Goal: Task Accomplishment & Management: Manage account settings

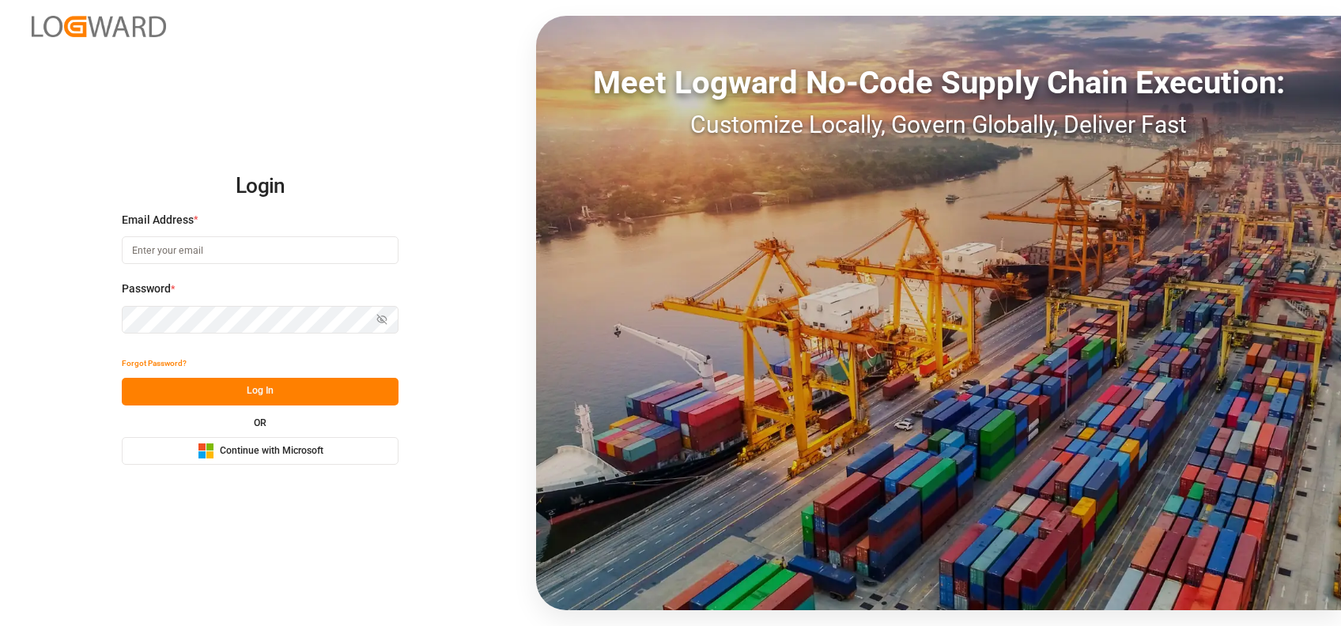
type input "shaini.ghorai@logward.com"
click at [277, 447] on span "Continue with Microsoft" at bounding box center [272, 451] width 104 height 14
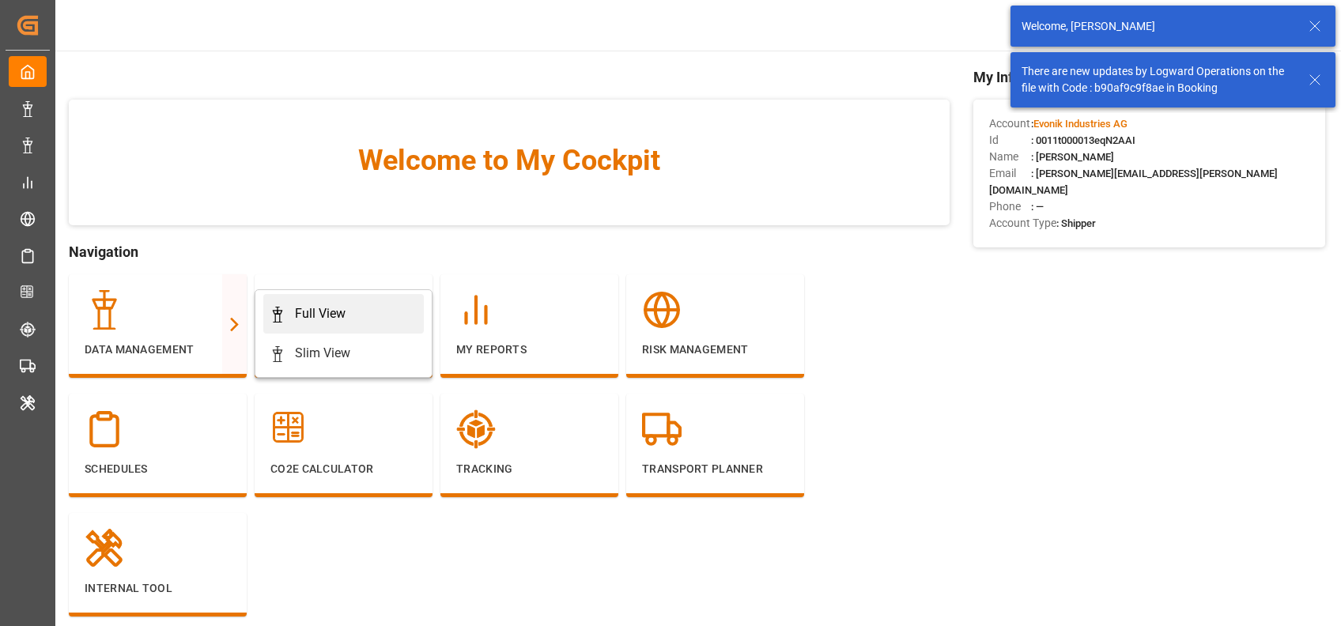
click at [312, 304] on div "Full View" at bounding box center [320, 313] width 51 height 19
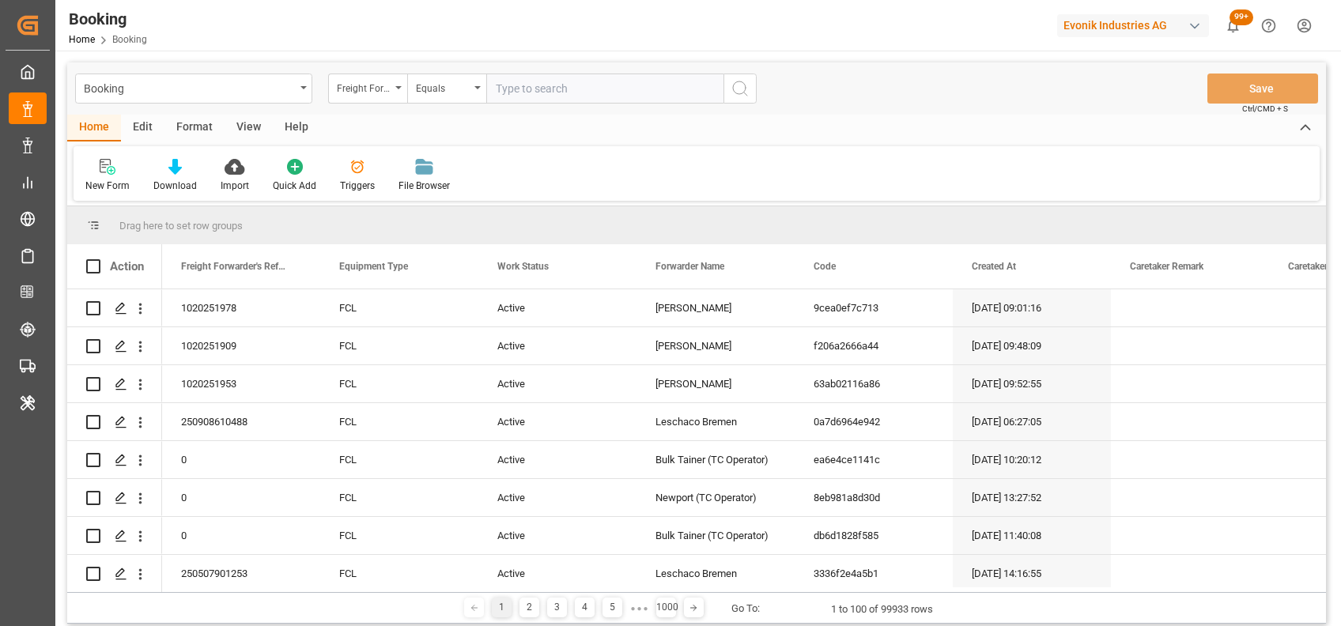
click at [179, 129] on div "Format" at bounding box center [194, 128] width 60 height 27
click at [104, 191] on div "Filter Rows" at bounding box center [108, 186] width 47 height 14
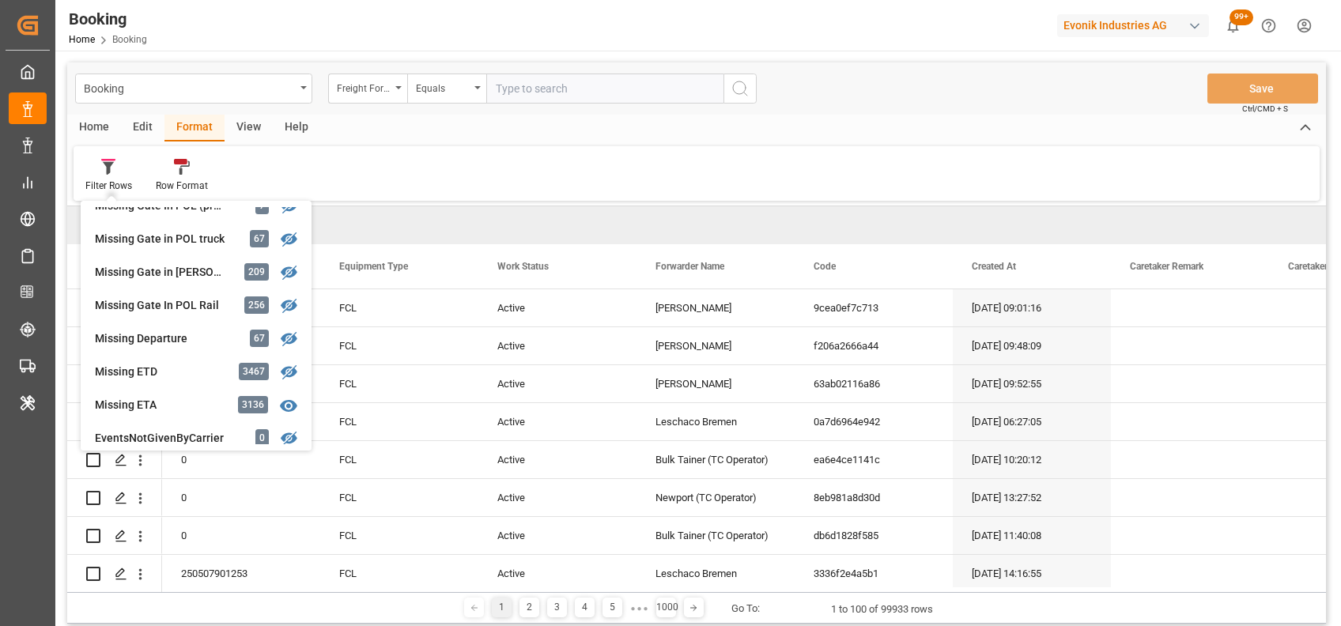
scroll to position [221, 0]
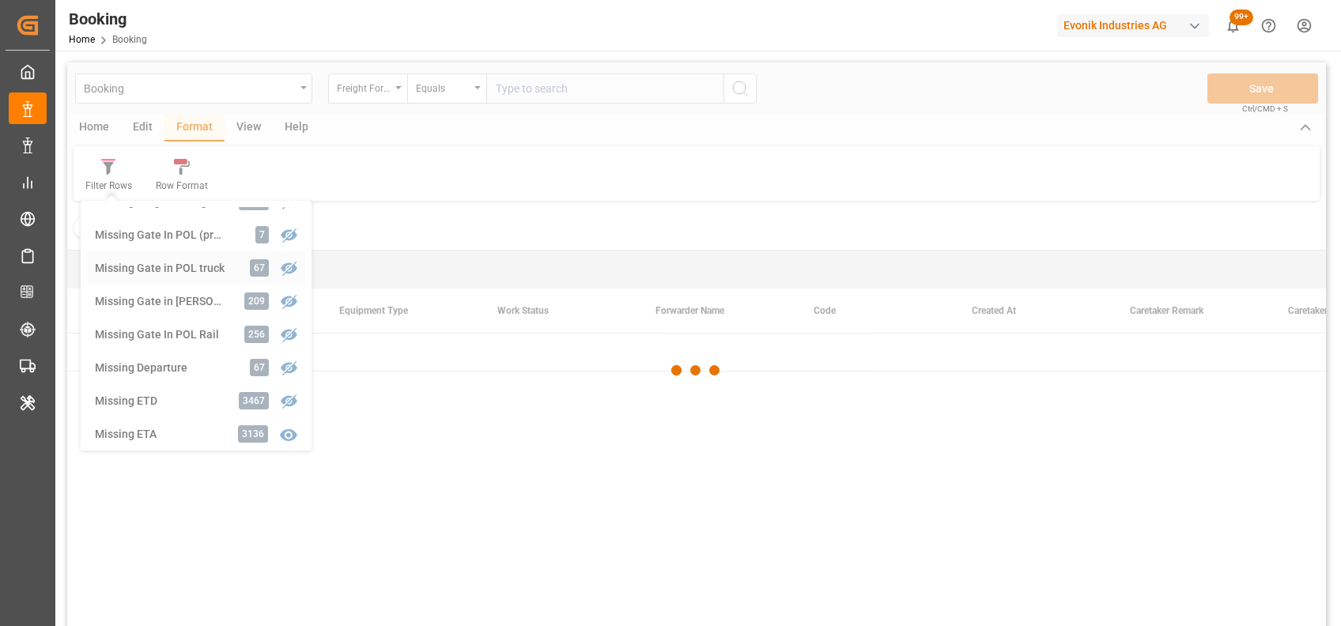
click at [188, 259] on div "Booking Freight Forwarder's Reference No. Equals Save Ctrl/CMD + S Home Edit Fo…" at bounding box center [696, 365] width 1259 height 606
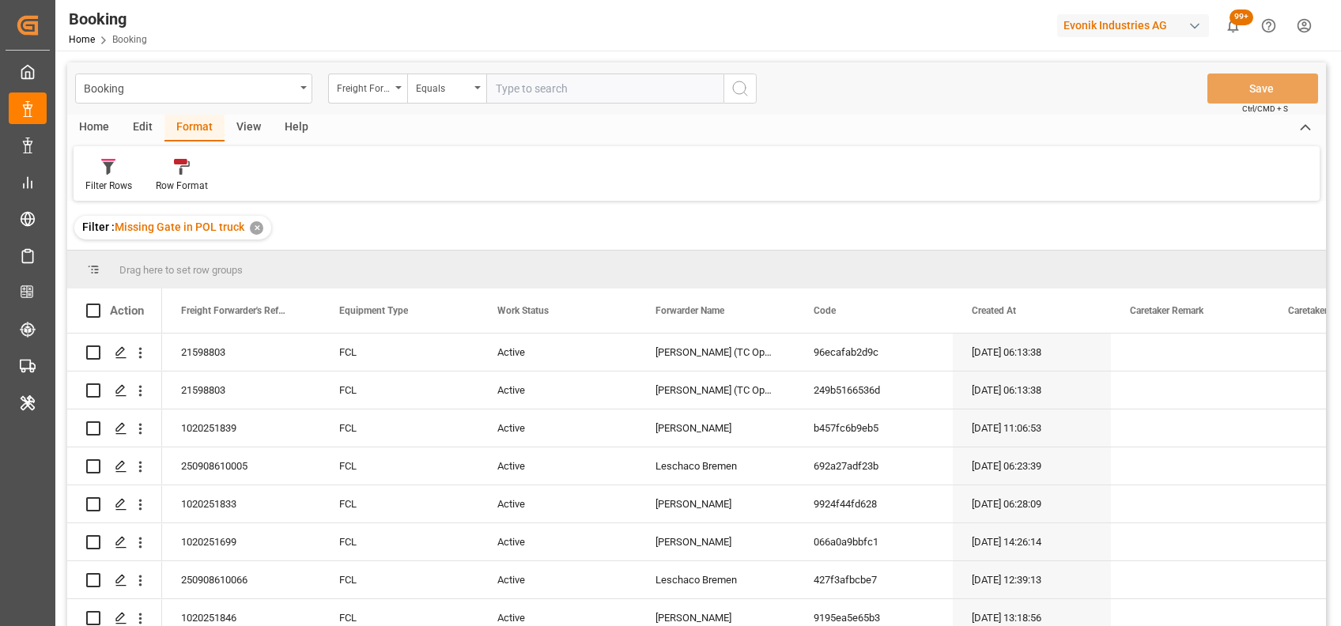
click at [247, 128] on div "View" at bounding box center [249, 128] width 48 height 27
click at [108, 187] on div "Default" at bounding box center [100, 186] width 31 height 14
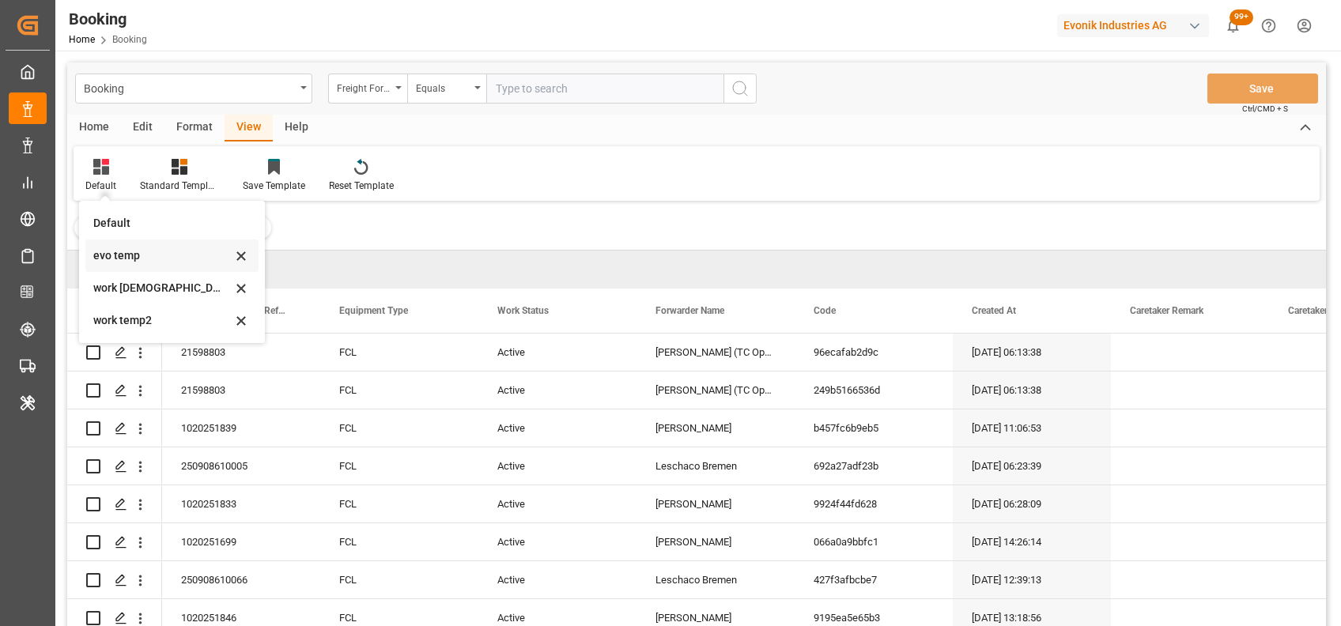
click at [117, 254] on div "evo temp" at bounding box center [162, 255] width 138 height 17
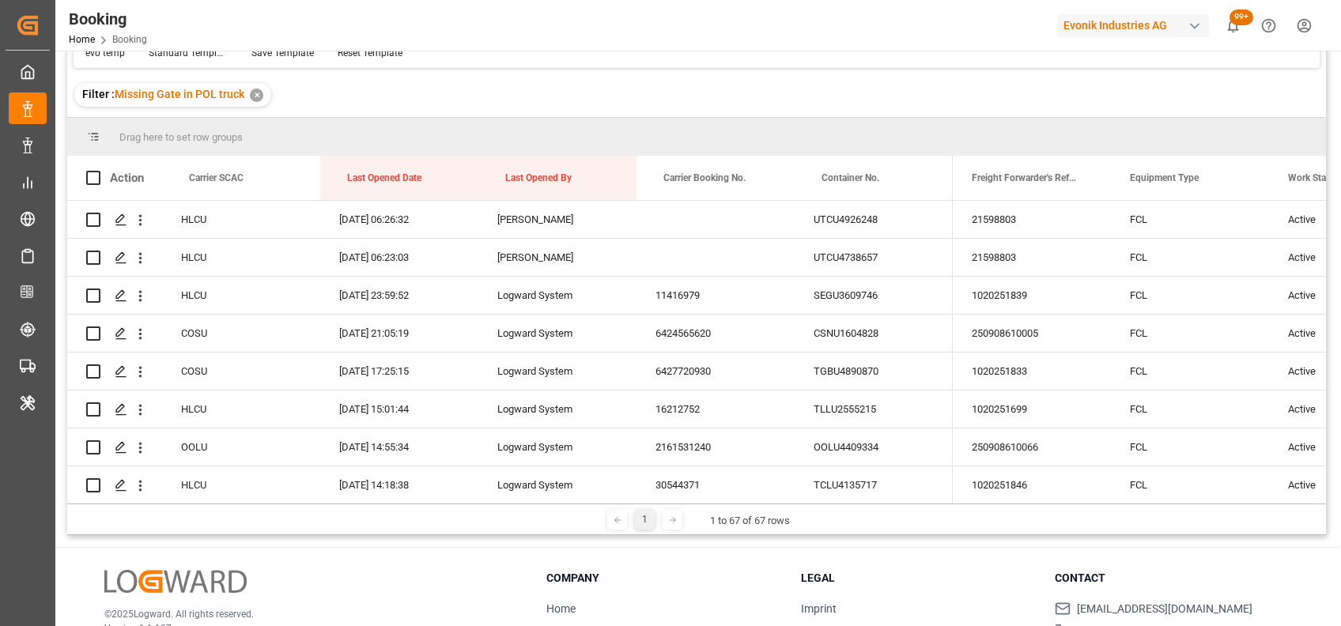
scroll to position [111, 0]
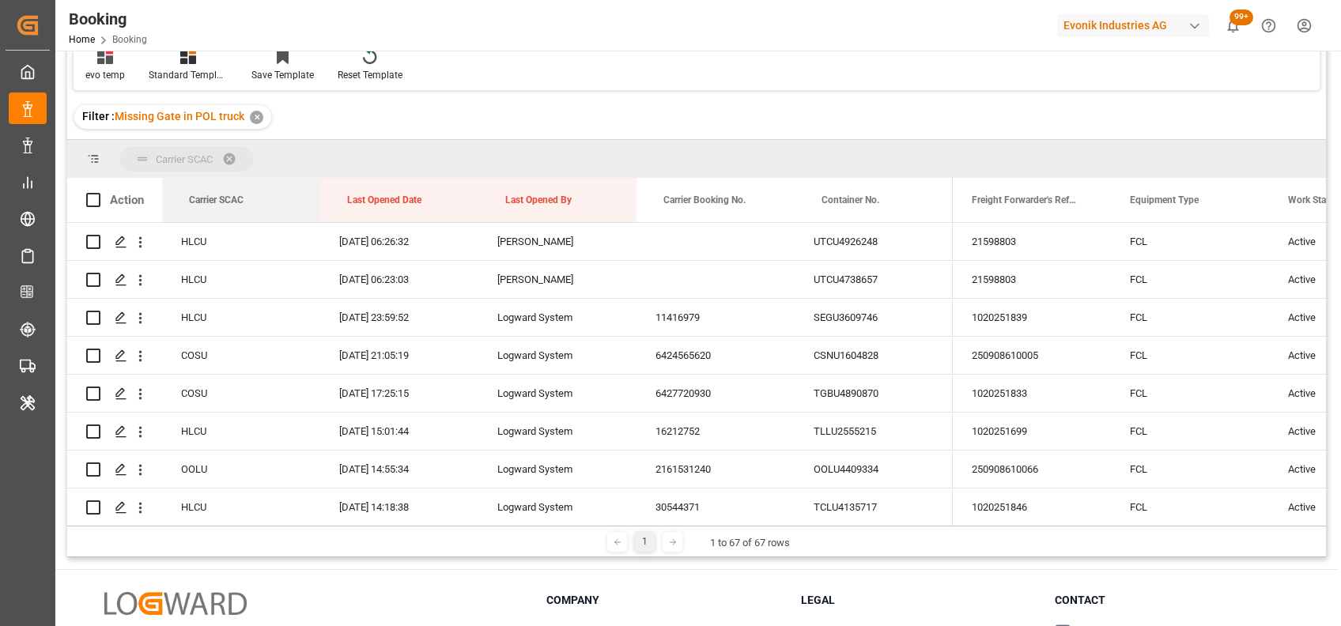
drag, startPoint x: 234, startPoint y: 202, endPoint x: 206, endPoint y: 163, distance: 48.3
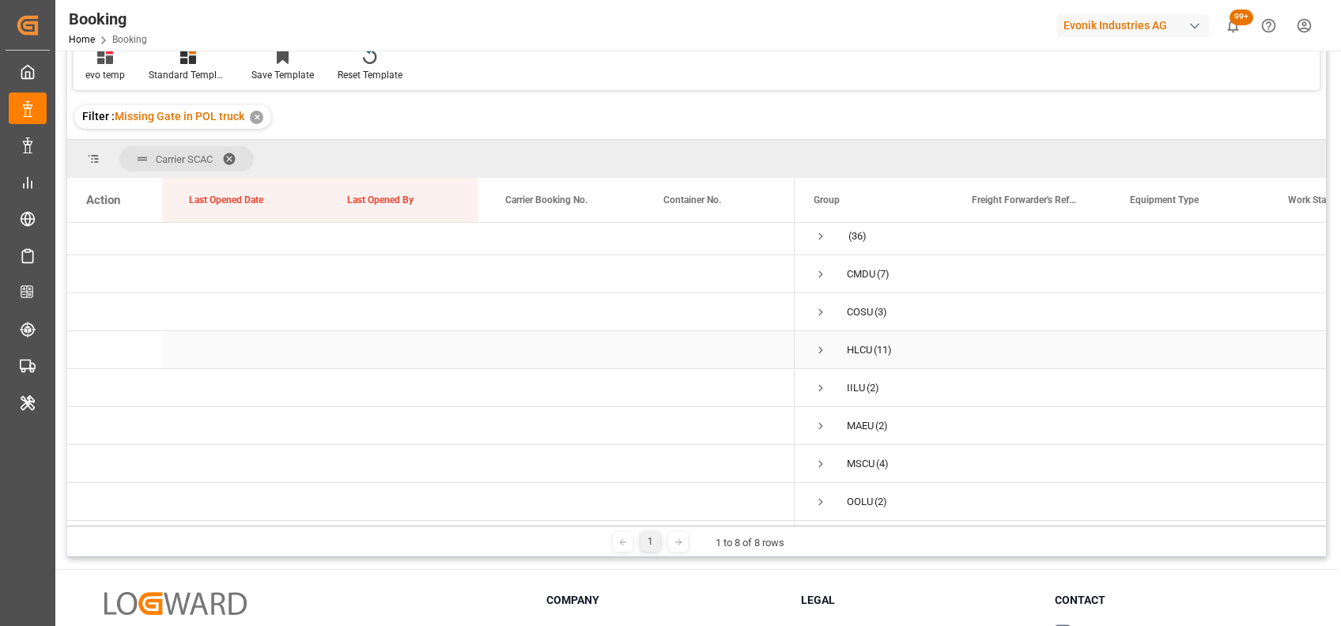
scroll to position [0, 0]
click at [822, 281] on span "Press SPACE to select this row." at bounding box center [821, 280] width 14 height 14
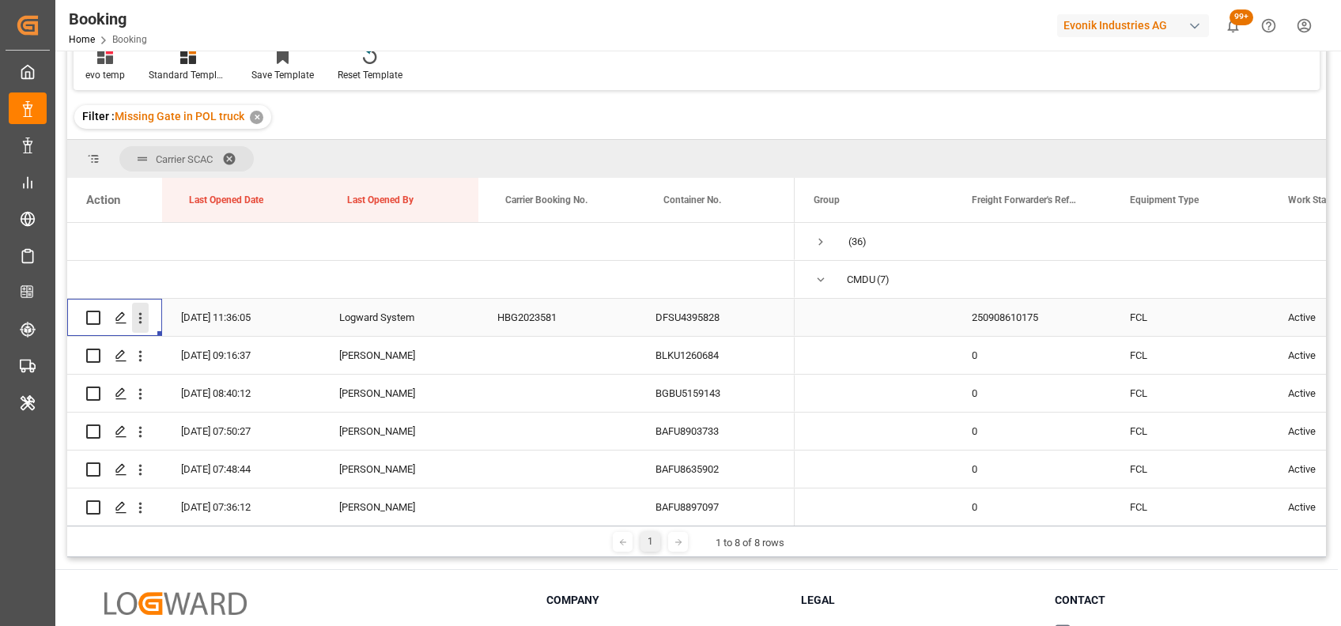
click at [138, 326] on icon "open menu" at bounding box center [140, 318] width 17 height 17
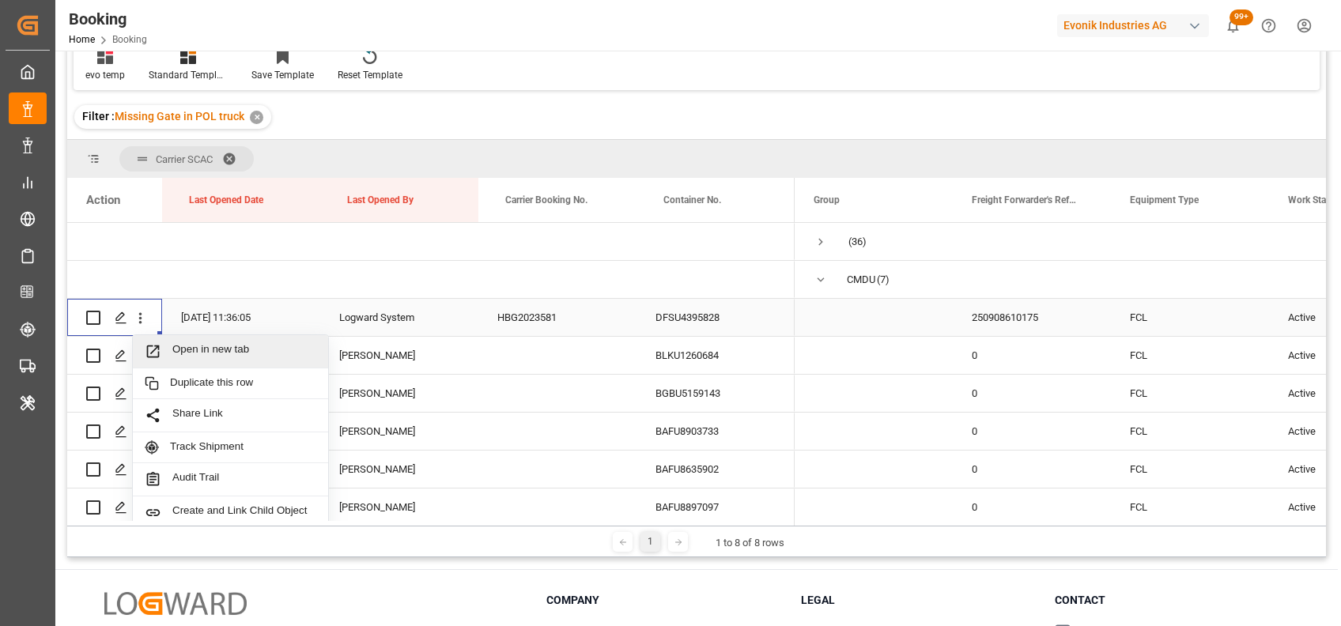
click at [204, 340] on div "Open in new tab" at bounding box center [230, 351] width 195 height 33
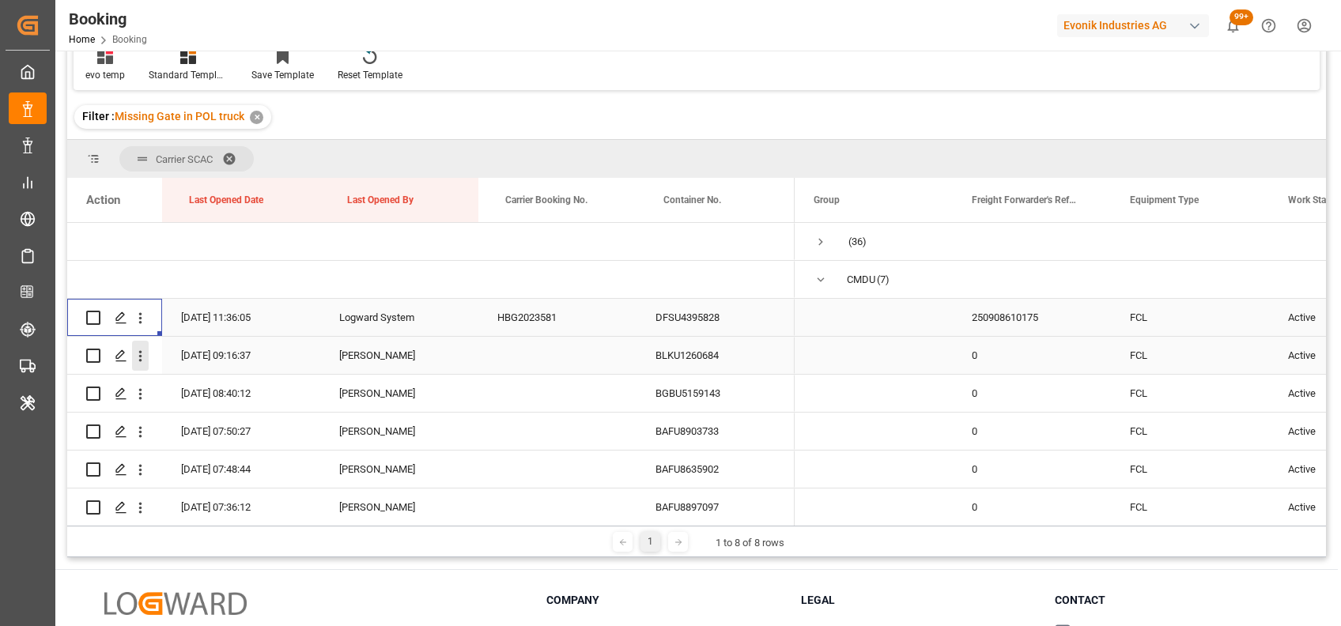
click at [144, 354] on icon "open menu" at bounding box center [140, 356] width 17 height 17
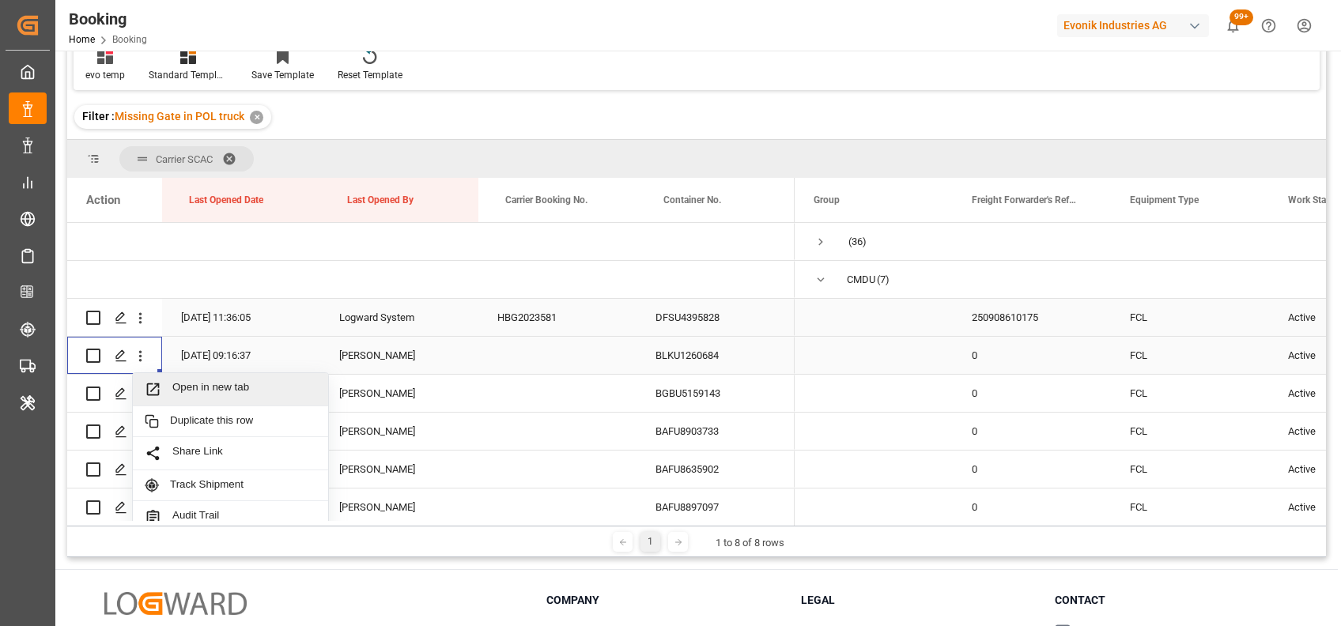
click at [185, 386] on span "Open in new tab" at bounding box center [244, 389] width 144 height 17
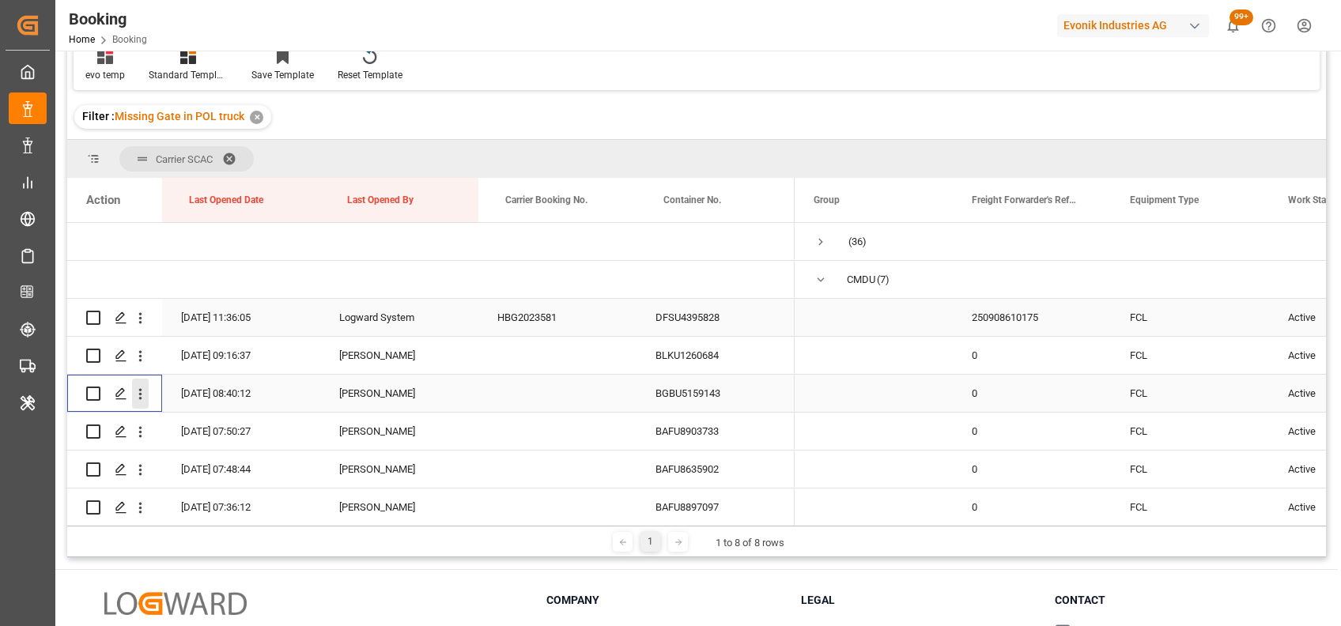
click at [145, 402] on icon "open menu" at bounding box center [140, 394] width 17 height 17
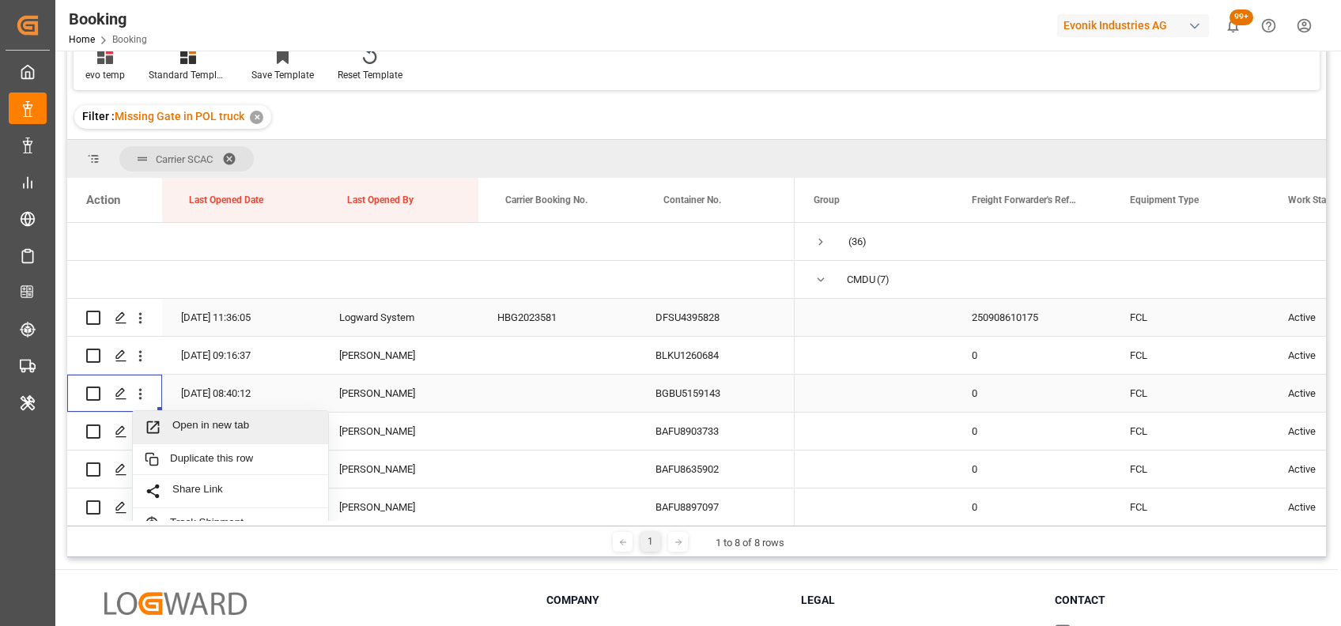
click at [176, 424] on span "Open in new tab" at bounding box center [244, 427] width 144 height 17
click at [139, 435] on icon "open menu" at bounding box center [140, 432] width 17 height 17
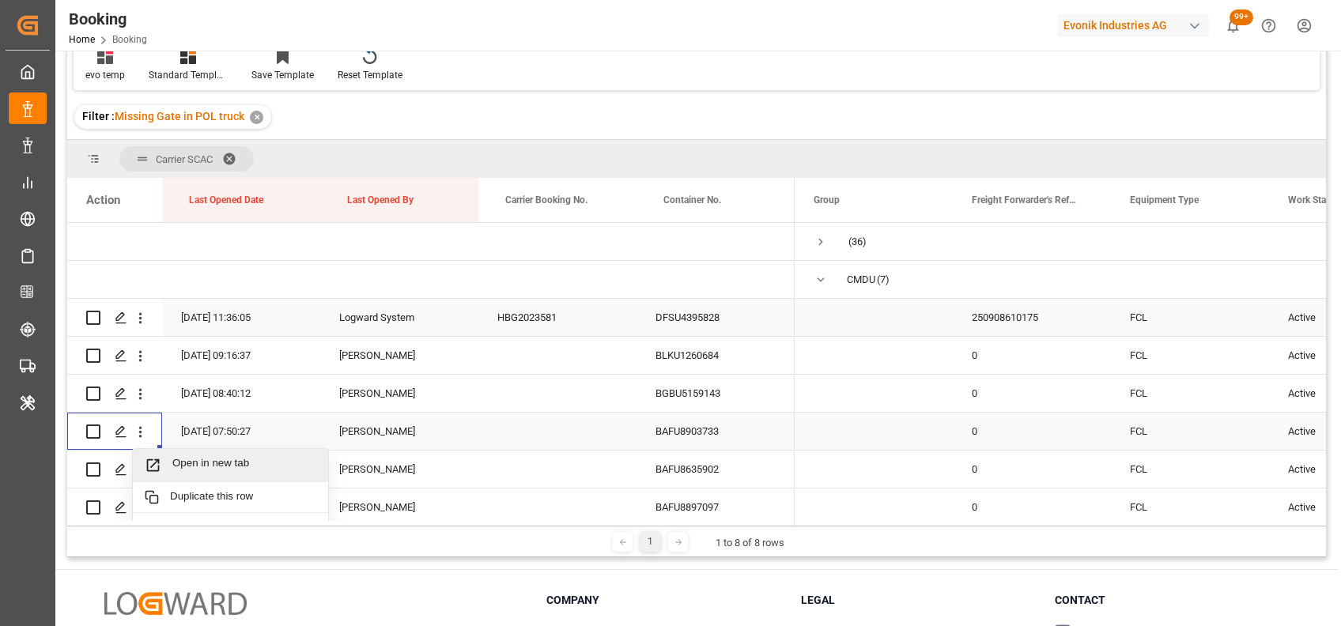
click at [197, 468] on span "Open in new tab" at bounding box center [244, 465] width 144 height 17
click at [142, 471] on icon "open menu" at bounding box center [140, 470] width 17 height 17
click at [177, 500] on span "Open in new tab" at bounding box center [244, 503] width 144 height 17
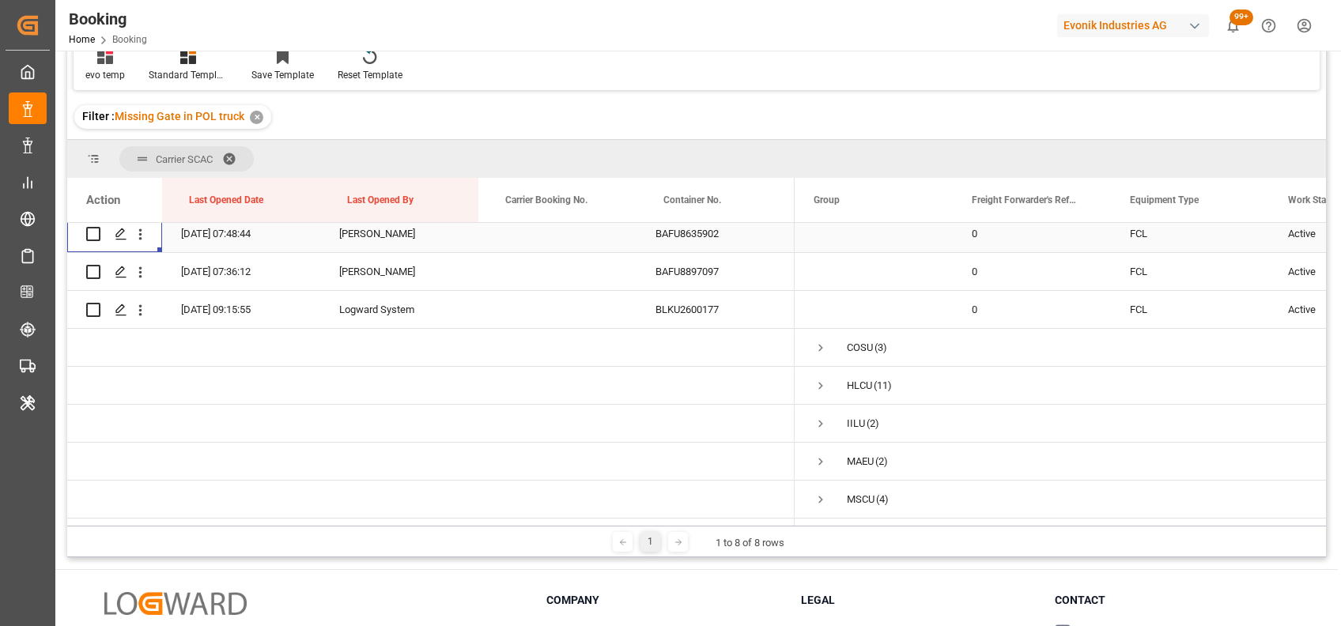
scroll to position [237, 0]
click at [136, 271] on icon "open menu" at bounding box center [140, 270] width 17 height 17
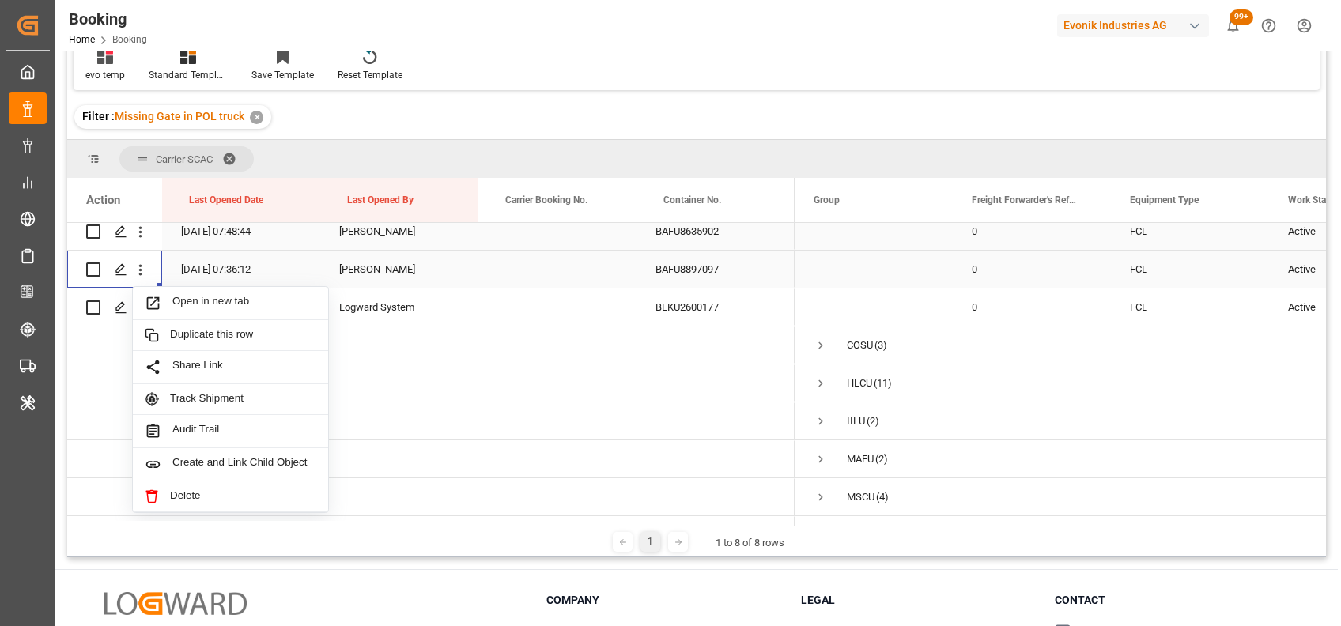
click at [188, 300] on span "Open in new tab" at bounding box center [244, 303] width 144 height 17
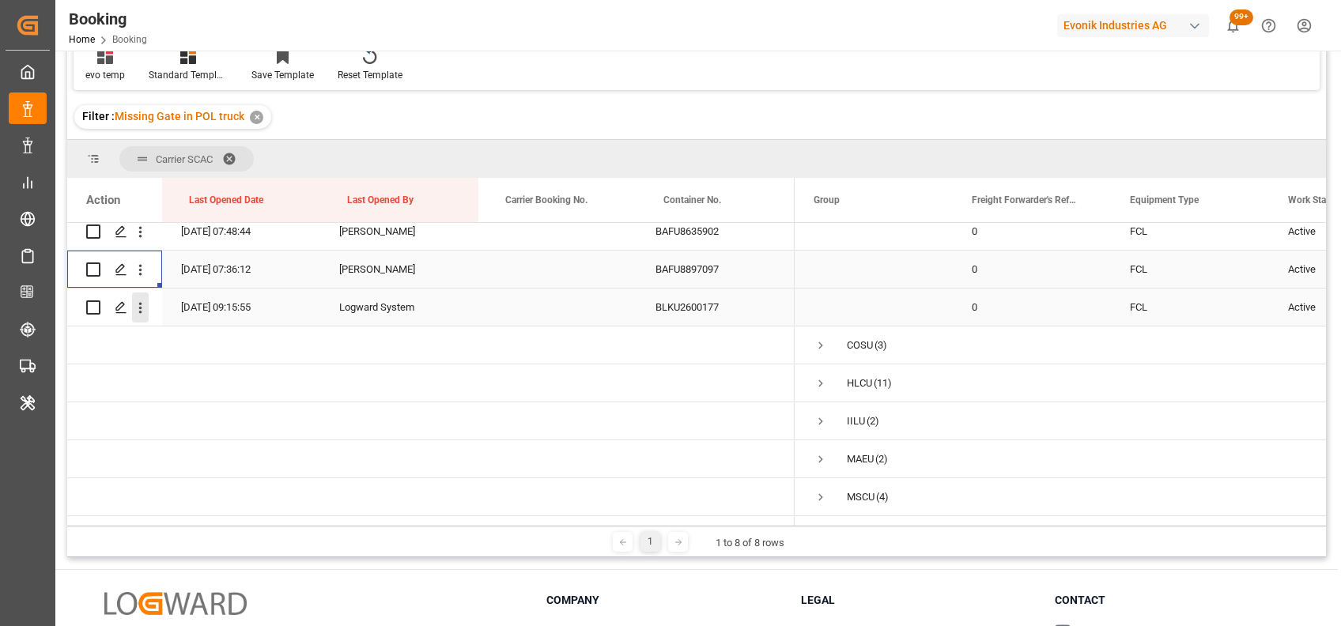
click at [139, 320] on button "open menu" at bounding box center [140, 308] width 17 height 30
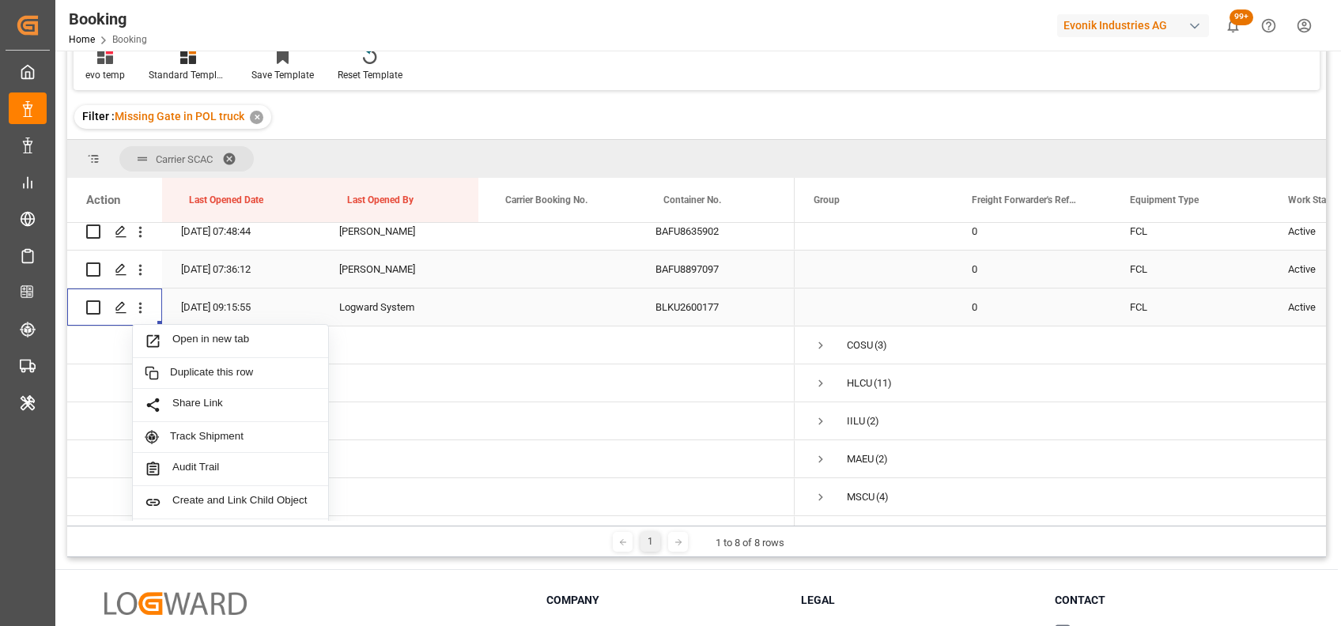
click at [183, 336] on span "Open in new tab" at bounding box center [244, 341] width 144 height 17
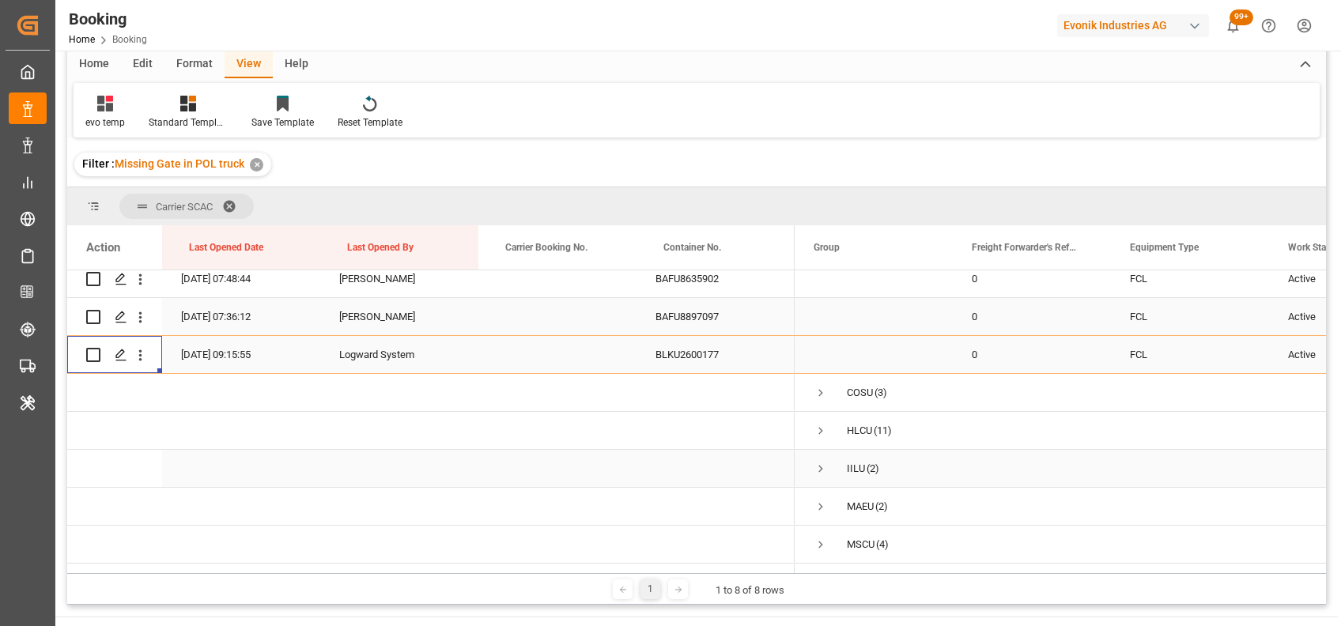
scroll to position [158, 0]
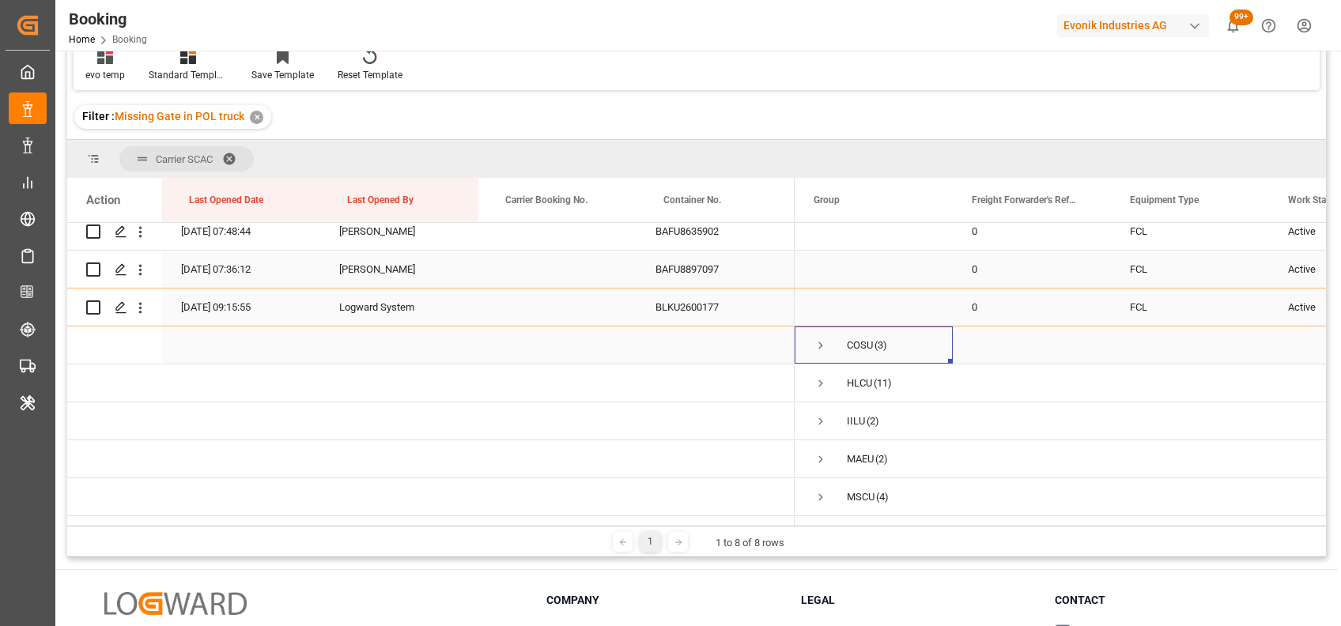
click at [821, 347] on span "Press SPACE to select this row." at bounding box center [821, 345] width 14 height 14
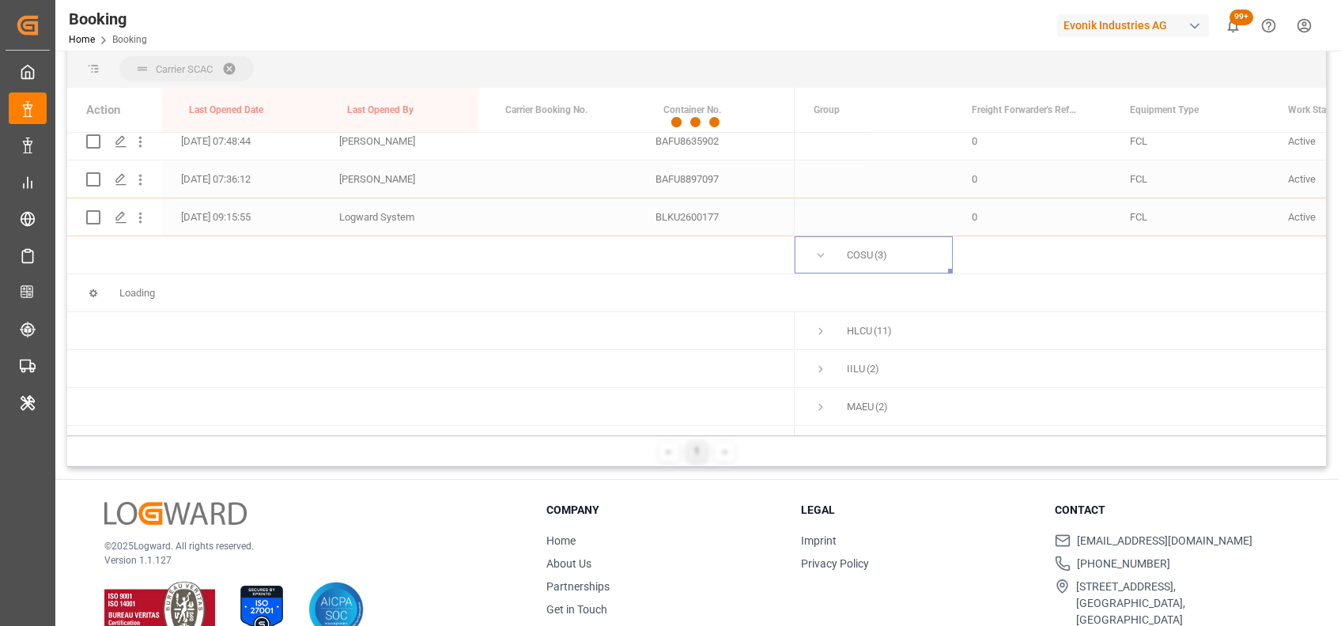
scroll to position [201, 0]
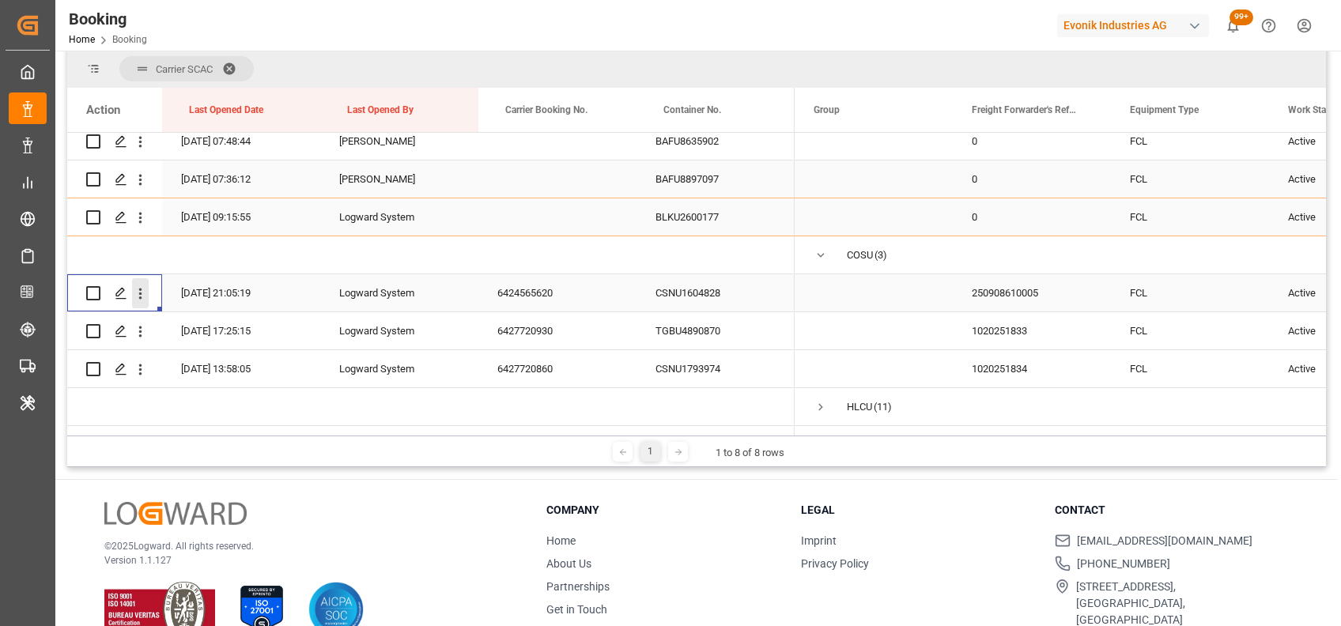
click at [142, 298] on icon "open menu" at bounding box center [140, 293] width 17 height 17
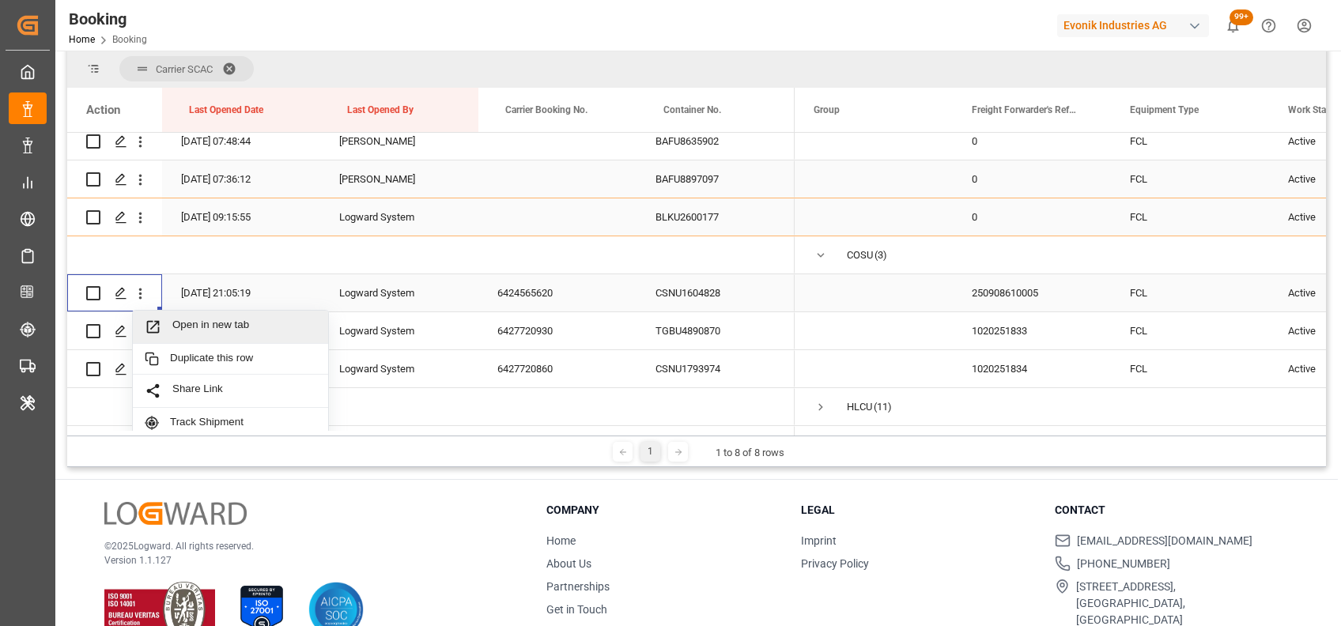
click at [200, 329] on span "Open in new tab" at bounding box center [244, 327] width 144 height 17
click at [144, 330] on icon "open menu" at bounding box center [140, 331] width 17 height 17
click at [191, 360] on span "Open in new tab" at bounding box center [244, 365] width 144 height 17
click at [146, 369] on icon "open menu" at bounding box center [140, 369] width 17 height 17
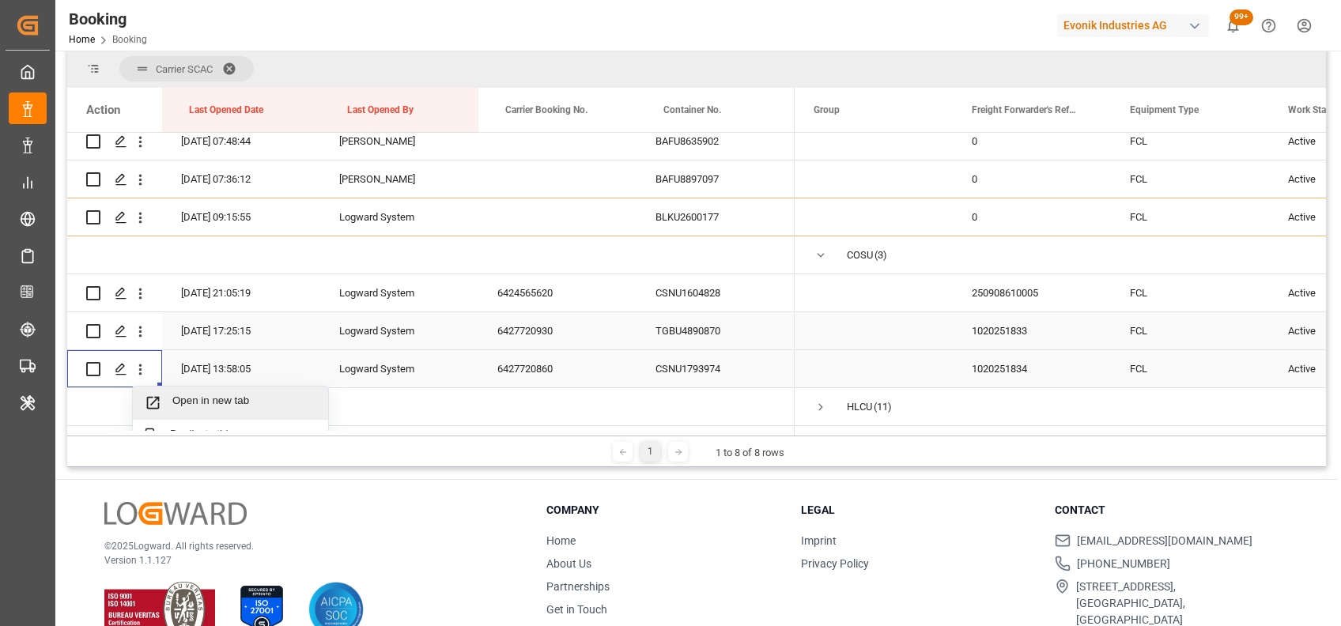
click at [188, 396] on span "Open in new tab" at bounding box center [244, 403] width 144 height 17
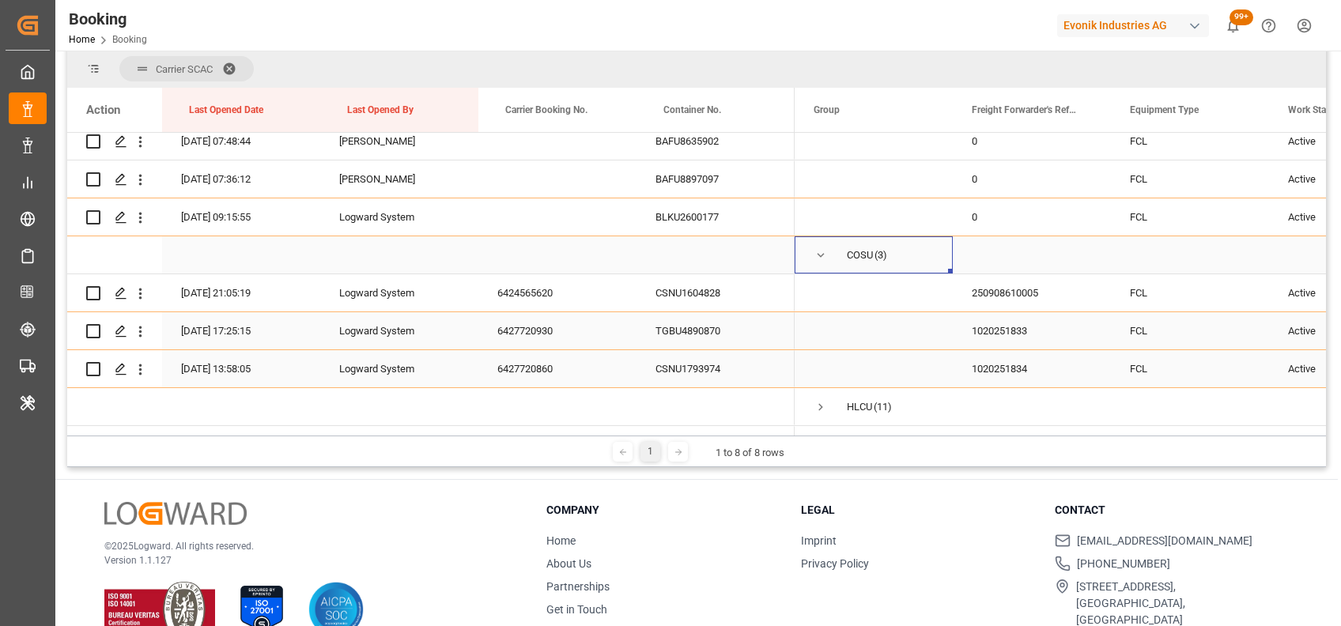
click at [817, 253] on span "Press SPACE to select this row." at bounding box center [821, 255] width 14 height 14
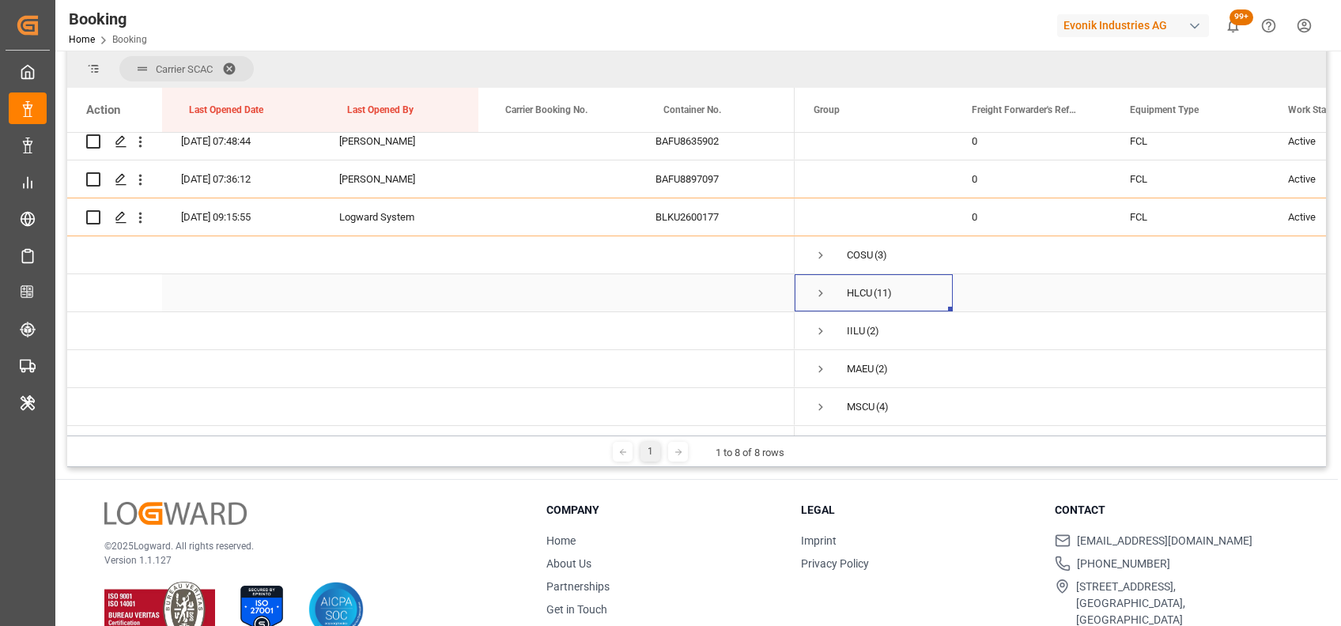
click at [818, 295] on span "Press SPACE to select this row." at bounding box center [821, 293] width 14 height 14
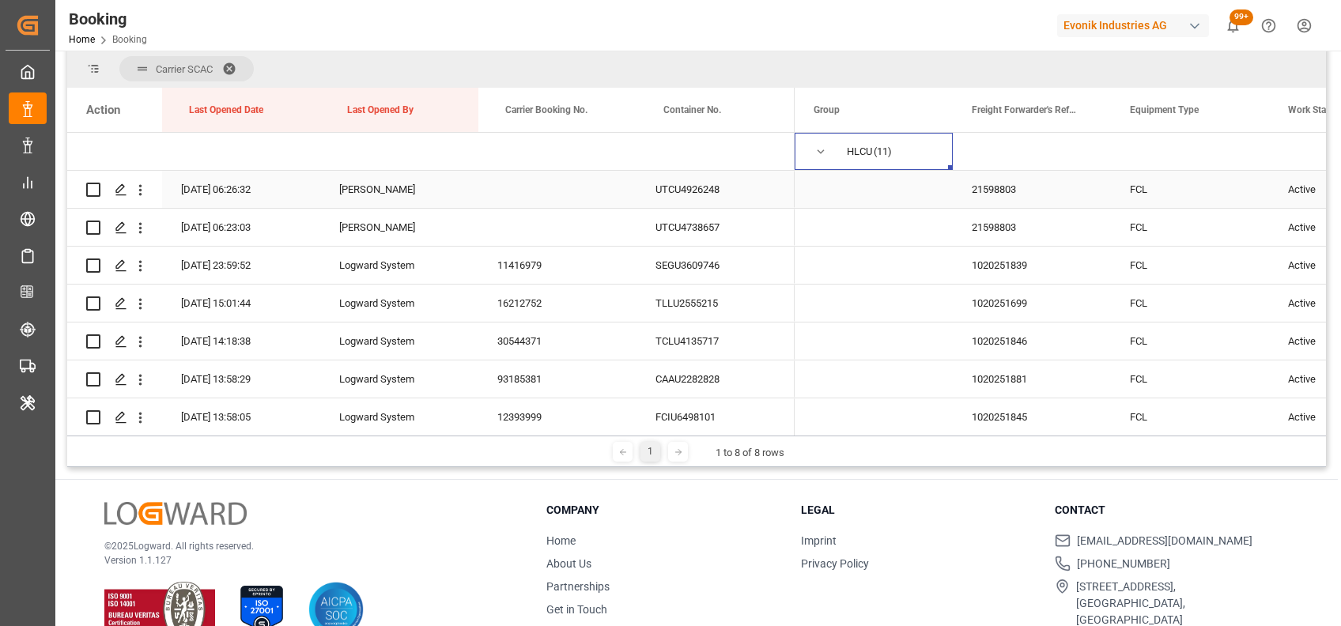
scroll to position [386, 0]
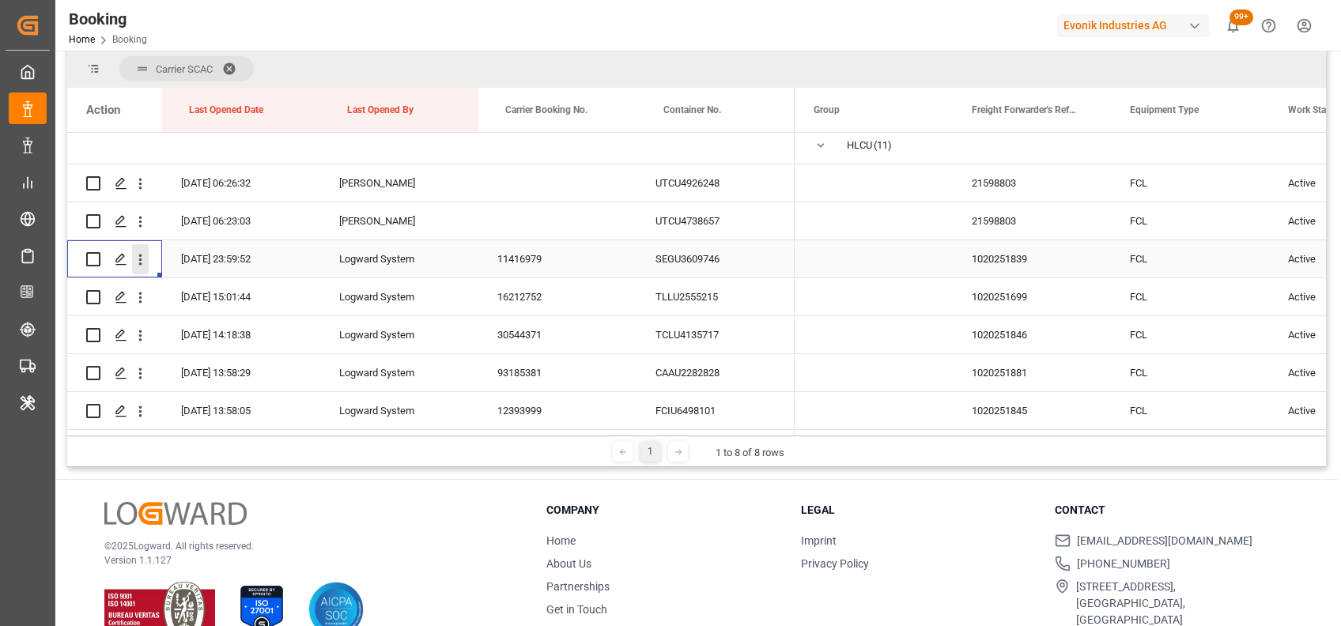
click at [139, 262] on icon "open menu" at bounding box center [140, 260] width 3 height 11
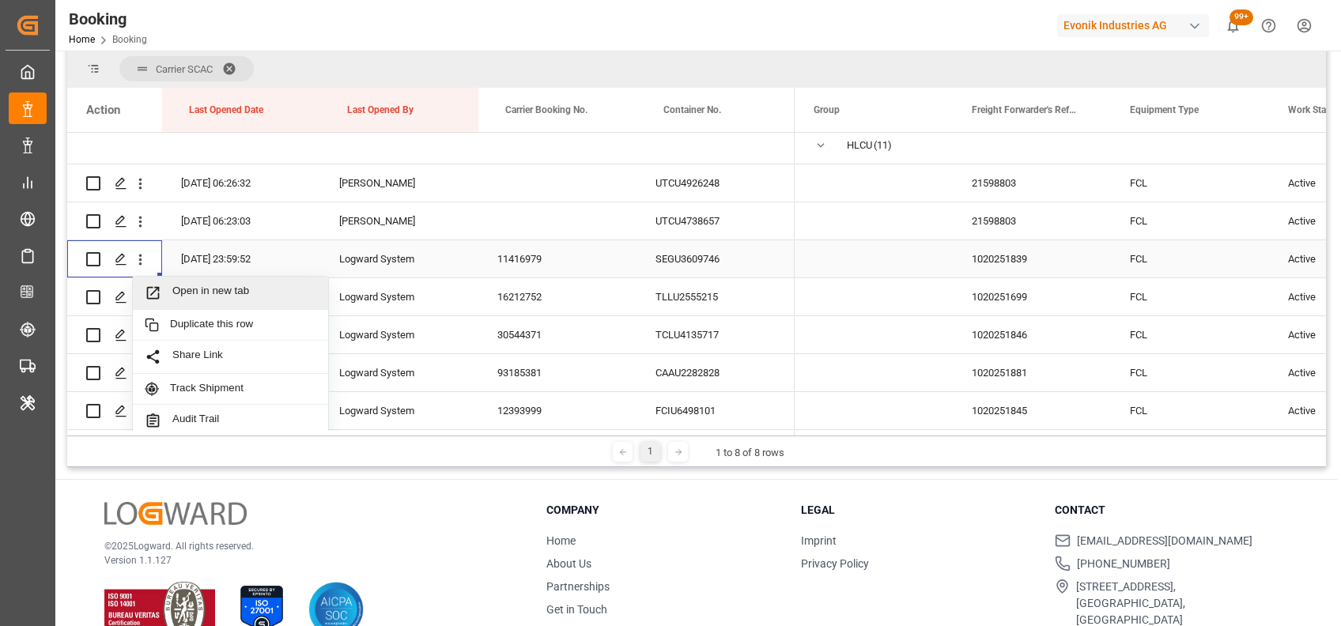
click at [211, 292] on span "Open in new tab" at bounding box center [244, 293] width 144 height 17
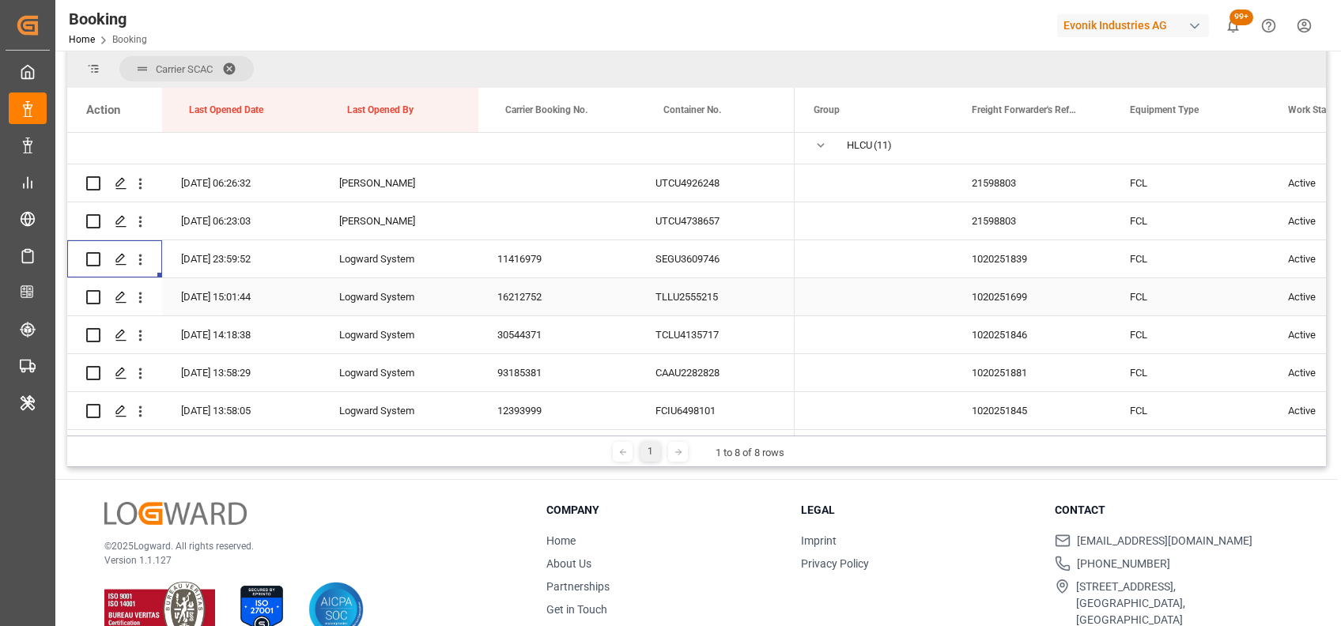
click at [142, 293] on icon "open menu" at bounding box center [140, 297] width 17 height 17
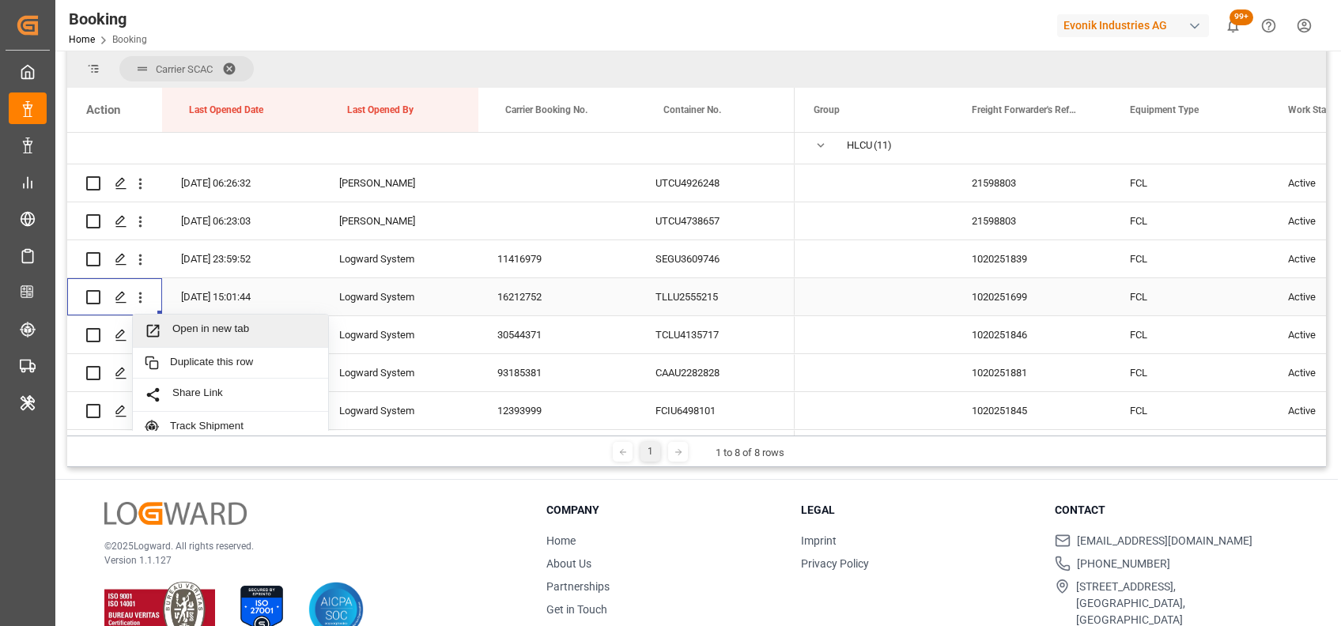
click at [182, 329] on span "Open in new tab" at bounding box center [244, 331] width 144 height 17
click at [141, 337] on icon "open menu" at bounding box center [140, 335] width 17 height 17
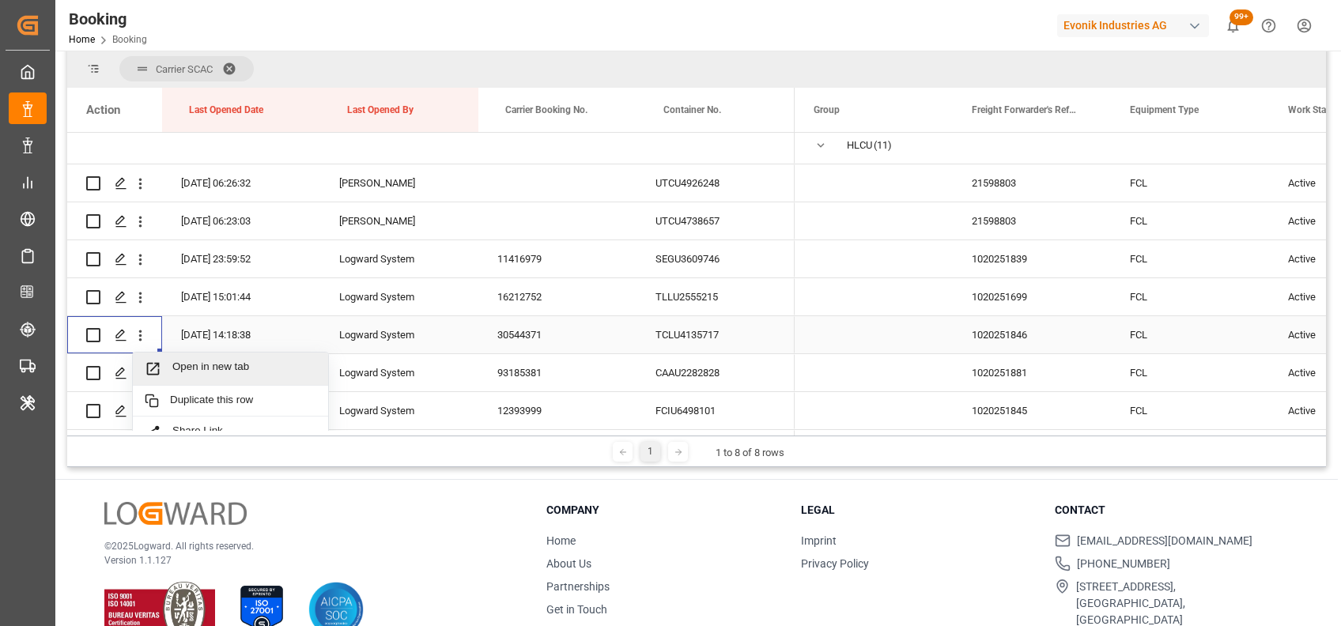
click at [196, 380] on div "Open in new tab" at bounding box center [230, 369] width 195 height 33
click at [143, 374] on icon "open menu" at bounding box center [140, 373] width 17 height 17
click at [198, 392] on div "Open in new tab" at bounding box center [230, 407] width 195 height 33
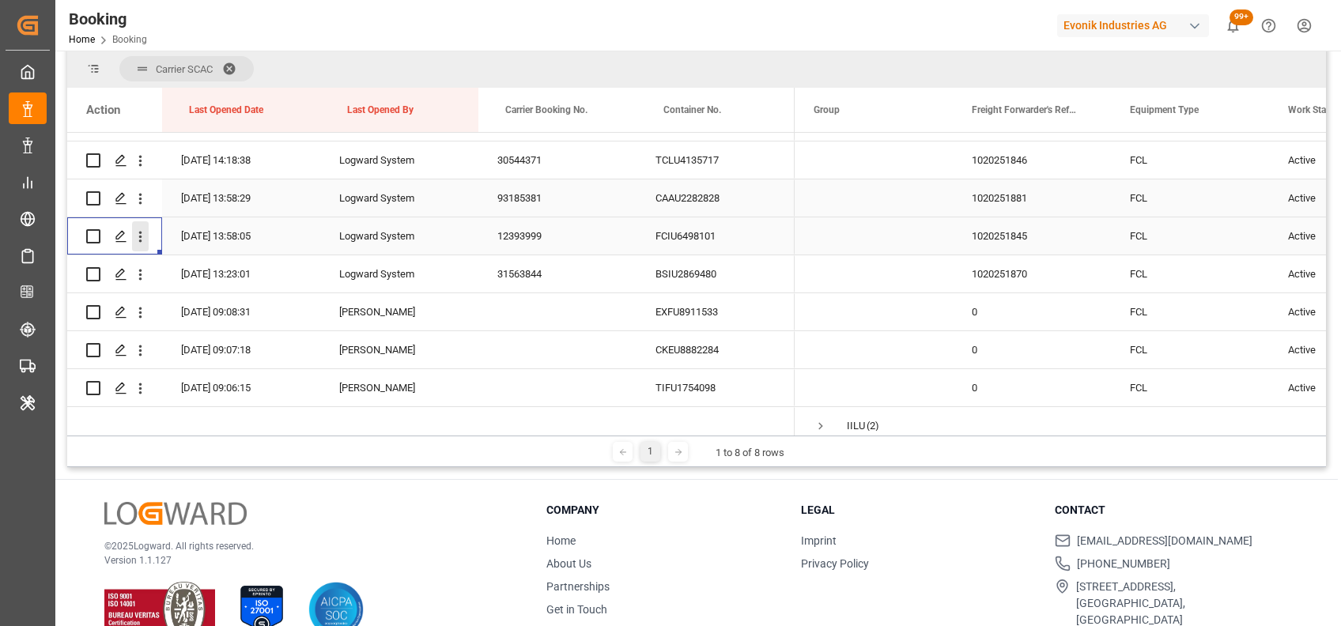
click at [136, 246] on button "open menu" at bounding box center [140, 236] width 17 height 30
click at [145, 279] on icon "open menu" at bounding box center [140, 274] width 17 height 17
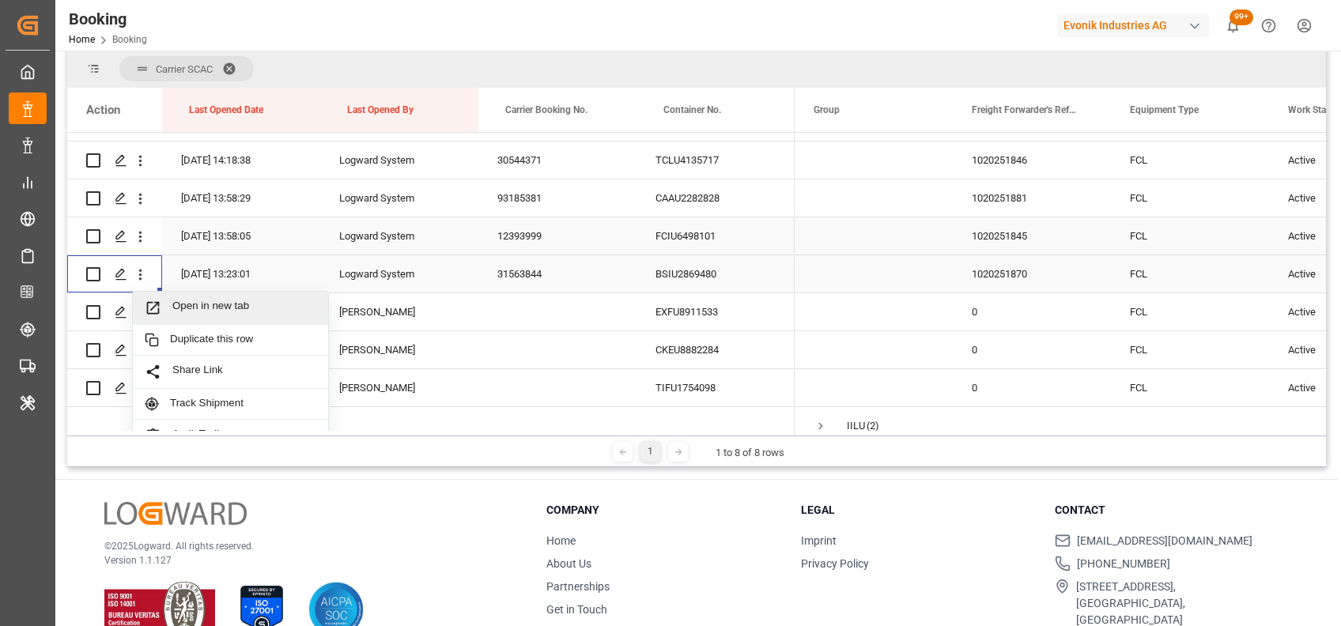
click at [209, 312] on span "Open in new tab" at bounding box center [244, 308] width 144 height 17
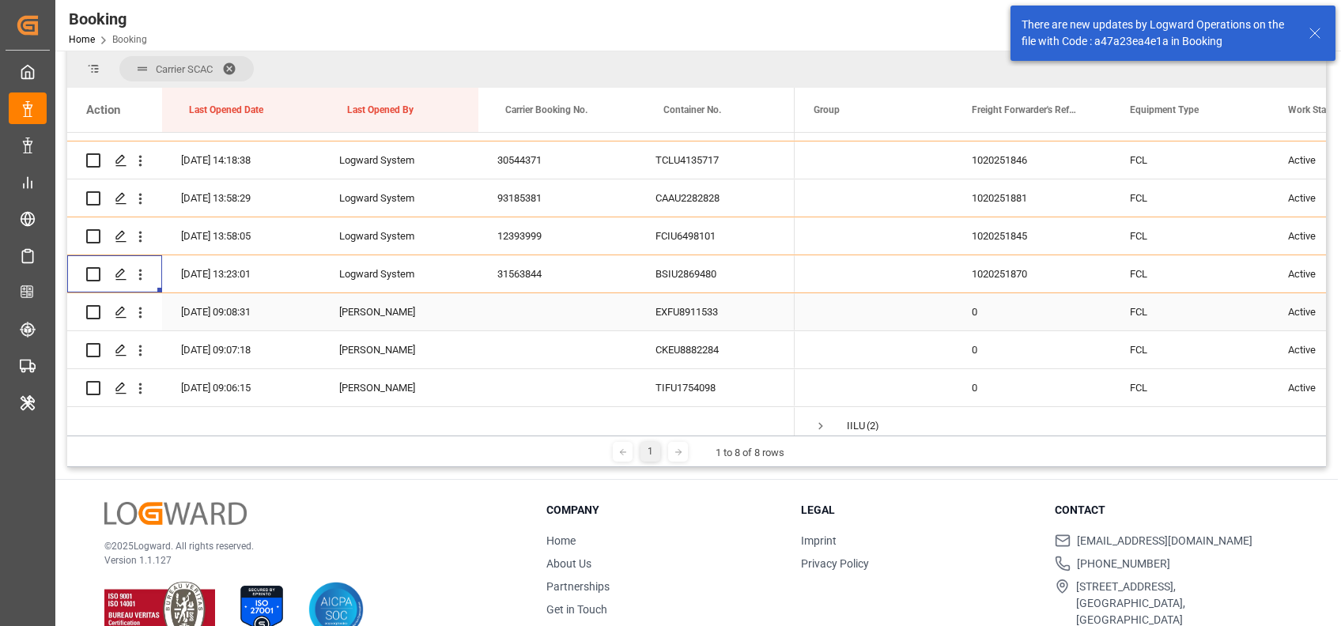
scroll to position [678, 0]
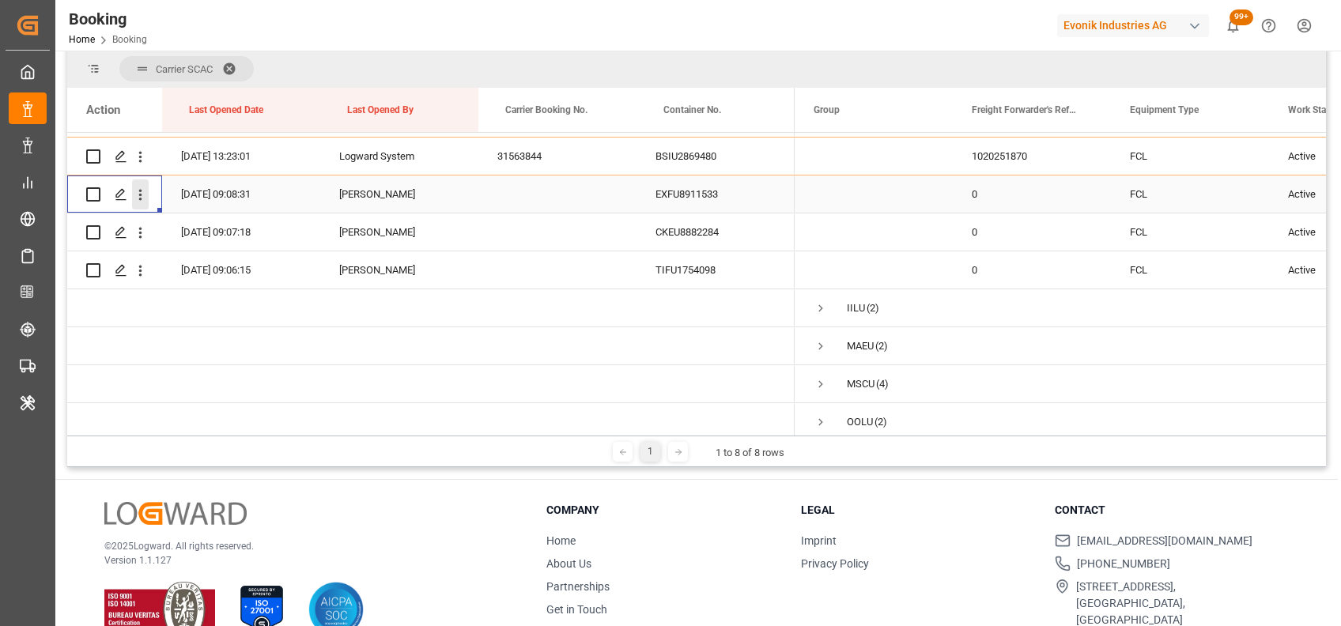
click at [148, 191] on icon "open menu" at bounding box center [140, 195] width 17 height 17
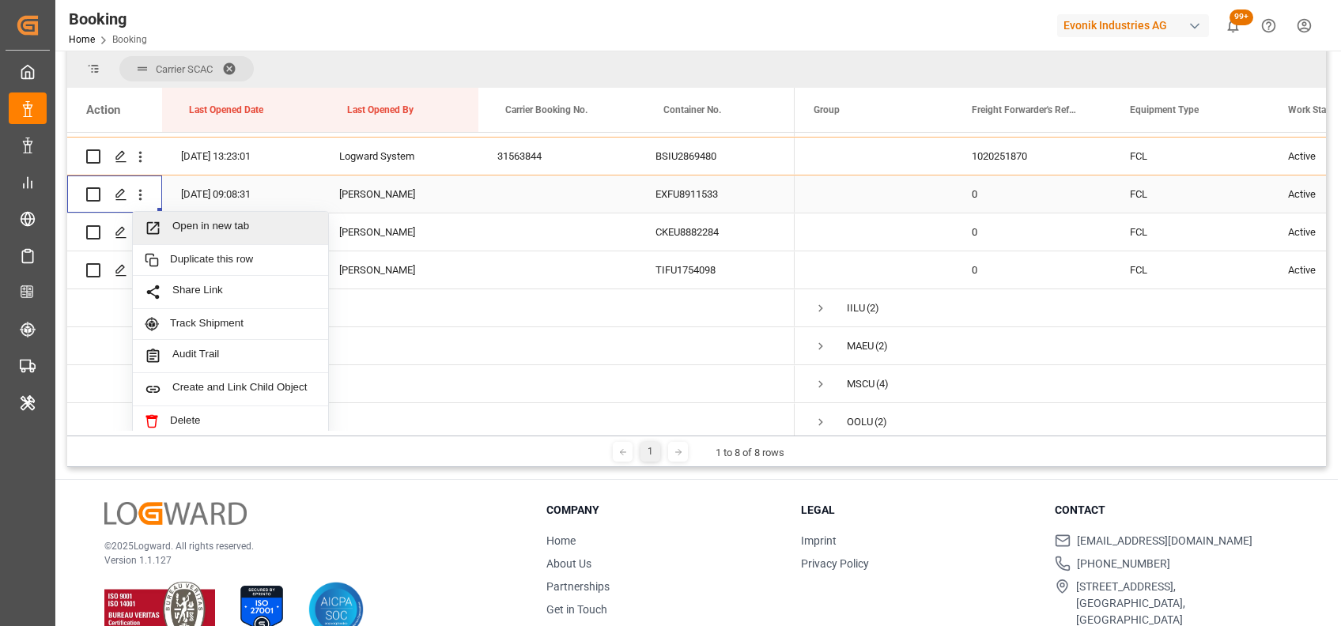
click at [190, 223] on span "Open in new tab" at bounding box center [244, 228] width 144 height 17
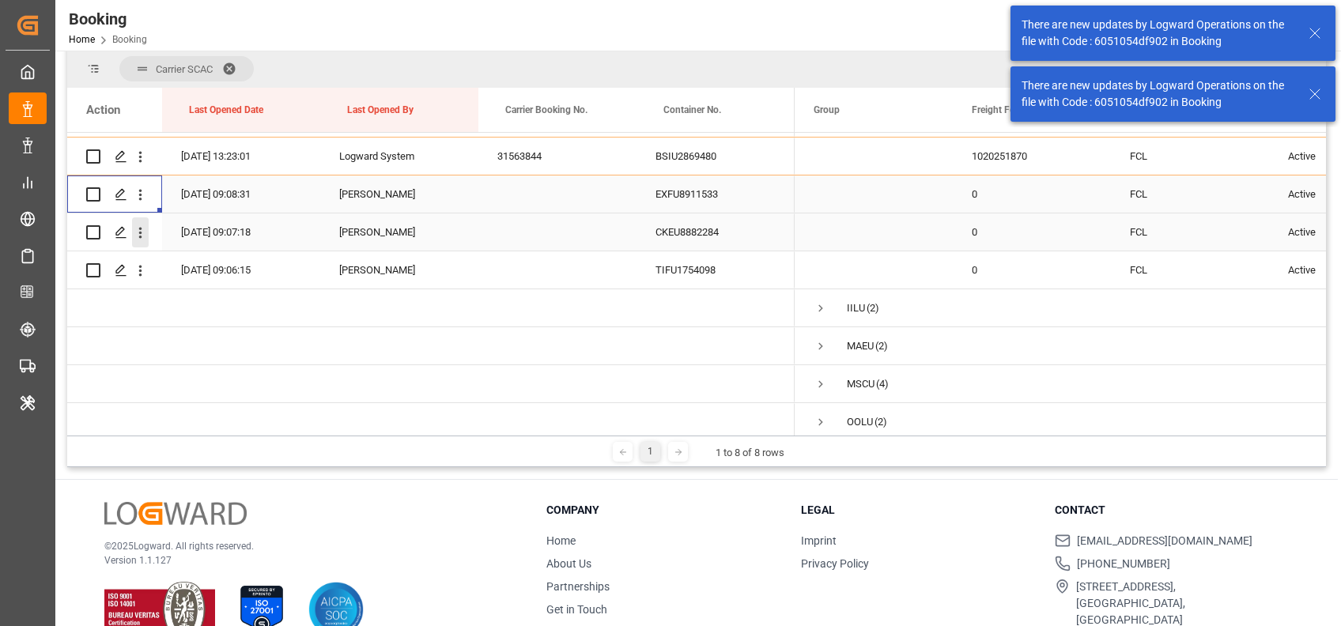
click at [146, 241] on button "open menu" at bounding box center [140, 232] width 17 height 30
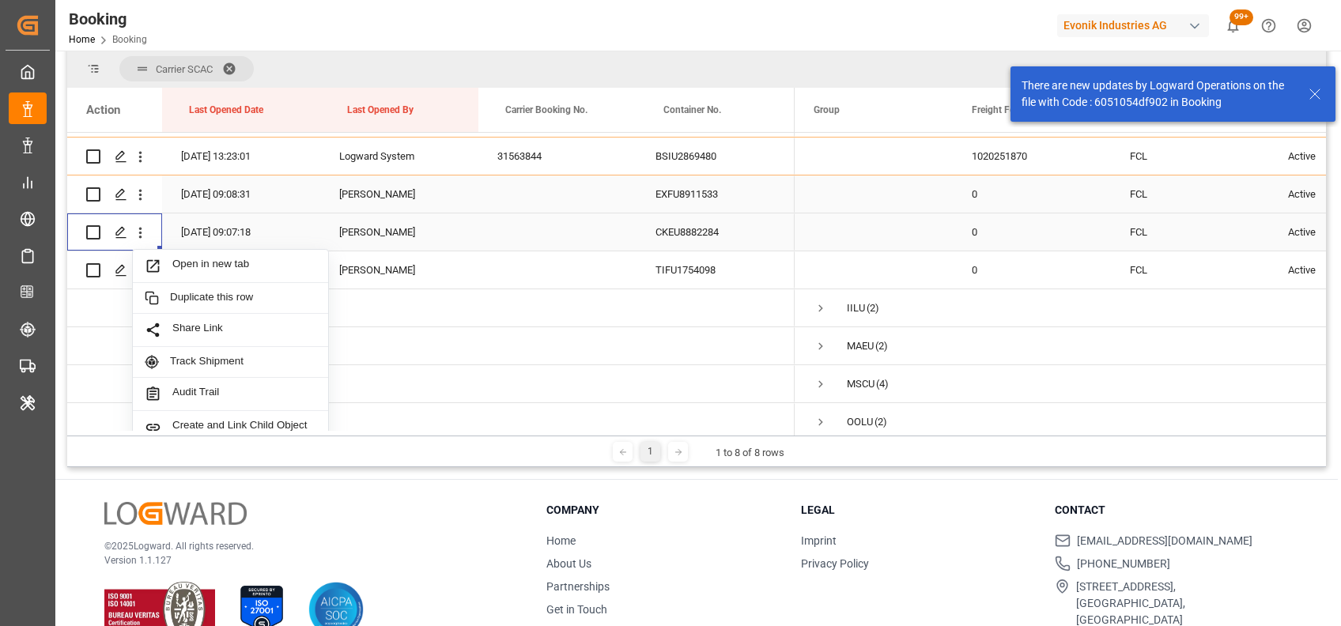
click at [195, 267] on span "Open in new tab" at bounding box center [244, 266] width 144 height 17
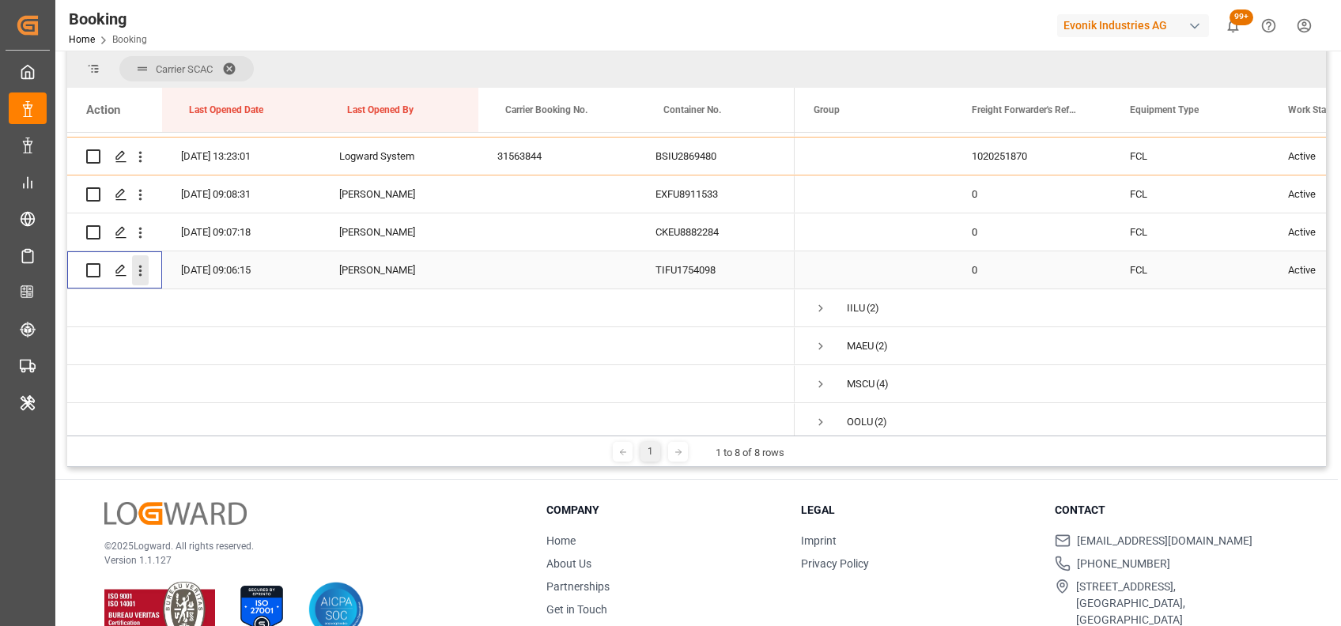
click at [138, 280] on button "open menu" at bounding box center [140, 270] width 17 height 30
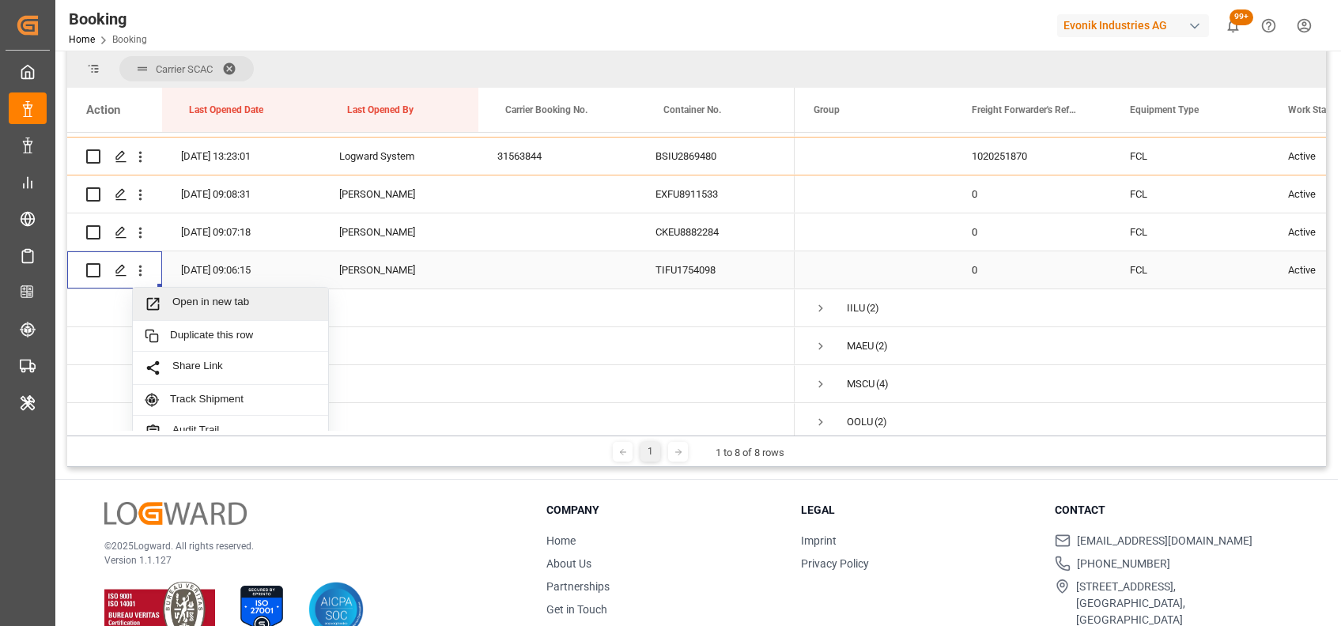
click at [182, 293] on div "Open in new tab" at bounding box center [230, 304] width 195 height 33
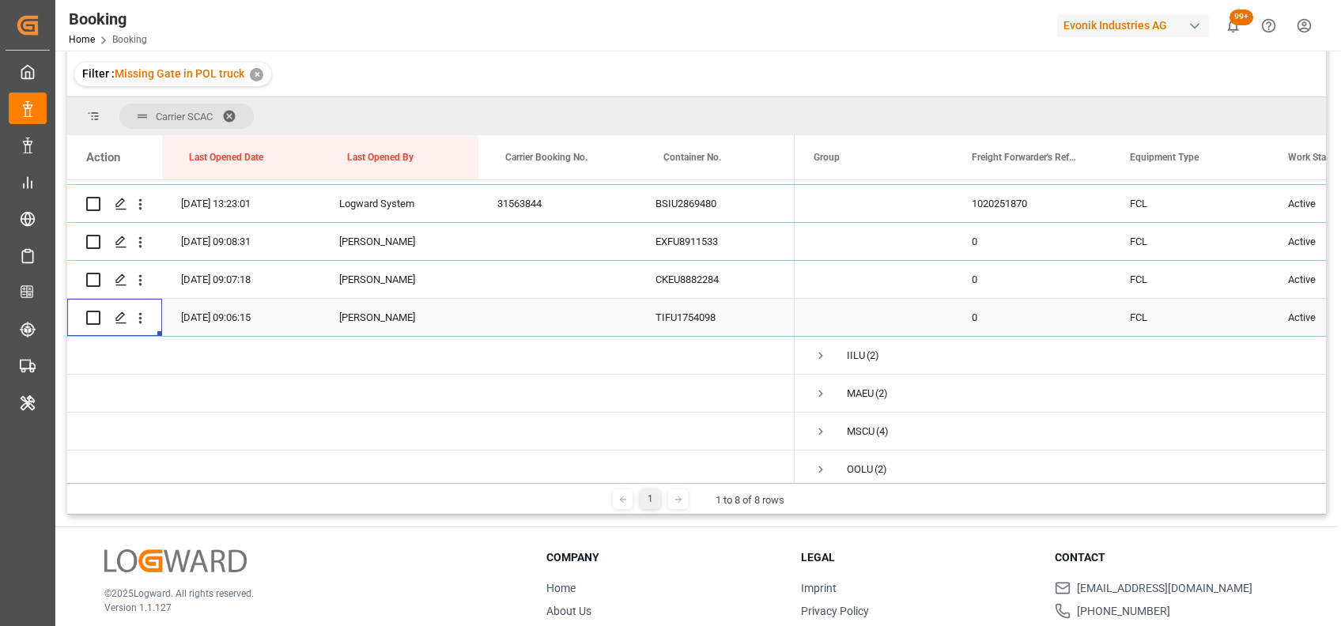
scroll to position [248, 0]
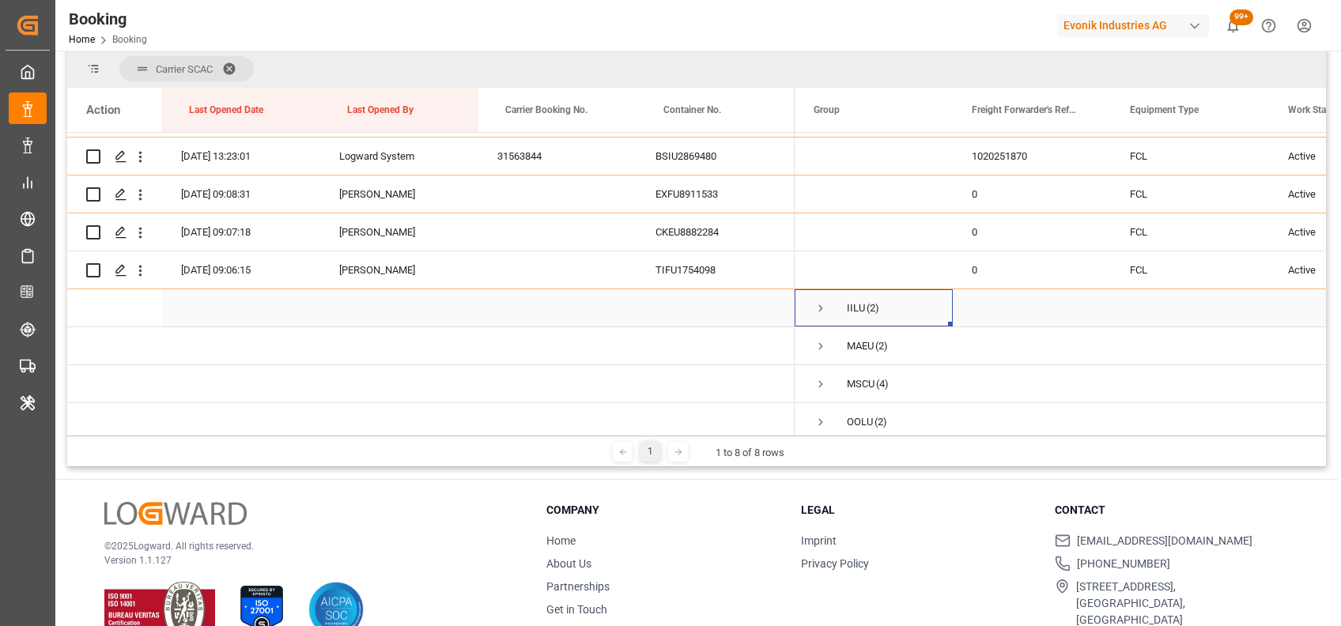
click at [821, 303] on span "Press SPACE to select this row." at bounding box center [821, 308] width 14 height 14
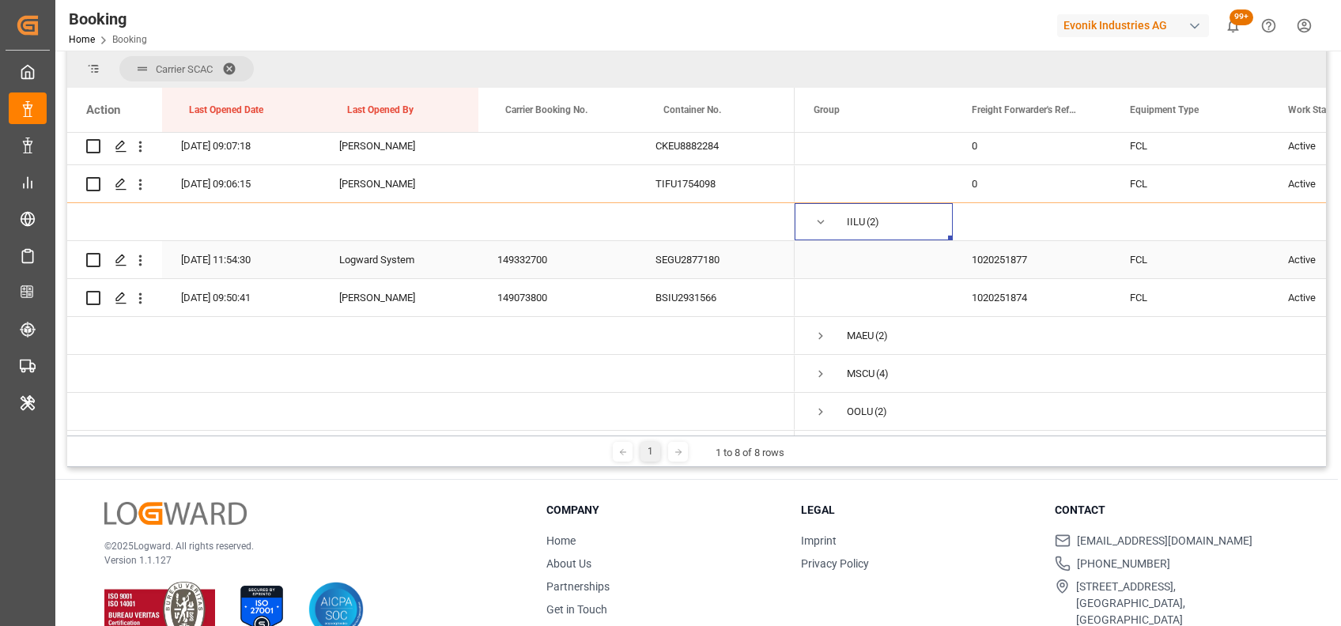
scroll to position [769, 0]
click at [142, 258] on icon "open menu" at bounding box center [140, 260] width 17 height 17
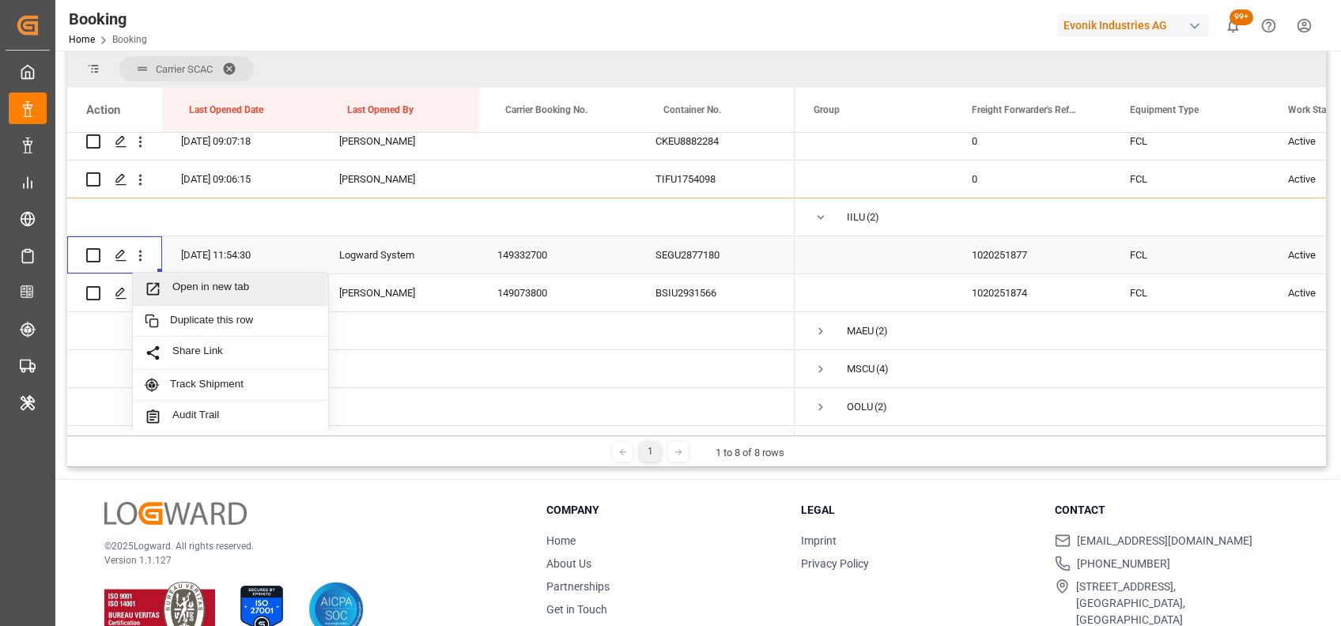
click at [200, 292] on span "Open in new tab" at bounding box center [244, 289] width 144 height 17
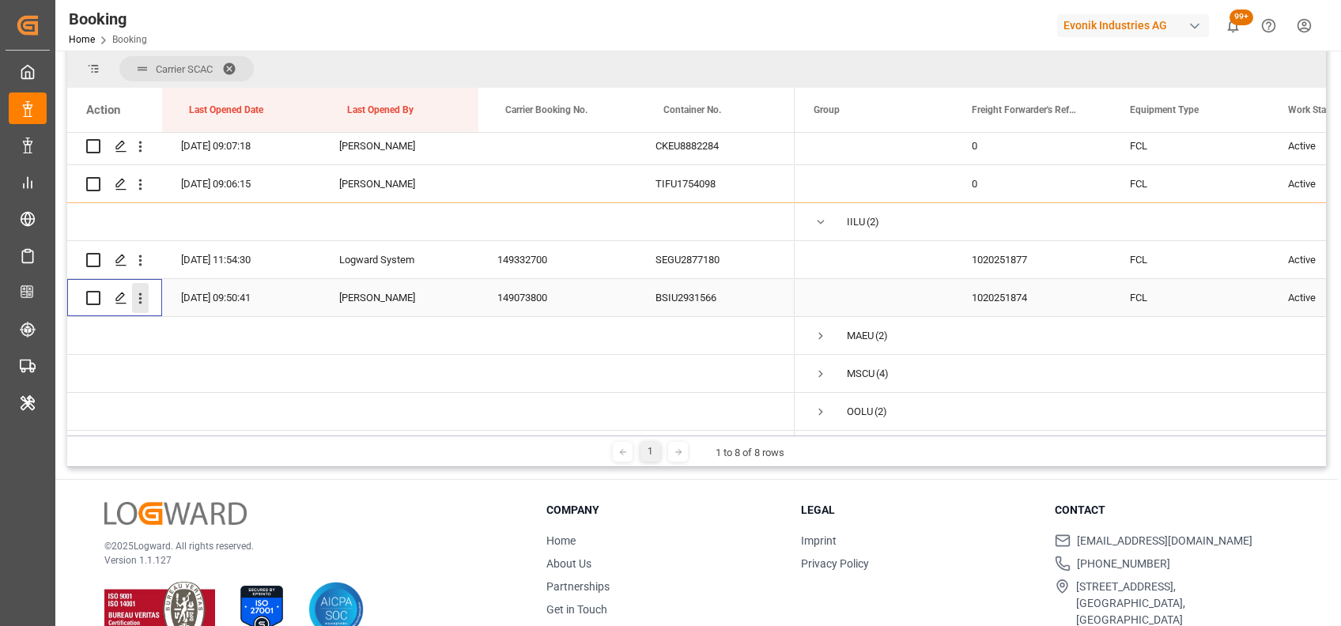
click at [143, 290] on icon "open menu" at bounding box center [140, 298] width 17 height 17
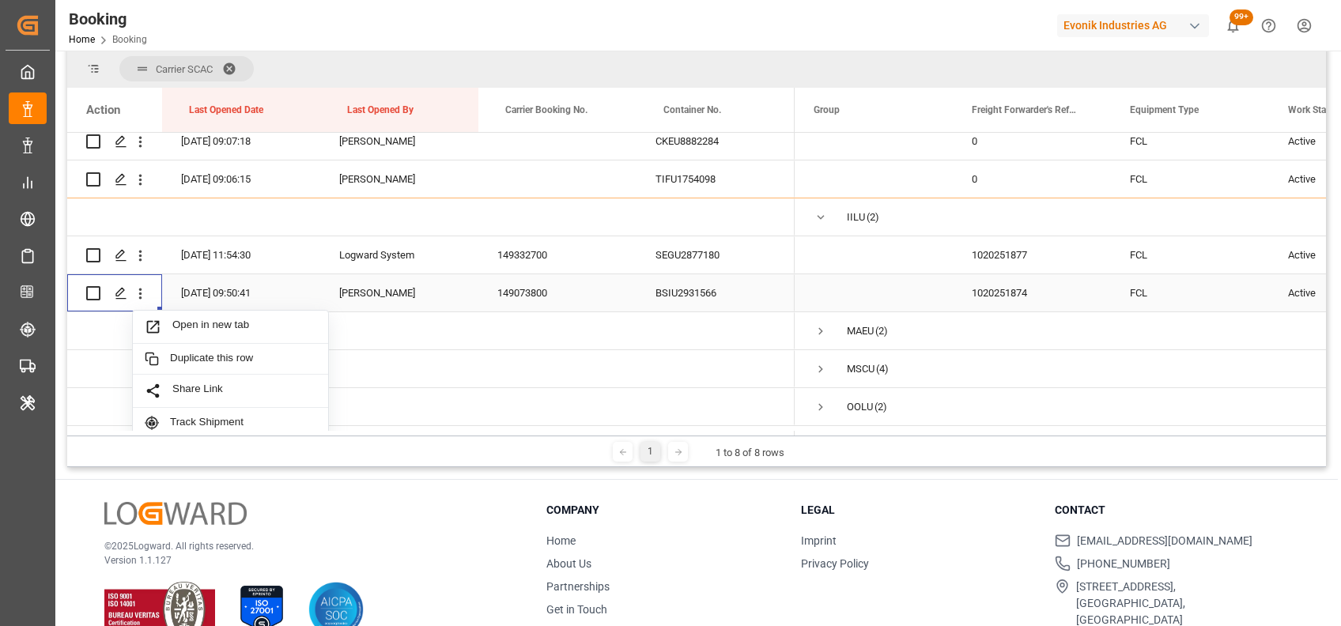
click at [217, 323] on span "Open in new tab" at bounding box center [244, 327] width 144 height 17
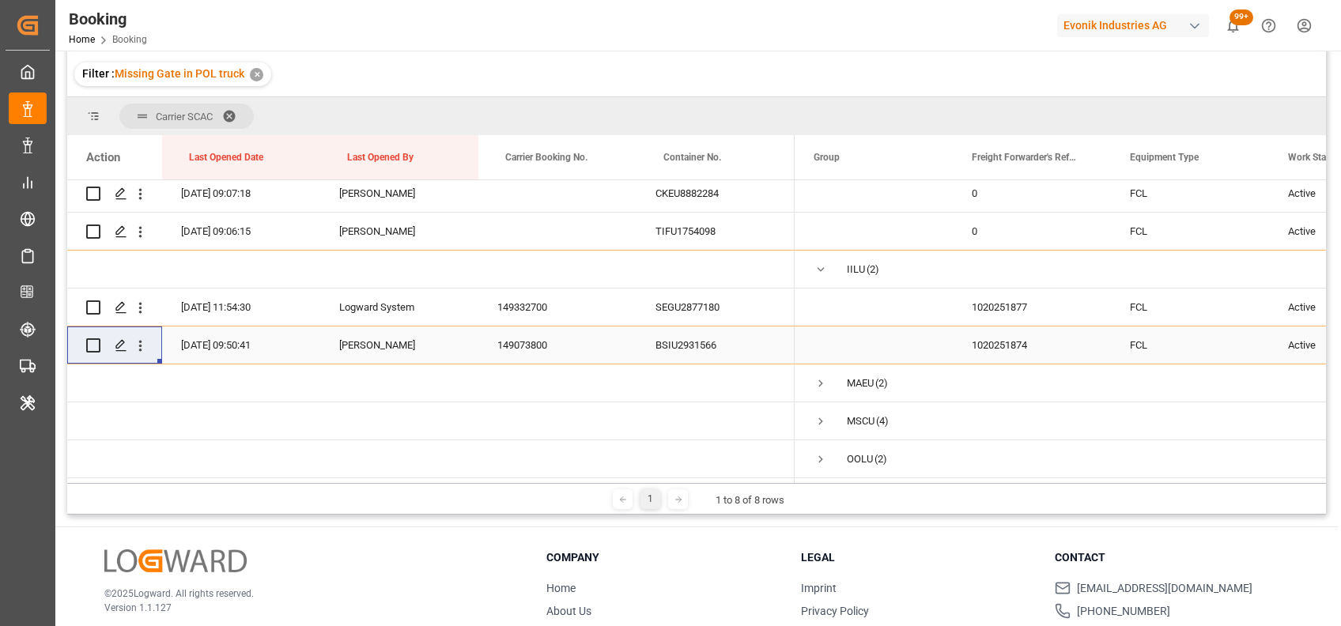
scroll to position [248, 0]
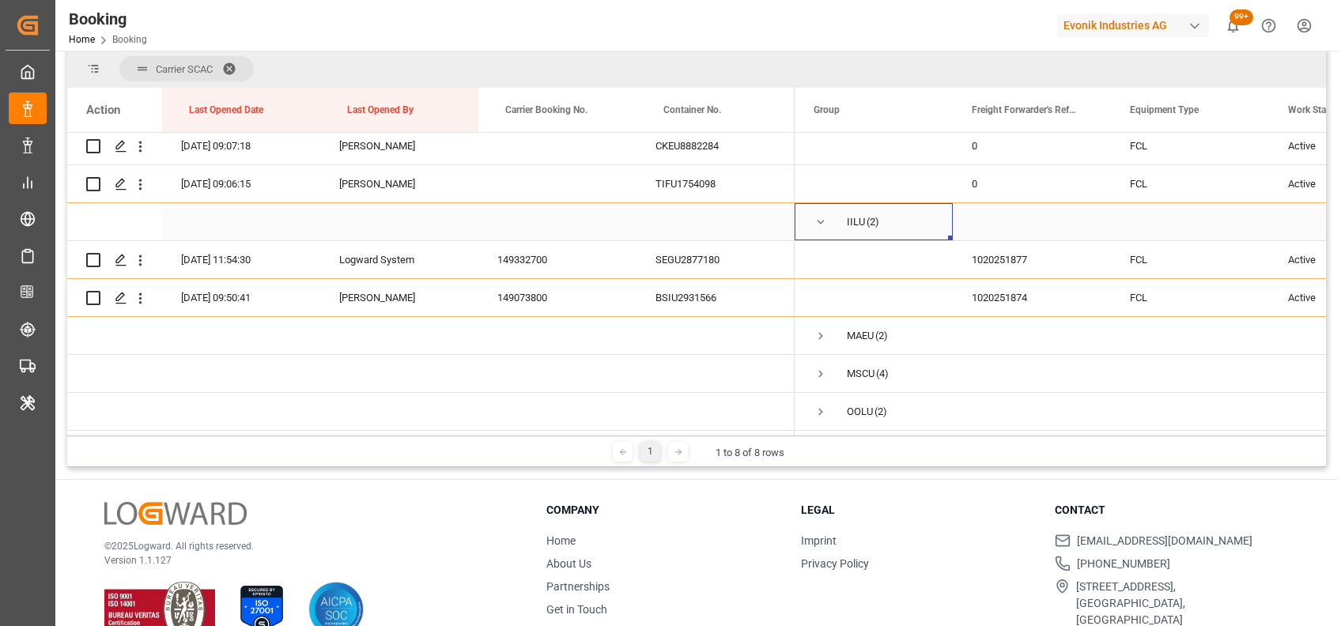
click at [819, 223] on span "Press SPACE to select this row." at bounding box center [821, 222] width 14 height 14
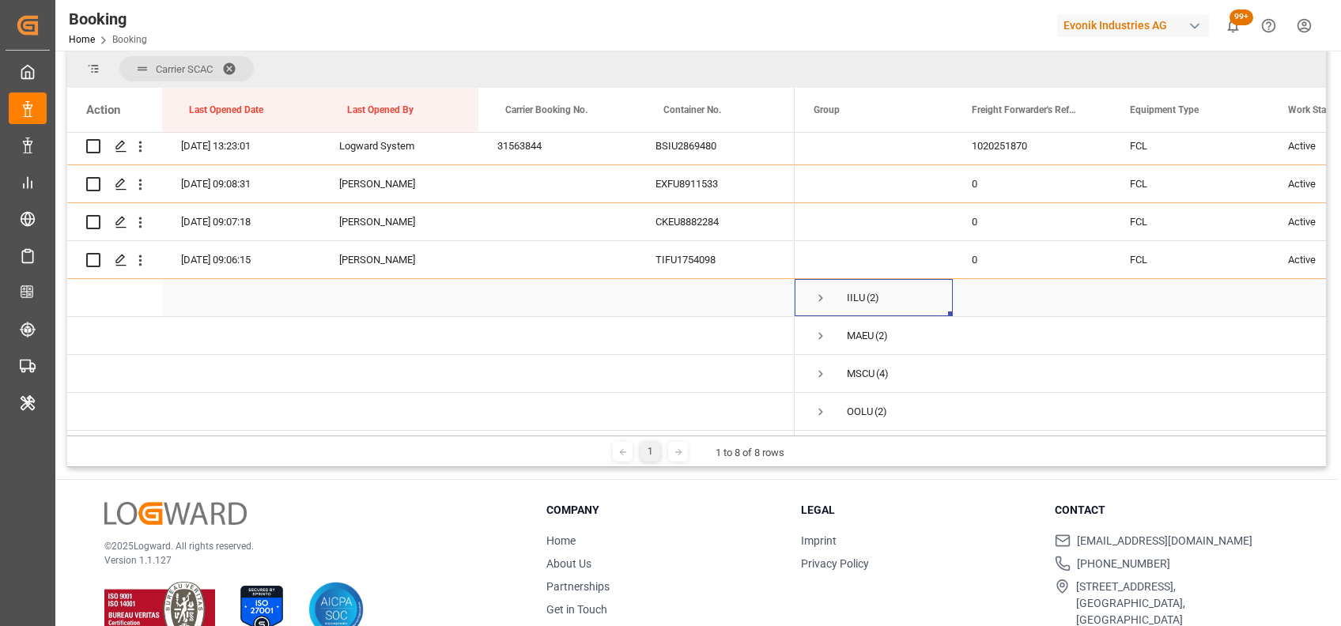
scroll to position [693, 0]
click at [817, 329] on span "Press SPACE to select this row." at bounding box center [821, 336] width 14 height 14
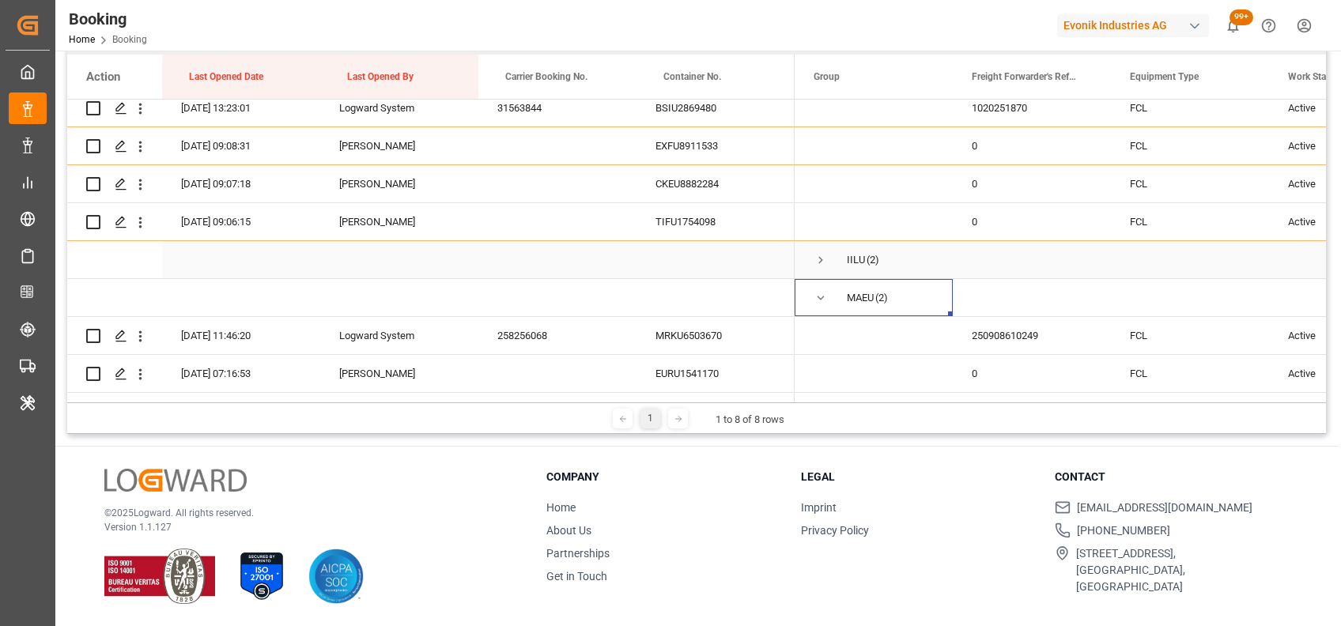
scroll to position [769, 0]
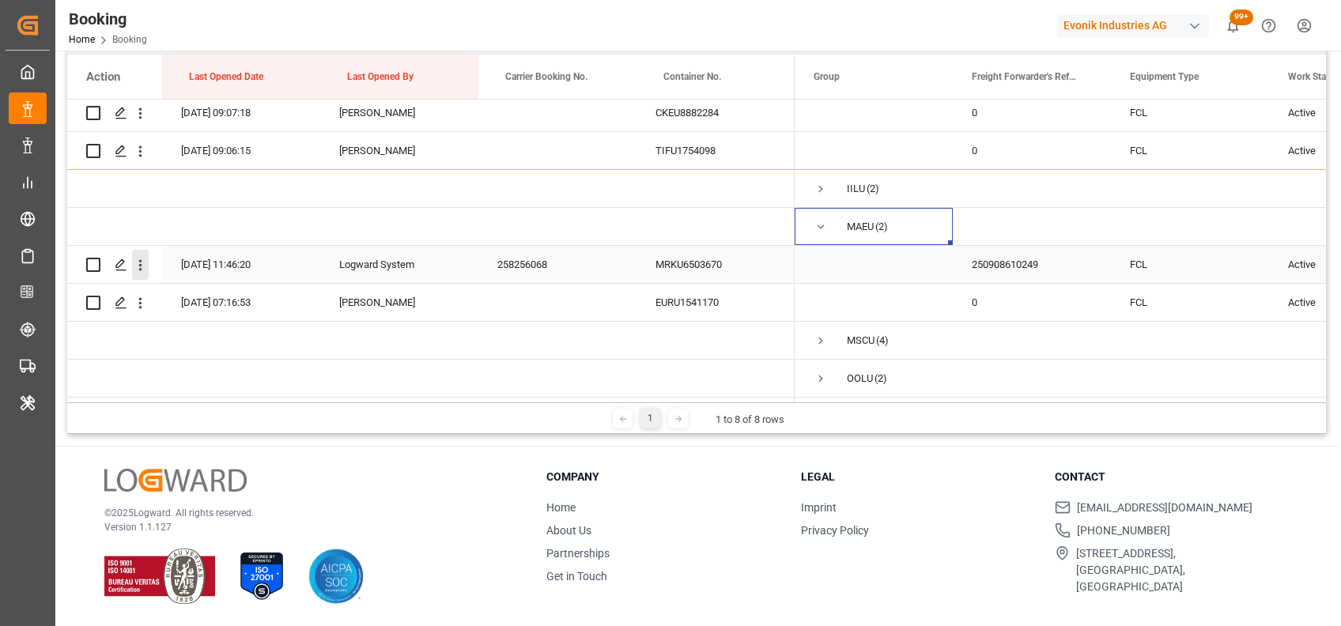
click at [144, 265] on icon "open menu" at bounding box center [140, 265] width 17 height 17
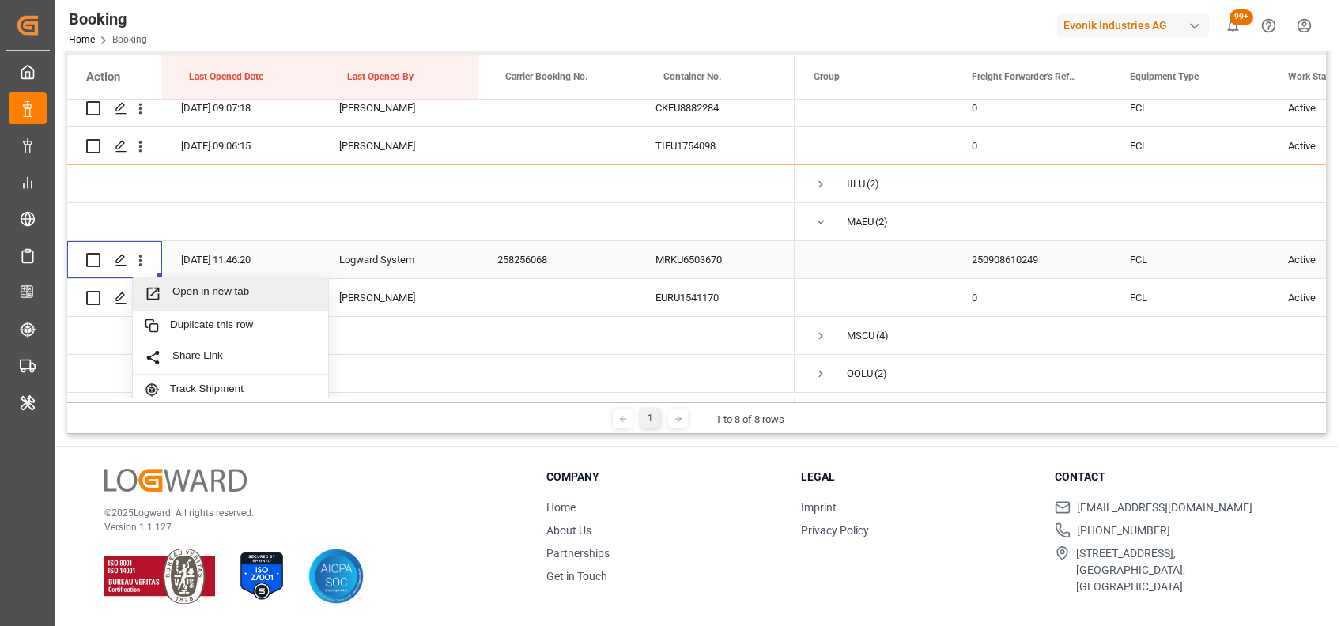
click at [220, 304] on div "Open in new tab" at bounding box center [230, 294] width 195 height 33
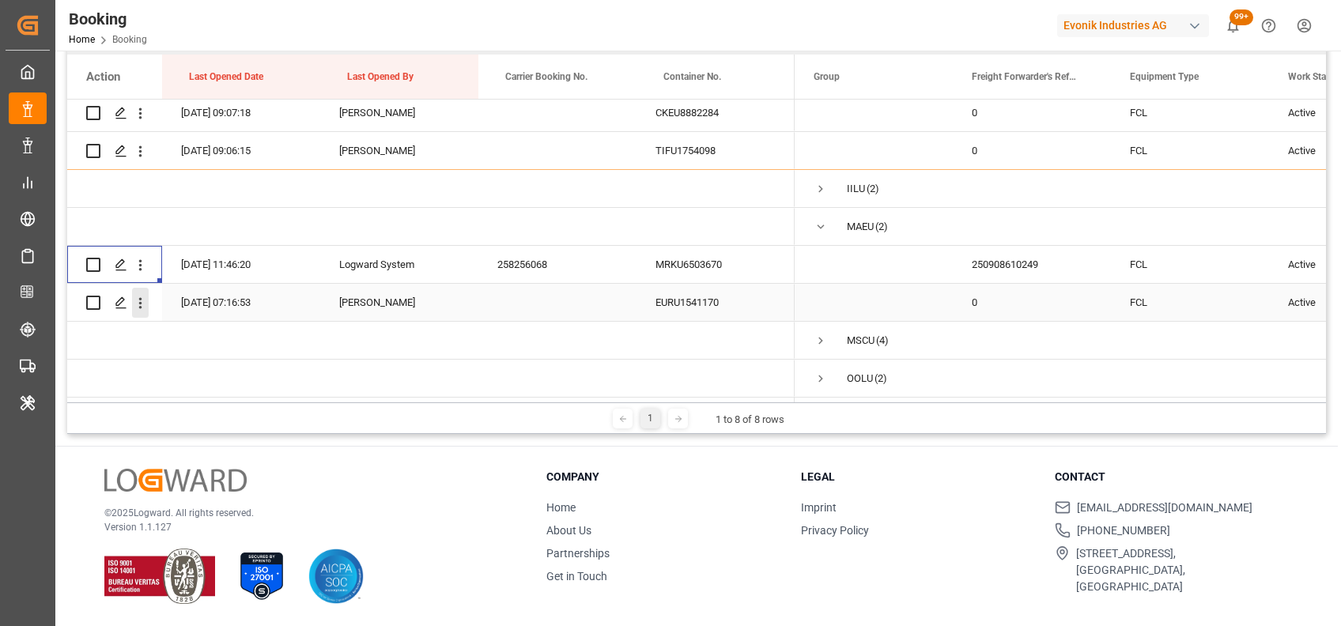
click at [140, 295] on icon "open menu" at bounding box center [140, 303] width 17 height 17
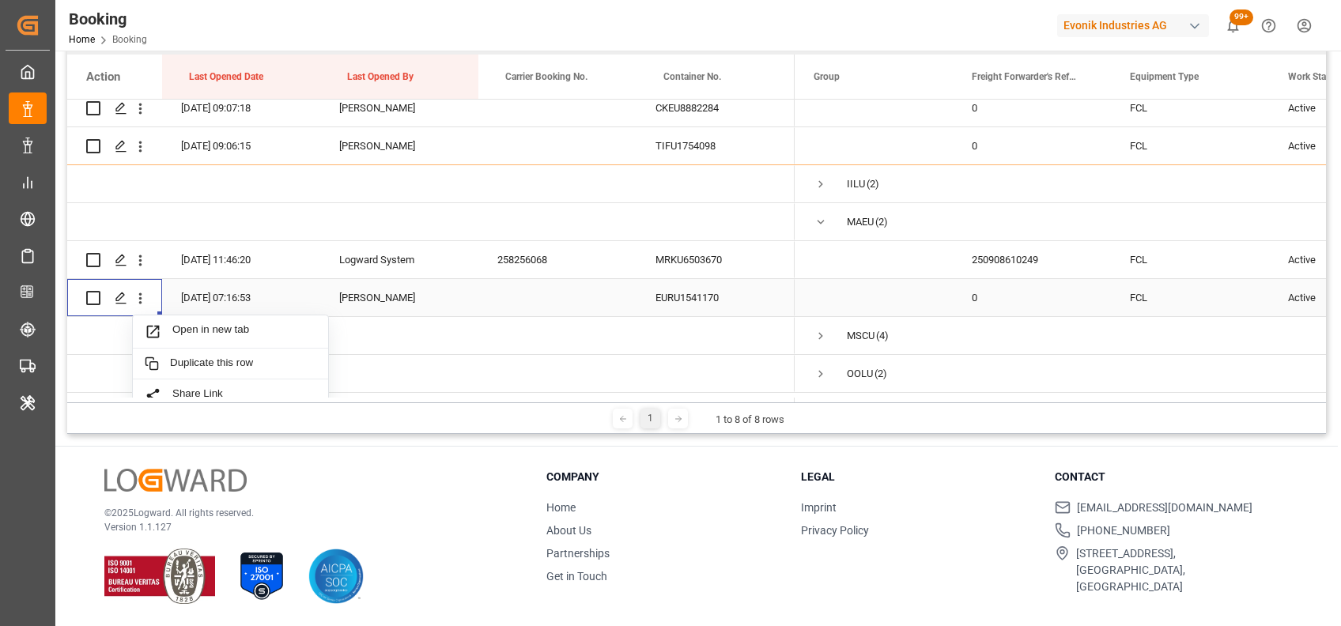
click at [210, 343] on div "Open in new tab" at bounding box center [230, 331] width 195 height 33
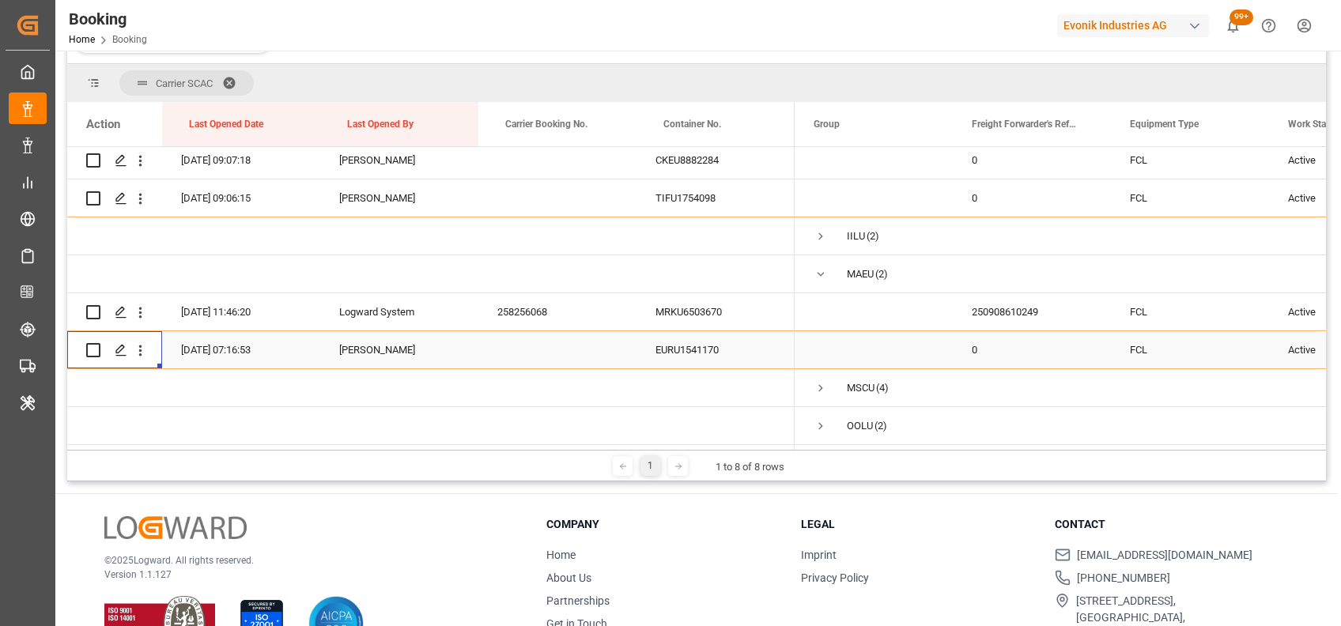
scroll to position [281, 0]
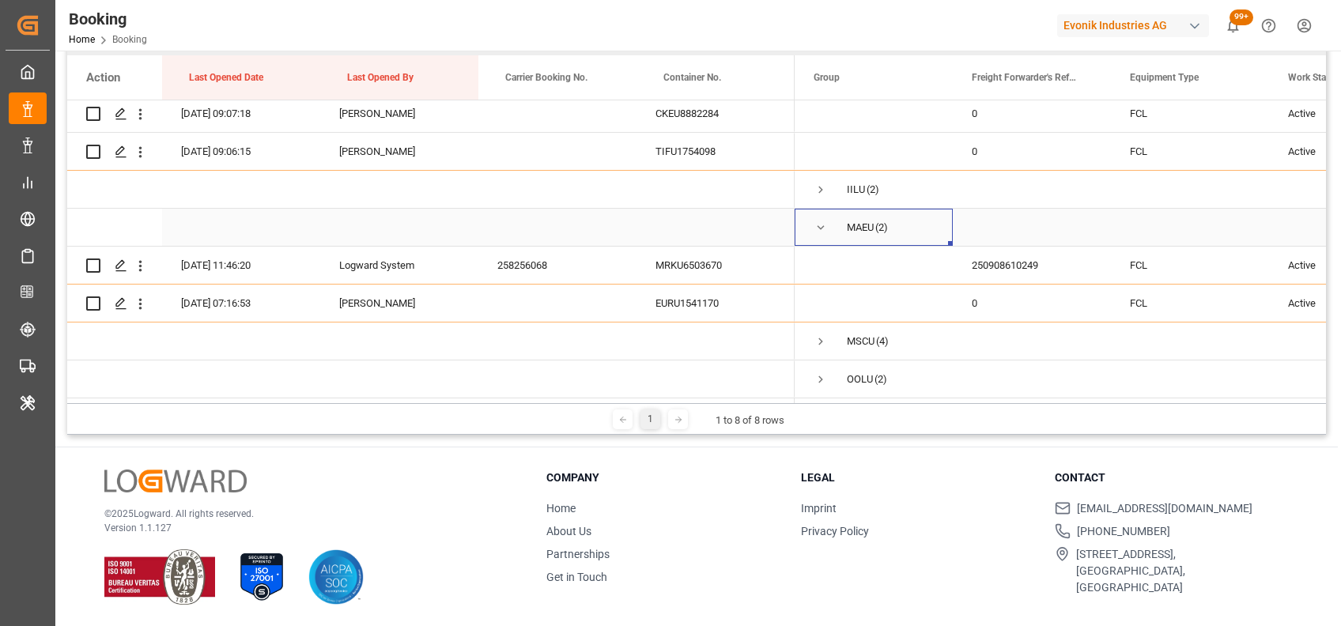
click at [822, 224] on span "Press SPACE to select this row." at bounding box center [821, 228] width 14 height 14
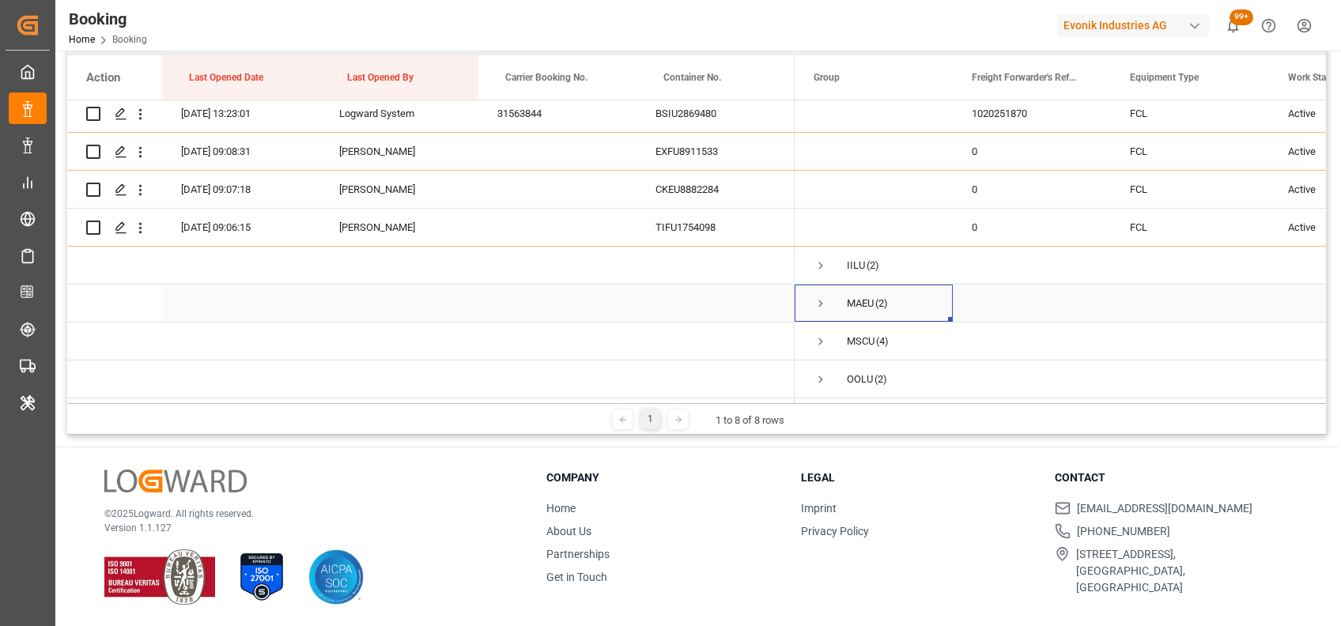
scroll to position [693, 0]
click at [819, 334] on span "Press SPACE to select this row." at bounding box center [821, 341] width 14 height 14
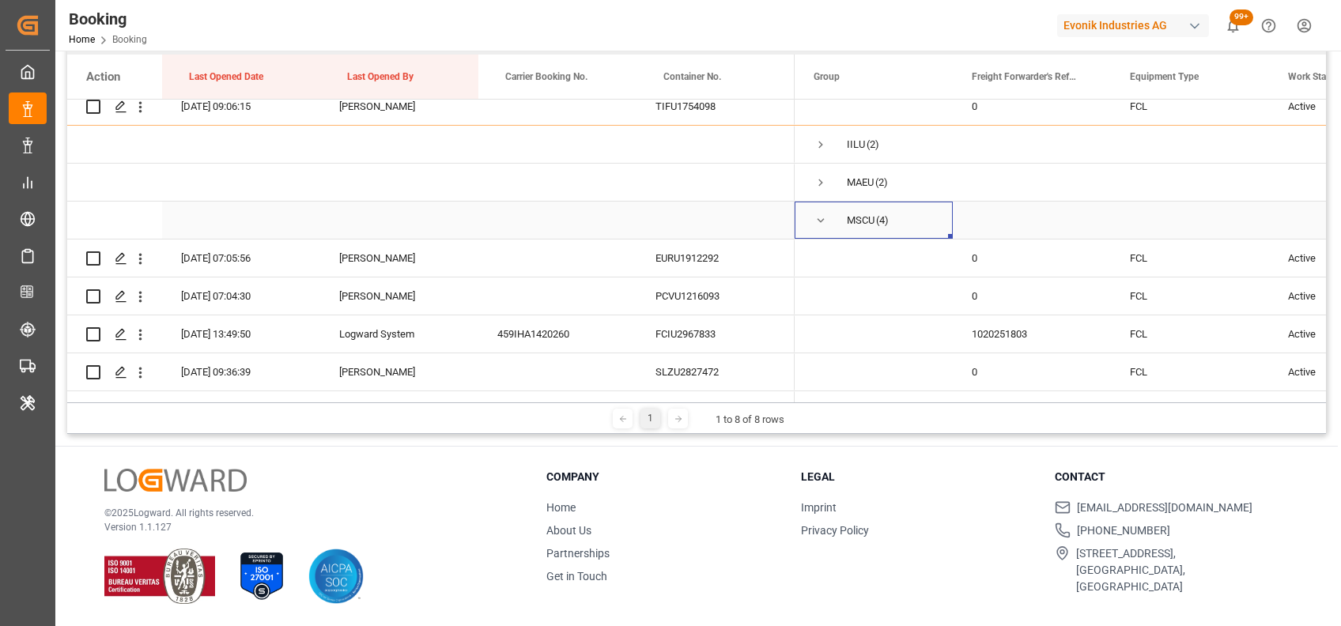
scroll to position [845, 0]
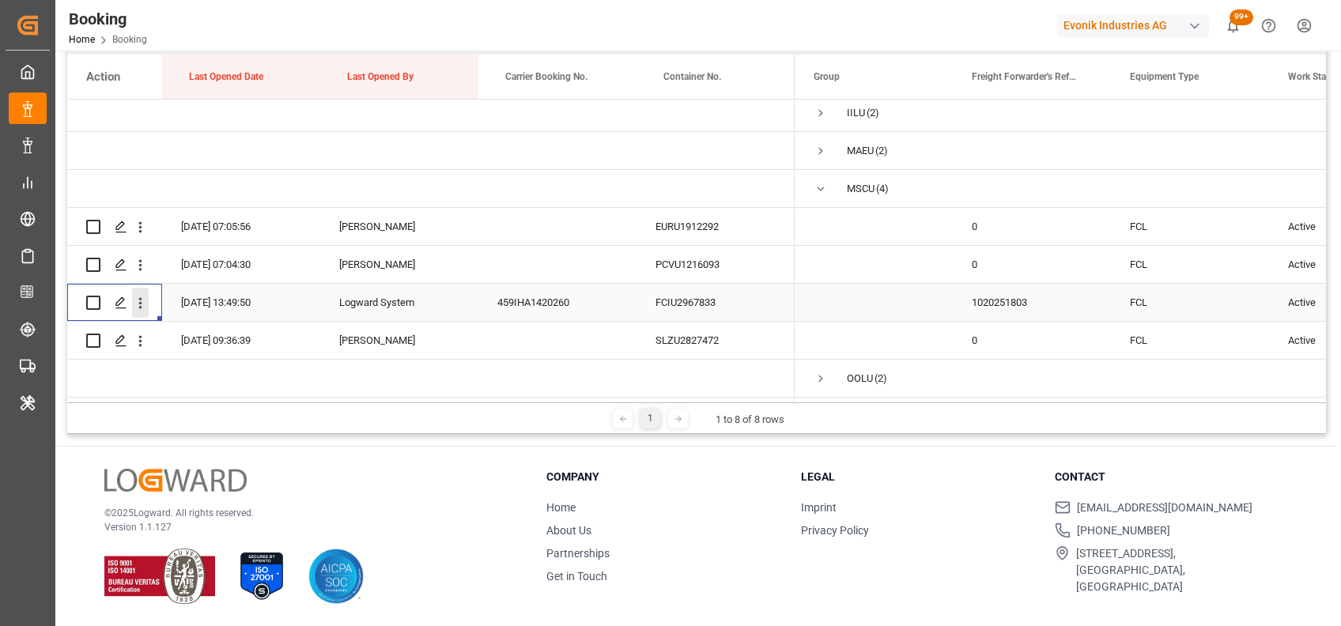
click at [138, 305] on icon "open menu" at bounding box center [140, 303] width 17 height 17
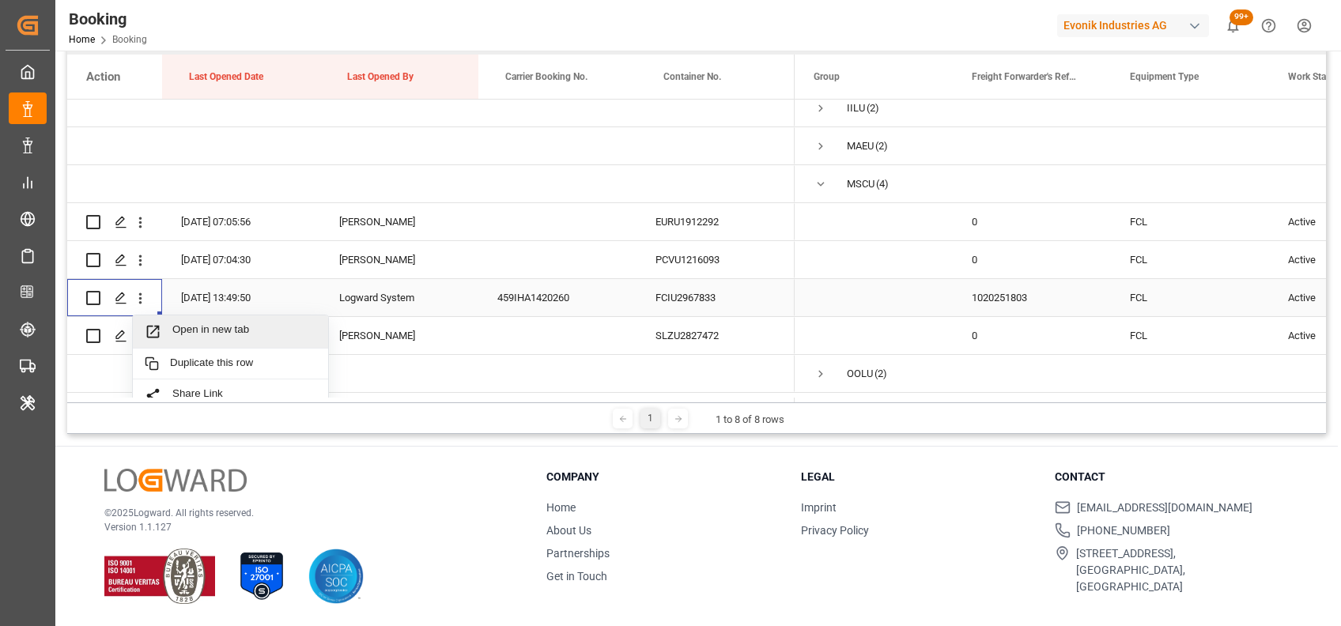
click at [205, 329] on span "Open in new tab" at bounding box center [244, 331] width 144 height 17
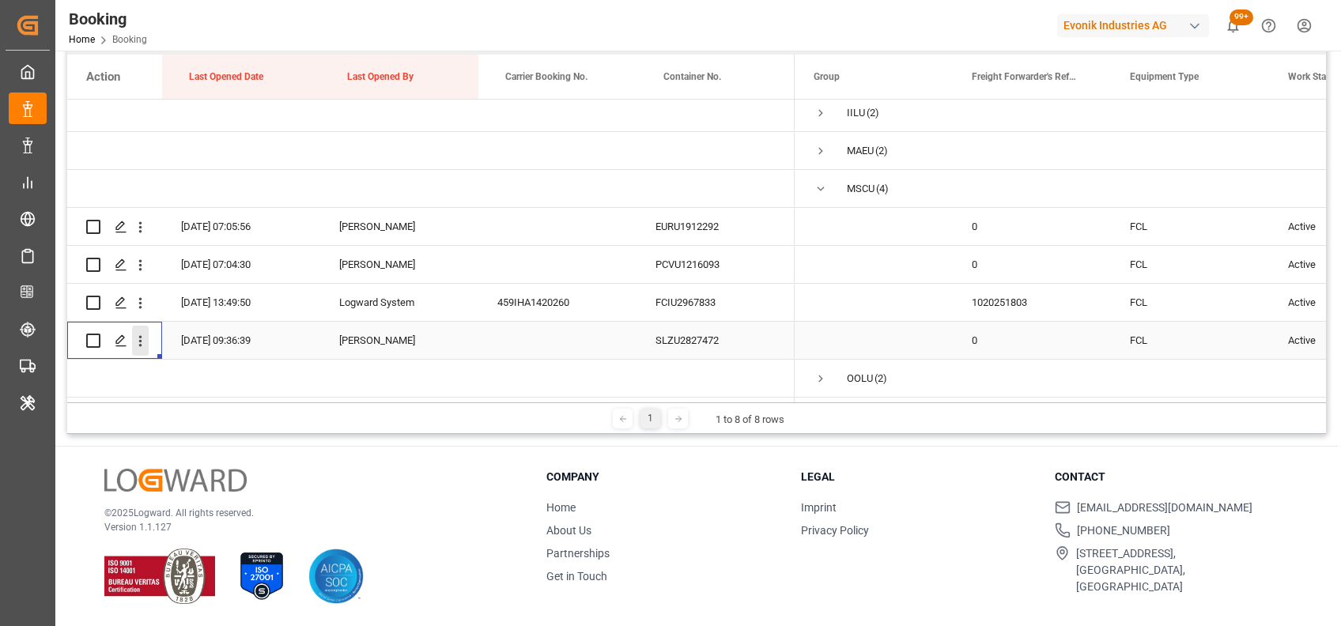
click at [141, 336] on icon "open menu" at bounding box center [140, 341] width 3 height 11
click at [821, 182] on span "Press SPACE to select this row." at bounding box center [821, 189] width 14 height 14
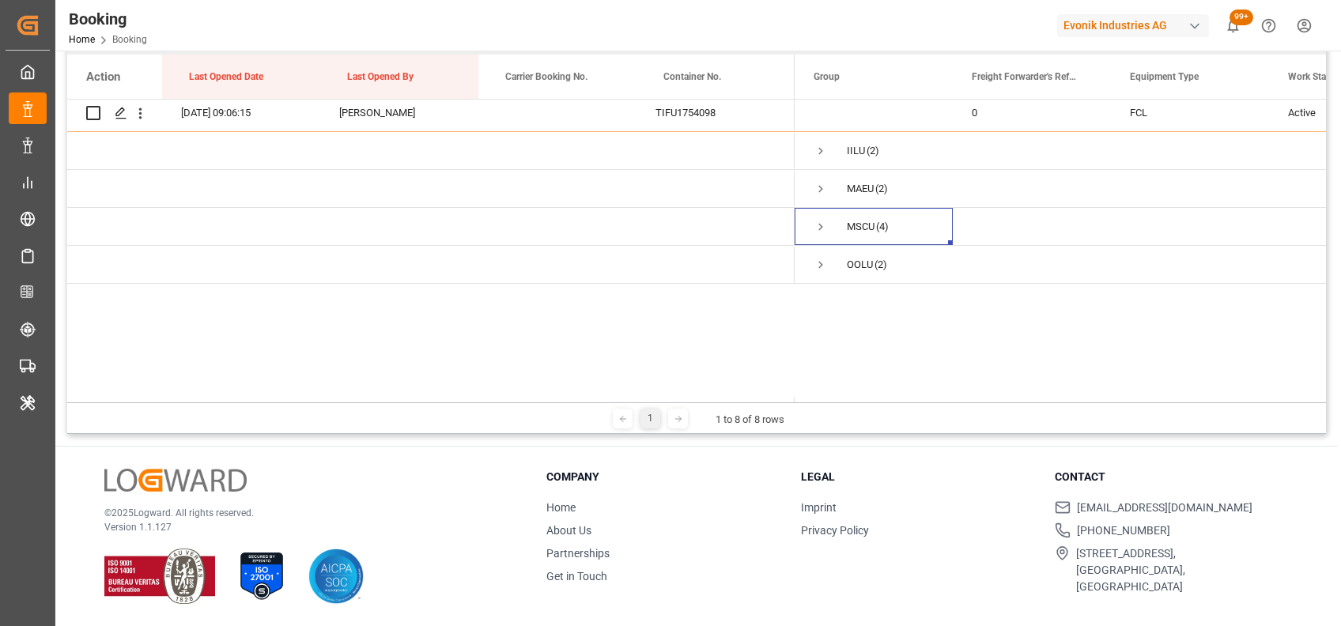
scroll to position [693, 0]
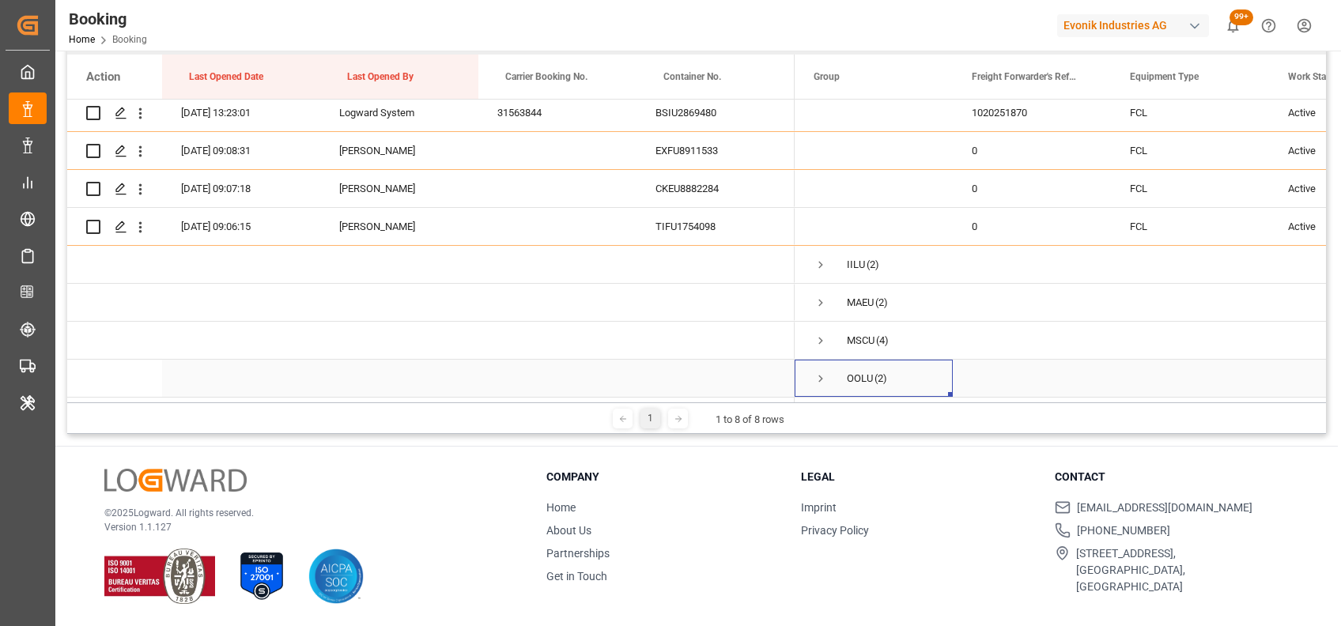
click at [819, 376] on span "Press SPACE to select this row." at bounding box center [821, 379] width 14 height 14
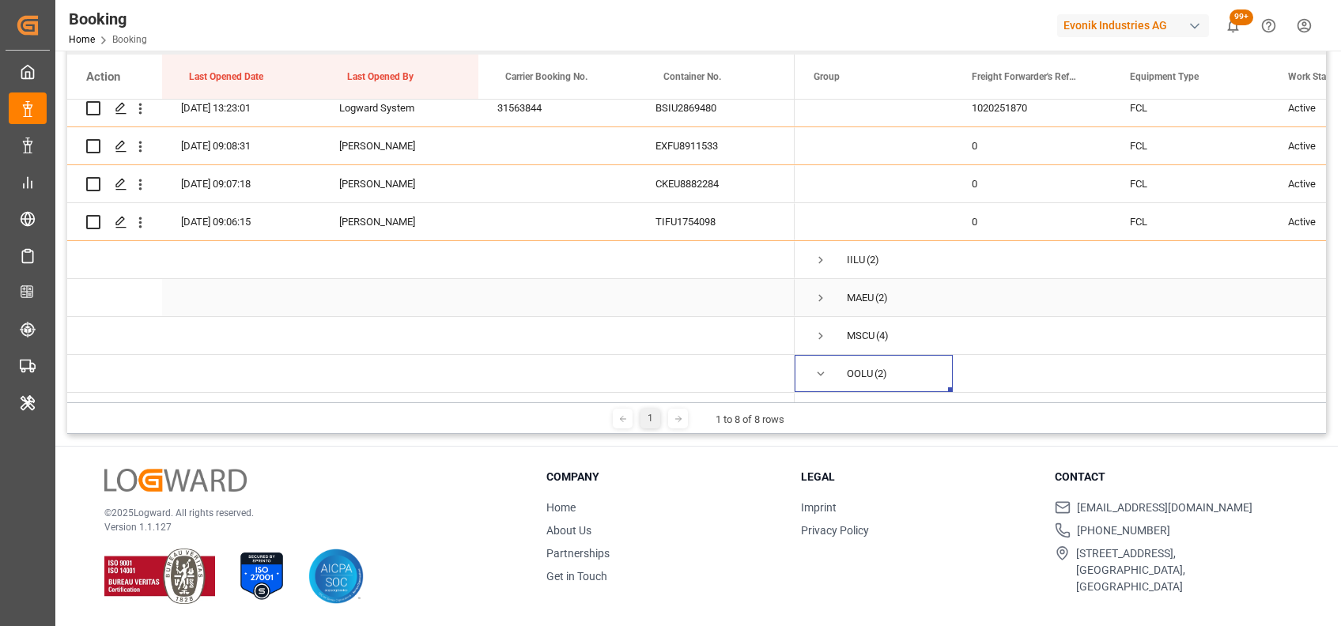
scroll to position [769, 0]
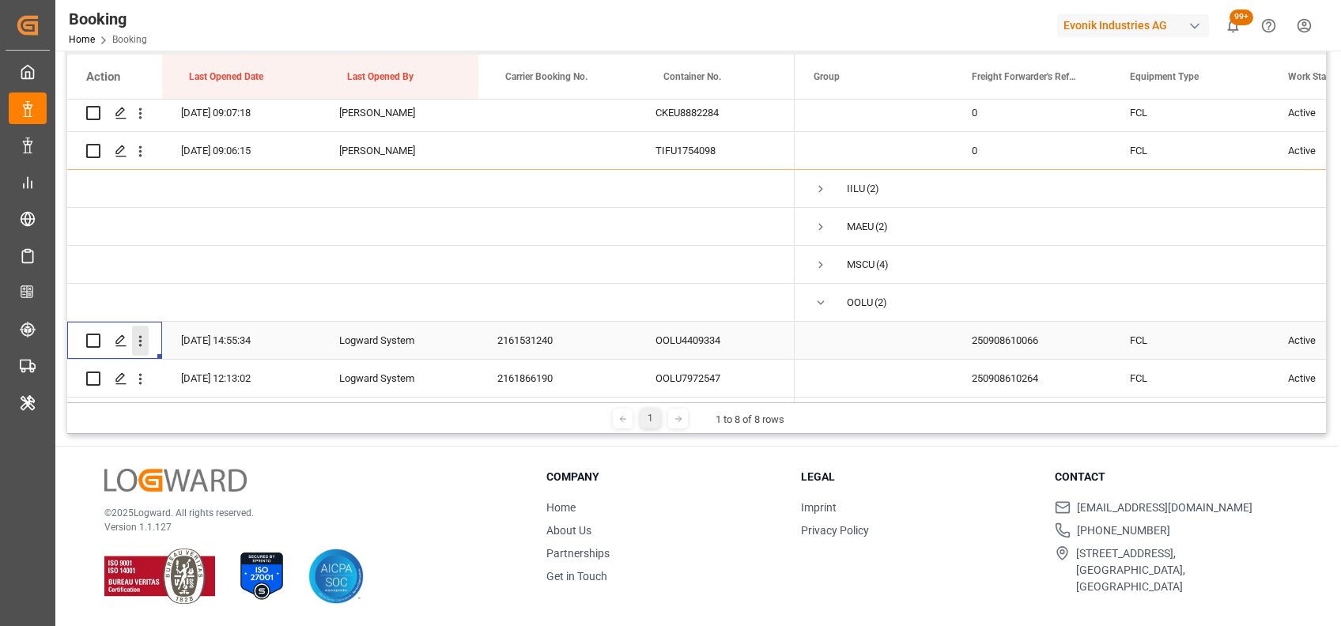
click at [139, 337] on icon "open menu" at bounding box center [140, 341] width 3 height 11
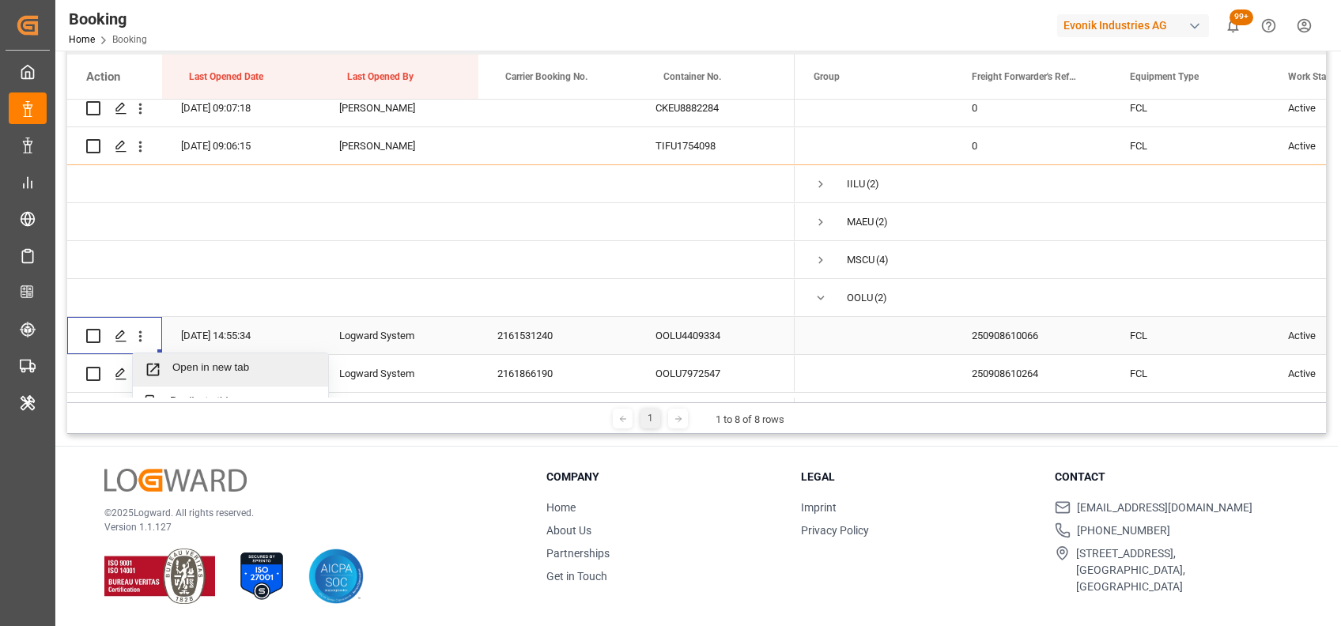
click at [174, 357] on div "Open in new tab" at bounding box center [230, 369] width 195 height 33
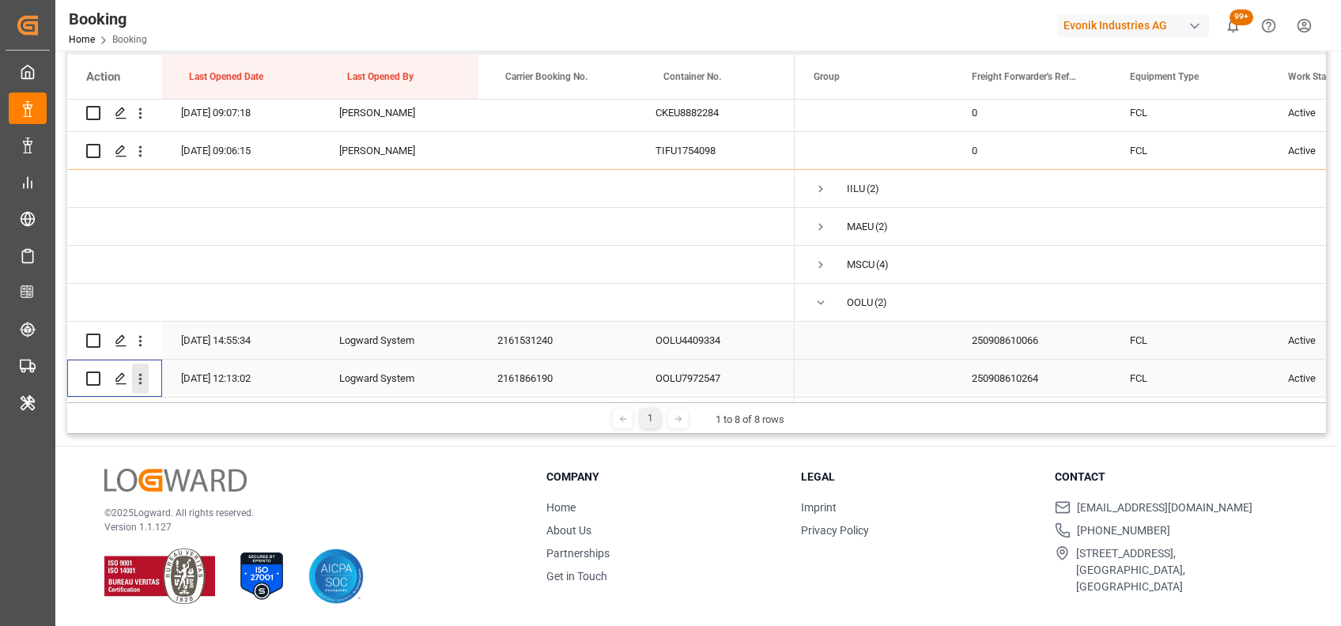
click at [142, 372] on icon "open menu" at bounding box center [140, 379] width 17 height 17
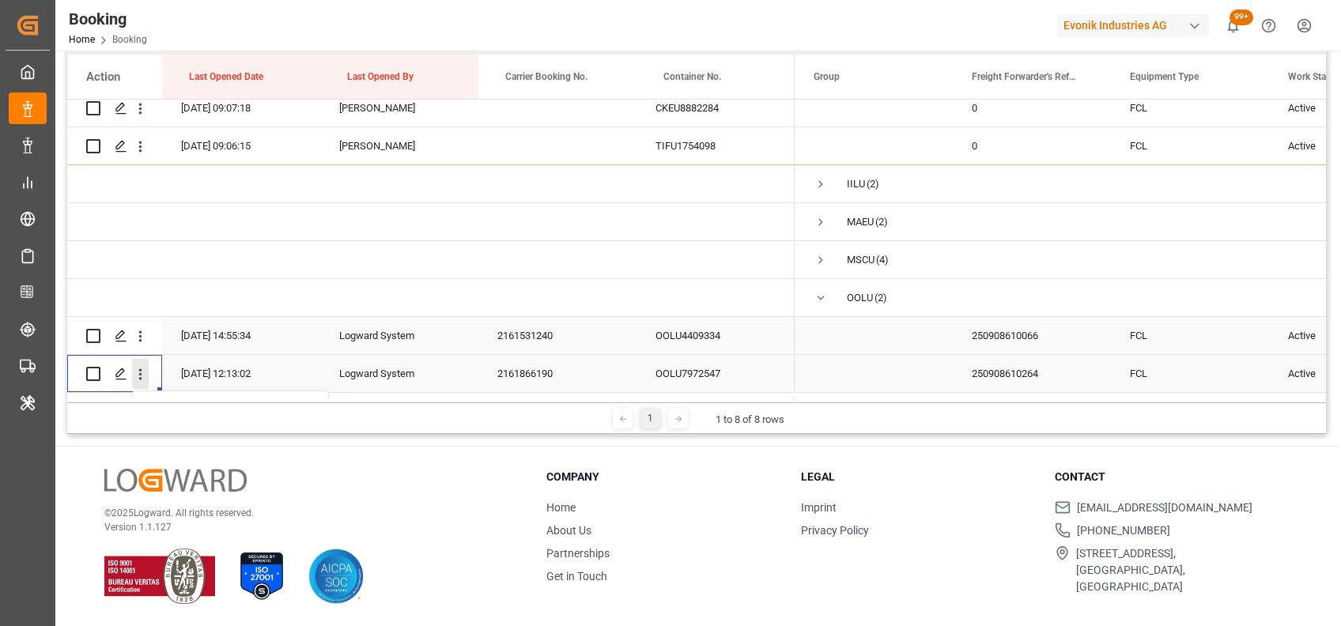
scroll to position [779, 0]
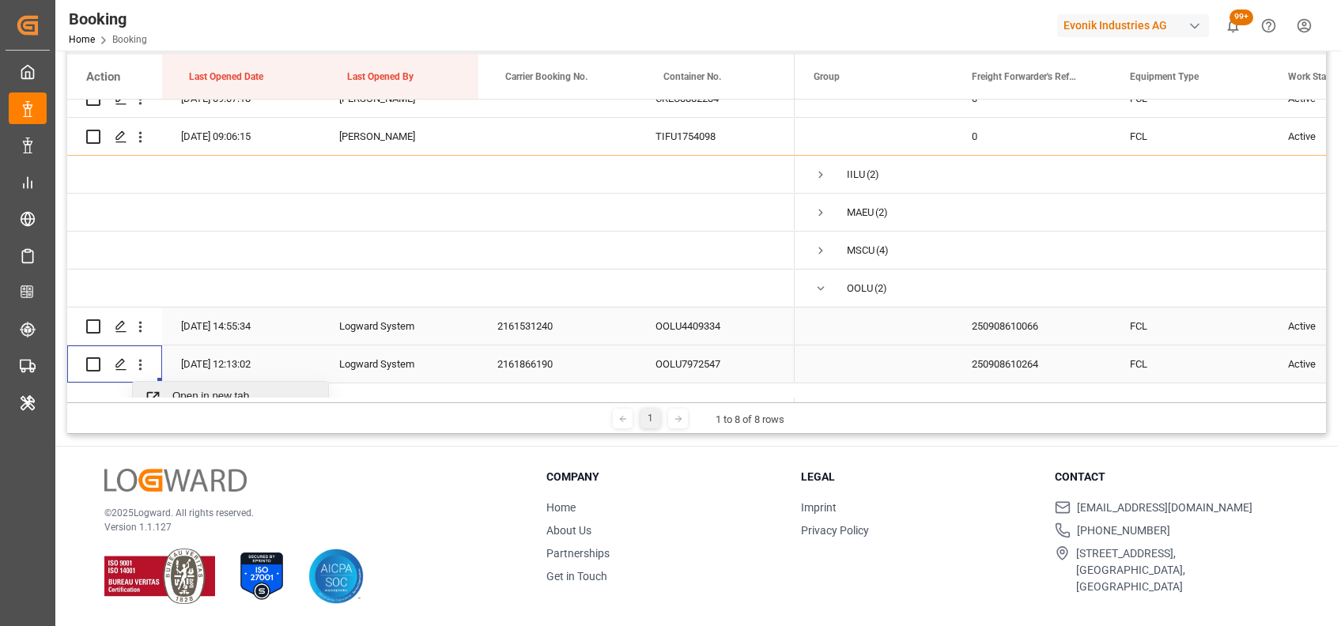
click at [173, 385] on div "Open in new tab" at bounding box center [230, 398] width 195 height 33
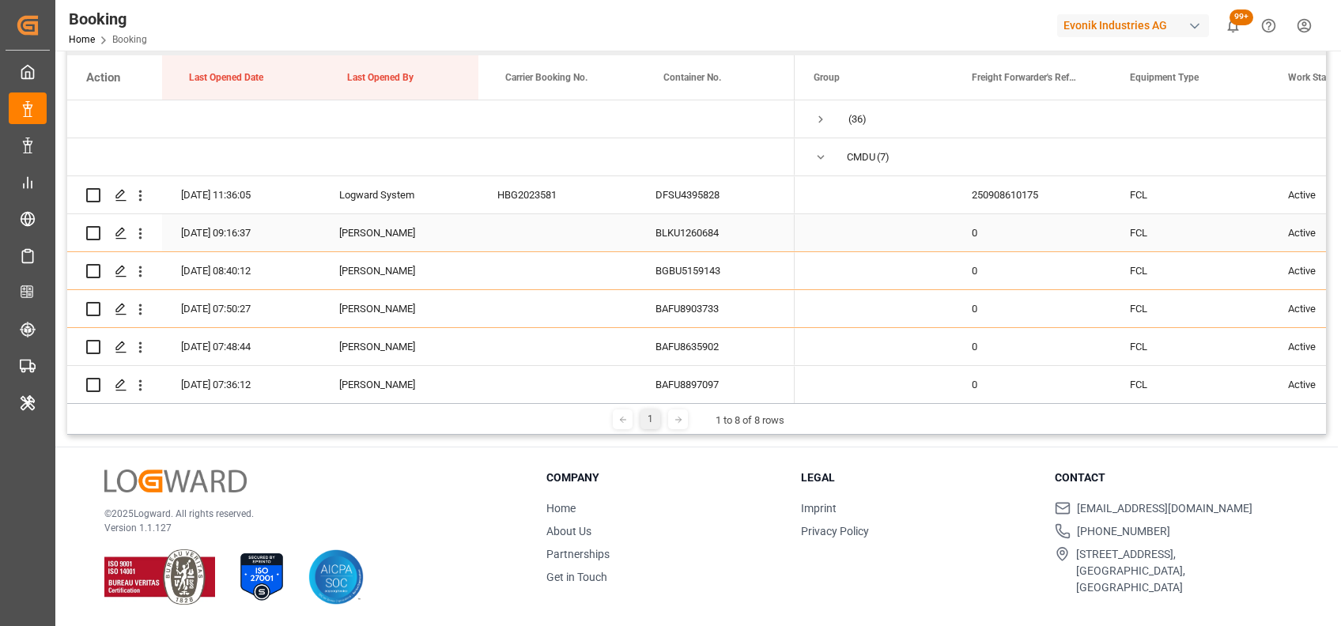
scroll to position [207, 0]
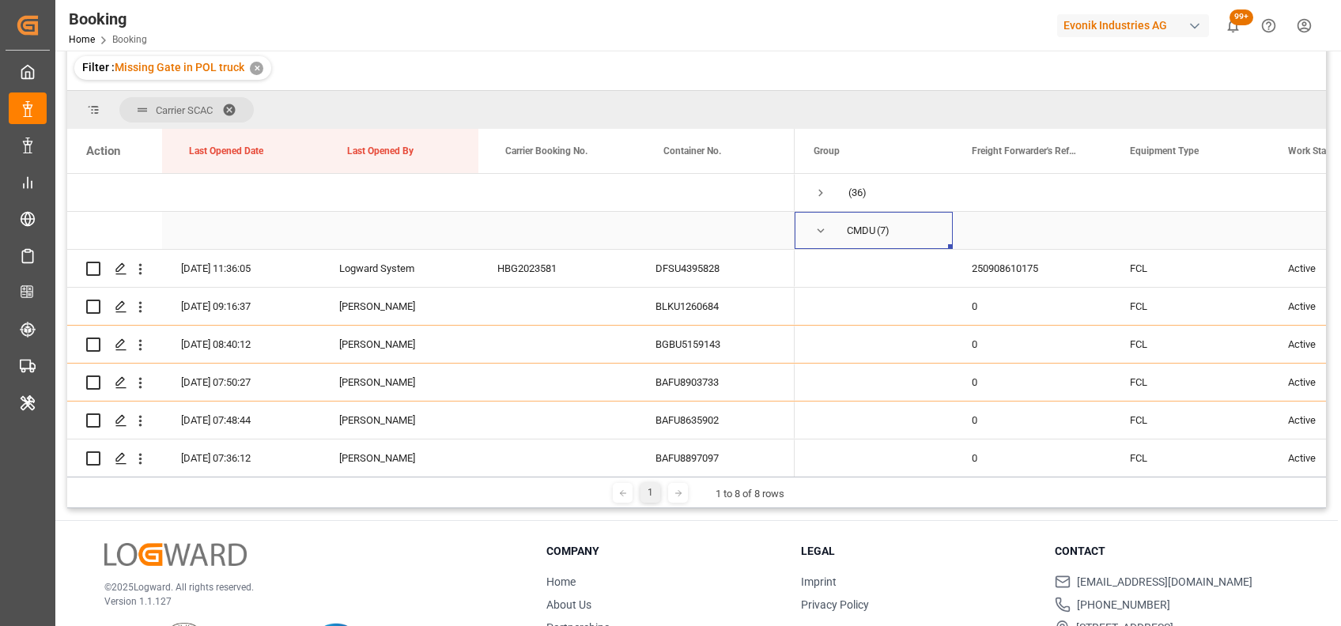
click at [821, 232] on span "Press SPACE to select this row." at bounding box center [821, 231] width 14 height 14
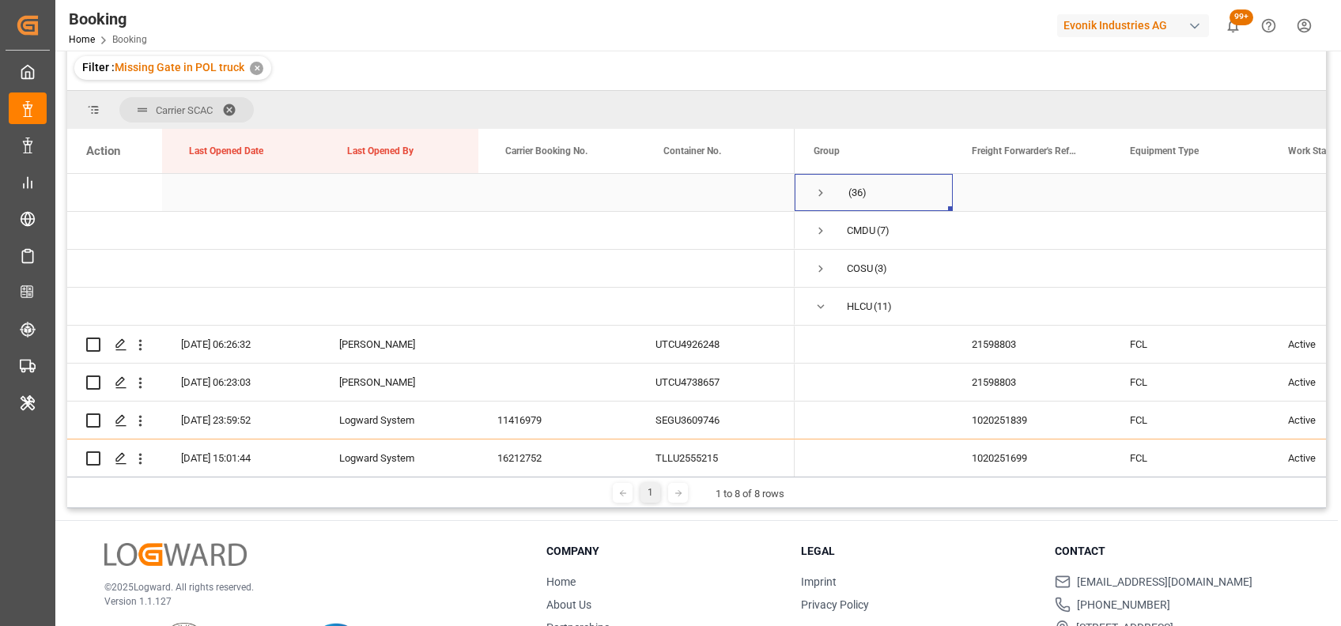
click at [815, 194] on span "Press SPACE to select this row." at bounding box center [821, 193] width 14 height 14
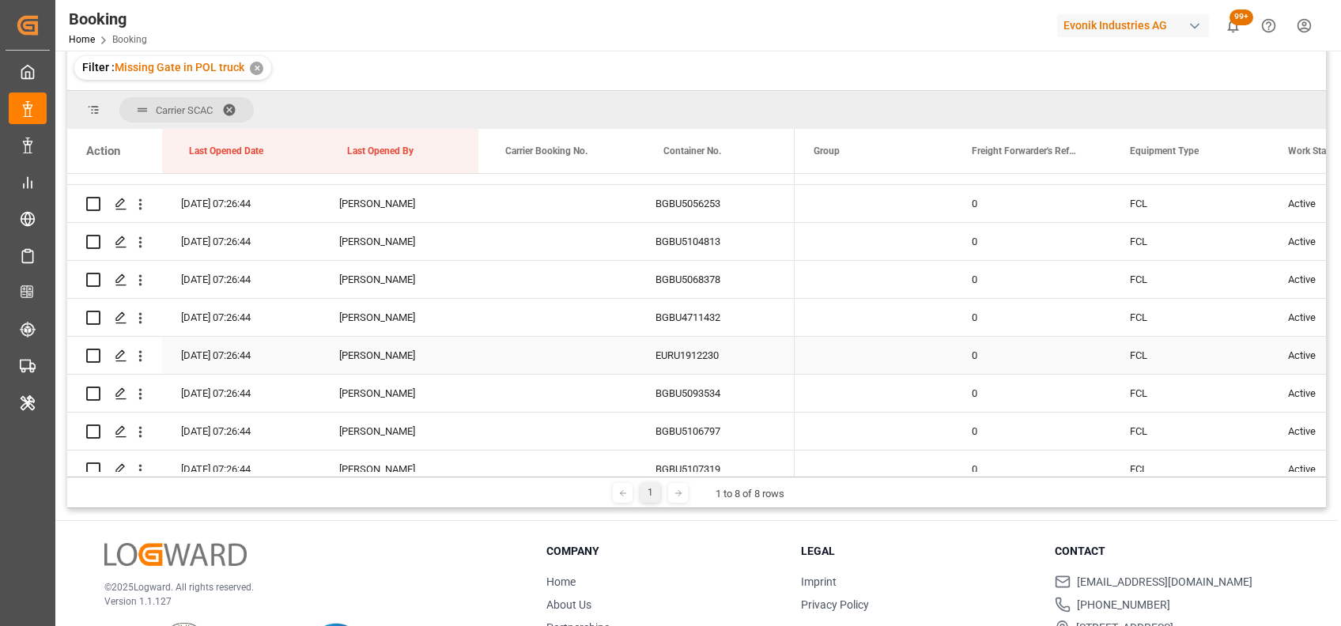
scroll to position [0, 0]
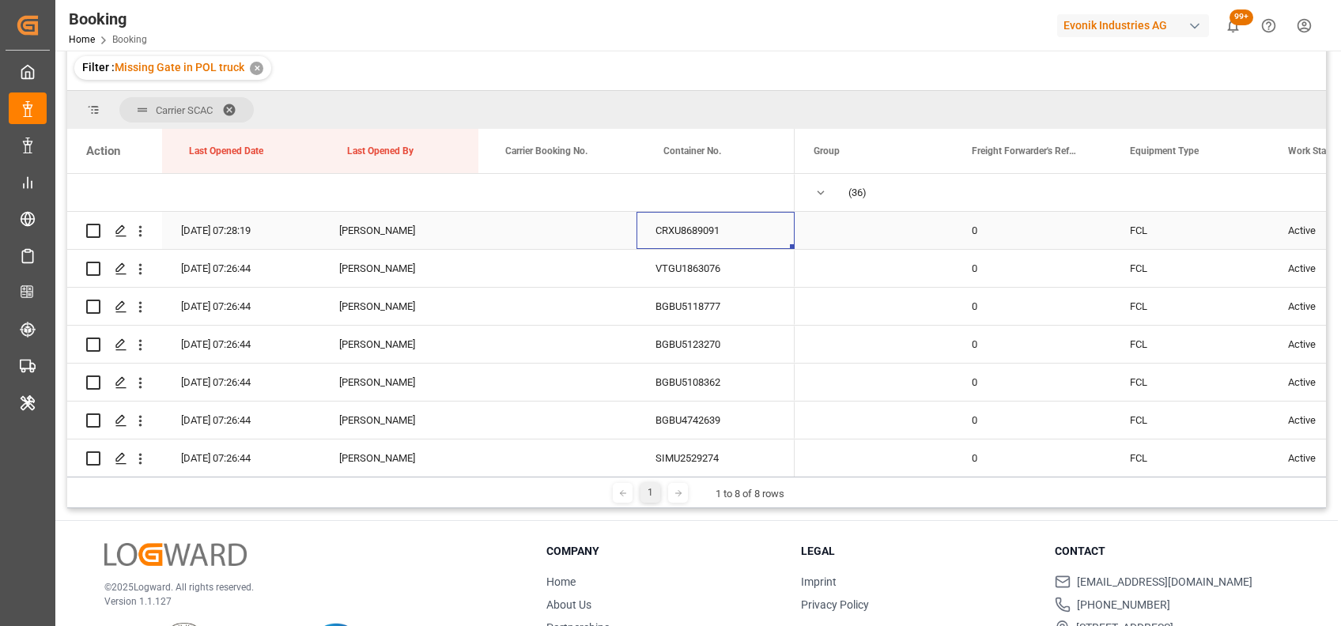
click at [666, 228] on div "CRXU8689091" at bounding box center [715, 230] width 158 height 37
click at [141, 230] on icon "open menu" at bounding box center [140, 231] width 3 height 11
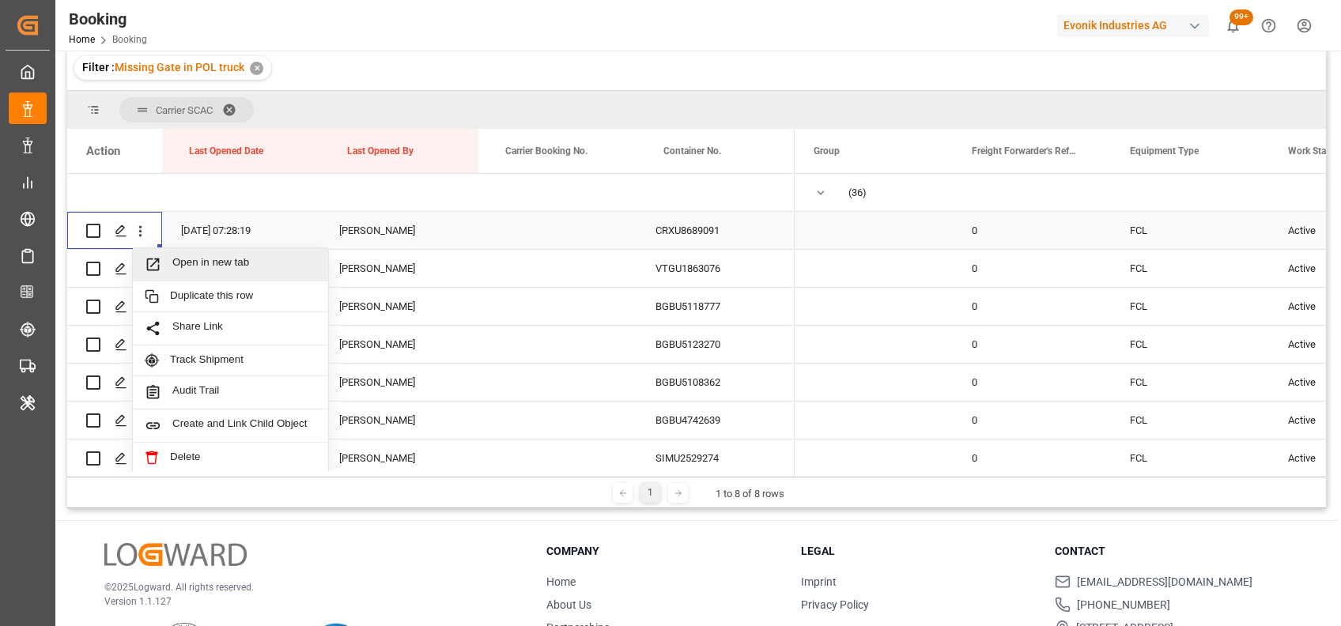
click at [208, 266] on span "Open in new tab" at bounding box center [244, 264] width 144 height 17
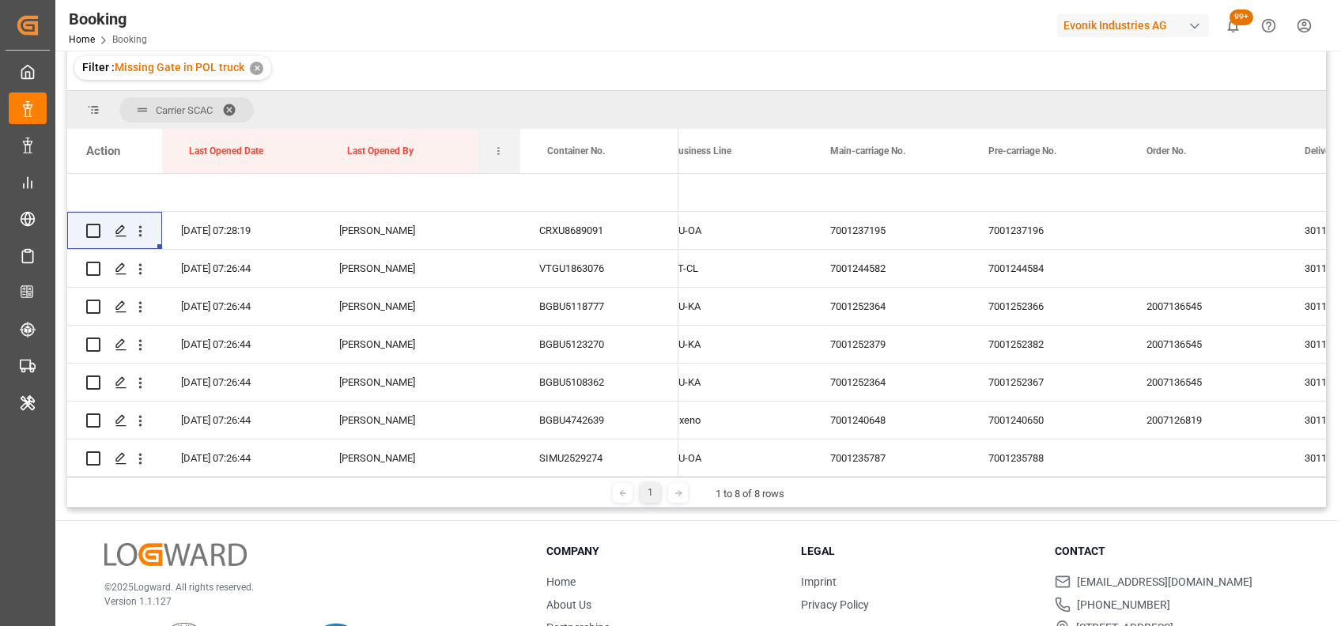
drag, startPoint x: 632, startPoint y: 148, endPoint x: 477, endPoint y: 140, distance: 156.0
click at [477, 140] on div "Action Last Opened Date Last Opened By Carrier Booking No." at bounding box center [372, 151] width 611 height 44
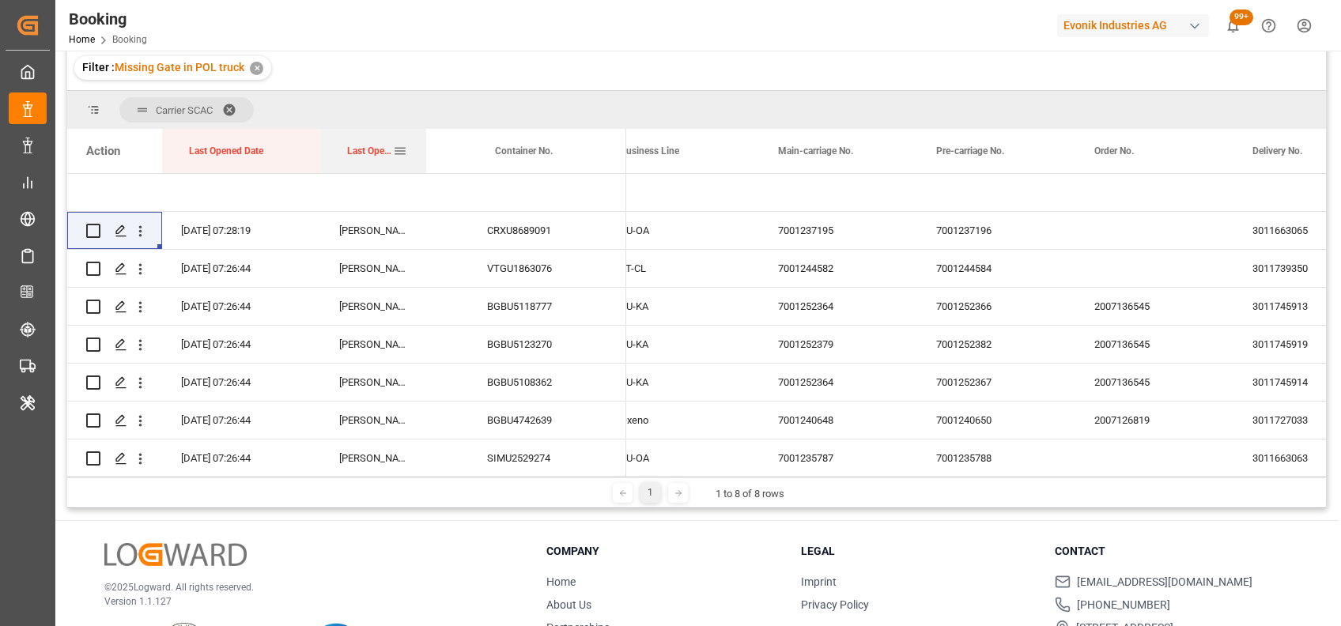
drag, startPoint x: 478, startPoint y: 140, endPoint x: 423, endPoint y: 138, distance: 54.6
click at [423, 138] on div at bounding box center [426, 151] width 6 height 44
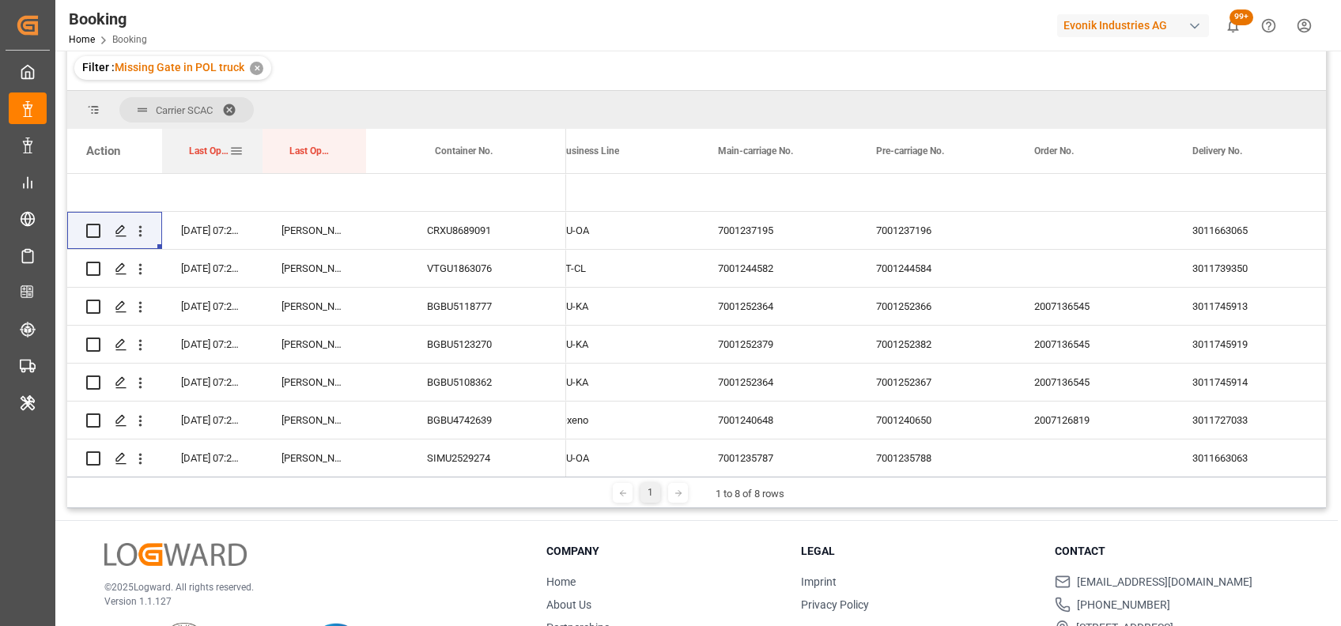
drag, startPoint x: 319, startPoint y: 146, endPoint x: 261, endPoint y: 140, distance: 58.1
click at [261, 140] on div at bounding box center [262, 151] width 6 height 44
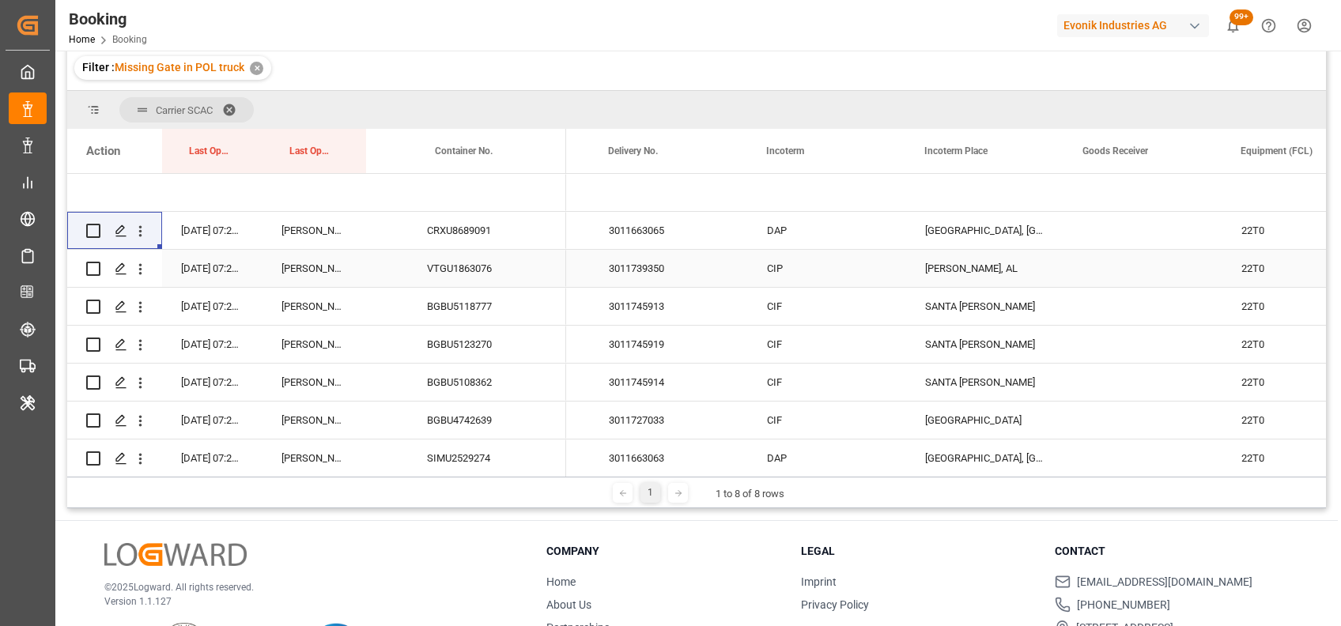
scroll to position [0, 2936]
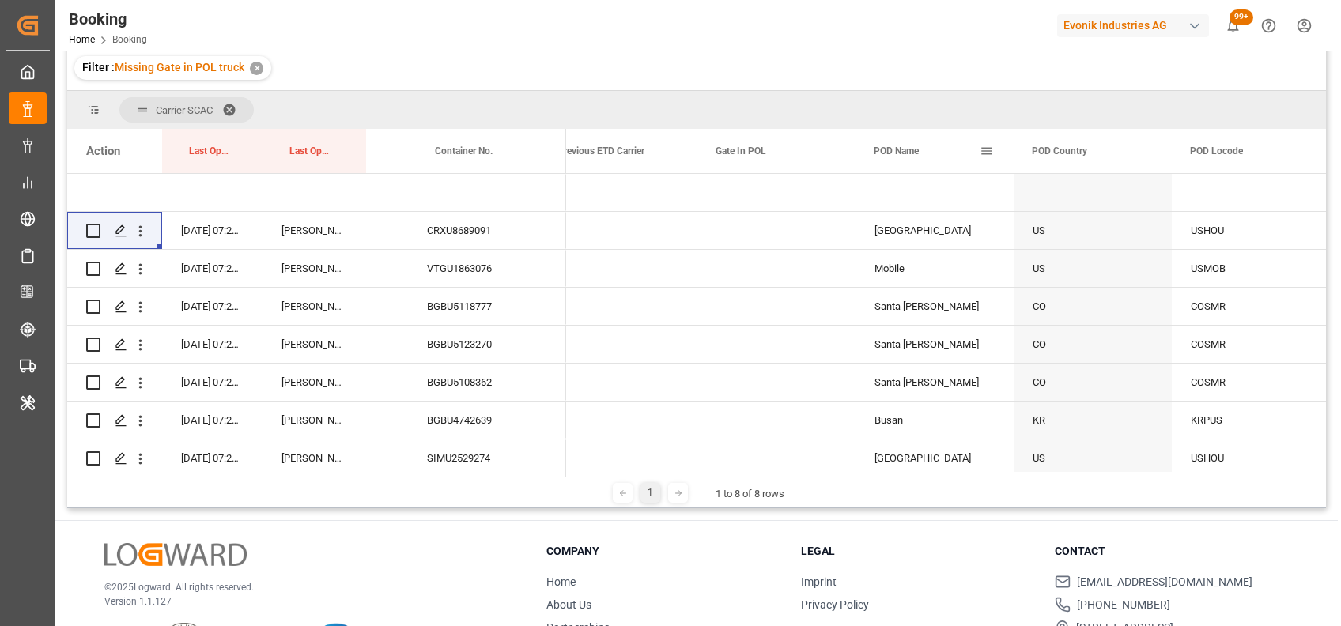
click at [980, 157] on span at bounding box center [987, 151] width 14 height 14
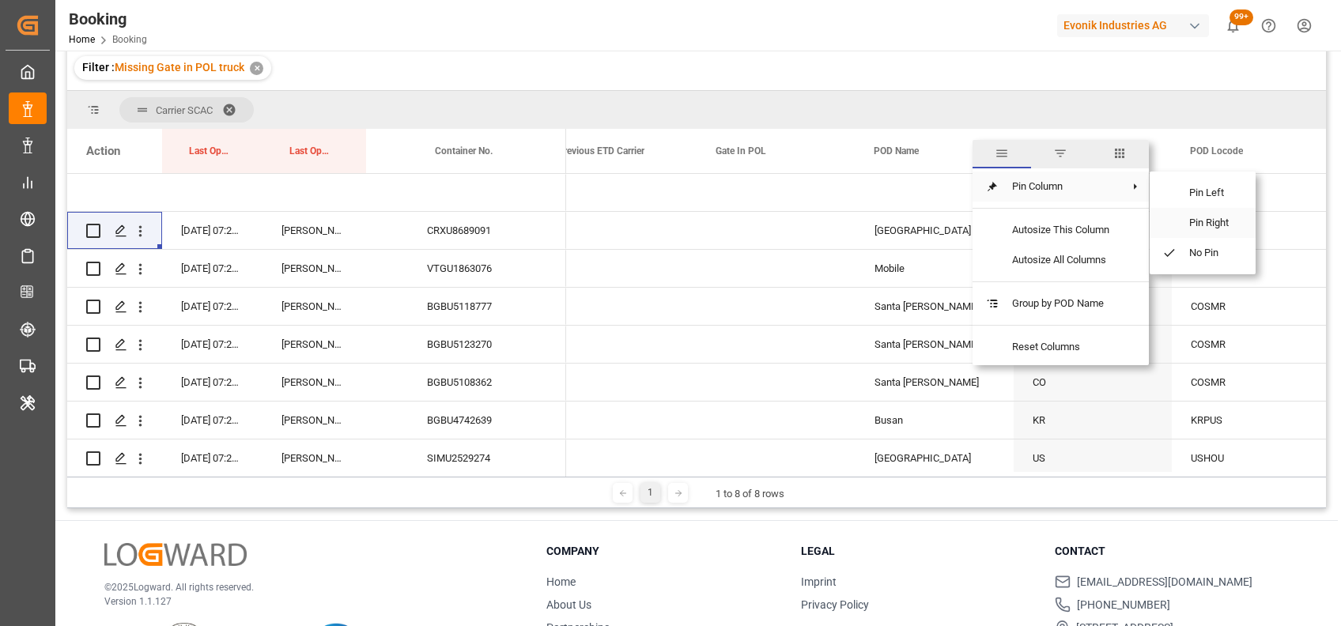
click at [1189, 212] on span "Pin Right" at bounding box center [1209, 223] width 66 height 30
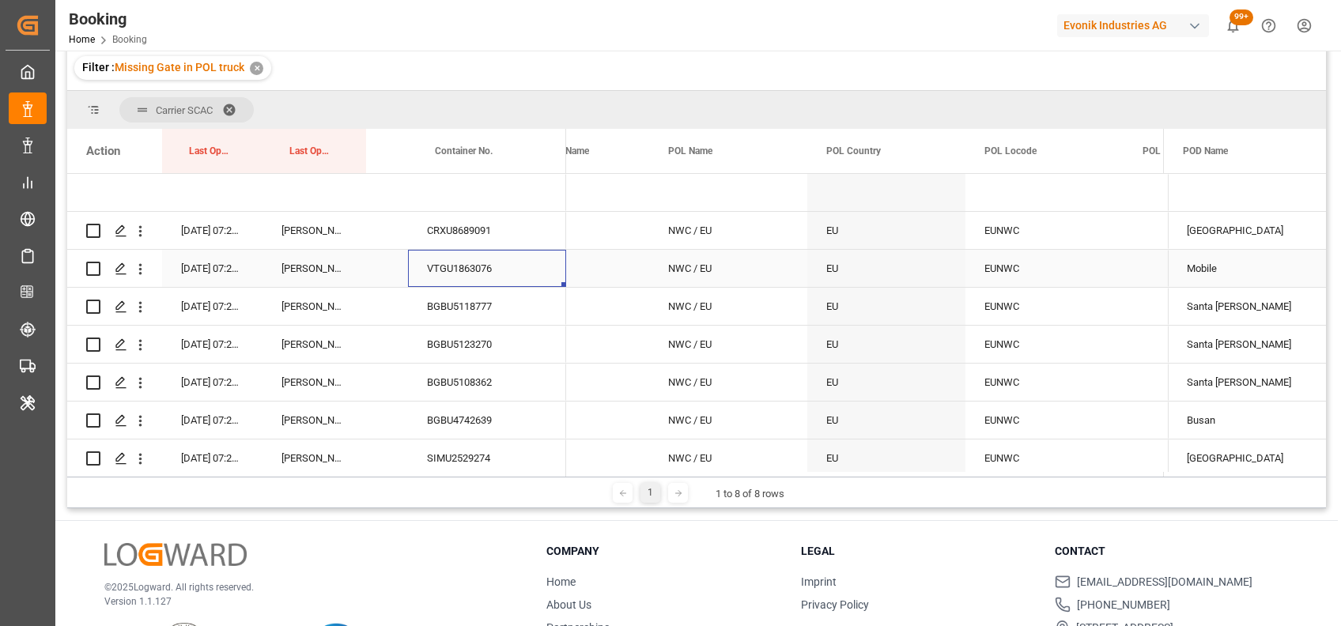
click at [432, 254] on div "VTGU1863076" at bounding box center [487, 268] width 158 height 37
click at [494, 299] on div "BGBU5118777" at bounding box center [487, 306] width 158 height 37
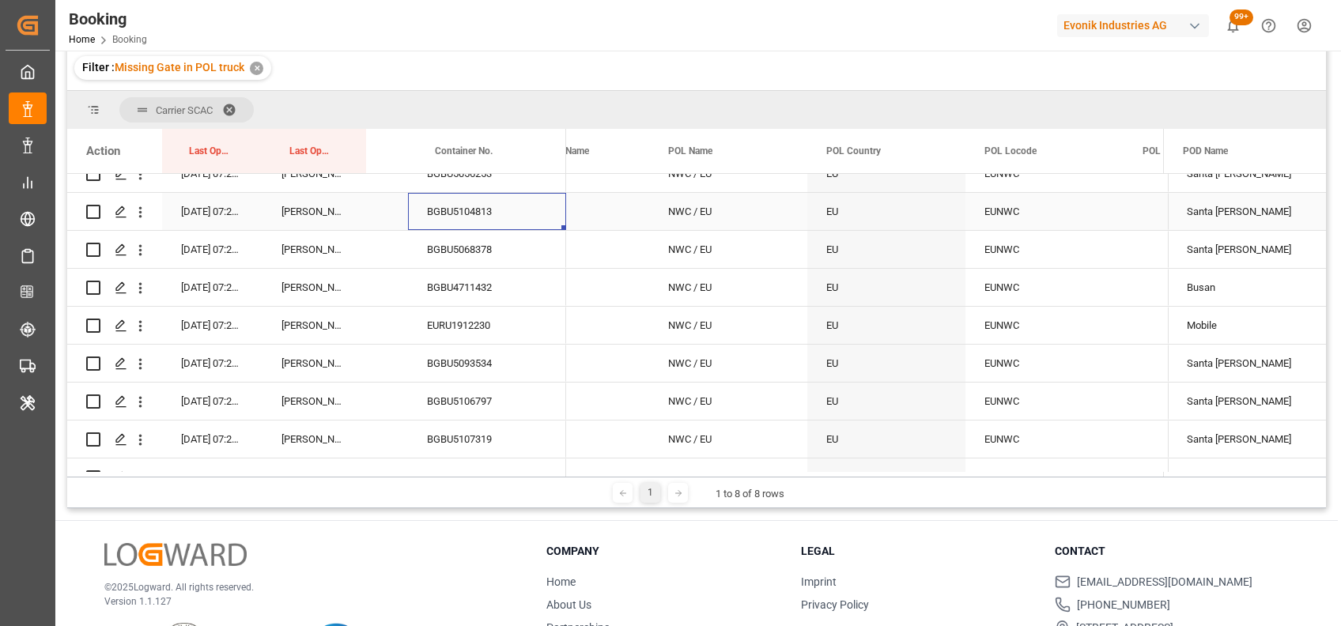
click at [468, 215] on div "BGBU5104813" at bounding box center [487, 211] width 158 height 37
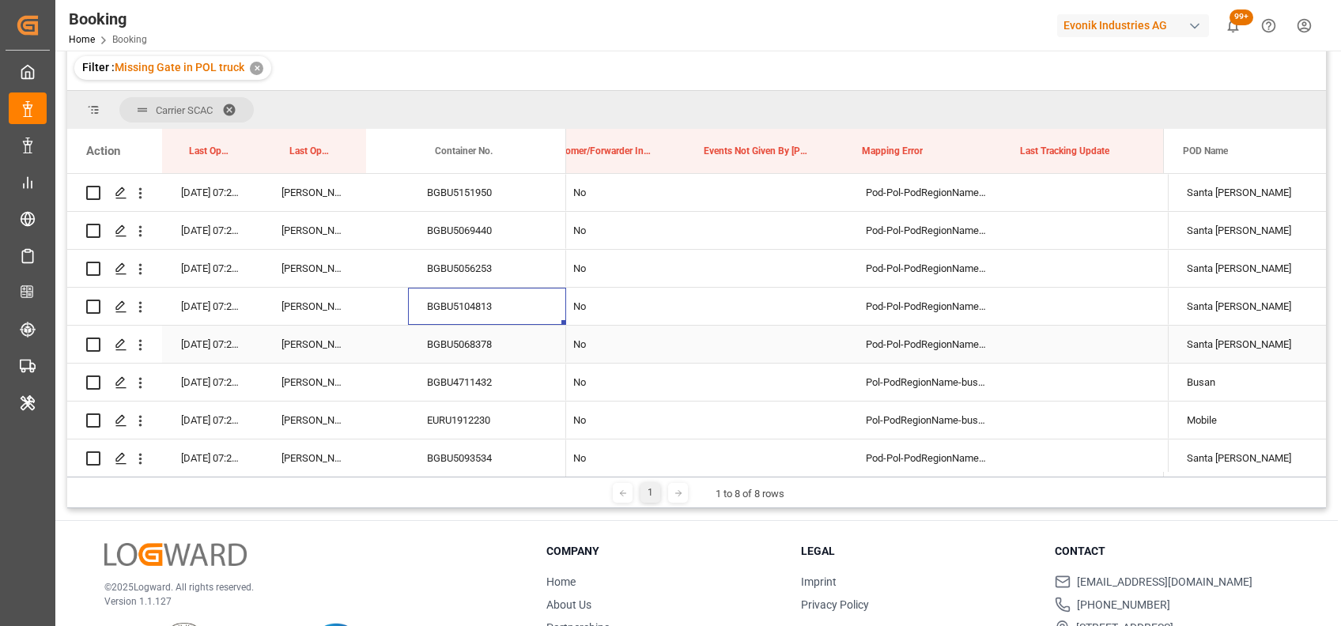
scroll to position [0, 10949]
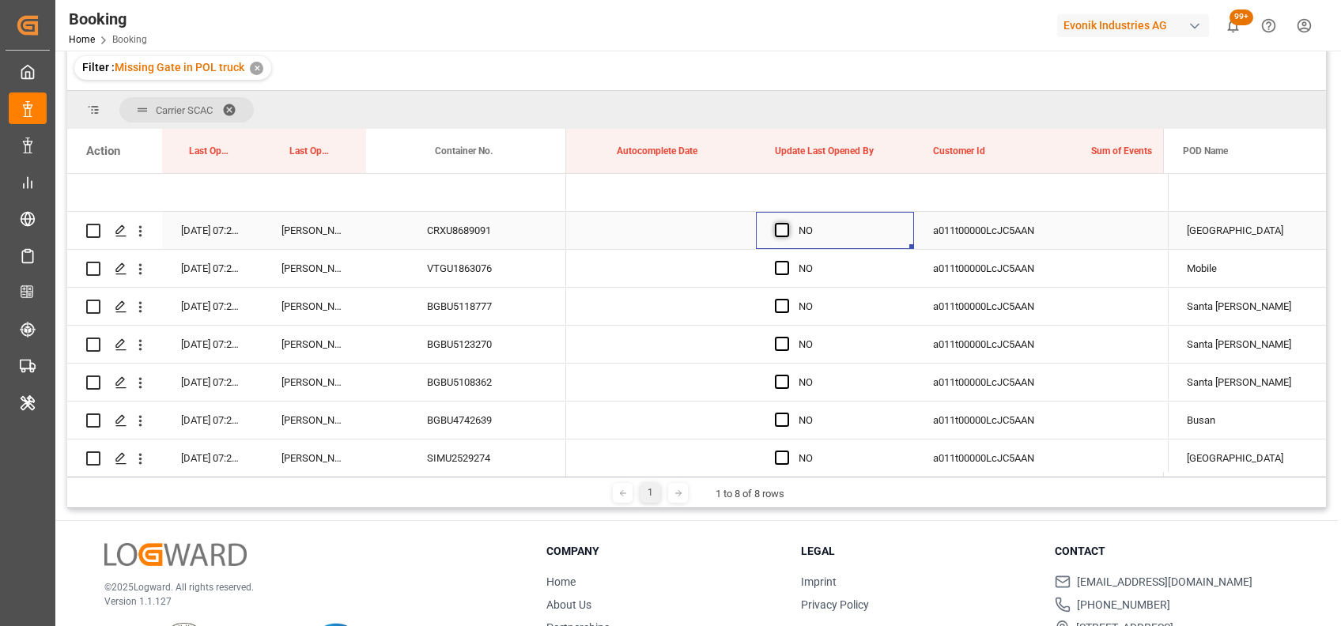
click at [780, 229] on span "Press SPACE to select this row." at bounding box center [782, 230] width 14 height 14
click at [787, 223] on input "Press SPACE to select this row." at bounding box center [787, 223] width 0 height 0
click at [911, 240] on div "YES" at bounding box center [835, 230] width 158 height 37
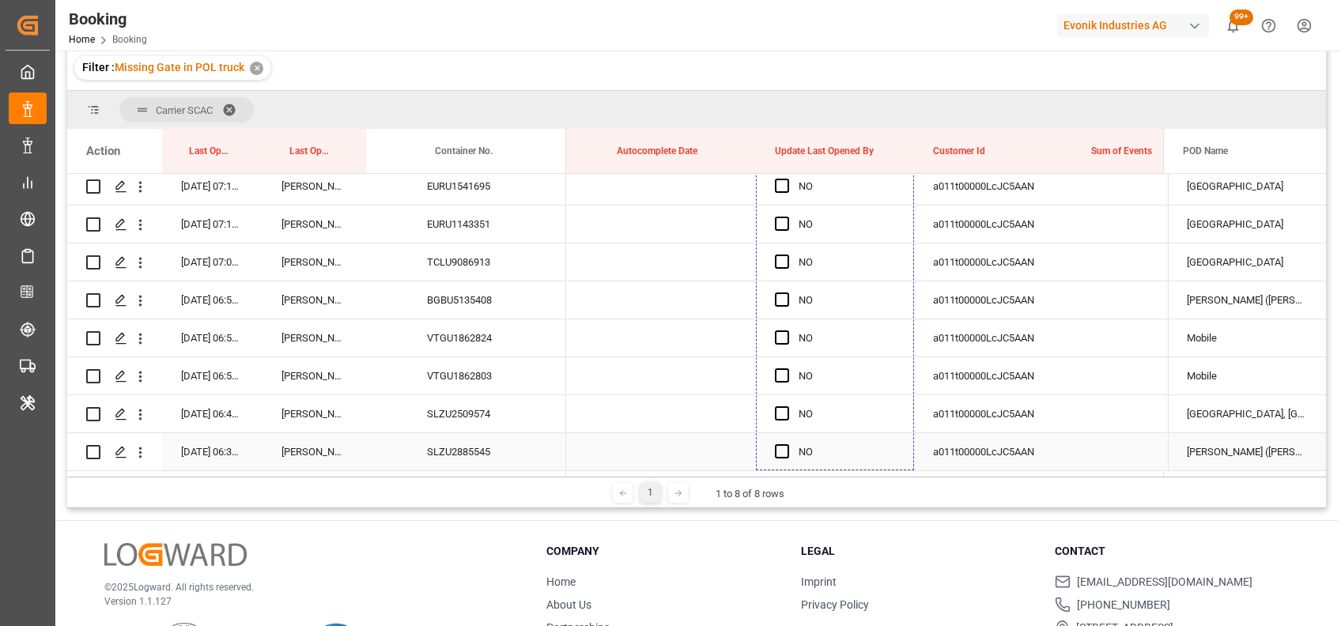
drag, startPoint x: 910, startPoint y: 247, endPoint x: 867, endPoint y: 433, distance: 191.6
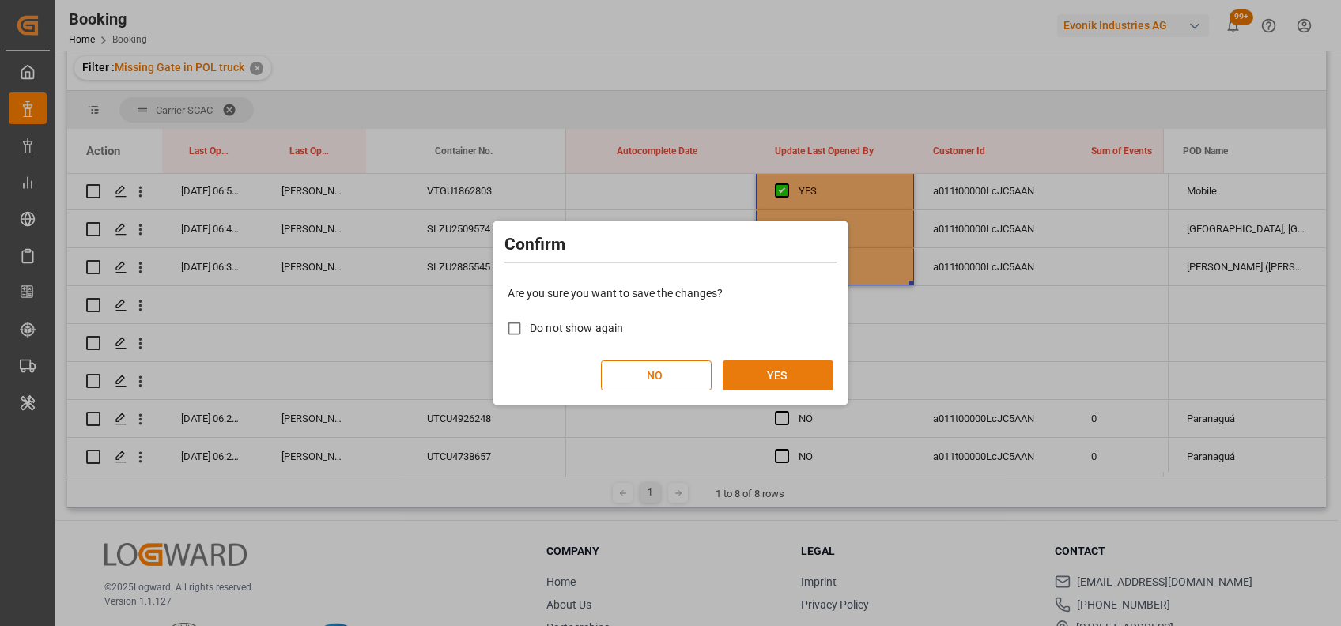
click at [814, 380] on button "YES" at bounding box center [778, 376] width 111 height 30
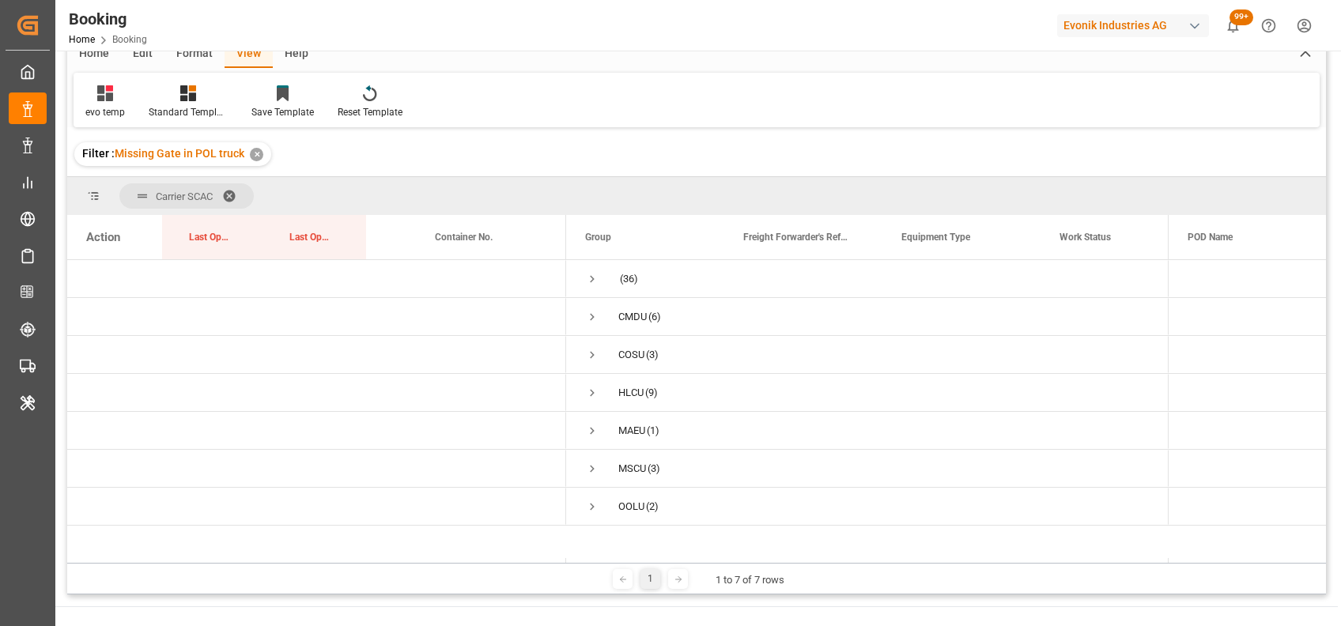
click at [228, 189] on span at bounding box center [234, 196] width 25 height 14
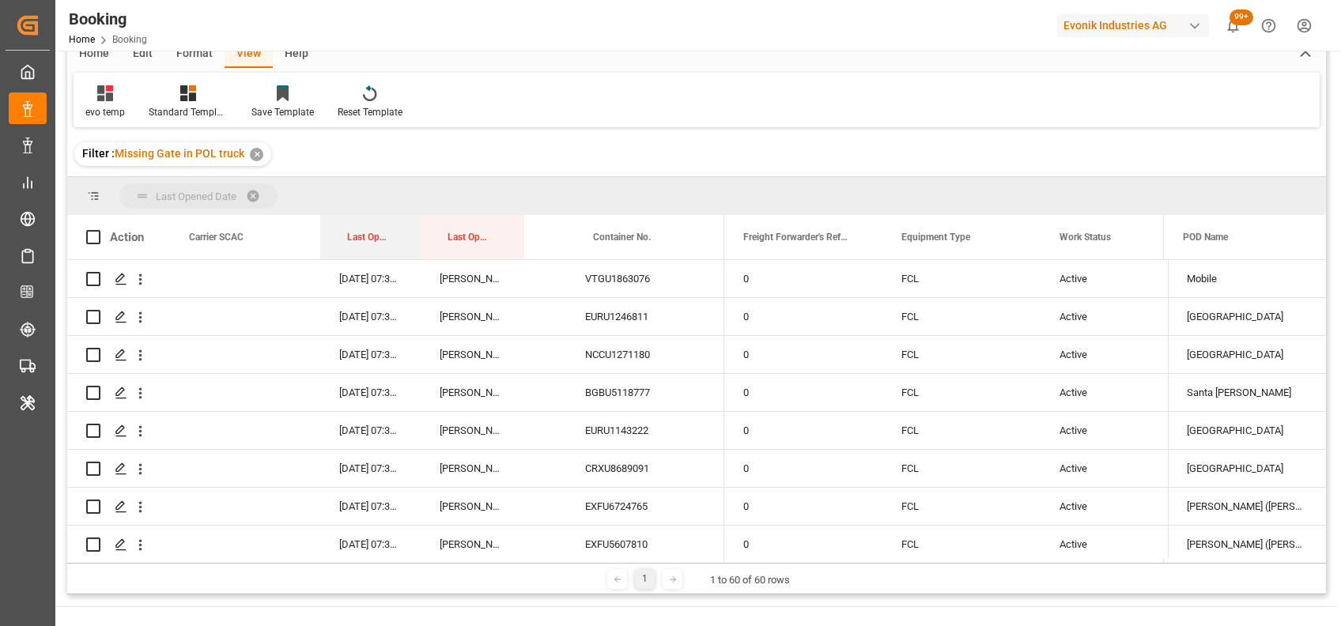
drag, startPoint x: 349, startPoint y: 241, endPoint x: 338, endPoint y: 210, distance: 33.8
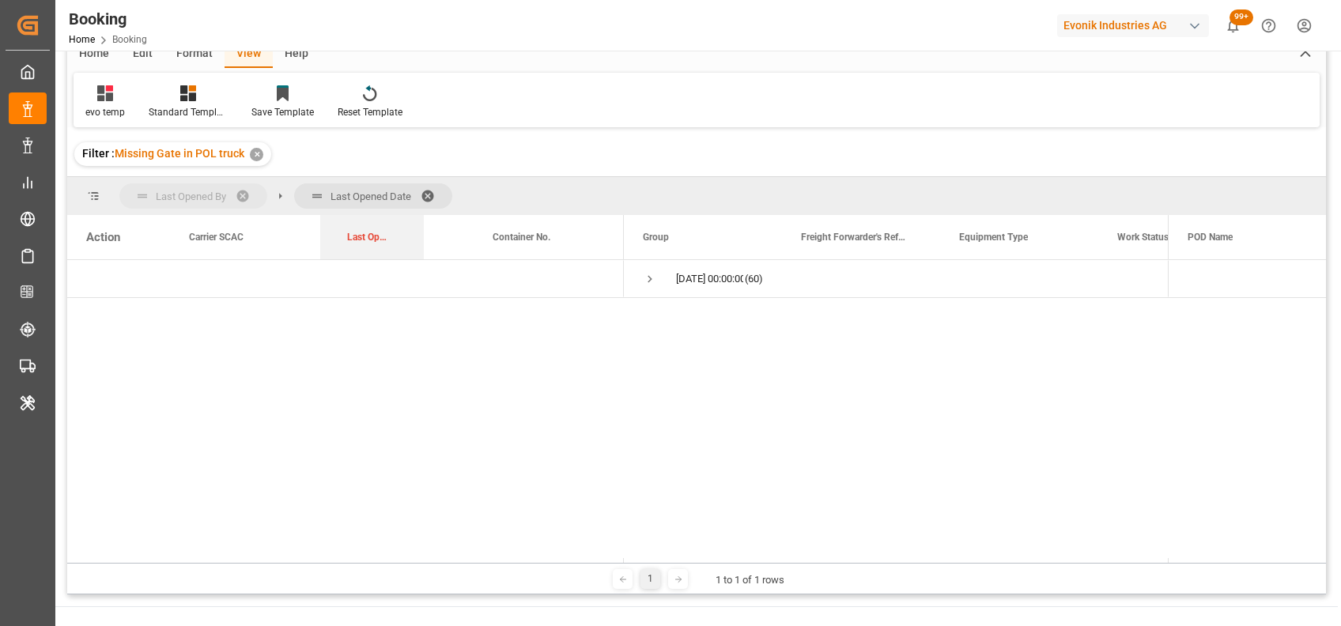
drag, startPoint x: 365, startPoint y: 236, endPoint x: 359, endPoint y: 210, distance: 27.6
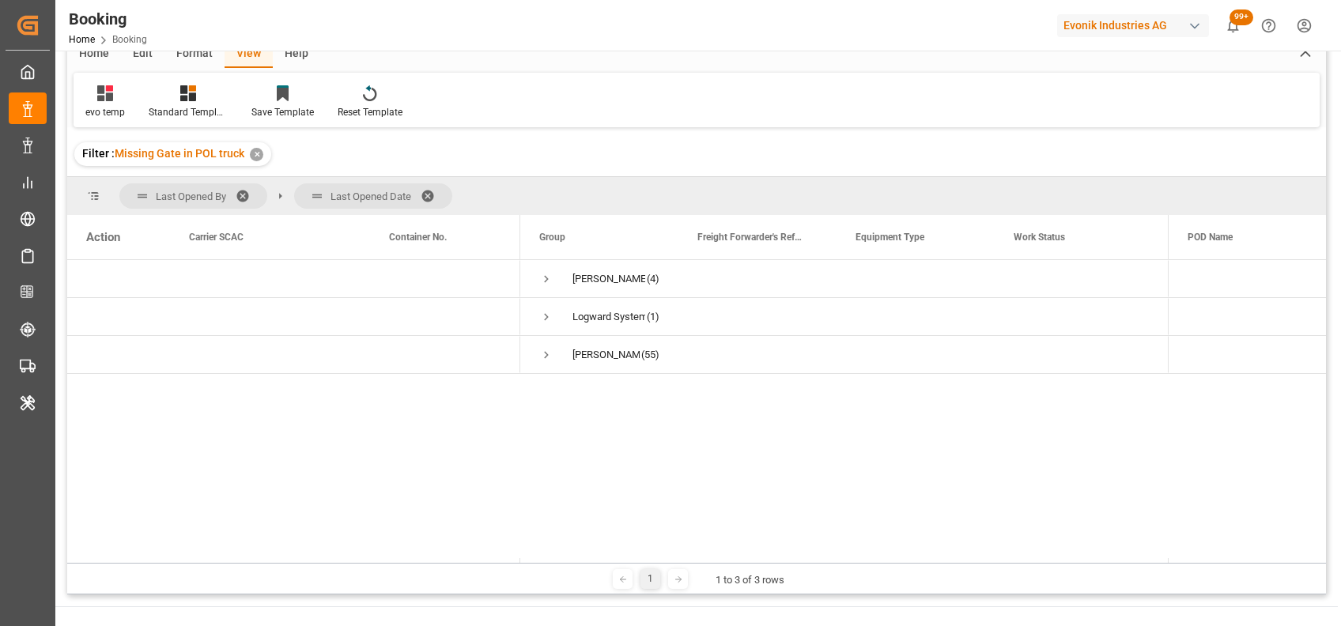
drag, startPoint x: 340, startPoint y: 190, endPoint x: 235, endPoint y: 187, distance: 105.2
click at [235, 187] on div "Last Opened By Last Opened Date" at bounding box center [285, 195] width 333 height 25
click at [247, 191] on span at bounding box center [248, 196] width 25 height 14
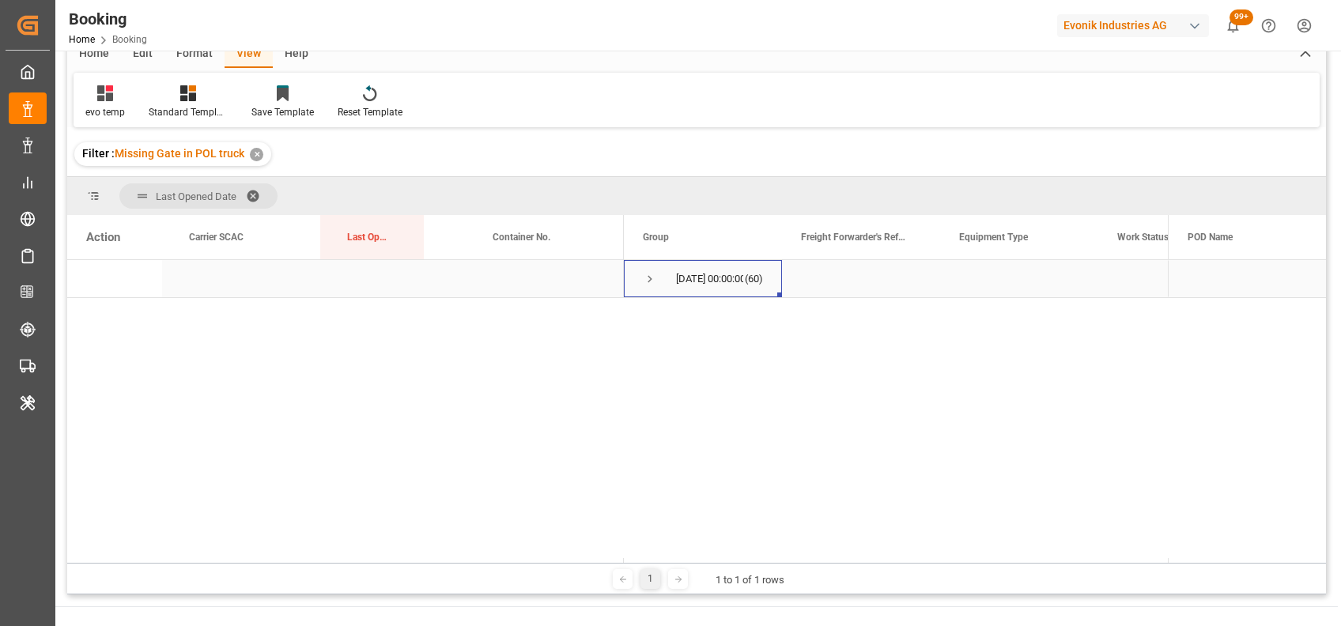
click at [649, 276] on span "Press SPACE to select this row." at bounding box center [650, 279] width 14 height 14
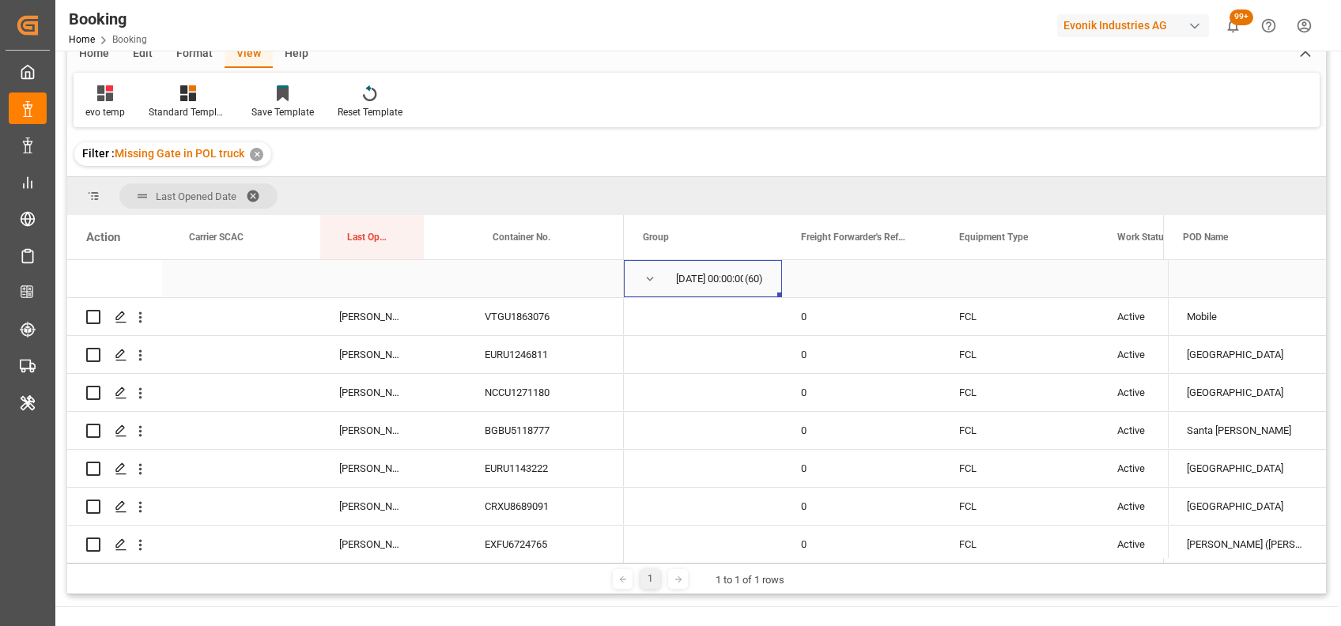
click at [646, 279] on span "Press SPACE to select this row." at bounding box center [650, 279] width 14 height 14
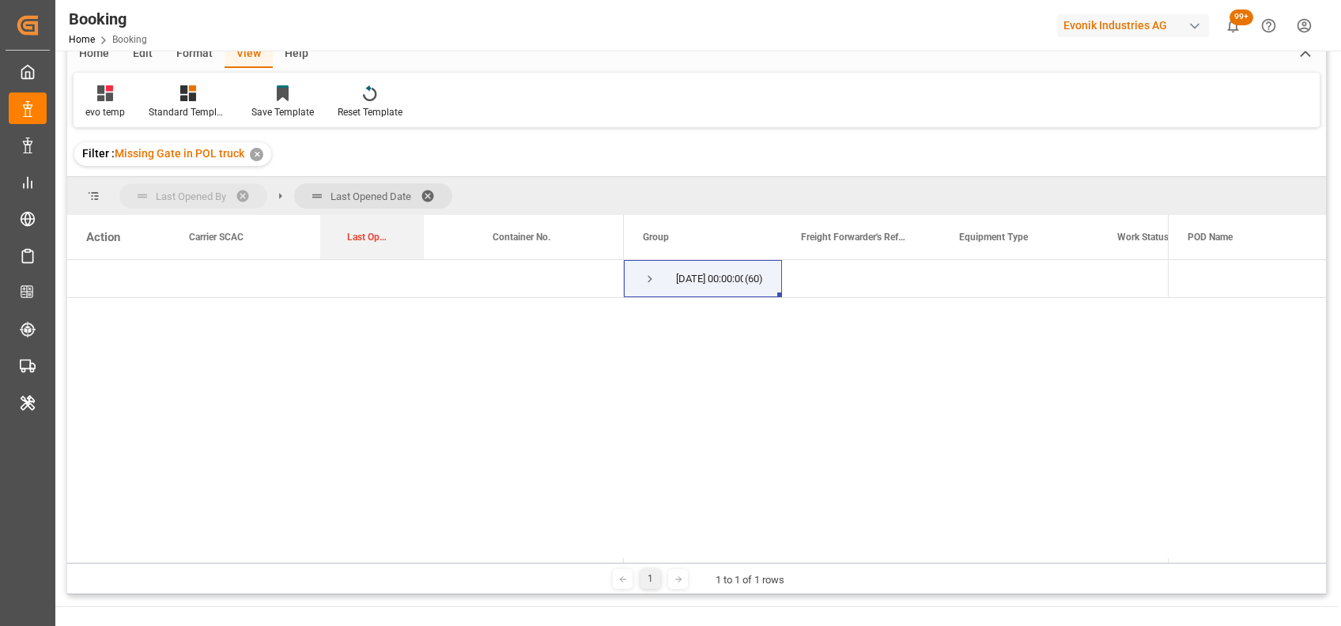
drag, startPoint x: 377, startPoint y: 236, endPoint x: 379, endPoint y: 202, distance: 33.2
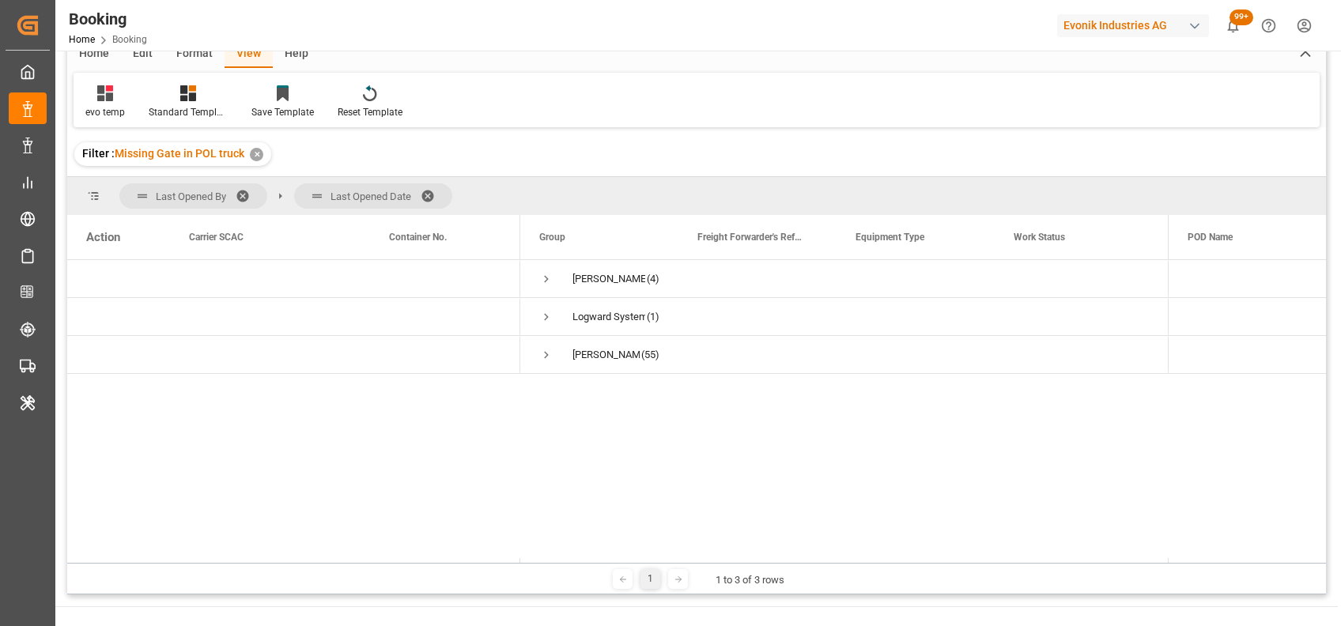
click at [432, 193] on span at bounding box center [433, 196] width 25 height 14
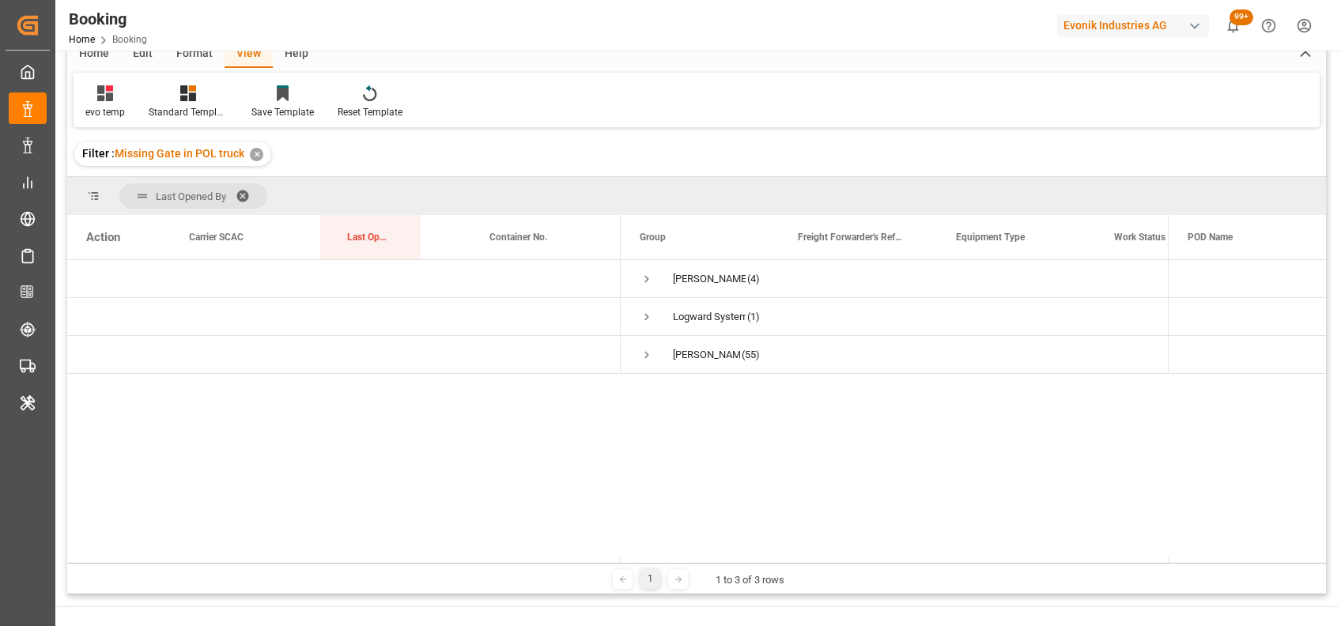
click at [247, 189] on span at bounding box center [248, 196] width 25 height 14
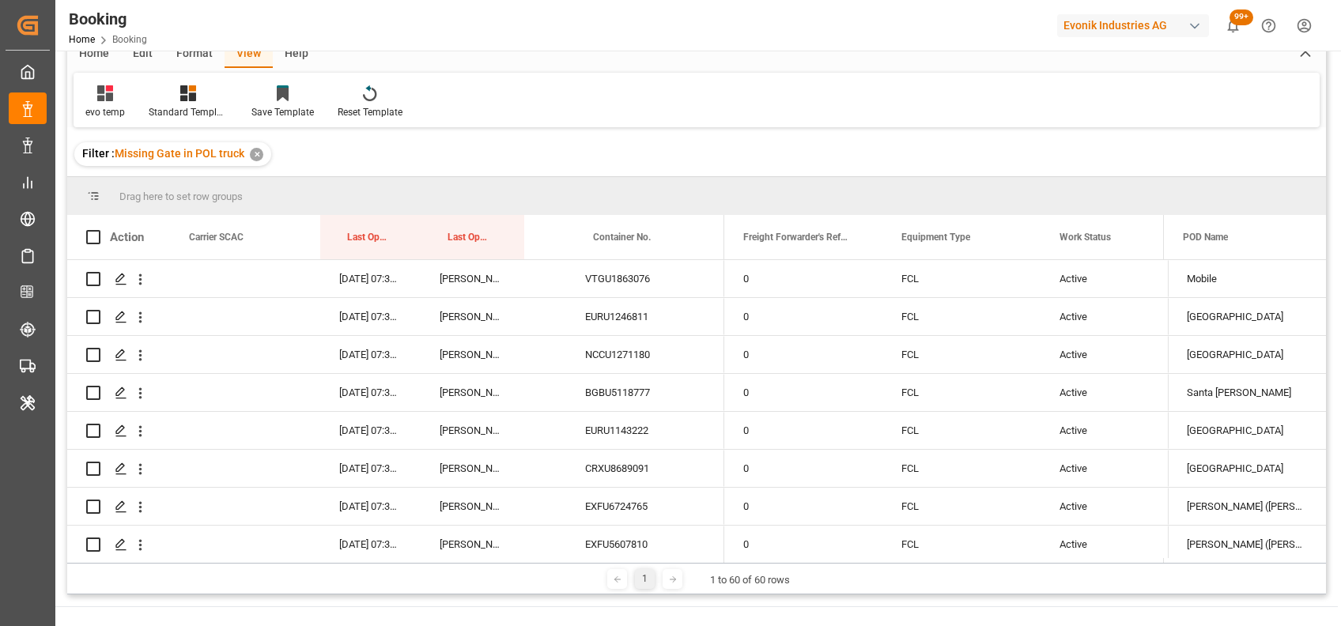
click at [187, 58] on div "Format" at bounding box center [194, 54] width 60 height 27
click at [108, 108] on div "Filter Rows" at bounding box center [108, 112] width 47 height 14
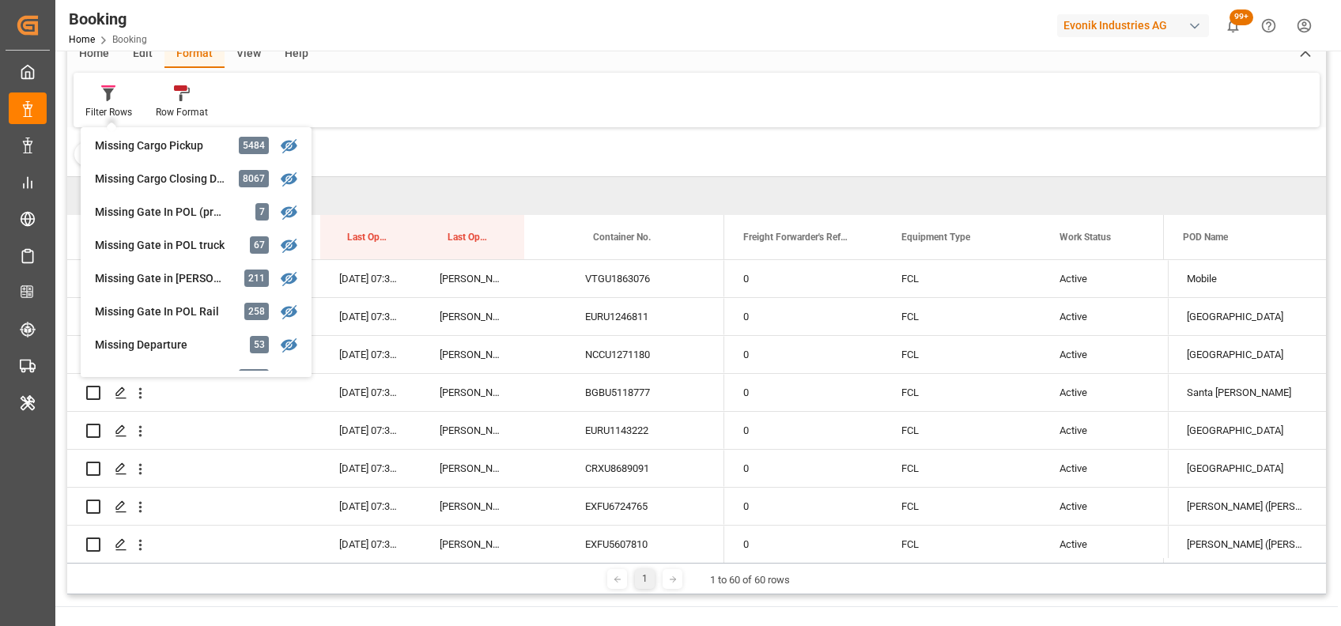
scroll to position [176, 0]
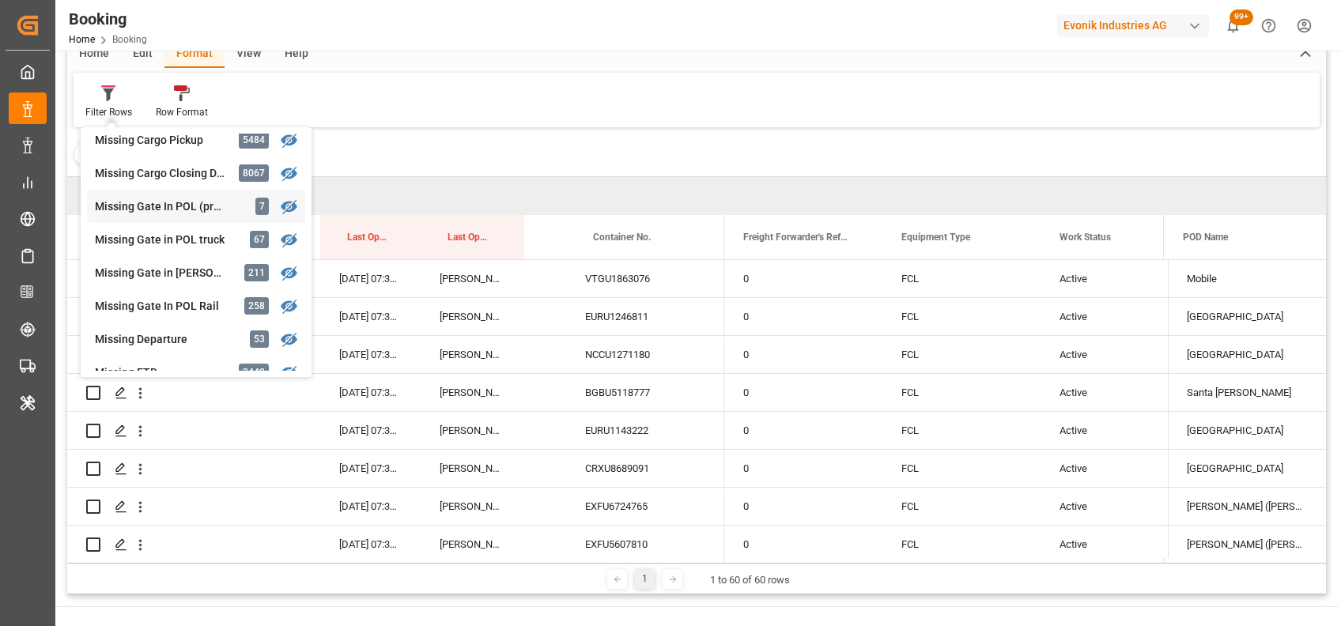
click at [184, 214] on div "Booking Freight Forwarder's Reference No. Equals Save Ctrl/CMD + S Home Edit Fo…" at bounding box center [696, 292] width 1259 height 606
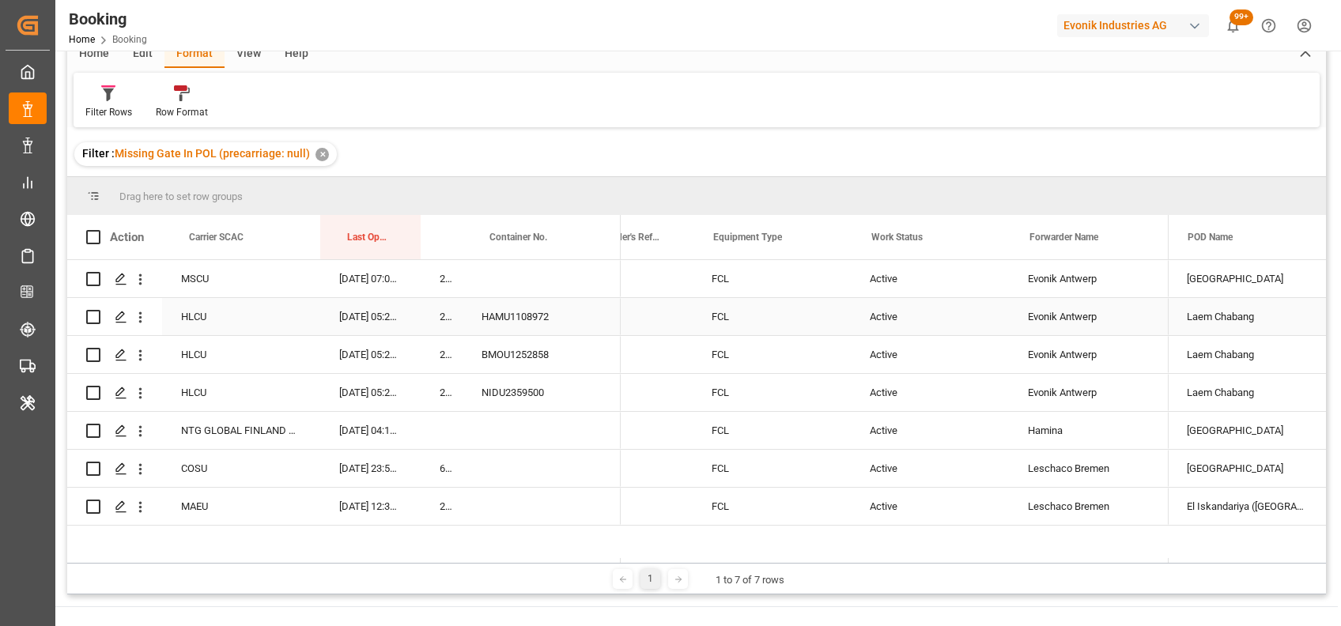
scroll to position [0, 86]
click at [144, 470] on icon "open menu" at bounding box center [140, 469] width 17 height 17
click at [202, 491] on div "Open in new tab" at bounding box center [230, 502] width 195 height 33
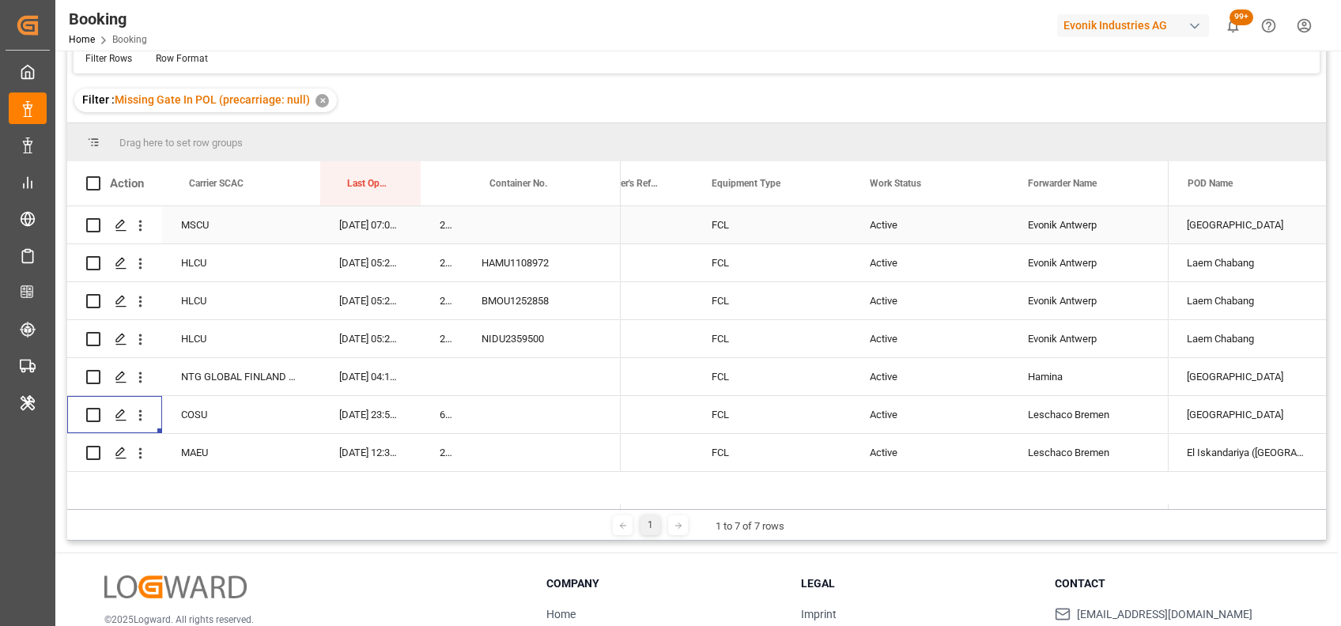
scroll to position [39, 0]
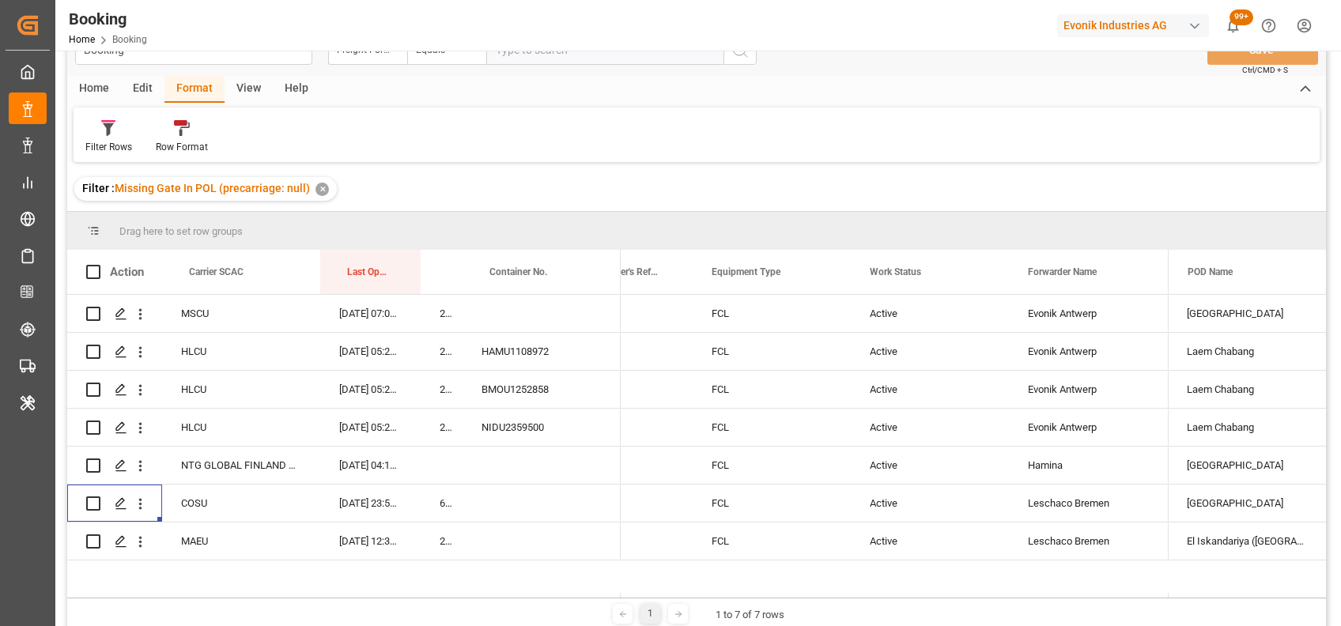
click at [249, 90] on div "View" at bounding box center [249, 89] width 48 height 27
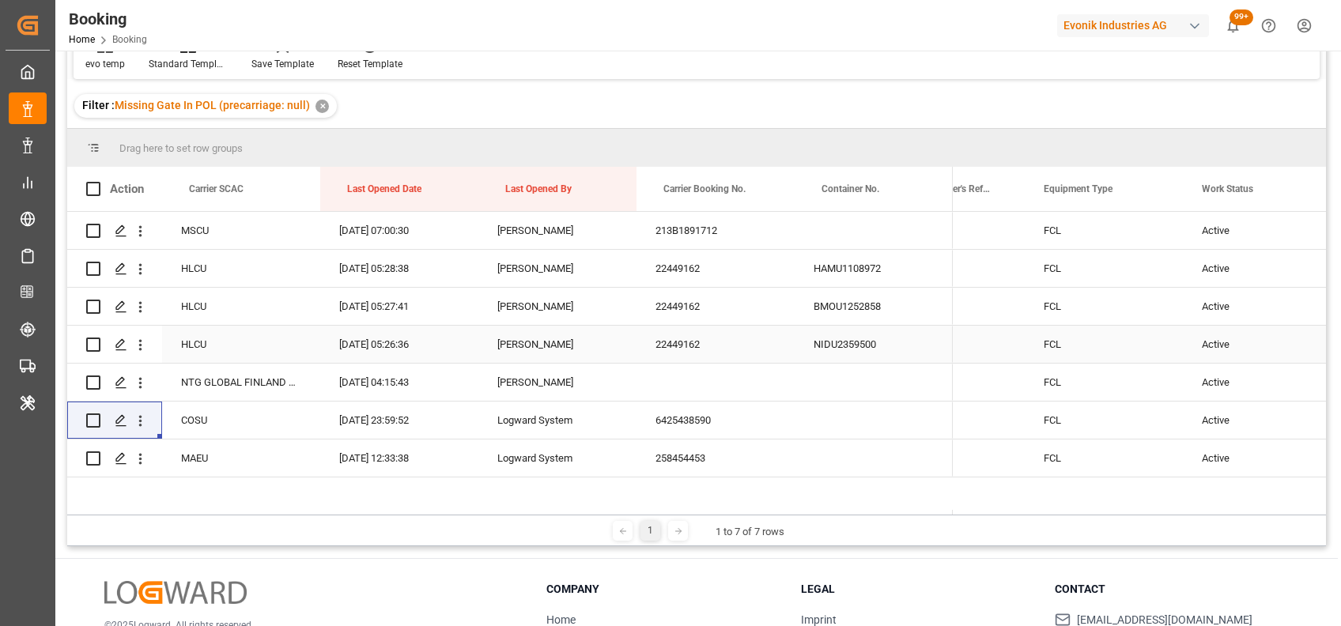
scroll to position [161, 0]
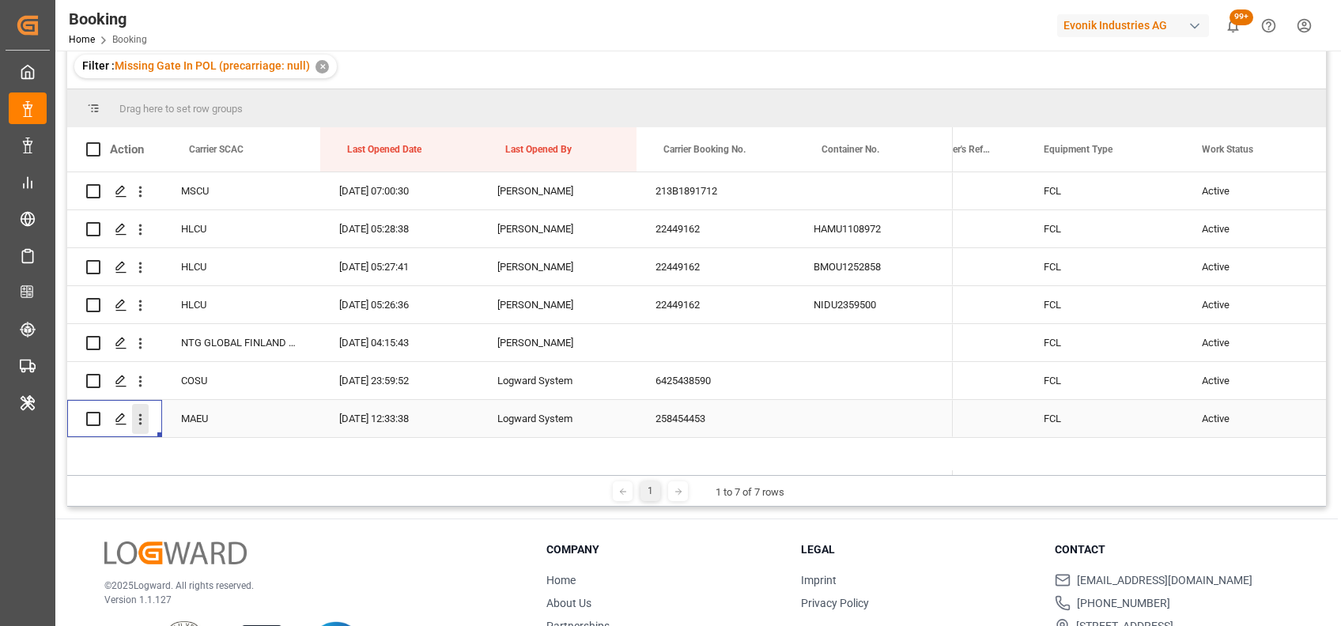
click at [144, 429] on button "open menu" at bounding box center [140, 419] width 17 height 30
click at [206, 445] on span "Open in new tab" at bounding box center [244, 452] width 144 height 17
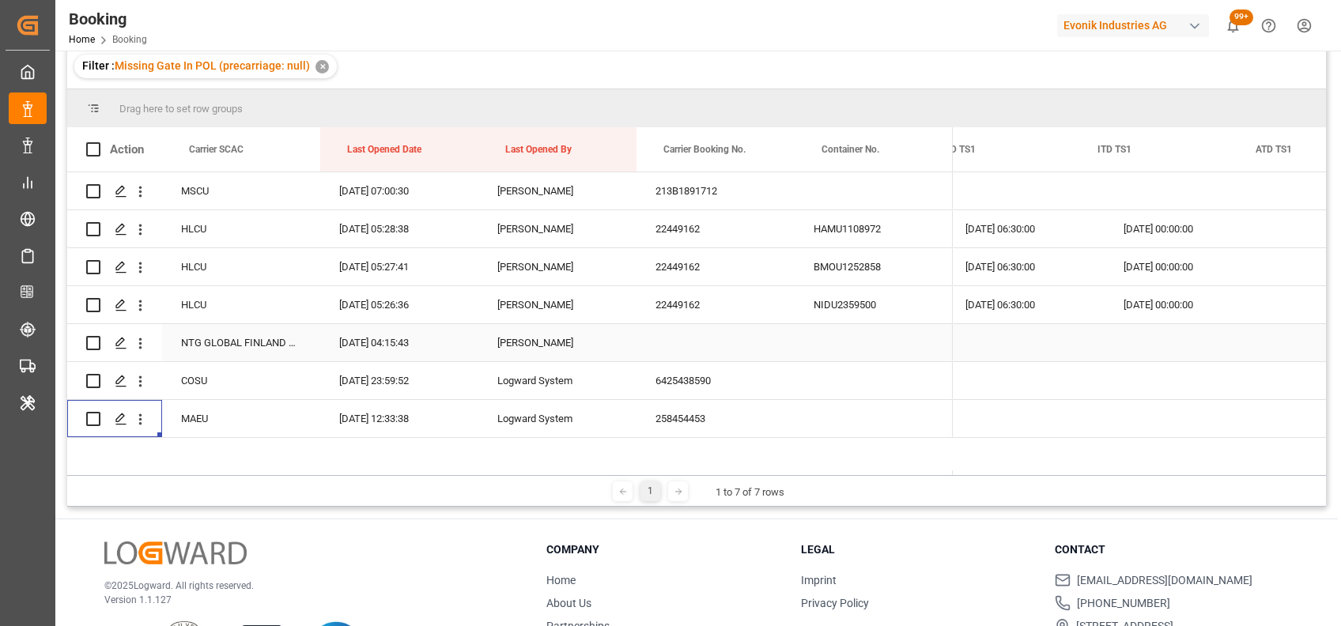
scroll to position [0, 17076]
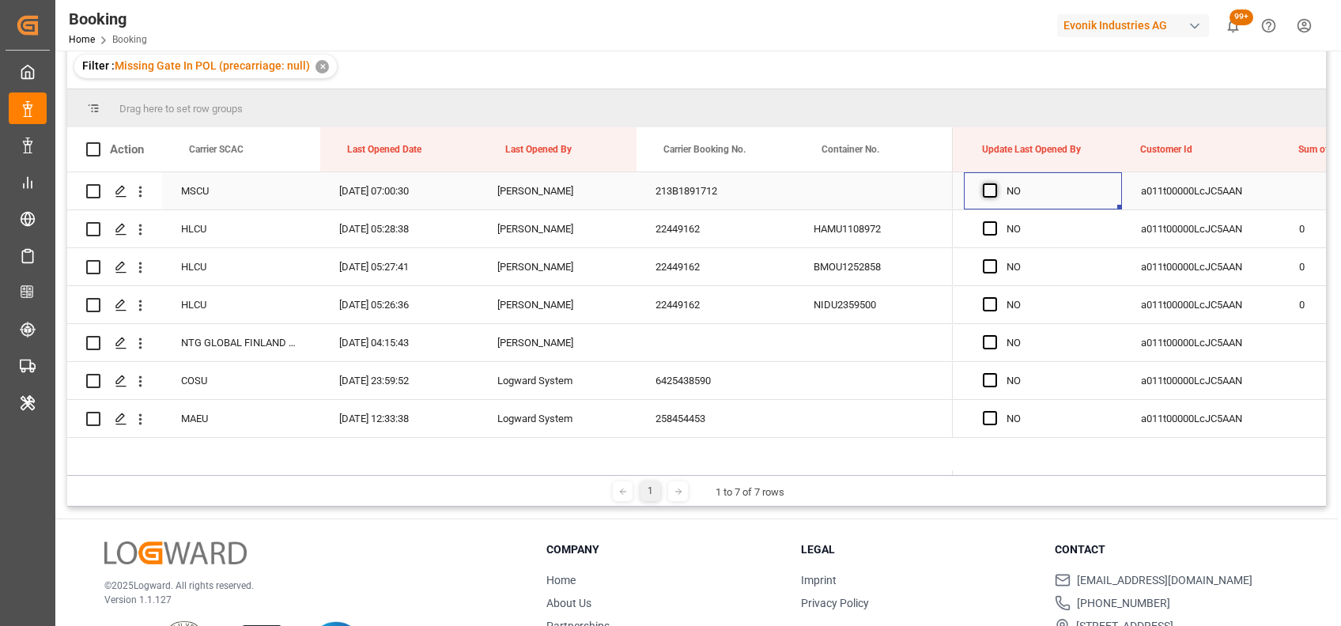
click at [987, 196] on span "Press SPACE to select this row." at bounding box center [990, 190] width 14 height 14
click at [995, 183] on input "Press SPACE to select this row." at bounding box center [995, 183] width 0 height 0
drag, startPoint x: 1117, startPoint y: 206, endPoint x: 1101, endPoint y: 426, distance: 220.4
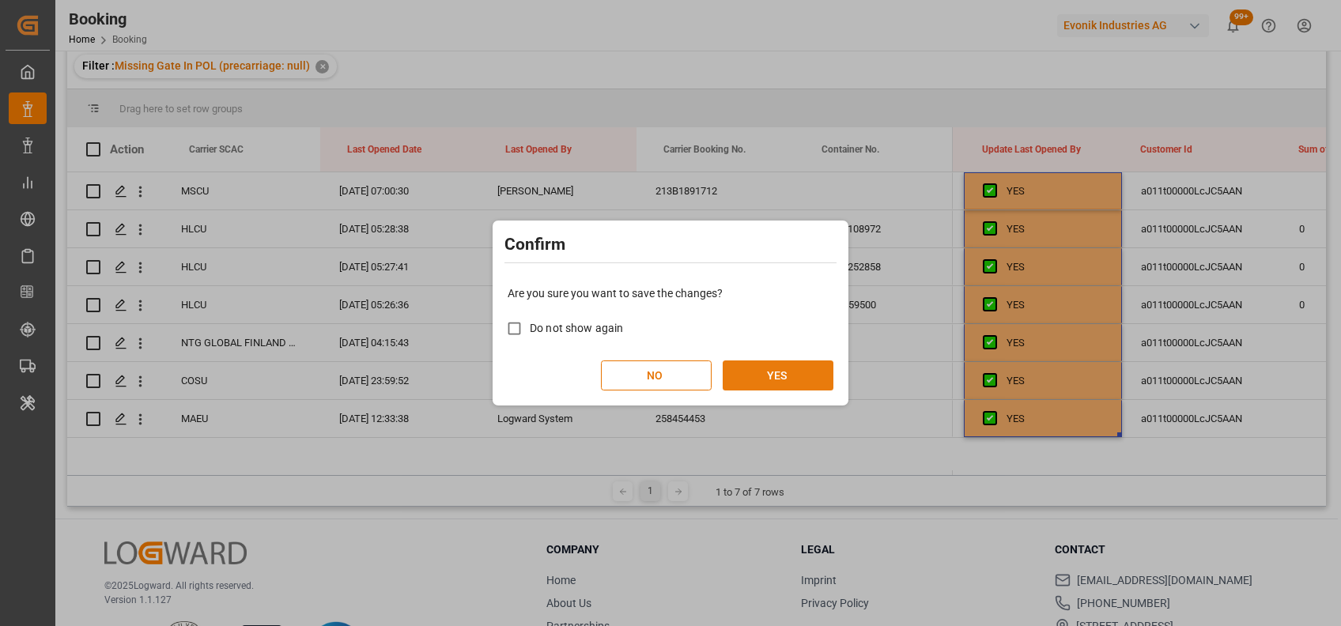
click at [769, 383] on button "YES" at bounding box center [778, 376] width 111 height 30
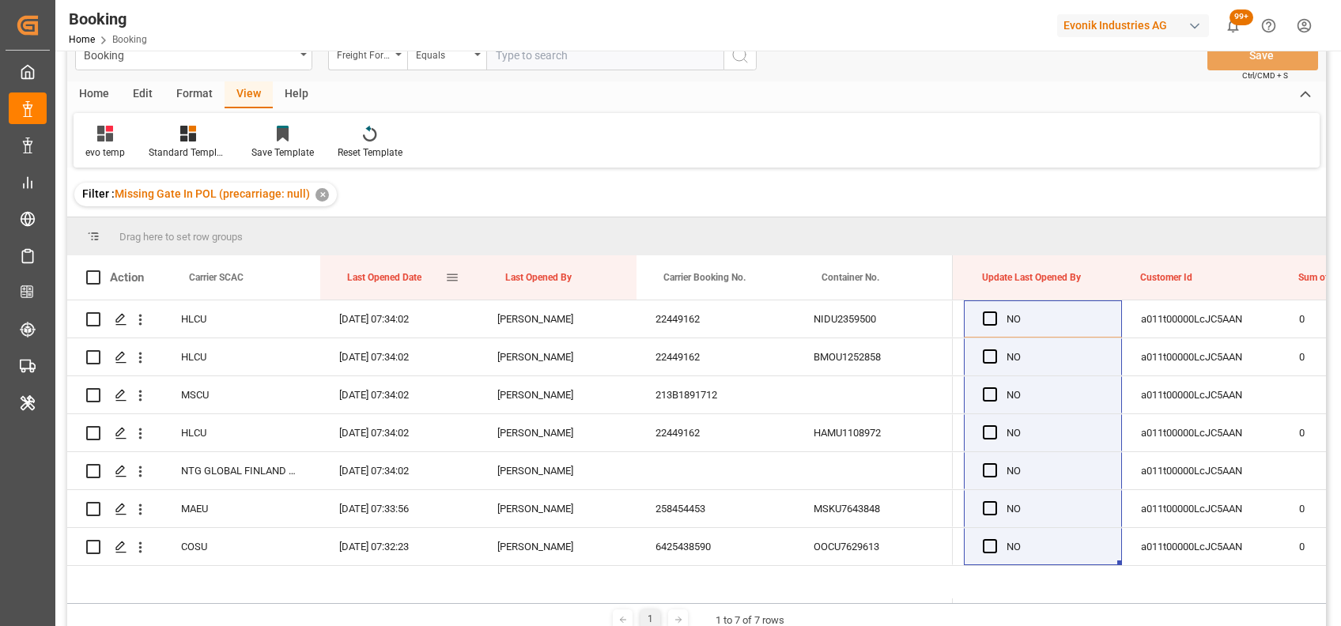
scroll to position [0, 0]
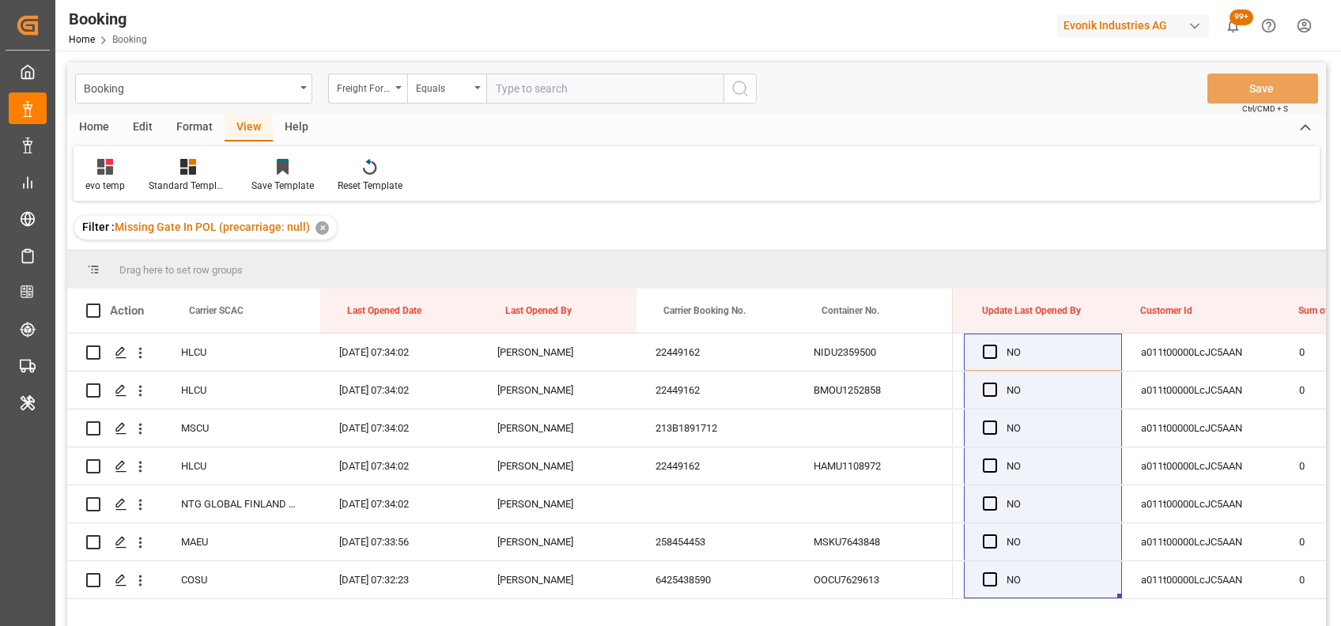
click at [184, 133] on div "Format" at bounding box center [194, 128] width 60 height 27
click at [102, 193] on div "Filter Rows Row Format" at bounding box center [697, 173] width 1246 height 55
click at [107, 164] on icon at bounding box center [108, 168] width 11 height 13
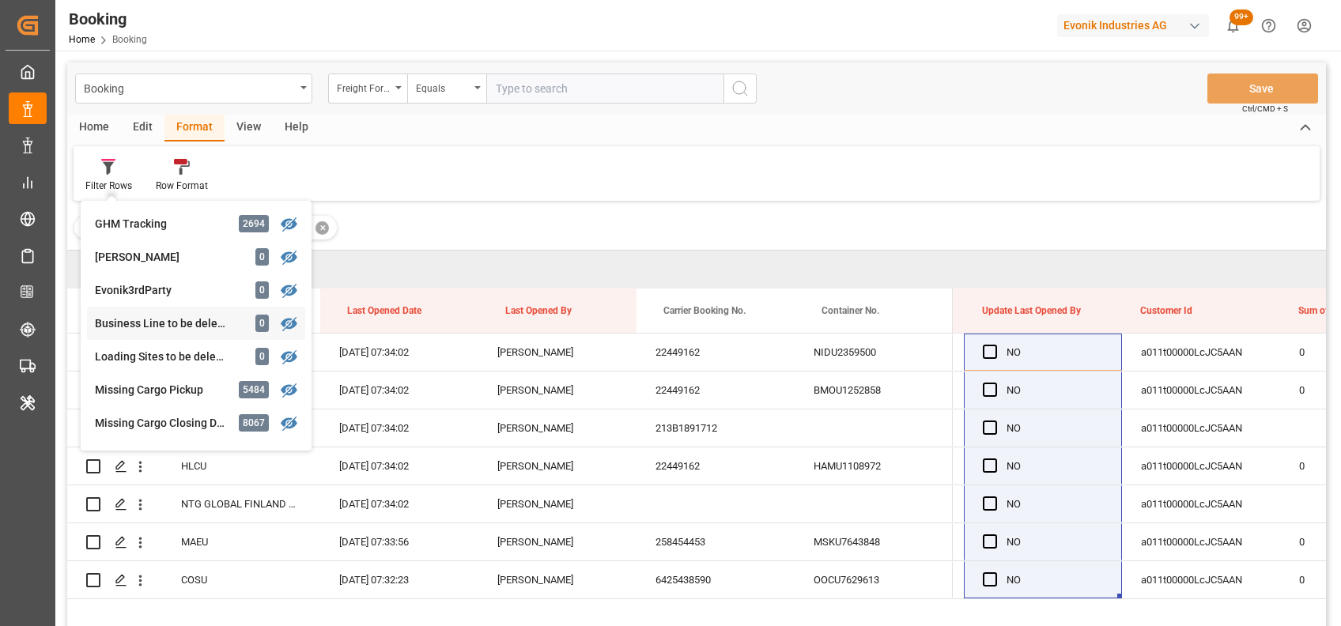
scroll to position [196, 0]
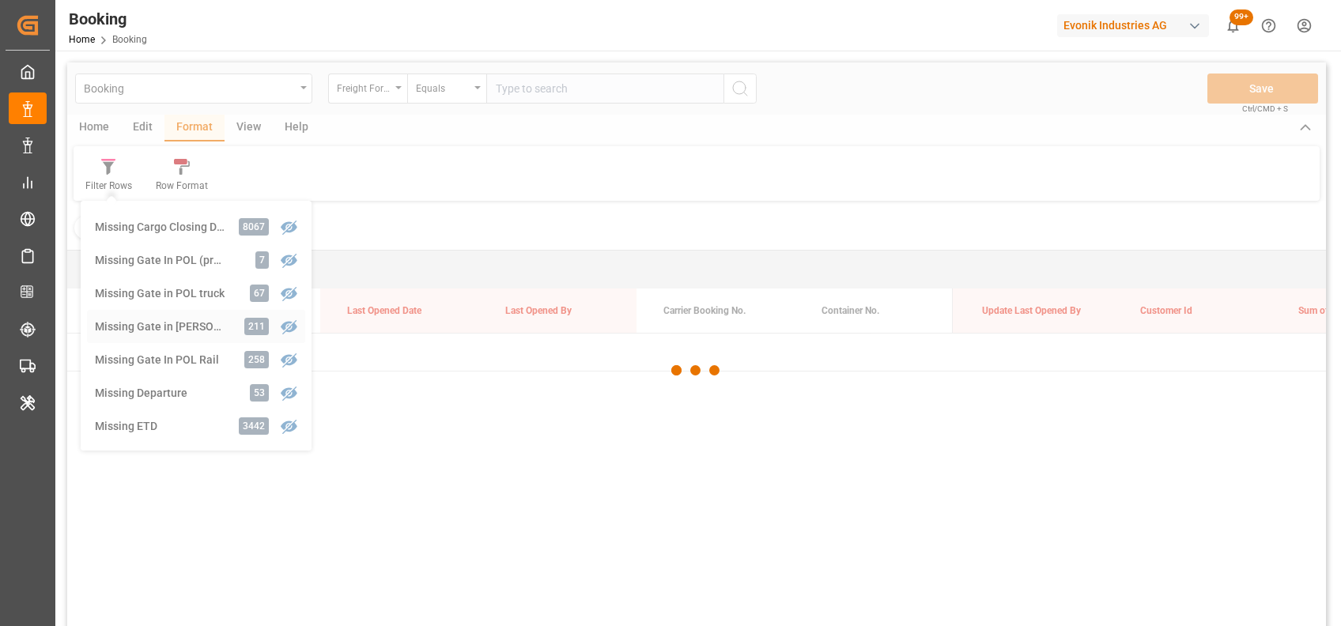
click at [204, 319] on div "Booking Freight Forwarder's Reference No. Equals Save Ctrl/CMD + S Home Edit Fo…" at bounding box center [696, 365] width 1259 height 606
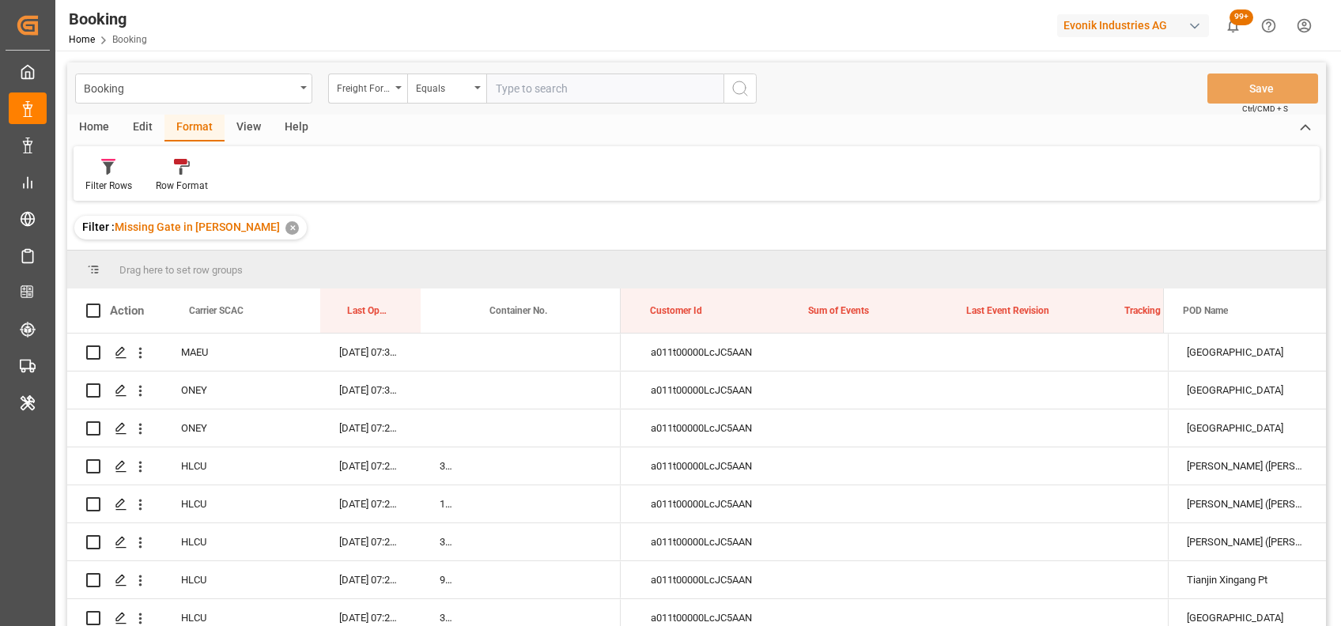
click at [241, 128] on div "View" at bounding box center [249, 128] width 48 height 27
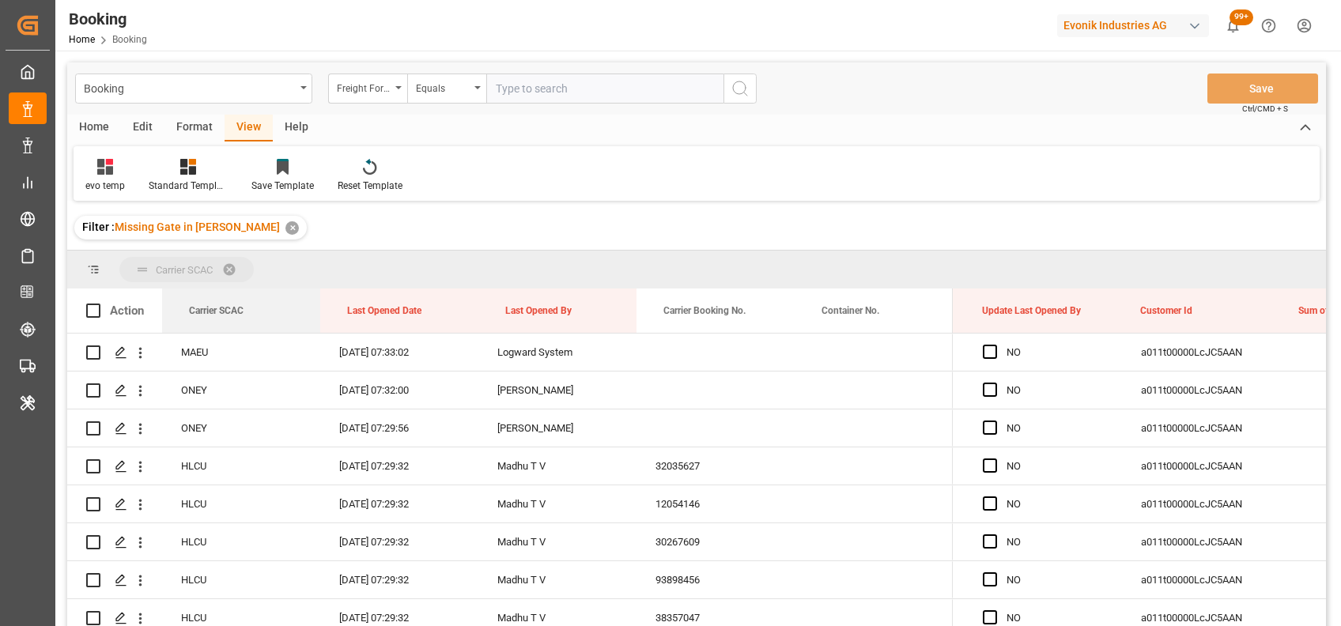
drag, startPoint x: 202, startPoint y: 309, endPoint x: 176, endPoint y: 278, distance: 41.0
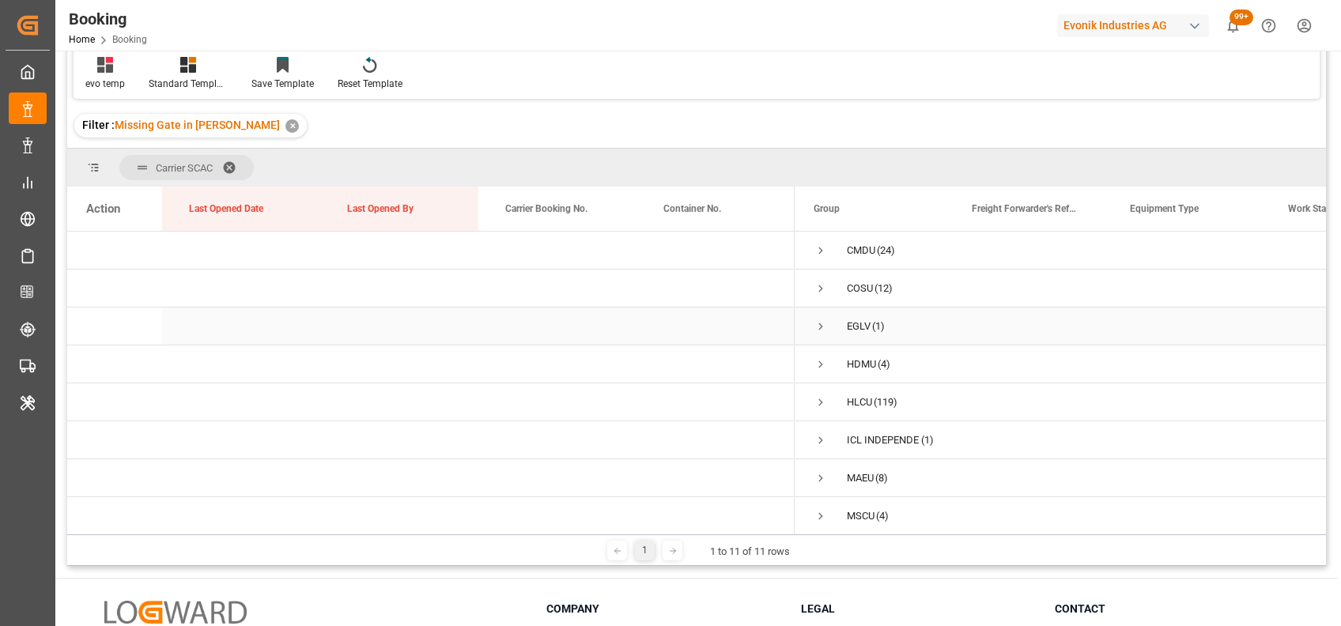
scroll to position [101, 0]
click at [819, 247] on span "Press SPACE to select this row." at bounding box center [821, 251] width 14 height 14
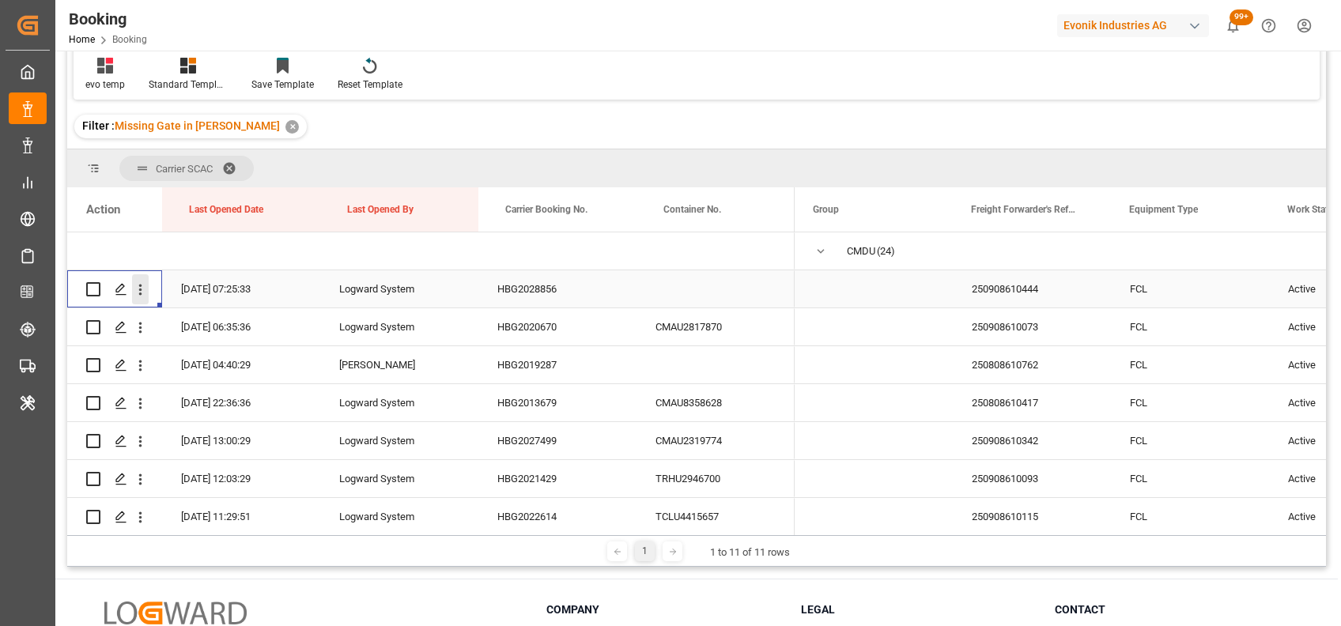
click at [144, 283] on icon "open menu" at bounding box center [140, 289] width 17 height 17
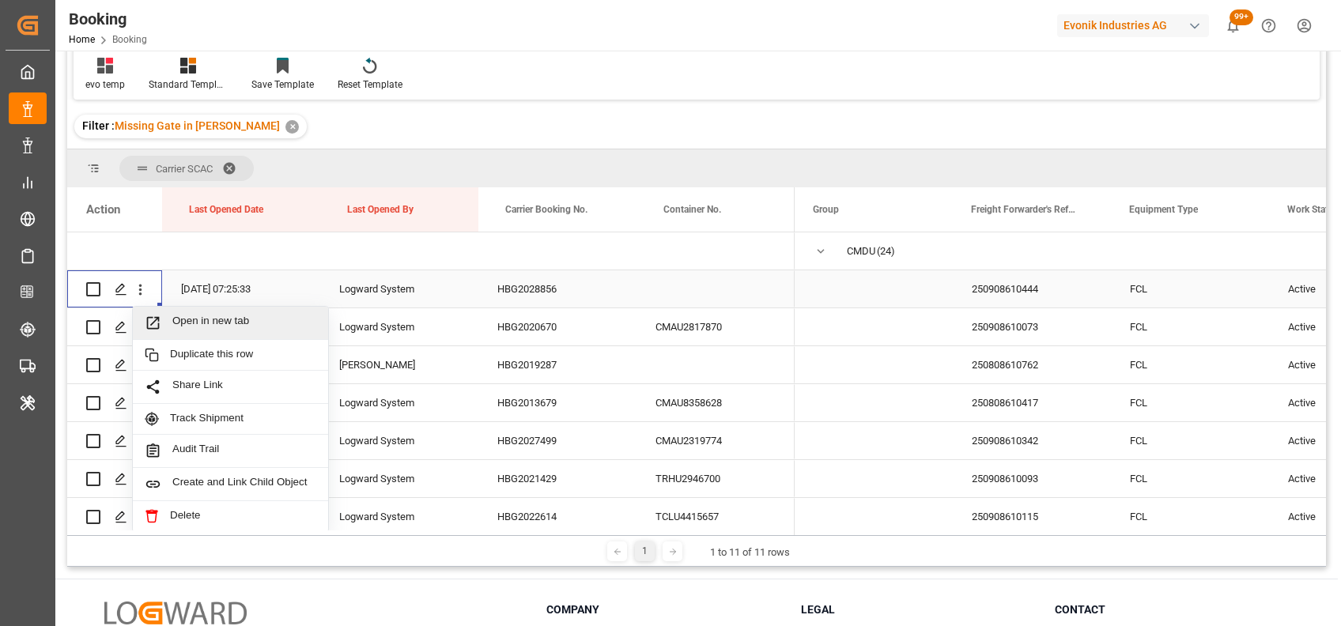
click at [212, 329] on span "Open in new tab" at bounding box center [244, 323] width 144 height 17
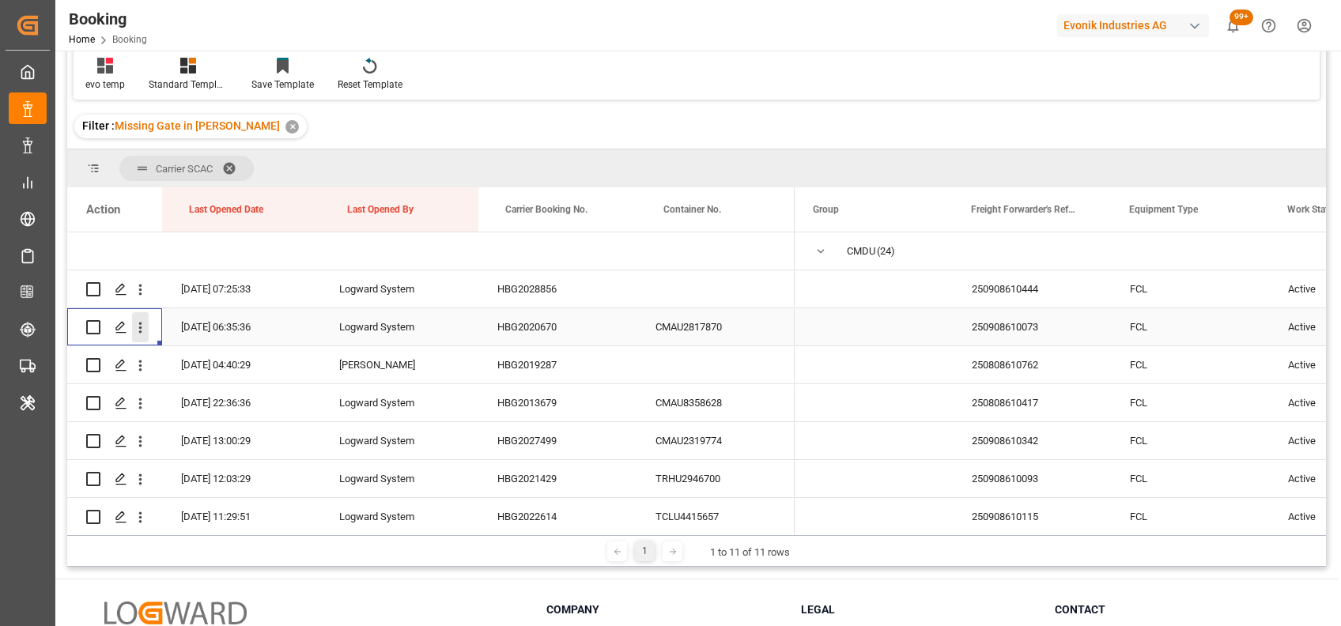
click at [142, 334] on icon "open menu" at bounding box center [140, 327] width 17 height 17
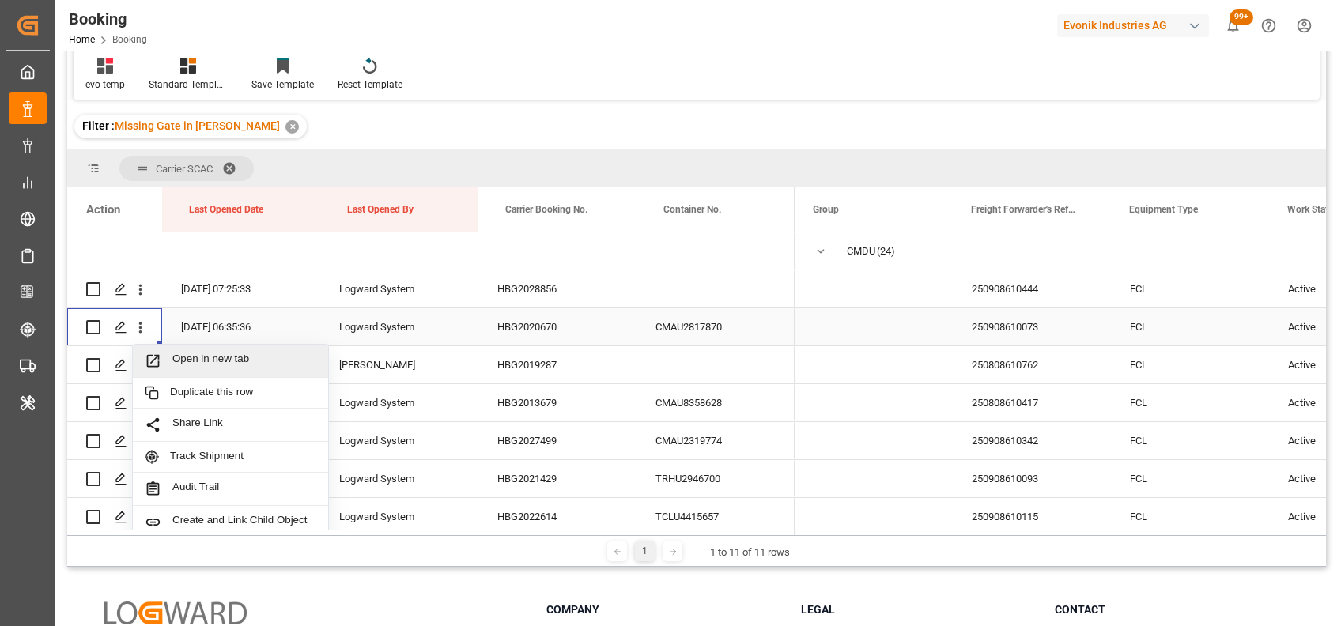
click at [178, 353] on span "Open in new tab" at bounding box center [244, 361] width 144 height 17
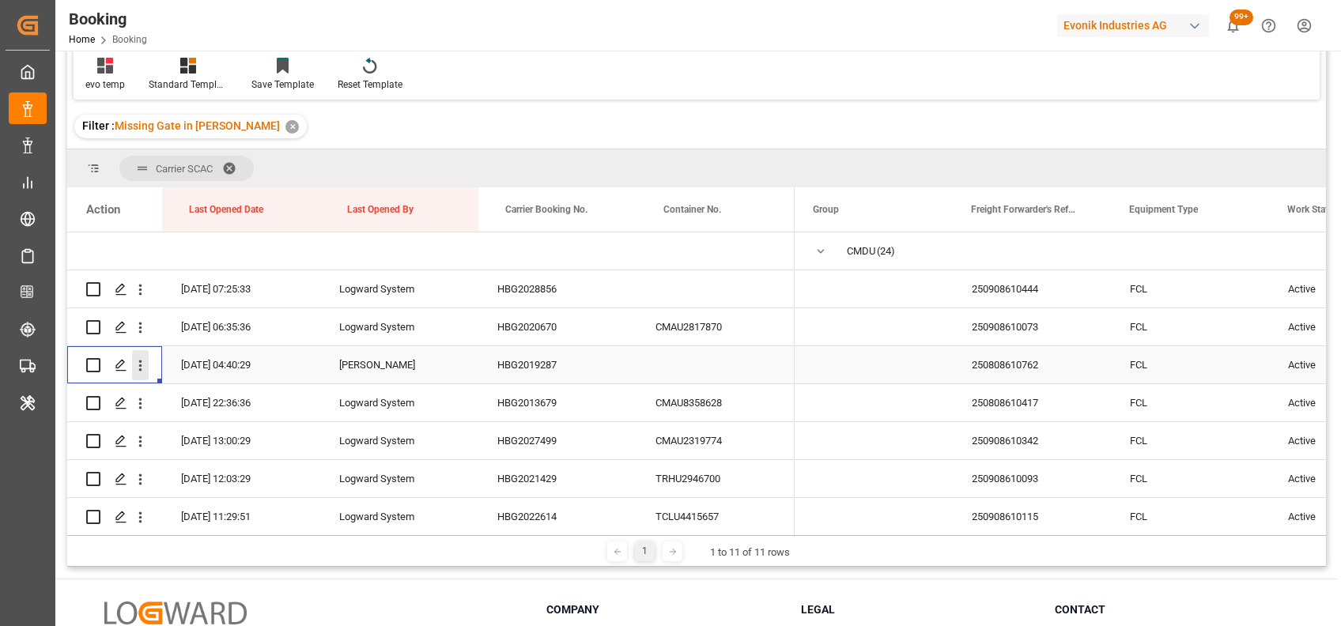
click at [142, 367] on icon "open menu" at bounding box center [140, 365] width 17 height 17
click at [189, 398] on span "Open in new tab" at bounding box center [244, 399] width 144 height 17
click at [142, 408] on icon "open menu" at bounding box center [140, 403] width 17 height 17
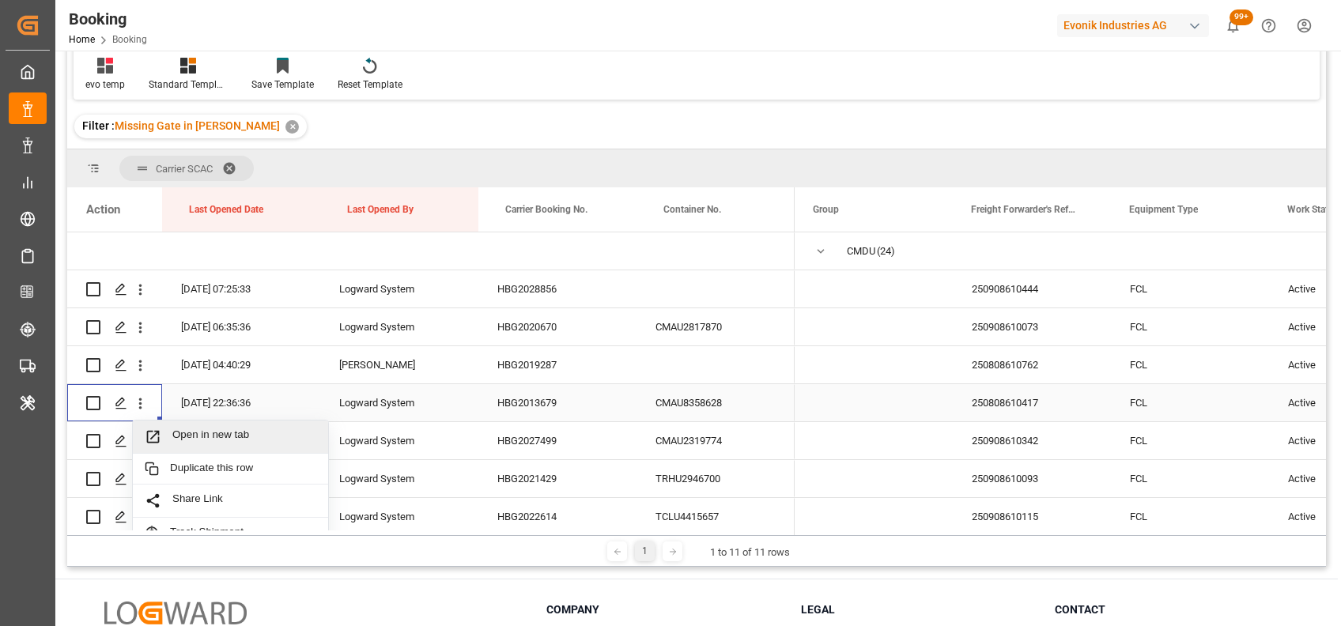
click at [202, 439] on span "Open in new tab" at bounding box center [244, 437] width 144 height 17
click at [143, 441] on icon "open menu" at bounding box center [140, 441] width 17 height 17
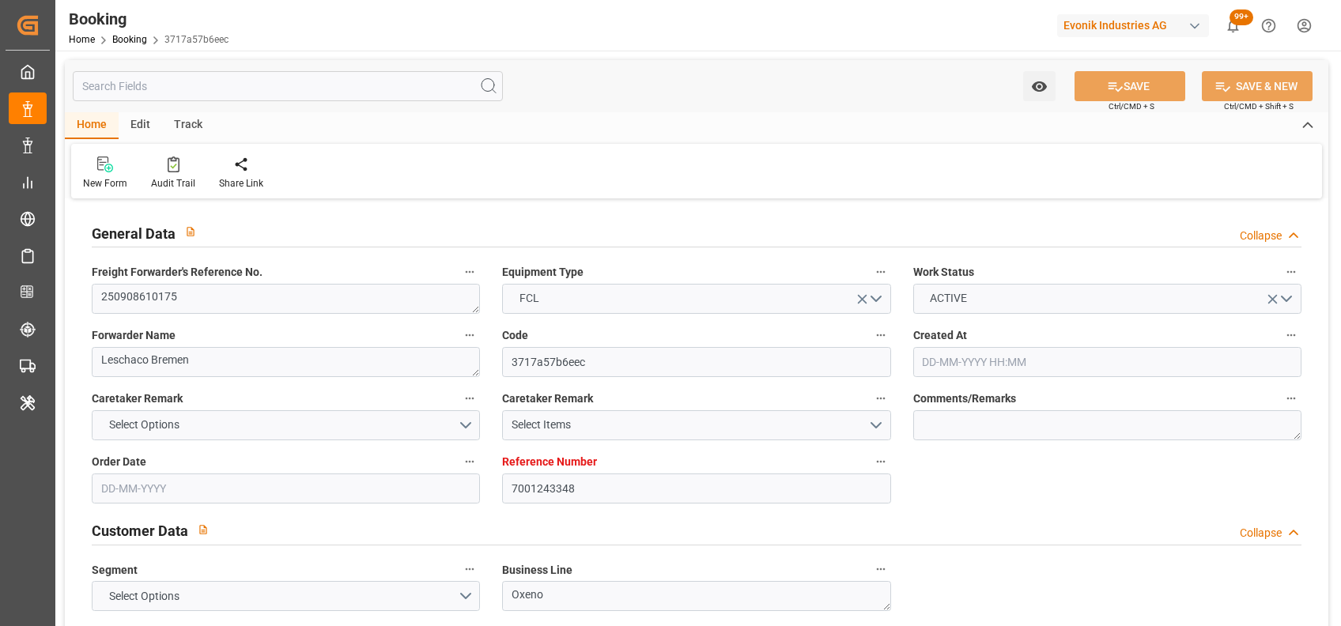
type input "07-08-2025 10:14"
type input "07-08-2025"
type input "02-11-2025"
type input "[DATE]"
type input "29-08-2025 00:00"
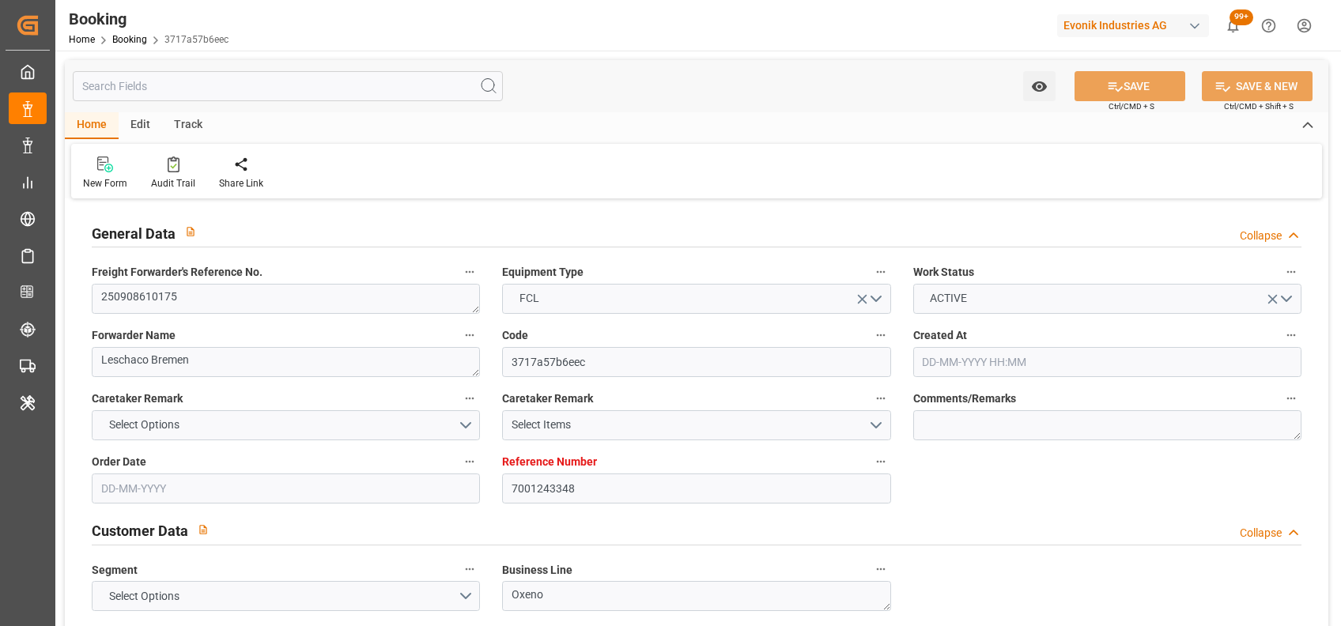
type input "12-09-2025 21:00"
type input "08-09-2025 00:00"
type input "30-10-2025 05:00"
type input "30-10-2025 00:00"
type input "[DATE]"
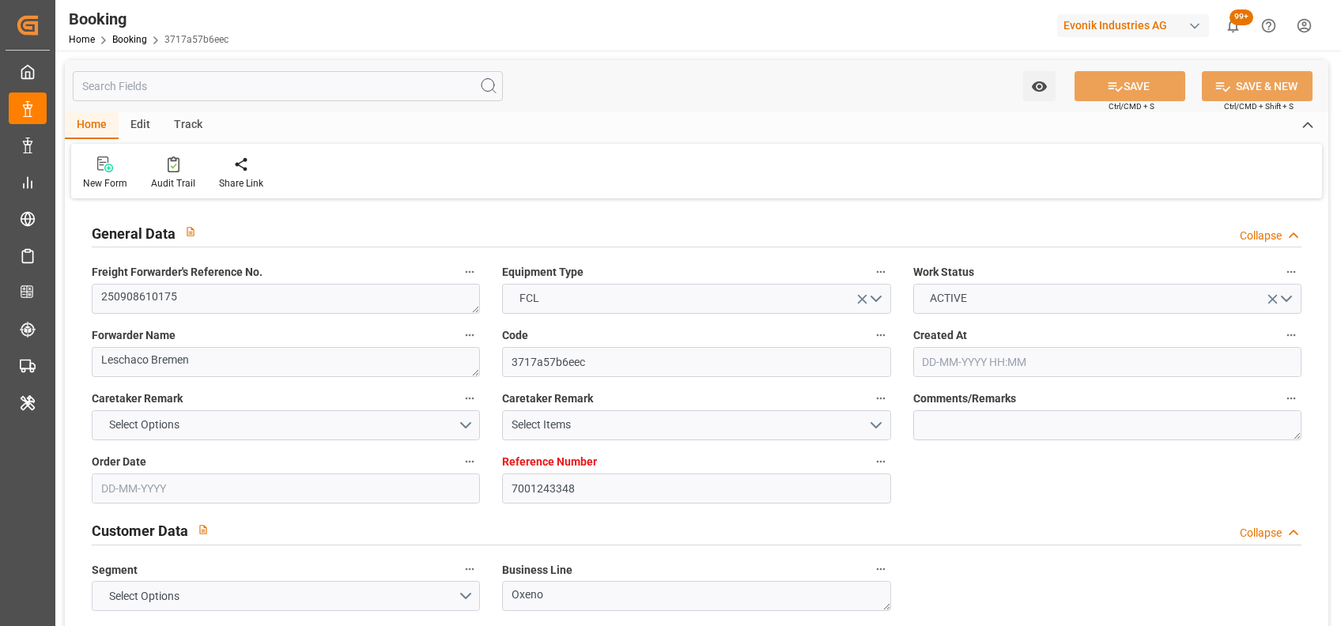
type input "01-09-2025 11:36"
type input "[DATE]"
type input "12-09-2025 21:00"
type input "30-10-2025 05:00"
type input "30-10-2025 13:15"
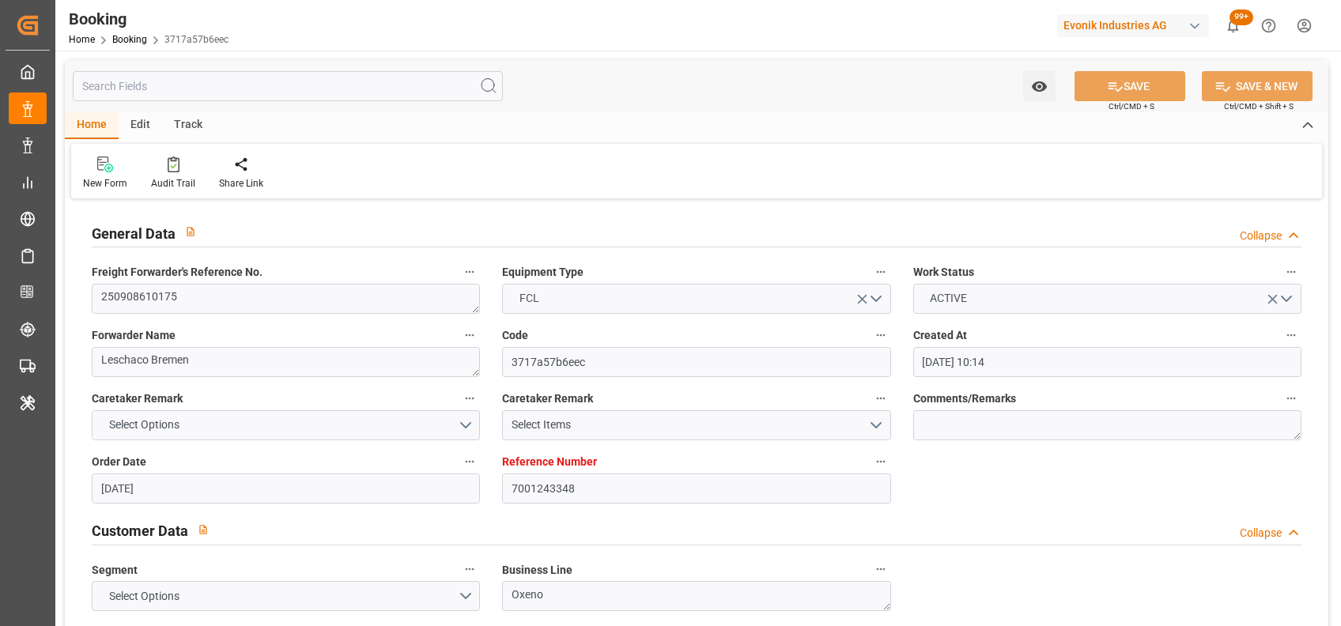
type input "03-11-2025 13:15"
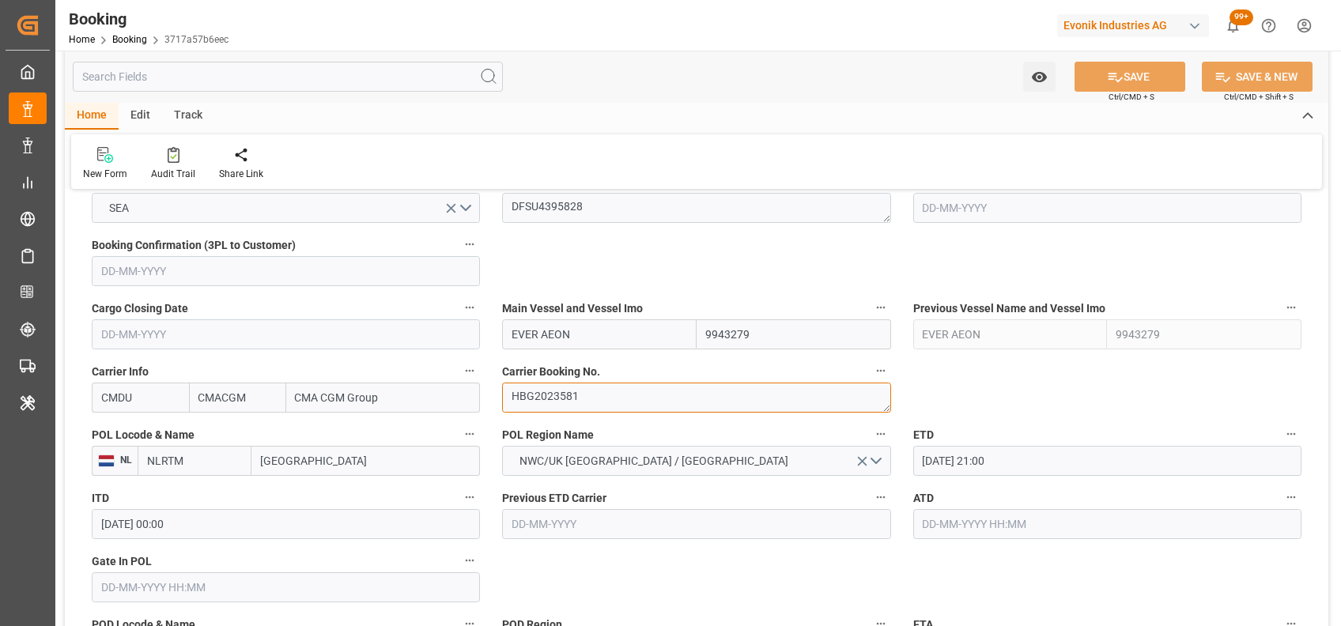
click at [534, 396] on textarea "HBG2023581" at bounding box center [696, 398] width 388 height 30
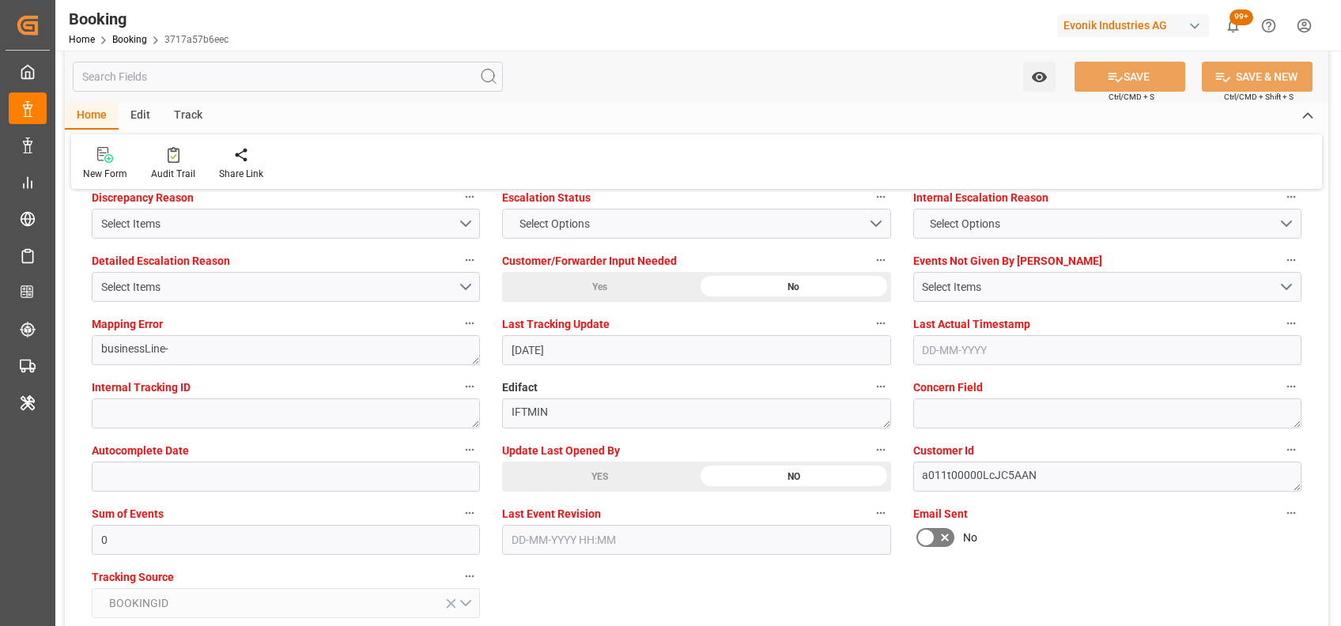
scroll to position [2884, 0]
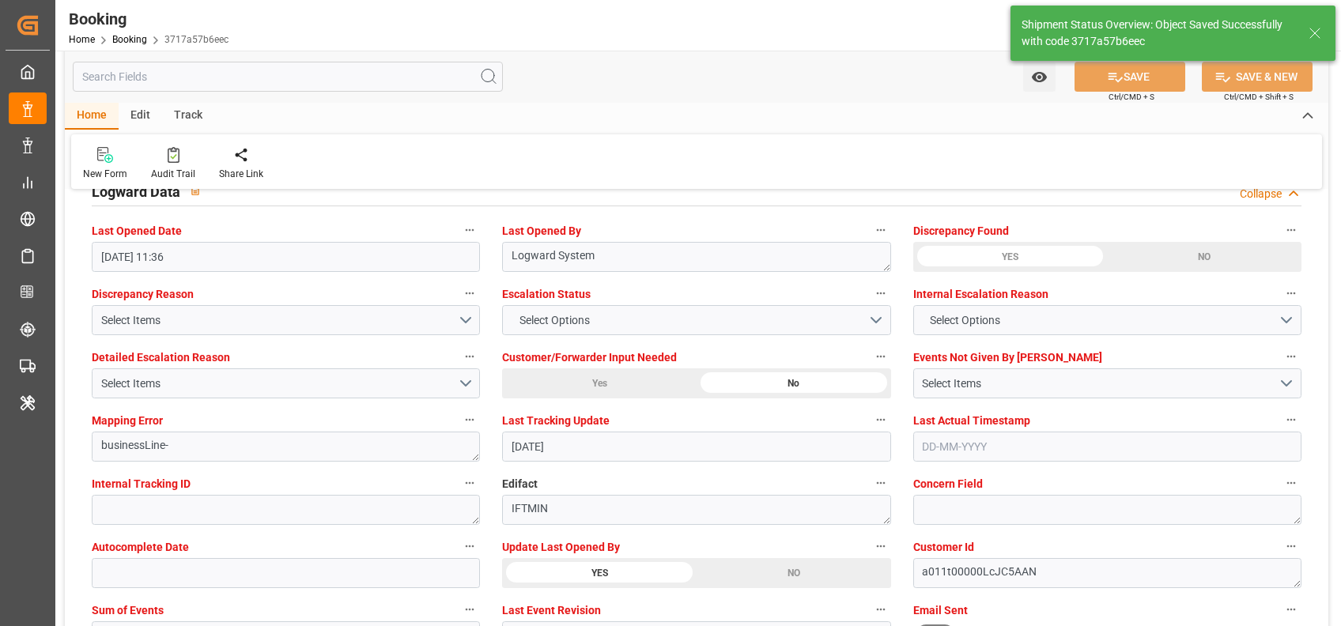
type textarea "[PERSON_NAME]"
type input "02-09-2025 07:04"
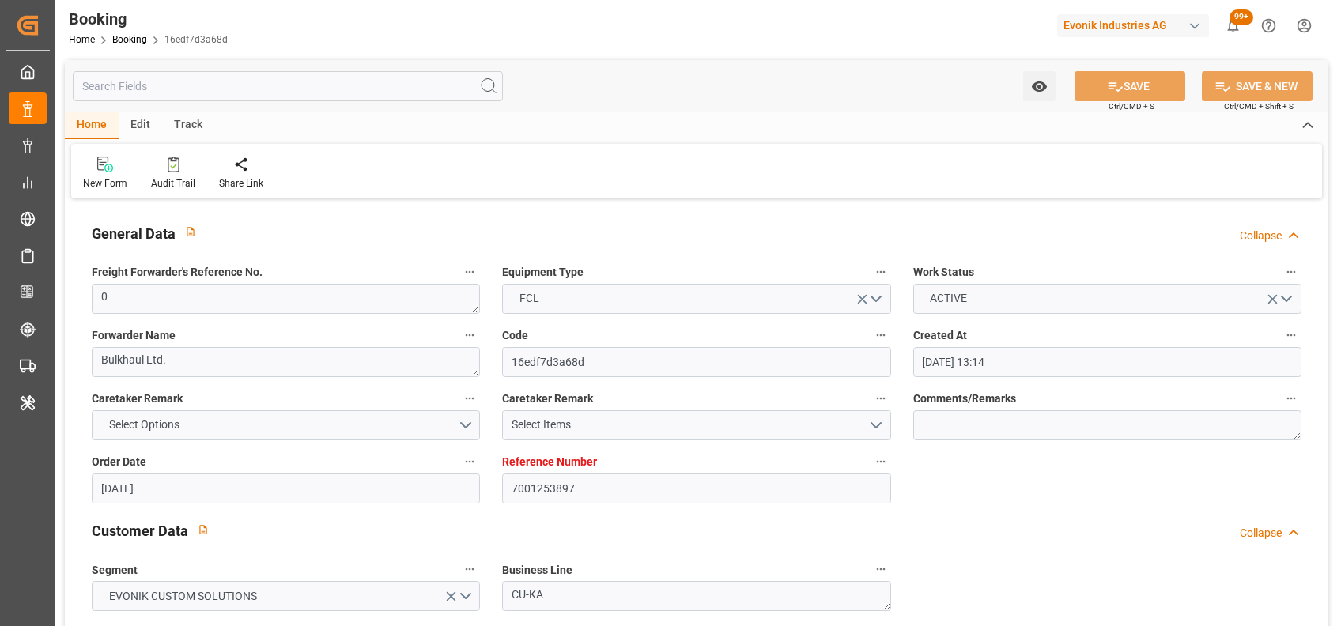
scroll to position [942, 0]
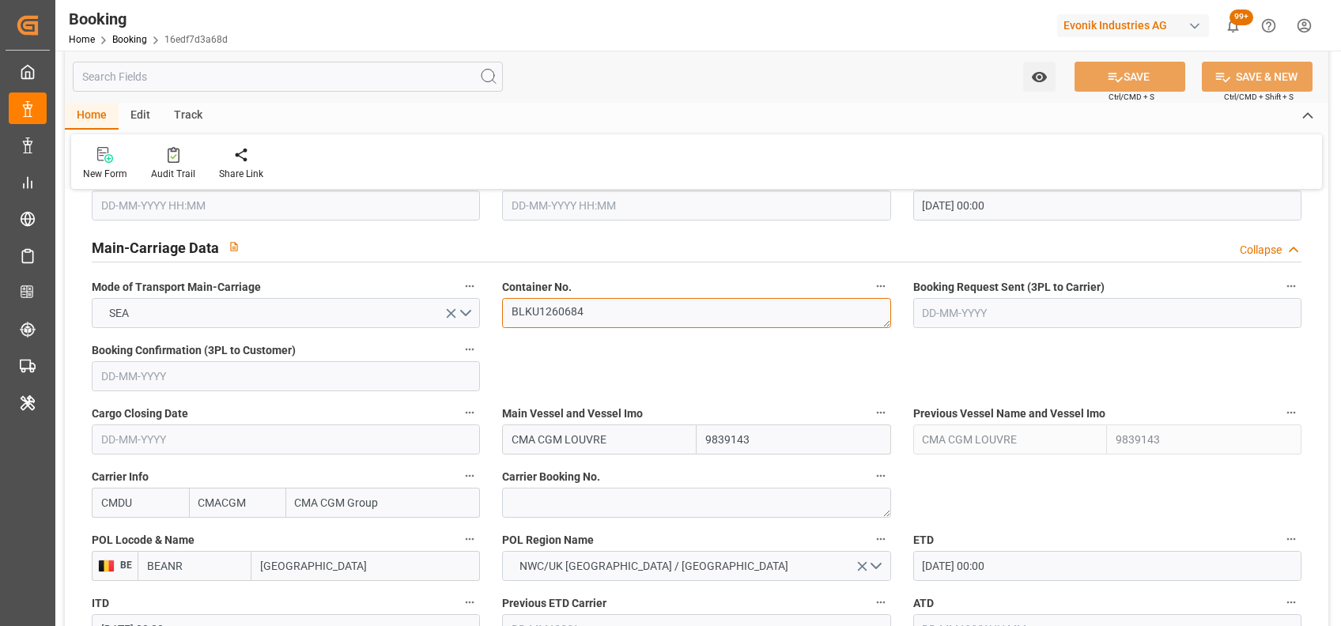
click at [585, 315] on textarea "BLKU1260684" at bounding box center [696, 313] width 388 height 30
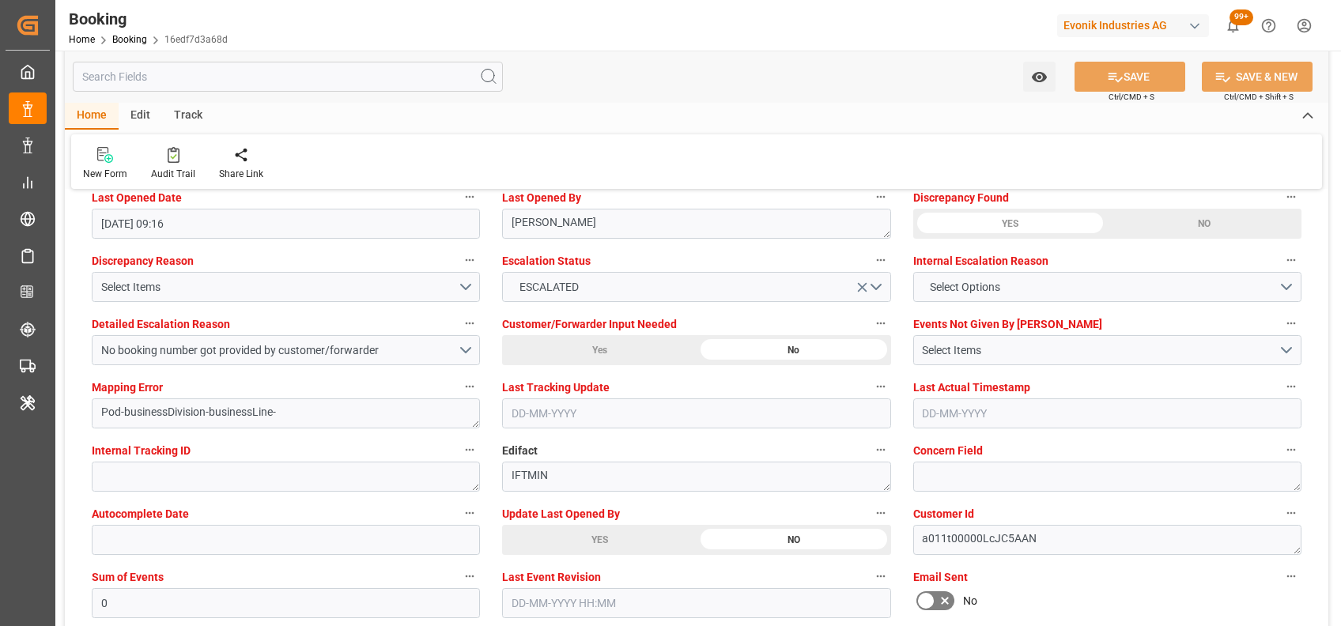
scroll to position [2921, 0]
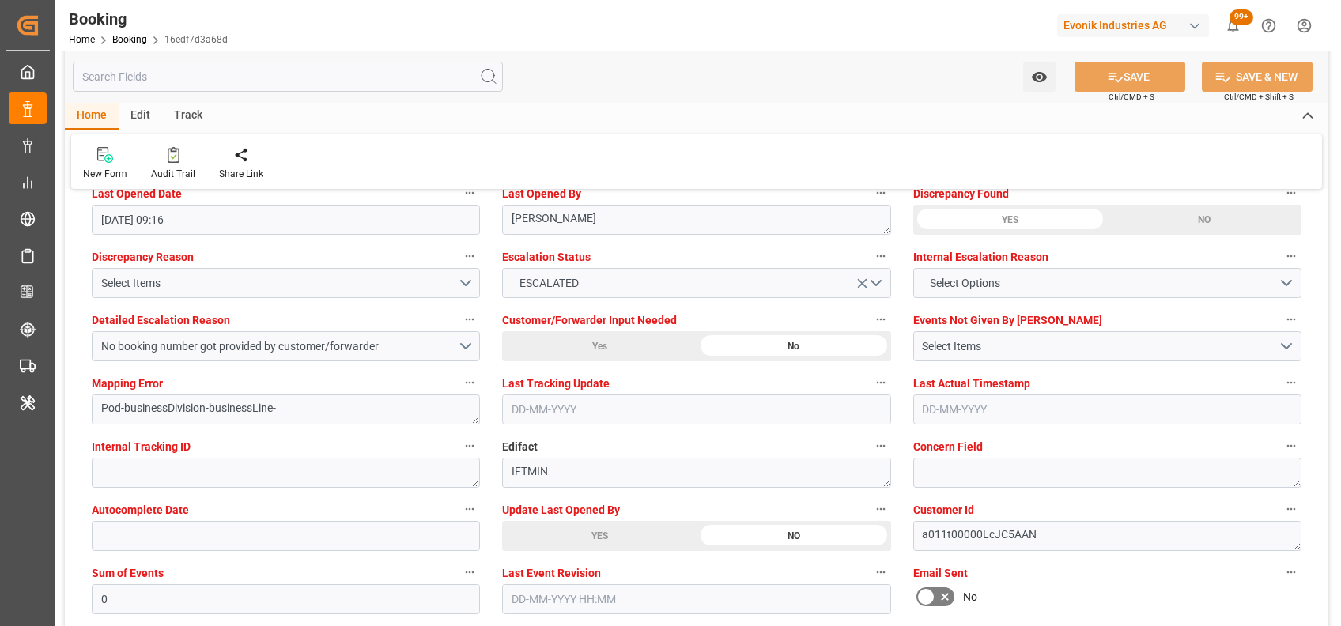
type textarea "[PERSON_NAME]"
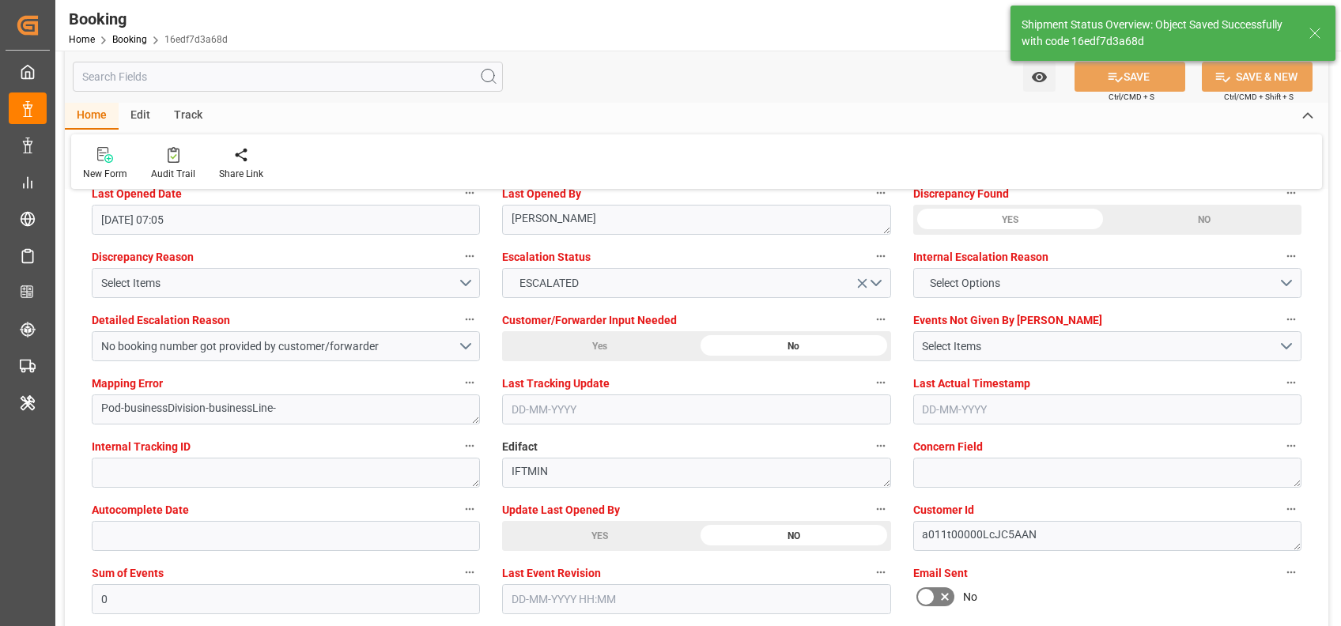
type input "02-09-2025 07:05"
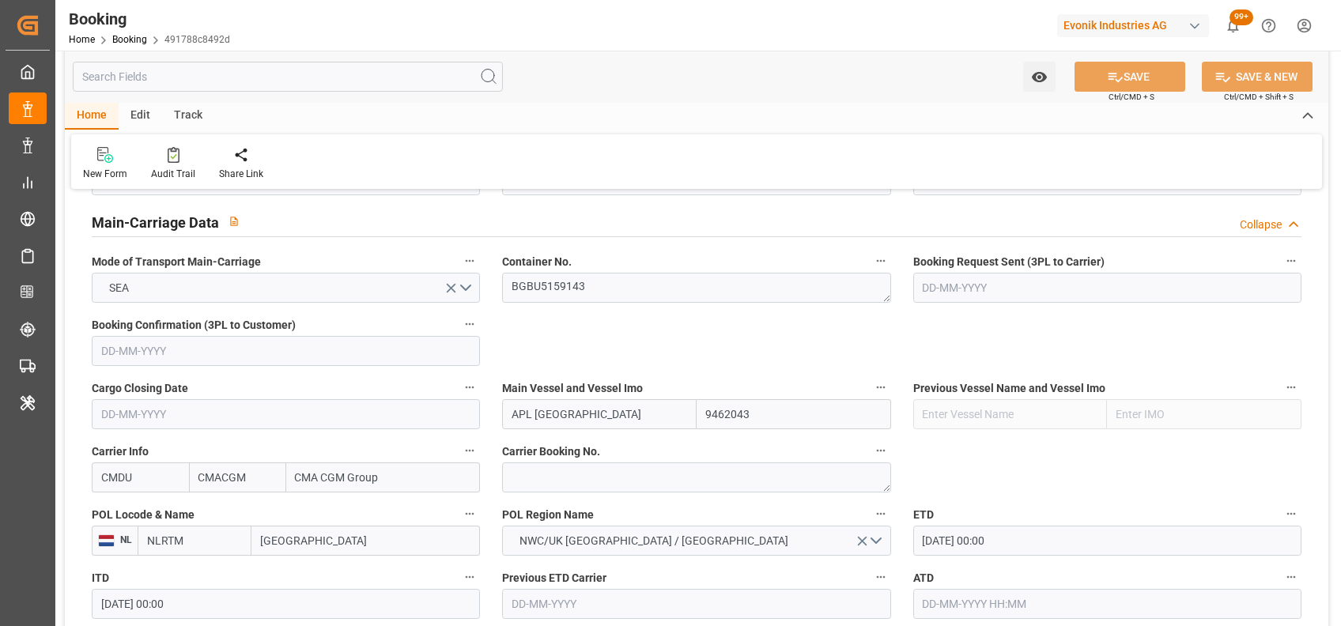
scroll to position [942, 0]
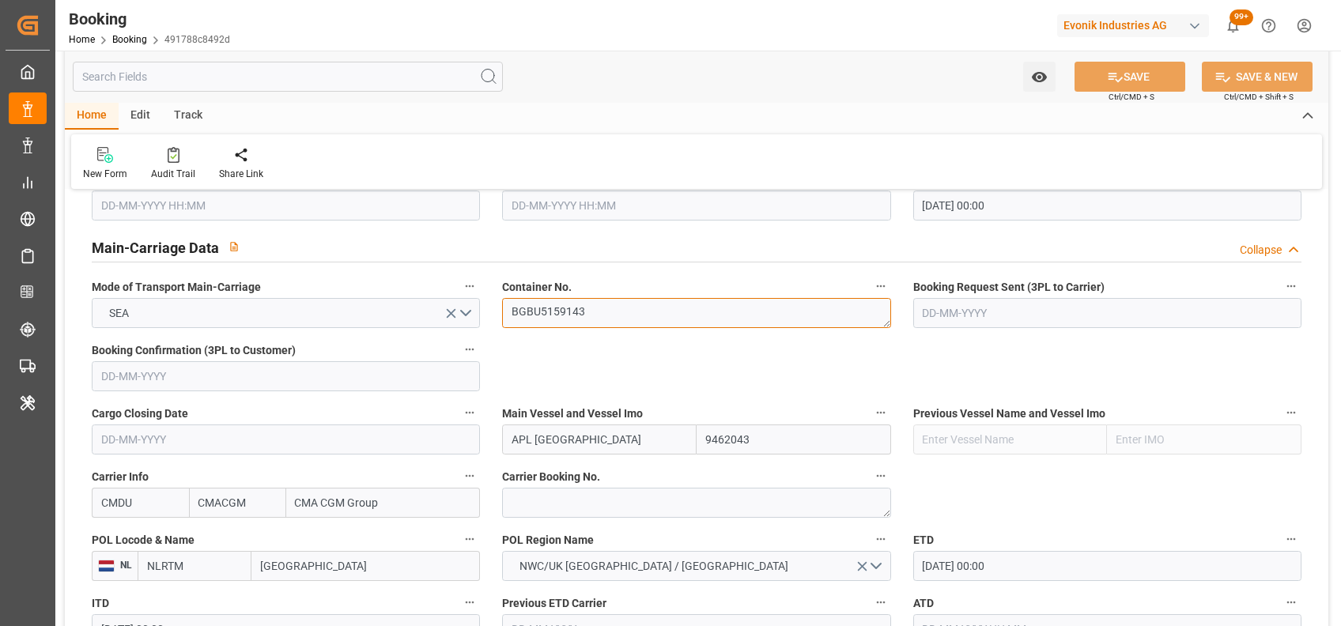
click at [527, 307] on textarea "BGBU5159143" at bounding box center [696, 313] width 388 height 30
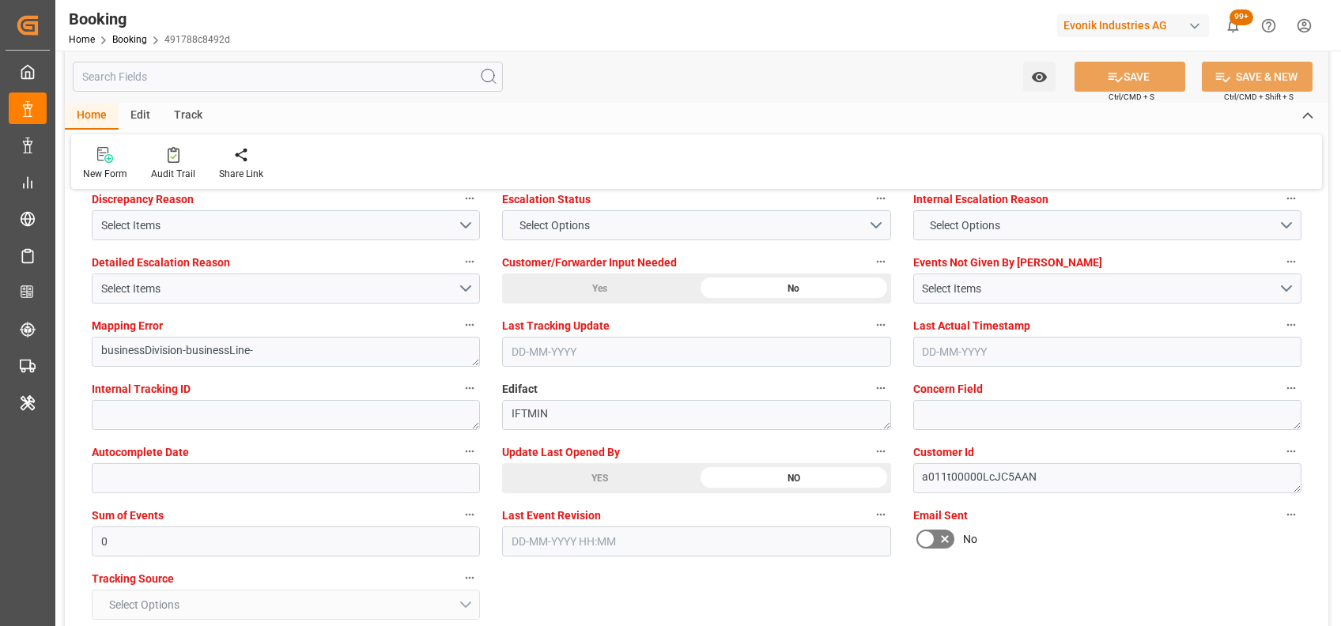
scroll to position [2987, 0]
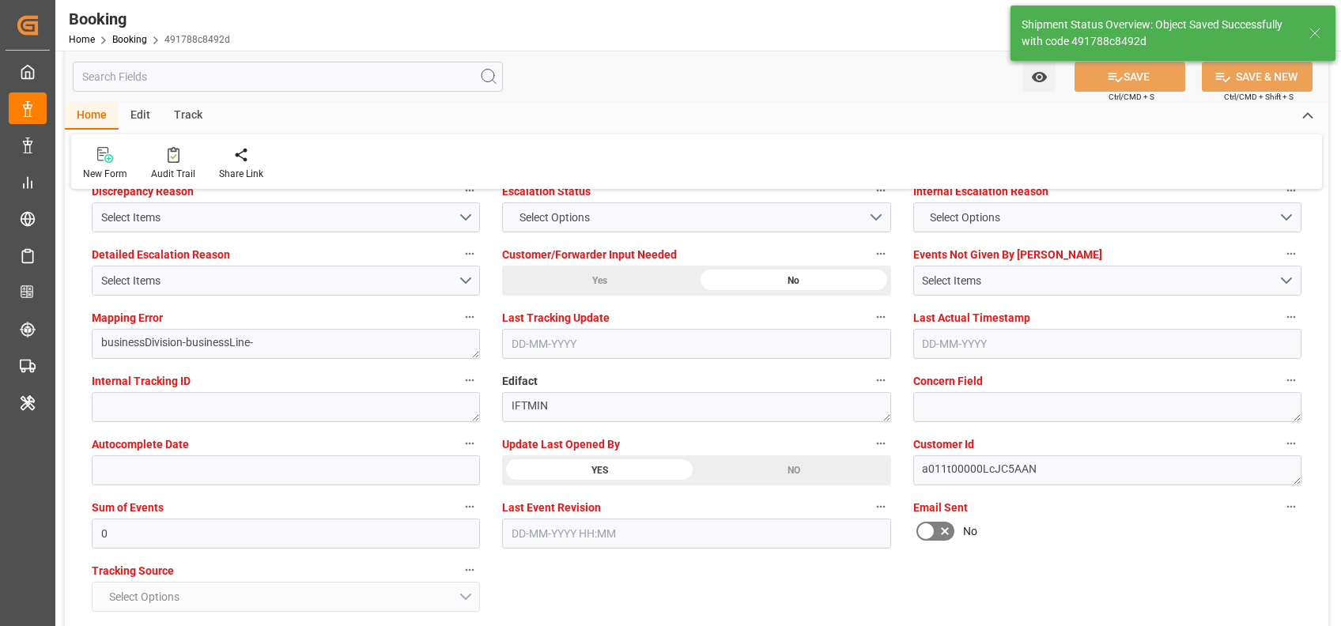
type textarea "[PERSON_NAME]"
type input "02-09-2025 07:05"
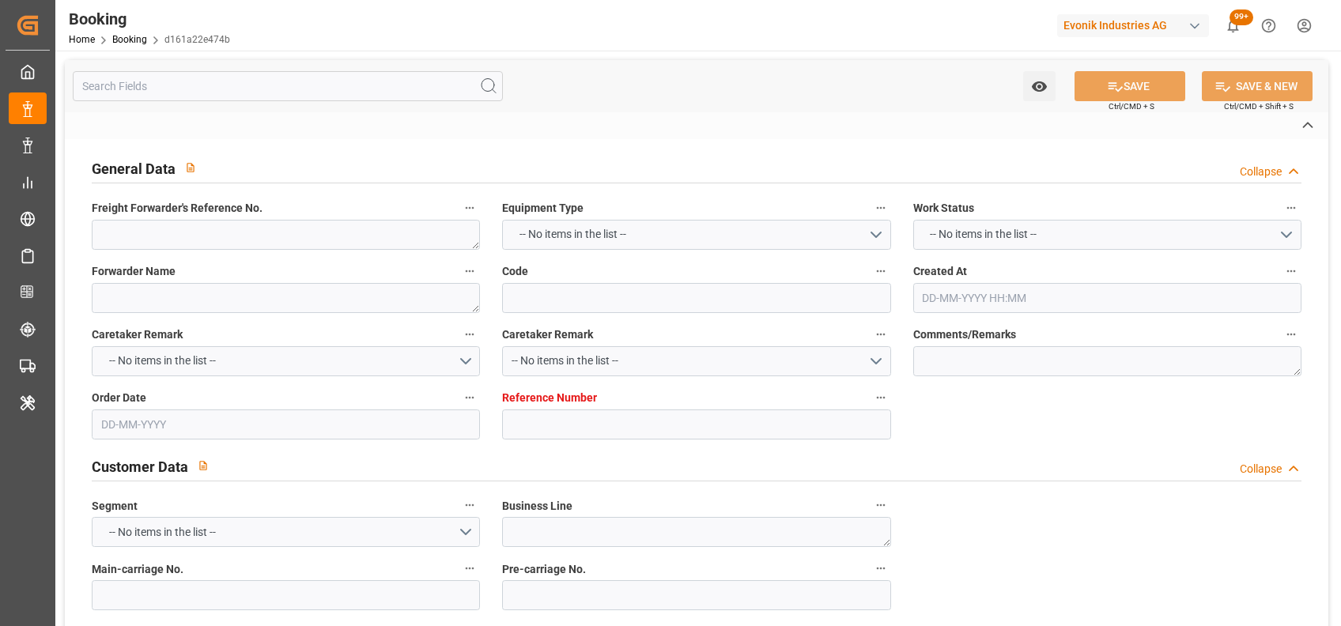
type textarea "0"
type textarea "Bulkhaul Ltd."
type input "d161a22e474b"
type input "7001253901"
type textarea "CU-KA"
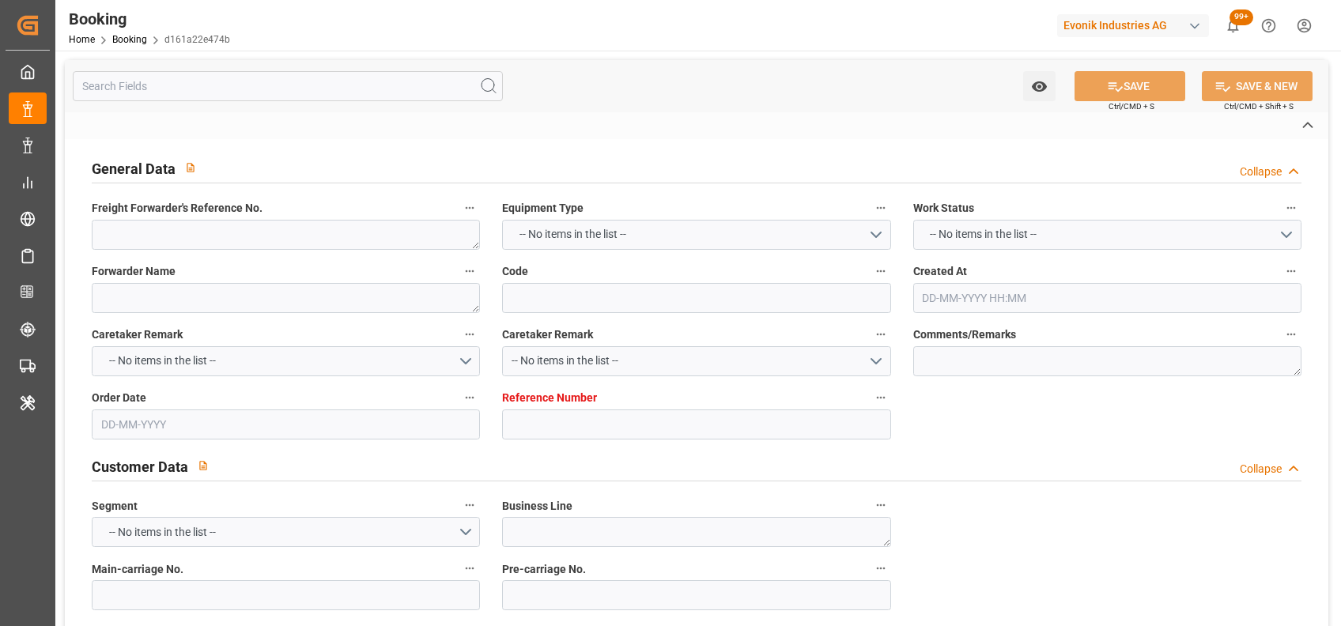
type input "7001253896"
type textarea "[EMAIL_ADDRESS][DOMAIN_NAME]"
type textarea "CIF"
type textarea "BANJARMASIN"
type textarea "3"
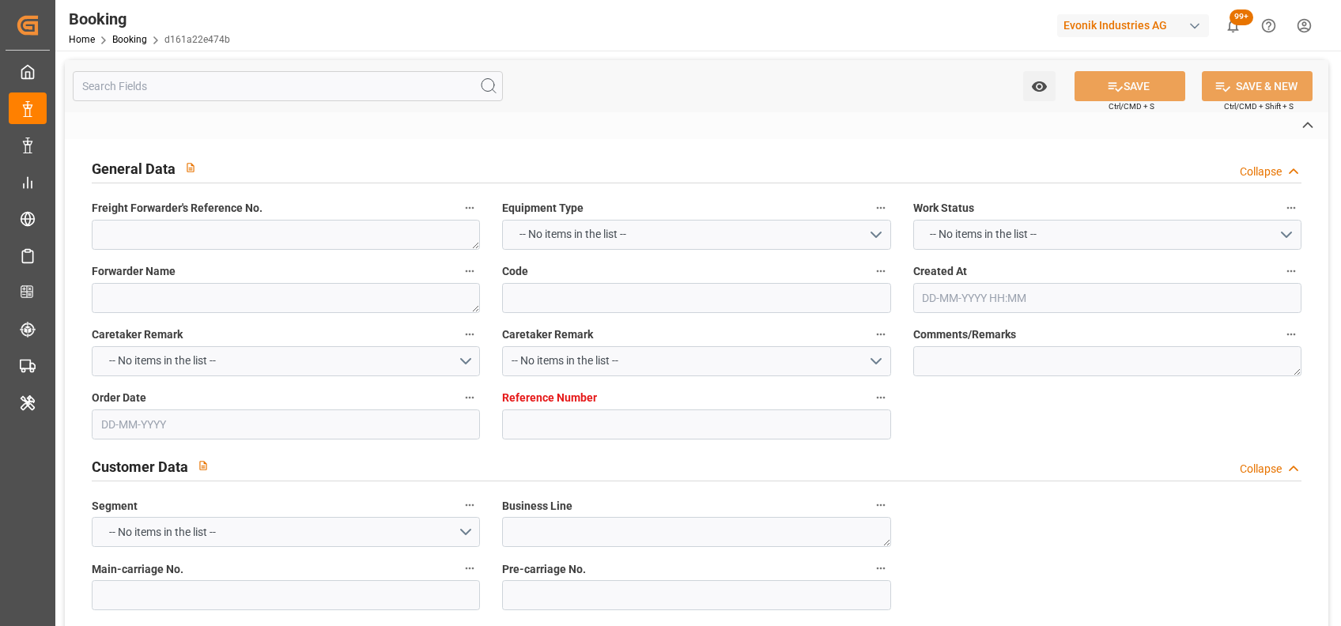
type textarea "Niederkassel"
type textarea "BAFU8903733"
type input "CMA CGM LOUVRE"
type input "CMDU"
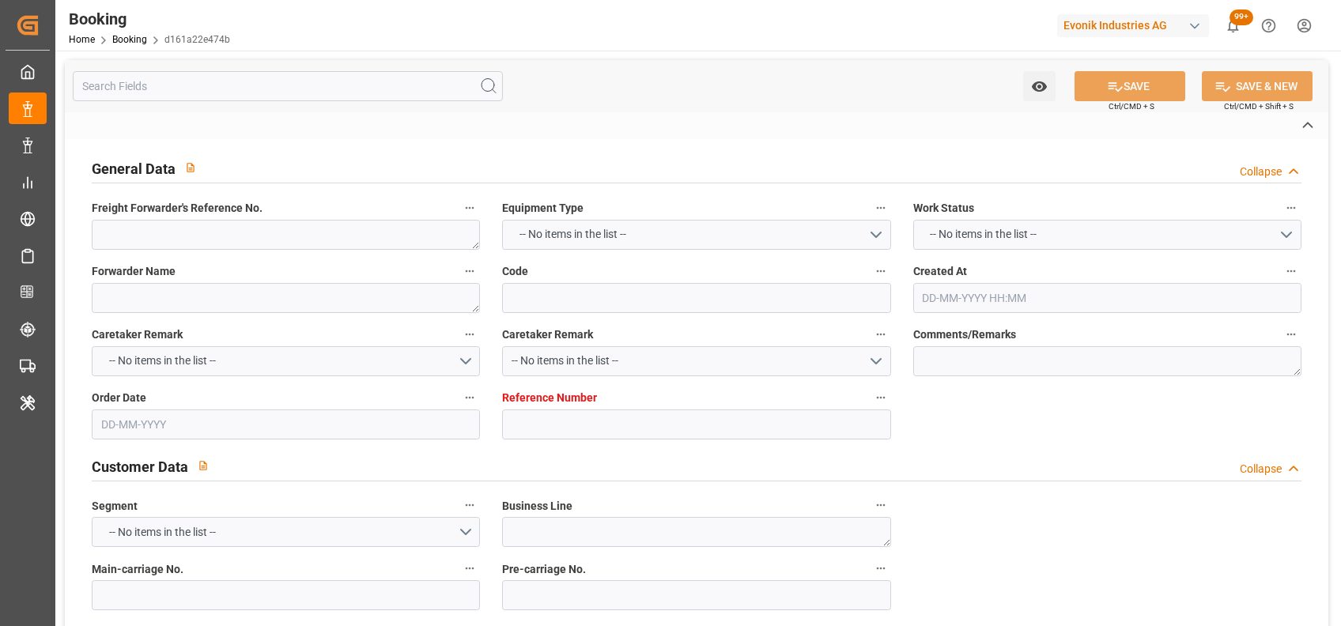
type input "[GEOGRAPHIC_DATA]"
type input "[GEOGRAPHIC_DATA] ([GEOGRAPHIC_DATA])"
type input "[GEOGRAPHIC_DATA], [GEOGRAPHIC_DATA]"
type textarea "vesselName etd [PERSON_NAME]"
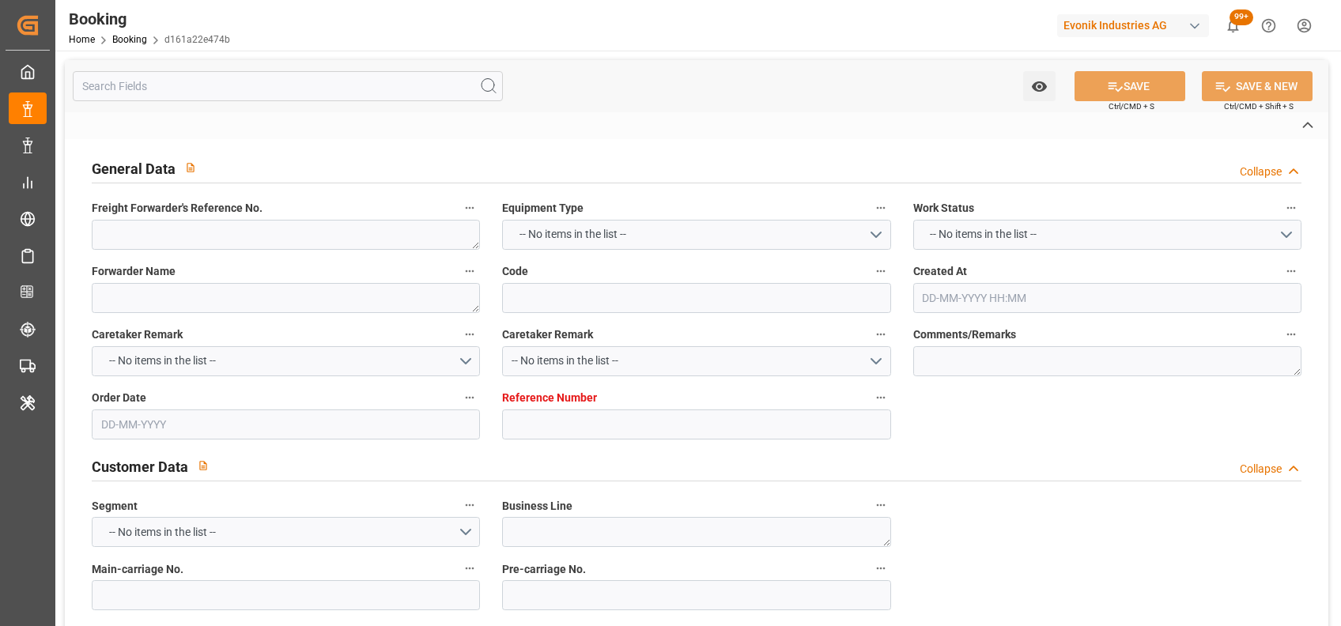
type textarea "INPUT_Evonik_Seeburger_IFTMIN_1003098182_20250829111310691.edi"
type textarea "NWC/[GEOGRAPHIC_DATA] [GEOGRAPHIC_DATA] Continent / [GEOGRAPHIC_DATA]-KA"
type textarea "INPUT_Evonik_Seeburger_IFTMIN_1003071645_20250820151317454.edi,INPUT_Evonik_See…"
type textarea "1003098182"
type textarea "[PERSON_NAME]"
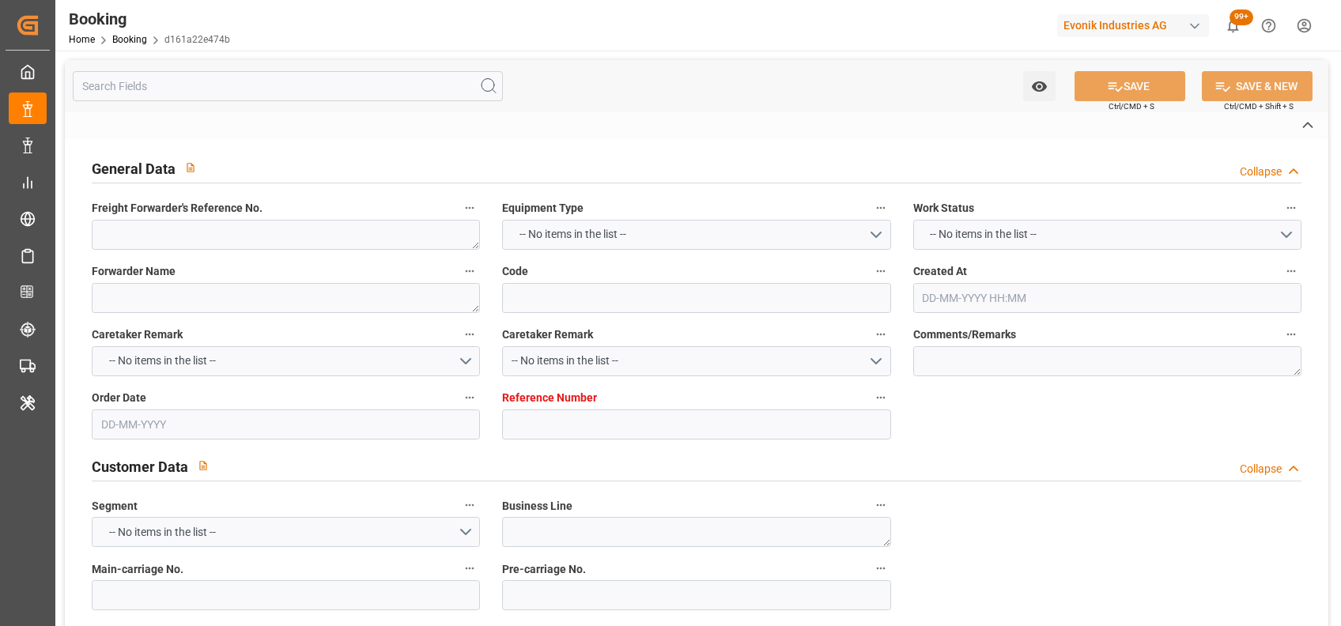
type textarea "Pod-businessDivision-businessLine-"
type textarea "IFTMIN"
type textarea "a011t00000LcJC5AAN"
type textarea "Yes"
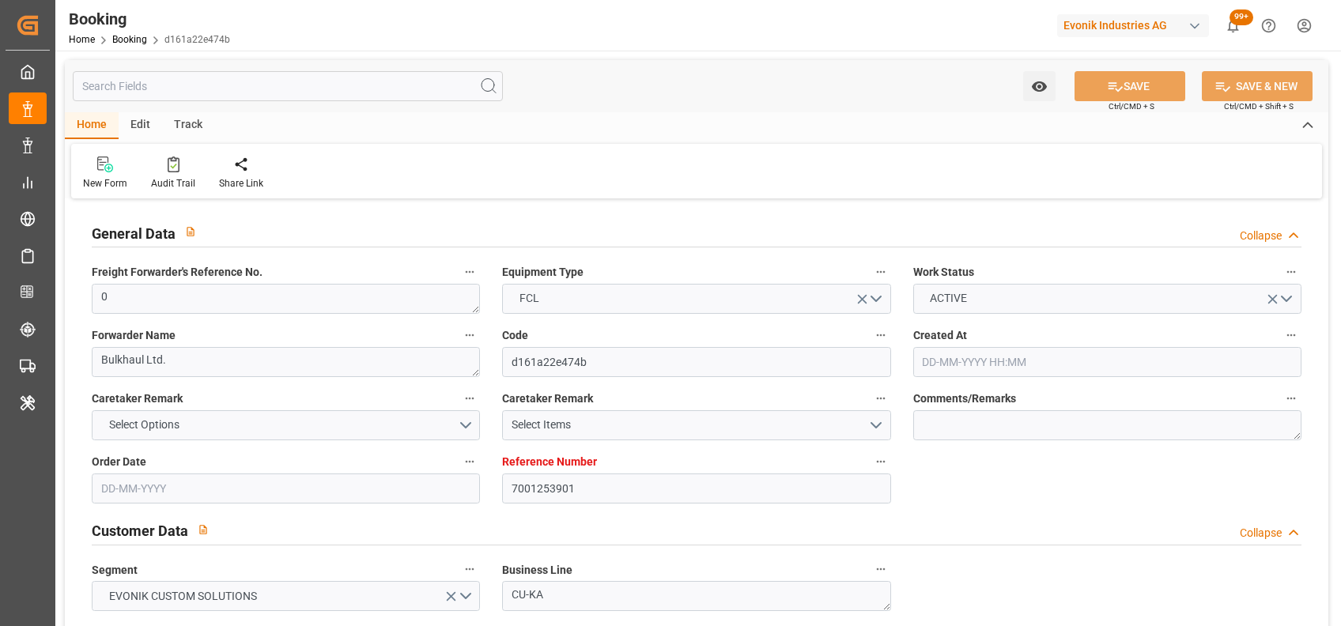
type input "7001253901"
type input "9839143"
type input "CMACGM"
type input "CMA CGM Group"
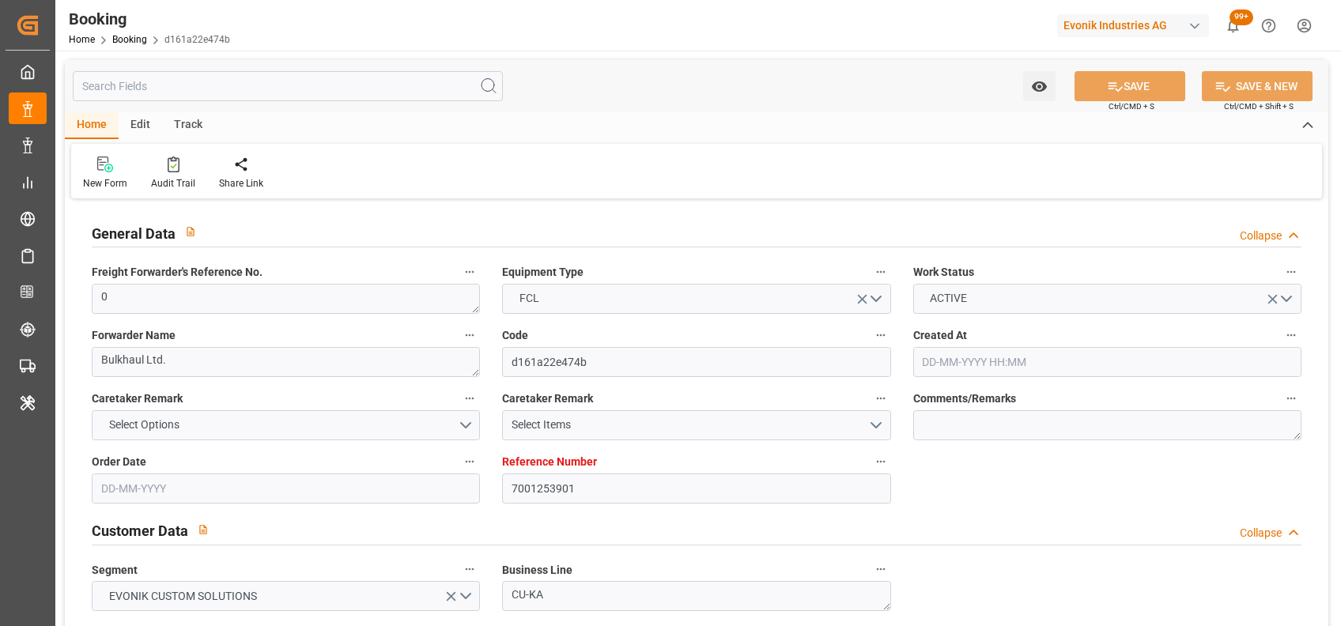
type input "BEANR"
type input "IDBDJ"
type input "MYPKG"
type input "IDJKT"
type input "0"
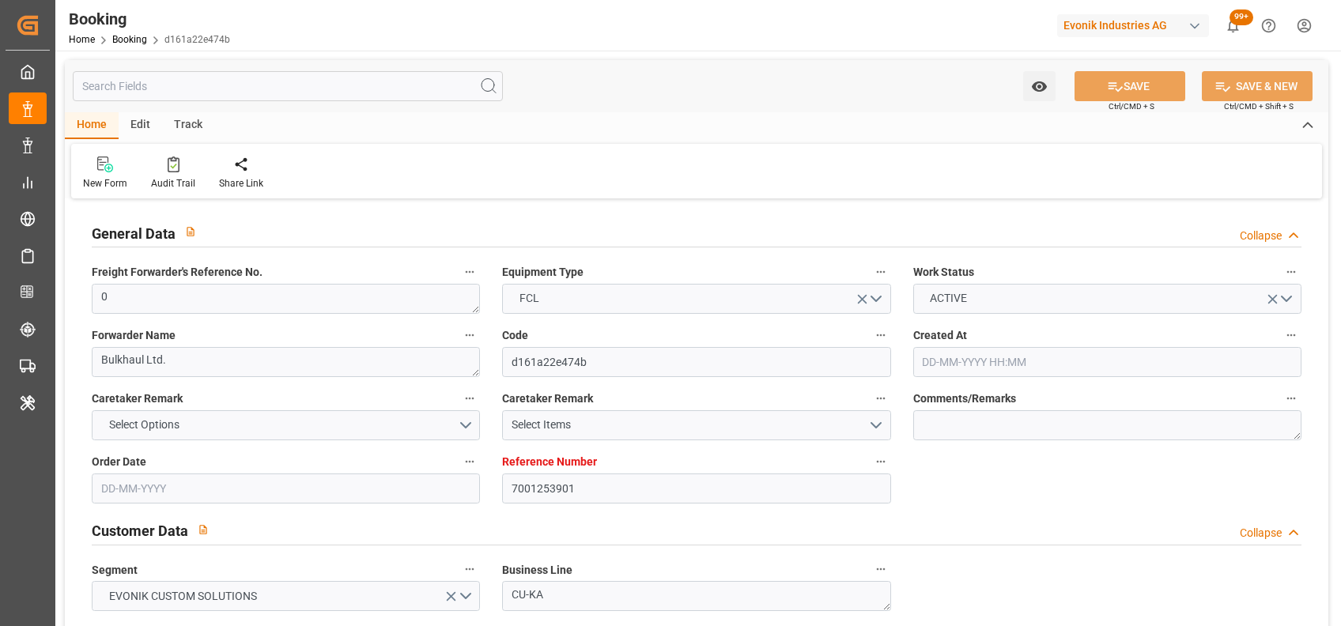
type input "[DATE] 13:14"
type input "[DATE]"
type input "29-08-2025 00:00"
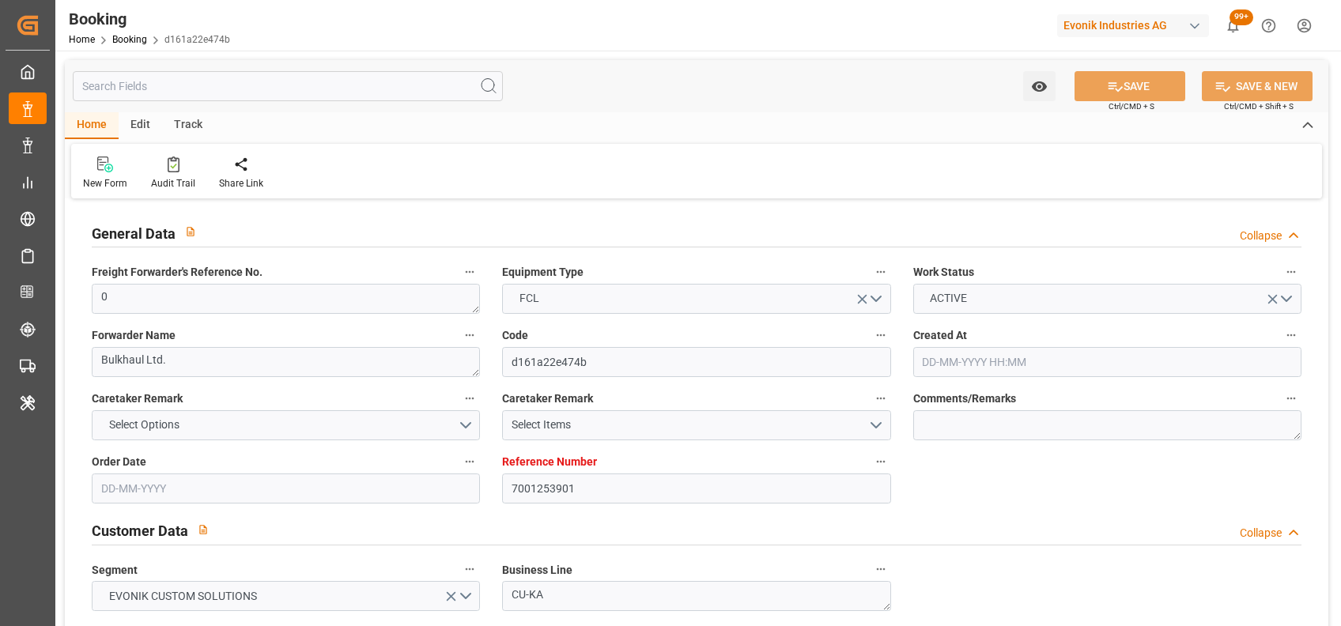
type input "[DATE] 00:00"
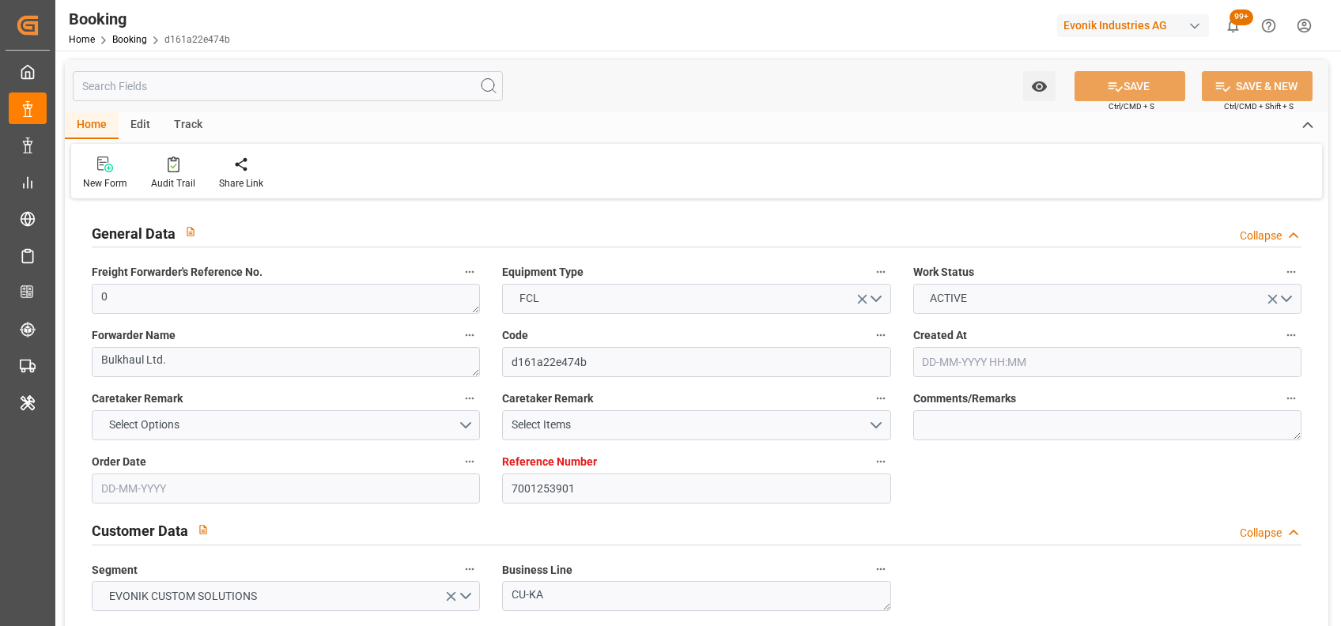
type input "[DATE] 00:00"
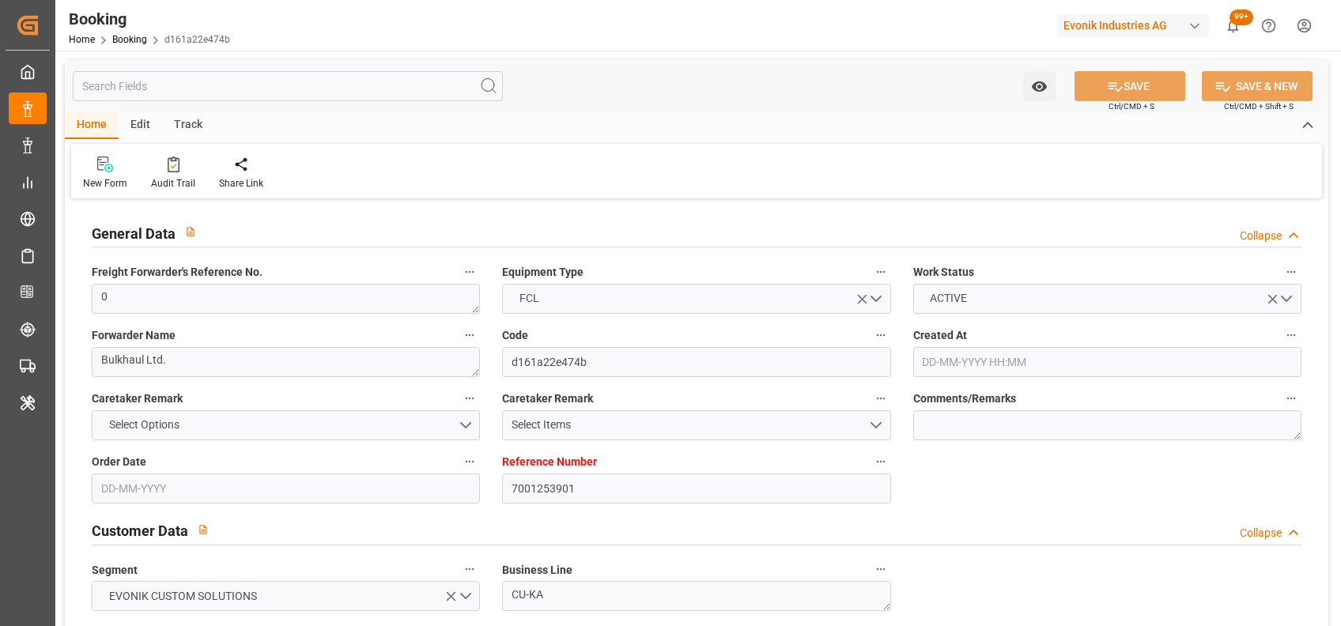
type input "[DATE] 00:00"
type input "[DATE]"
type input "01-09-2025 07:50"
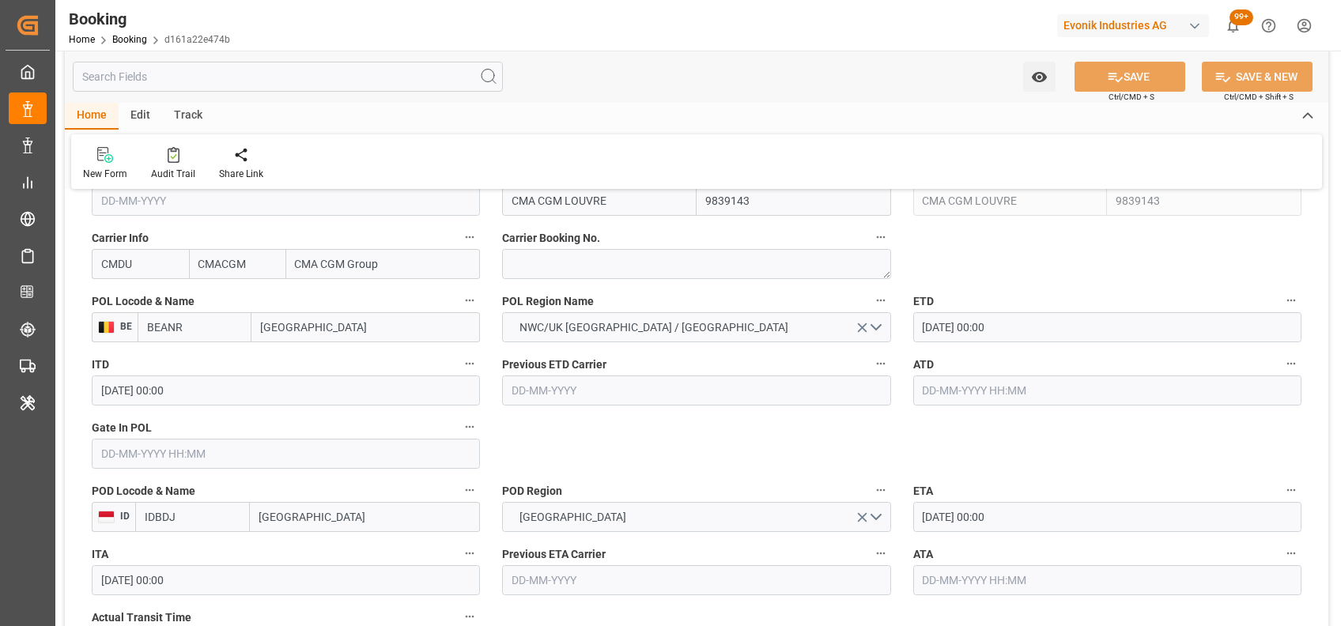
click at [568, 89] on textarea "BAFU8903733" at bounding box center [696, 74] width 388 height 30
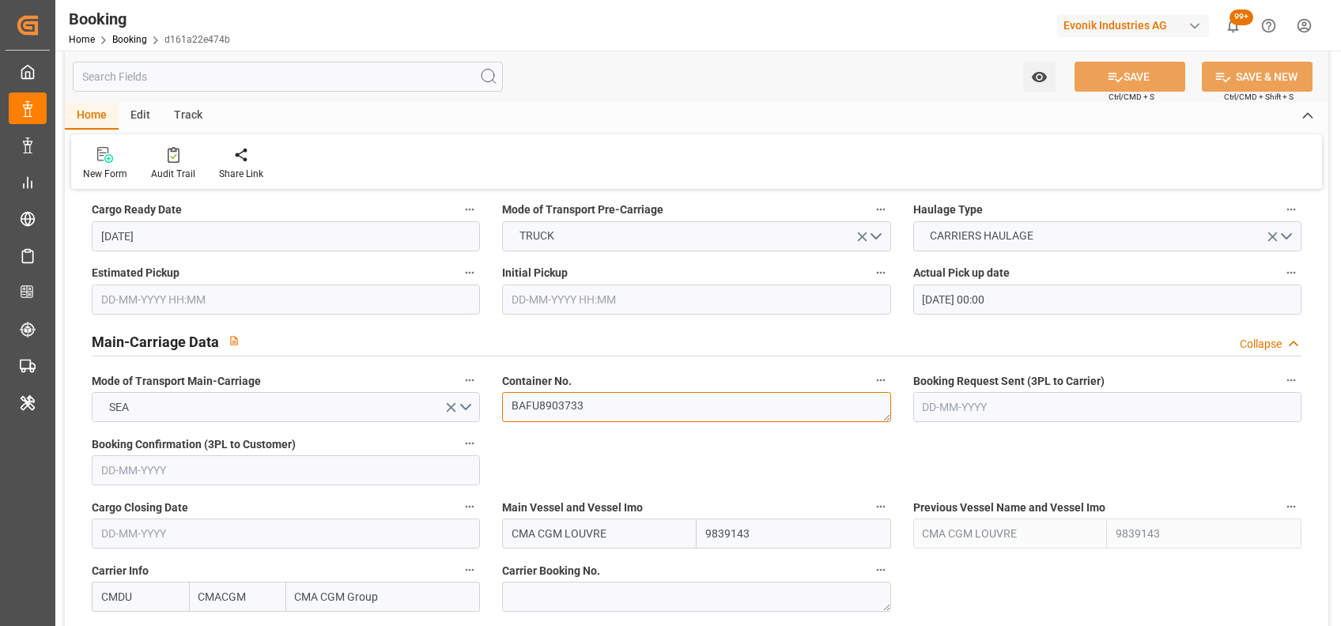
click at [568, 413] on textarea "BAFU8903733" at bounding box center [696, 407] width 388 height 30
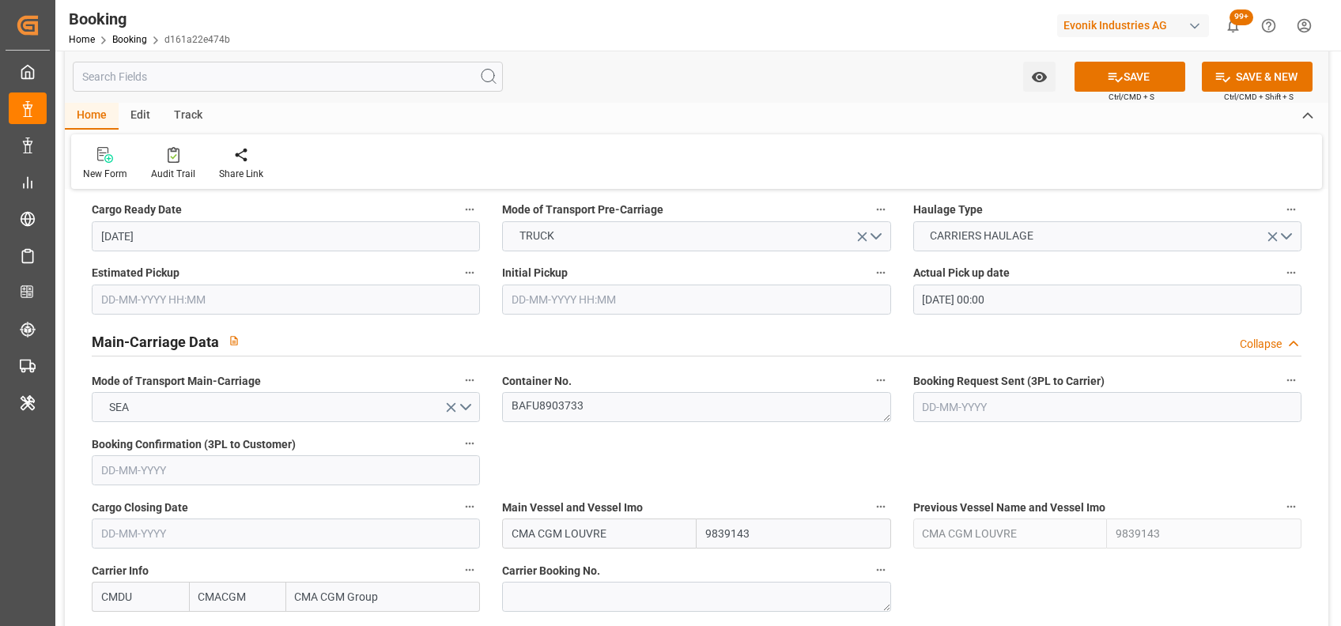
type input "01-09-2025 00:00"
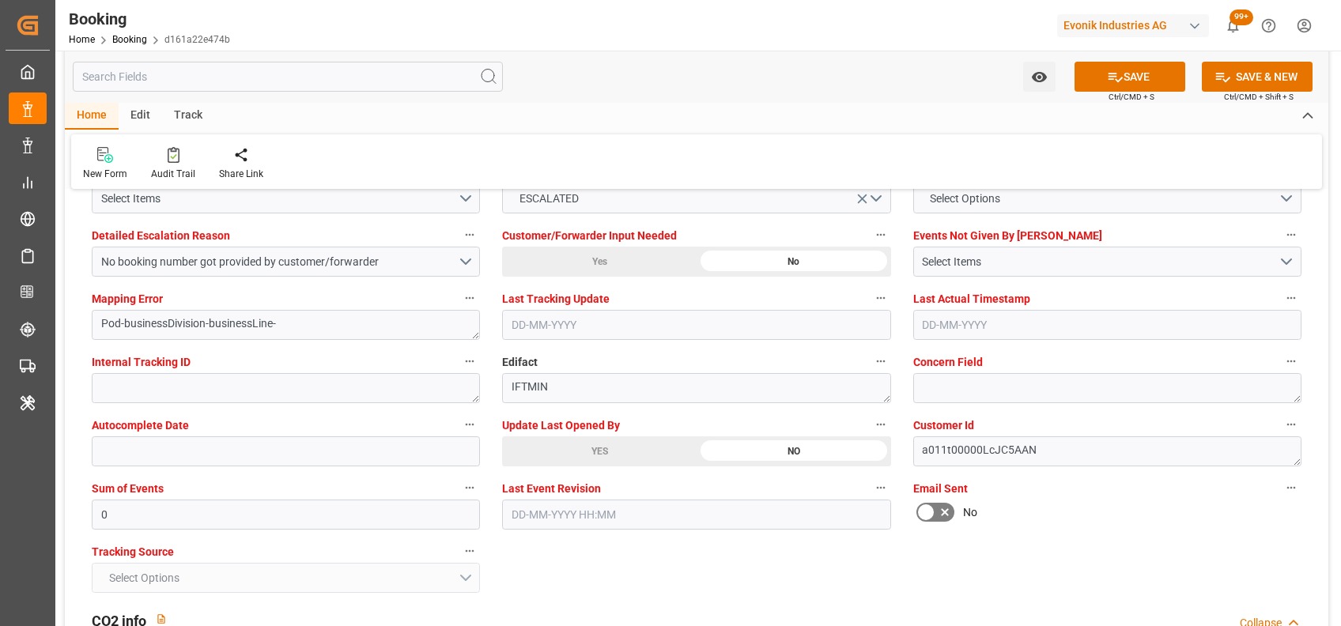
scroll to position [3030, 0]
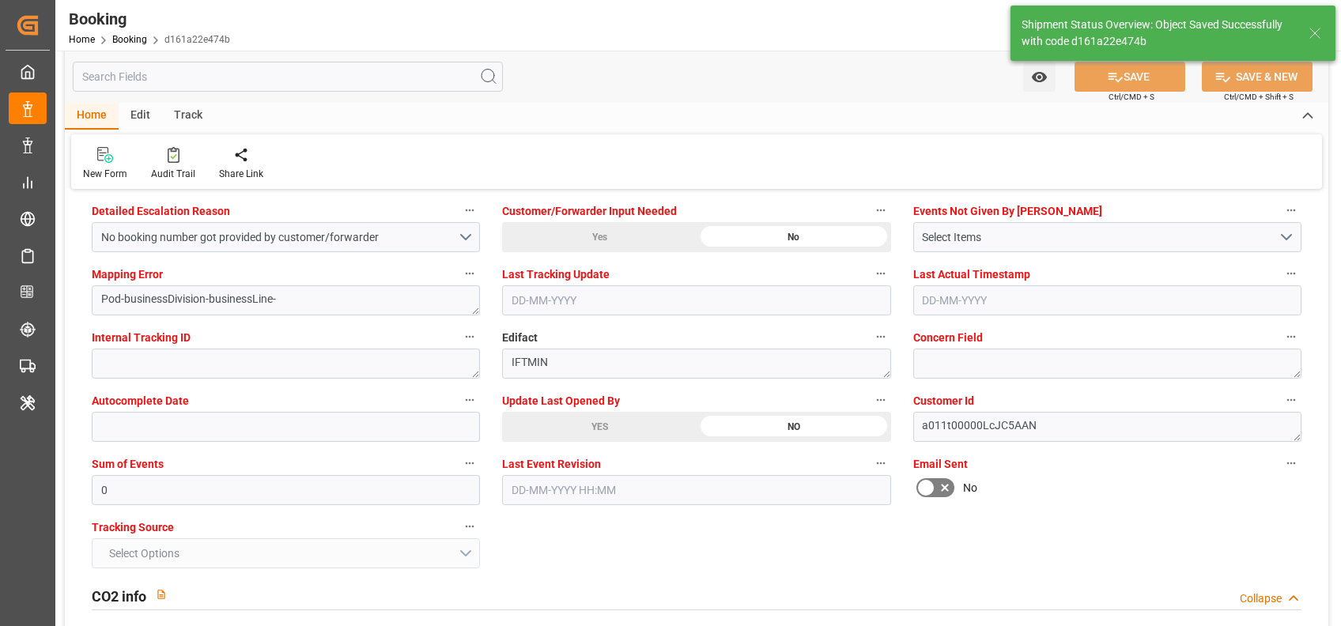
type textarea "[PERSON_NAME]"
type input "02-09-2025 07:06"
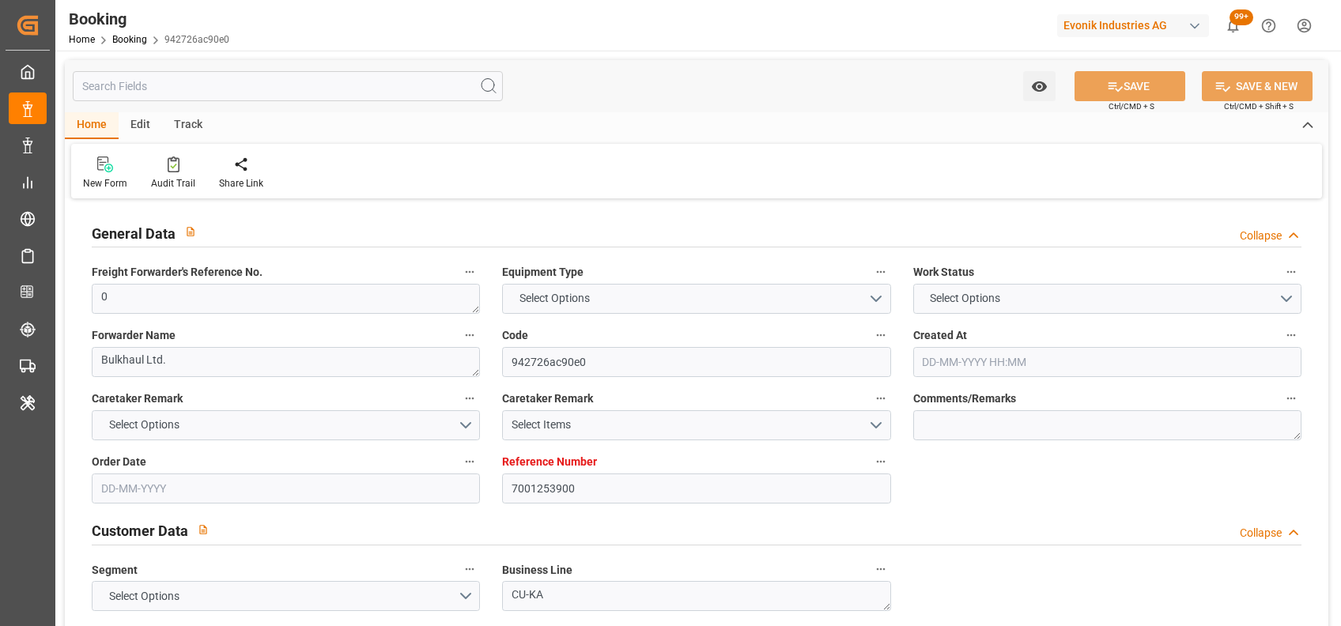
type input "7001253900"
type input "9839143"
type input "CMACGM"
type input "CMA CGM Group"
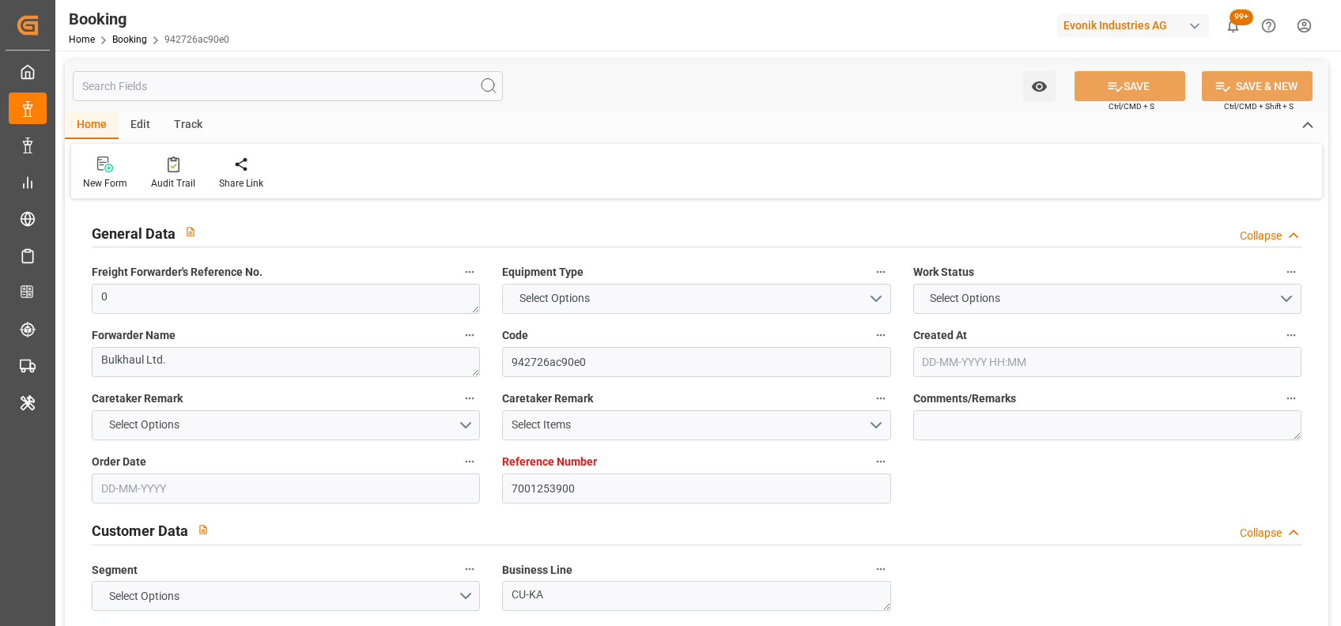
type input "BEANR"
type input "IDBDJ"
type input "MYPKG"
type input "IDJKT"
type input "0"
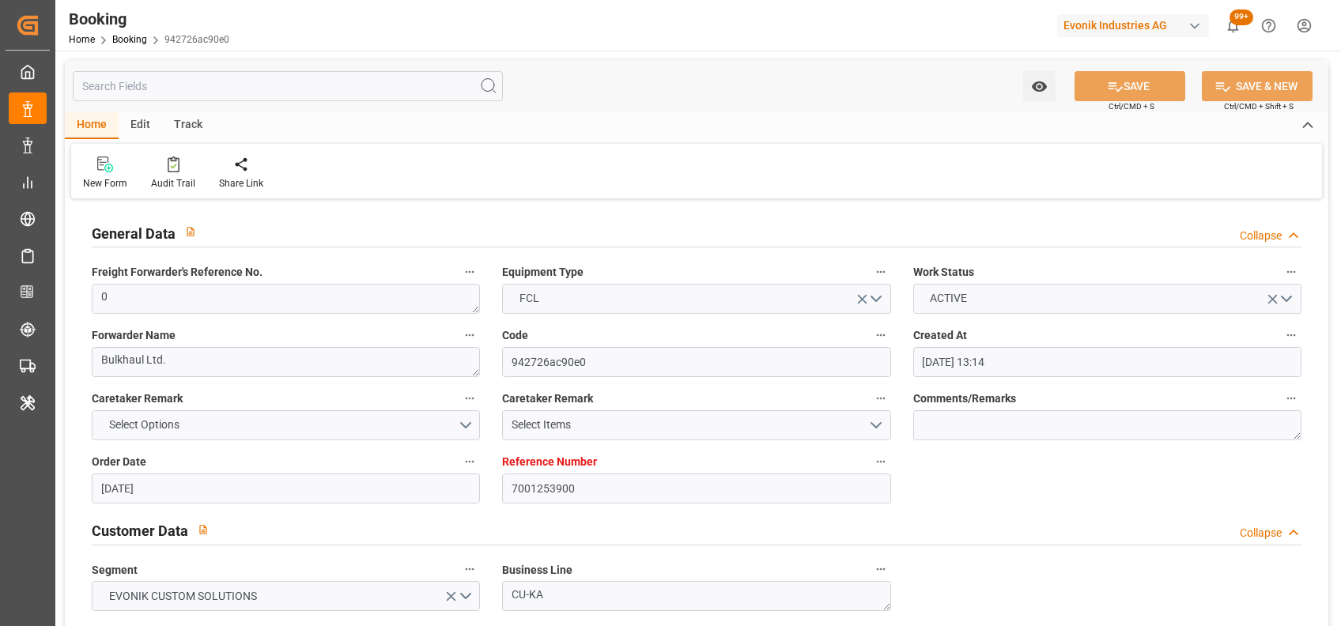
type input "[DATE] 13:14"
type input "[DATE]"
type input "[DATE] 00:00"
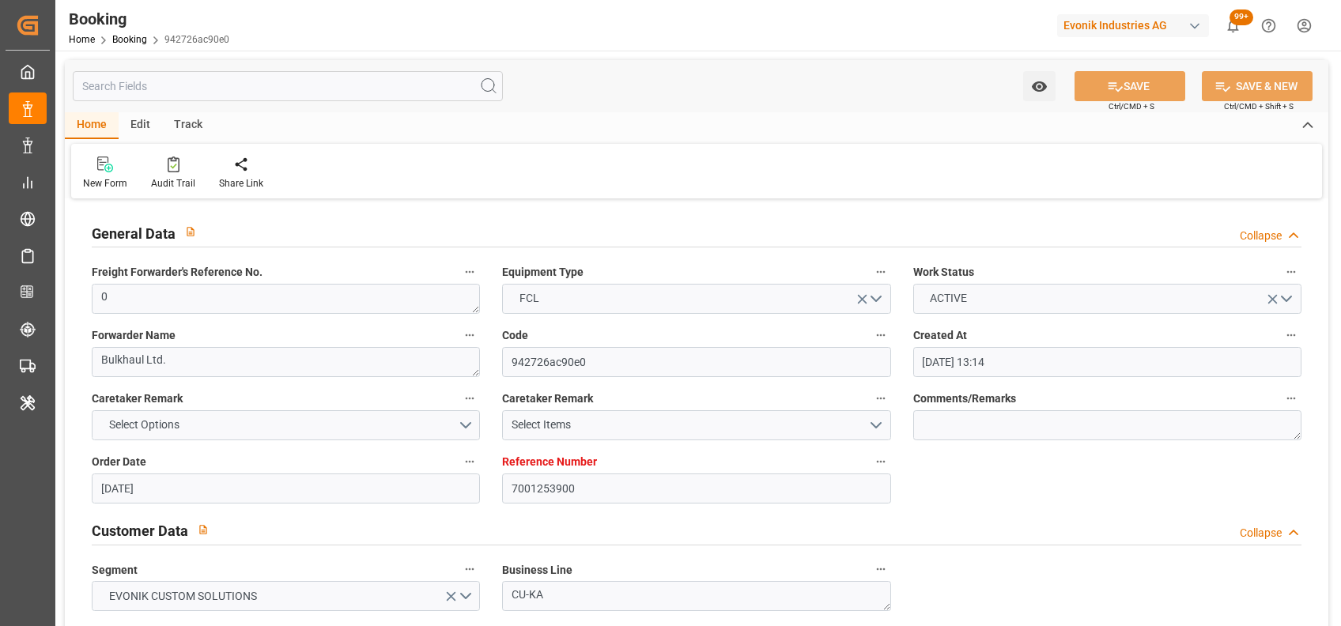
type input "[DATE] 00:00"
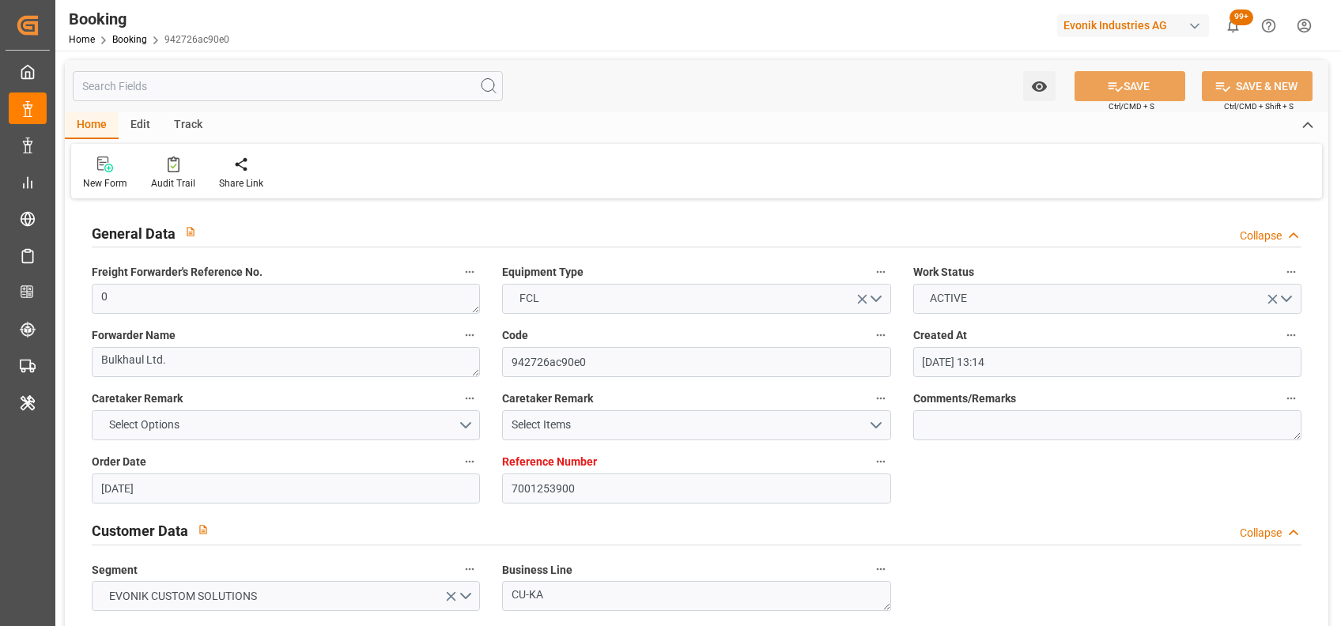
type input "[DATE] 00:00"
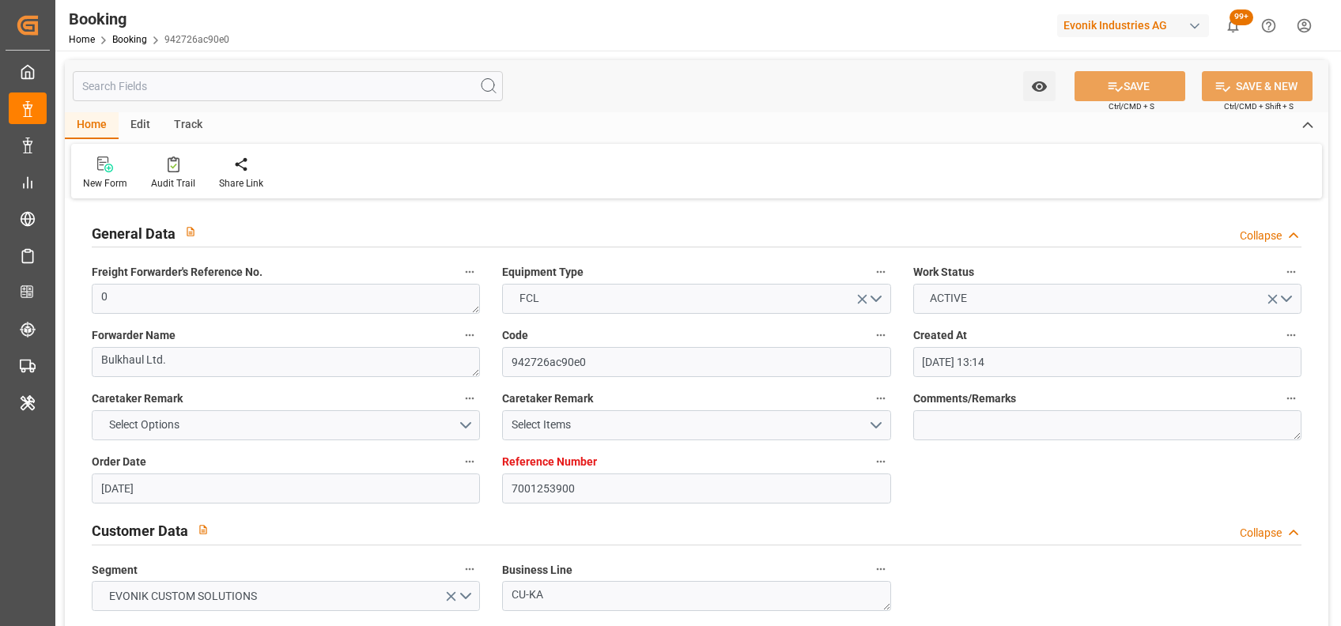
type input "[DATE] 00:00"
type input "[DATE]"
type input "01-09-2025 07:48"
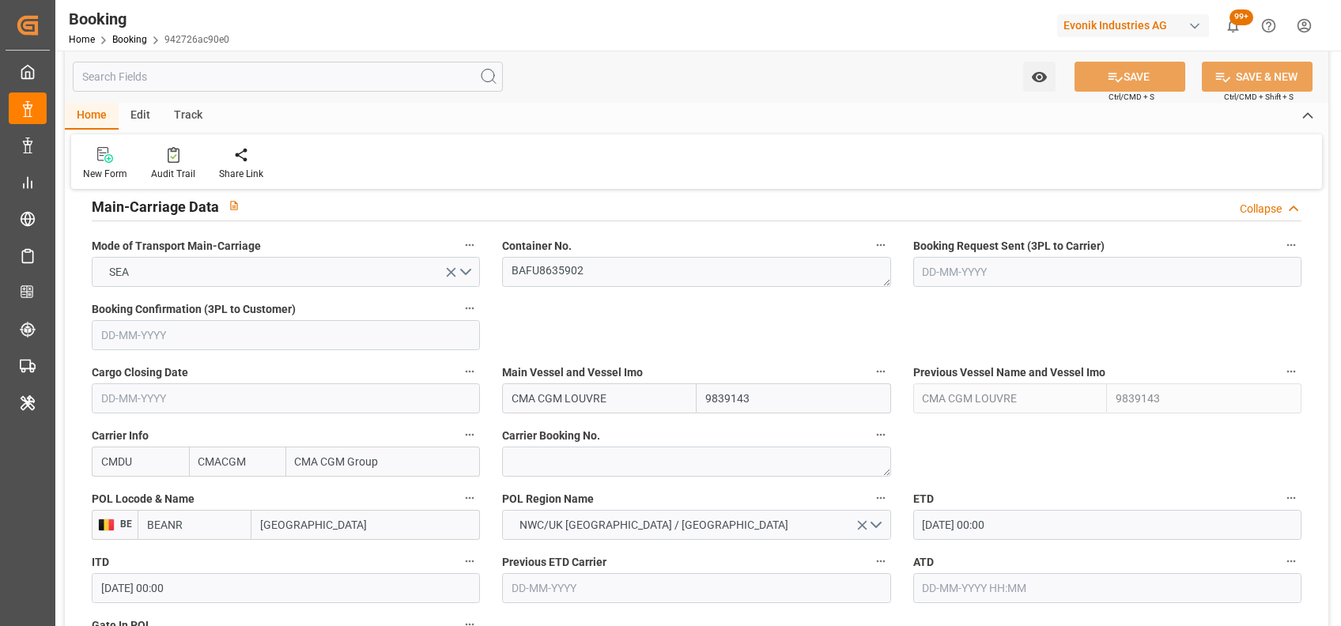
scroll to position [980, 0]
drag, startPoint x: 616, startPoint y: 313, endPoint x: 567, endPoint y: 278, distance: 60.1
click at [567, 278] on textarea "BAFU8635902" at bounding box center [696, 274] width 388 height 30
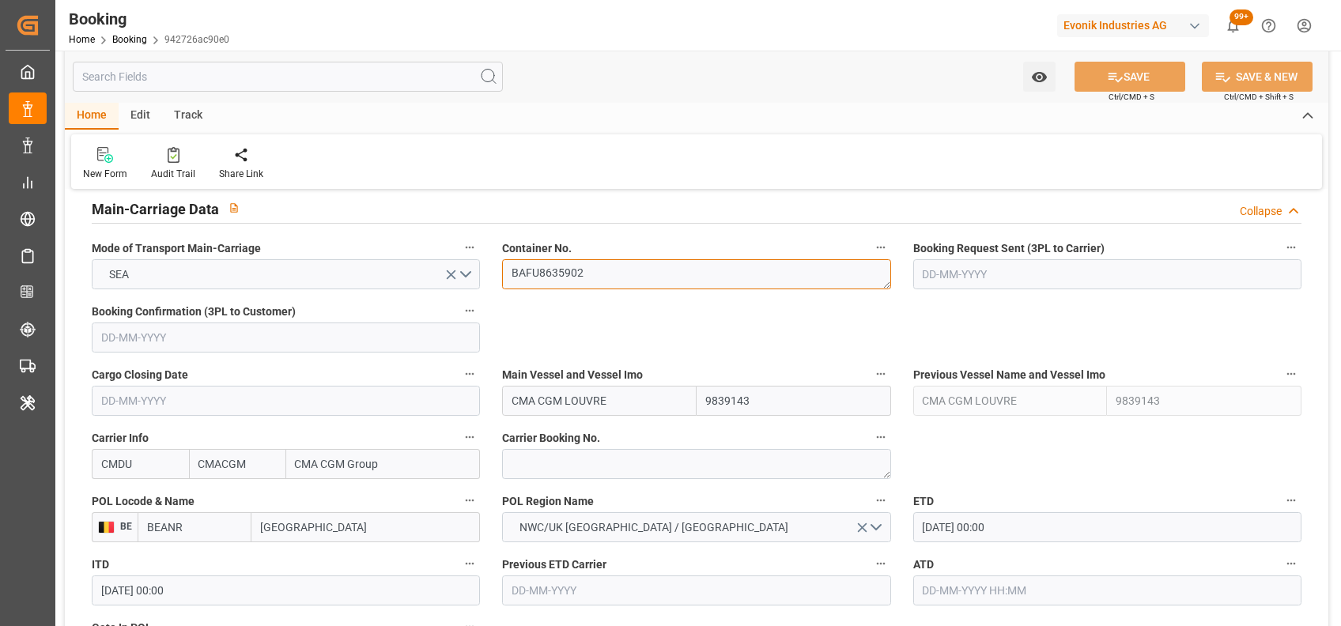
click at [567, 278] on textarea "BAFU8635902" at bounding box center [696, 274] width 388 height 30
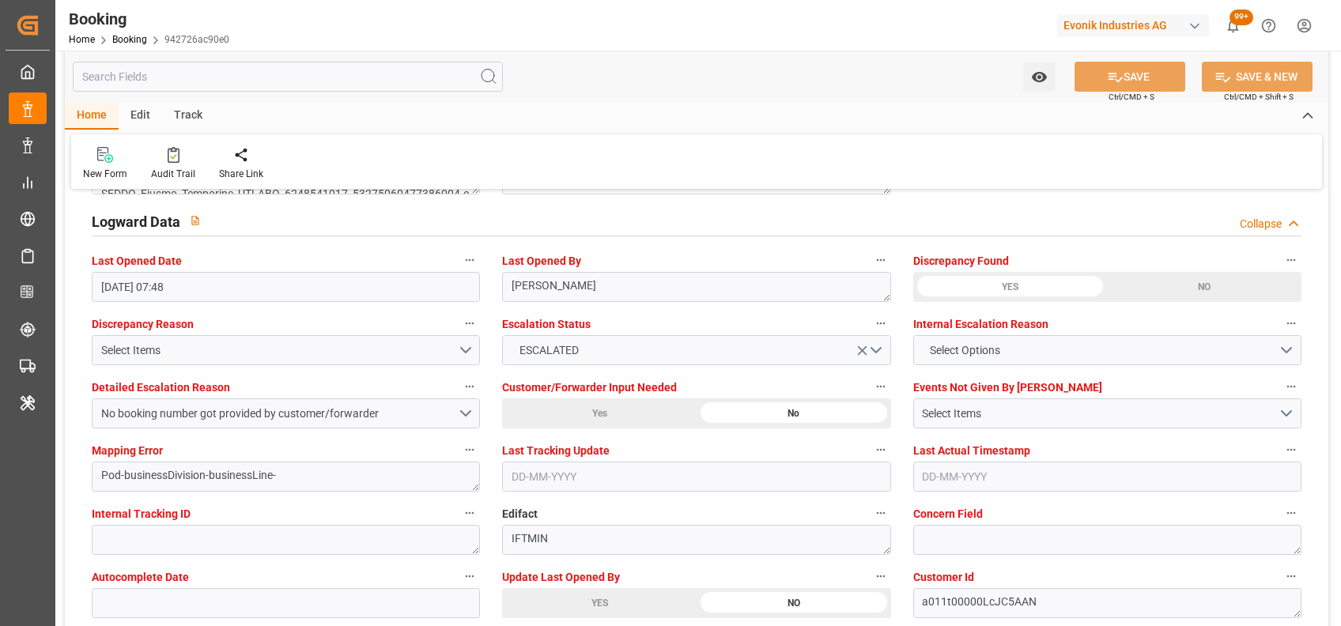
scroll to position [2897, 0]
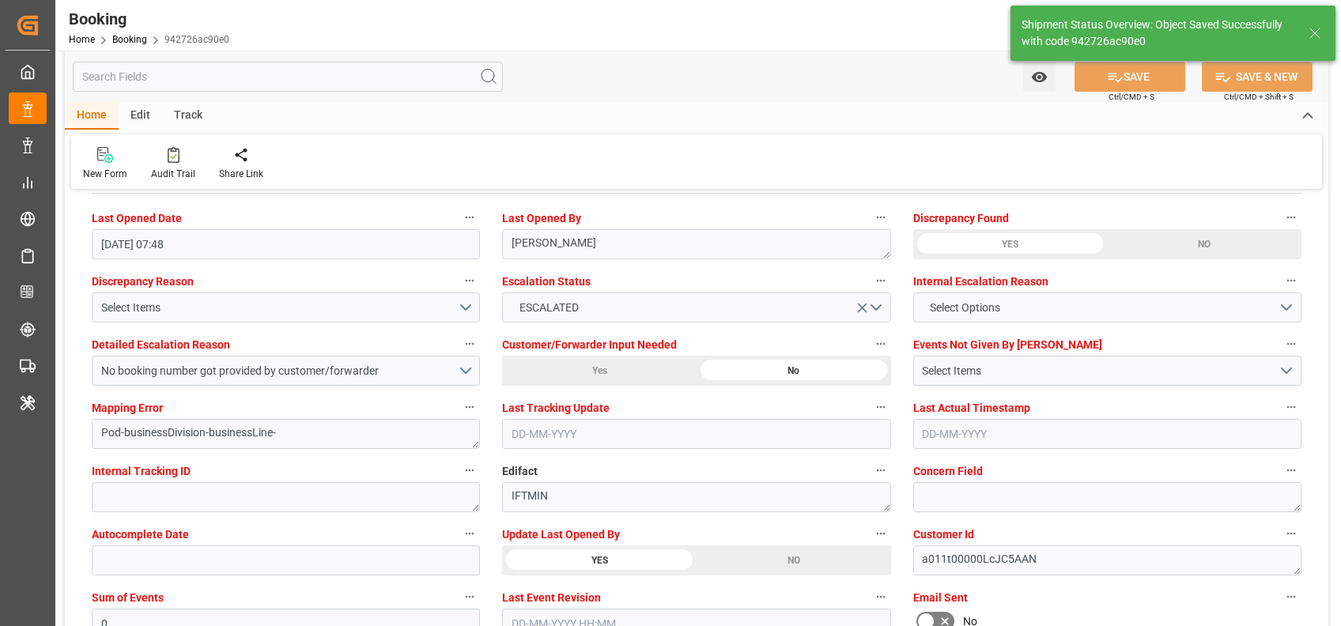
type textarea "[PERSON_NAME]"
type input "02-09-2025 07:06"
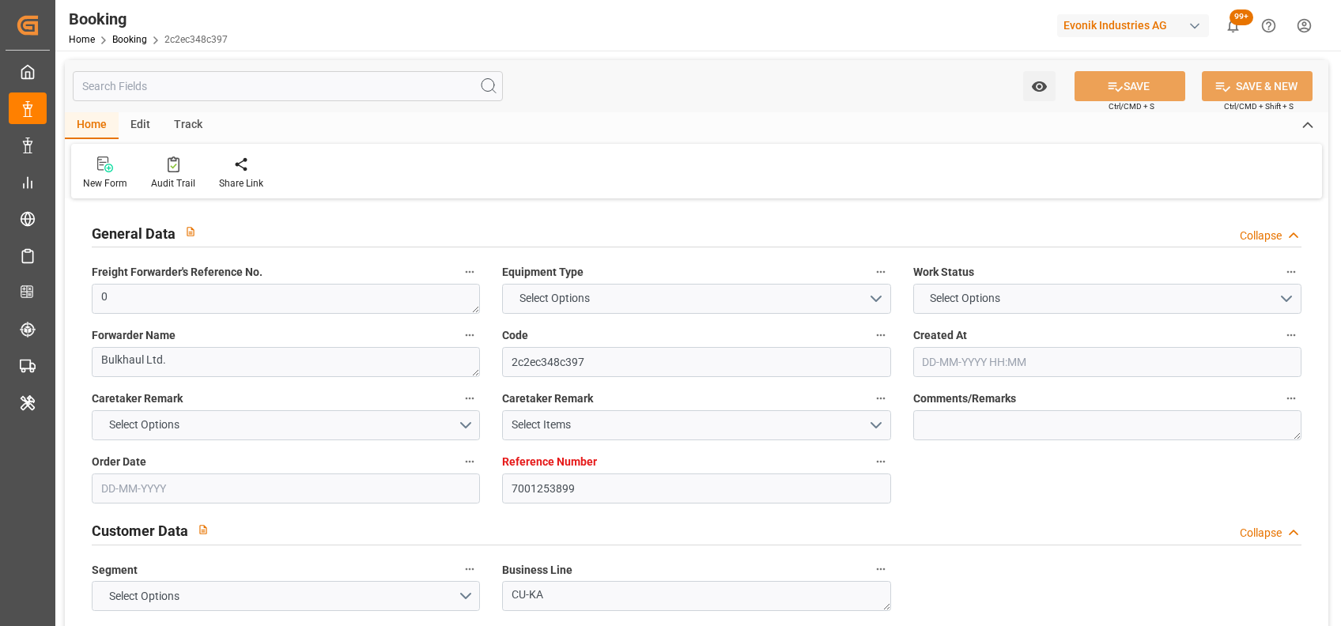
type input "7001253899"
type input "9839143"
type input "CMACGM"
type input "CMA CGM Group"
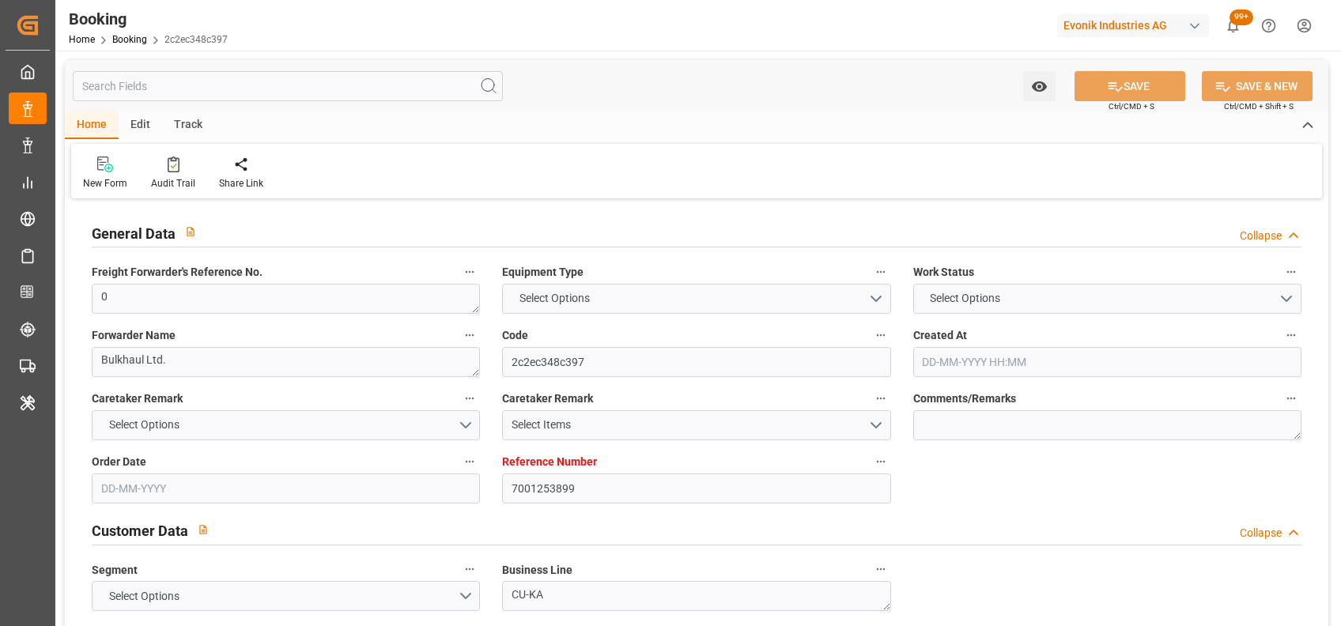
type input "BEANR"
type input "IDBDJ"
type input "MYPKG"
type input "IDJKT"
type input "0"
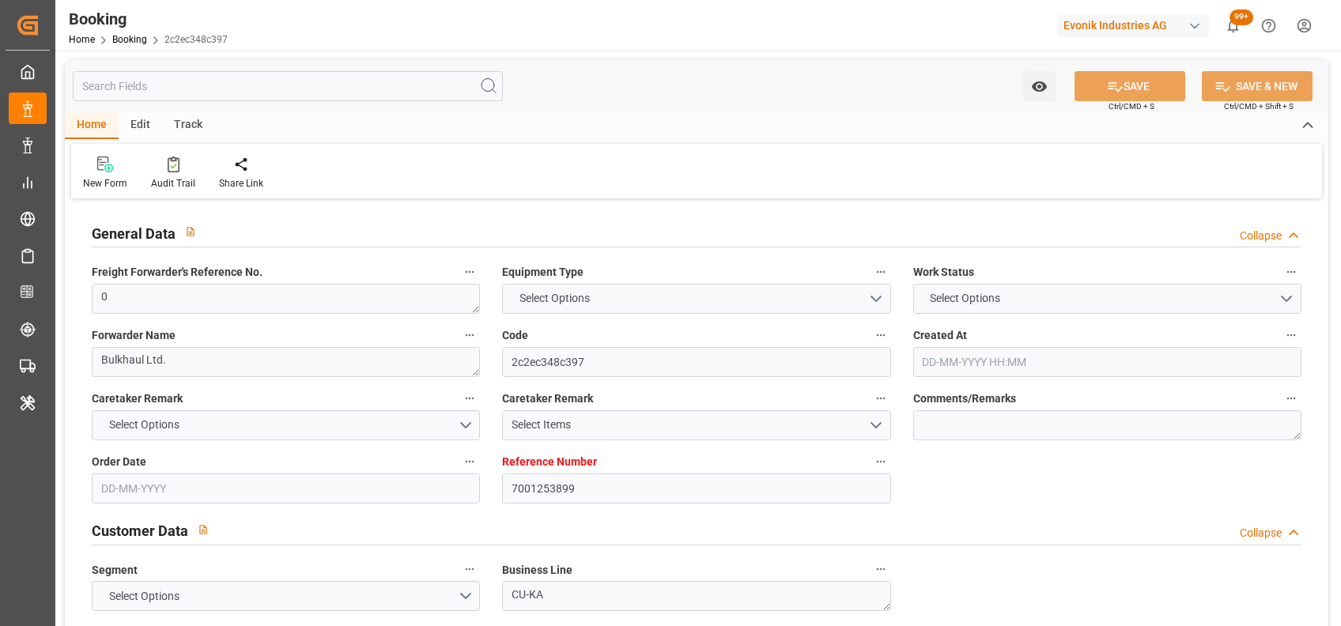
type input "[DATE] 13:14"
type input "[DATE]"
type input "[DATE] 00:00"
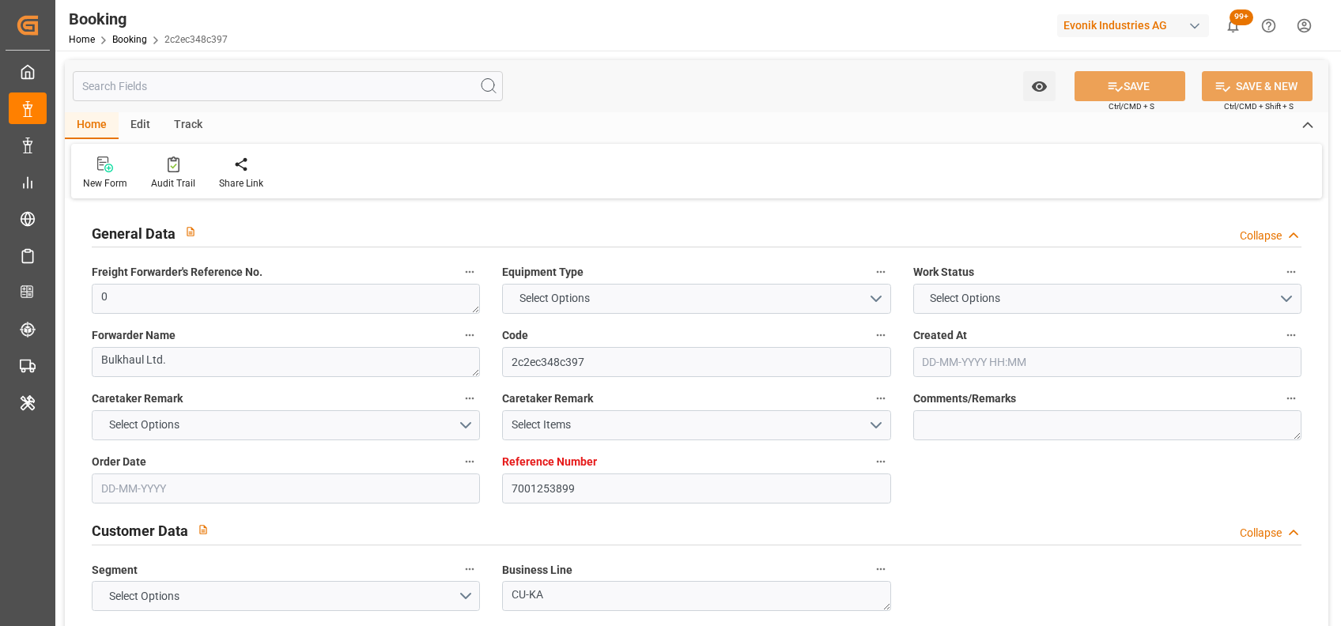
type input "[DATE] 00:00"
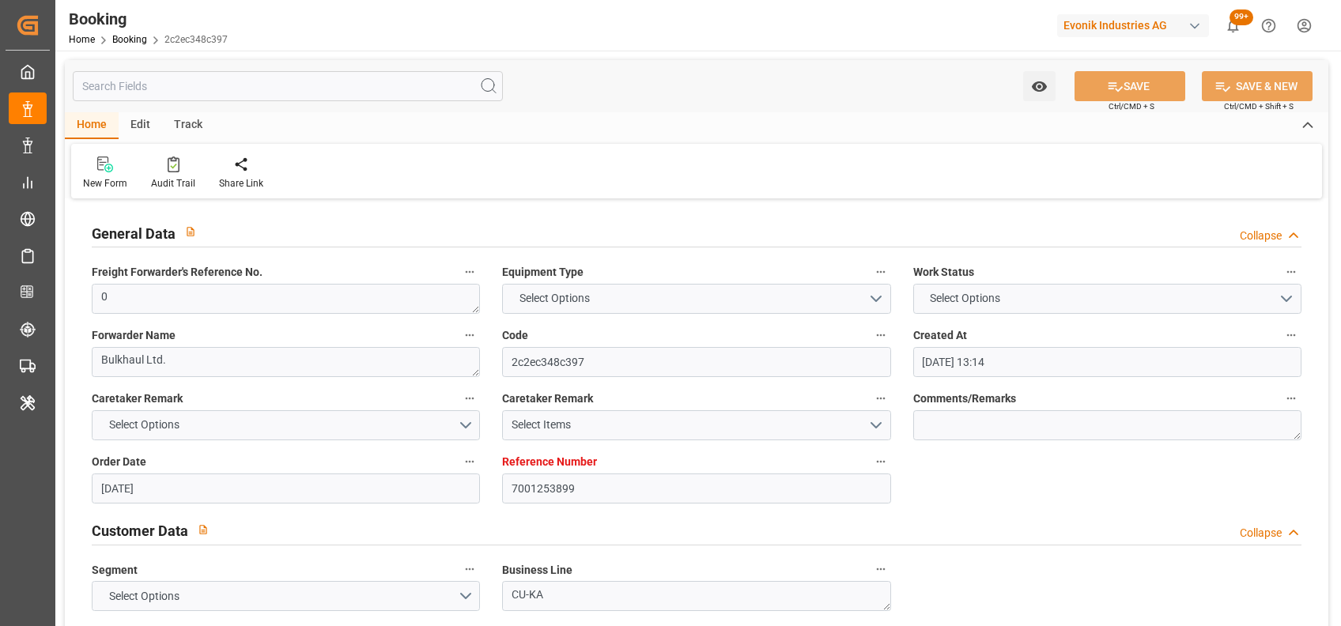
type input "[DATE] 00:00"
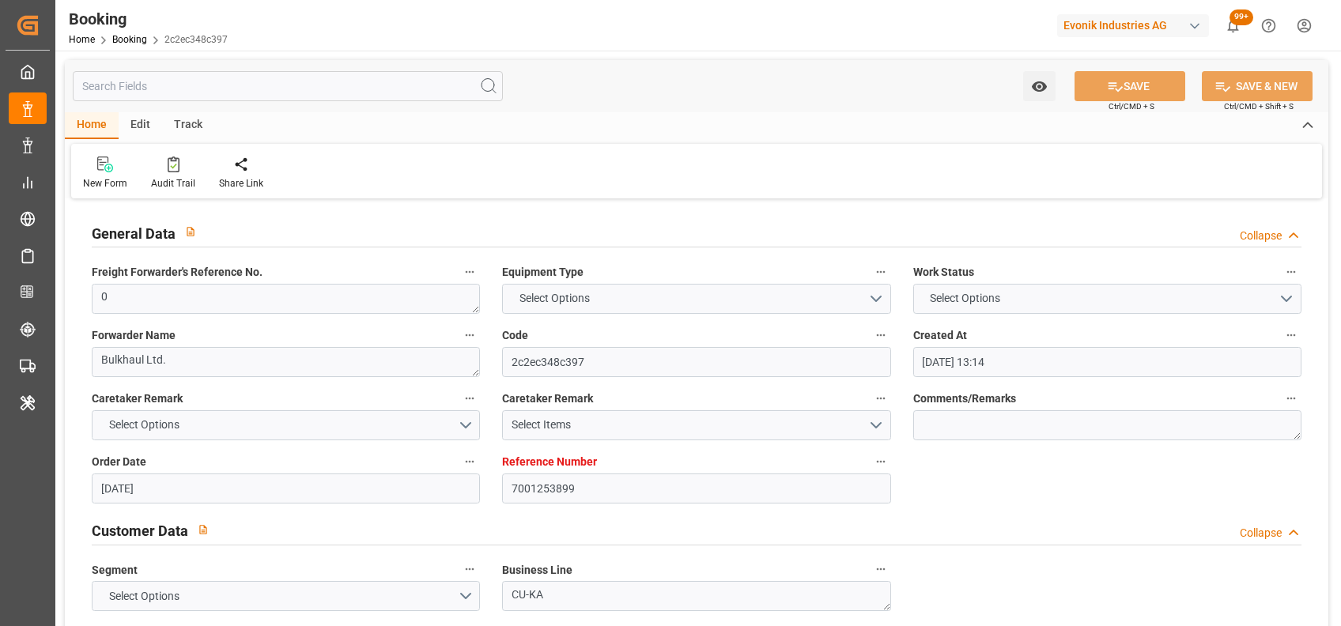
type input "[DATE] 00:00"
type input "[DATE]"
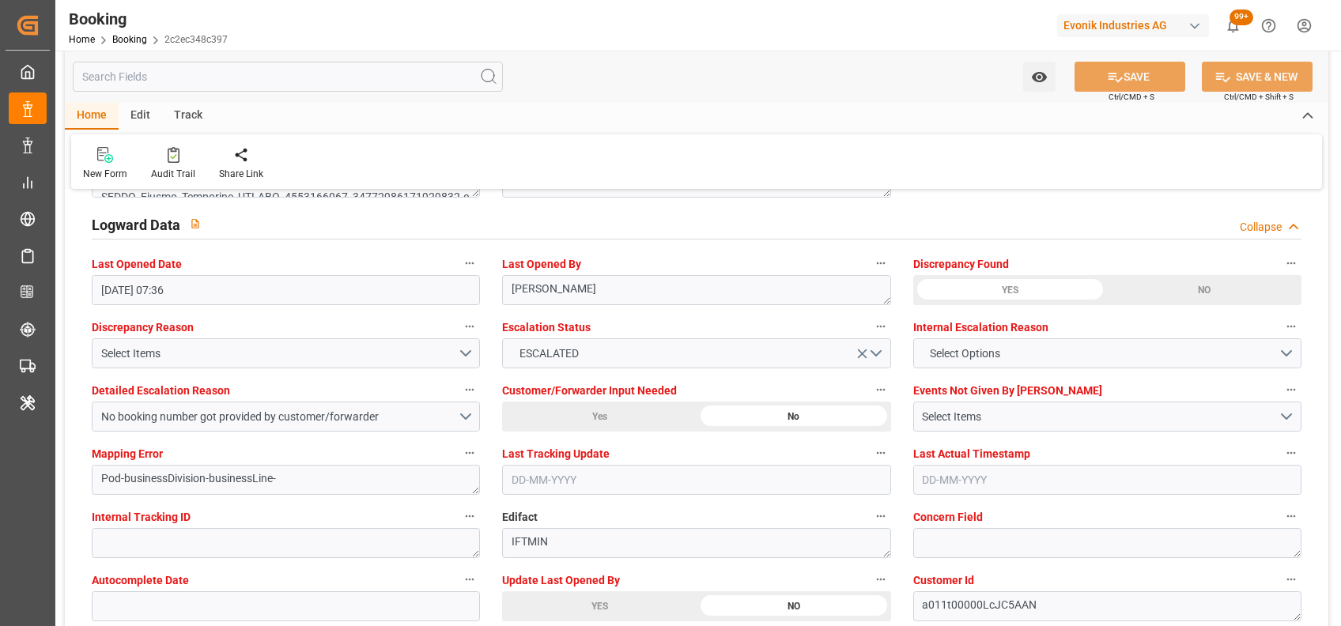
scroll to position [2853, 0]
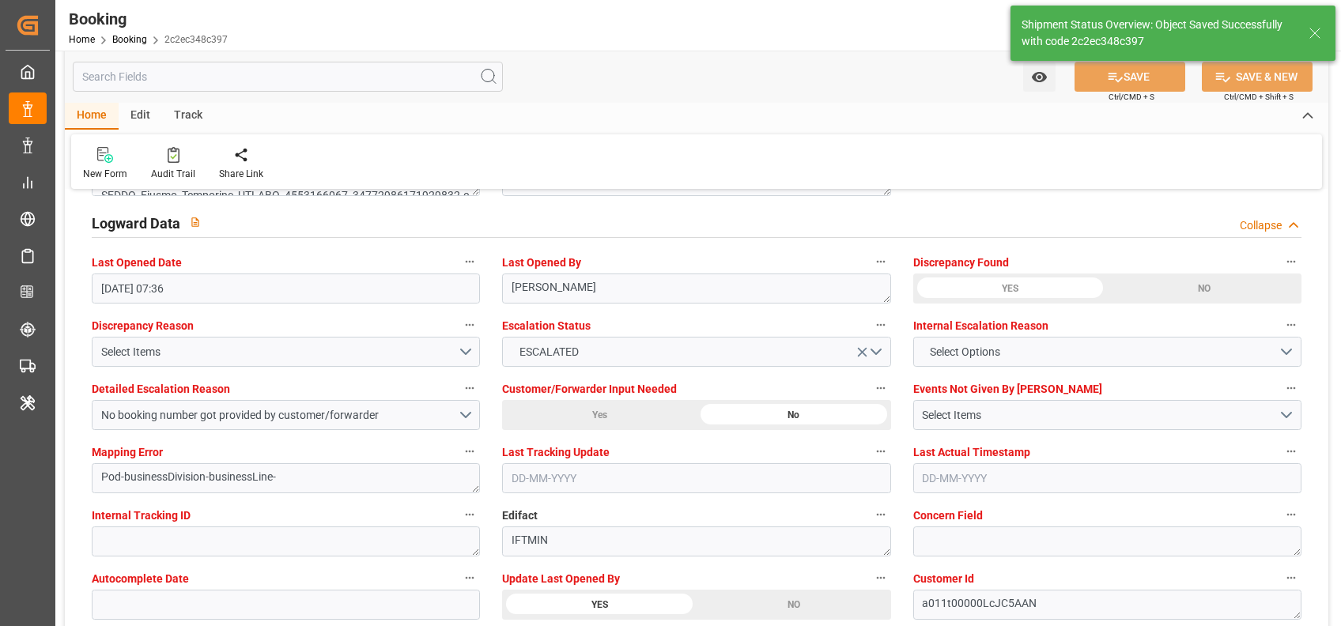
type input "[DATE] 07:07"
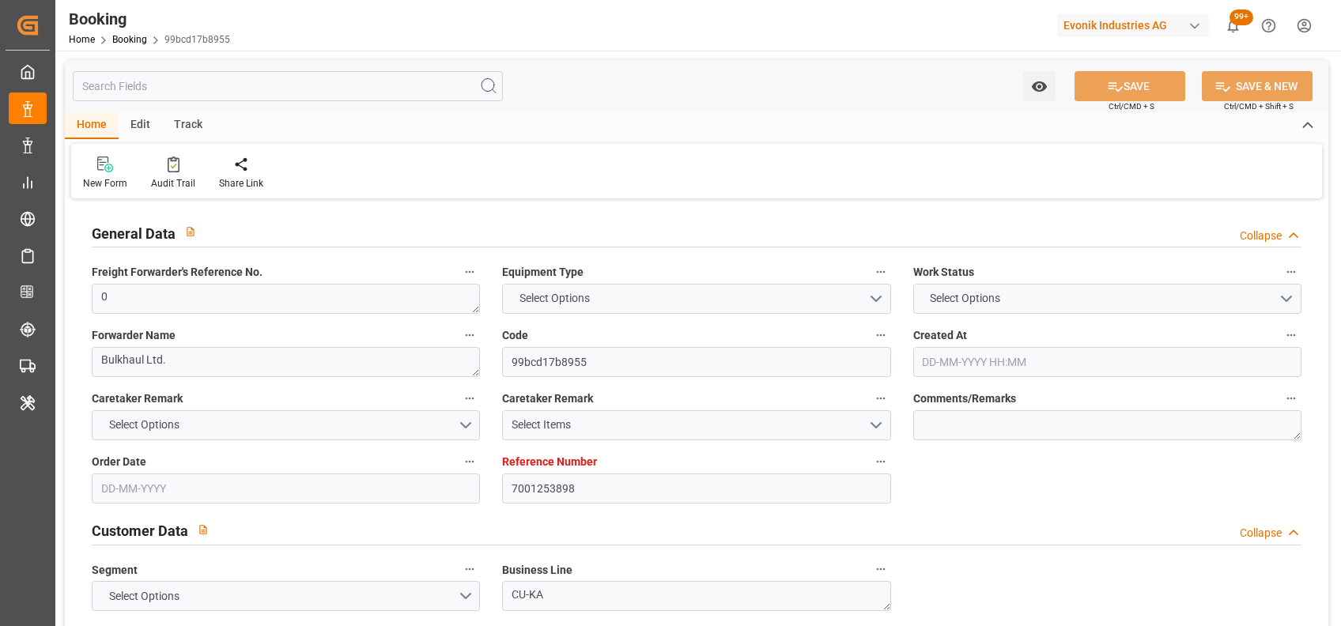
type input "7001253898"
type input "9839143"
type input "CMACGM"
type input "CMA CGM Group"
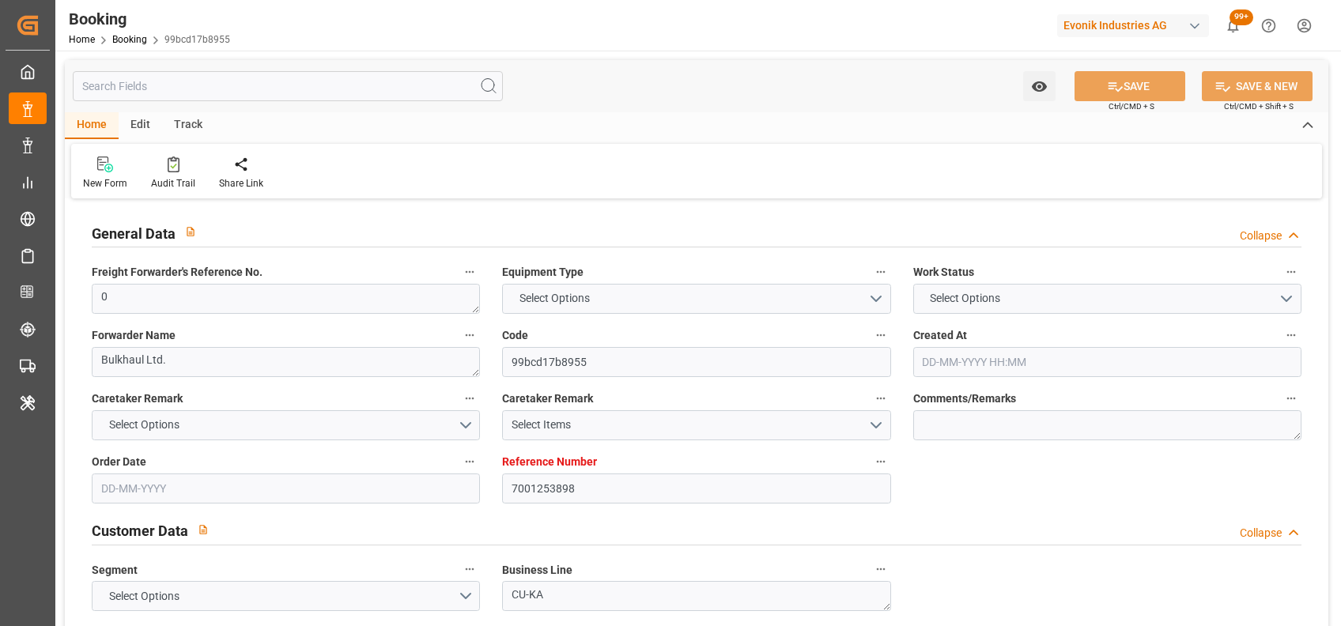
type input "BEANR"
type input "IDBDJ"
type input "MYPKG"
type input "IDJKT"
type input "0"
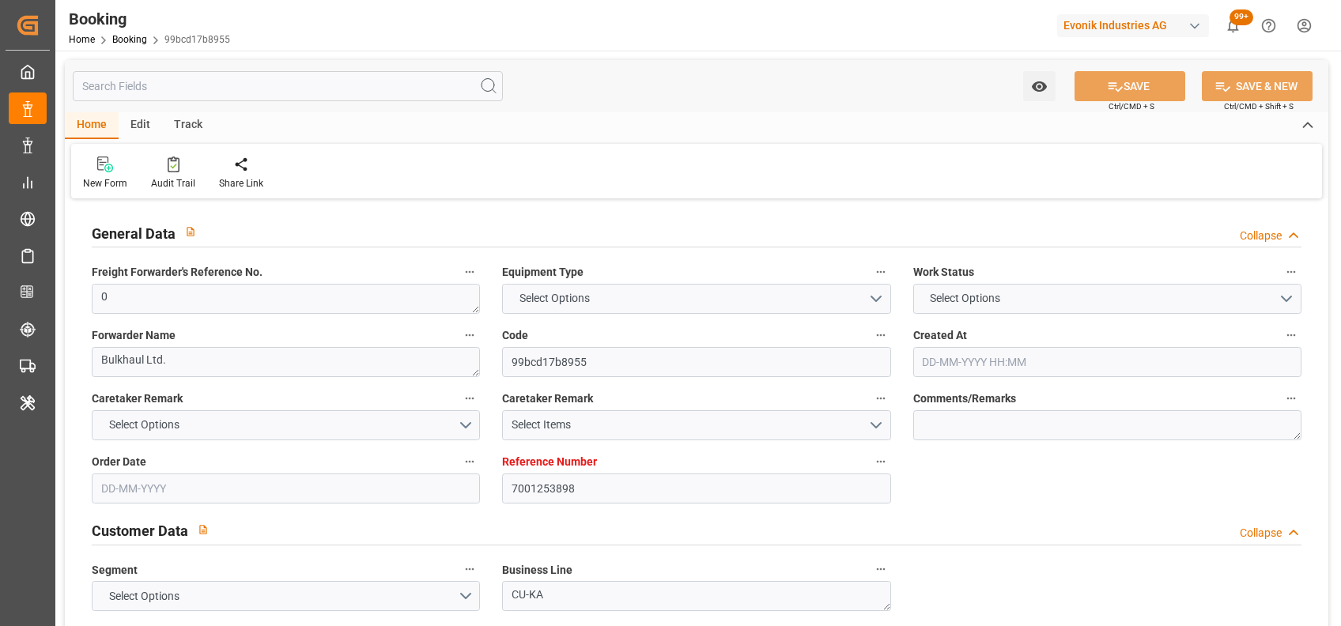
type input "20-08-2025 13:14"
type input "20-08-2025"
type input "23-10-2025"
type input "27-08-2025"
type input "27-08-2025 00:00"
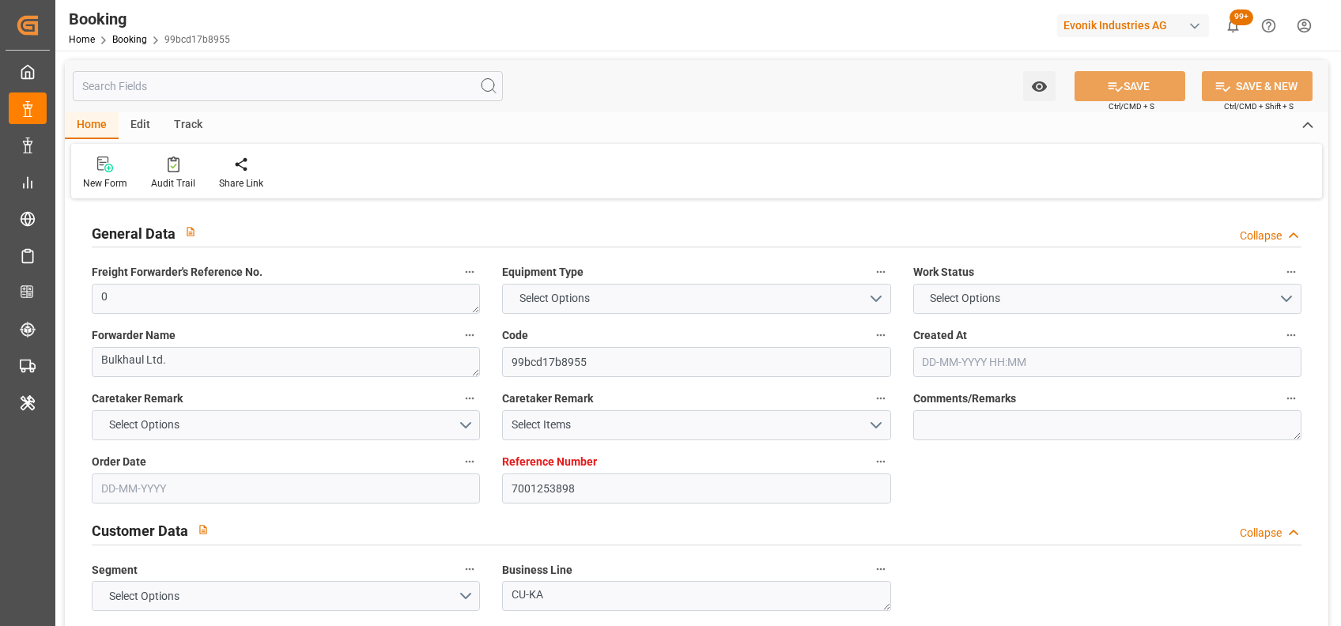
type input "08-09-2025 00:00"
type input "27-10-2025 00:00"
type input "08-10-2025 00:00"
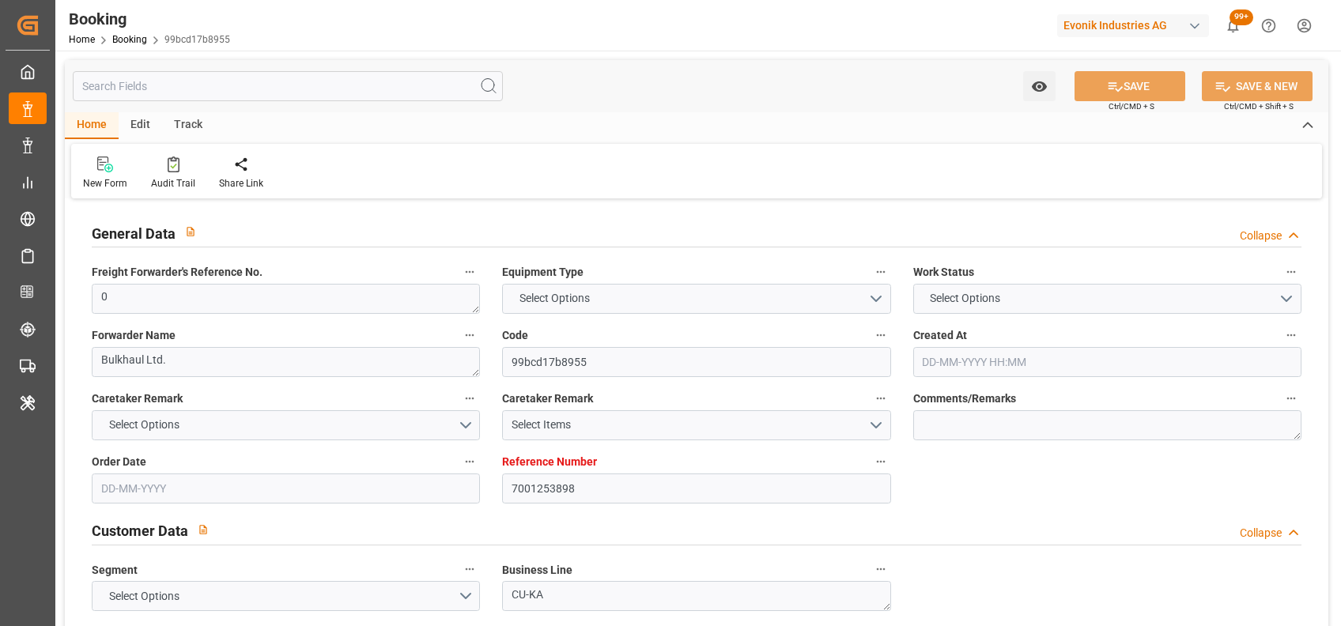
type input "08-10-2025 00:00"
type input "15-10-2025 00:00"
type input "17-10-2025 00:00"
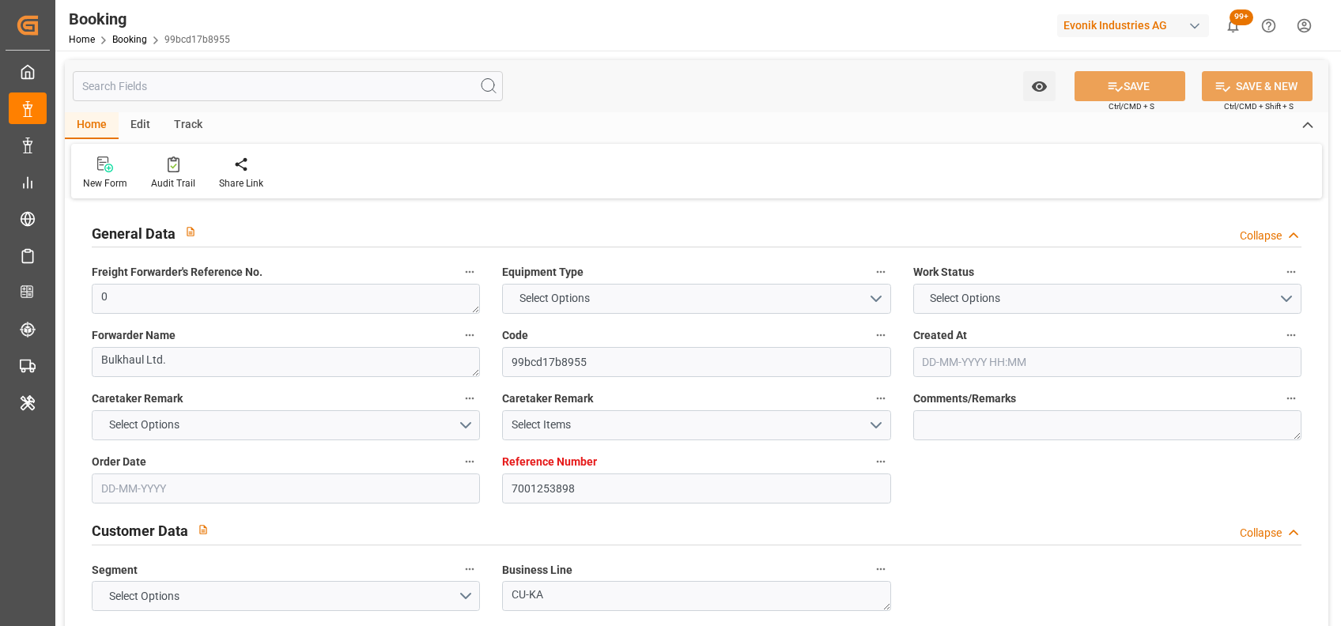
type input "24-10-2025 00:00"
type input "22-08-2025"
type input "29-08-2025 09:15"
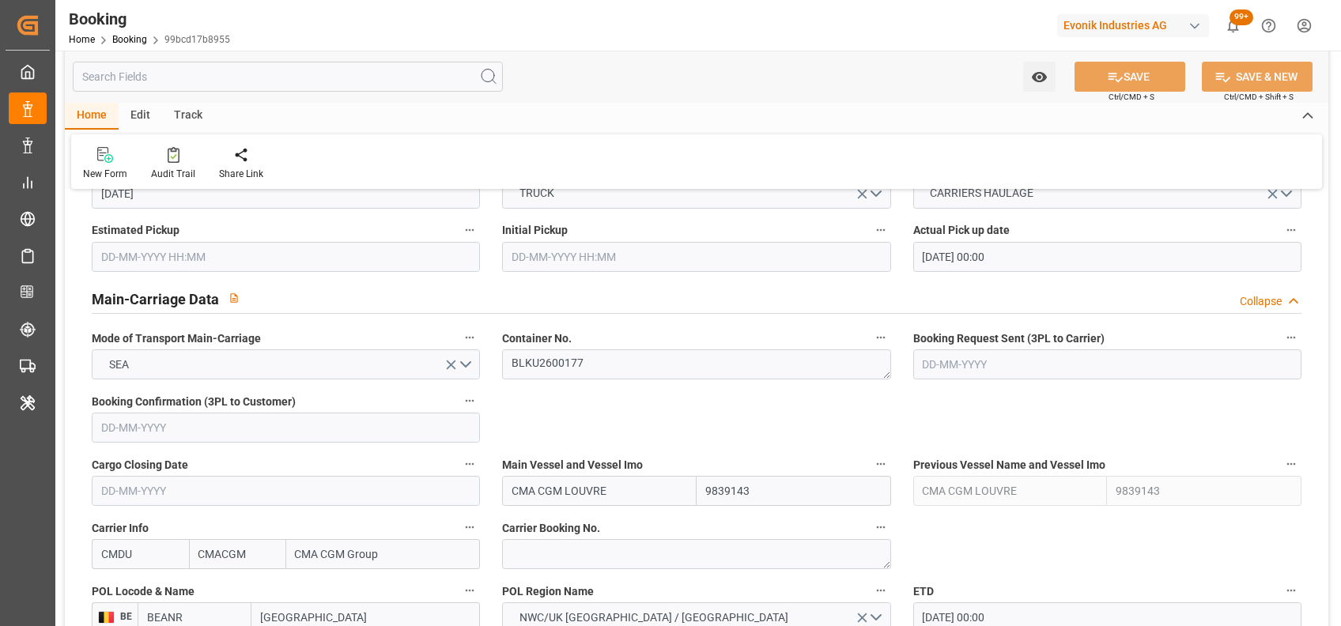
scroll to position [885, 0]
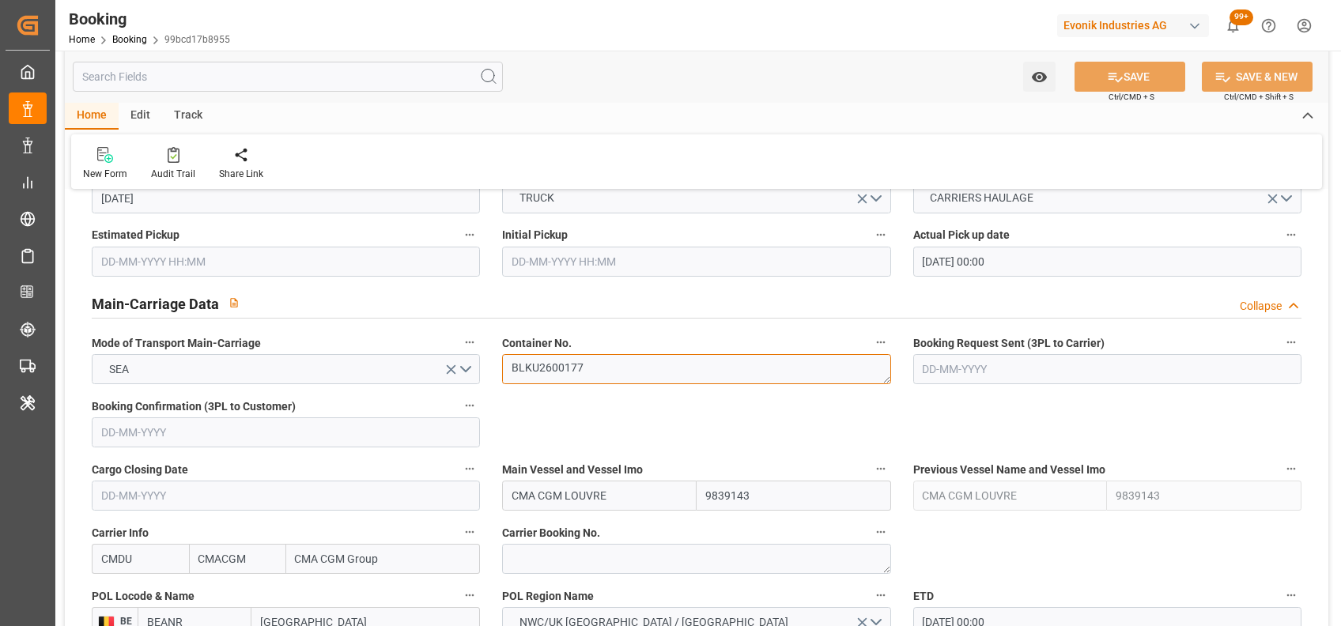
click at [557, 367] on textarea "BLKU2600177" at bounding box center [696, 369] width 388 height 30
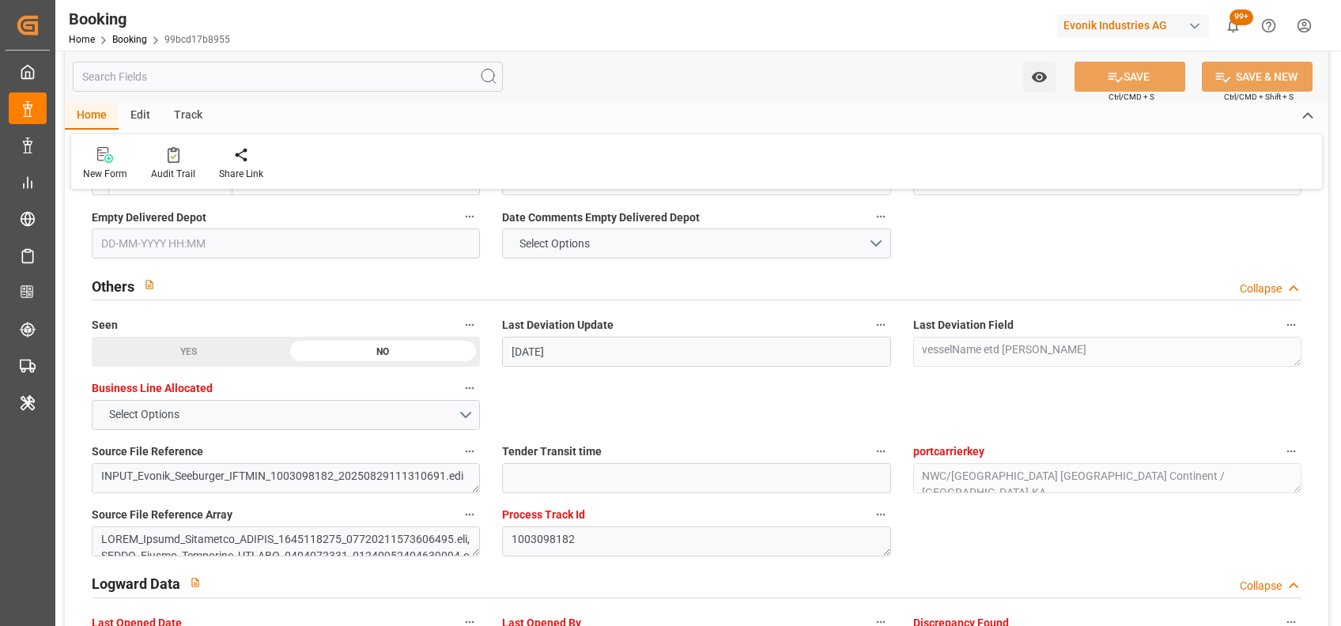
scroll to position [2950, 0]
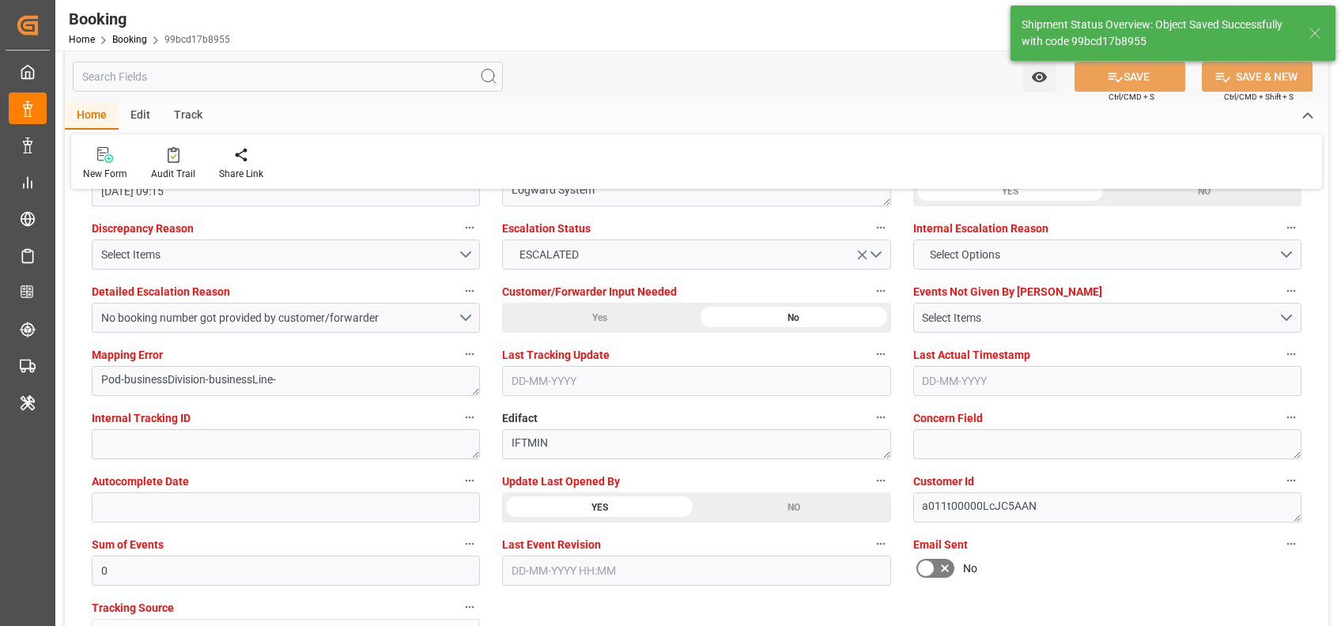
type textarea "[PERSON_NAME]"
type input "02-09-2025 07:07"
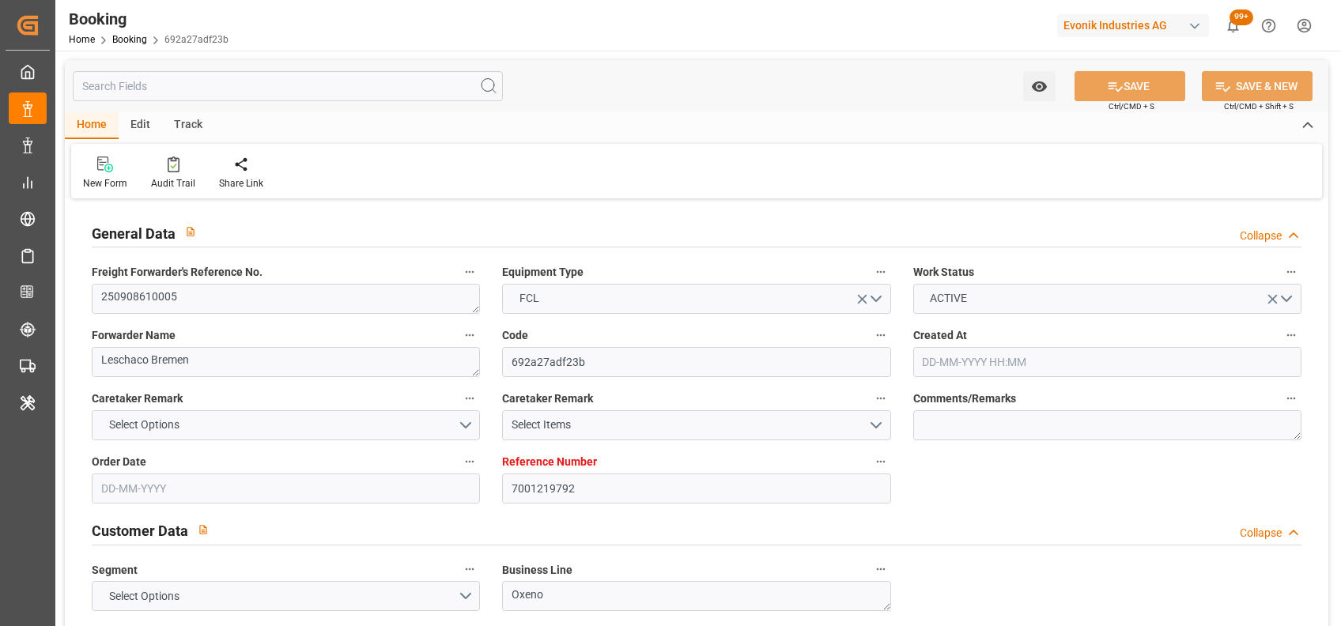
type input "[DATE] 06:23"
type input "[DATE]"
type input "[DATE] 00:00"
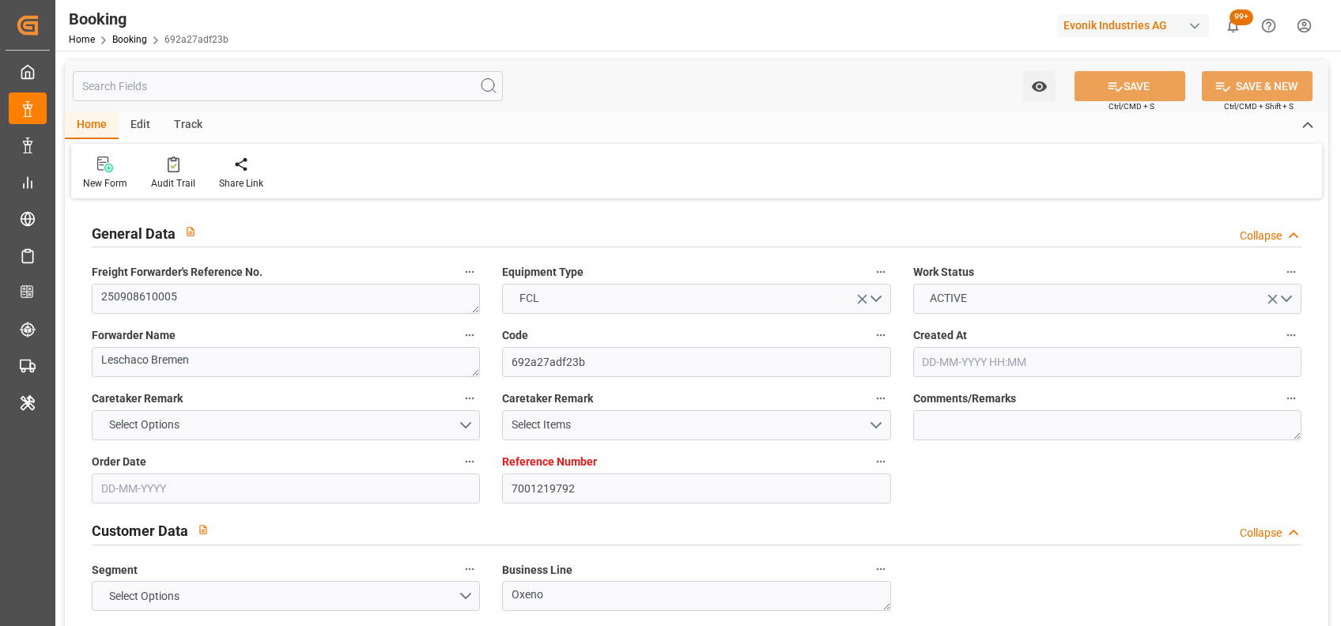
type input "[DATE] 10:00"
type input "[DATE] 00:00"
type input "[DATE] 08:00"
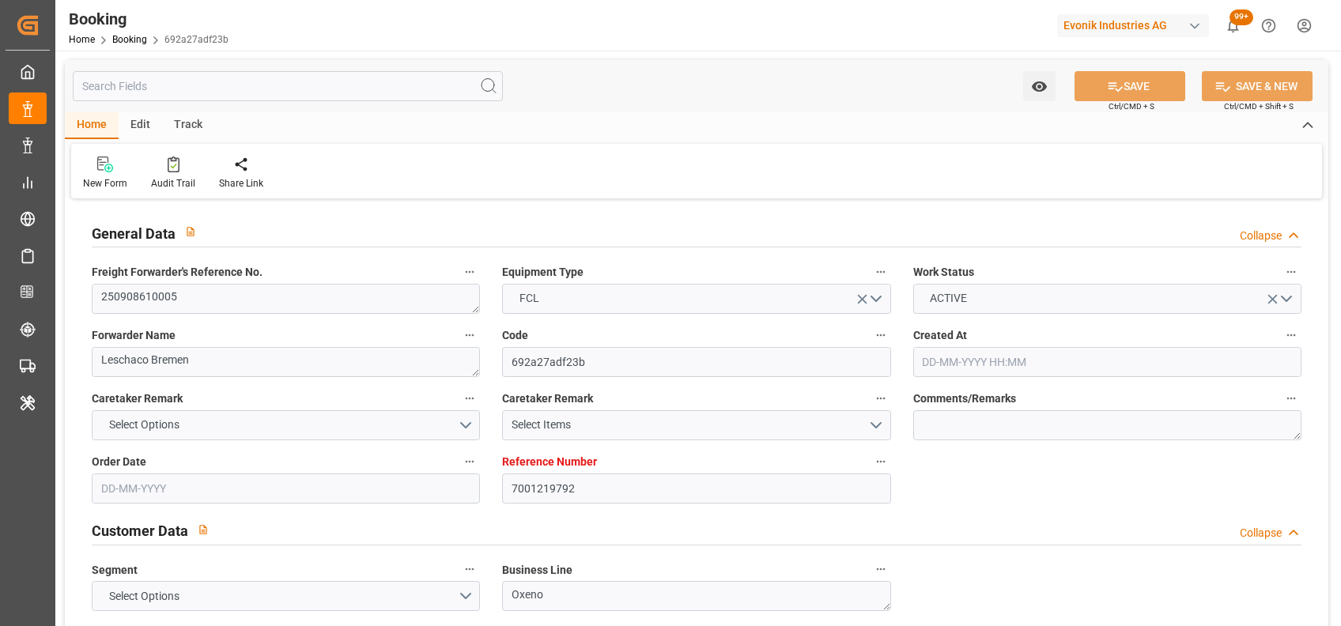
type input "[DATE] 00:00"
type input "[DATE]"
type input "[DATE] 21:05"
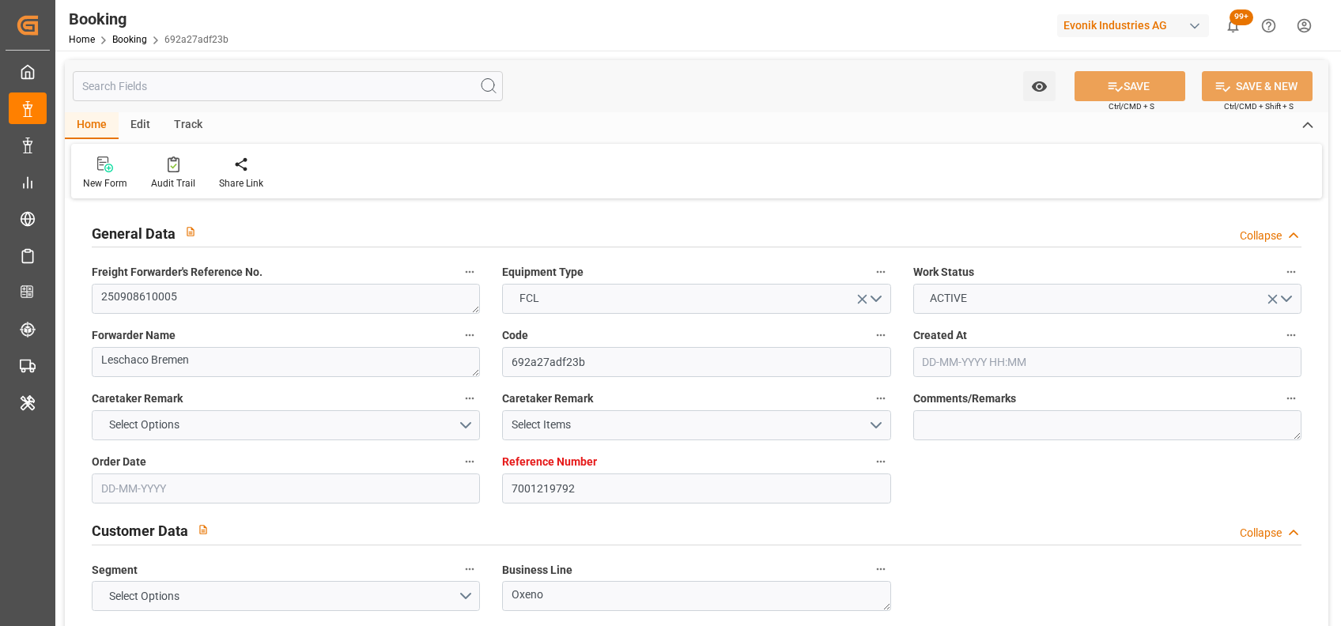
type input "[DATE]"
type input "[DATE] 08:11"
type input "[DATE] 10:00"
type input "[DATE] 08:00"
type input "[DATE] 16:42"
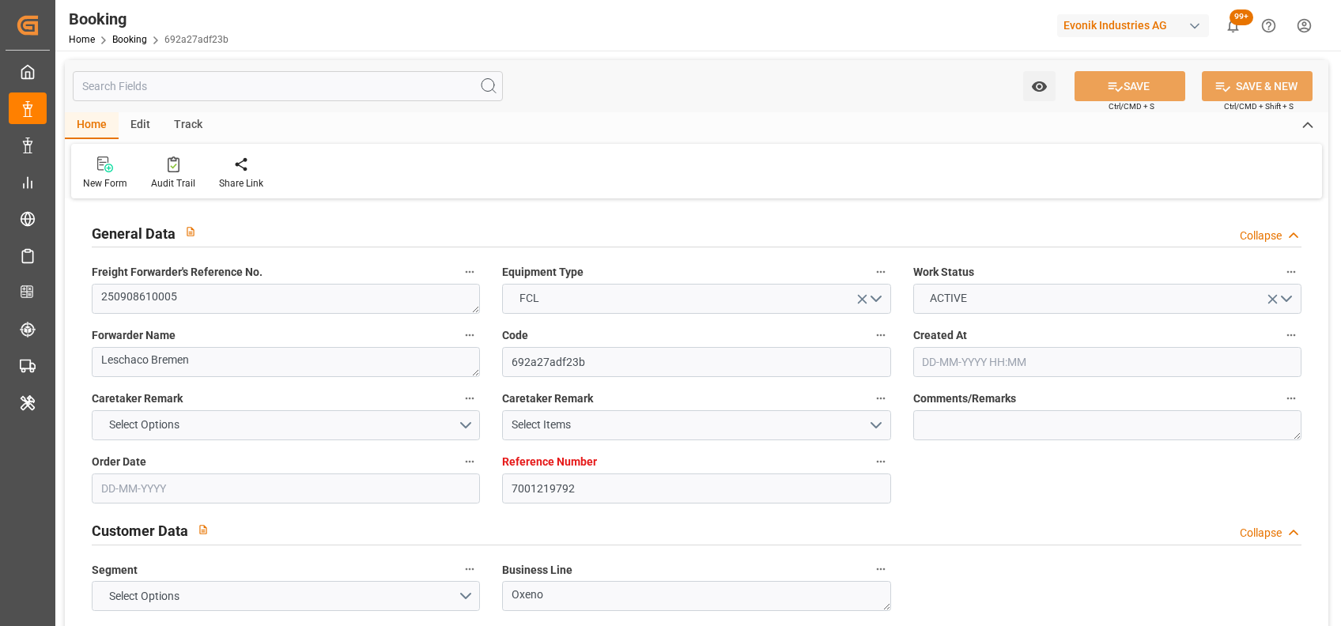
type input "[DATE] 09:00"
type input "21-10-2025 09:00"
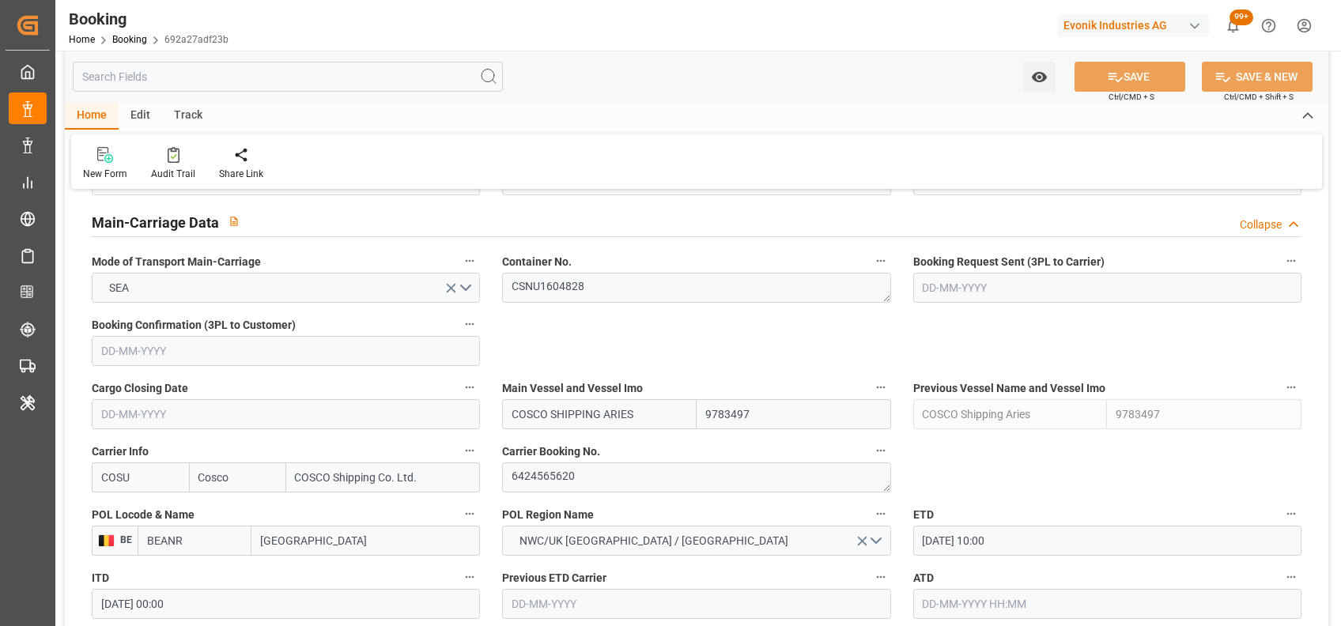
scroll to position [968, 0]
click at [543, 474] on textarea "6424565620" at bounding box center [696, 476] width 388 height 30
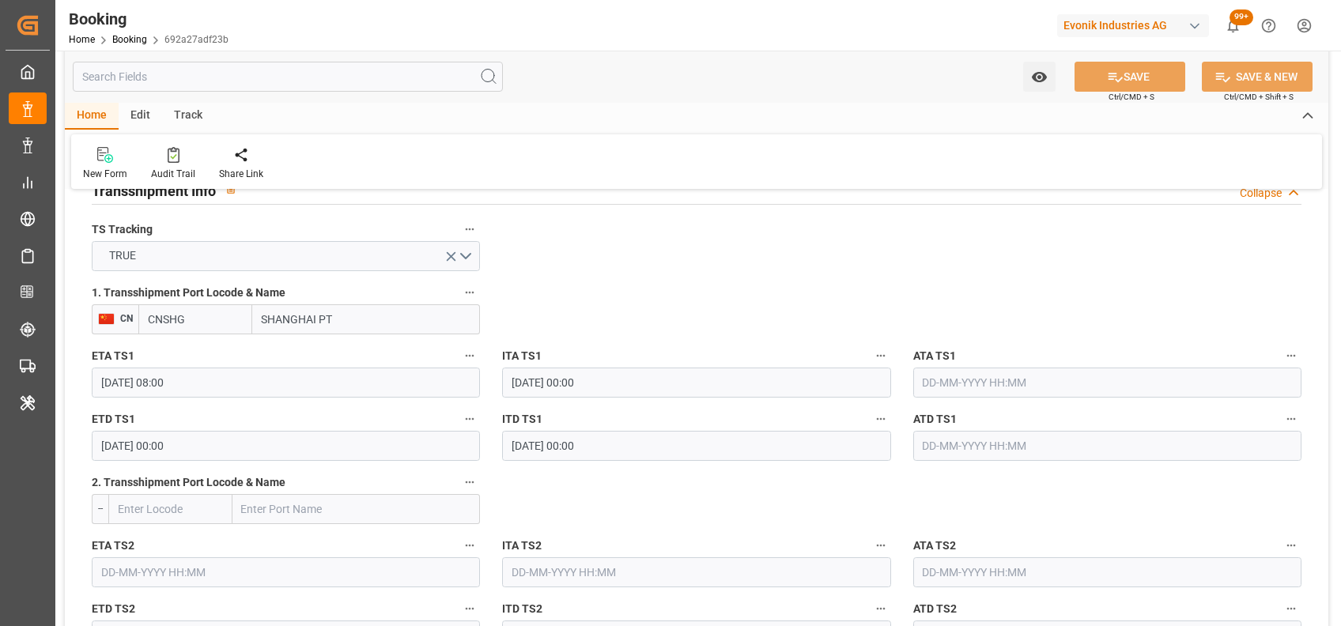
scroll to position [1677, 0]
click at [228, 318] on input "CNSHG" at bounding box center [195, 319] width 114 height 30
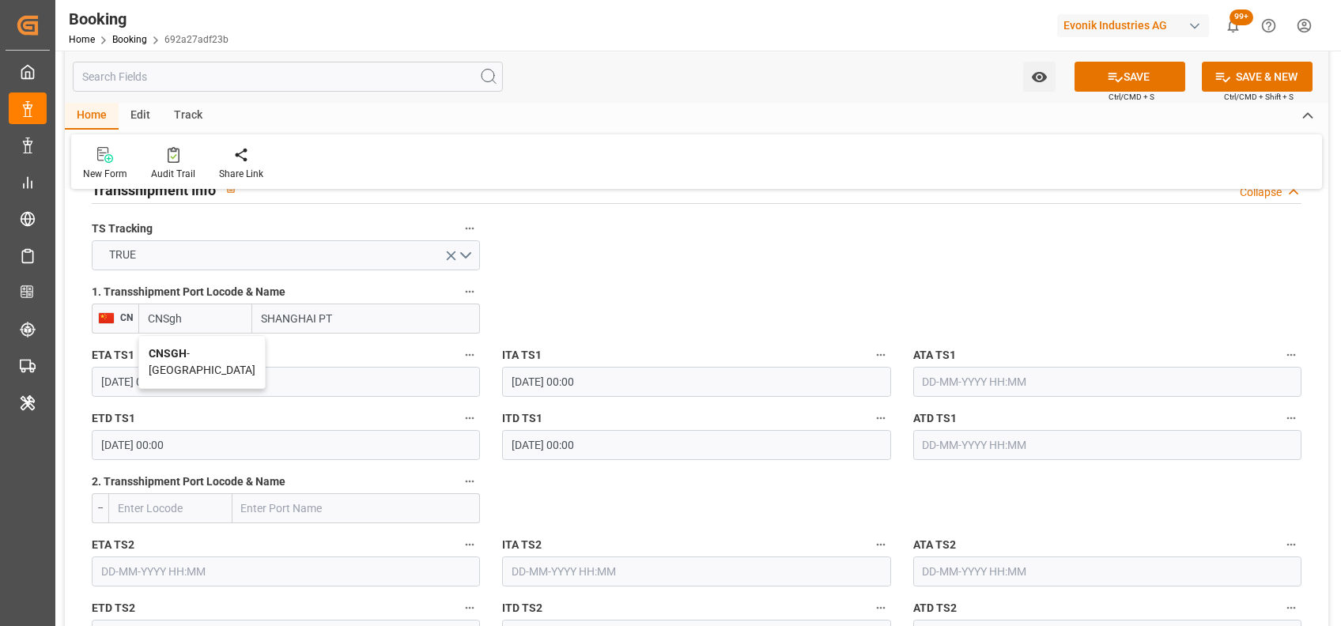
click at [198, 347] on span "CNSGH - Shanghai" at bounding box center [202, 361] width 107 height 29
type input "CNSGH"
type input "[GEOGRAPHIC_DATA]"
type input "CNSGH"
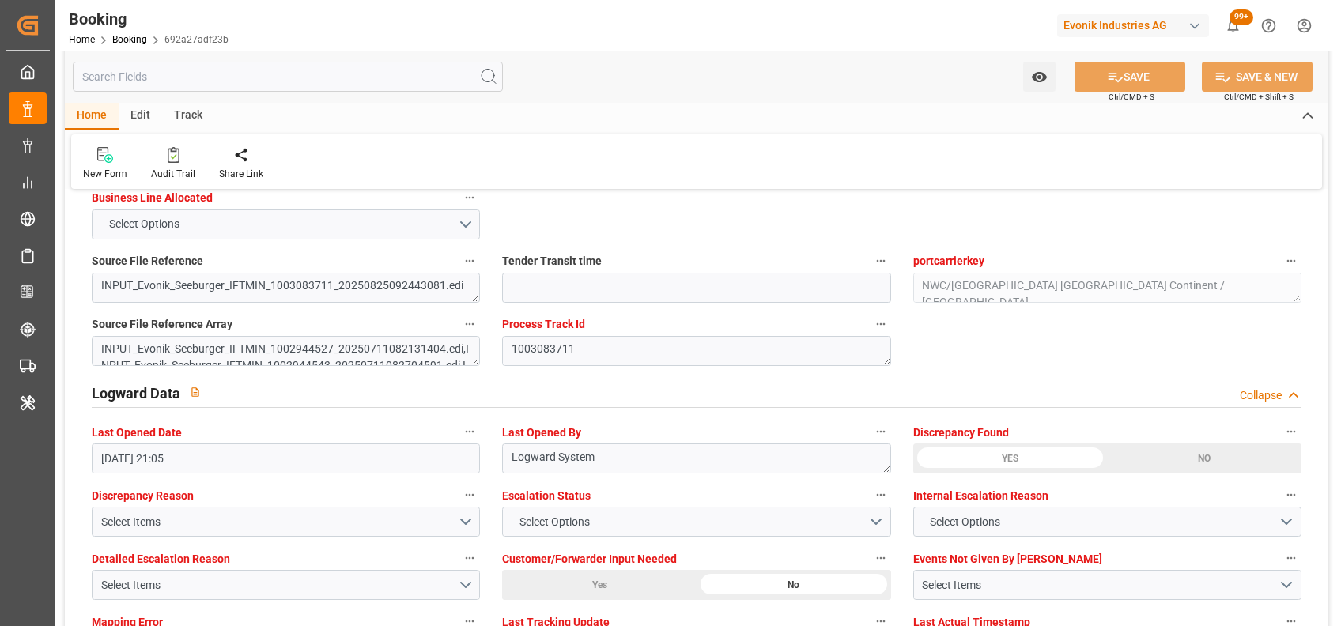
scroll to position [2905, 0]
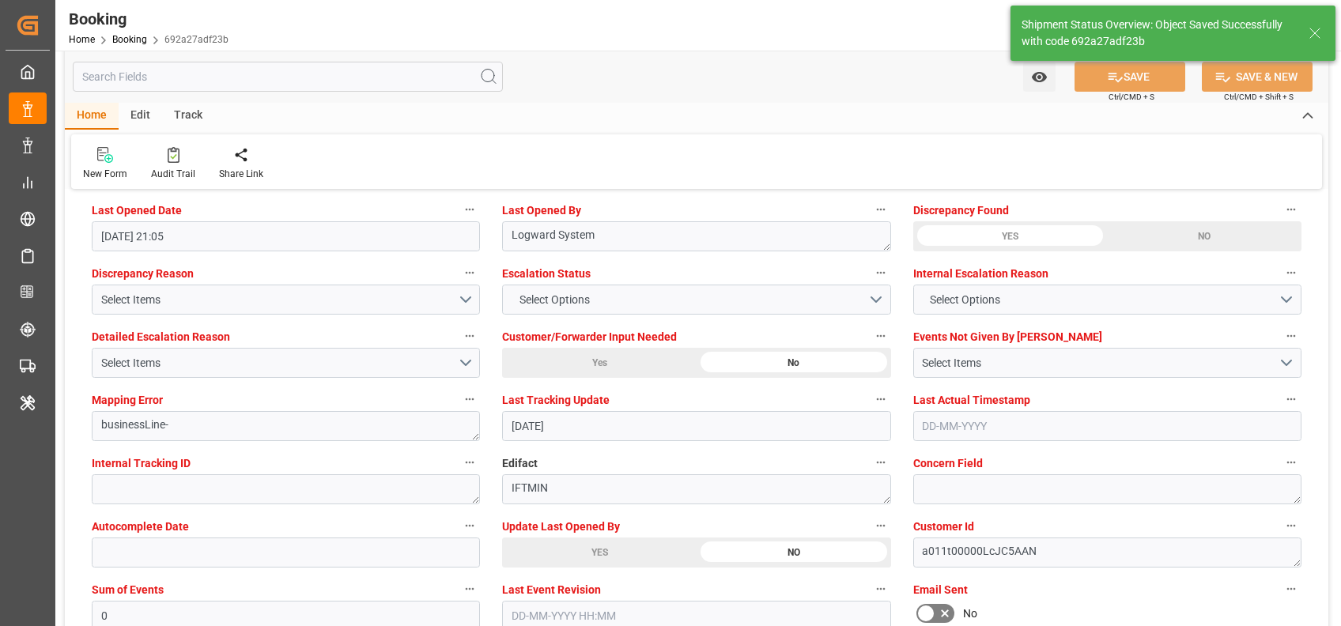
type textarea "[PERSON_NAME]"
type input "02-09-2025 07:08"
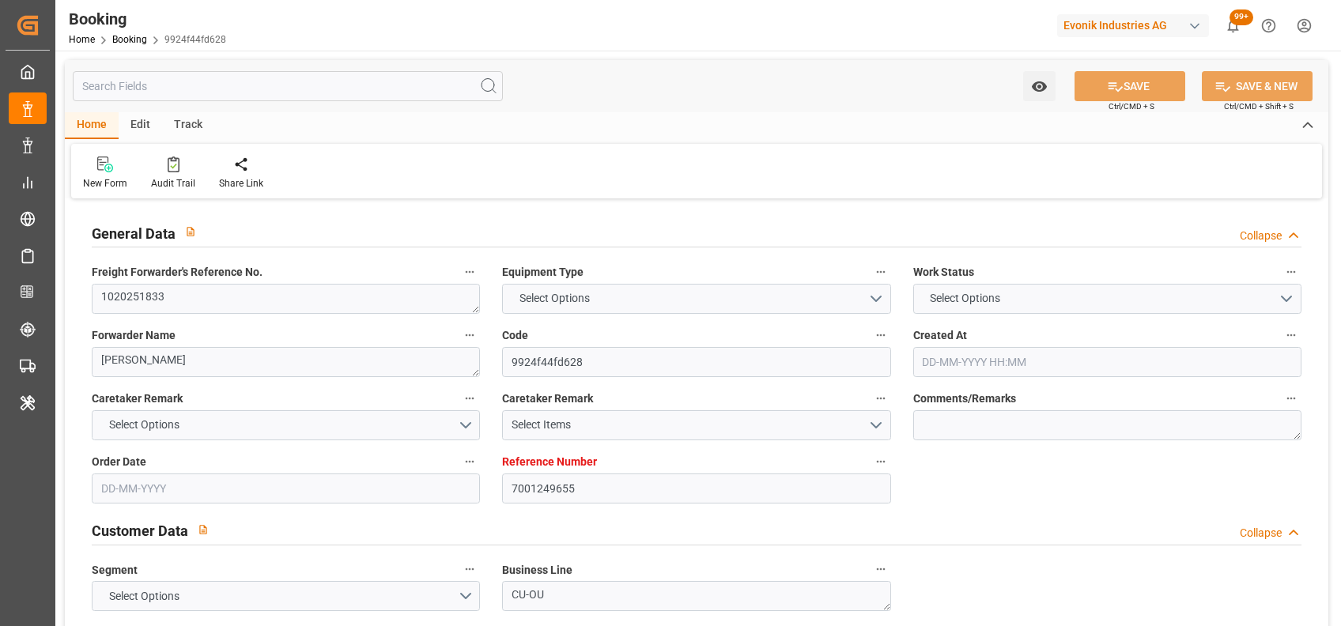
type input "7001249655"
type input "9783497"
type input "Cosco"
type input "COSCO Shipping Co. Ltd."
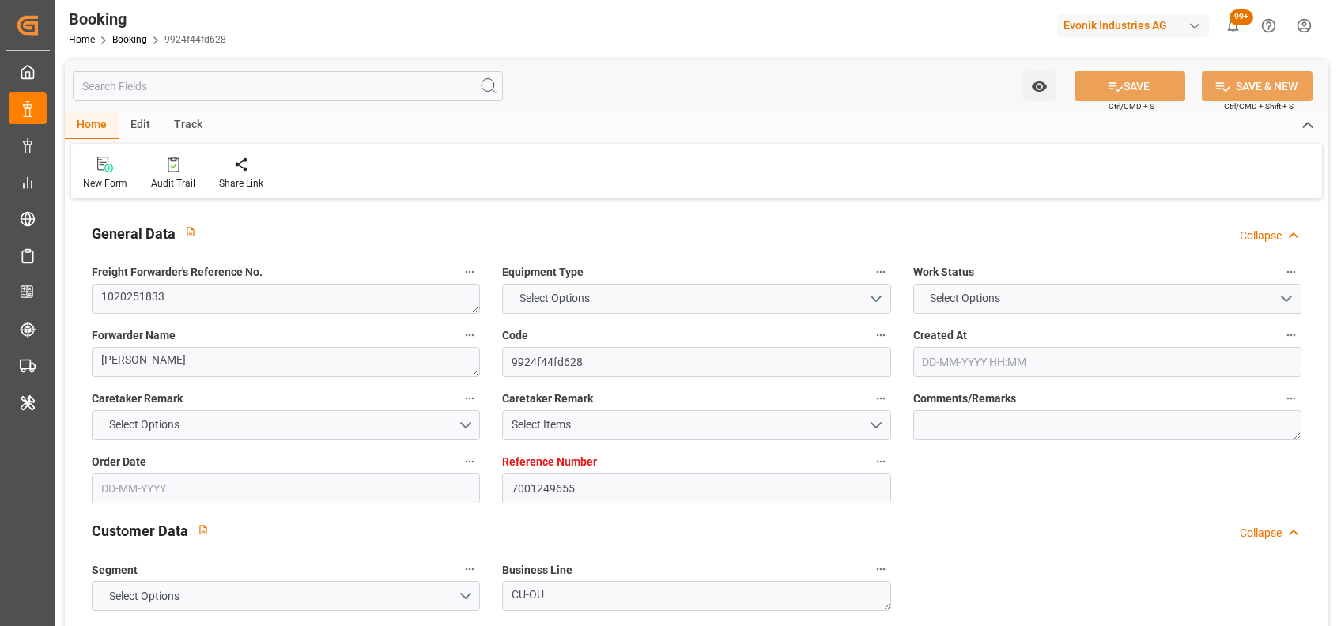
type input "BEANR"
type input "CNSGH"
type input "0"
type input "BEANR"
type input "CNSHG"
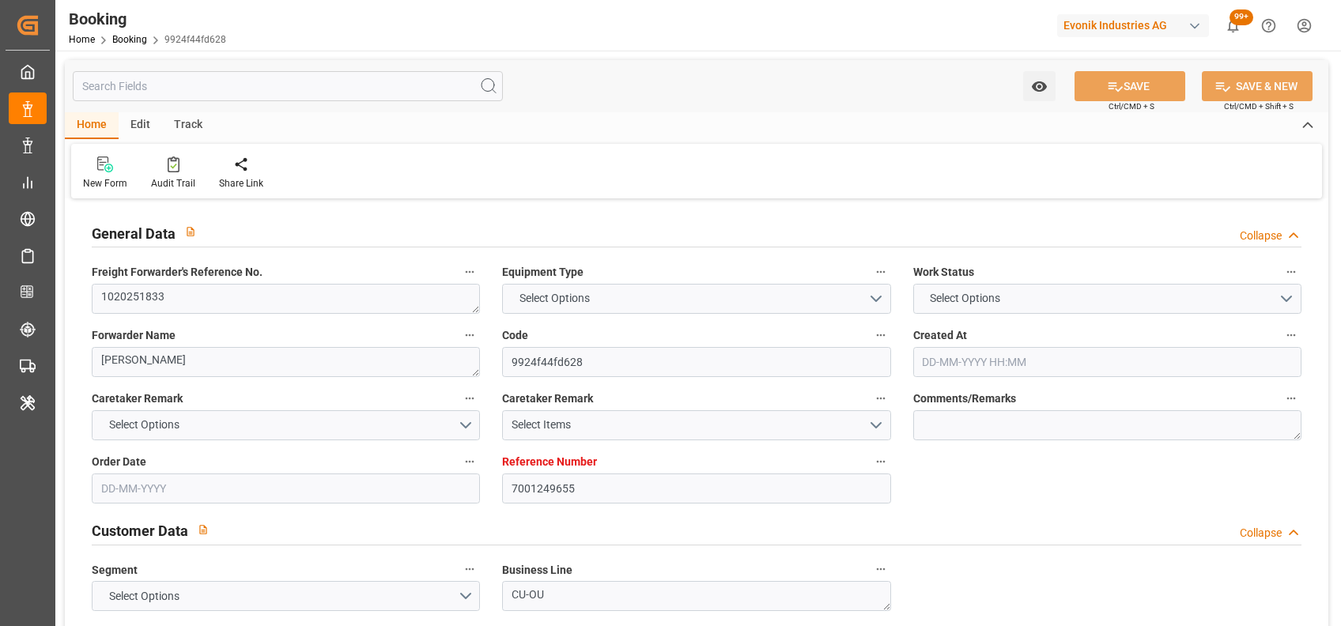
type input "[DATE] 06:28"
type input "[DATE]"
type input "[DATE] 00:00"
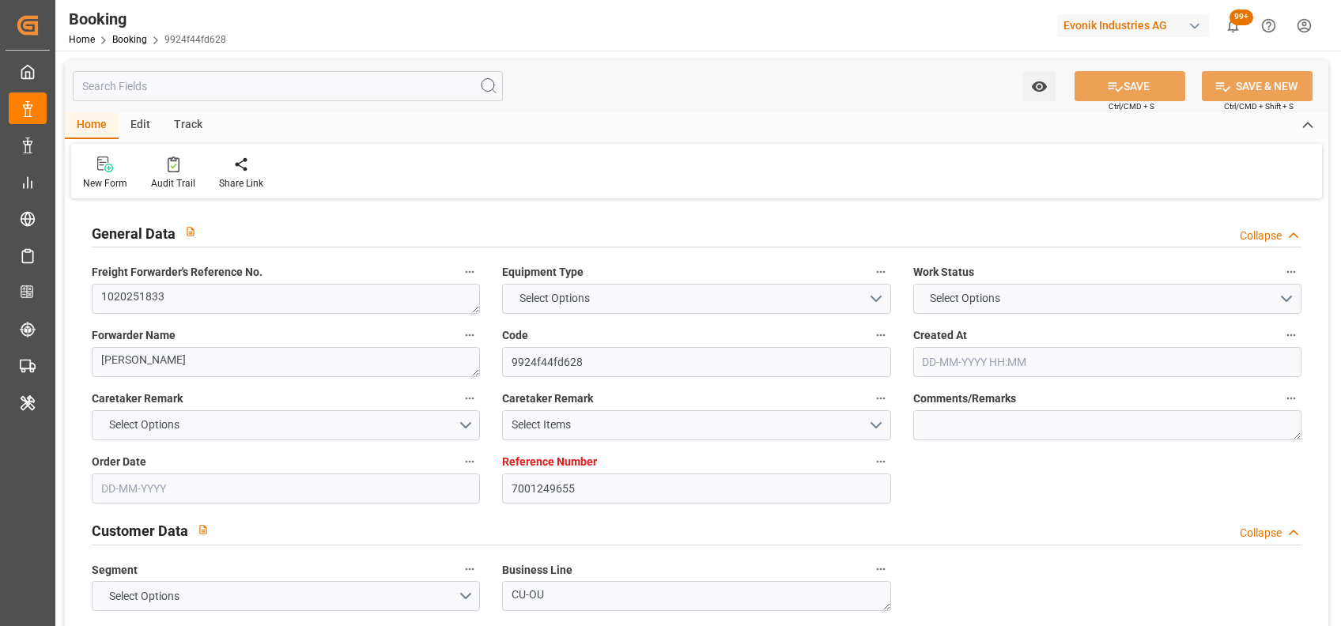
type input "[DATE] 10:00"
type input "[DATE] 00:00"
type input "[DATE] 08:00"
type input "[DATE] 00:00"
type input "[DATE]"
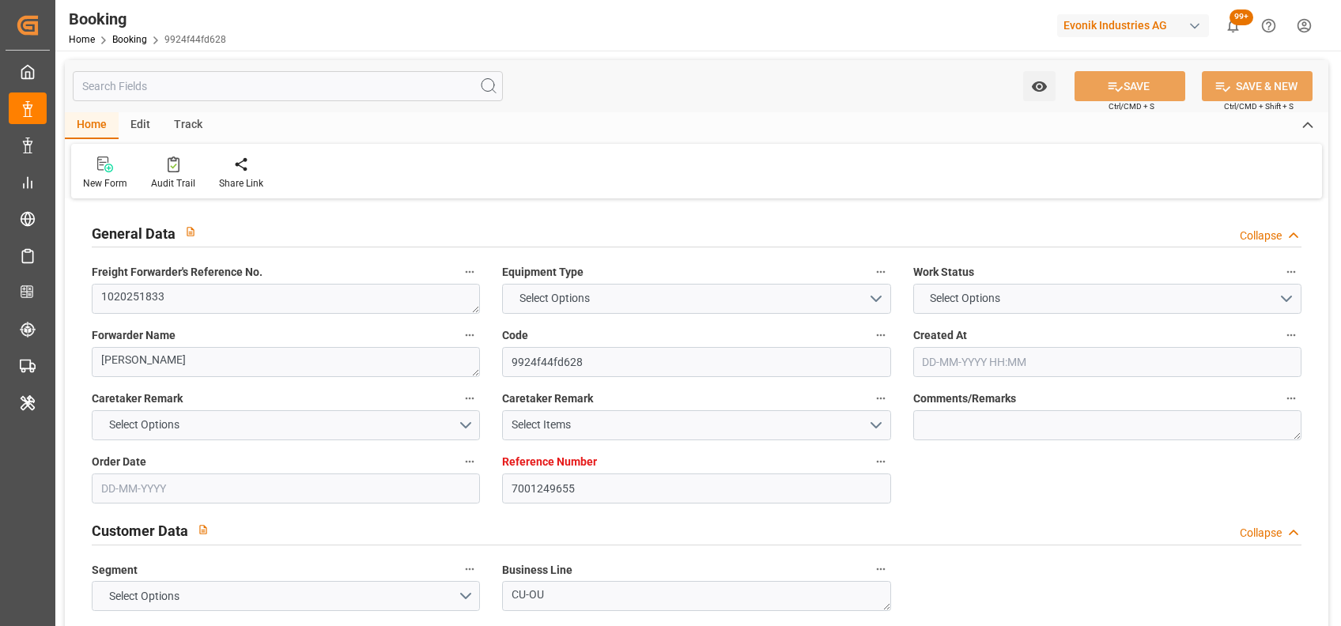
type input "[DATE] 17:25"
type input "[DATE]"
type input "[DATE] 10:00"
type input "[DATE] 08:00"
type input "[DATE] 16:42"
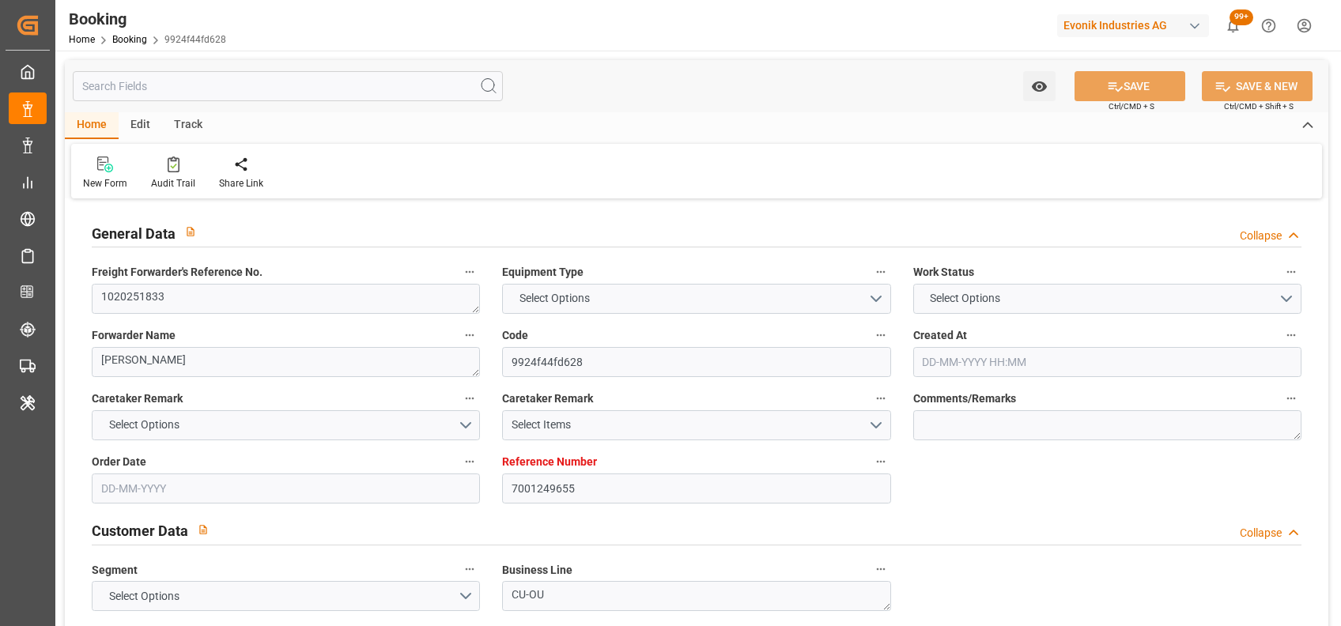
type input "[DATE] 08:00"
type input "[DATE] 16:42"
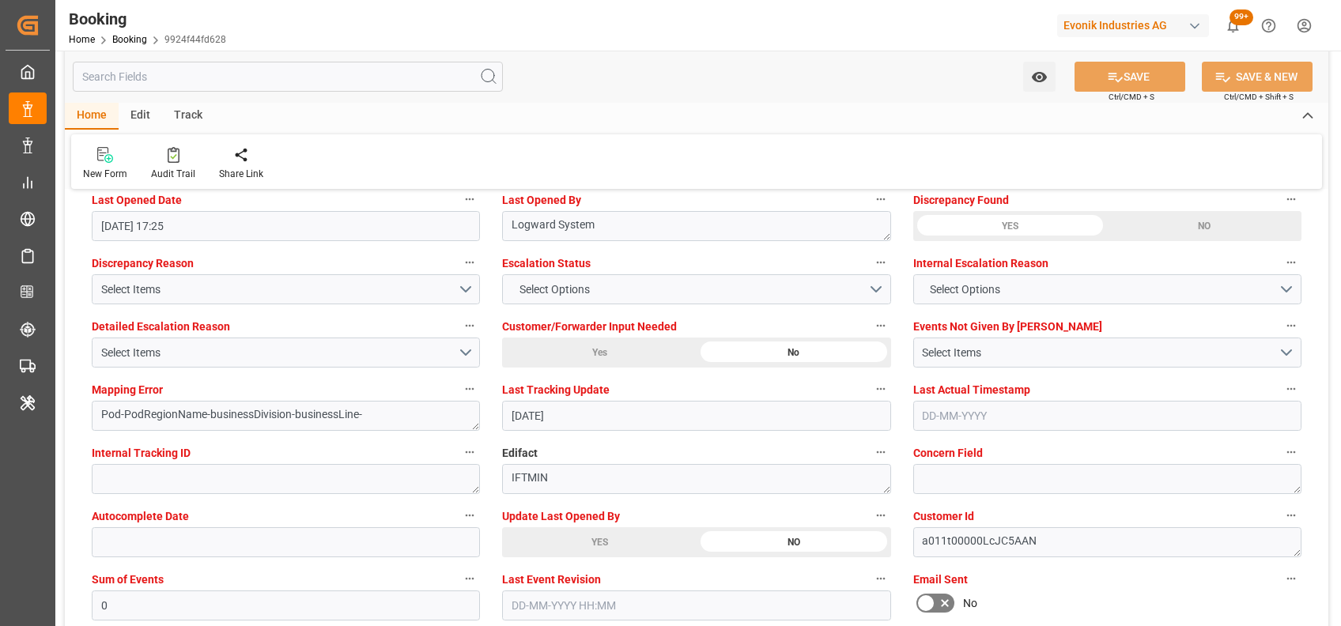
scroll to position [2925, 0]
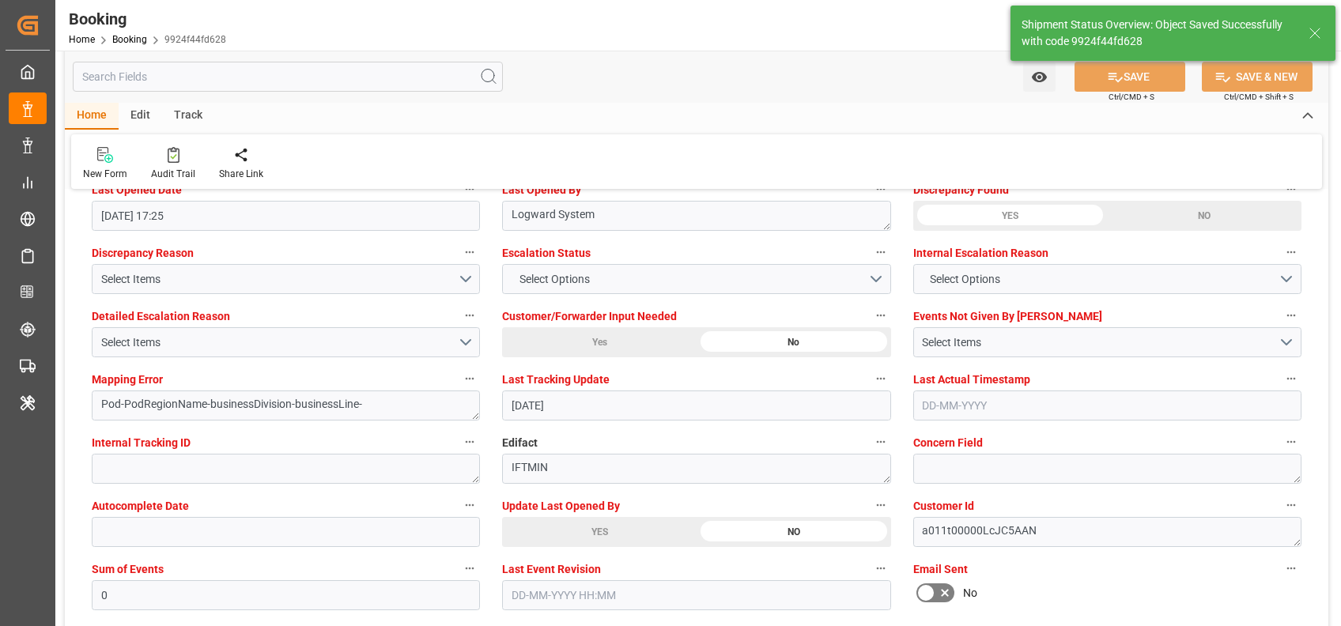
type input "02-09-2025 07:09"
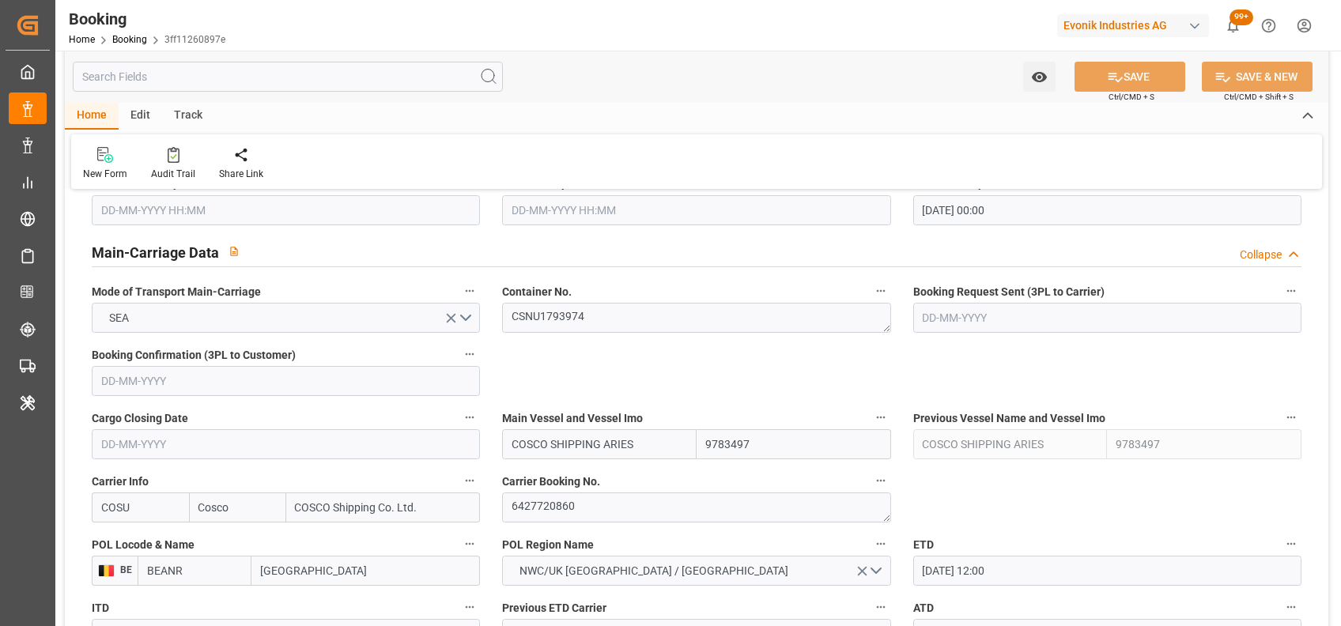
scroll to position [939, 0]
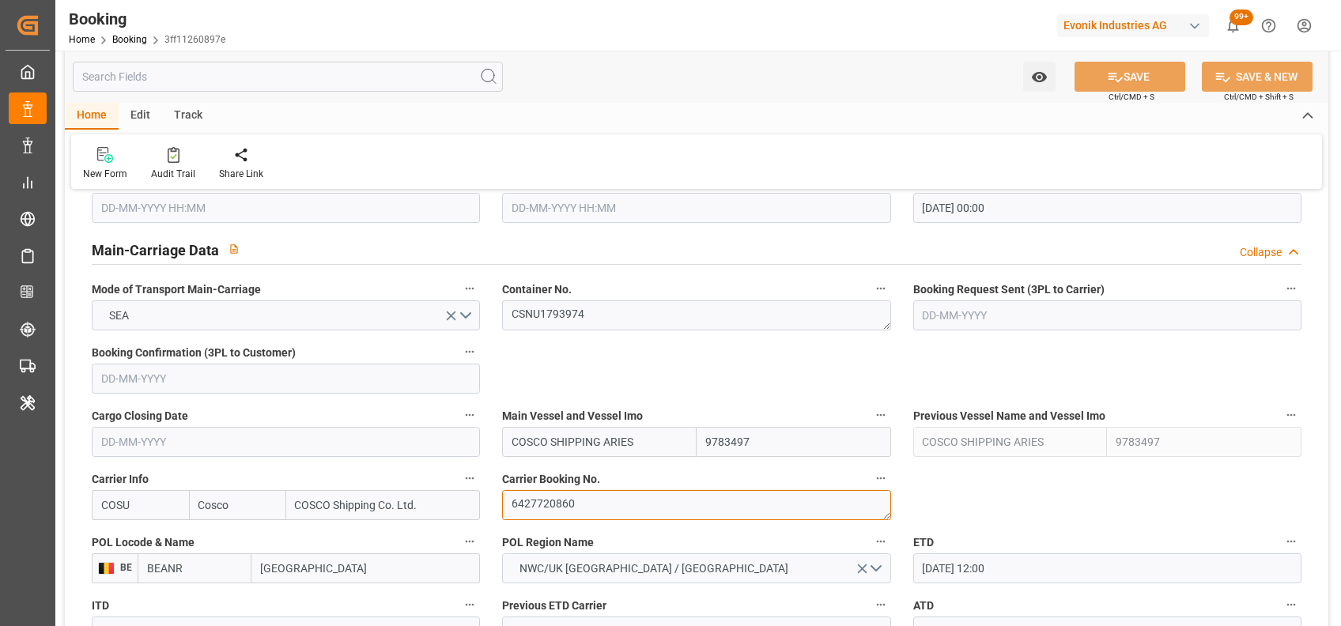
click at [549, 502] on textarea "6427720860" at bounding box center [696, 505] width 388 height 30
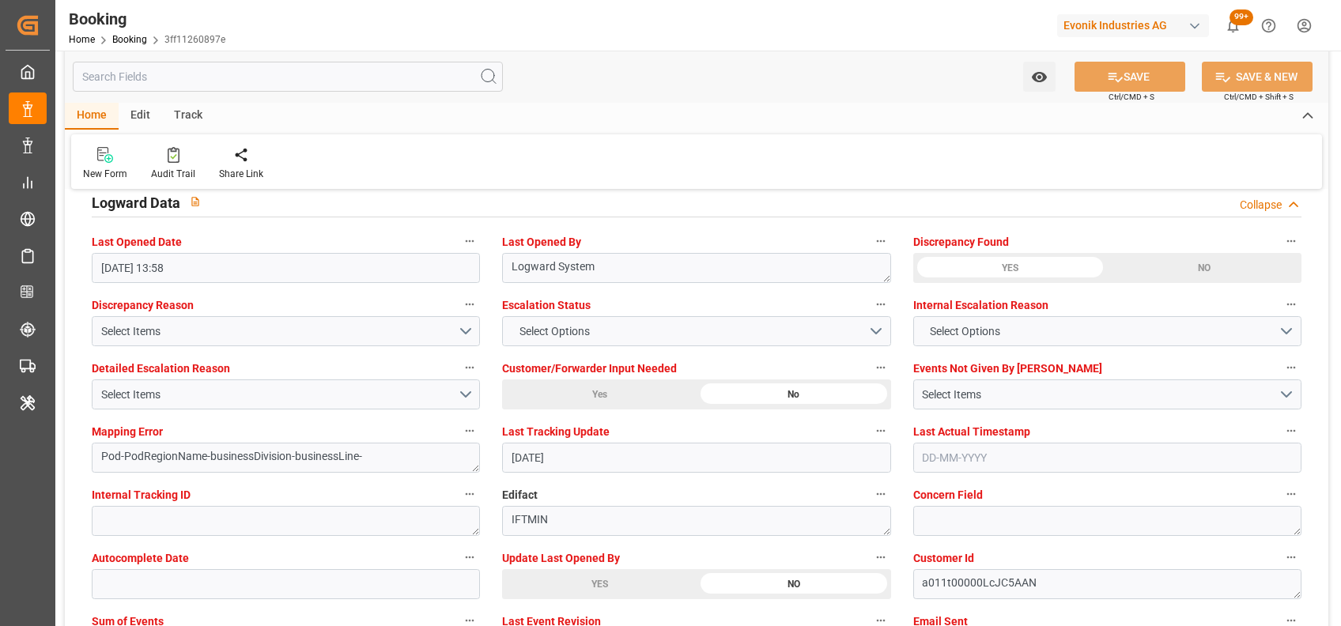
scroll to position [2875, 0]
type textarea "[PERSON_NAME]"
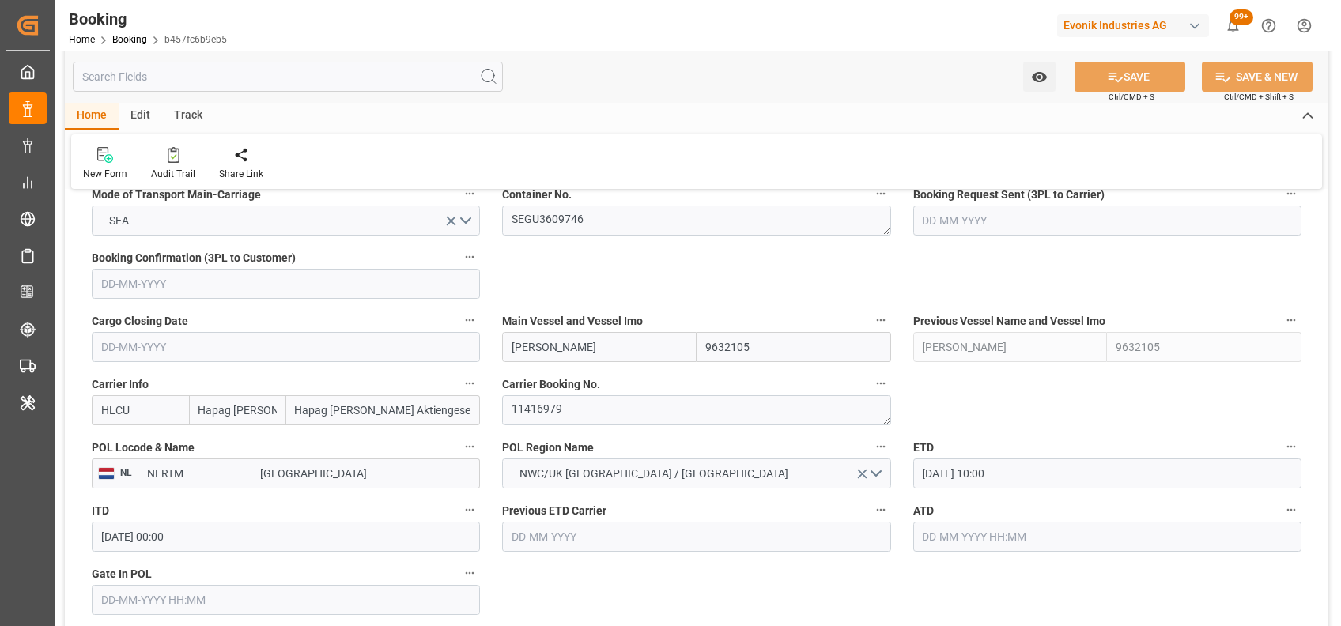
scroll to position [1045, 0]
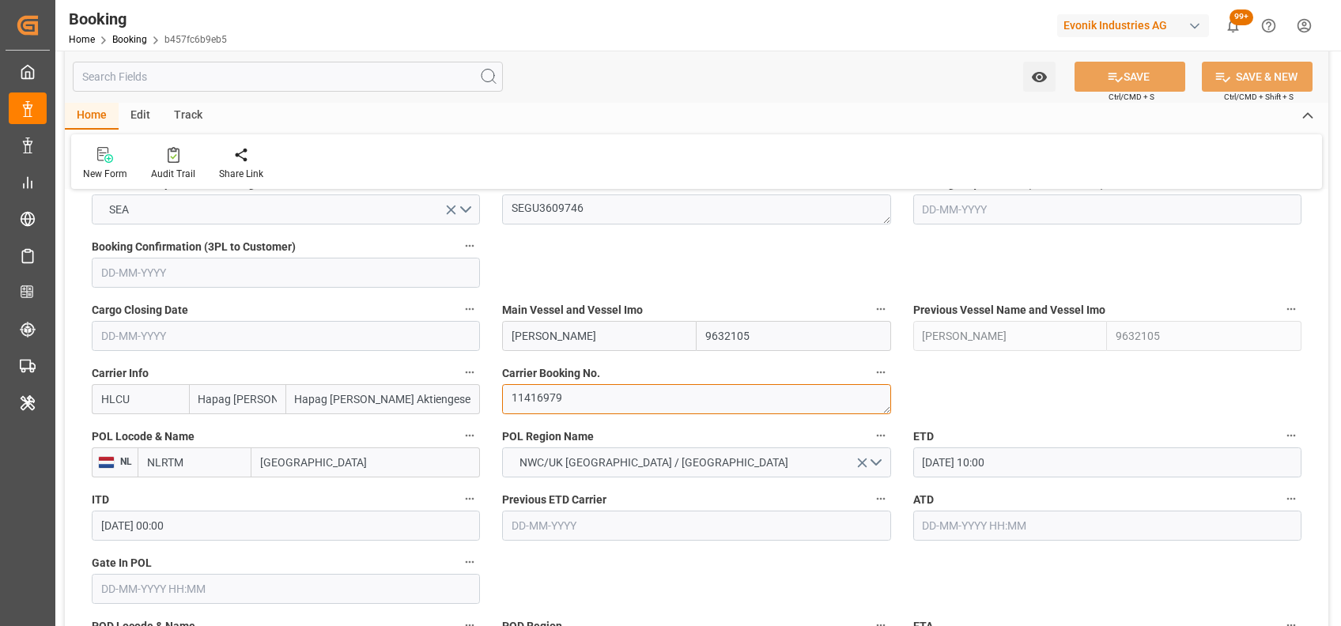
click at [560, 391] on textarea "11416979" at bounding box center [696, 399] width 388 height 30
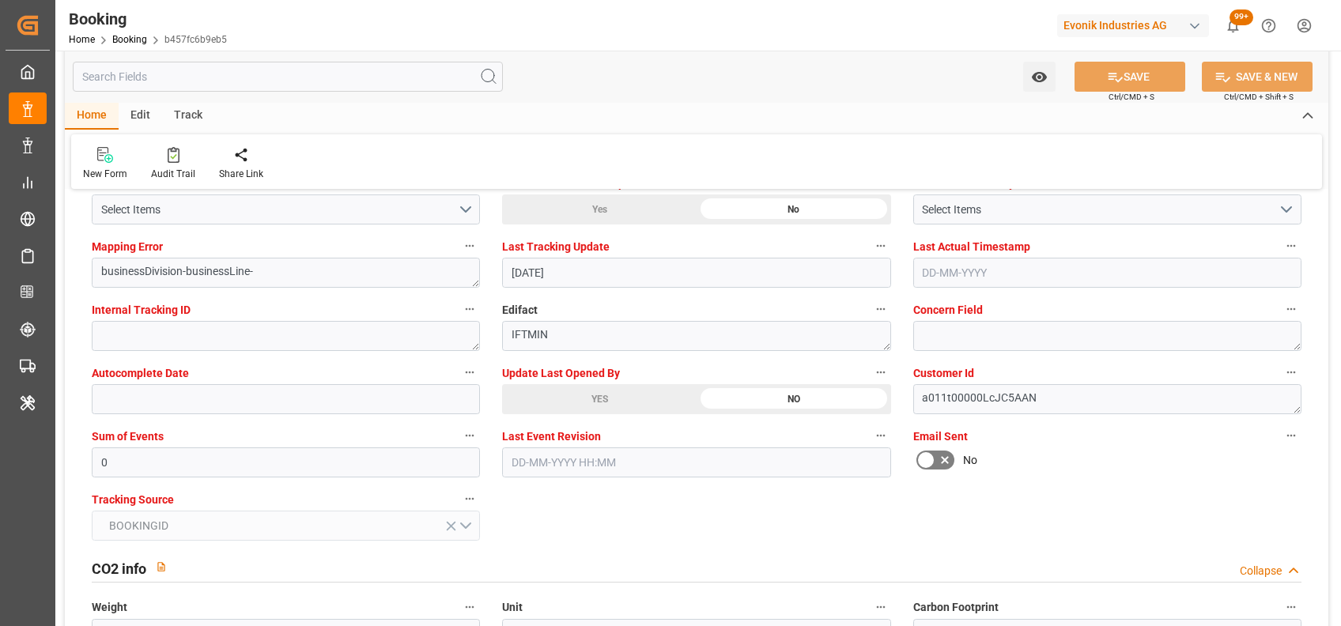
scroll to position [3059, 0]
click at [621, 380] on label "Update Last Opened By" at bounding box center [696, 372] width 388 height 22
click at [870, 380] on button "Update Last Opened By" at bounding box center [880, 371] width 21 height 21
click at [595, 404] on div at bounding box center [670, 313] width 1341 height 626
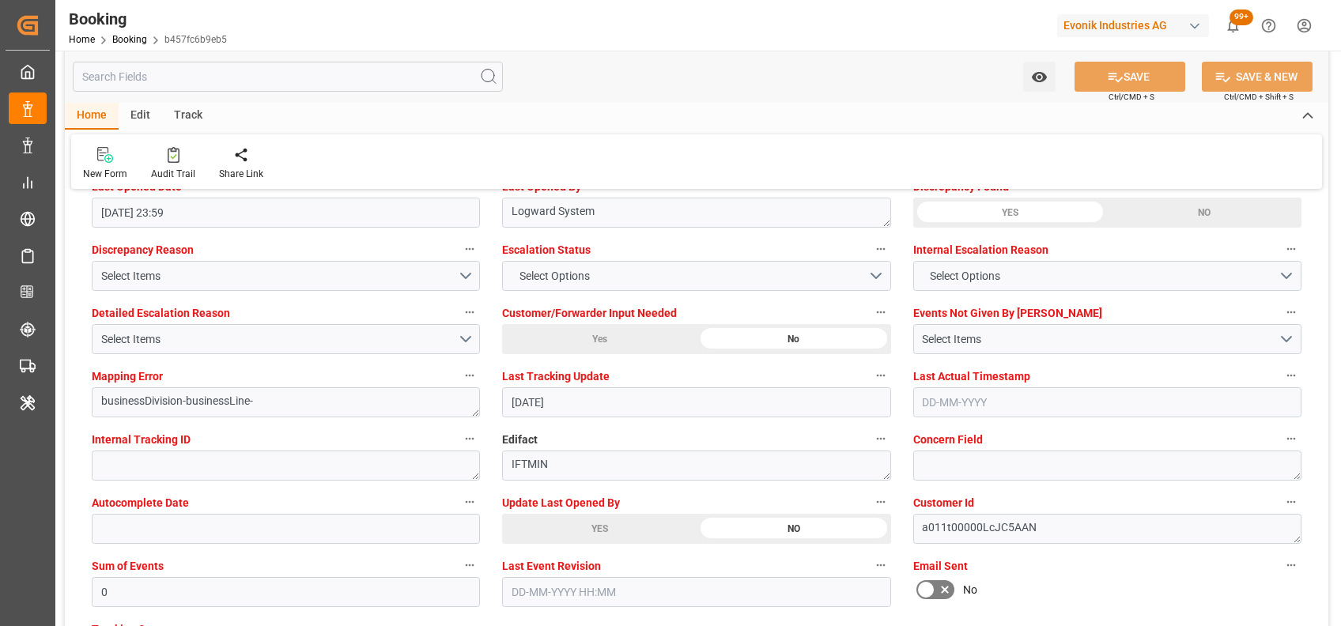
scroll to position [2892, 0]
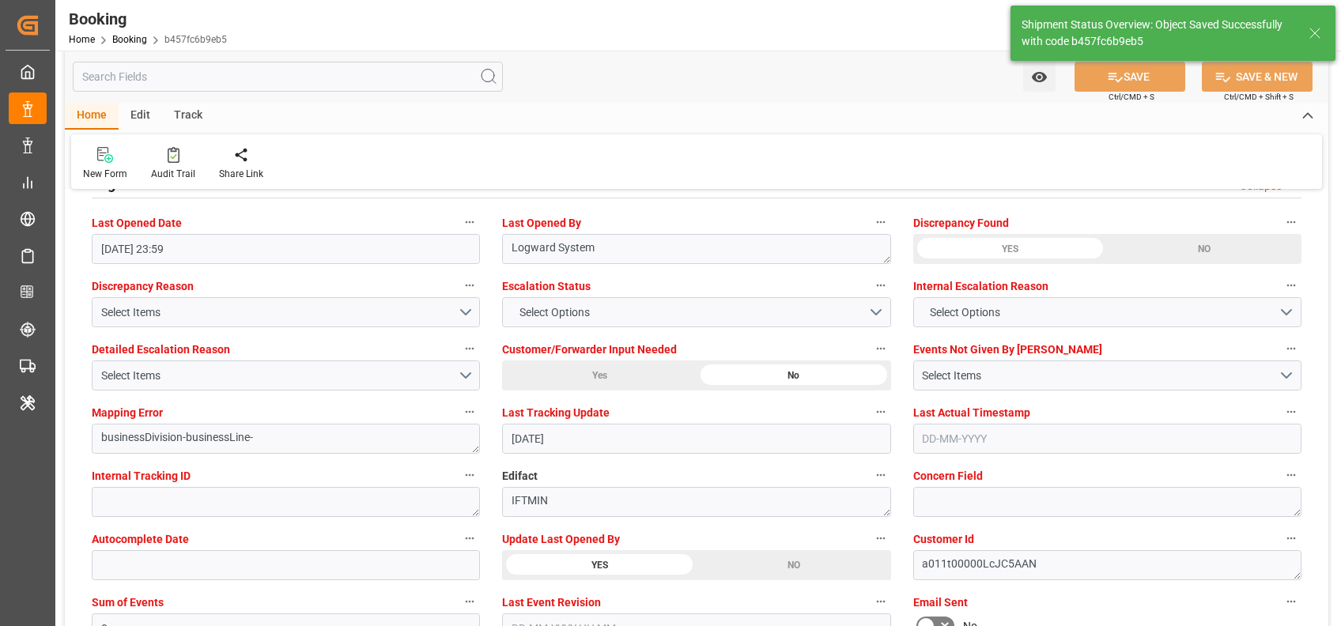
type textarea "[PERSON_NAME]"
type input "02-09-2025 07:11"
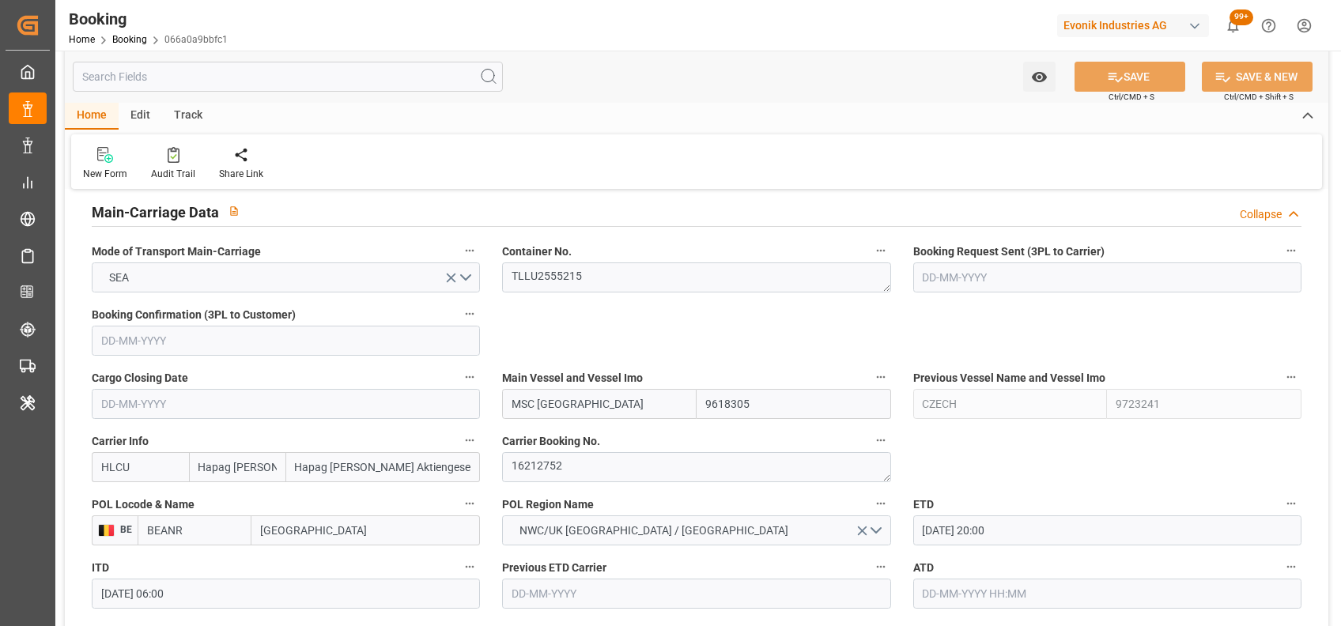
scroll to position [978, 0]
click at [555, 462] on textarea "16212752" at bounding box center [696, 466] width 388 height 30
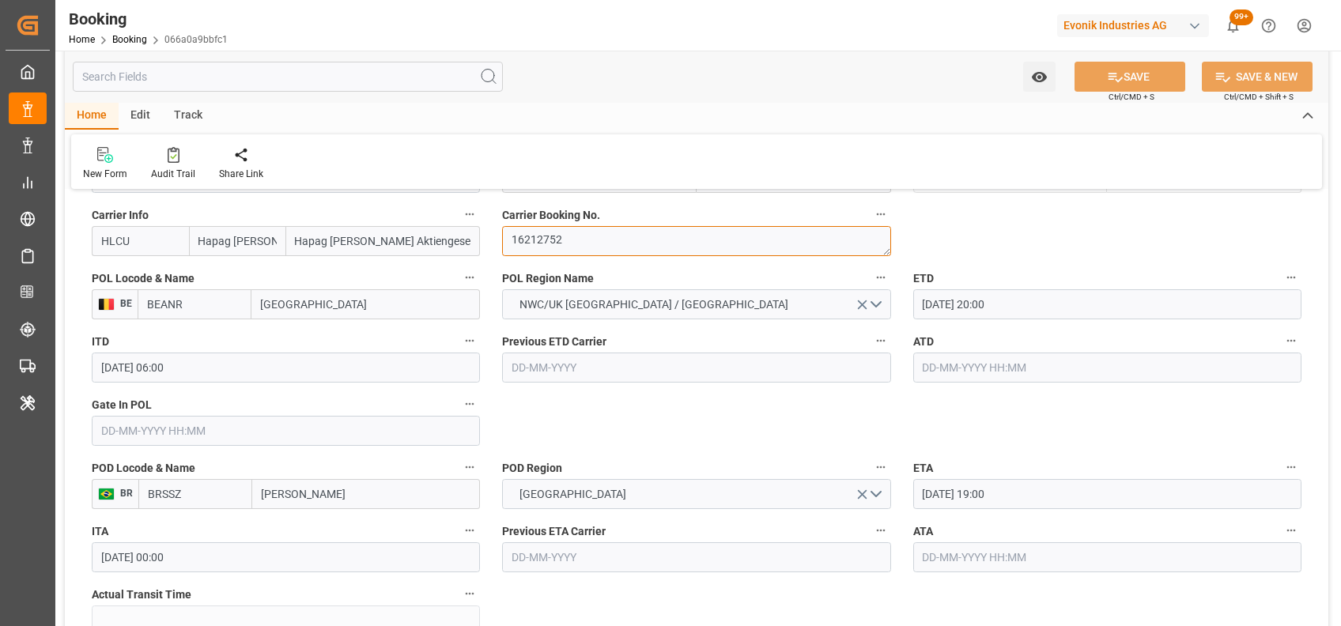
scroll to position [2967, 0]
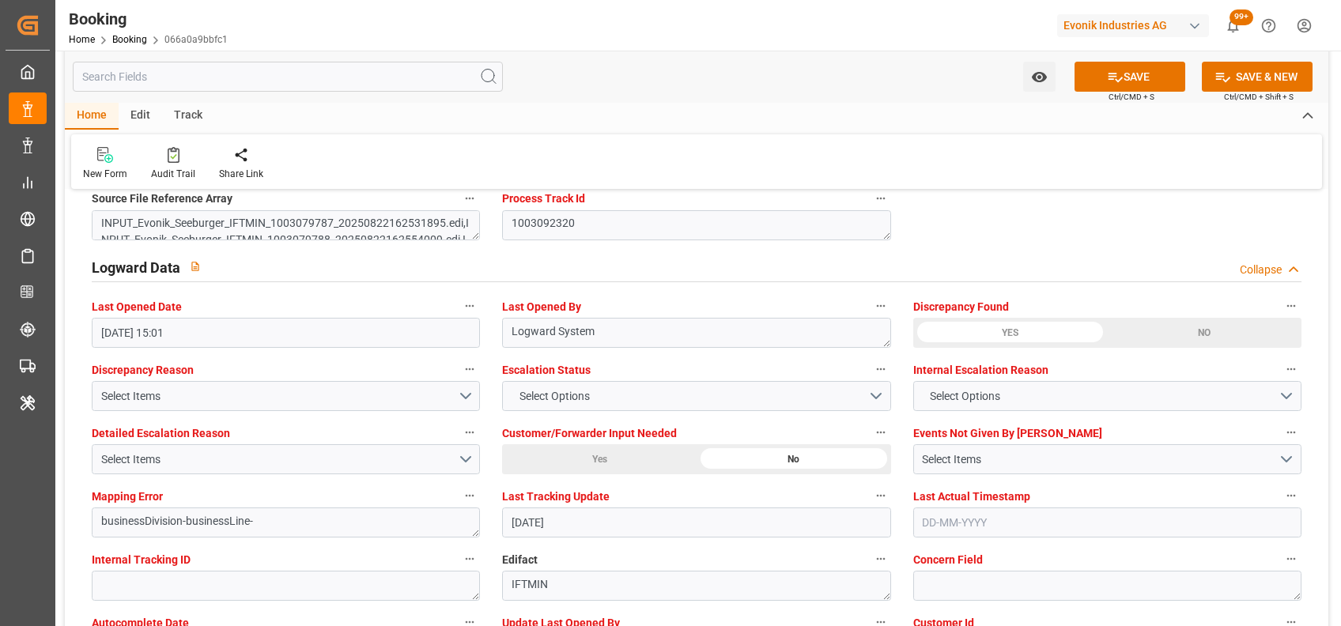
scroll to position [2805, 0]
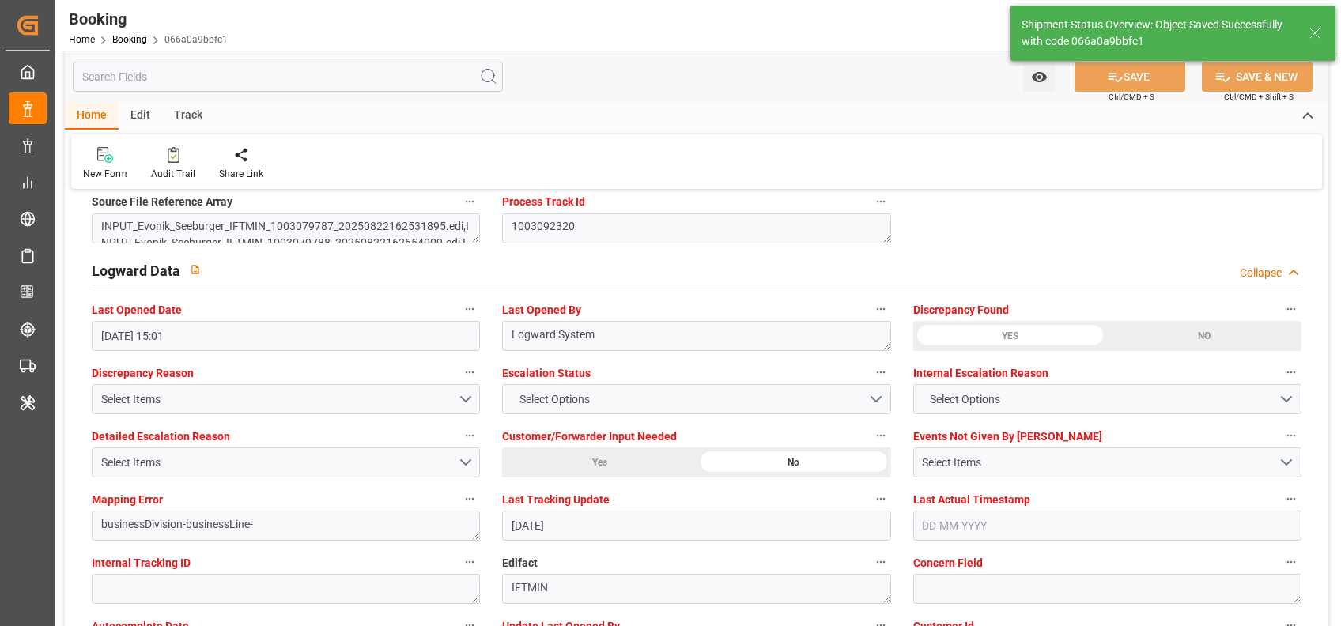
type textarea "[PERSON_NAME]"
type input "[DATE] 07:12"
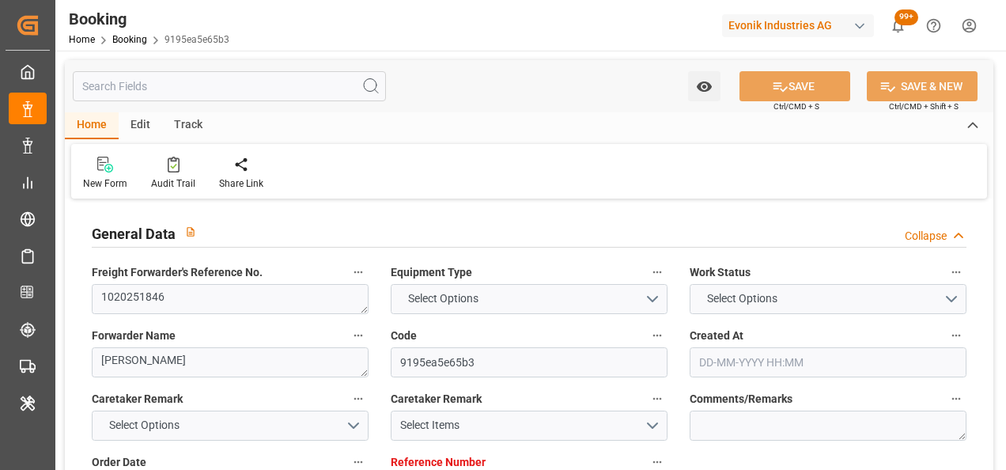
type input "7001250280"
type input "9349538"
type input "Hapag [PERSON_NAME]"
type input "Hapag [PERSON_NAME] Aktiengesellschaft"
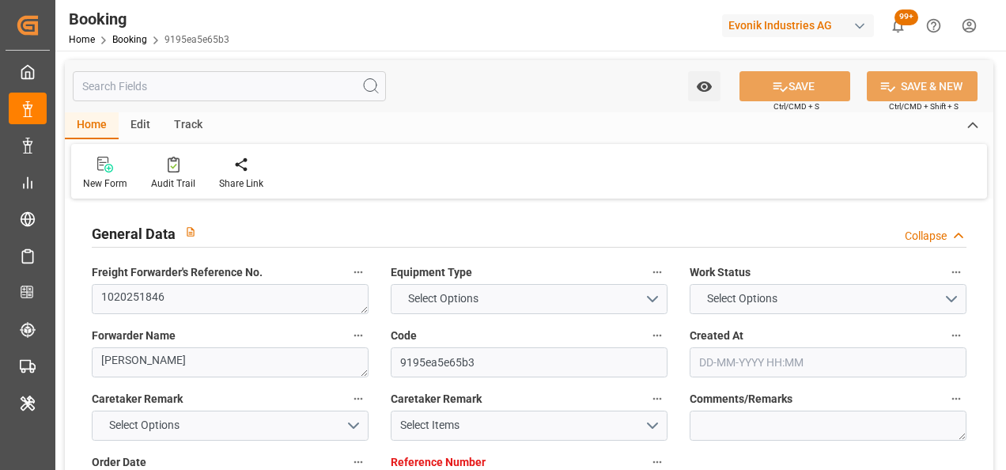
type input "NLRTM"
type input "USCHS"
type input "USMEM"
type input "0"
type input "NLRTM"
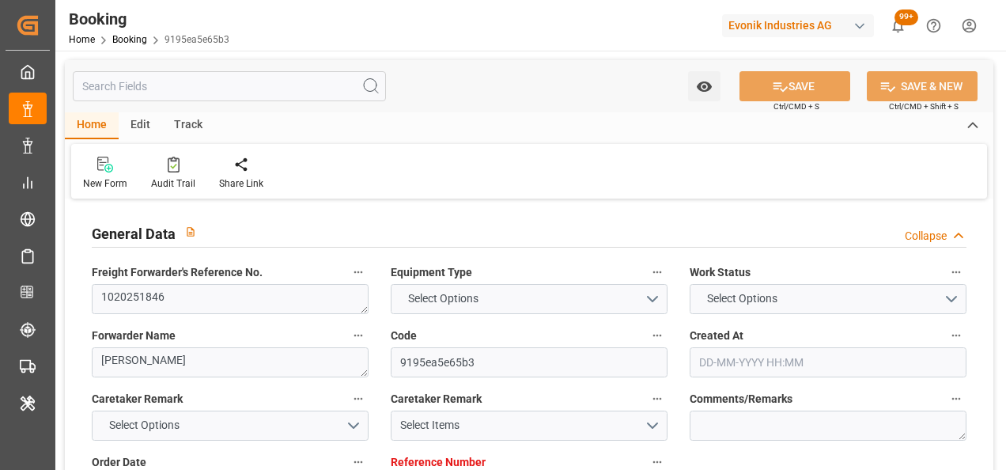
type input "USCHS"
type input "9349538"
type input "15-08-2025 13:18"
type input "[DATE]"
type input "08-10-2025"
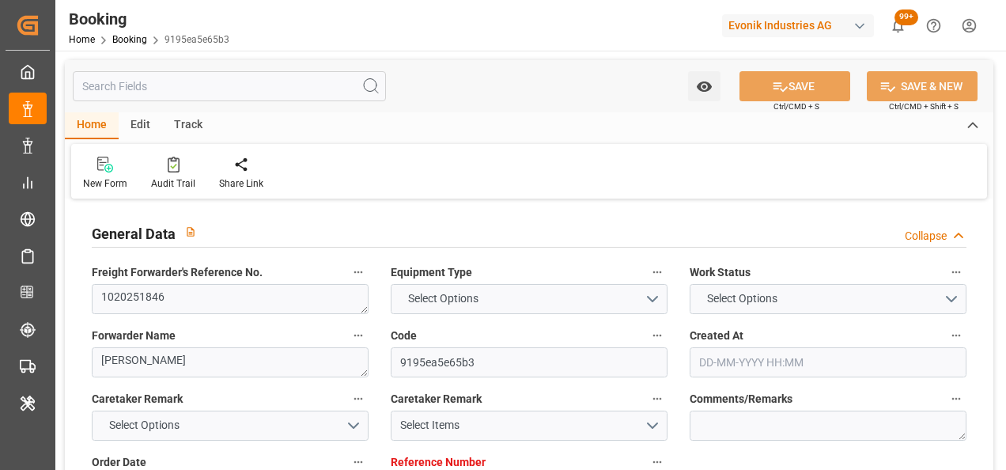
type input "04-09-2025"
type input "[DATE] 00:00"
type input "[DATE] 19:00"
type input "[DATE] 00:00"
type input "[DATE] 13:00"
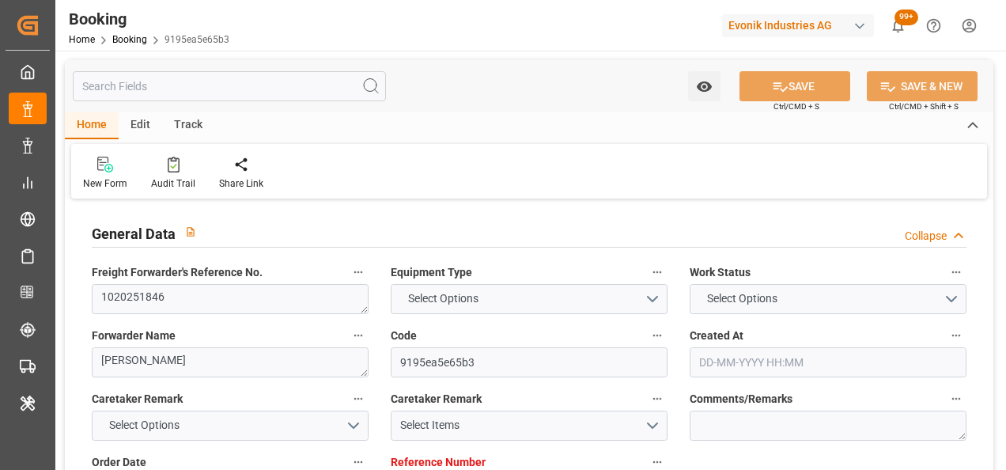
type input "[DATE] 00:00"
type input "[DATE]"
type input "01-09-2025 14:18"
type input "[DATE]"
type input "[DATE] 08:11"
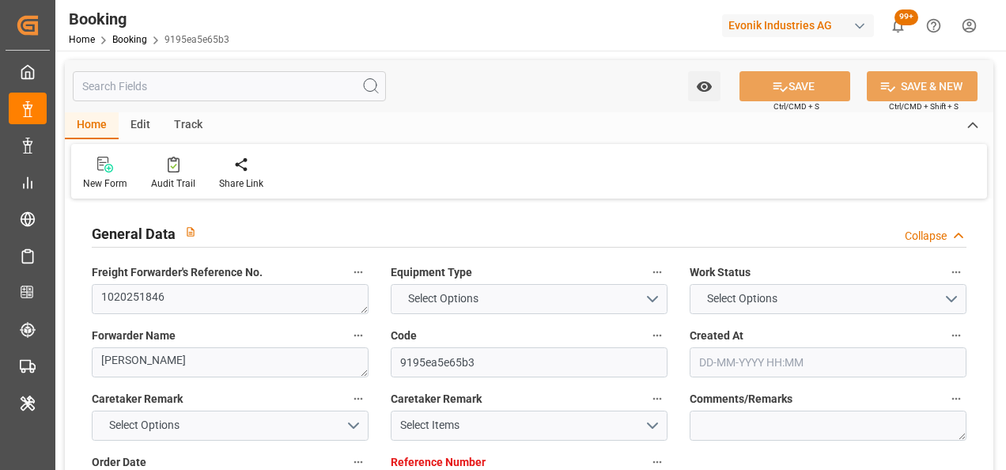
type input "[DATE] 12:00"
type input "[DATE] 19:00"
type input "[DATE] 13:00"
type input "[DATE] 01:51"
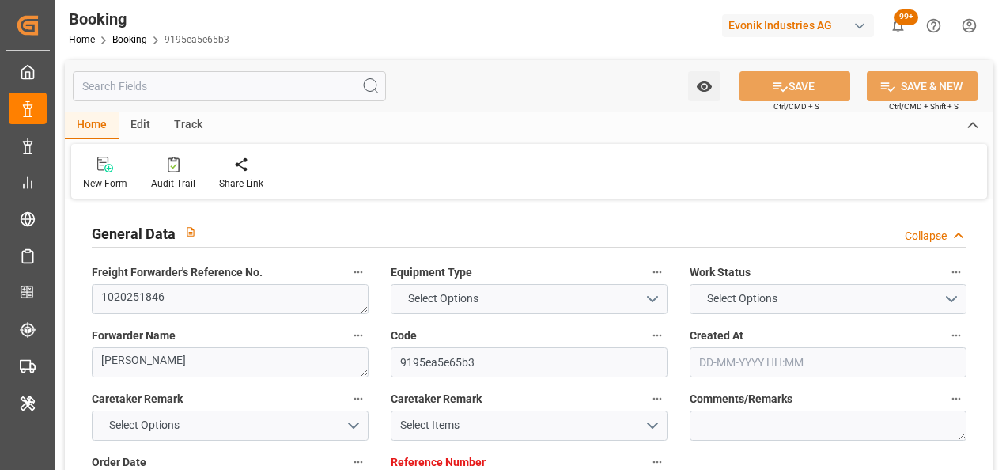
type input "[DATE] 12:00"
type input "[DATE] 01:51"
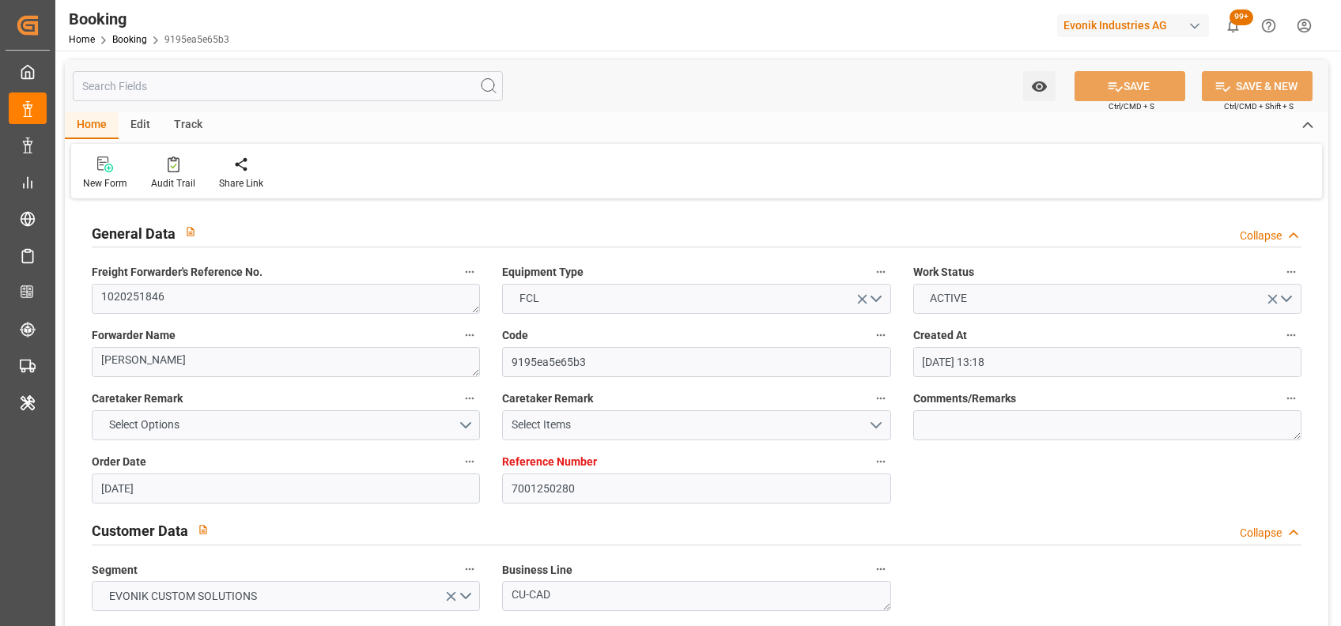
scroll to position [1001, 0]
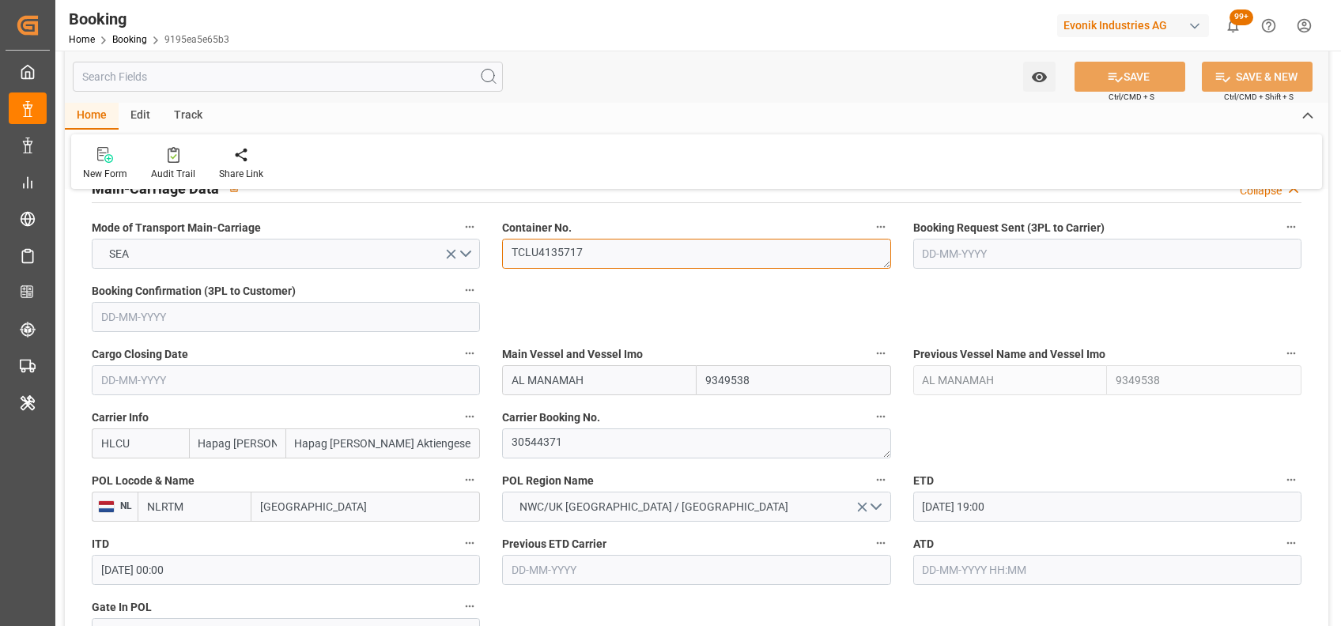
click at [552, 255] on textarea "TCLU4135717" at bounding box center [696, 254] width 388 height 30
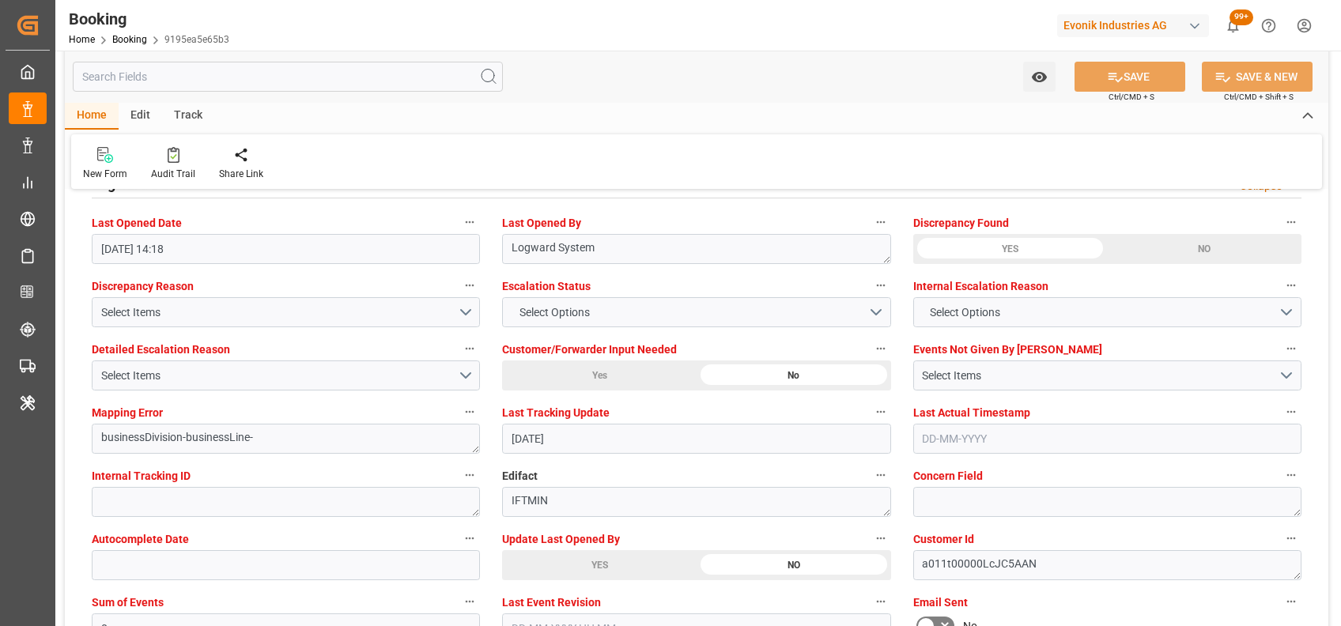
scroll to position [2901, 0]
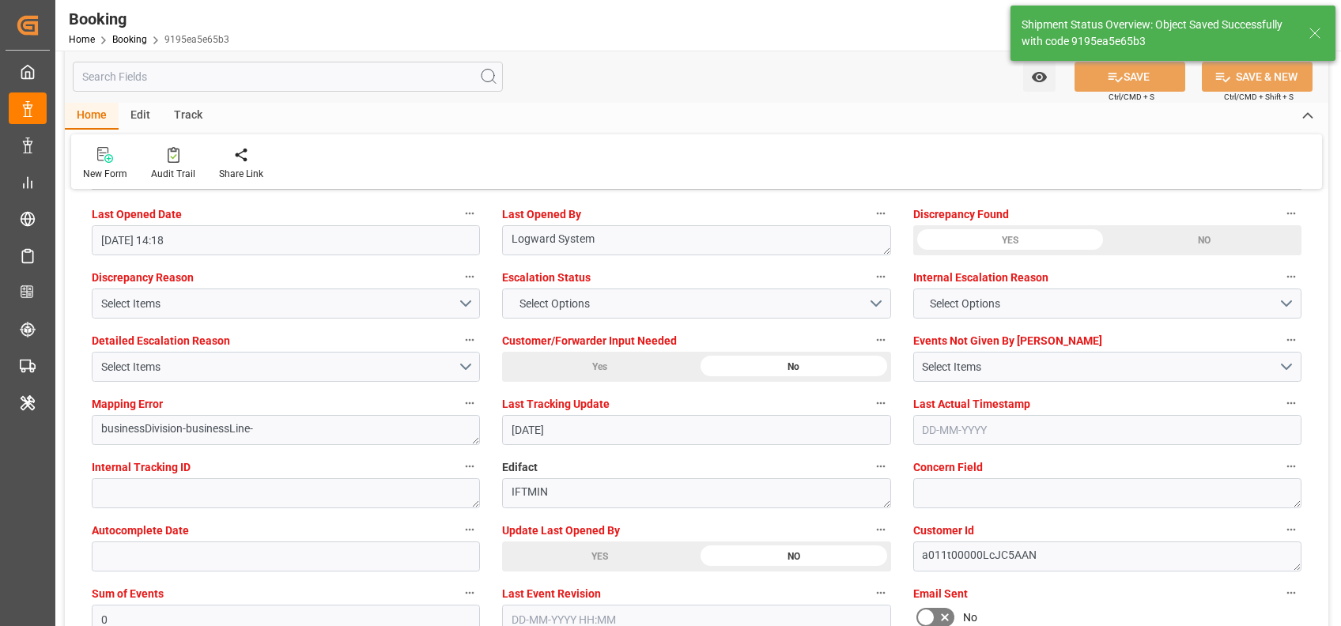
type input "02-09-2025 07:12"
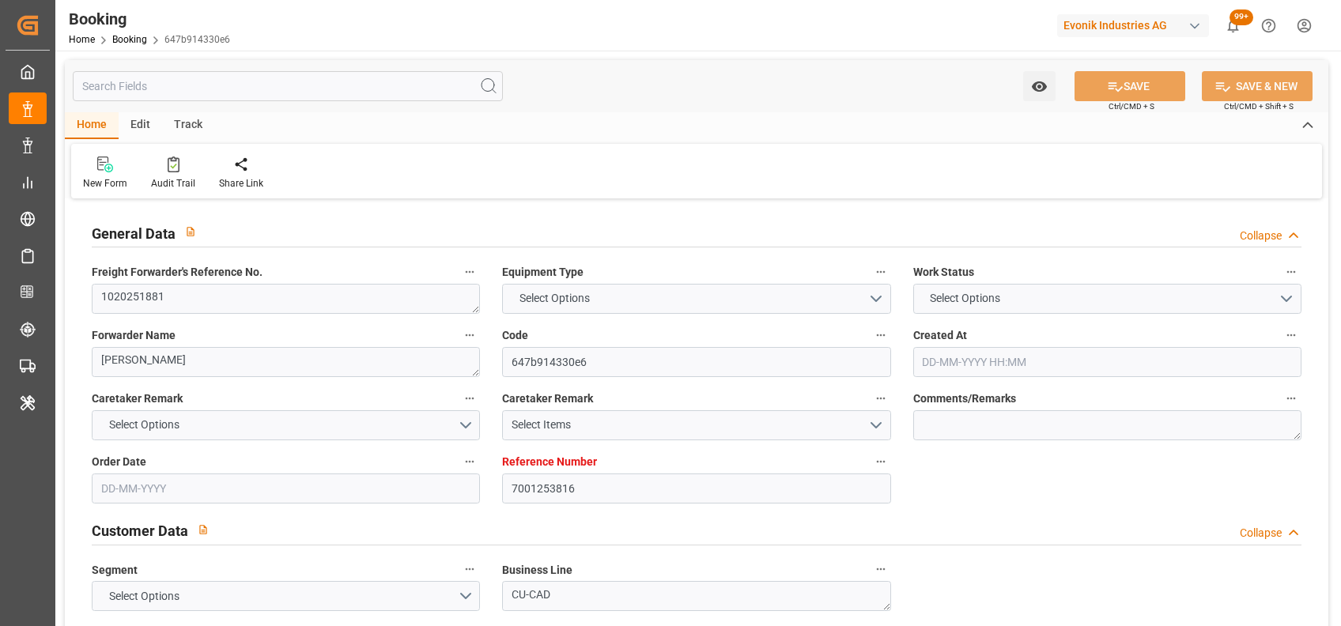
type input "7001253816"
type input "9349538"
type input "Hapag [PERSON_NAME]"
type input "Hapag [PERSON_NAME] Aktiengesellschaft"
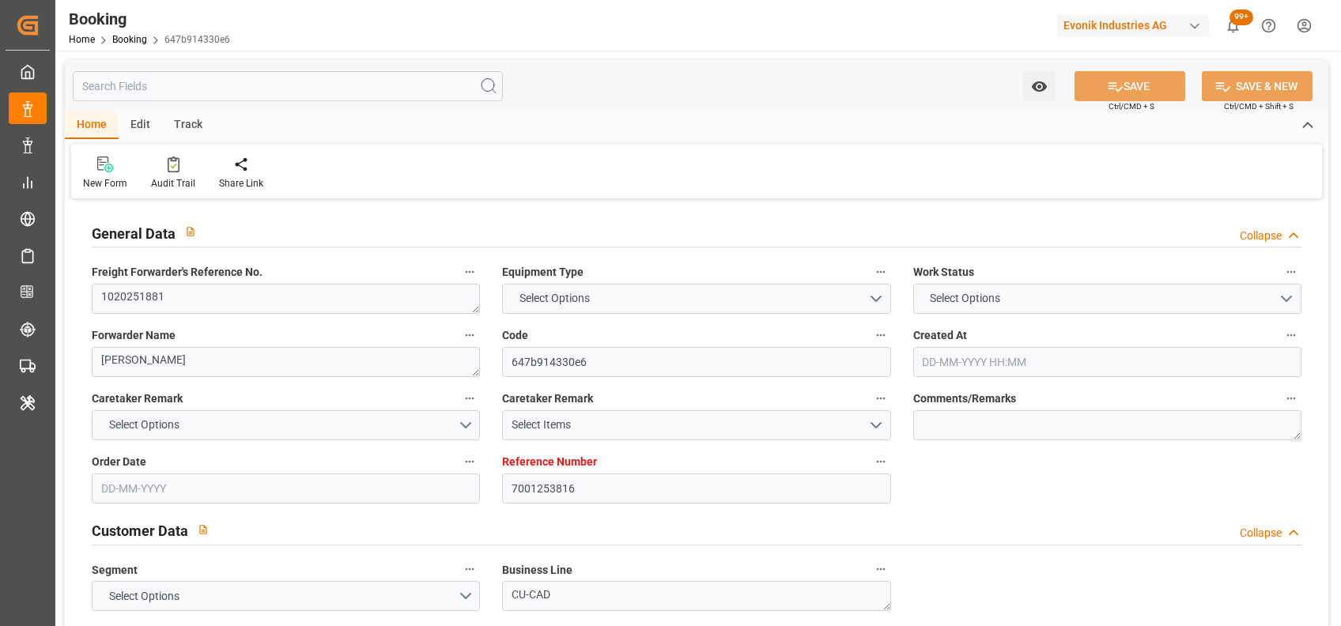
type input "NLRTM"
type input "USCHS"
type input "USMEM"
type input "0"
type input "NLRTM"
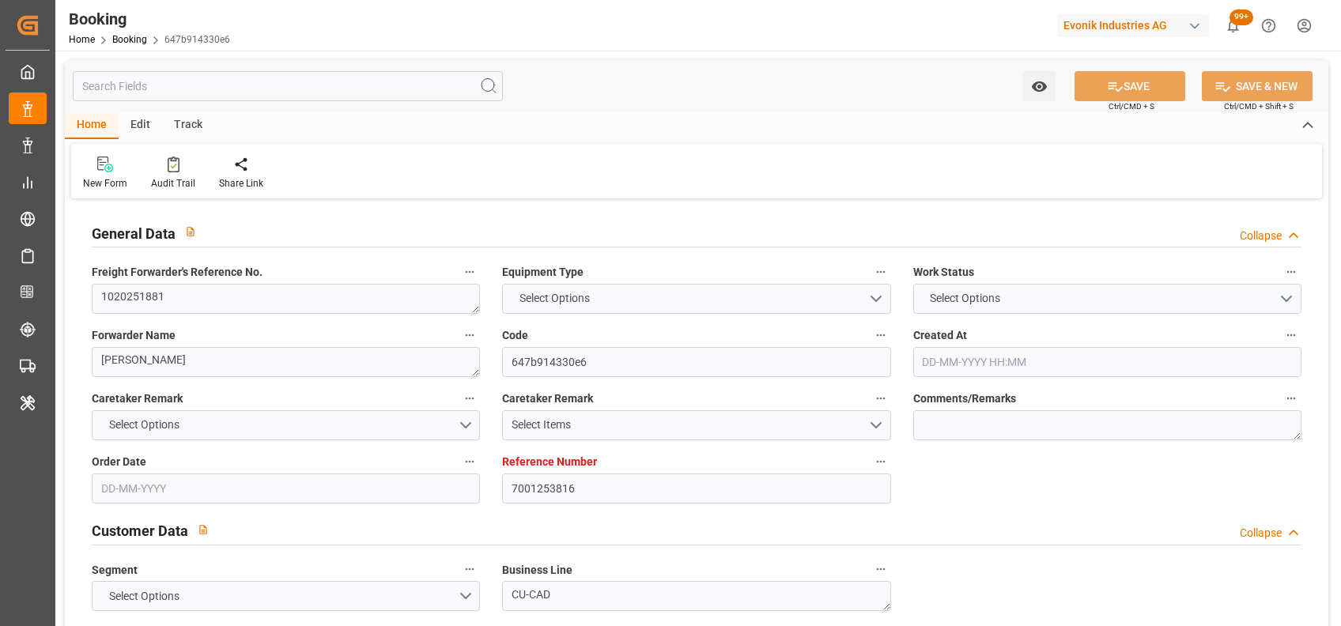
type input "USCHS"
type input "9349538"
type input "20-08-2025 13:02"
type input "20-08-2025"
type input "14-10-2025"
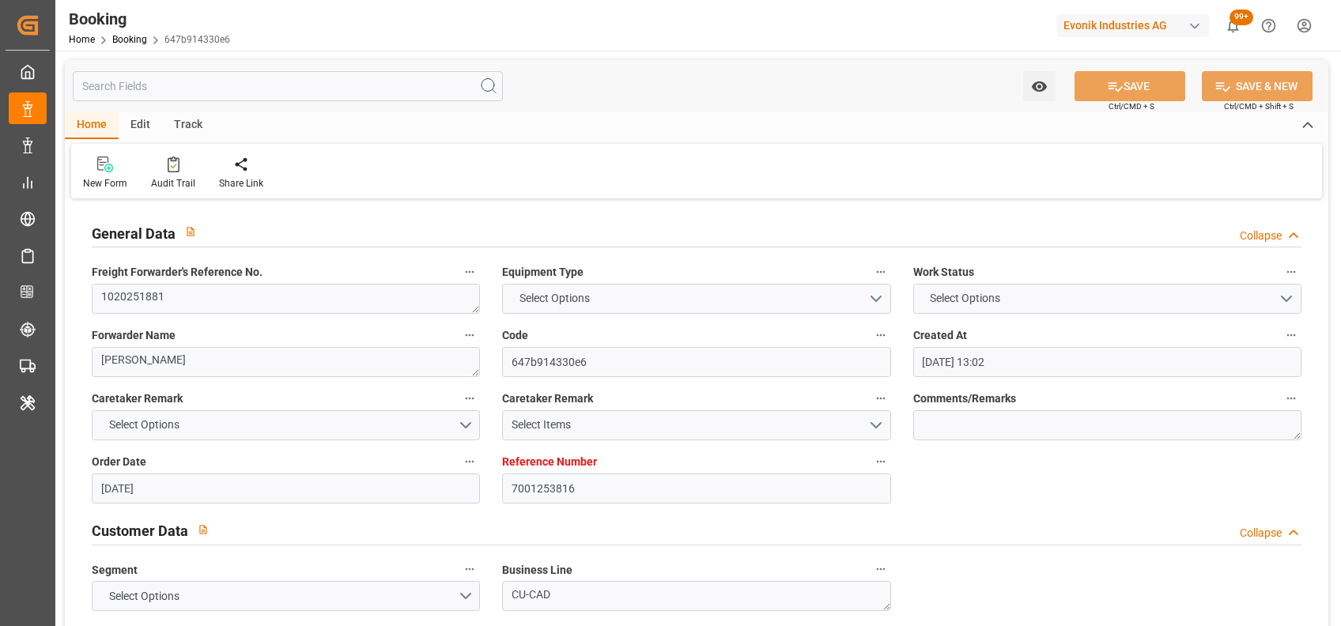
type input "10-09-2025"
type input "27-08-2025 00:00"
type input "07-09-2025 00:00"
type input "[DATE] 00:00"
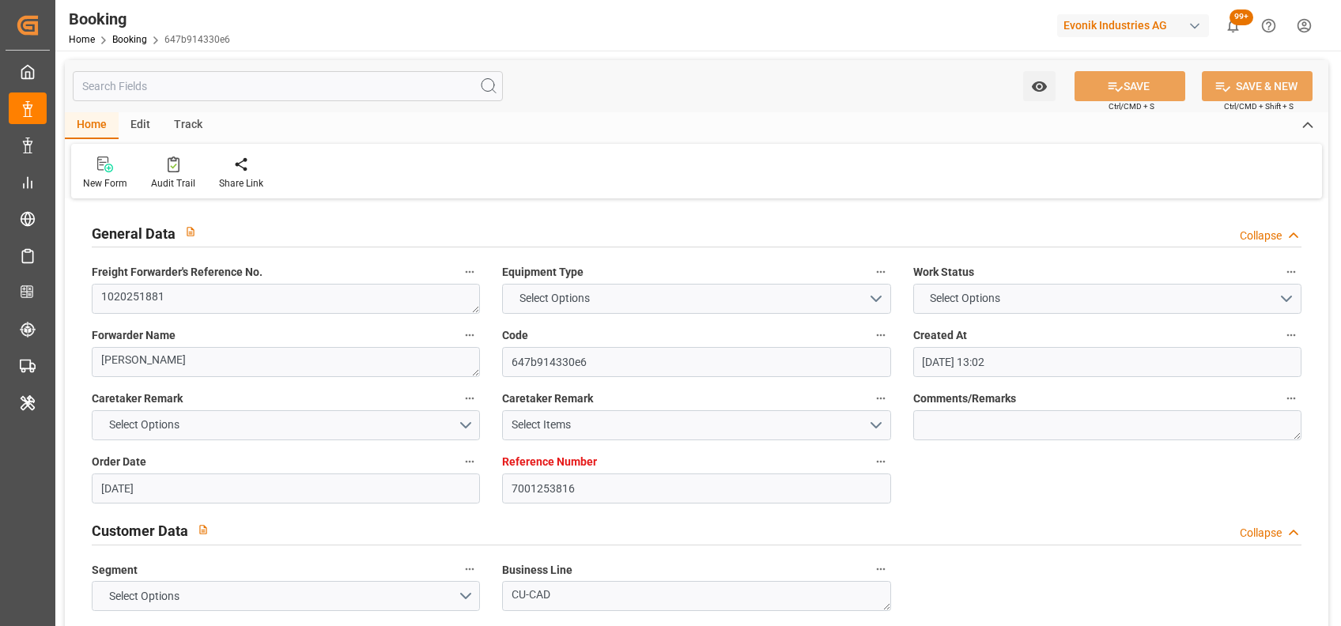
type input "[DATE] 00:00"
type input "21-08-2025"
type input "[DATE] 13:58"
type input "[DATE]"
type input "27-08-2025 04:19"
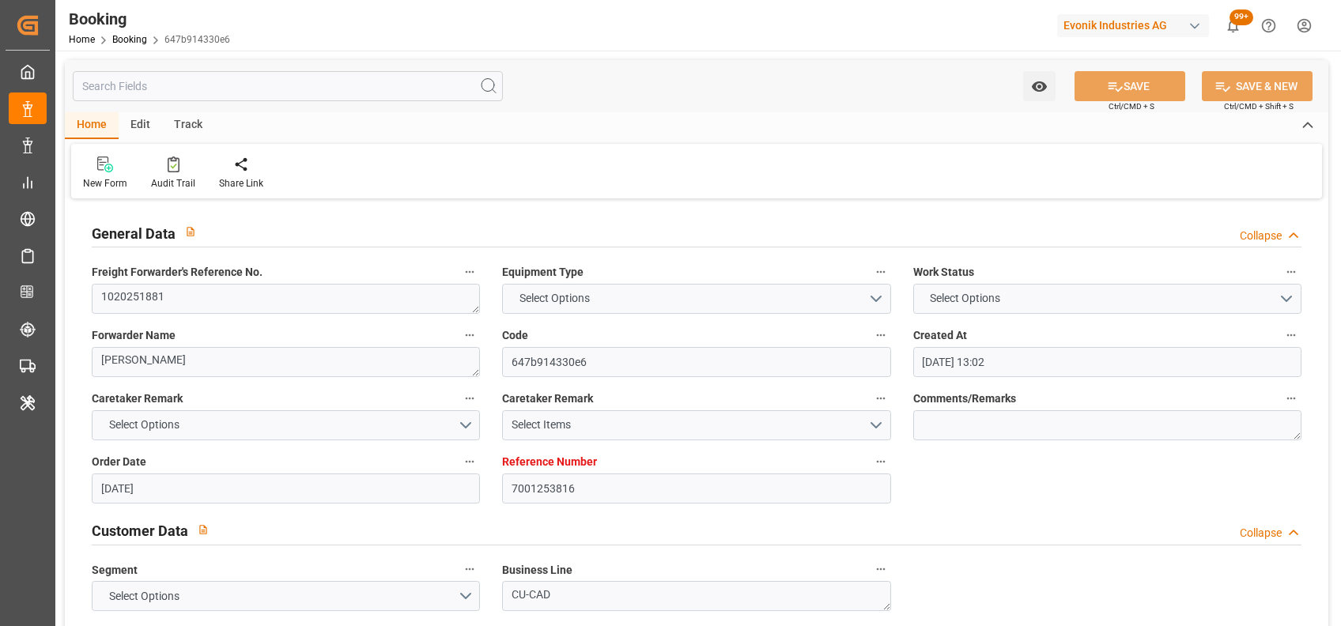
type input "[DATE] 12:00"
type input "[DATE] 19:00"
type input "[DATE] 13:00"
type input "[DATE] 01:51"
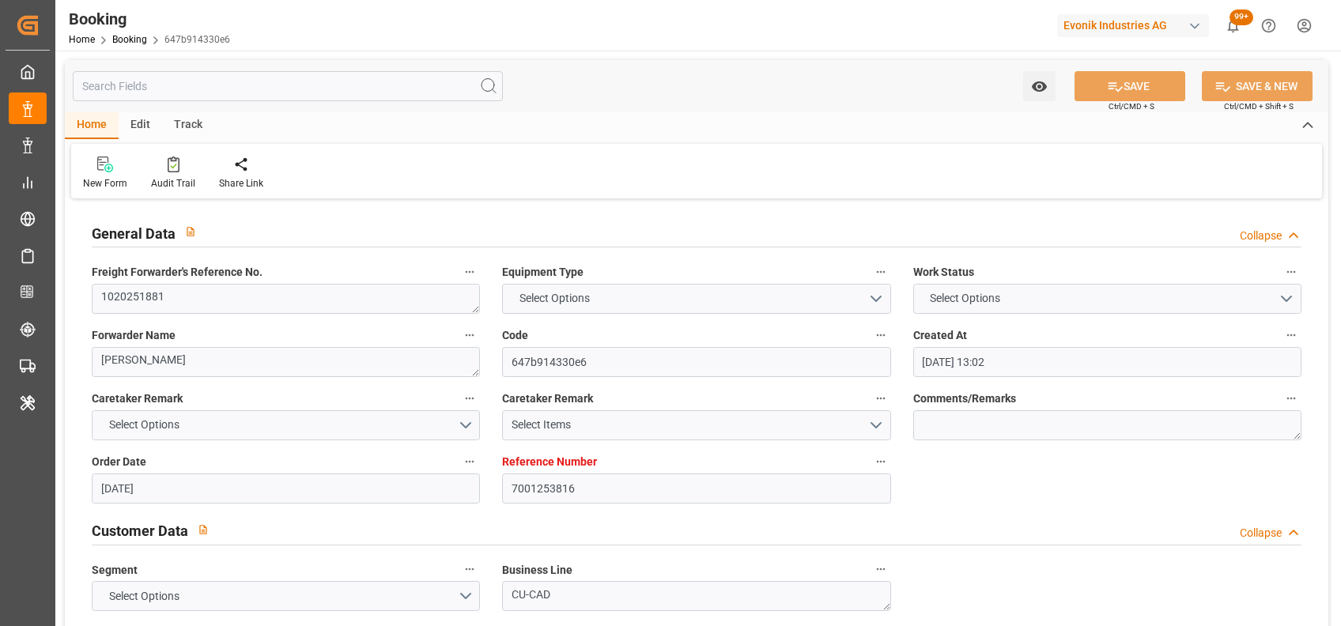
type input "[DATE] 12:00"
type input "[DATE] 01:51"
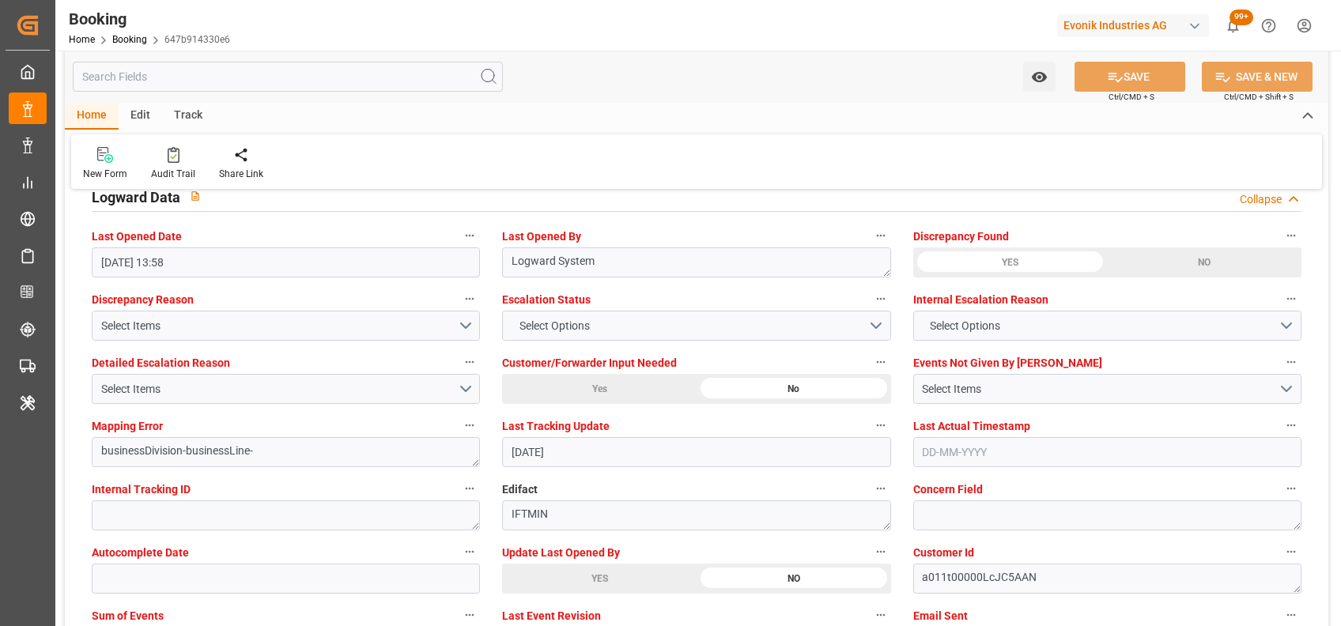
scroll to position [2958, 0]
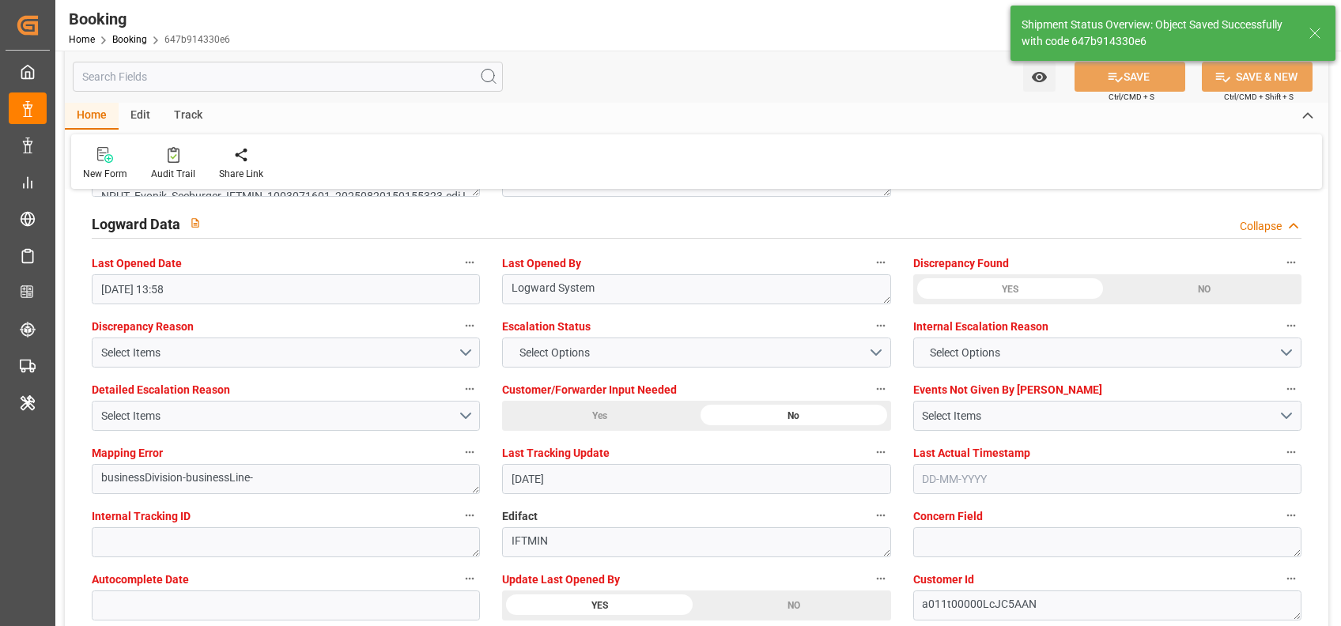
type textarea "[PERSON_NAME]"
type input "02-09-2025 07:12"
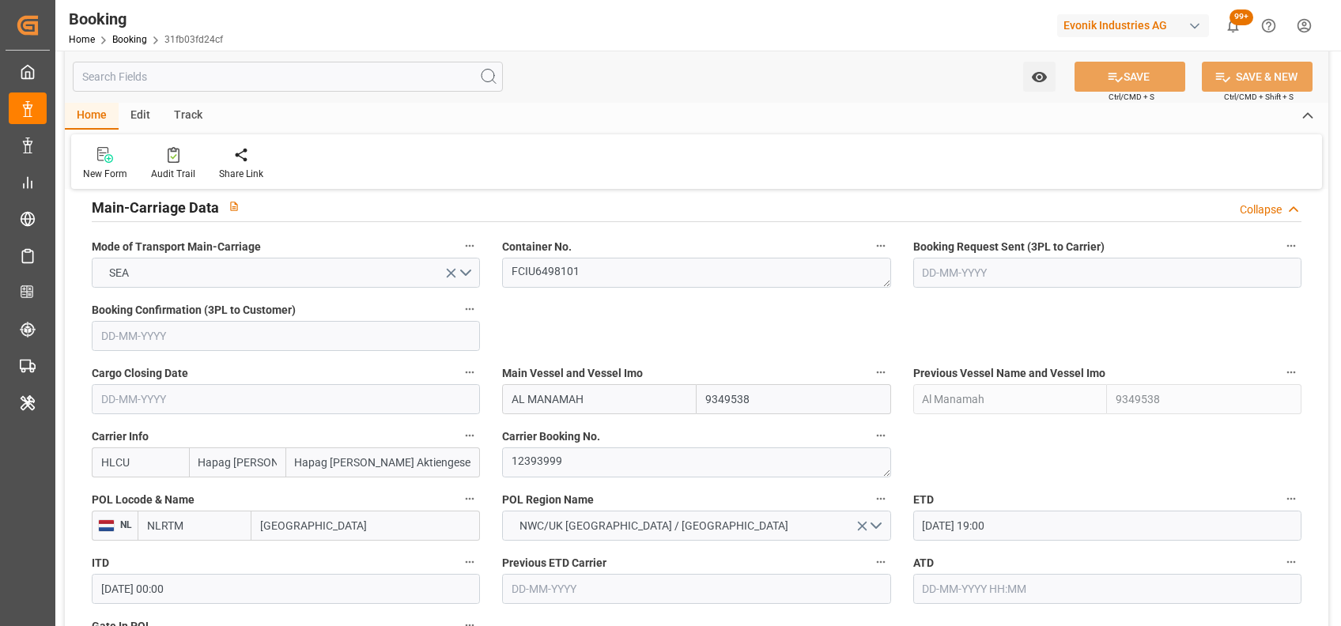
scroll to position [978, 0]
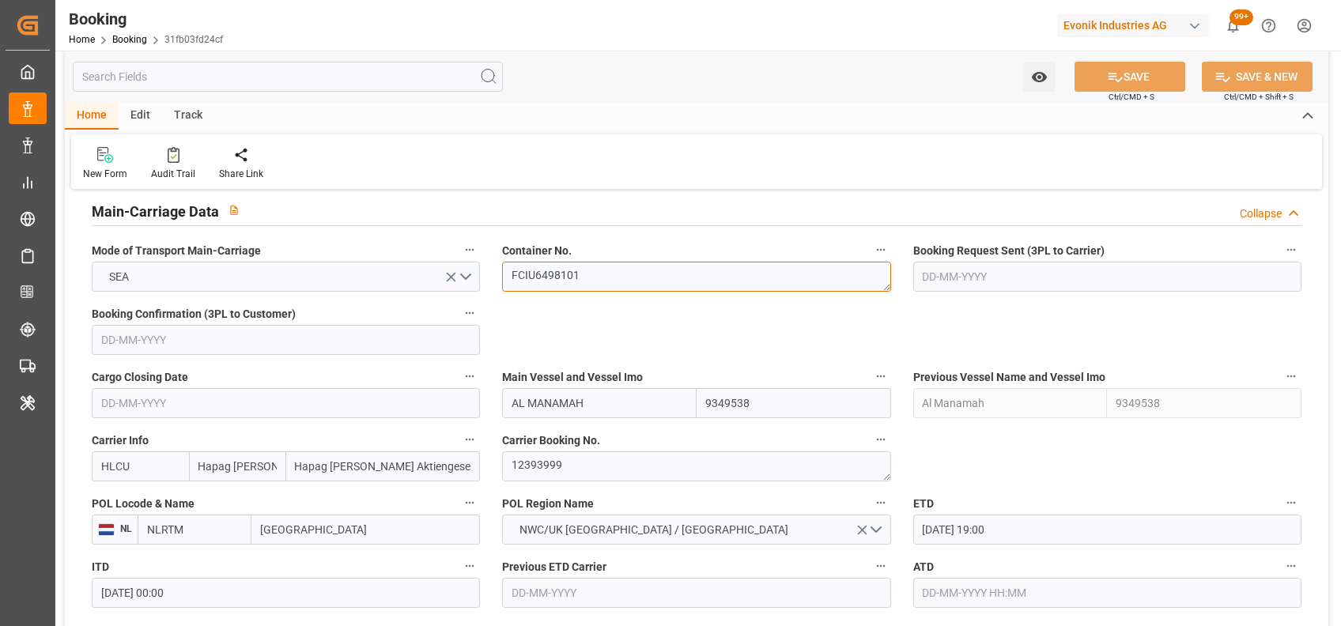
click at [550, 277] on textarea "FCIU6498101" at bounding box center [696, 277] width 388 height 30
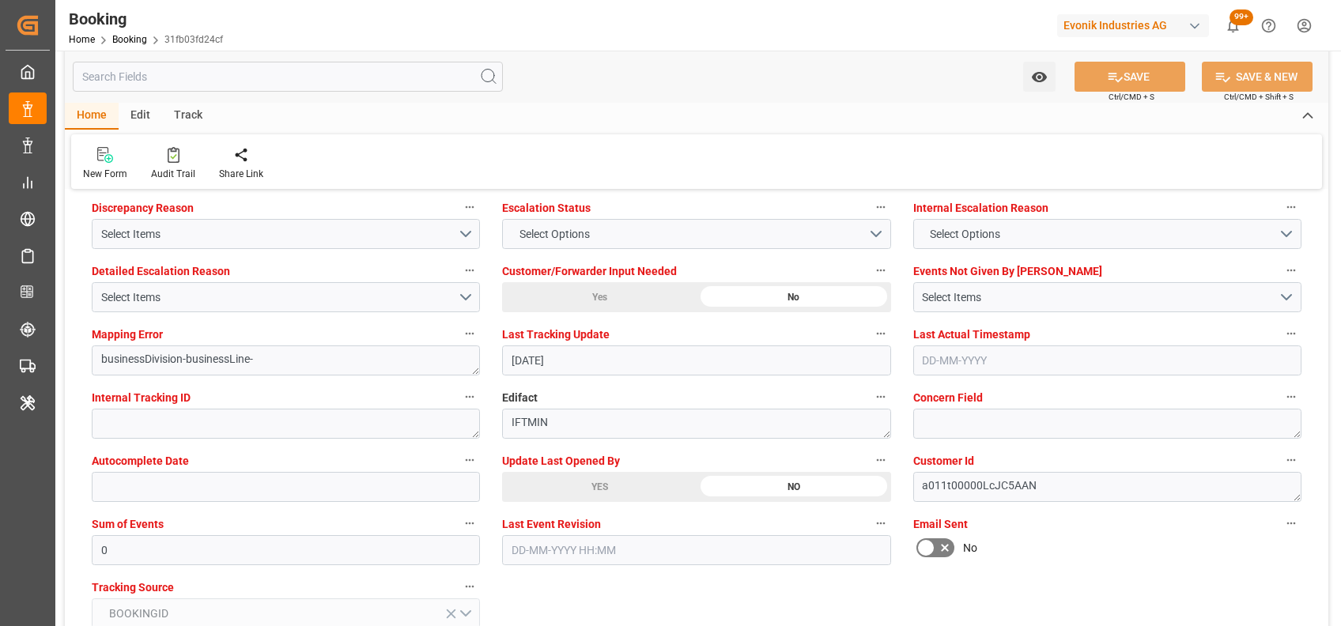
scroll to position [2978, 0]
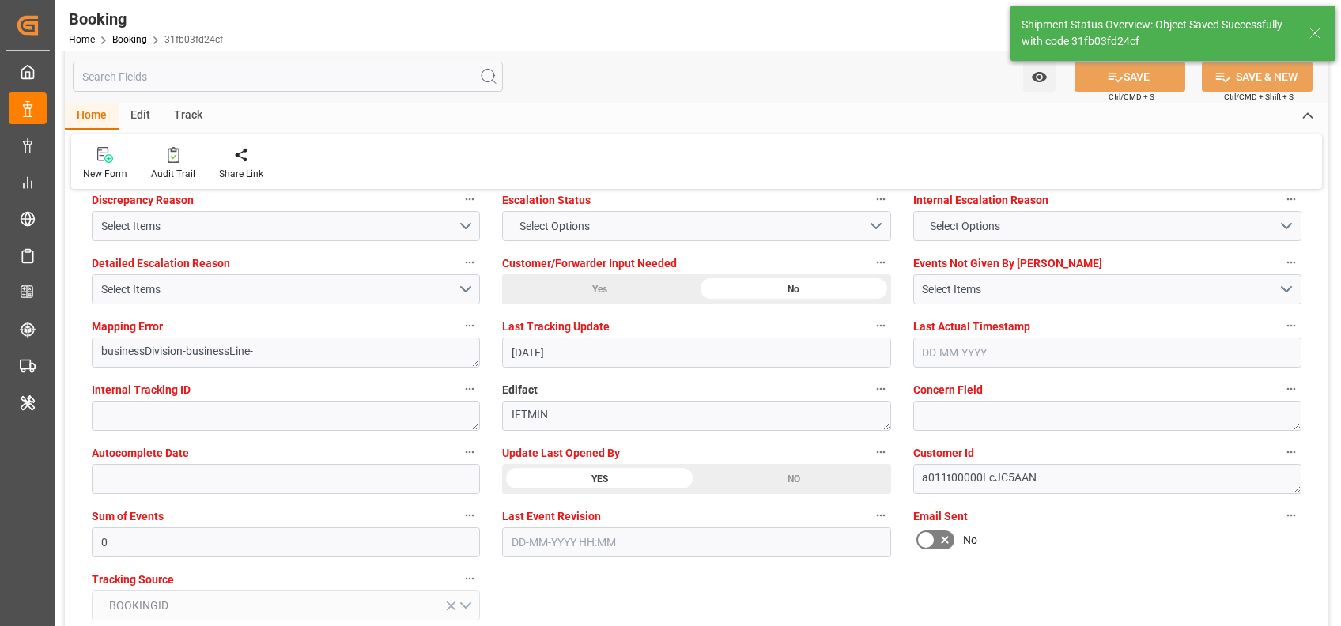
scroll to position [2913, 0]
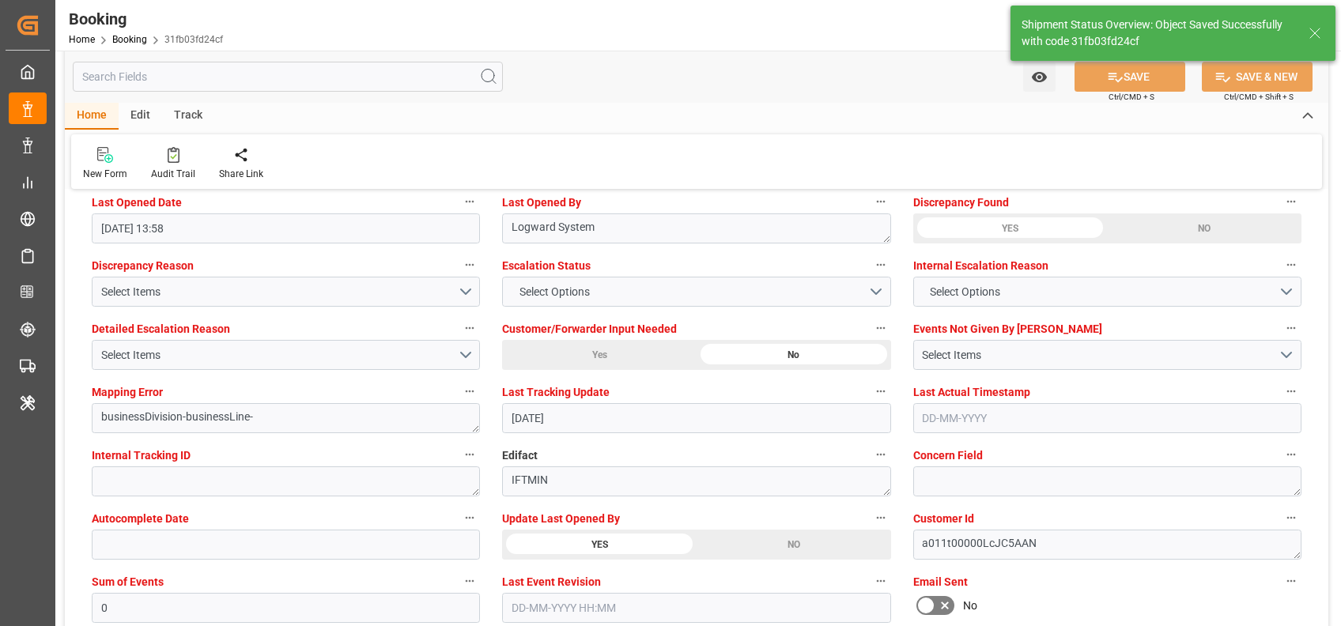
type textarea "[PERSON_NAME]"
type input "[DATE] 07:13"
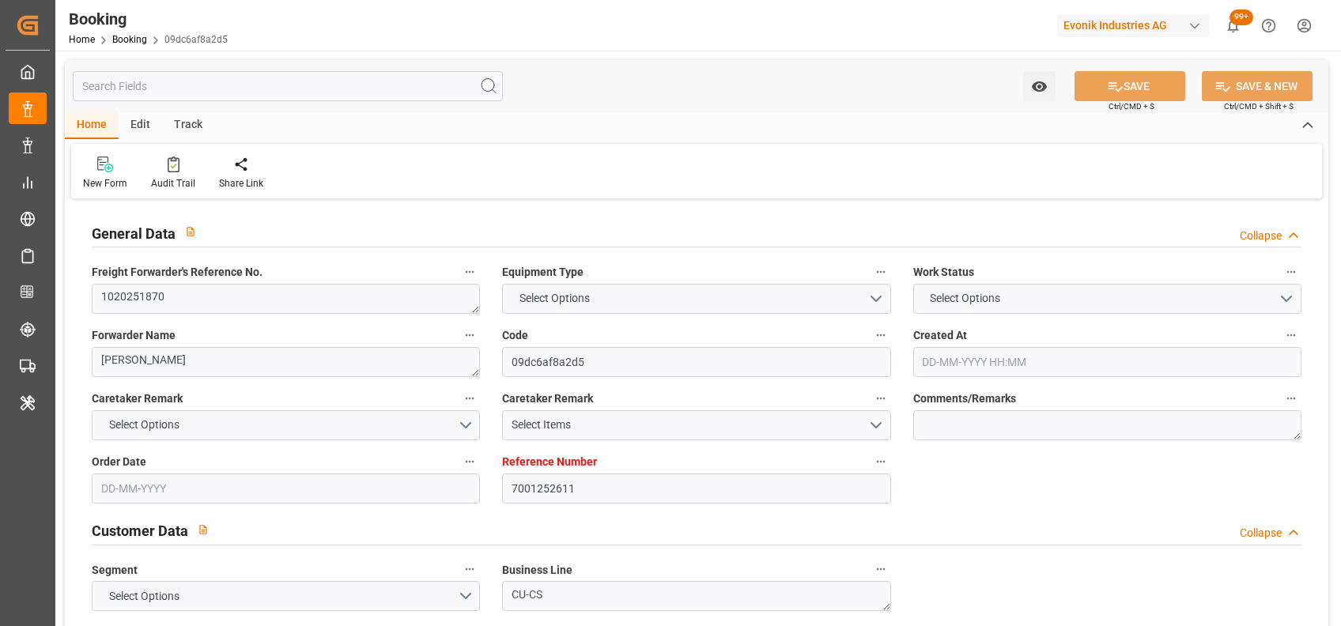
type input "7001252611"
type input "9321548"
type input "Hapag [PERSON_NAME]"
type input "Hapag [PERSON_NAME] Aktiengesellschaft"
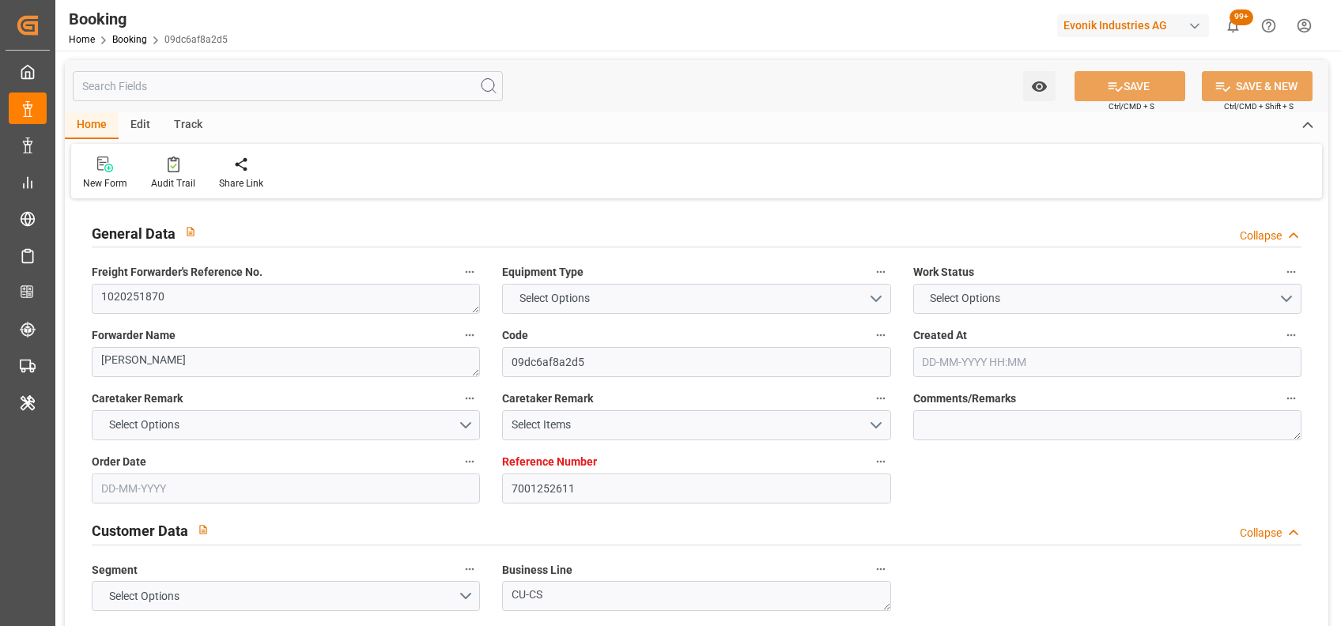
type input "NLRTM"
type input "KRPUS"
type input "CNSHG"
type input "0"
type input "NLRTM"
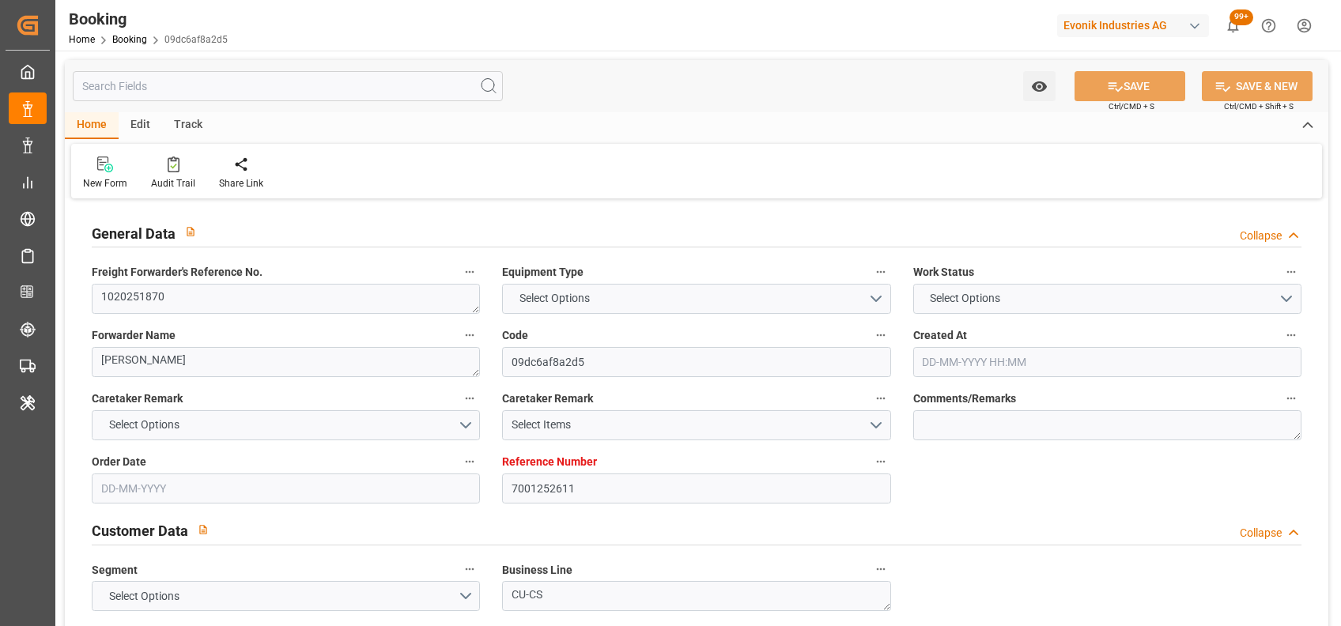
type input "KRPUS"
type input "9450442"
type input "19-08-2025 12:41"
type input "19-08-2025"
type input "31-10-2025"
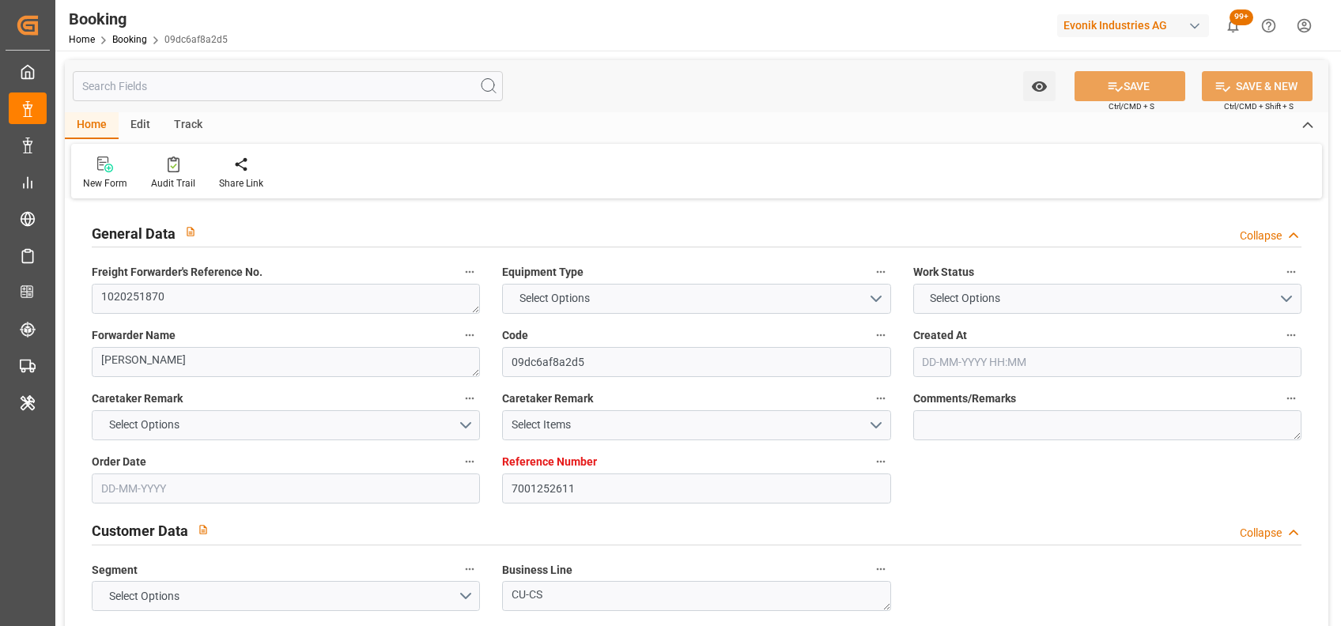
type input "27-08-2025"
type input "28-08-2025 00:00"
type input "07-09-2025 07:00"
type input "07-09-2025 00:00"
type input "25-10-2025 15:00"
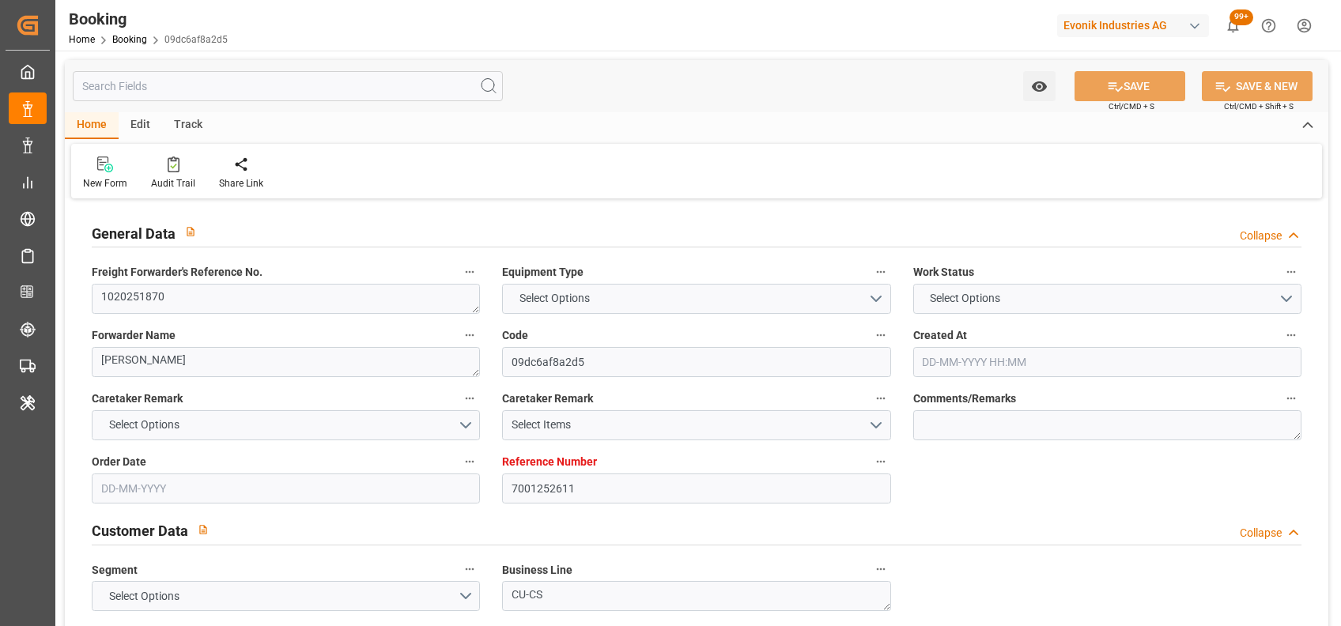
type input "25-10-2025 00:00"
type input "18-10-2025 16:00"
type input "18-10-2025 00:00"
type input "23-10-2025 05:00"
type input "23-10-2025 00:00"
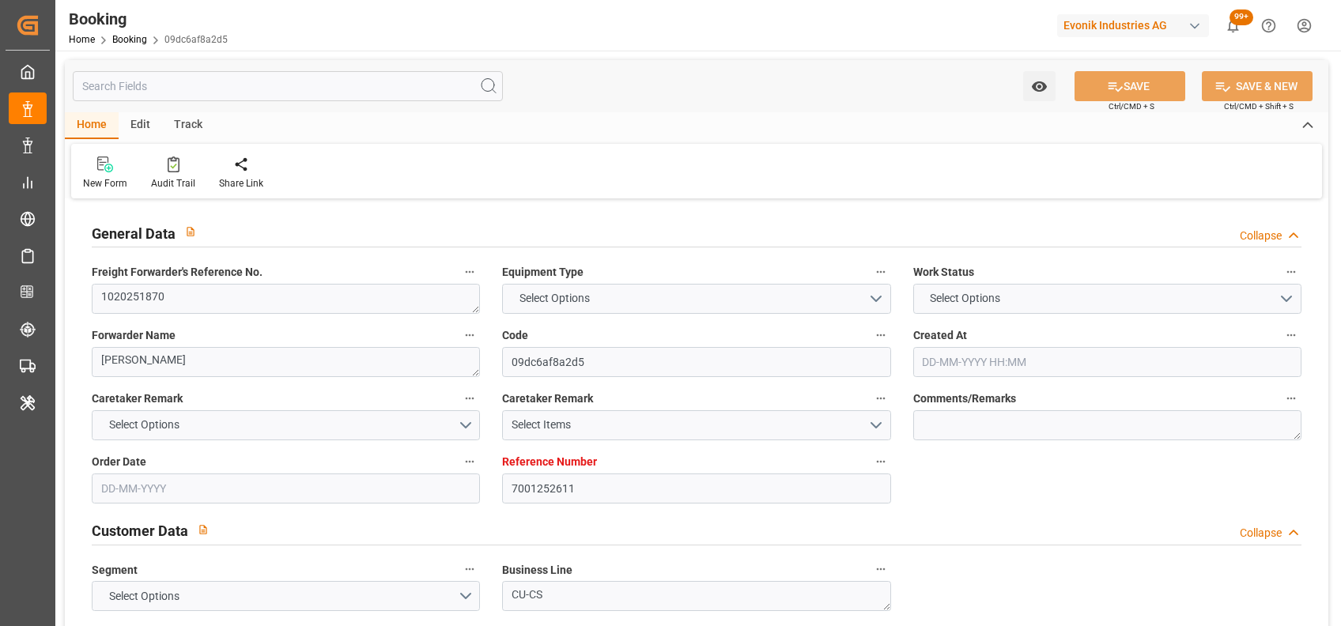
type input "20-08-2025"
type input "01-09-2025 13:23"
type input "01-09-2025"
type input "29-08-2025 22:00"
type input "04-09-2025 12:00"
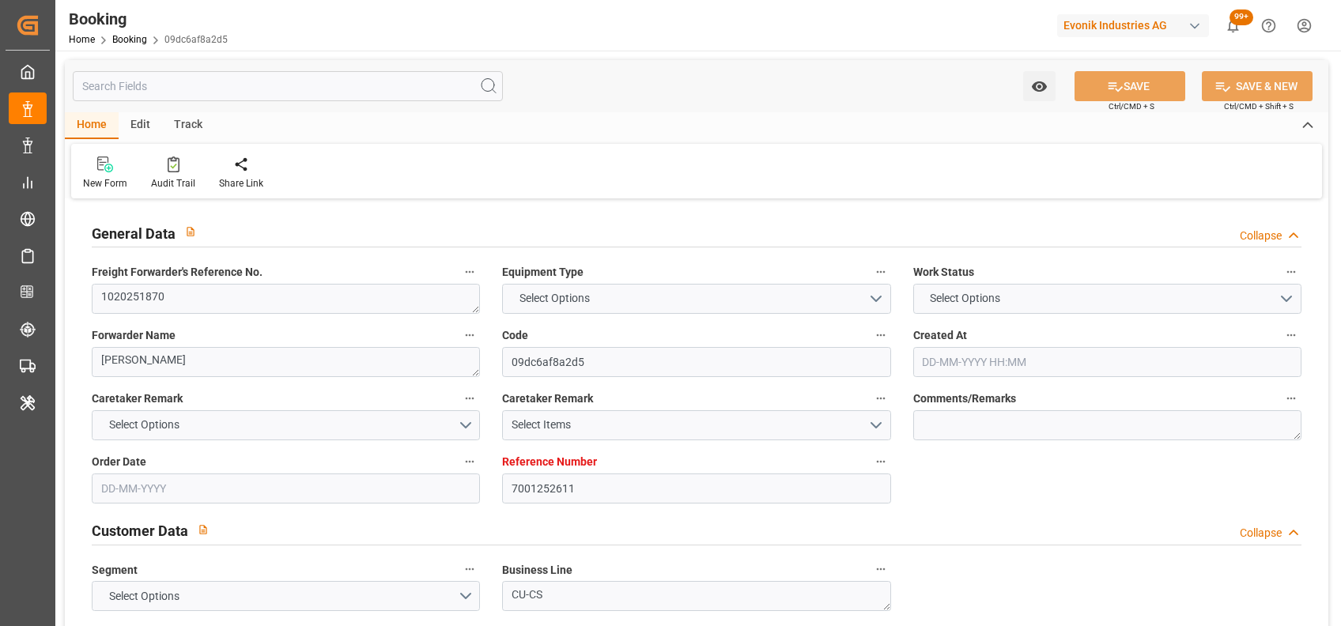
type input "04-09-2025 12:00"
type input "07-09-2025 07:00"
type input "18-10-2025 16:00"
type input "19-10-2025 00:42"
type input "23-10-2025 05:00"
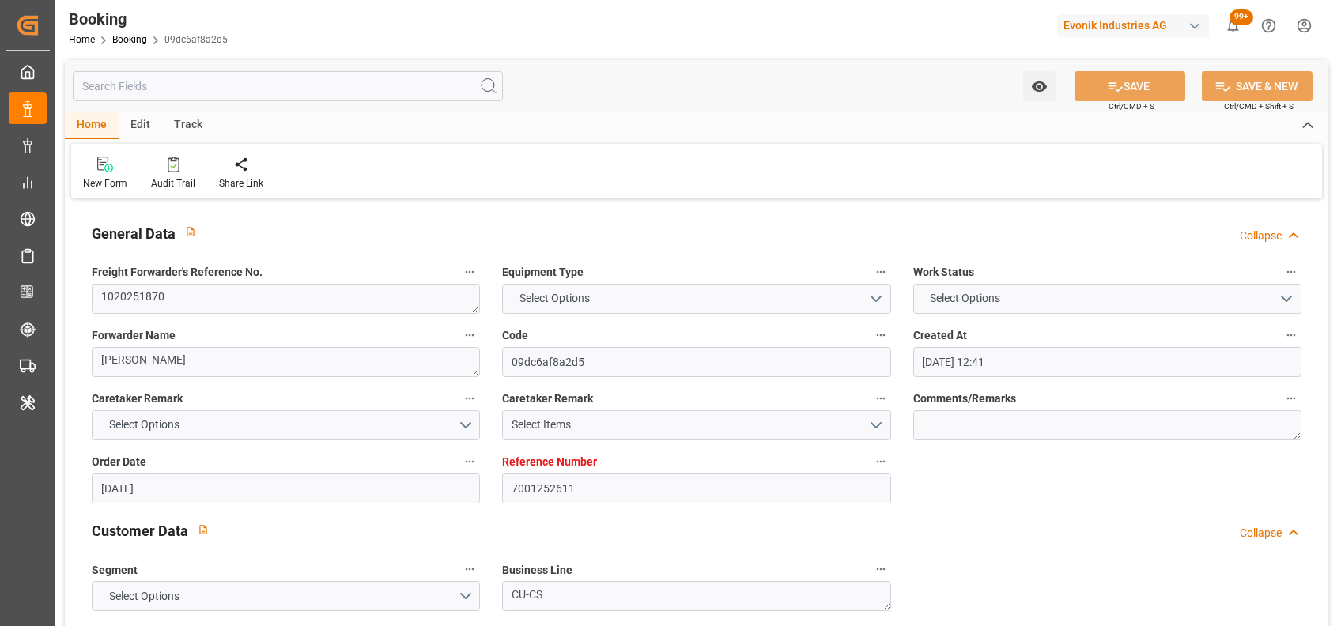
type input "25-10-2025 15:00"
type input "26-10-2025 04:33"
type input "30-10-2025 04:33"
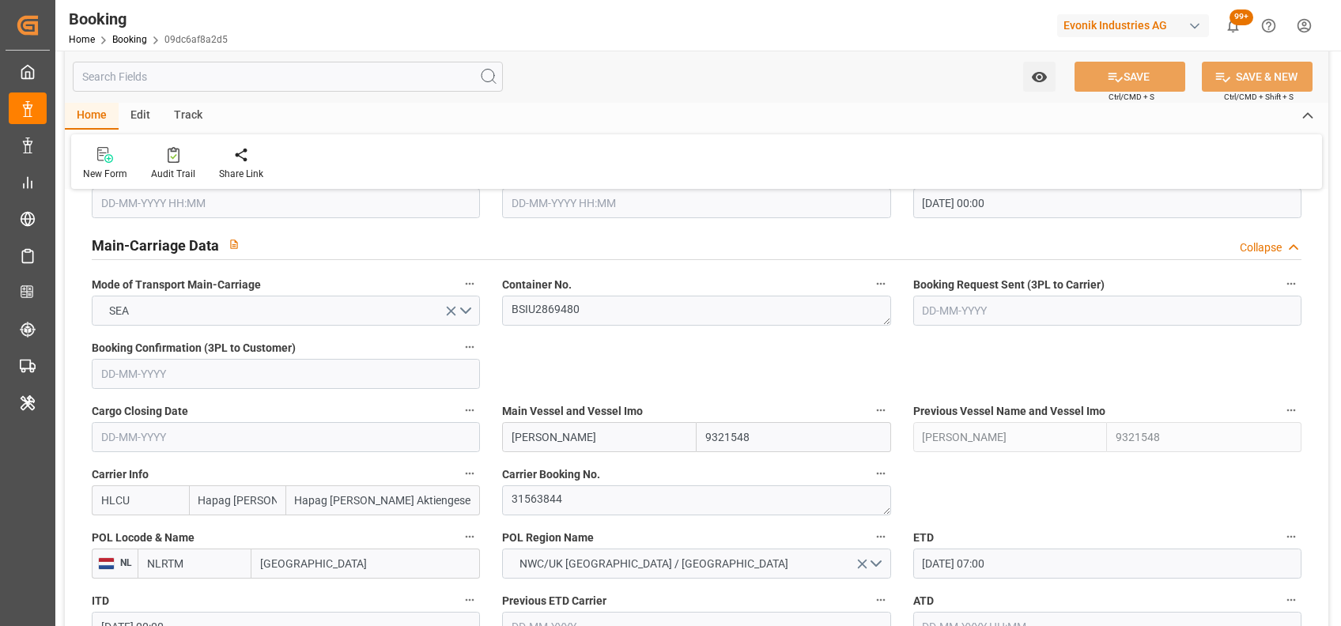
scroll to position [1037, 0]
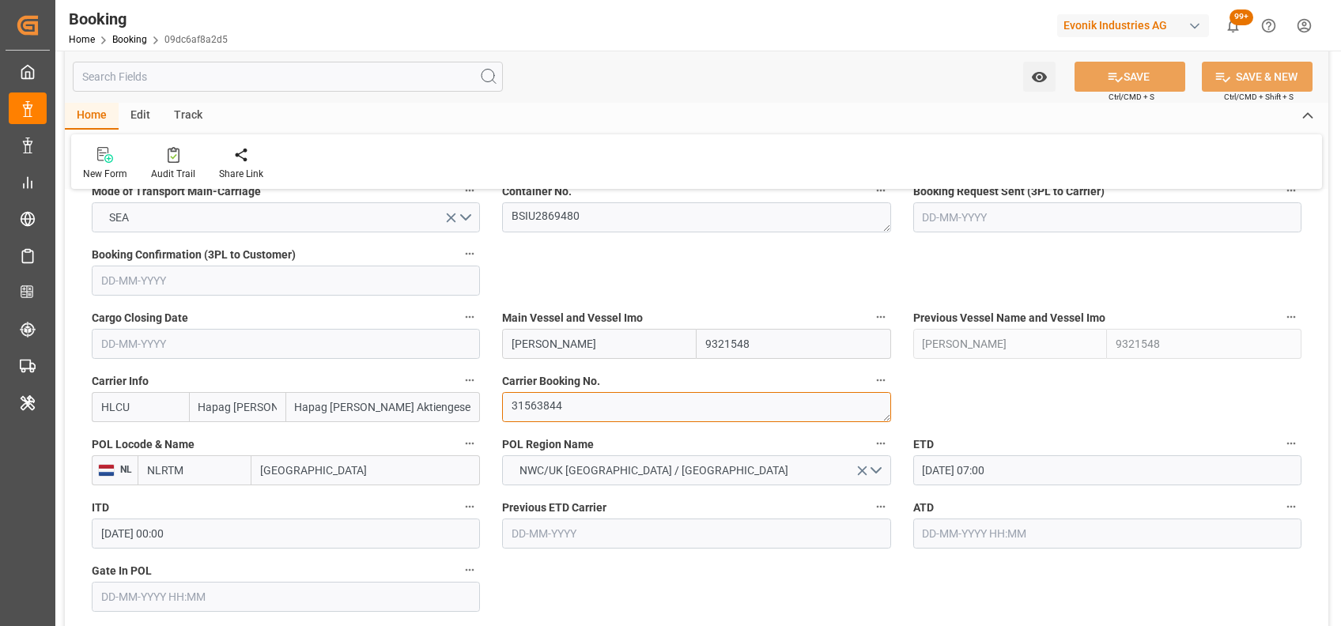
click at [580, 397] on textarea "31563844" at bounding box center [696, 407] width 388 height 30
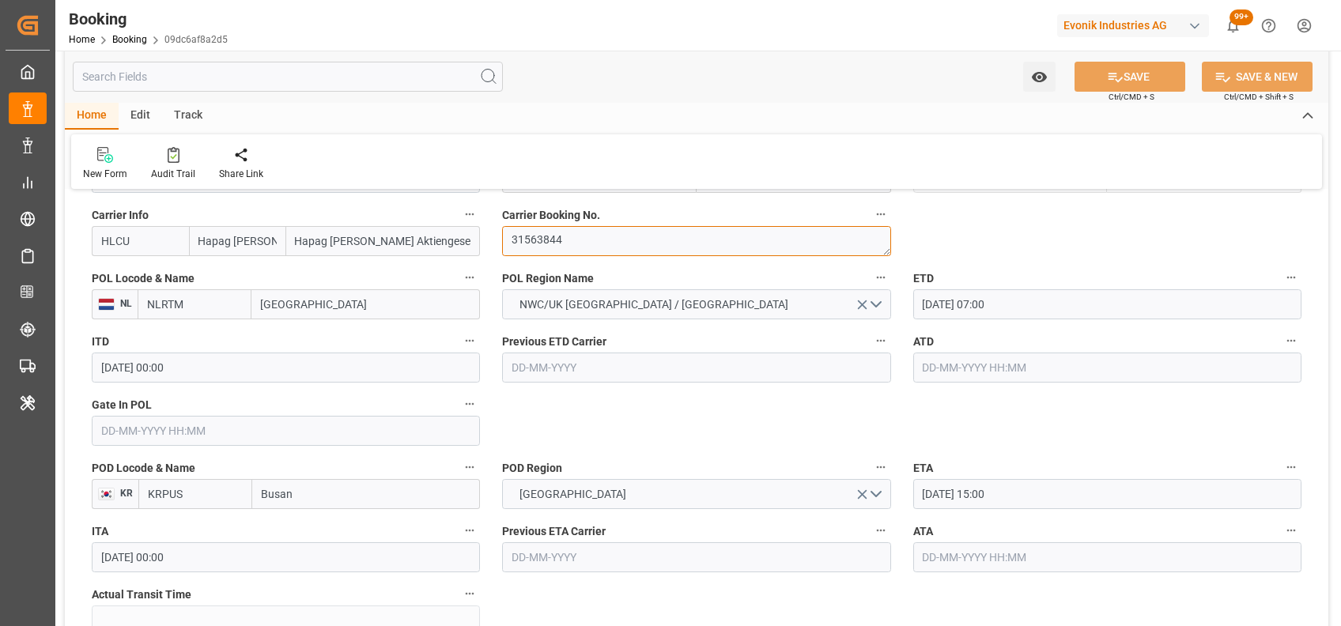
scroll to position [1208, 0]
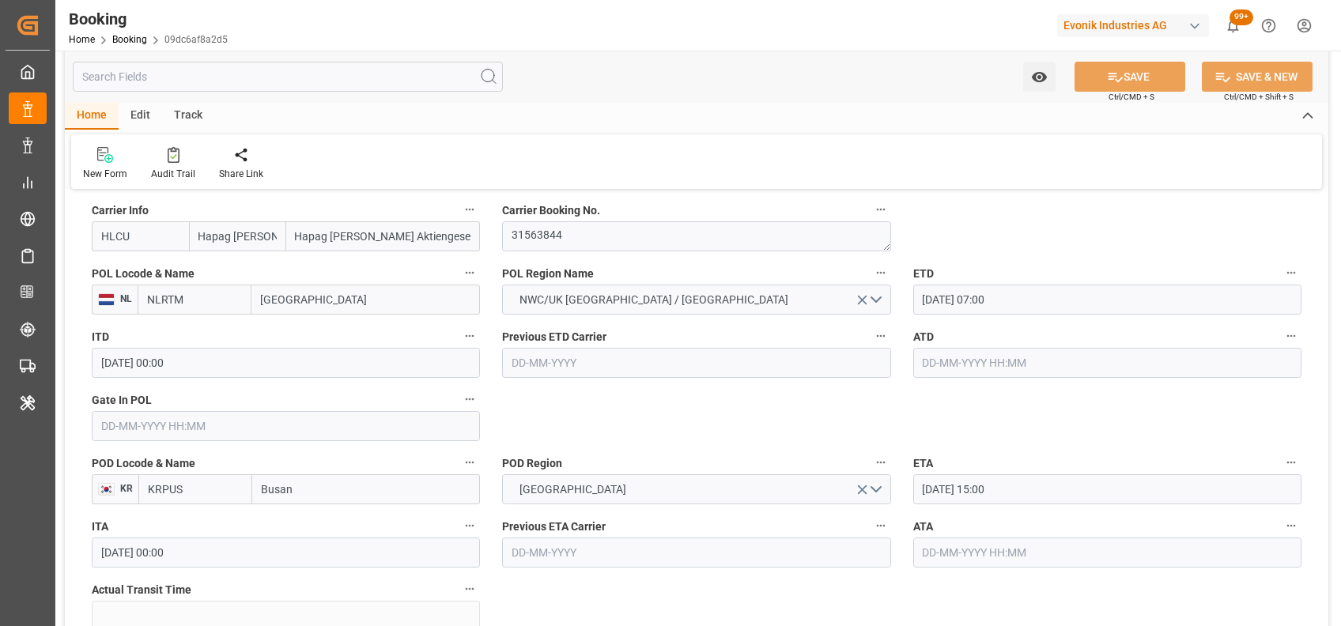
click at [408, 428] on input "text" at bounding box center [286, 426] width 388 height 30
type input "02-09-2025 00:00"
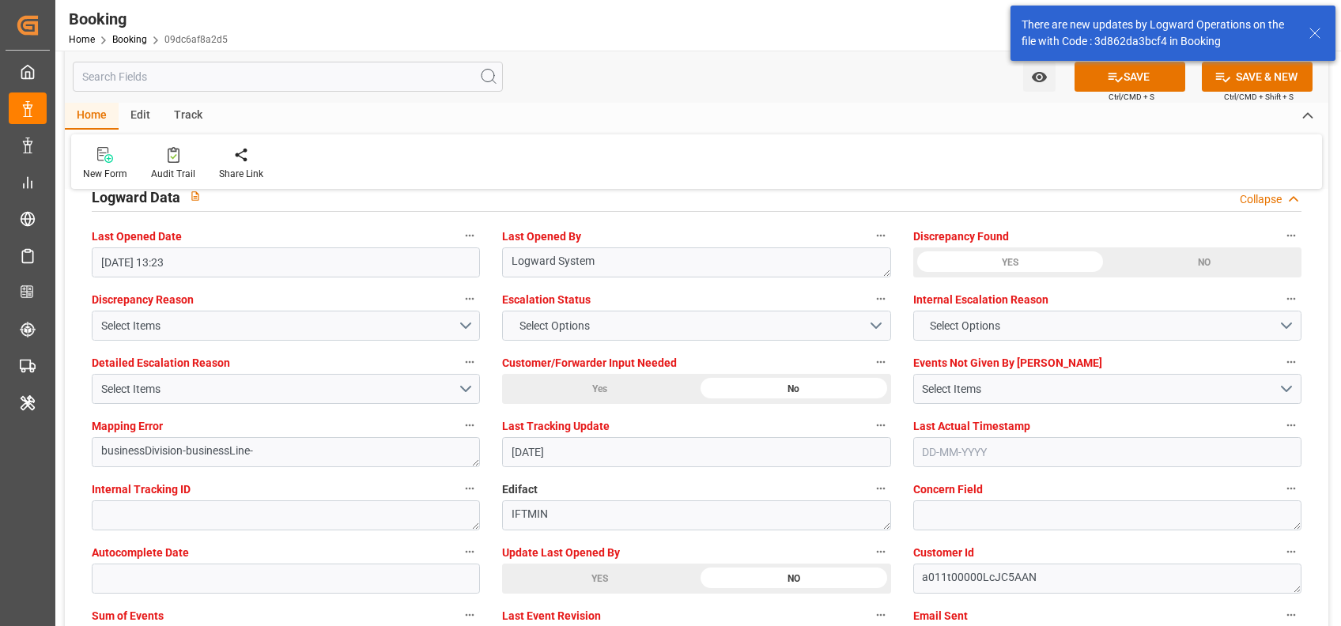
scroll to position [2879, 0]
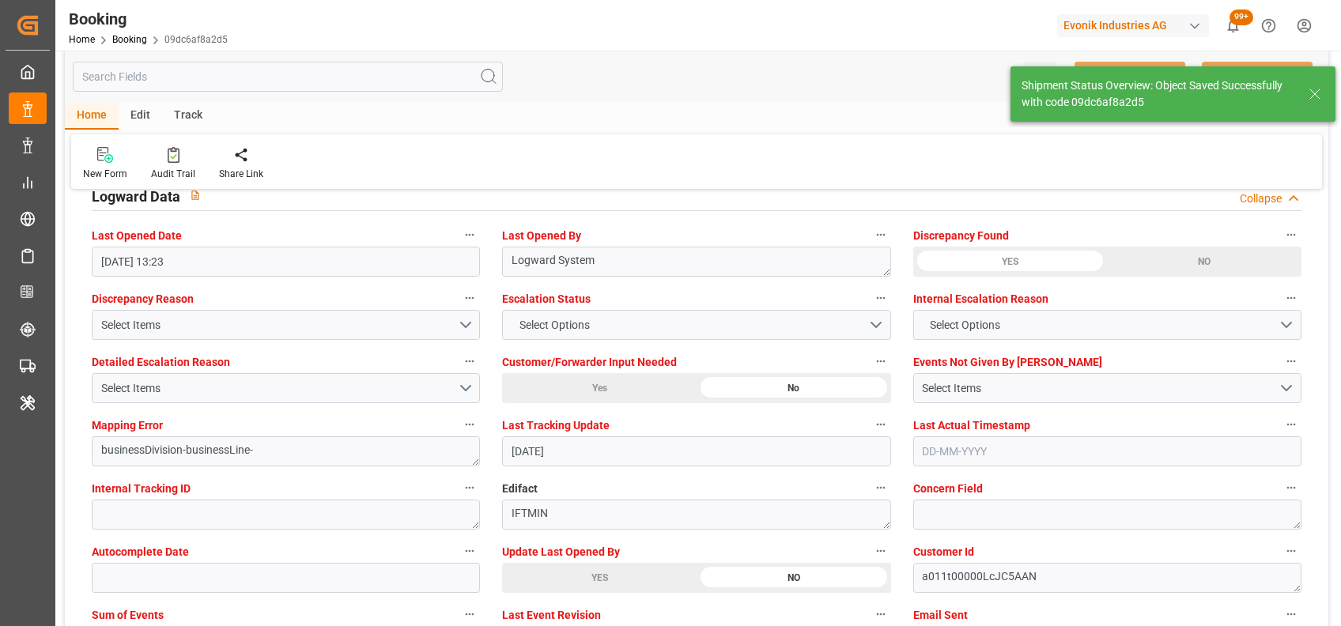
type input "02-09-2025 07:14"
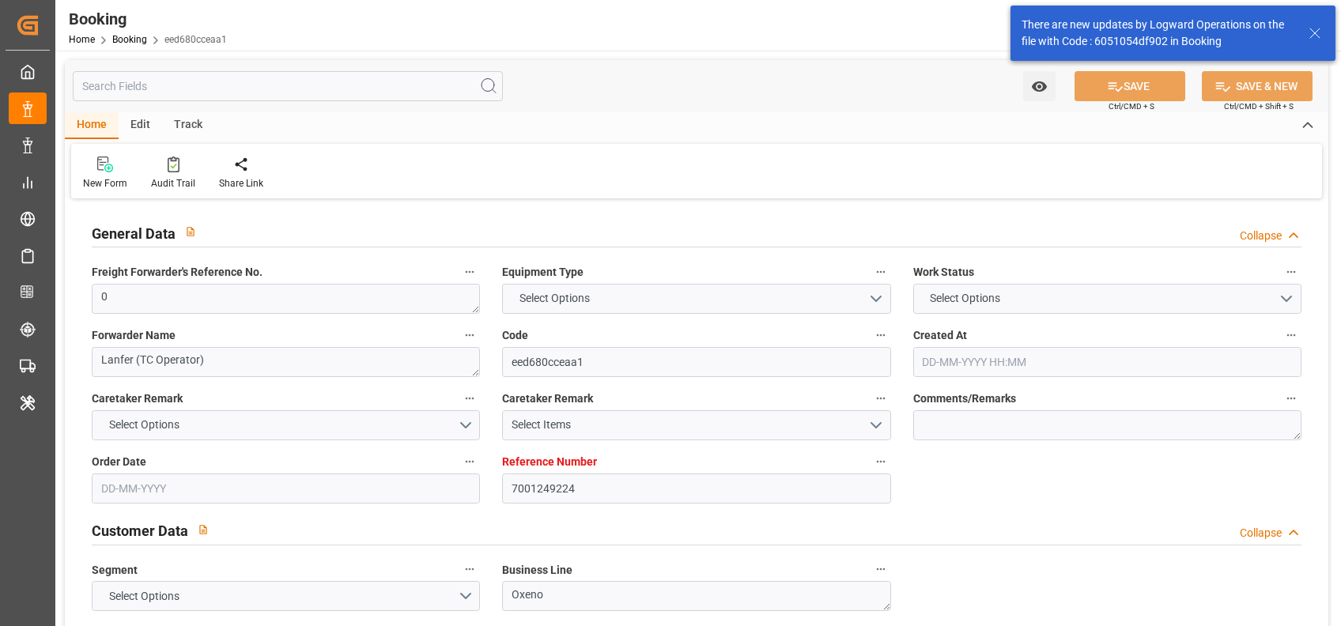
type input "7001249224"
type input "9667150"
type input "Hapag [PERSON_NAME]"
type input "Hapag [PERSON_NAME] Aktiengesellschaft"
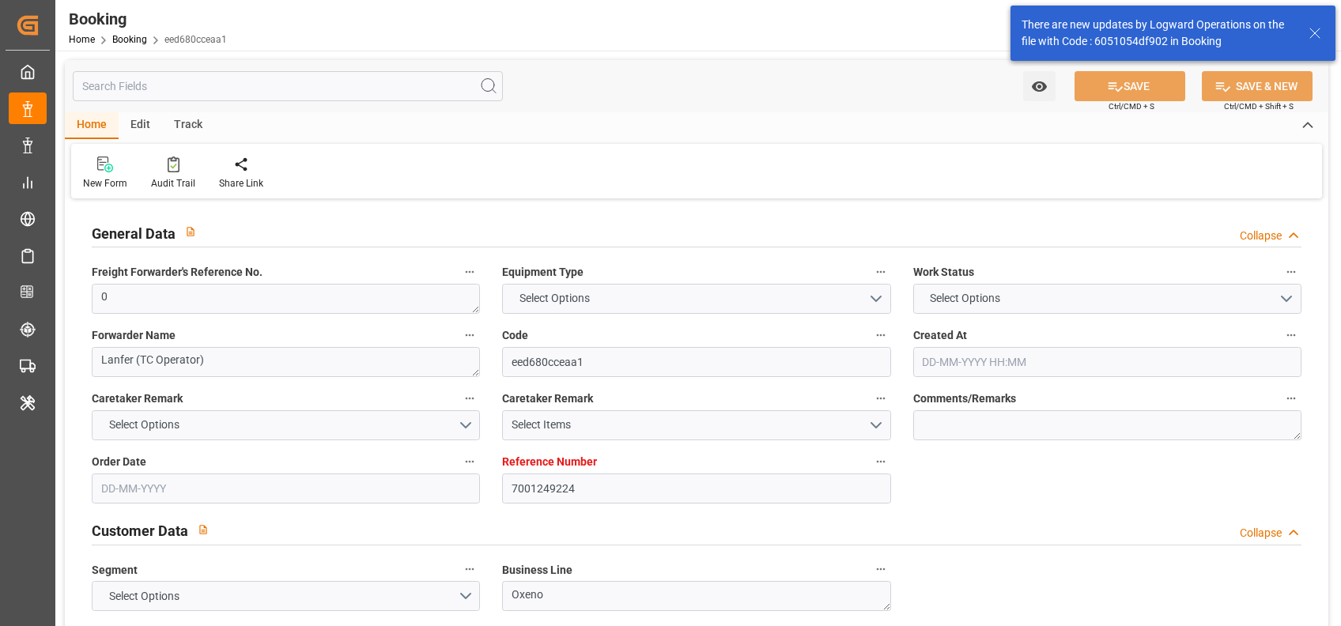
type input "NLRTM"
type input "INNSA"
type input "0"
type input "[DATE] 13:19"
type input "[DATE]"
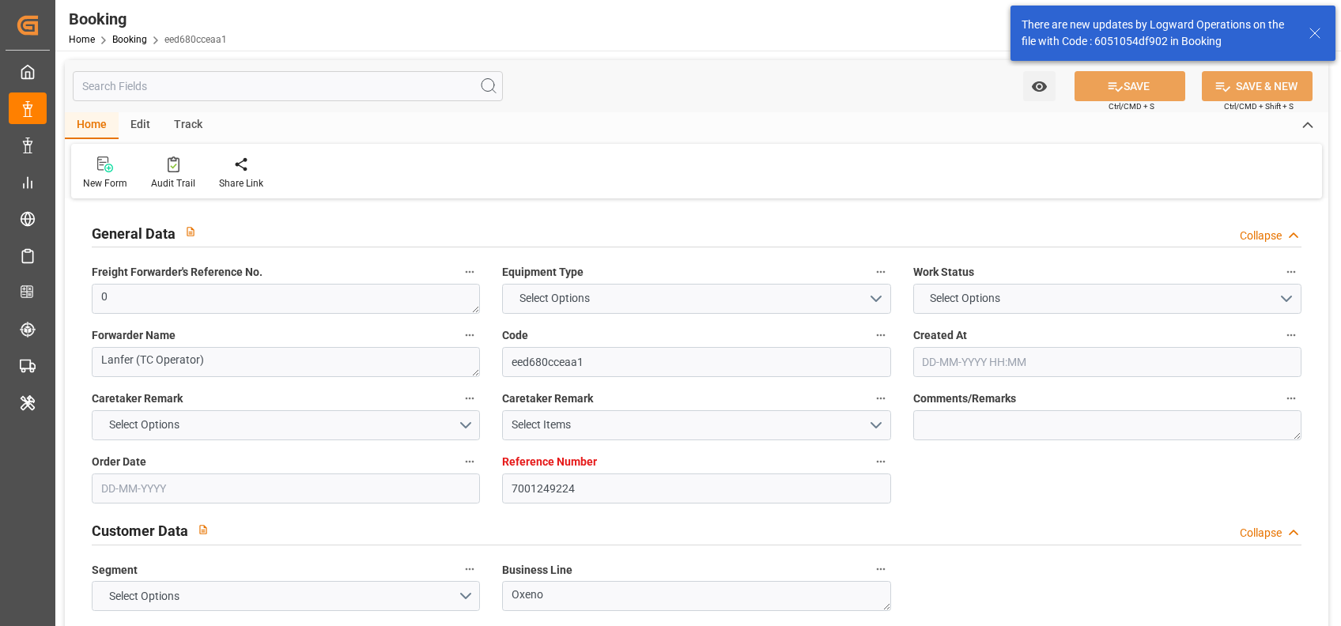
type input "[DATE]"
type input "[DATE] 00:00"
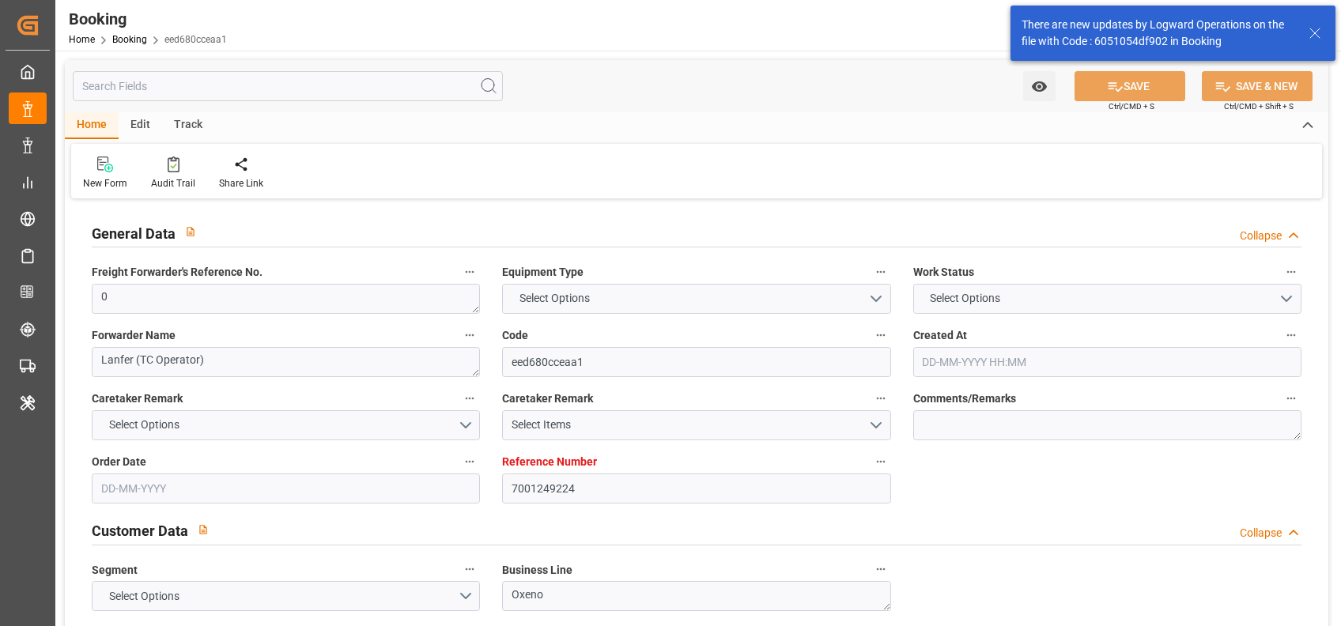
type input "[DATE] 00:00"
type input "[DATE]"
type input "01-09-2025 09:08"
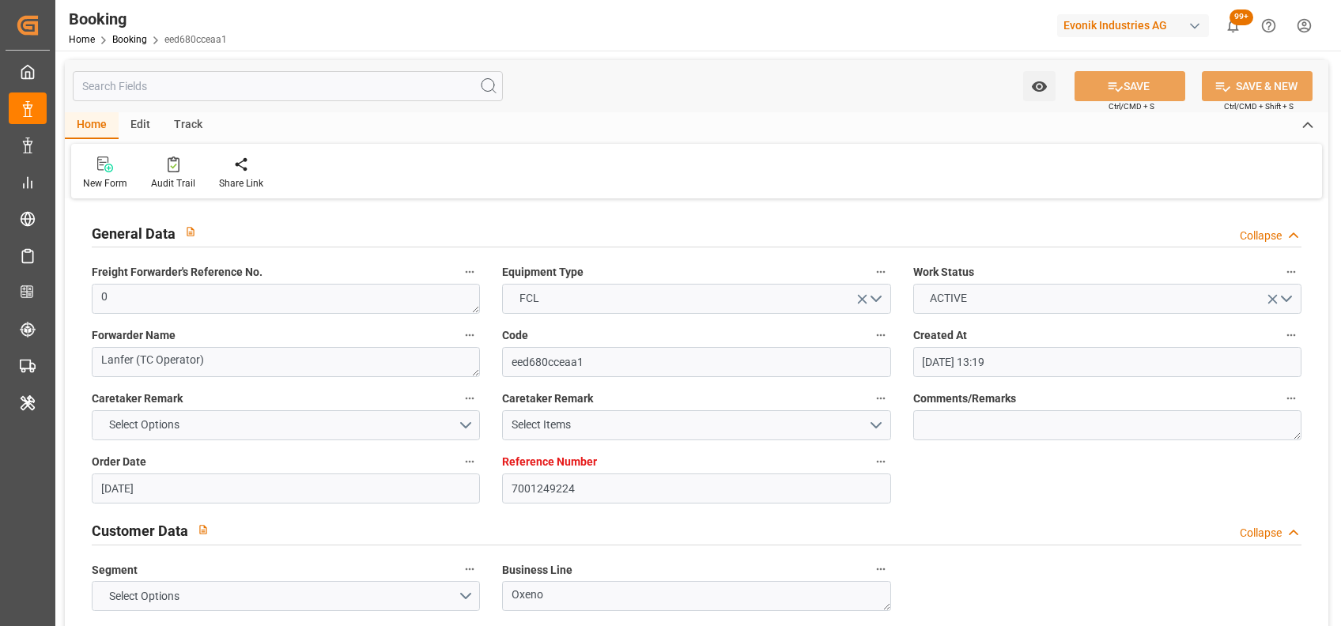
scroll to position [1049, 0]
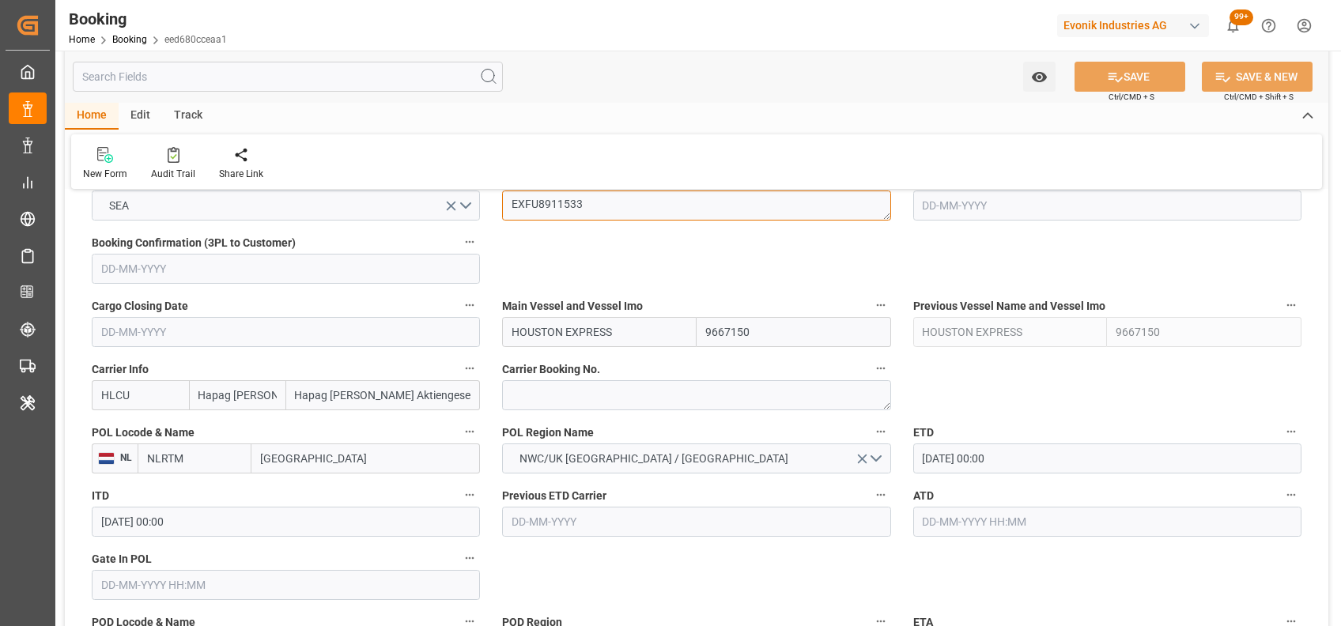
click at [576, 212] on textarea "EXFU8911533" at bounding box center [696, 206] width 388 height 30
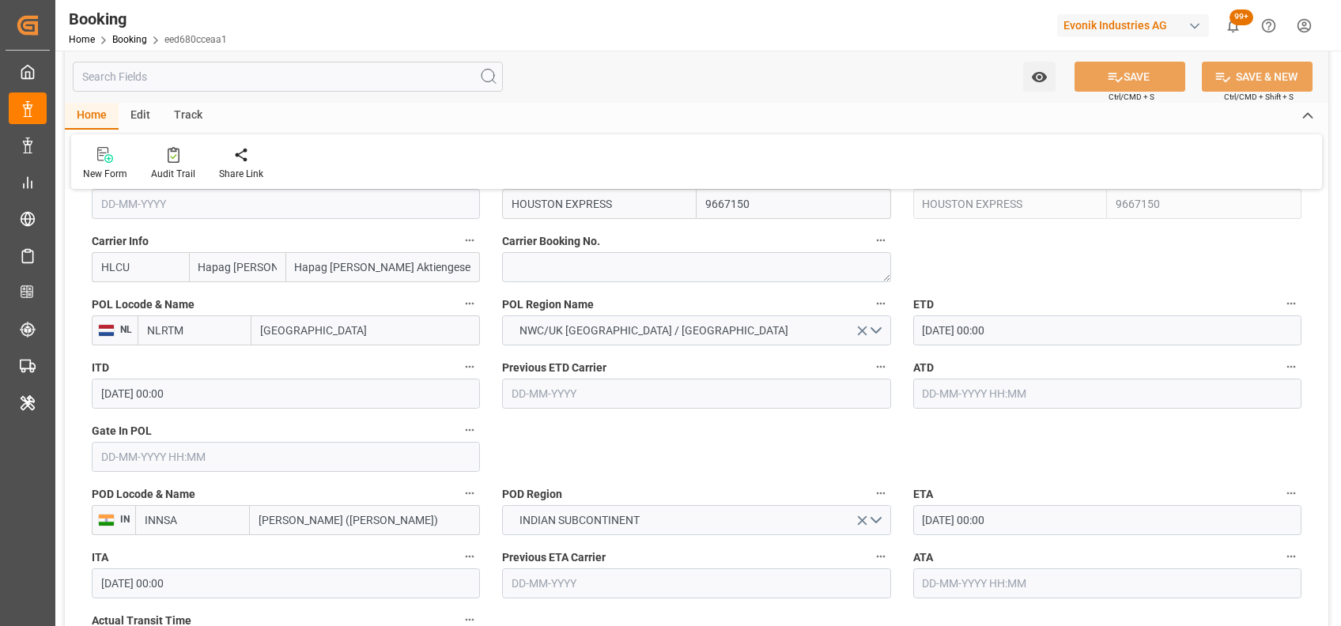
scroll to position [1186, 0]
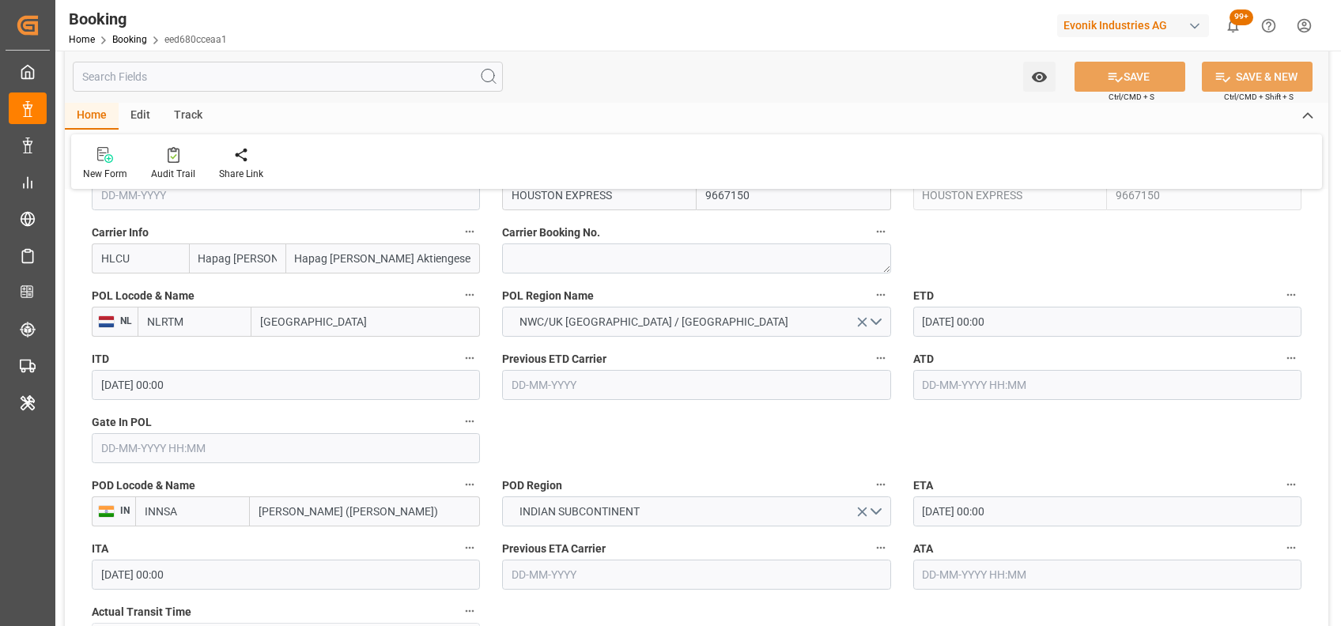
click at [367, 433] on input "text" at bounding box center [286, 448] width 388 height 30
type input "02-09-2025 00:00"
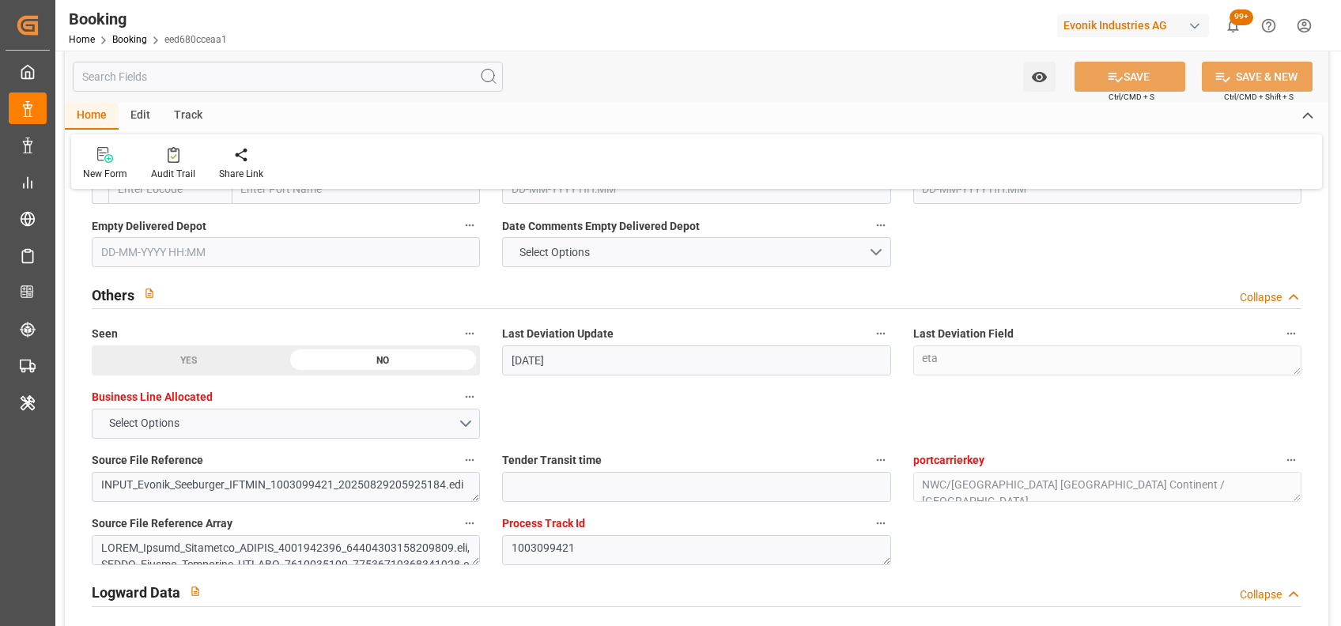
scroll to position [2536, 0]
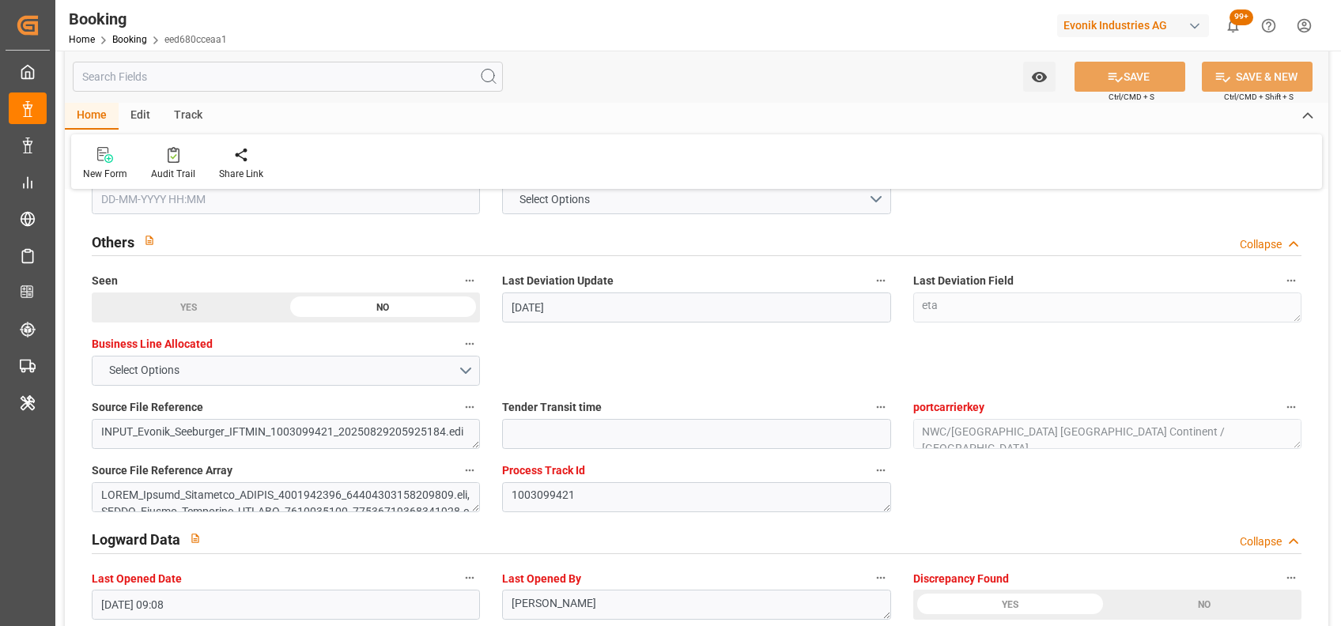
type textarea "[PERSON_NAME]"
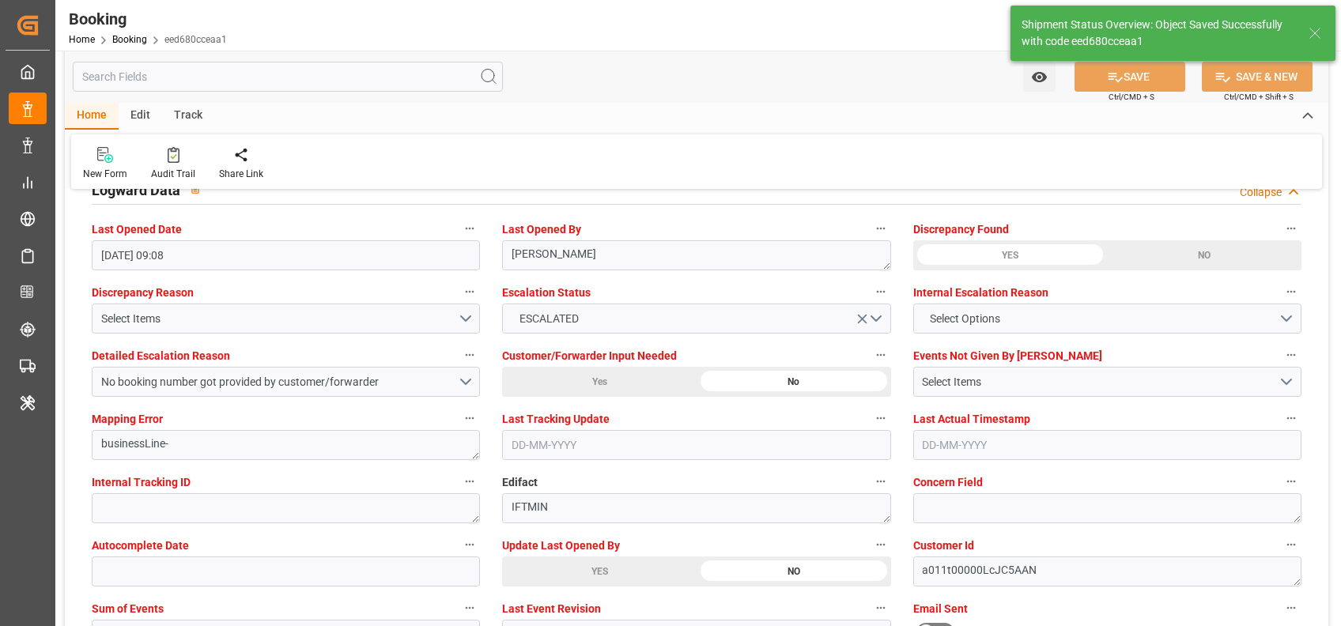
type input "02-09-2025 07:15"
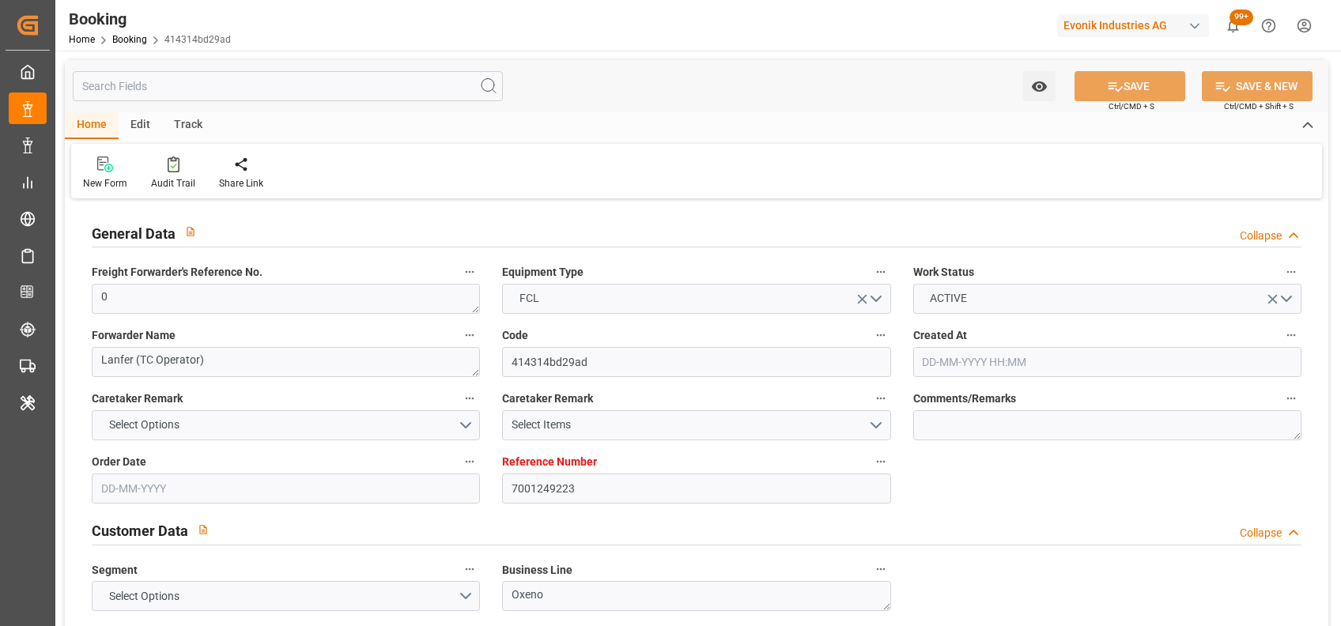
type input "[DATE] 13:19"
type input "[DATE]"
type input "[DATE] 00:00"
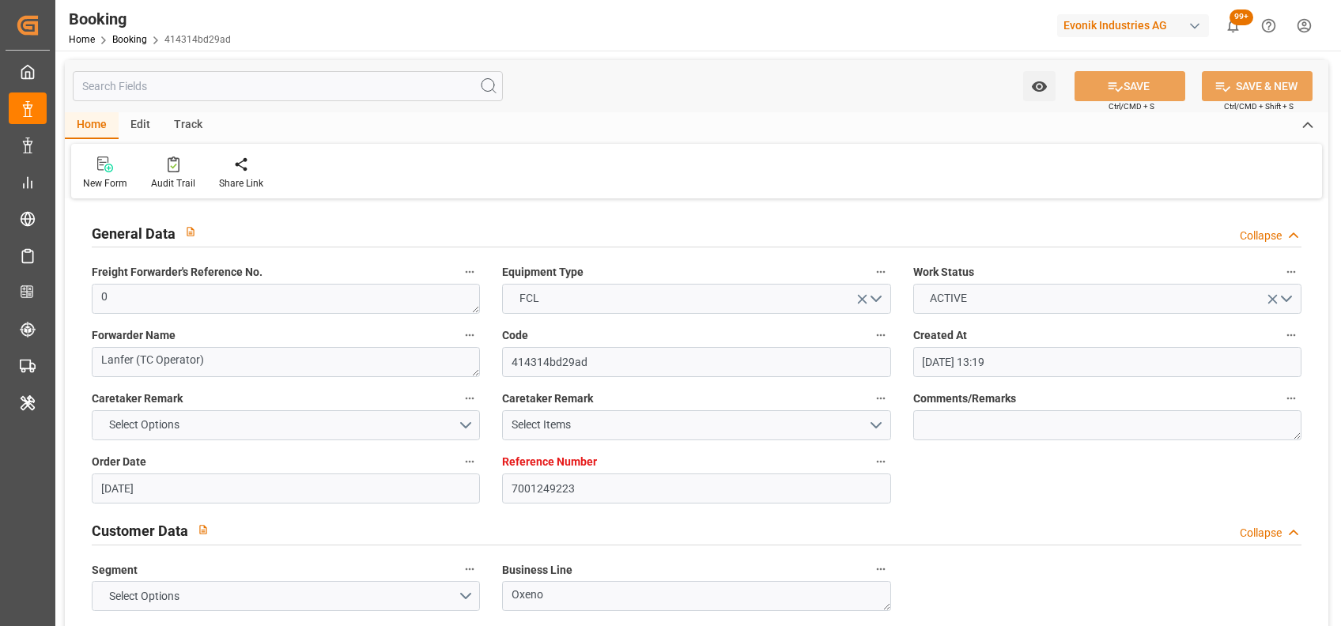
type input "[DATE] 00:00"
type input "[DATE]"
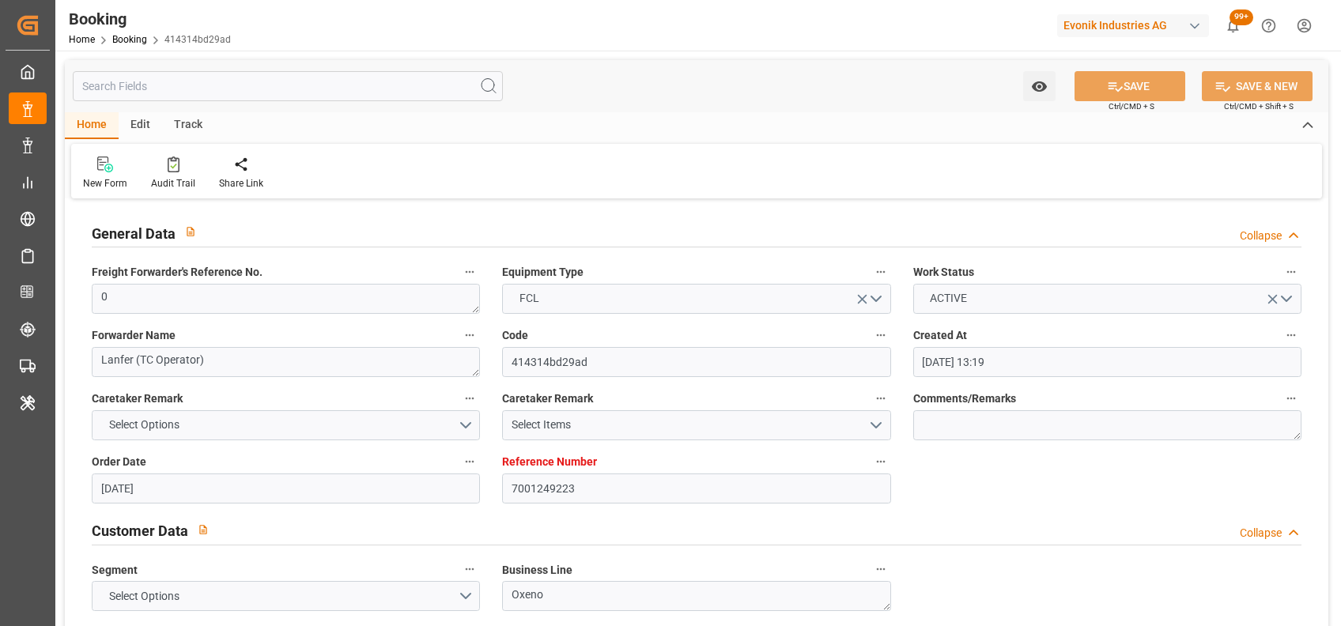
type input "[DATE] 09:07"
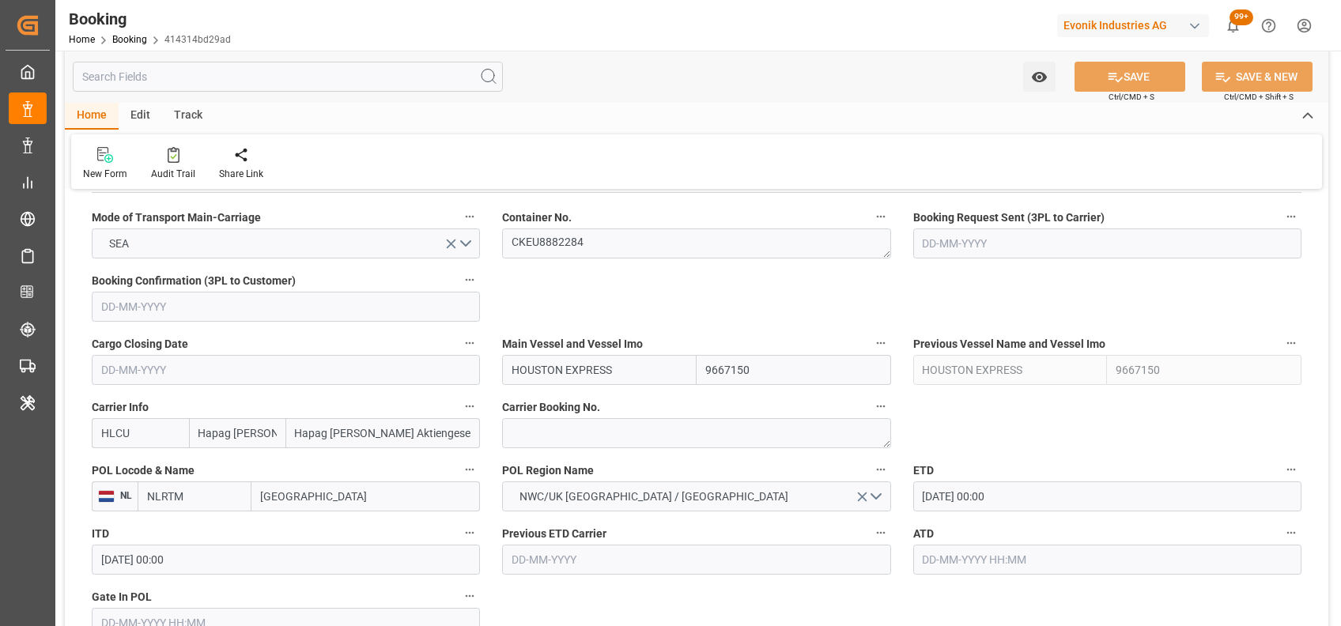
scroll to position [1007, 0]
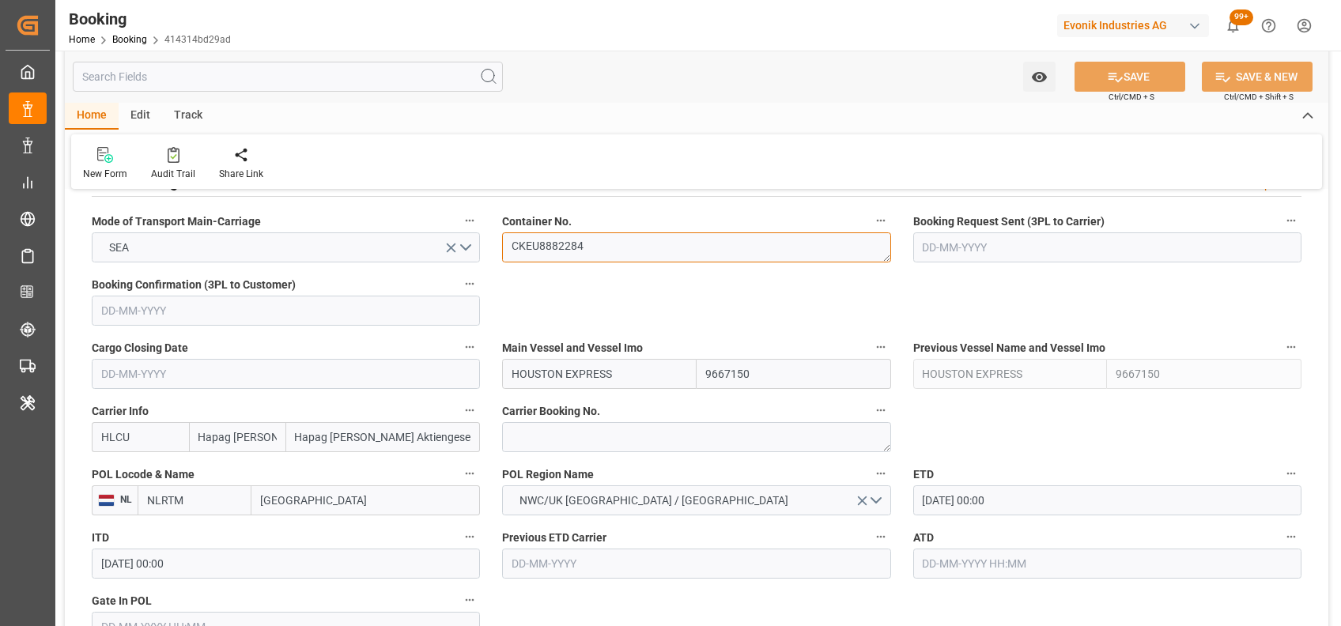
click at [546, 244] on textarea "CKEU8882284" at bounding box center [696, 247] width 388 height 30
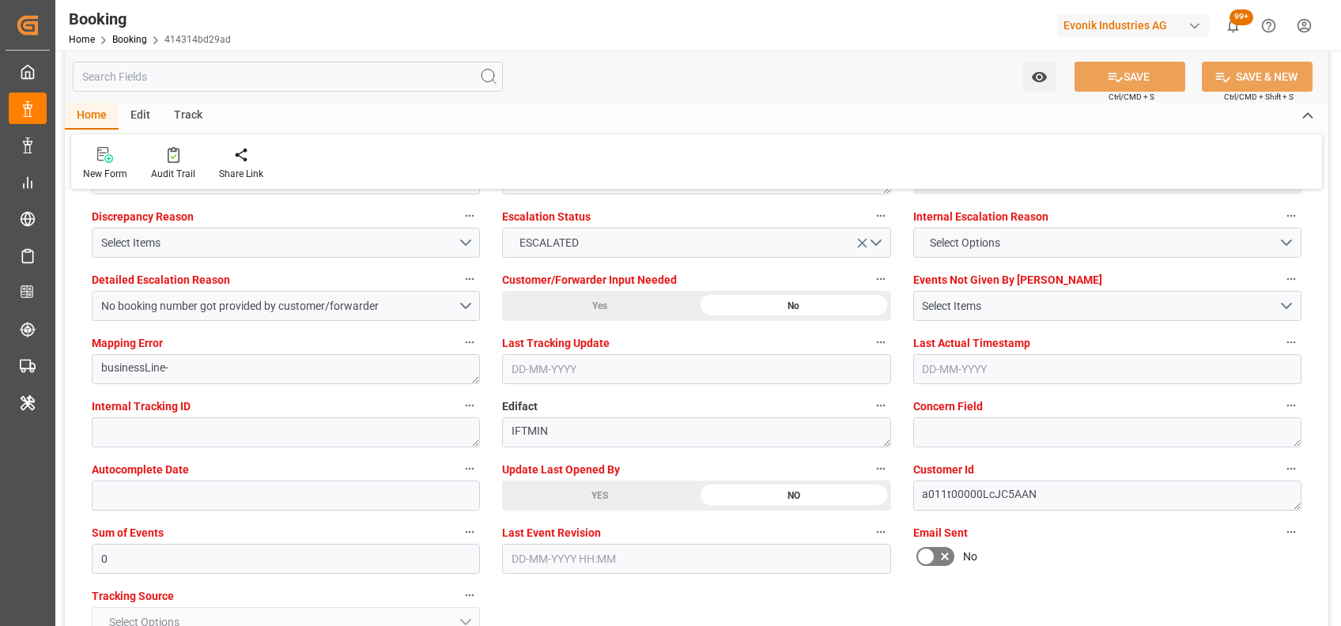
scroll to position [2964, 0]
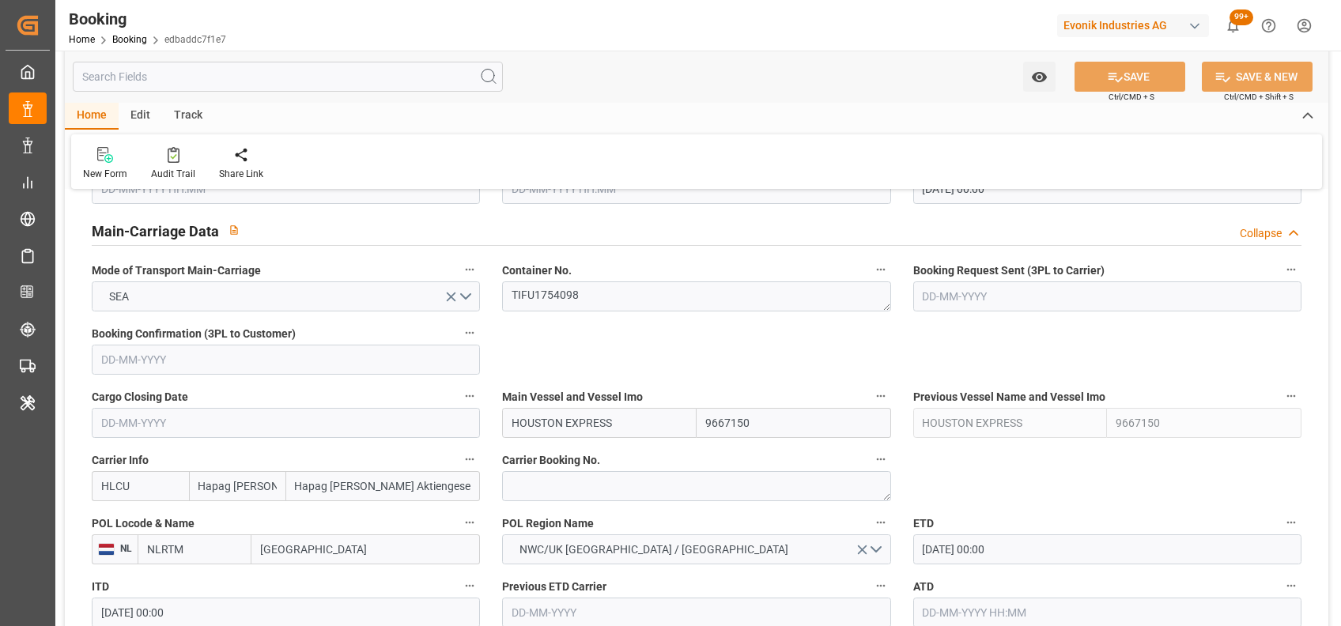
scroll to position [957, 0]
click at [554, 305] on textarea "TIFU1754098" at bounding box center [696, 298] width 388 height 30
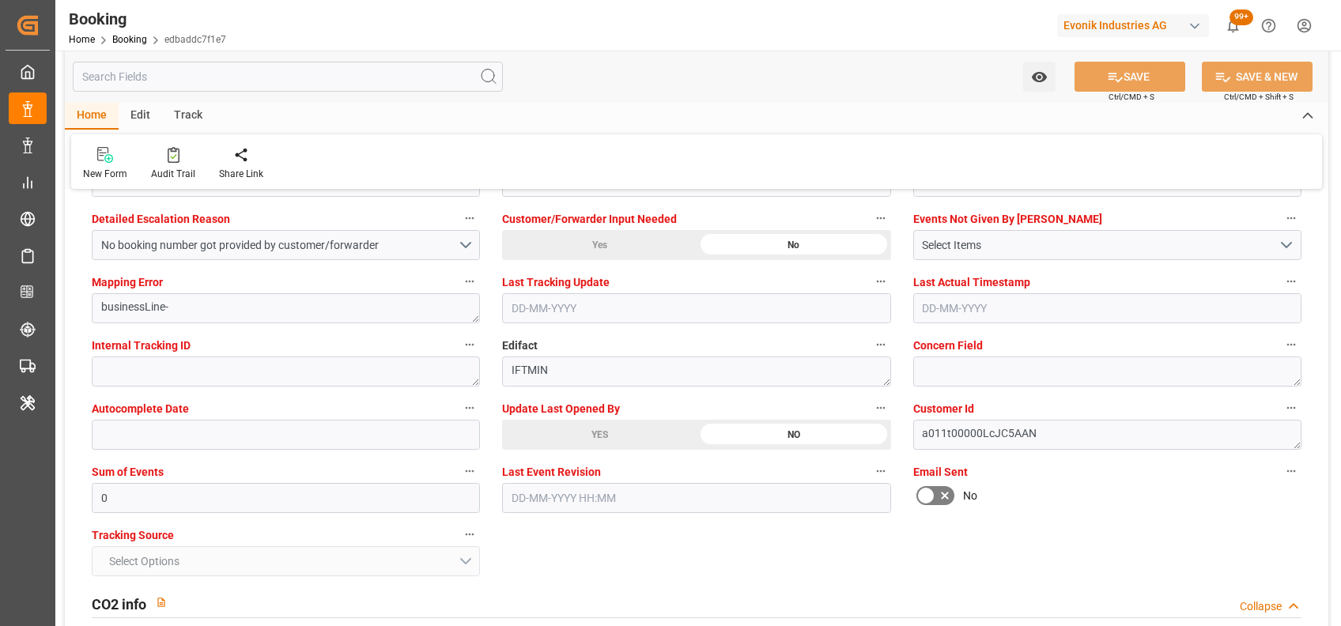
scroll to position [3023, 0]
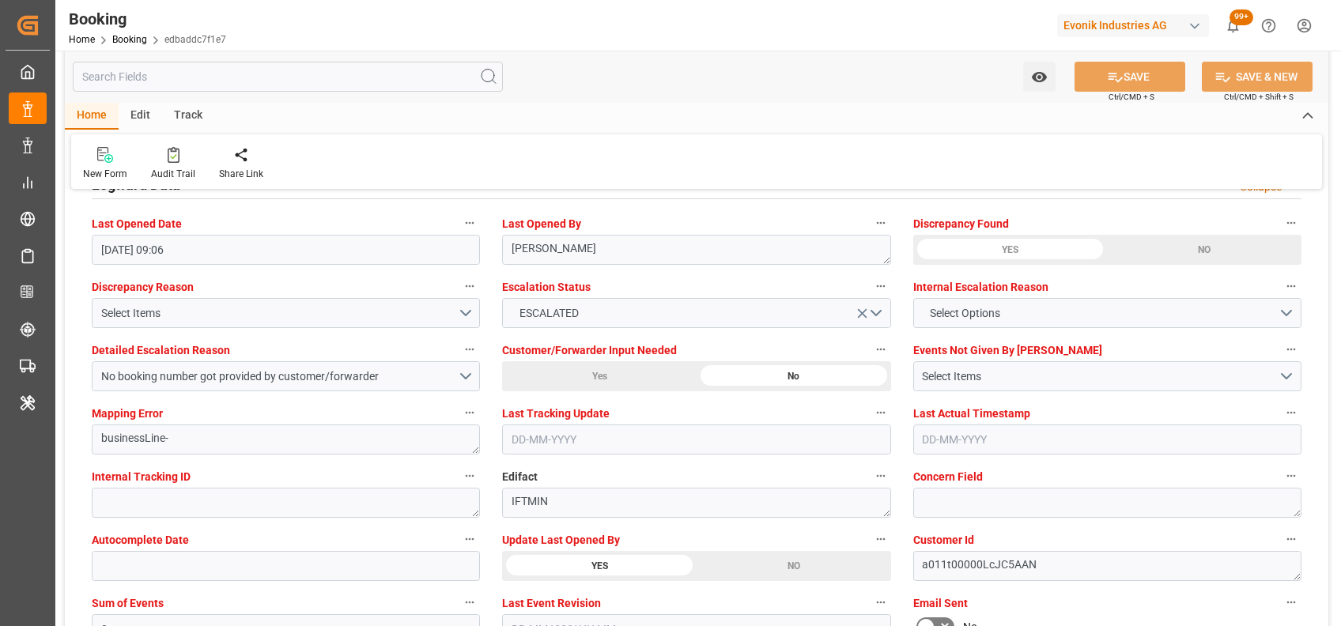
scroll to position [2883, 0]
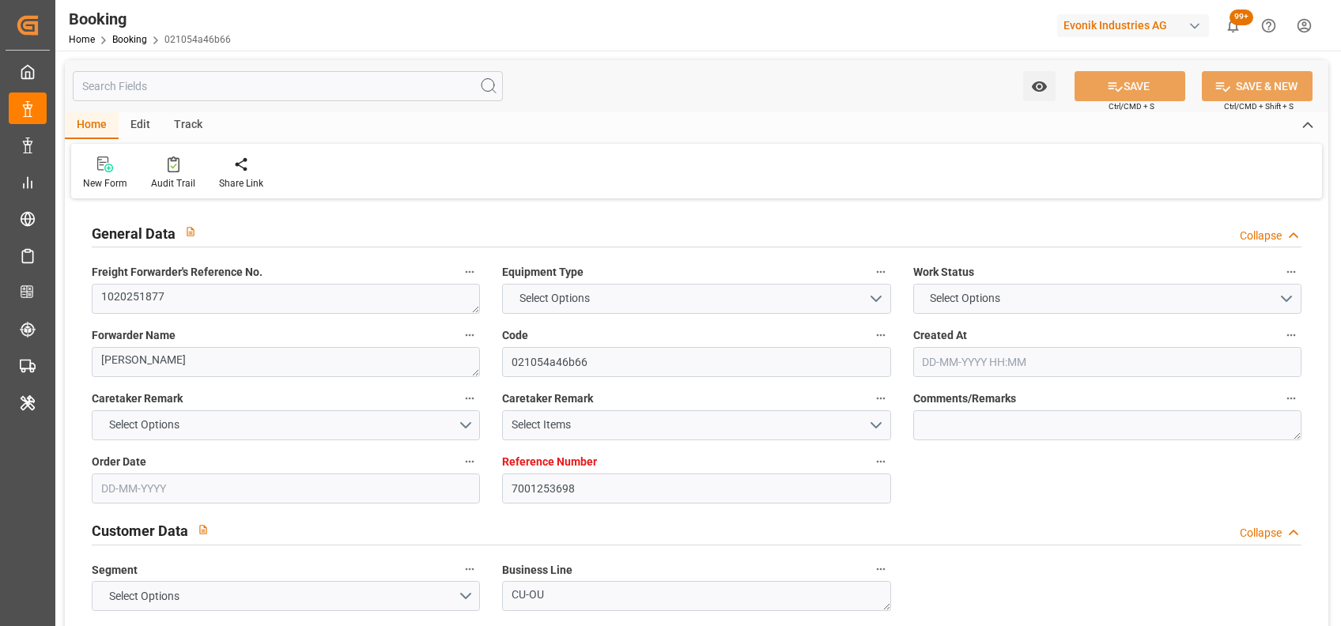
type input "7001253698"
type input "9246712"
type input "ICL"
type input "Independent Container Line Limited"
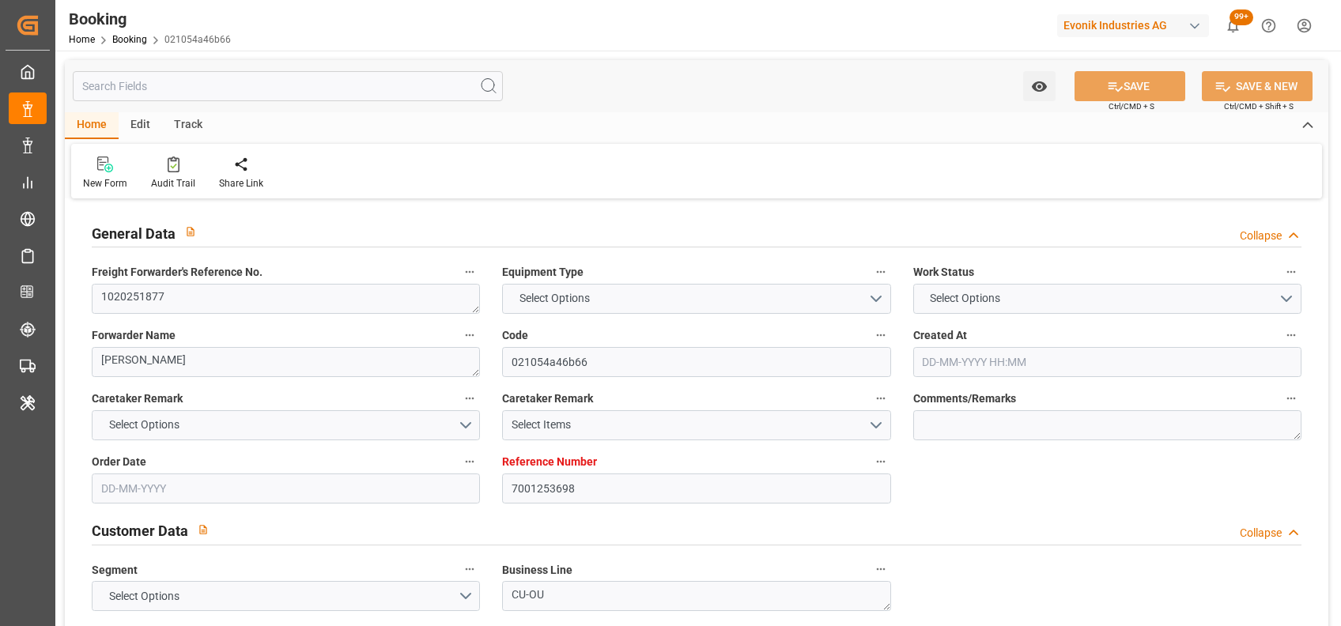
type input "BEANR"
type input "USILM"
type input "0"
type input "20-08-2025 11:12"
type input "20-08-2025"
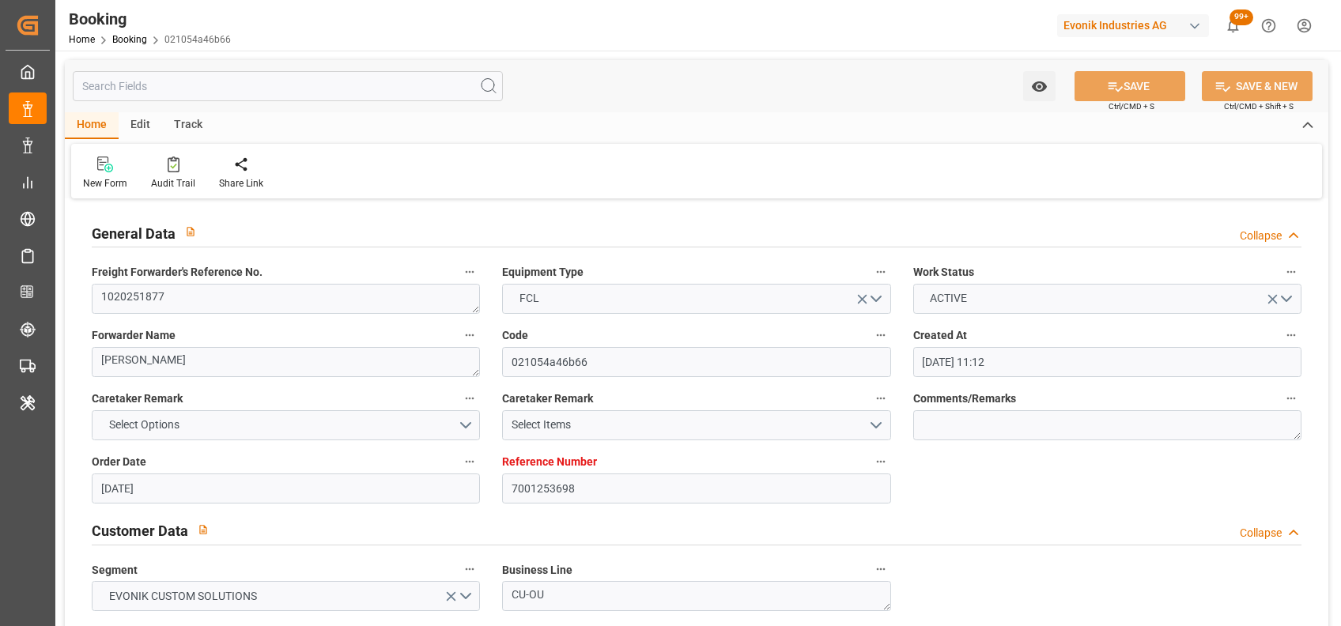
type input "01-10-2025"
type input "09-09-2025"
type input "29-08-2025 00:00"
type input "03-09-2025 00:00"
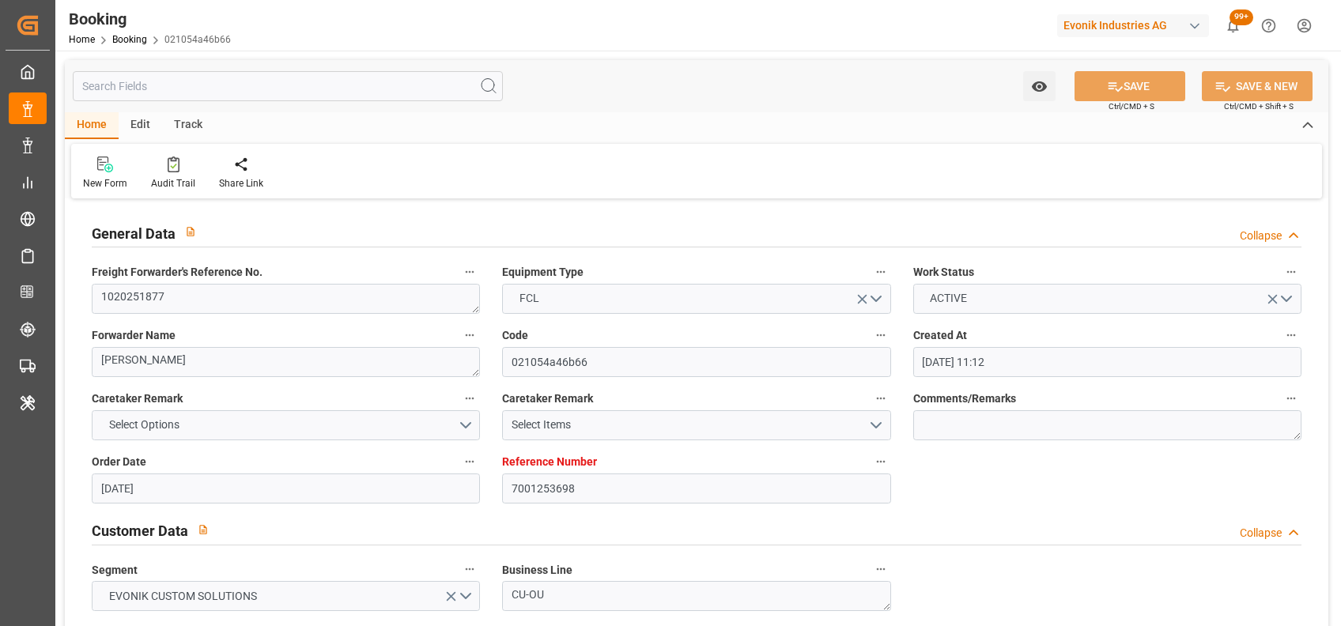
type input "19-09-2025 00:00"
type input "01-10-2025 00:00"
type input "22-08-2025"
type input "01-09-2025 11:54"
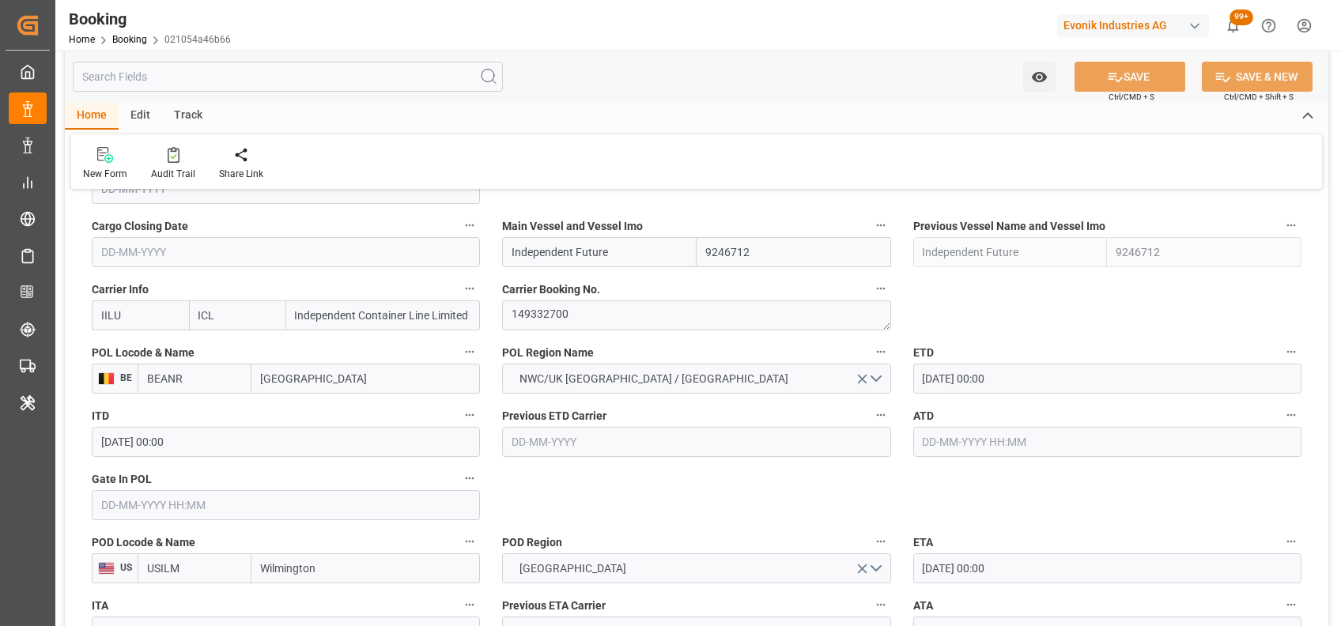
scroll to position [1130, 0]
click at [588, 324] on textarea "149332700" at bounding box center [696, 315] width 388 height 30
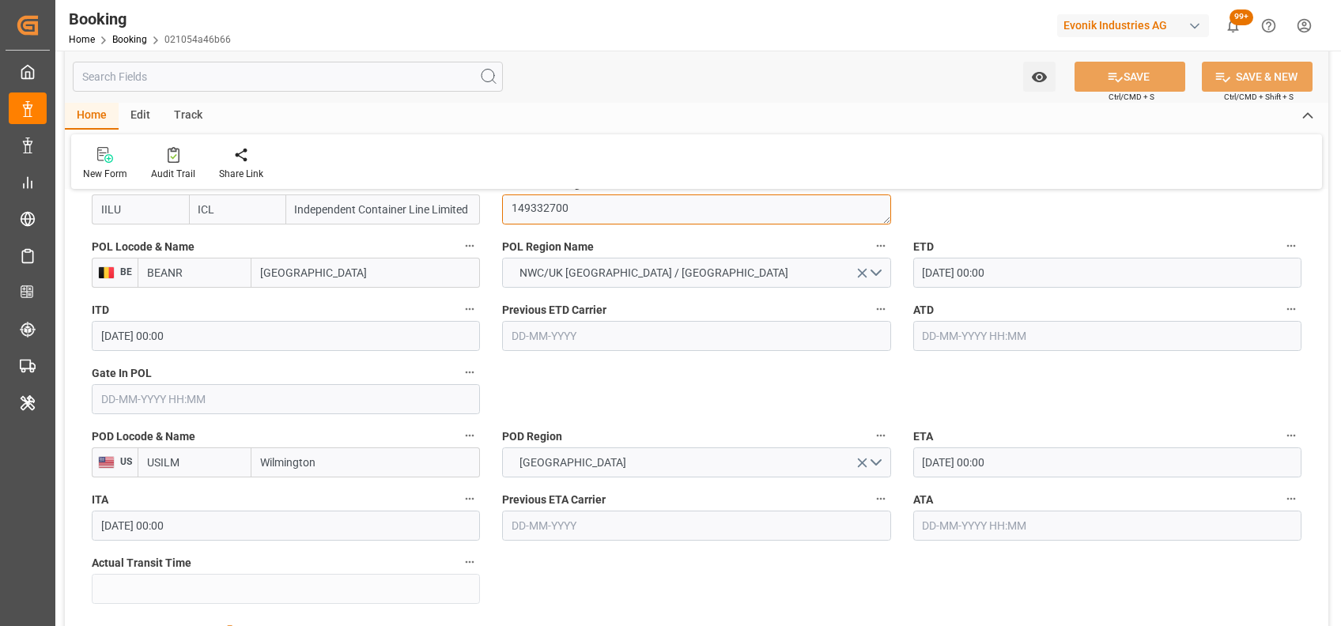
scroll to position [1237, 0]
click at [371, 405] on input "text" at bounding box center [286, 397] width 388 height 30
type input "01-09-2025 00:00"
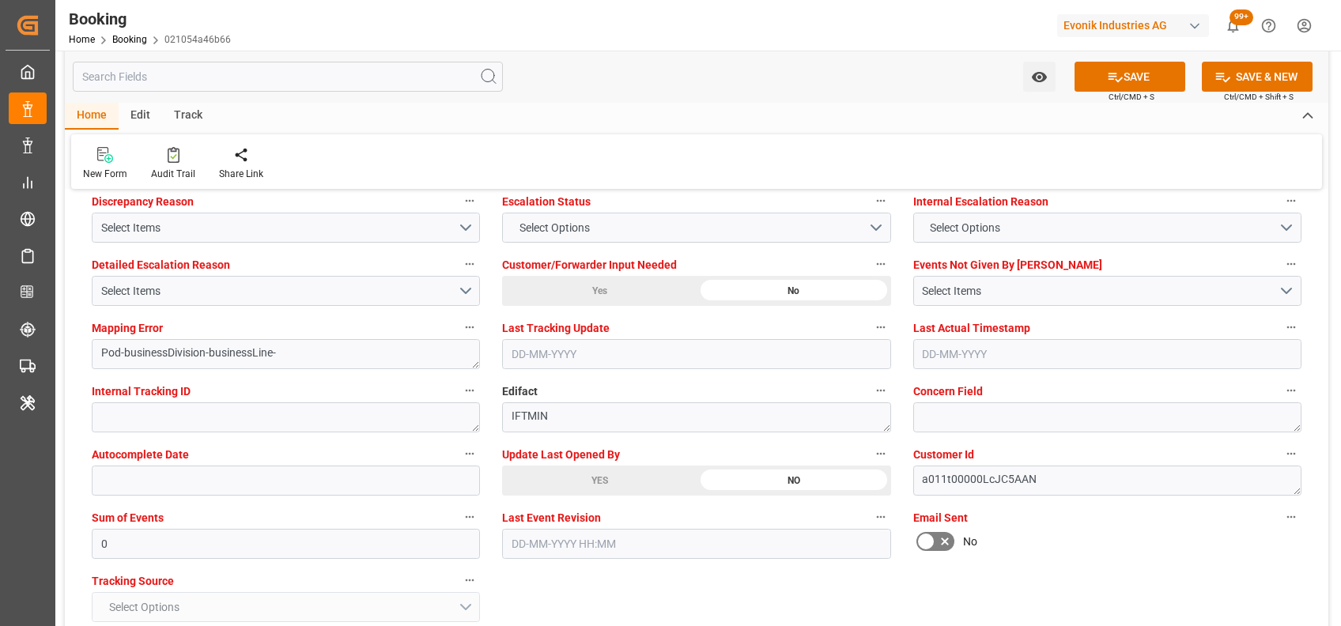
scroll to position [2978, 0]
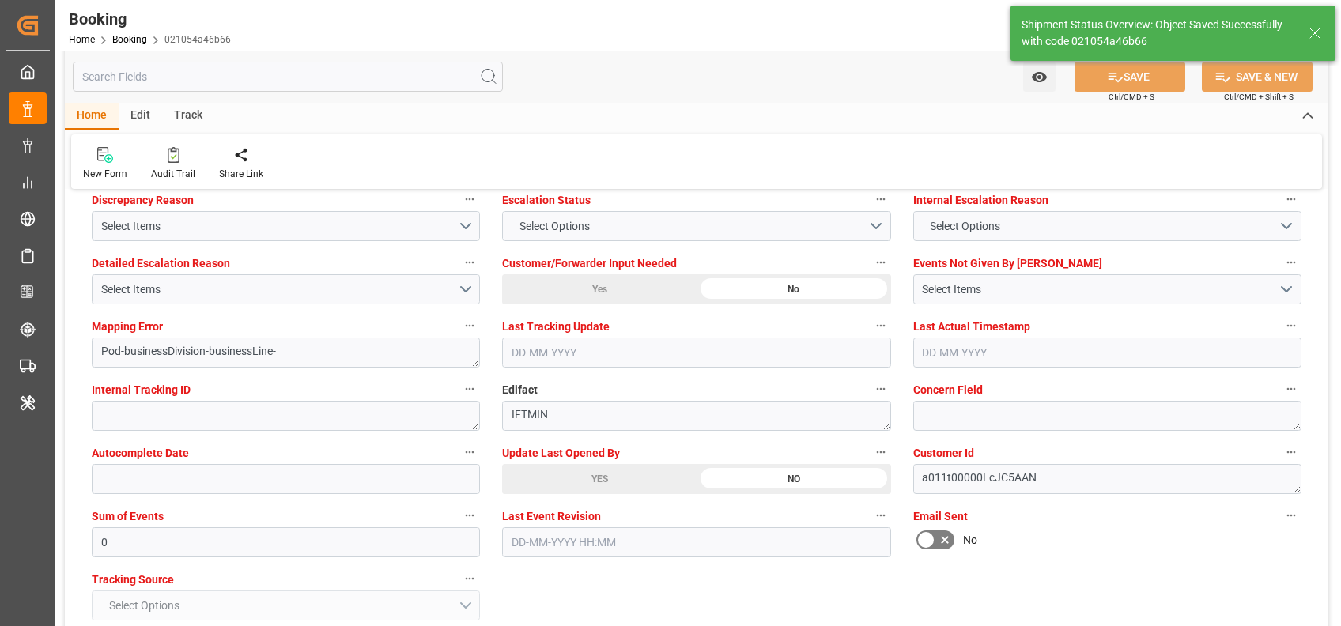
type textarea "[PERSON_NAME]"
type input "02-09-2025 07:16"
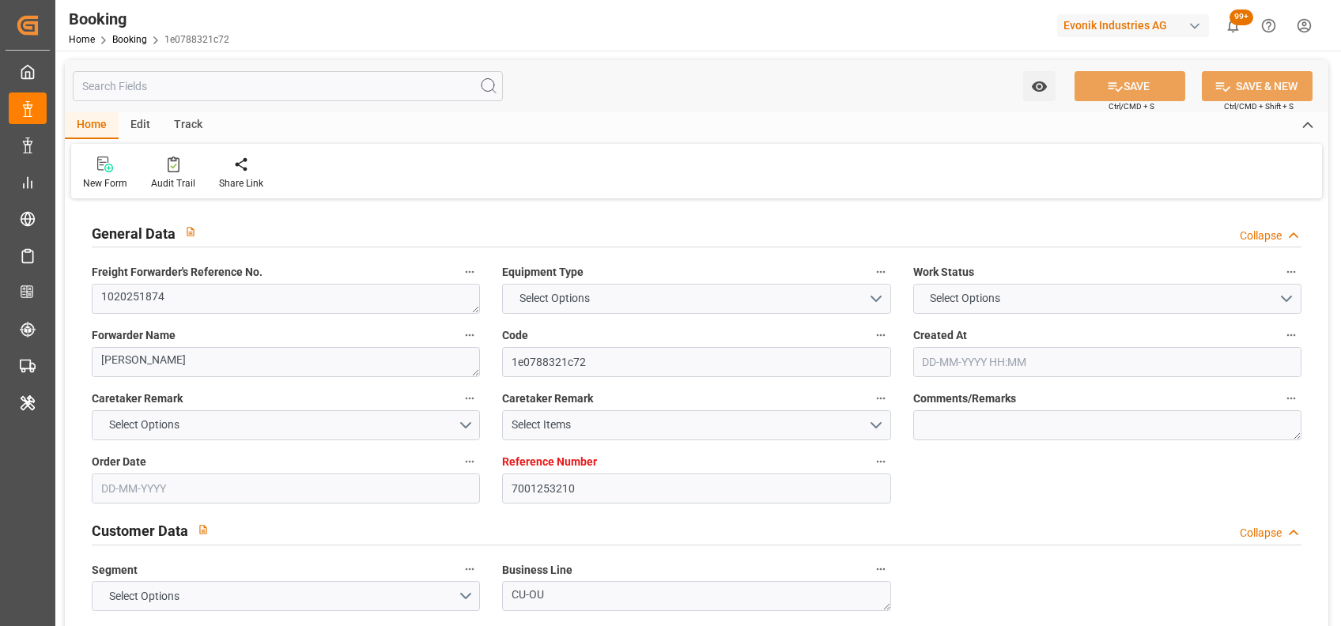
type input "7001253210"
type input "9246712"
type input "ICL"
type input "Independent Container Line Limited"
type input "BEANR"
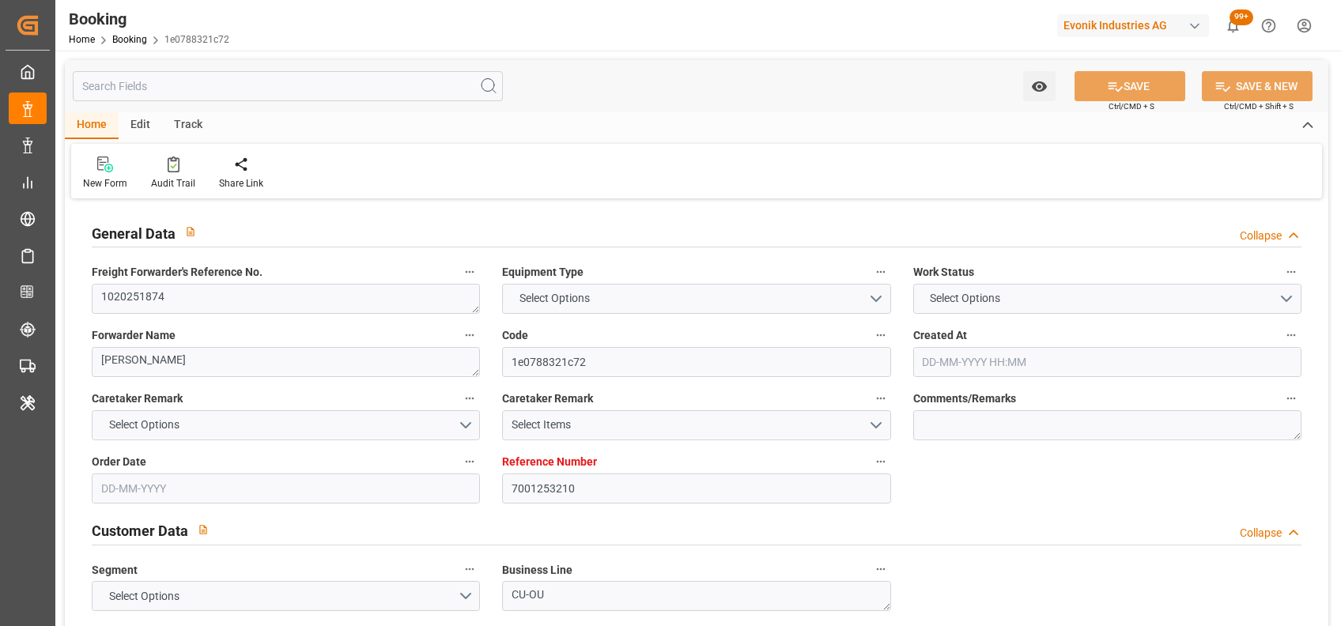
type input "USILM"
type input "0"
type input "20-08-2025 06:54"
type input "20-08-2025"
type input "02-10-2025"
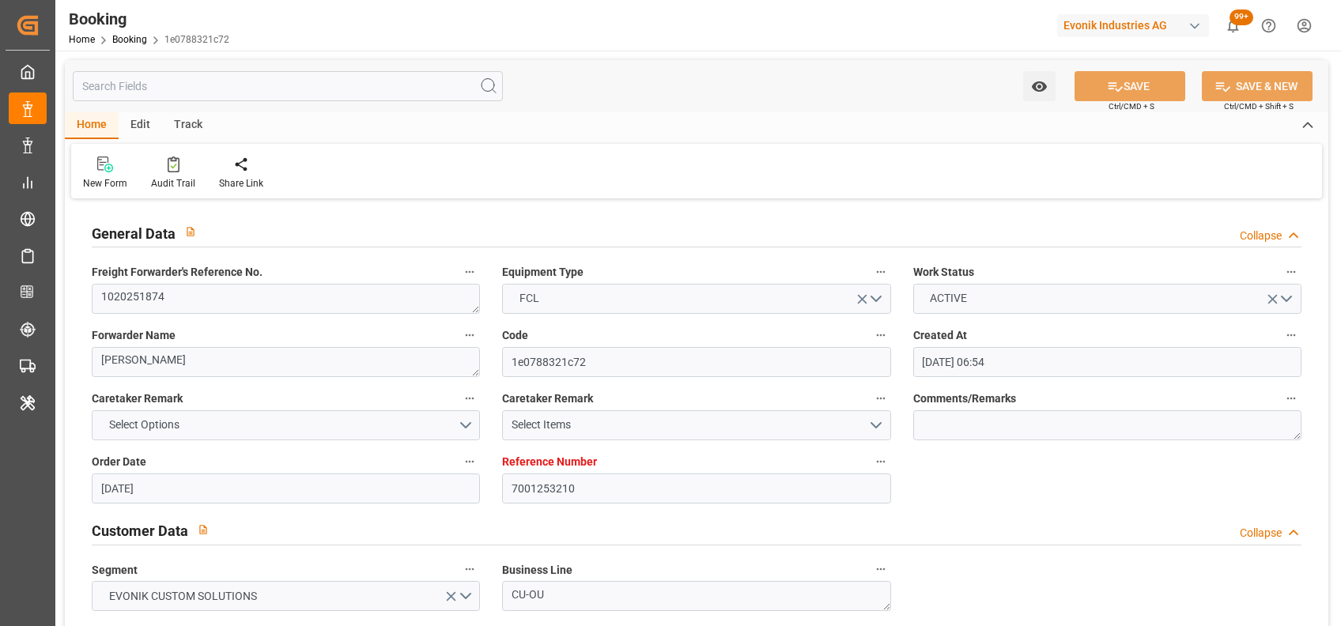
type input "10-09-2025"
type input "[DATE] 00:00"
type input "03-09-2025 00:00"
type input "19-09-2025 00:00"
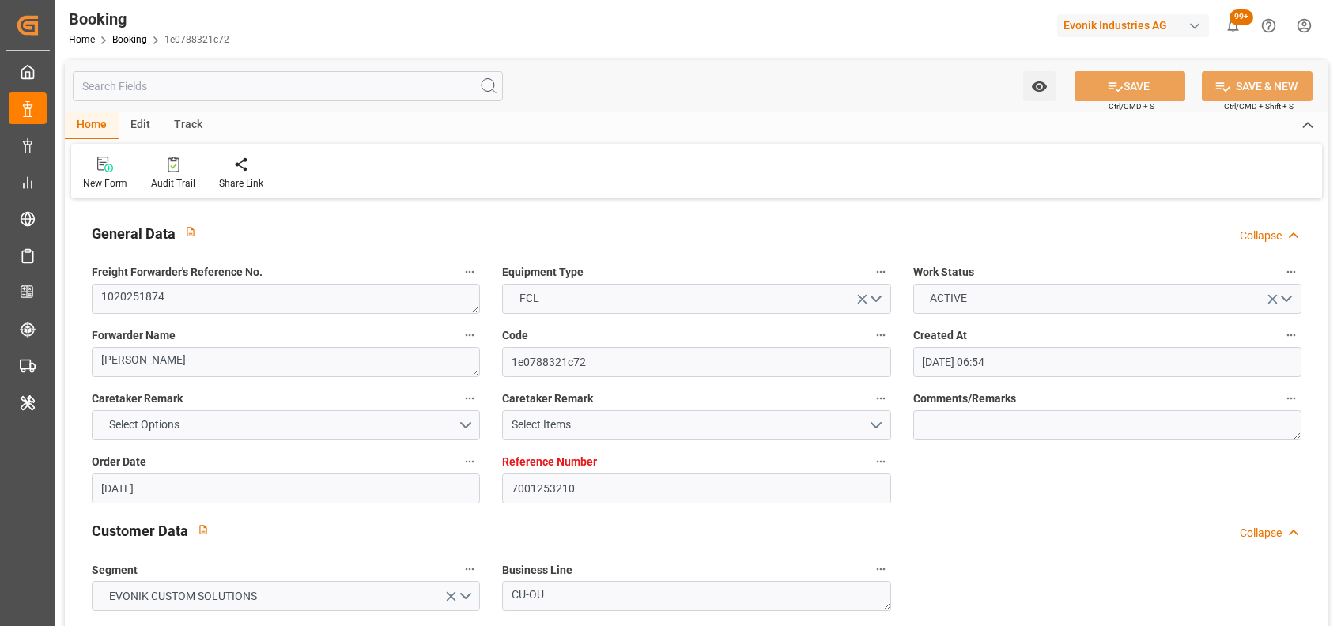
type input "19-09-2025 00:00"
type input "20-08-2025"
type input "01-09-2025 09:50"
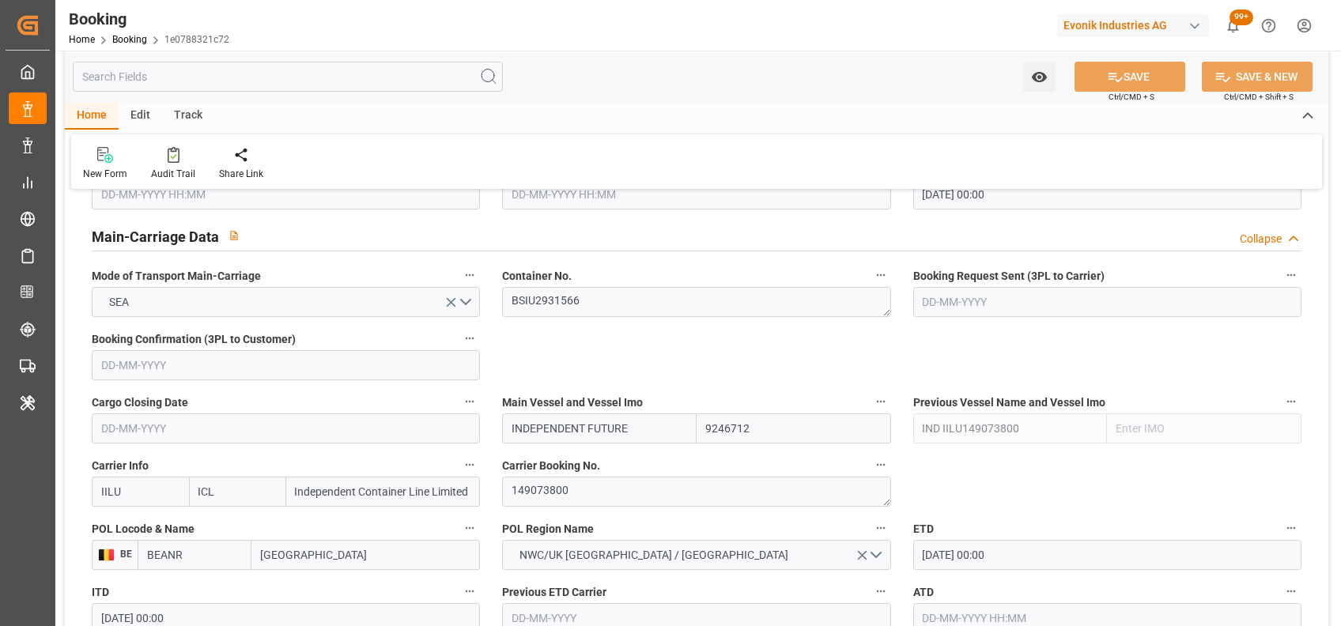
scroll to position [972, 0]
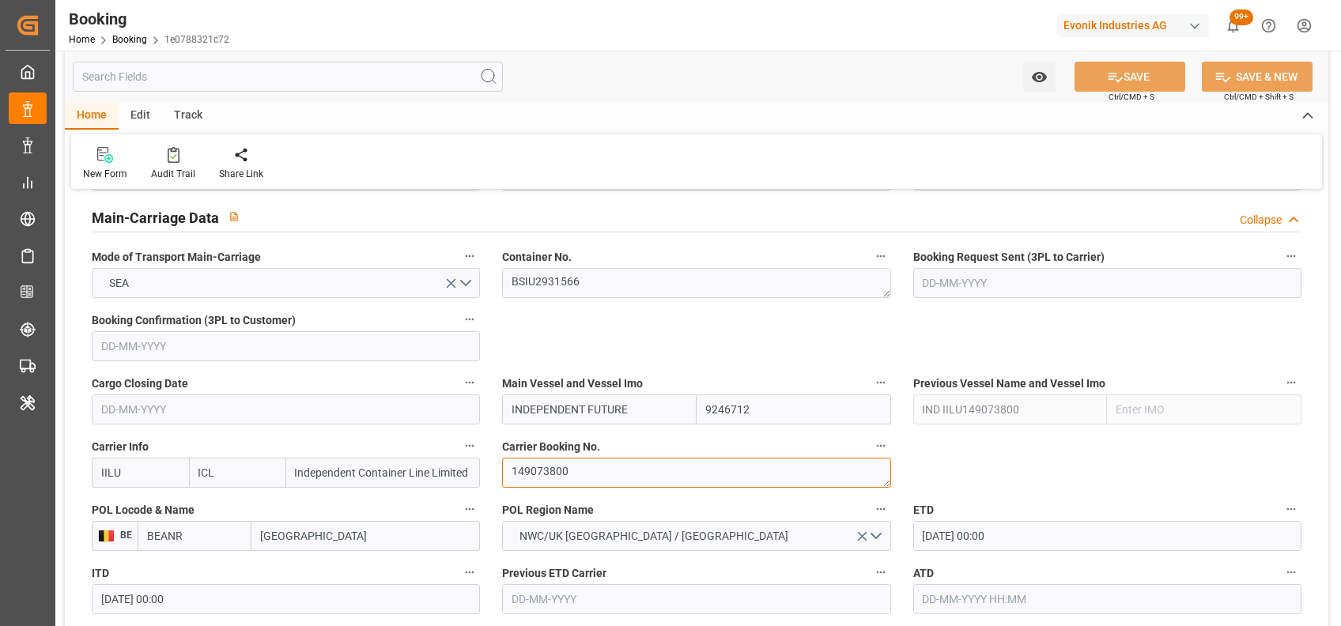
click at [560, 462] on textarea "149073800" at bounding box center [696, 473] width 388 height 30
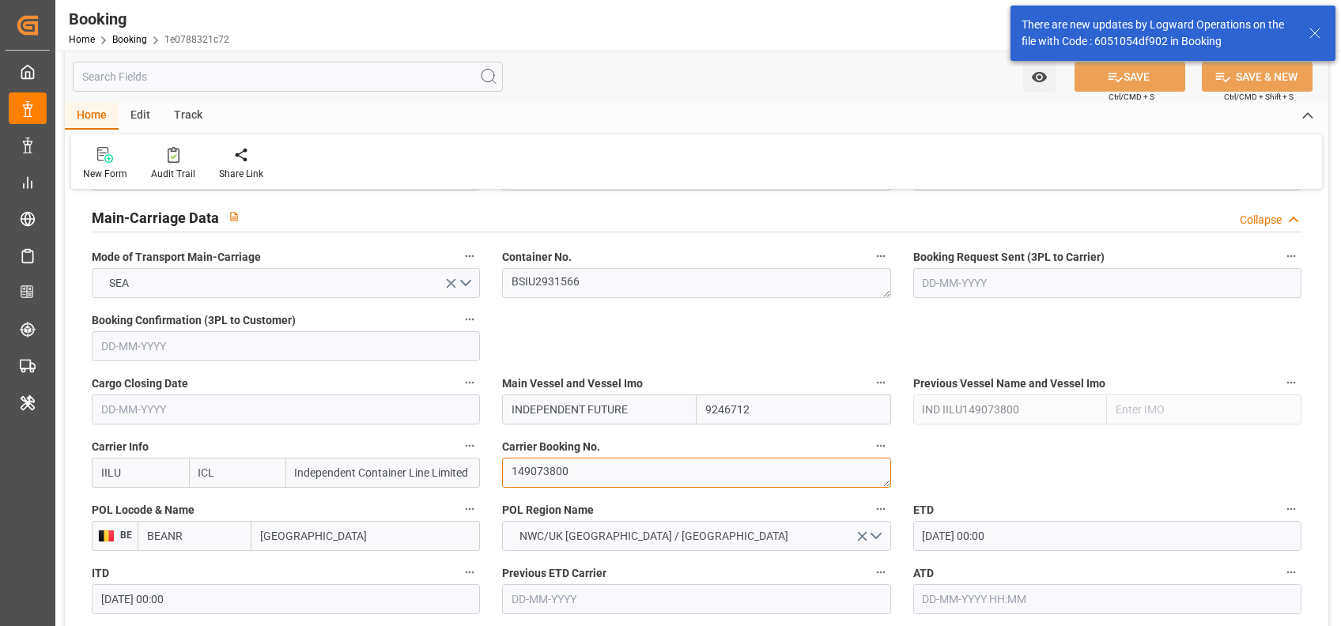
scroll to position [1231, 0]
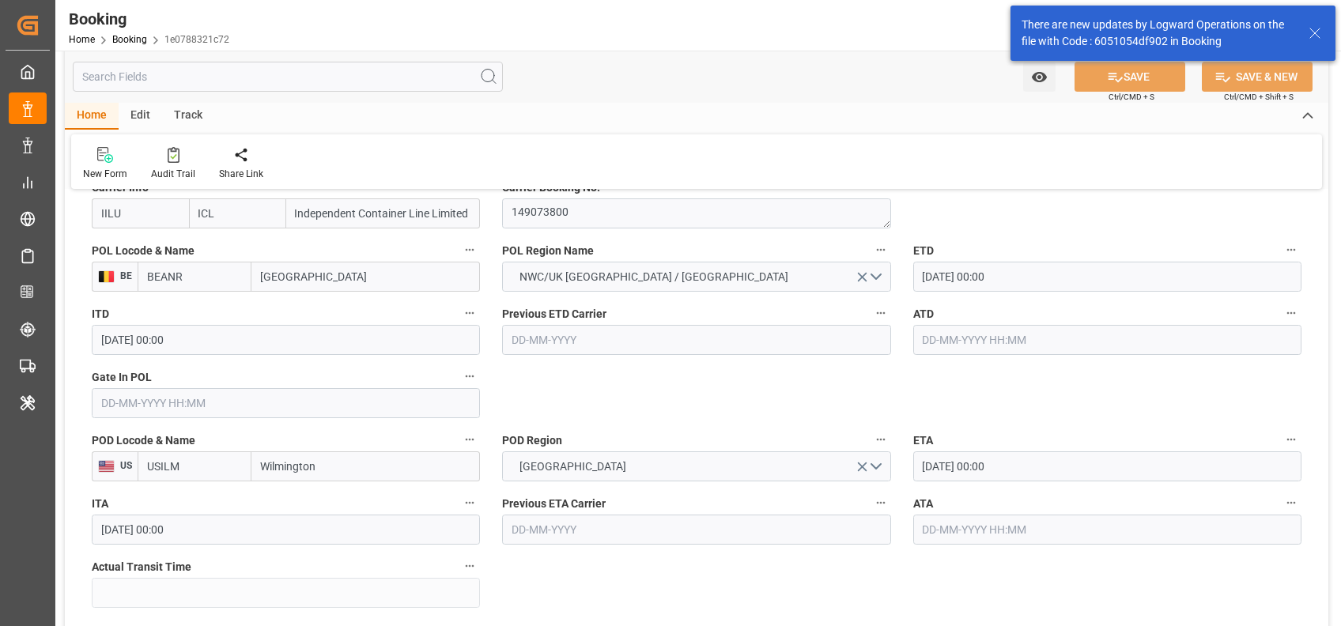
click at [281, 398] on input "text" at bounding box center [286, 403] width 388 height 30
type input "01-09-2025 00:00"
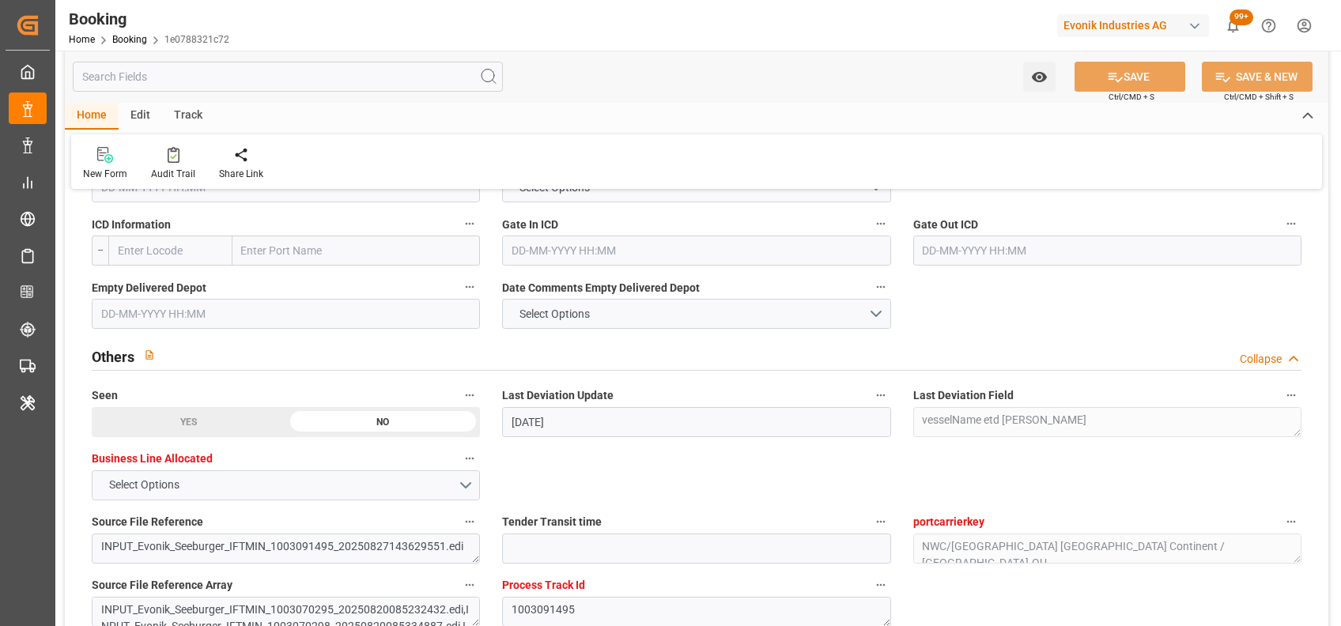
scroll to position [2628, 0]
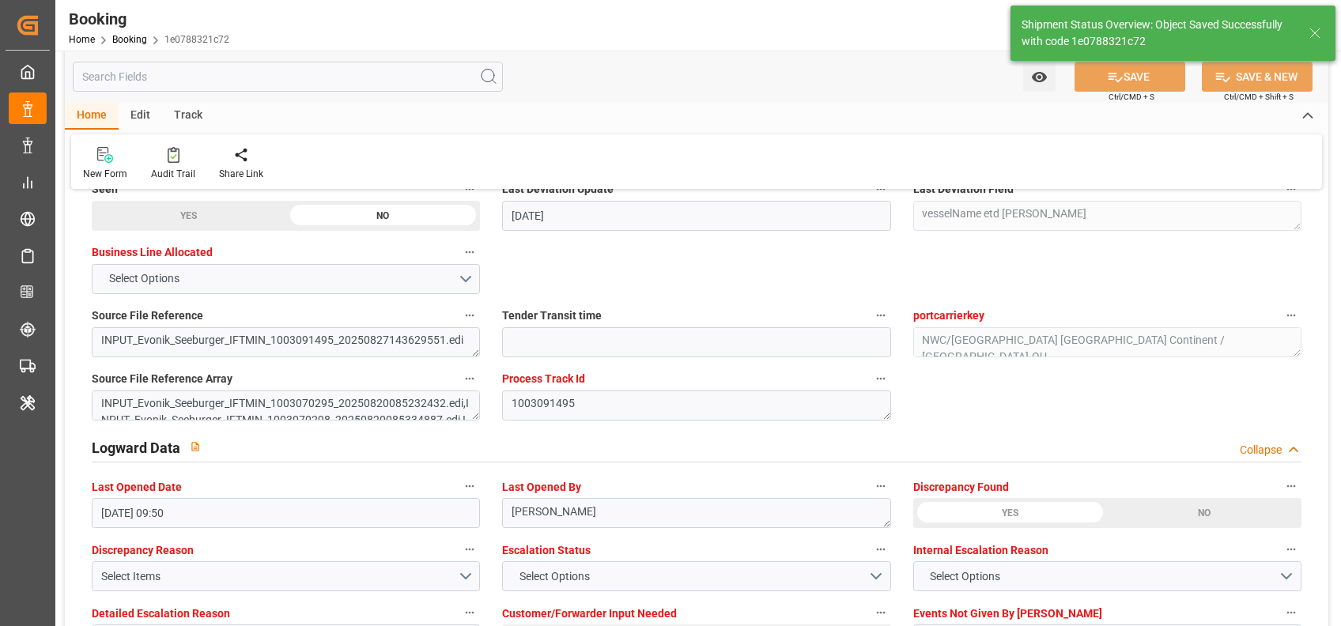
type textarea "[PERSON_NAME]"
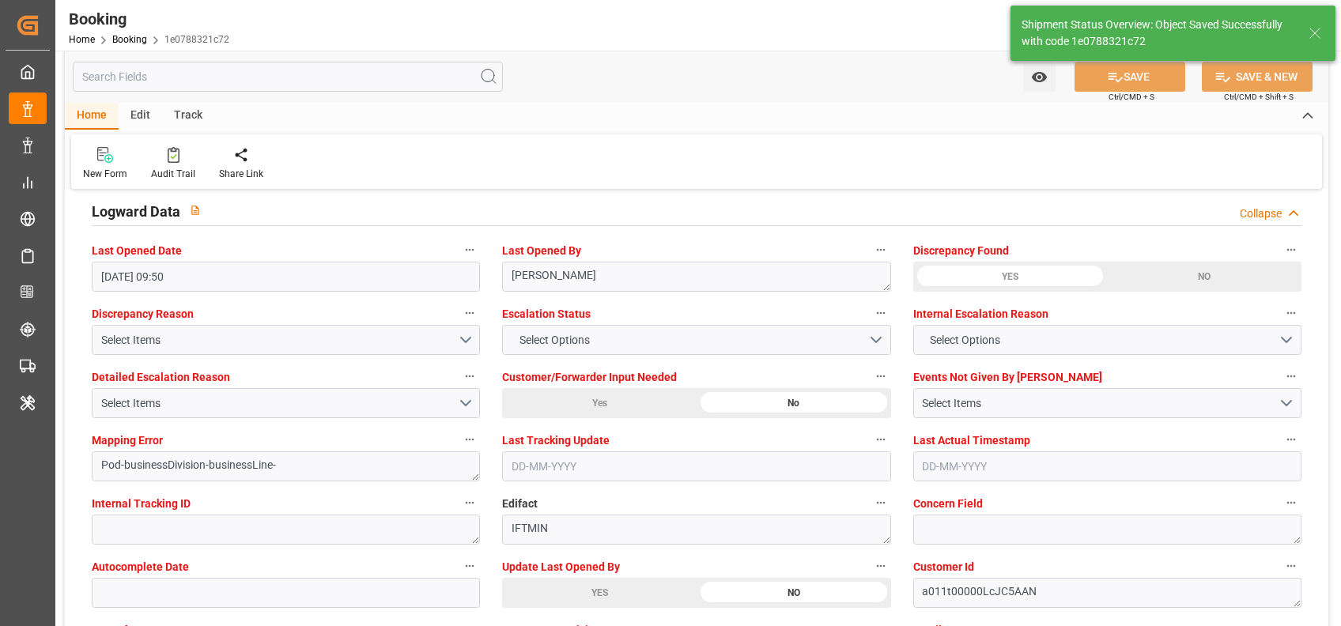
type input "02-09-2025 07:17"
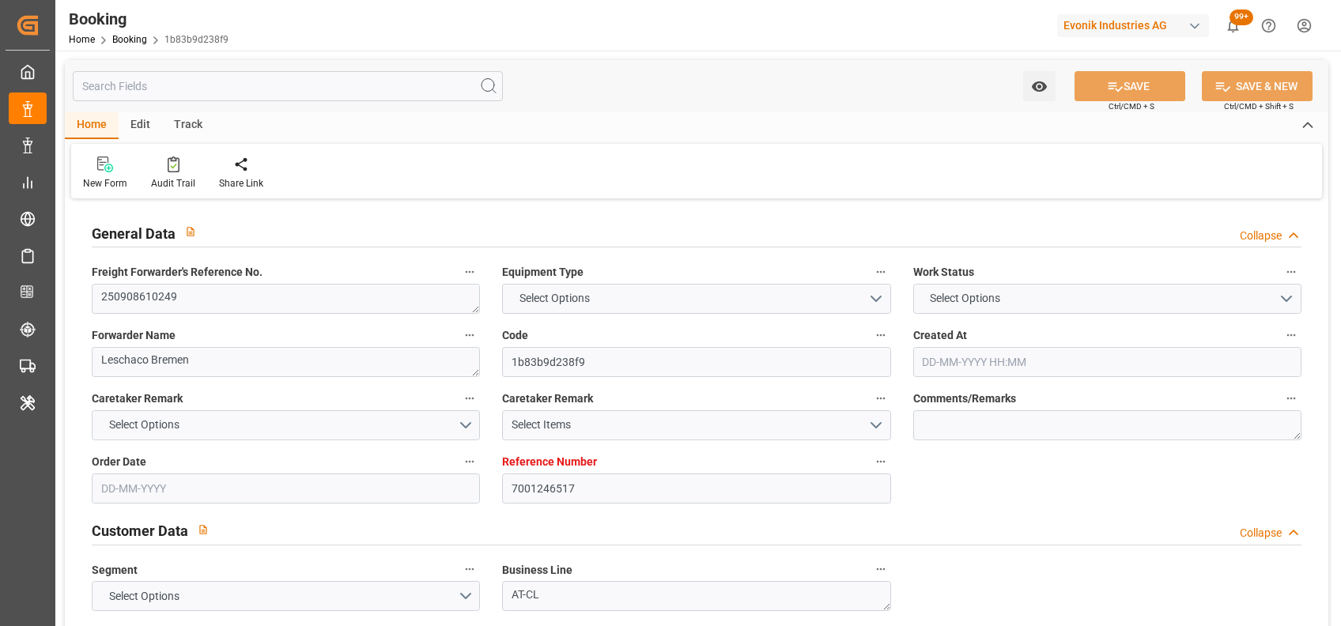
type input "7001246517"
type input "9632105"
type input "Maersk"
type input "Maersk Line AS"
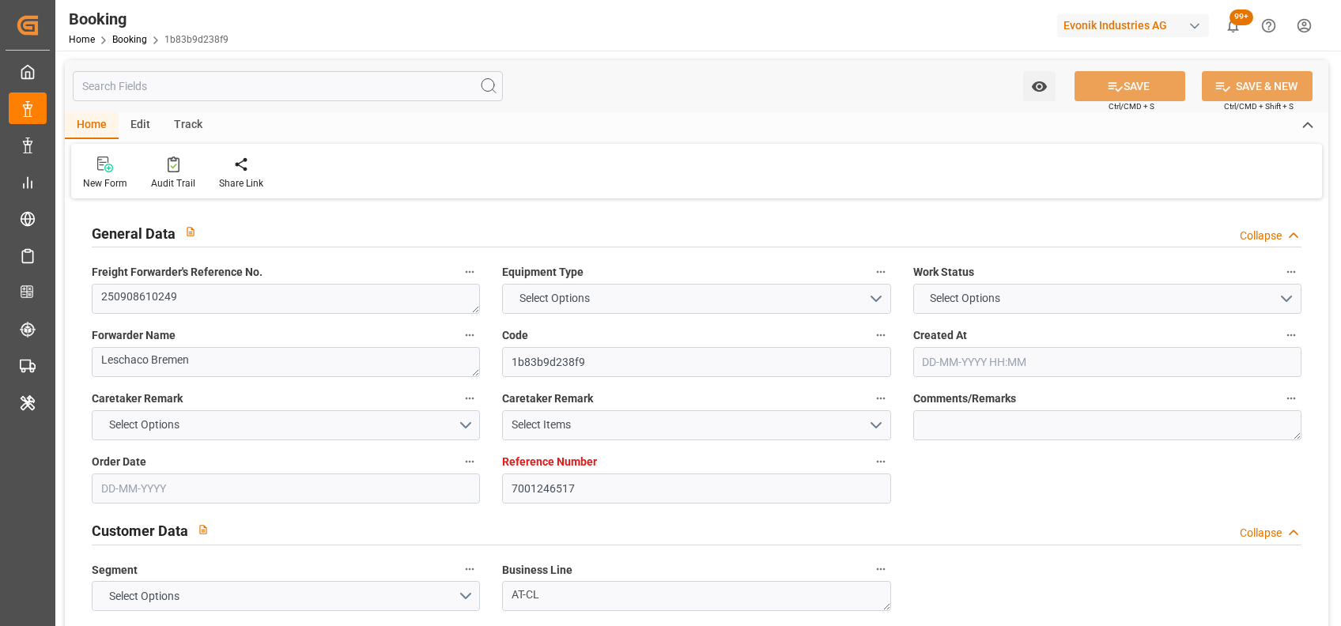
type input "NLRTM"
type input "CNHUA"
type input "MYTPP"
type input "CNNSA"
type input "0"
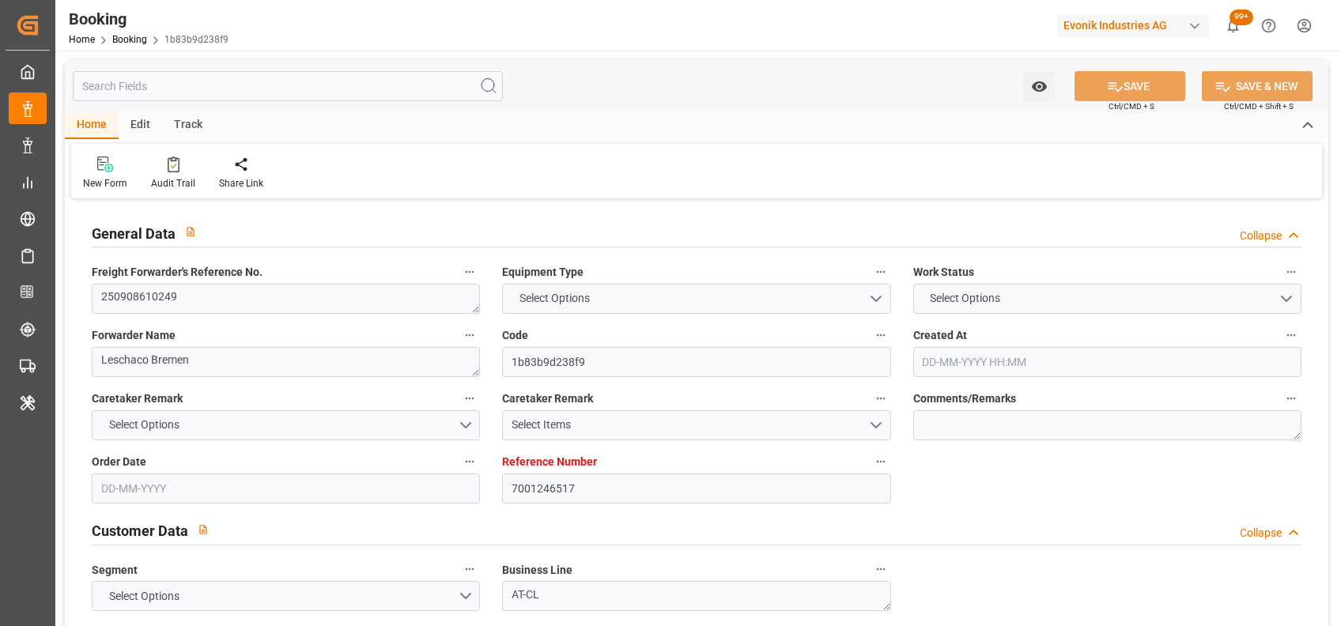
type input "NLRTM"
type input "CNHUA"
type input "9823742"
type input "[DATE] 10:40"
type input "12-08-2025"
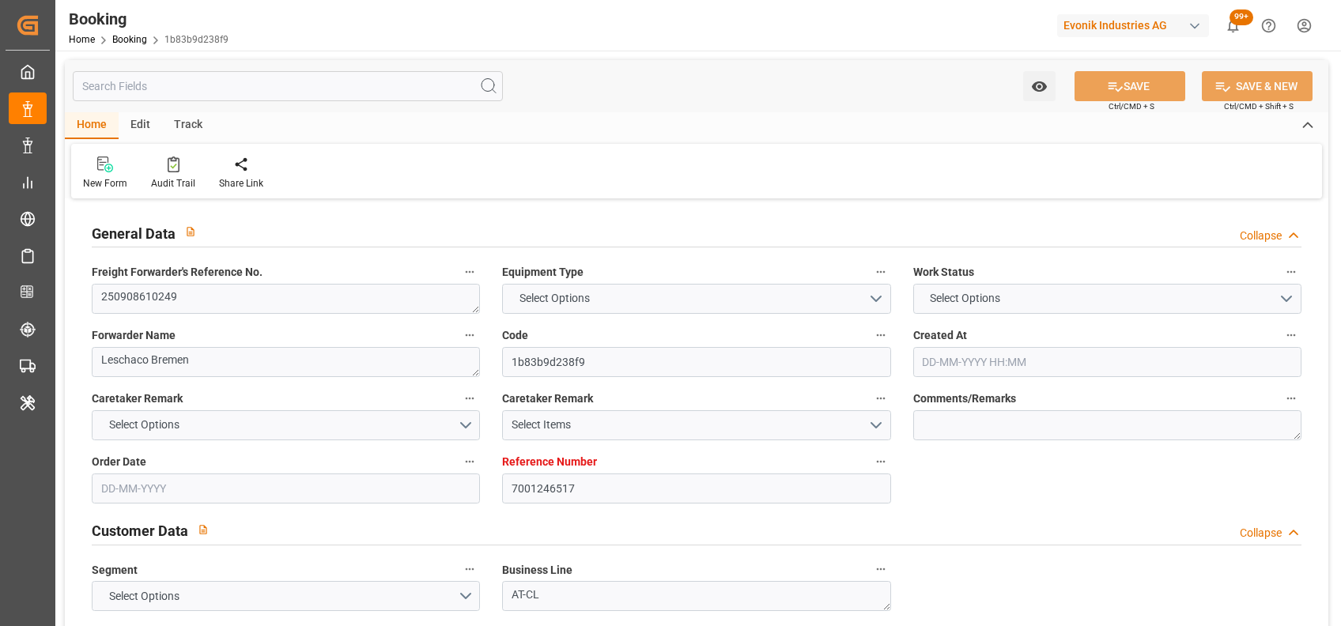
type input "[DATE]"
type input "01-09-2025"
type input "[DATE] 00:00"
type input "13-08-2025"
type input "15-08-2025"
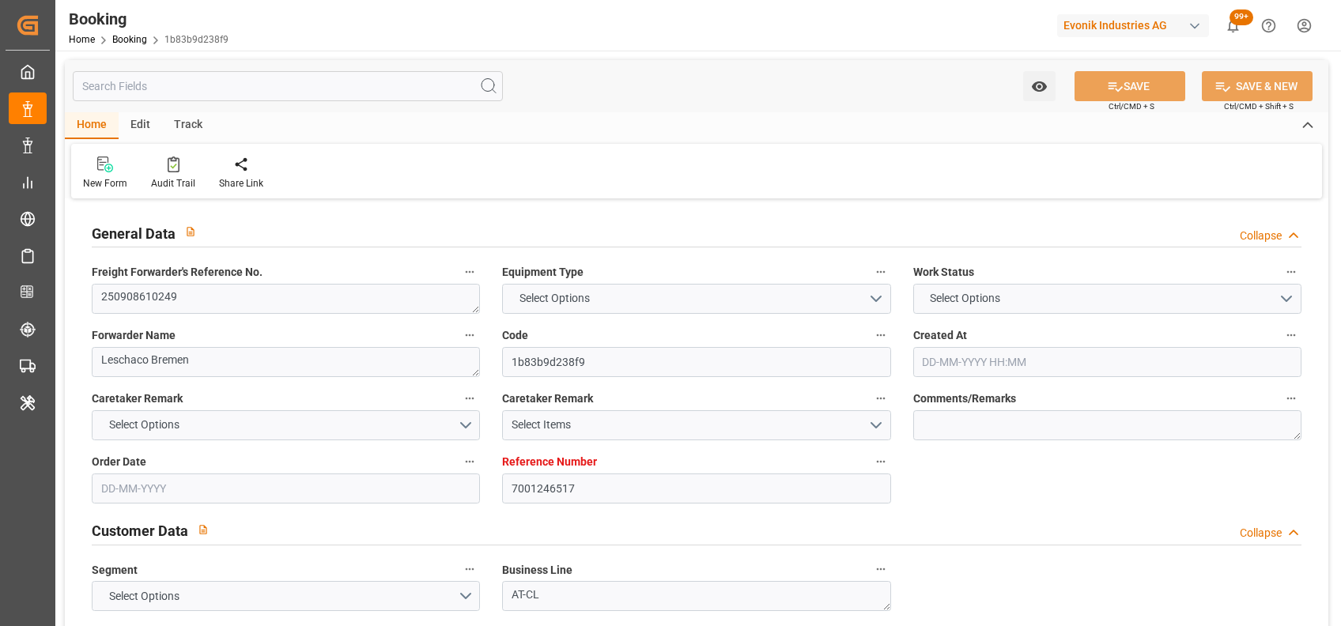
type input "08-09-2025 10:00"
type input "08-09-2025 00:00"
type input "21-10-2025 07:00"
type input "25-10-2025 00:00"
type input "08-10-2025 01:00"
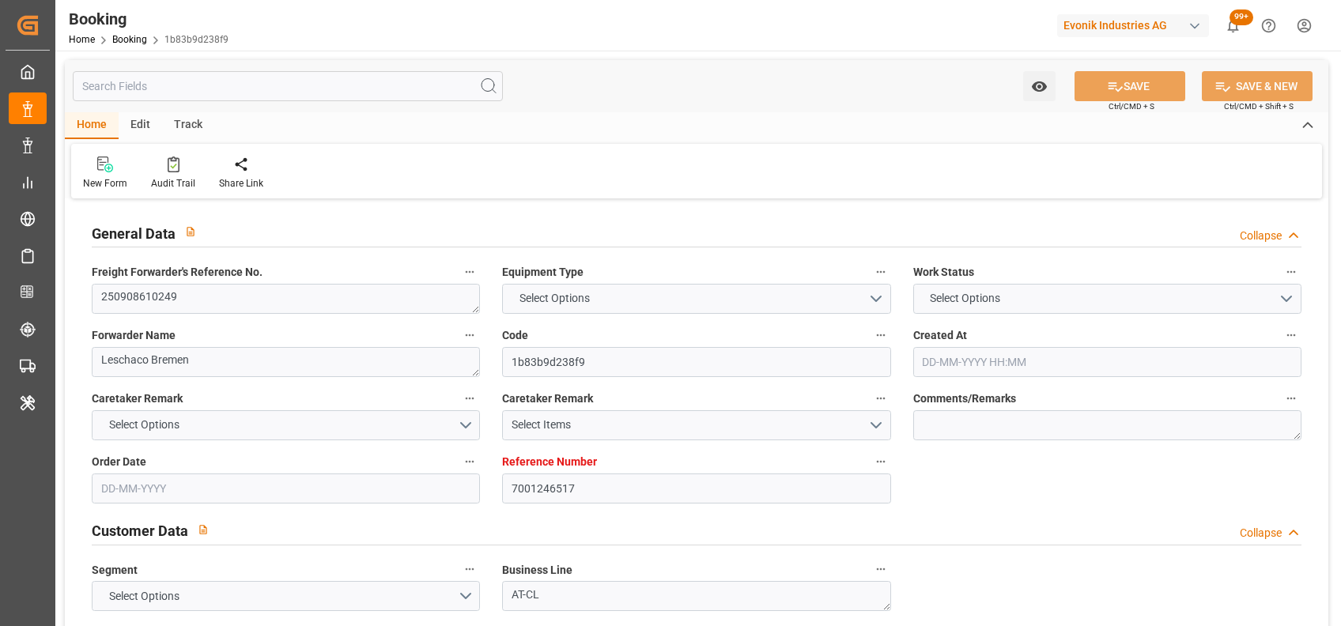
type input "08-10-2025 00:00"
type input "10-10-2025 13:00"
type input "10-10-2025 00:00"
type input "15-10-2025 17:00"
type input "15-10-2025 00:00"
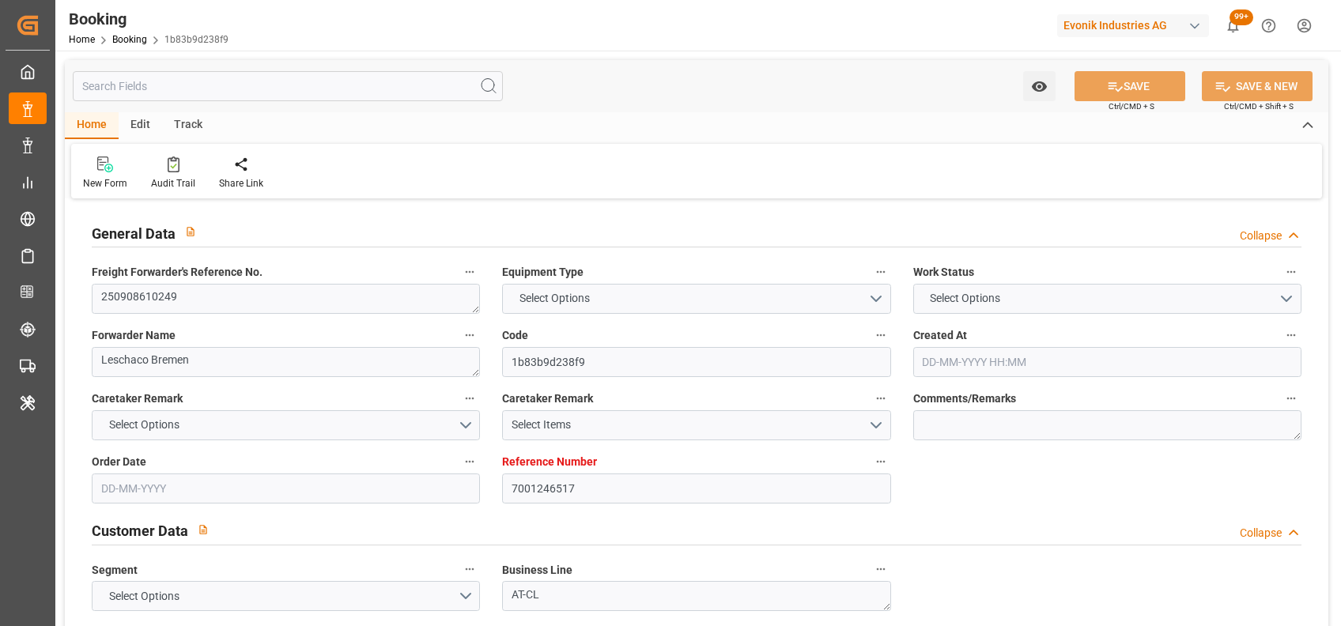
type input "19-10-2025 00:00"
type input "21-08-2025"
type input "01-09-2025 11:46"
type input "[DATE]"
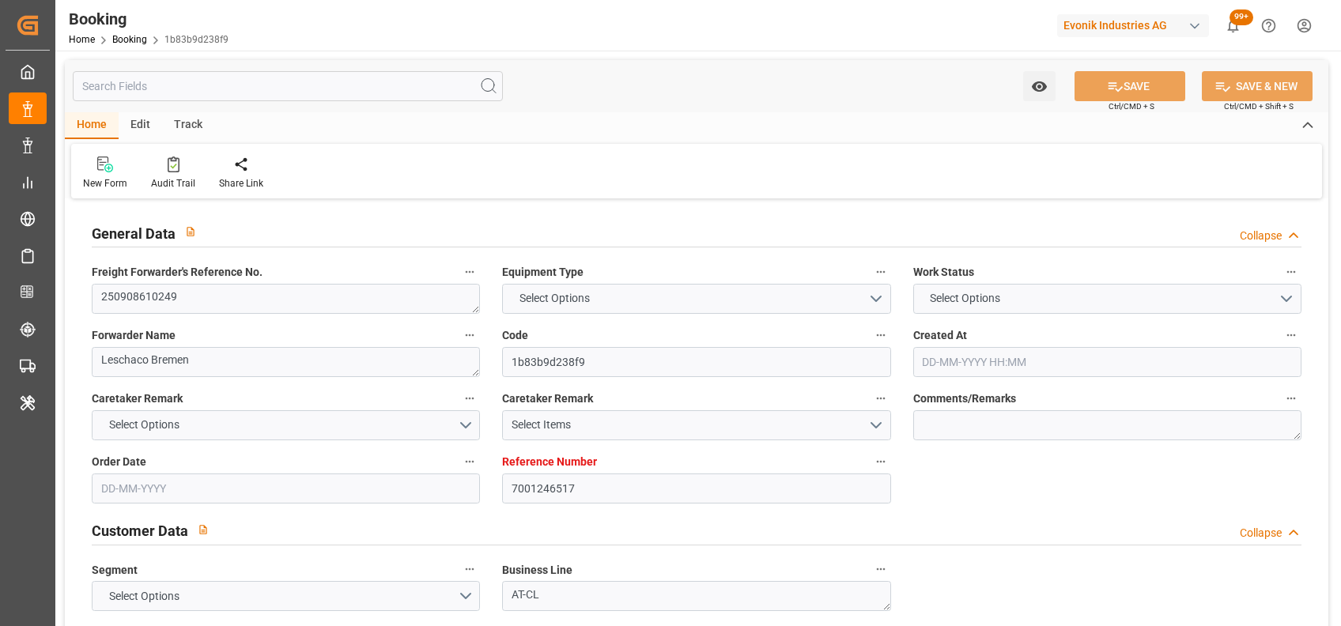
type input "25-08-2025 16:13"
type input "08-09-2025 10:00"
type input "08-10-2025 01:00"
type input "08-10-2025 18:11"
type input "10-10-2025 13:00"
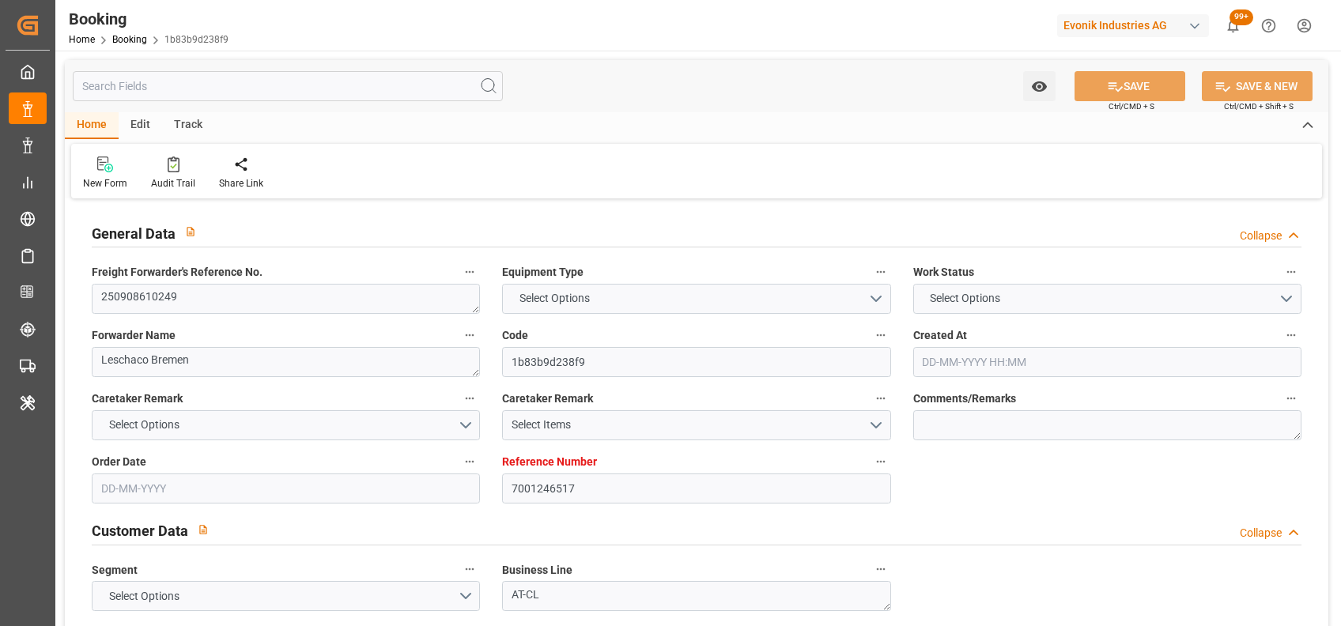
type input "15-10-2025 17:00"
type input "15-10-2025 23:45"
type input "21-10-2025 07:00"
type input "21-10-2025 07:26"
type input "25-10-2025 07:26"
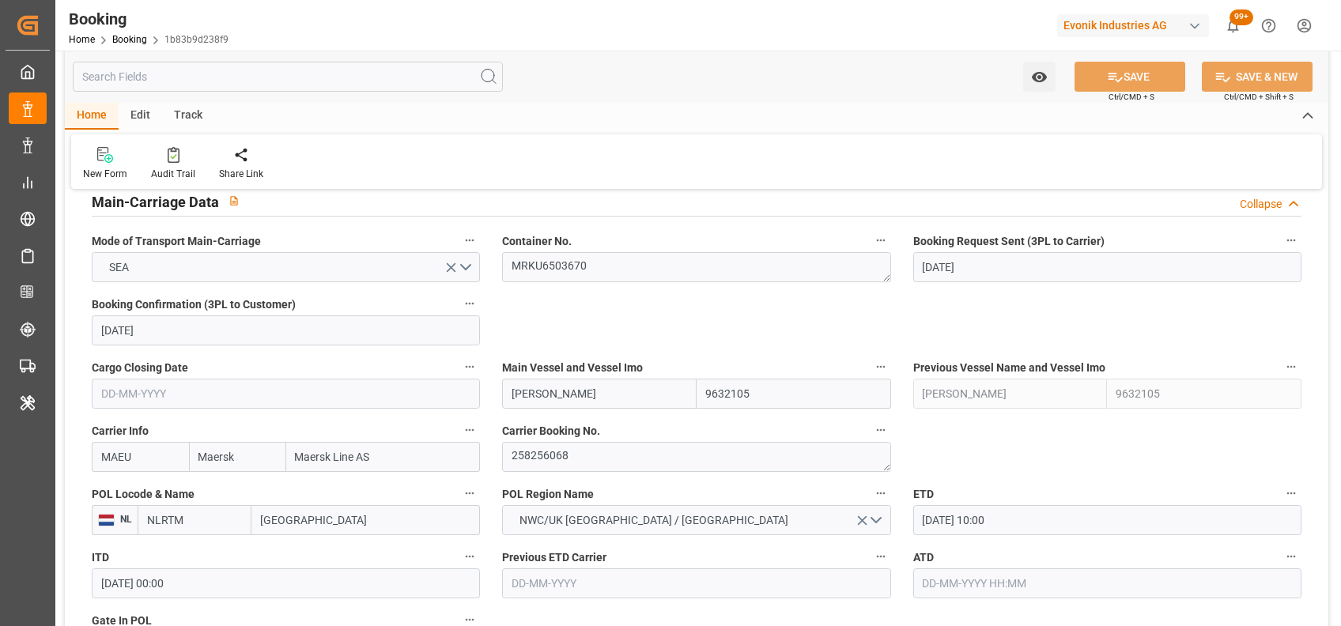
scroll to position [988, 0]
click at [543, 455] on textarea "258256068" at bounding box center [696, 456] width 388 height 30
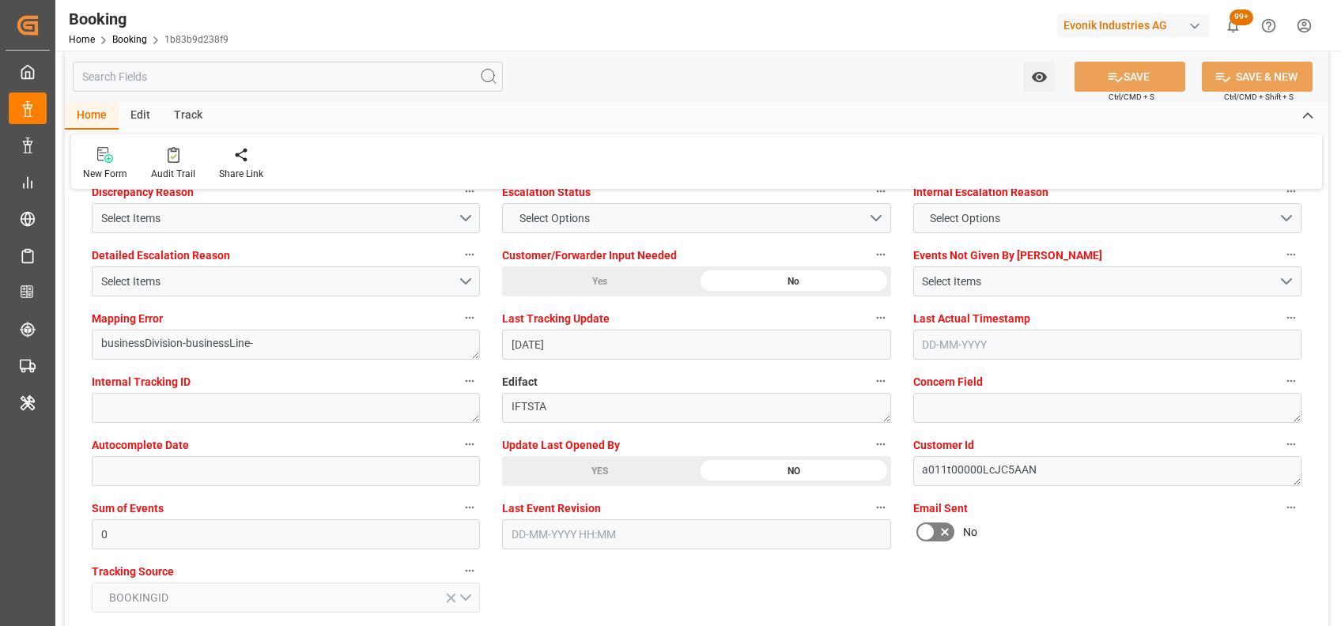
scroll to position [2992, 0]
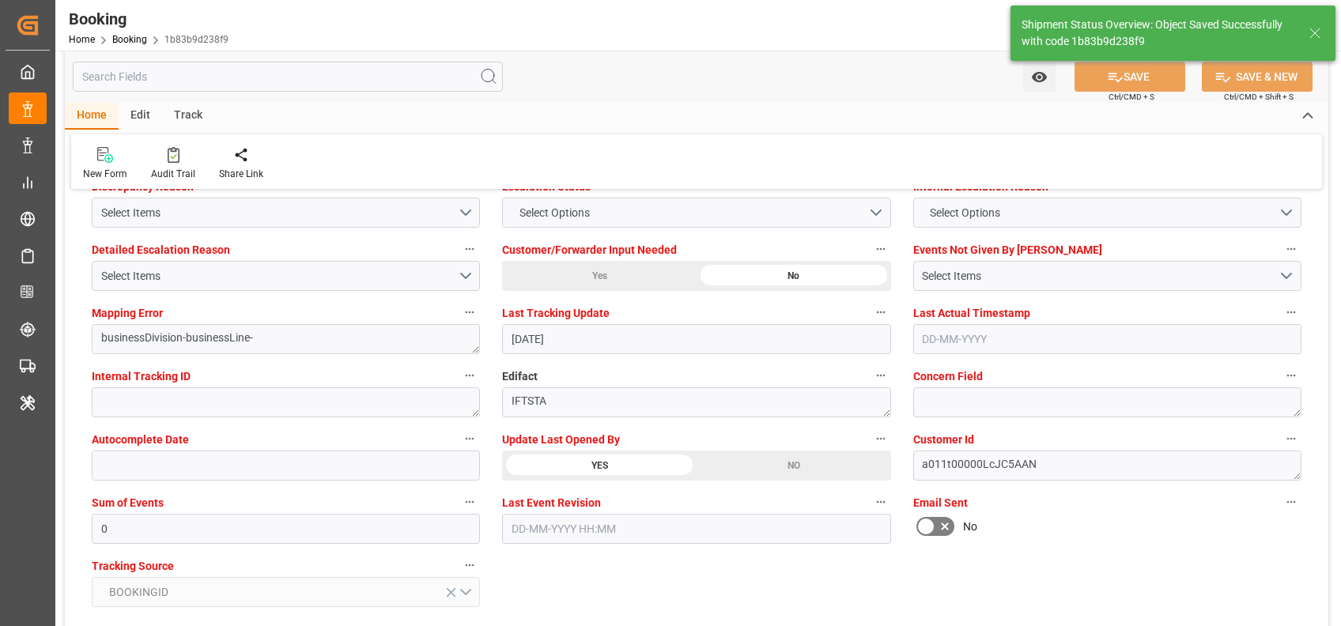
type textarea "[PERSON_NAME]"
type input "02-09-2025 07:18"
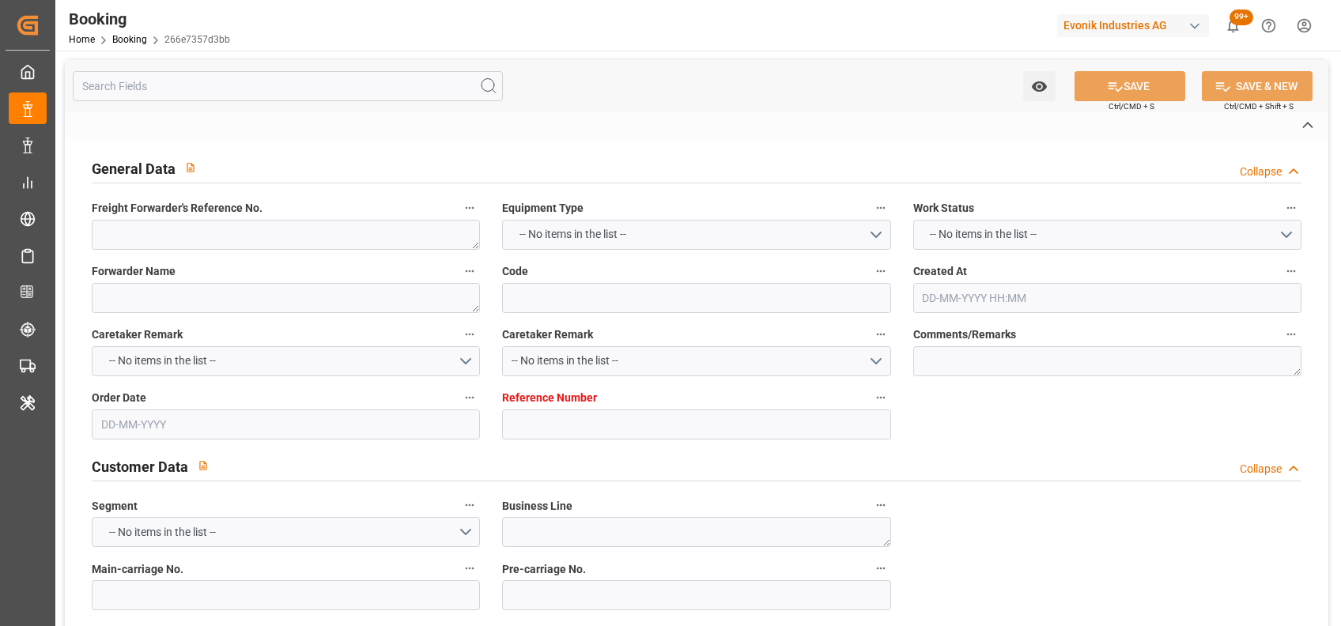
type textarea "0"
type textarea "Suttons International Ltd."
type input "266e7357d3bb"
type input "7001256260"
type textarea "AT-CL"
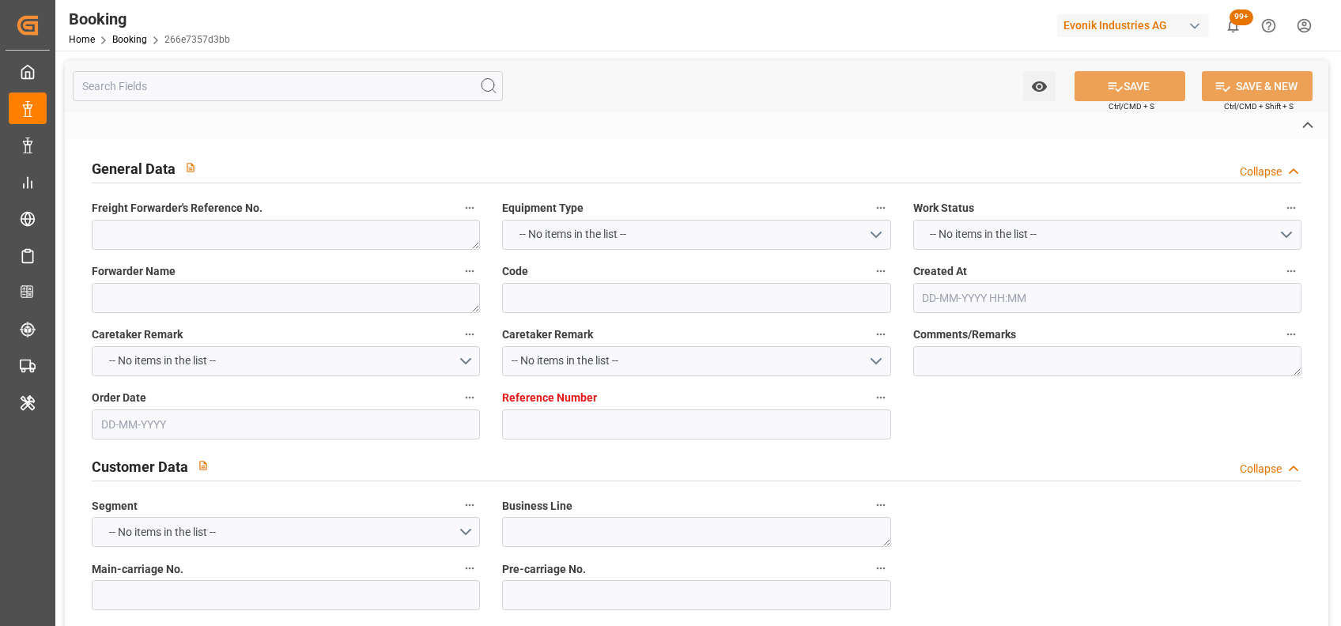
type input "7001256258"
type textarea "[PERSON_NAME][EMAIL_ADDRESS][PERSON_NAME][DOMAIN_NAME]"
type textarea "CIF"
type textarea "[GEOGRAPHIC_DATA]"
type textarea "6.1"
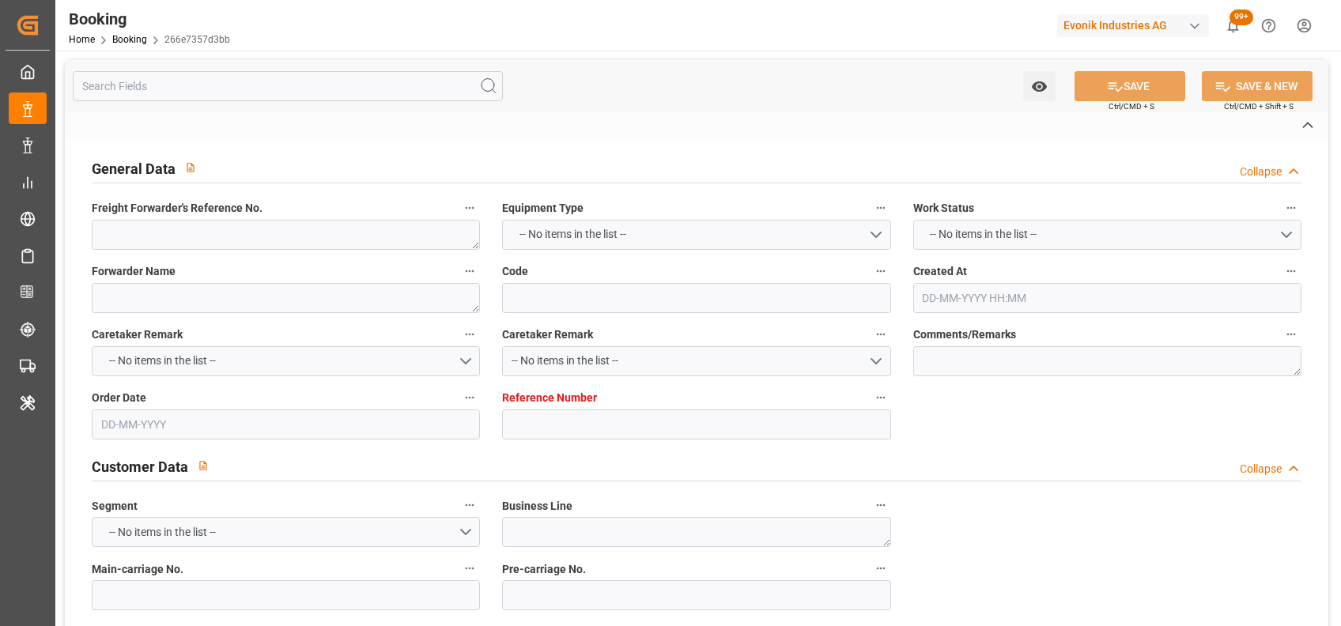
type textarea "Herne"
type textarea "EURU1541170"
type input "[PERSON_NAME]"
type input "MAEU"
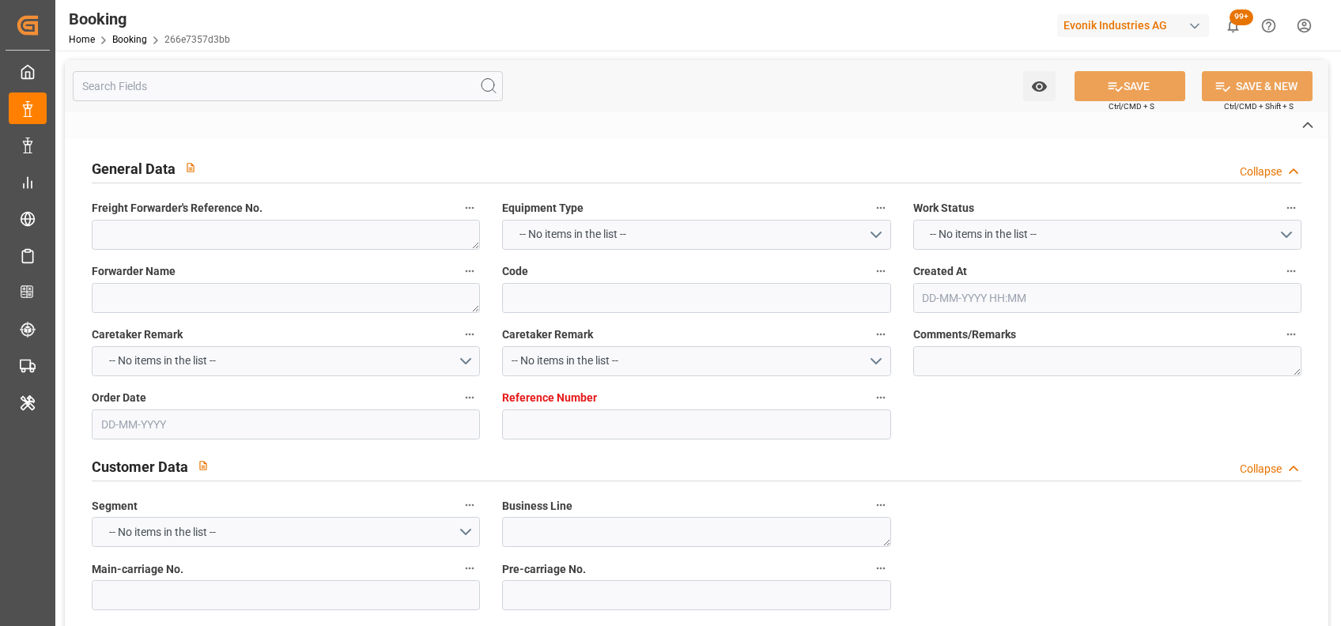
type input "[GEOGRAPHIC_DATA]"
type textarea "eta"
type textarea "INPUT_Evonik_Seeburger_IFTMIN_1003095020_20250828150144023.edi"
type textarea "NWC/[GEOGRAPHIC_DATA] [GEOGRAPHIC_DATA] Continent / [GEOGRAPHIC_DATA]-CL"
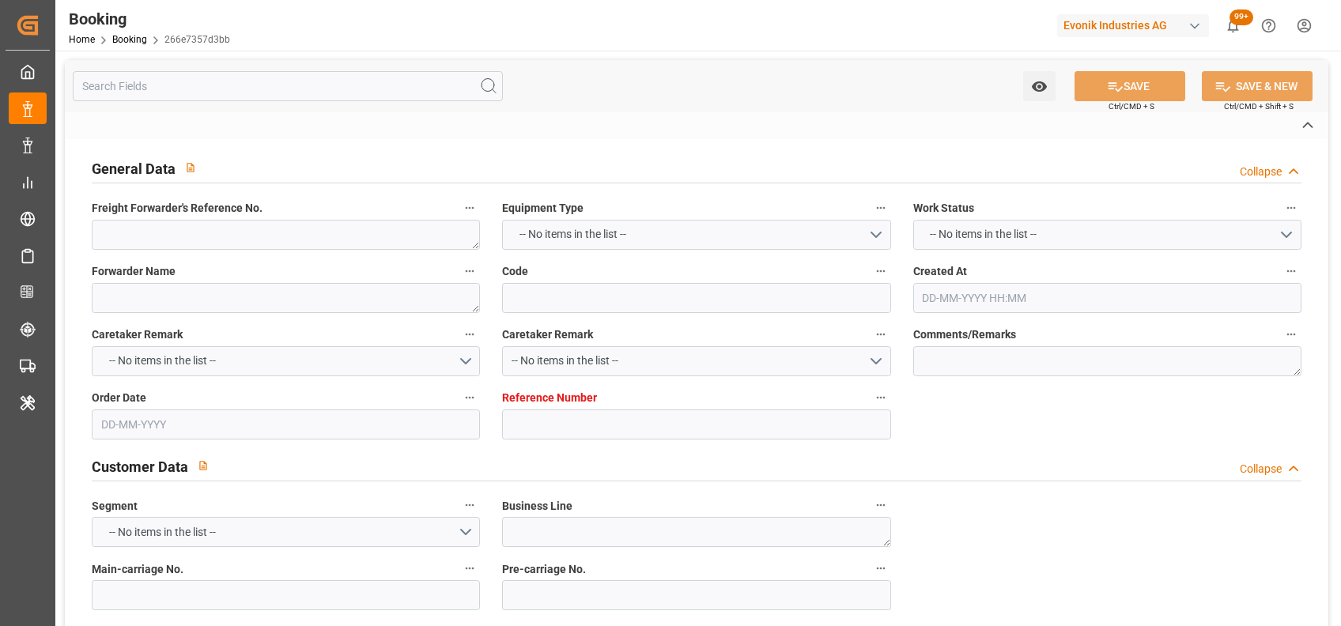
type textarea "INPUT_Evonik_Seeburger_IFTMIN_1003079505_20250822151307219.edi,INPUT_Evonik_See…"
type textarea "1003095020"
type textarea "Shashidhar Mm"
type textarea "Pod-PodRegionName-businessDivision-businessLine-"
type textarea "IFTMIN"
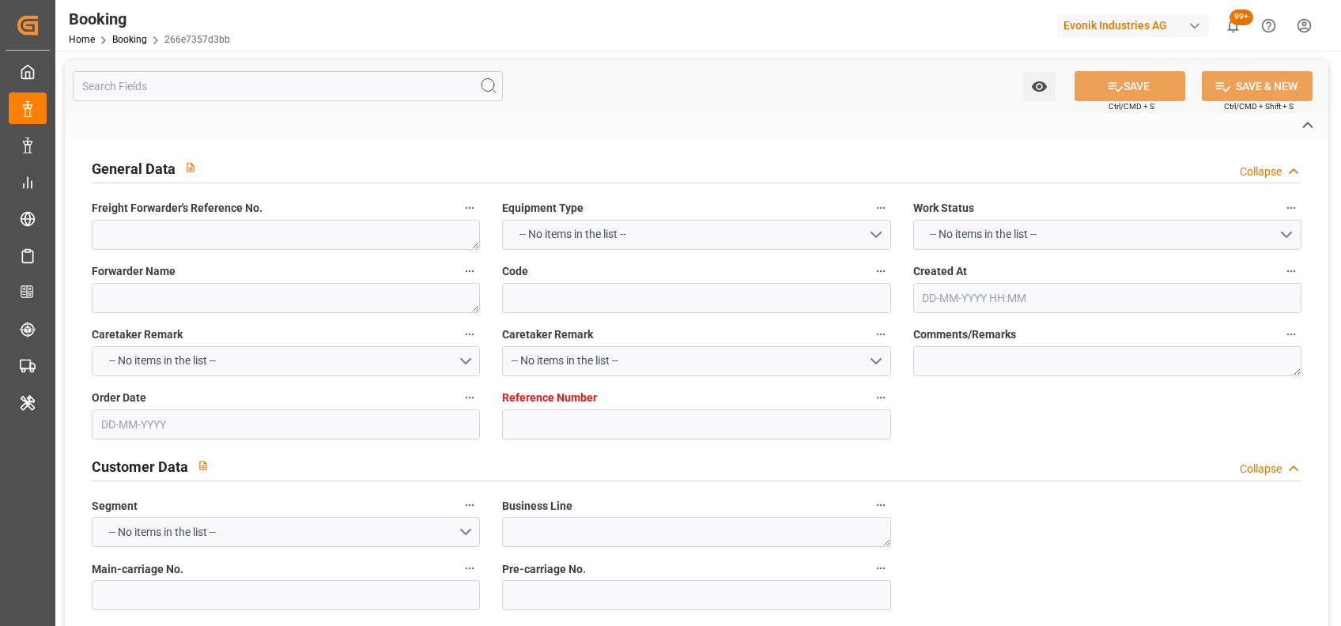
type textarea "a011t00000LcJC5AAN"
type textarea "No"
type input "7001256260"
type input "9321548"
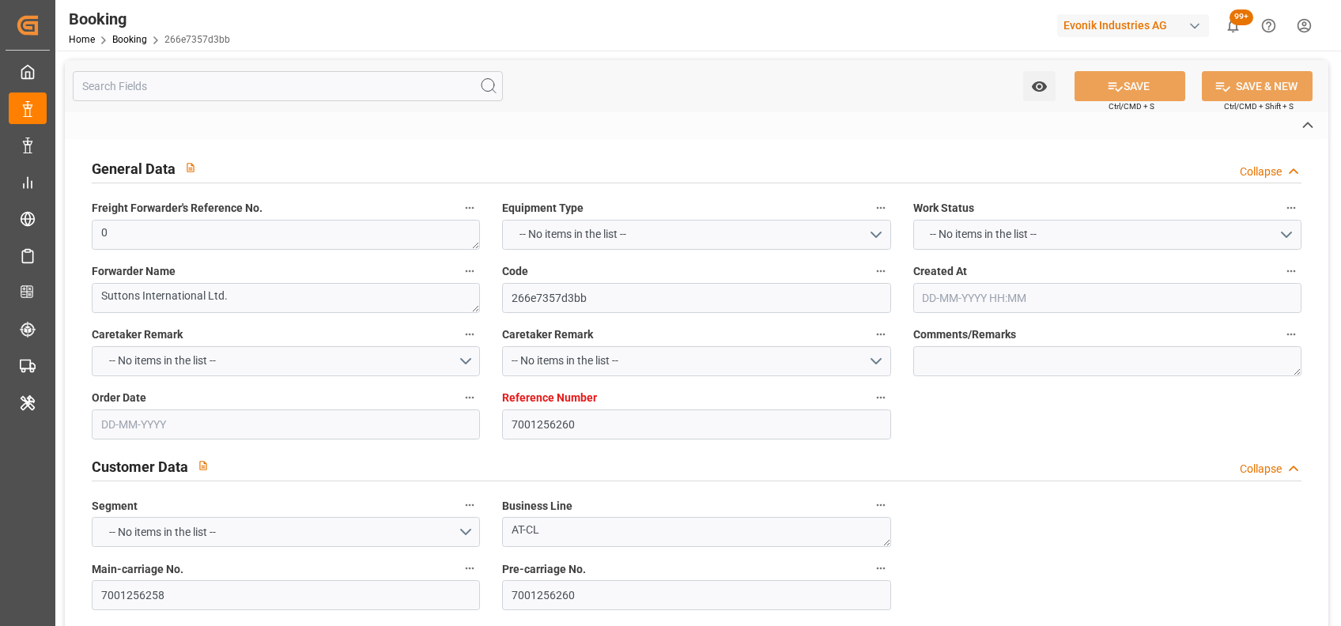
type input "Maersk"
type input "Maersk Line AS"
type input "NLRTM"
type input "CNSGH"
type input "0"
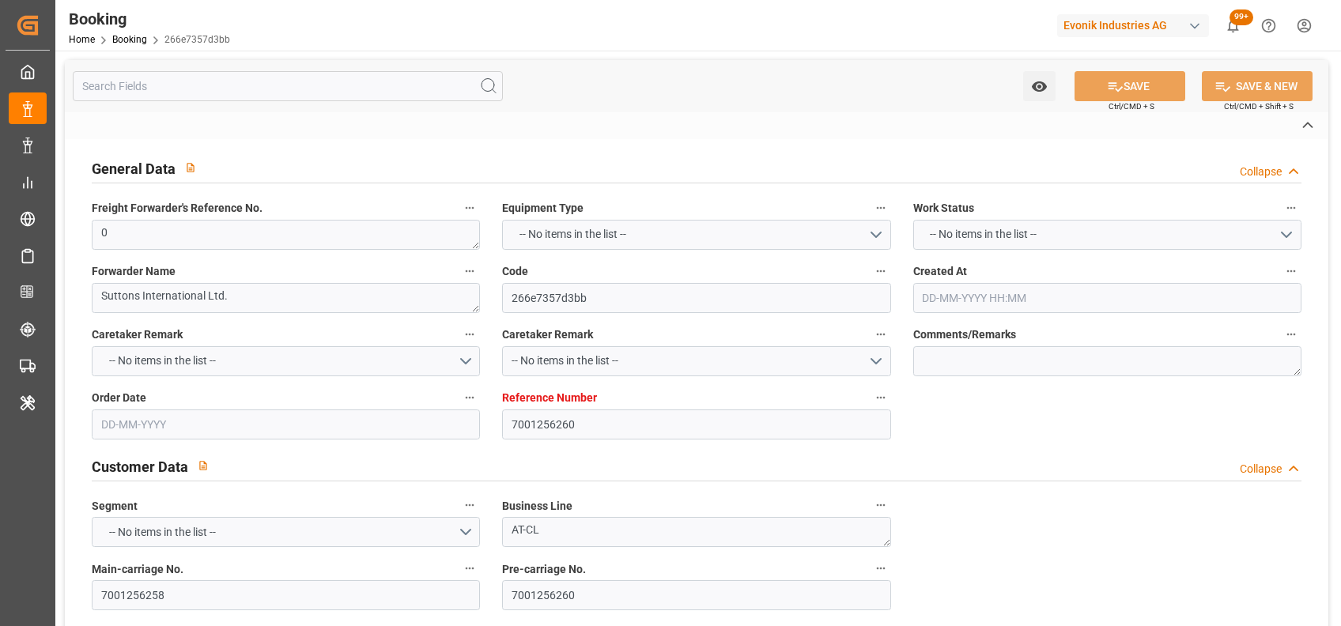
type input "22-08-2025 13:14"
type input "22-08-2025"
type input "28-10-2025"
type input "27-08-2025"
type input "27-08-2025 00:00"
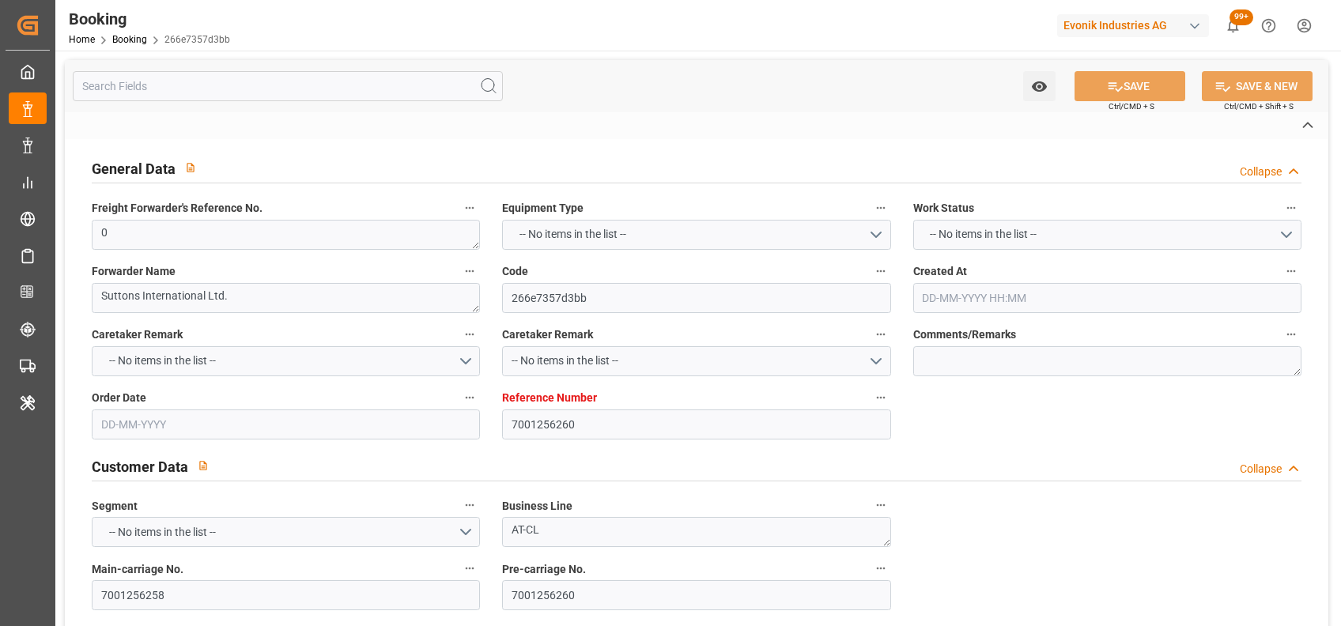
type input "07-09-2025 00:00"
type input "18-10-2025 00:00"
type input "28-10-2025 00:00"
type input "22-08-2025"
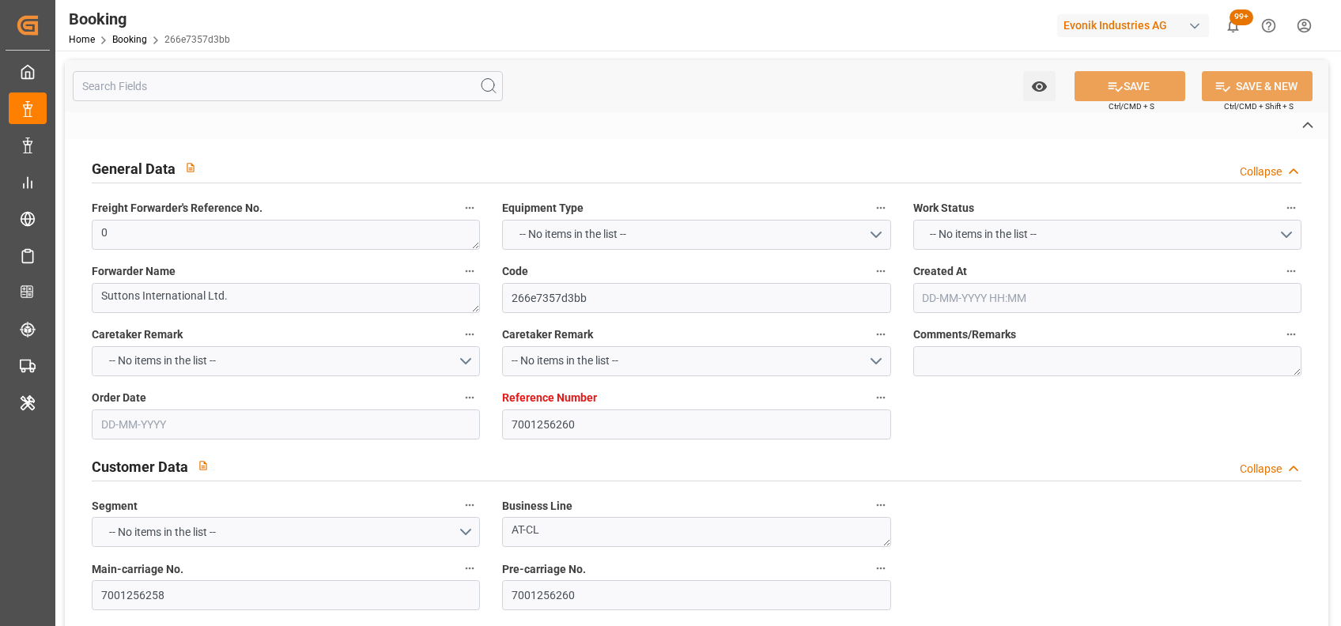
type input "01-09-2025 07:16"
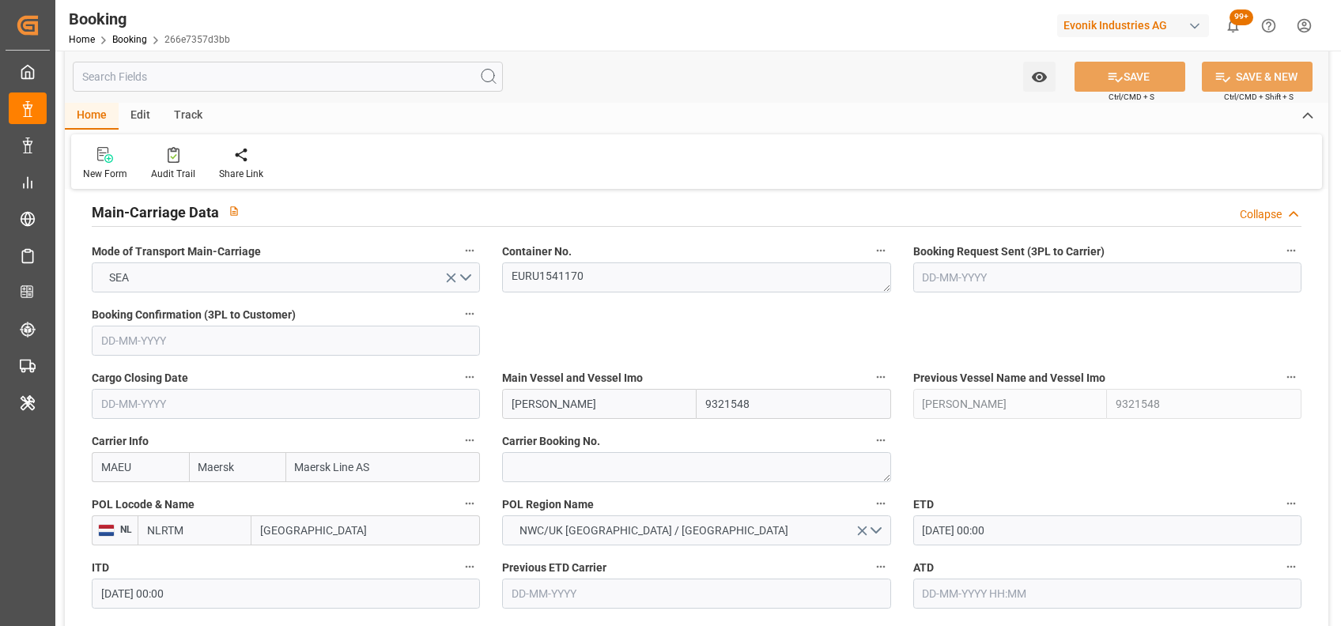
scroll to position [982, 0]
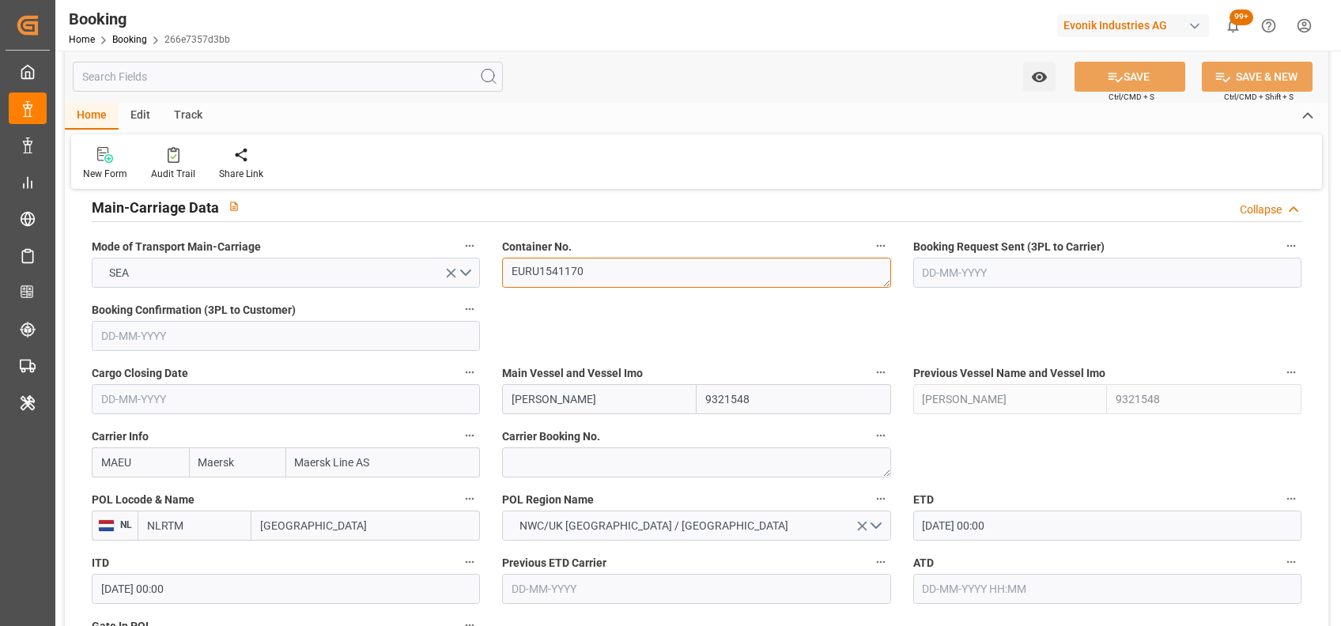
click at [604, 267] on textarea "EURU1541170" at bounding box center [696, 273] width 388 height 30
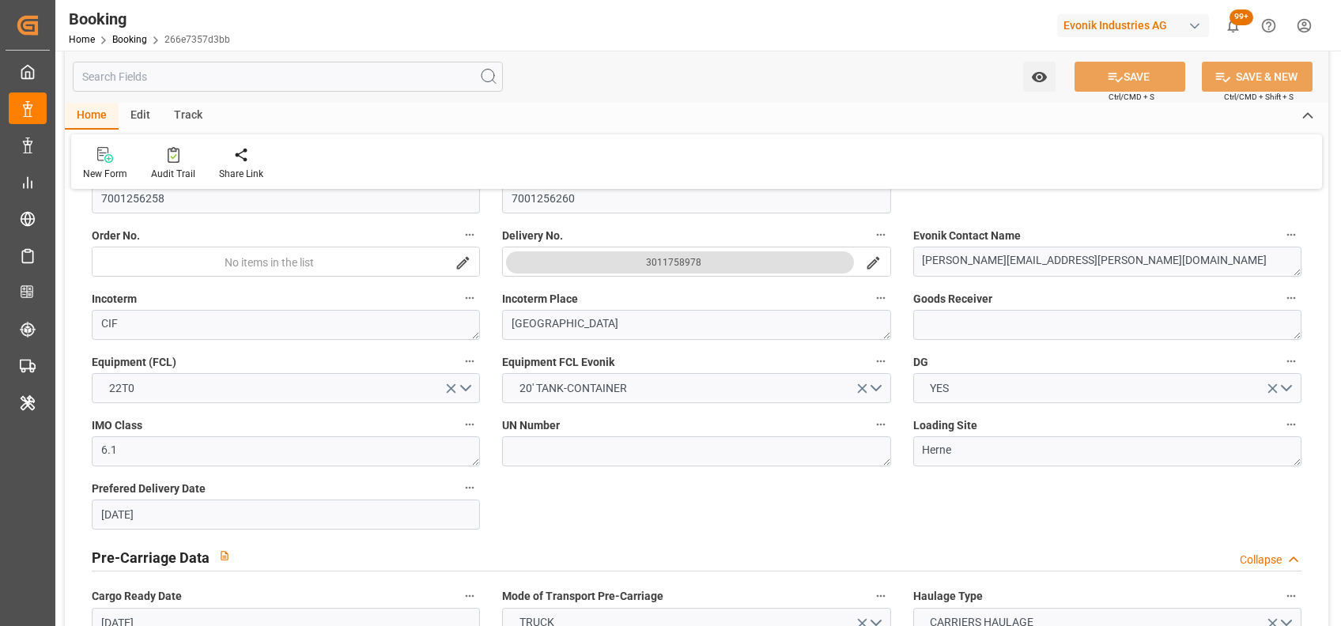
scroll to position [402, 0]
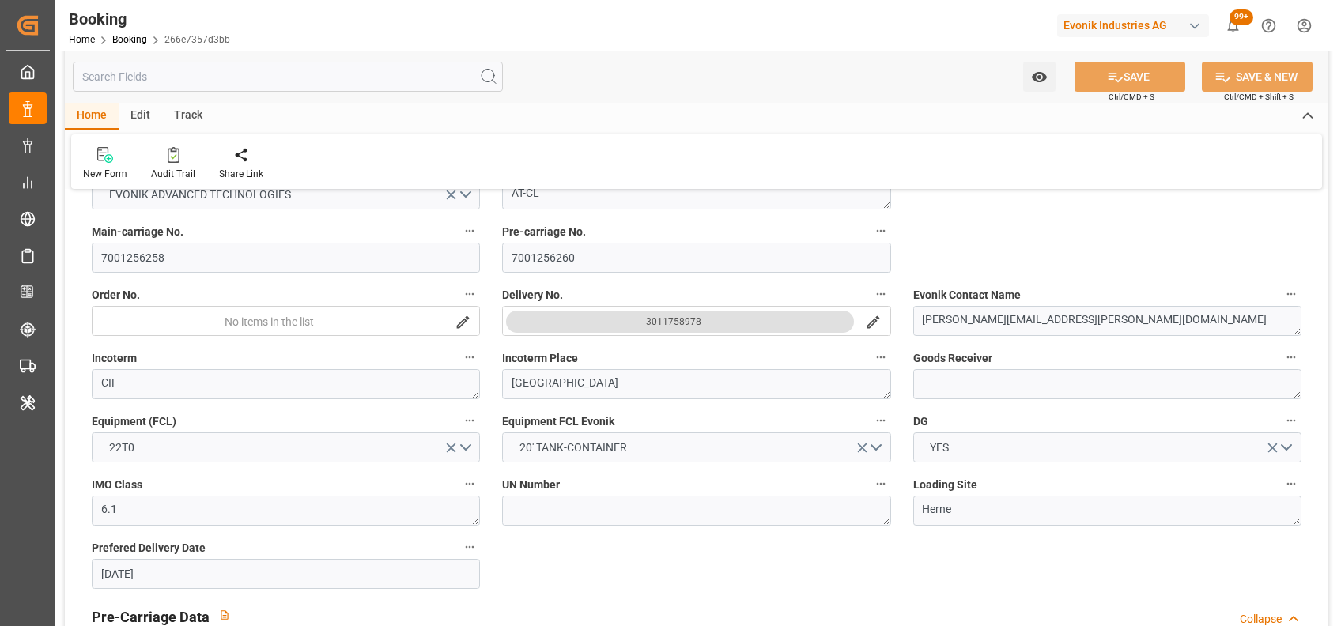
drag, startPoint x: 709, startPoint y: 315, endPoint x: 641, endPoint y: 319, distance: 68.2
drag, startPoint x: 641, startPoint y: 319, endPoint x: 700, endPoint y: 323, distance: 58.6
click at [700, 323] on button "3011758978" at bounding box center [680, 322] width 348 height 22
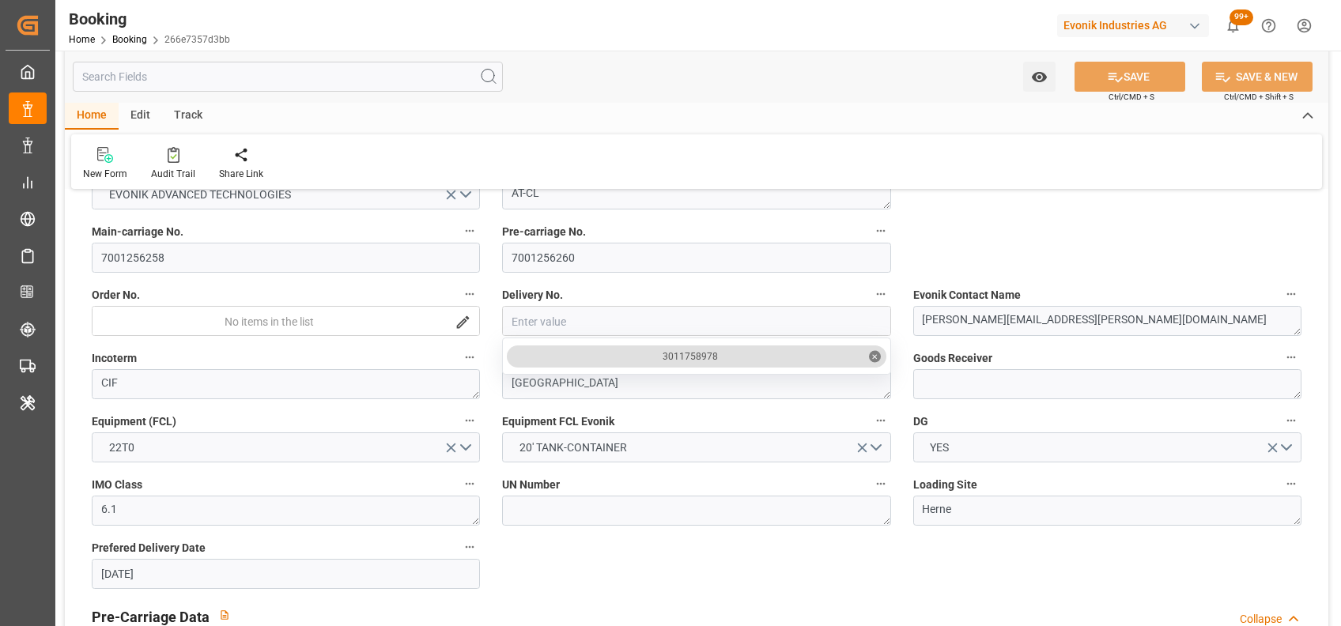
click at [700, 323] on input "close menu" at bounding box center [696, 322] width 387 height 30
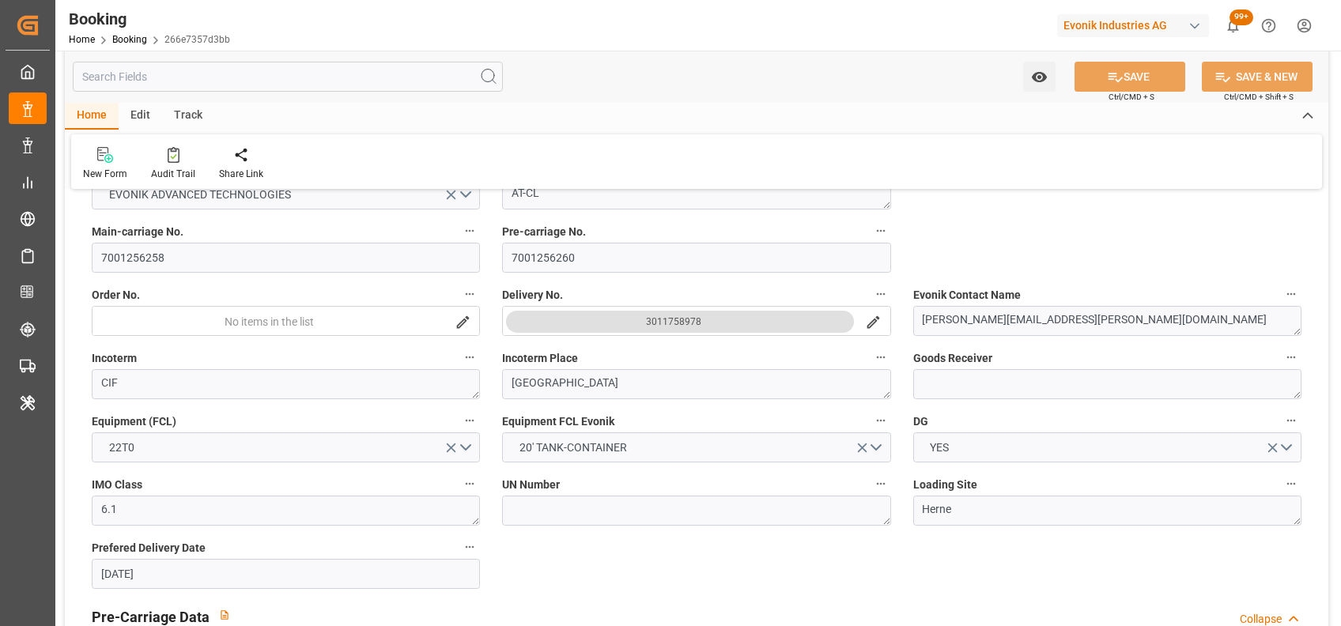
click at [711, 315] on button "3011758978" at bounding box center [680, 322] width 348 height 22
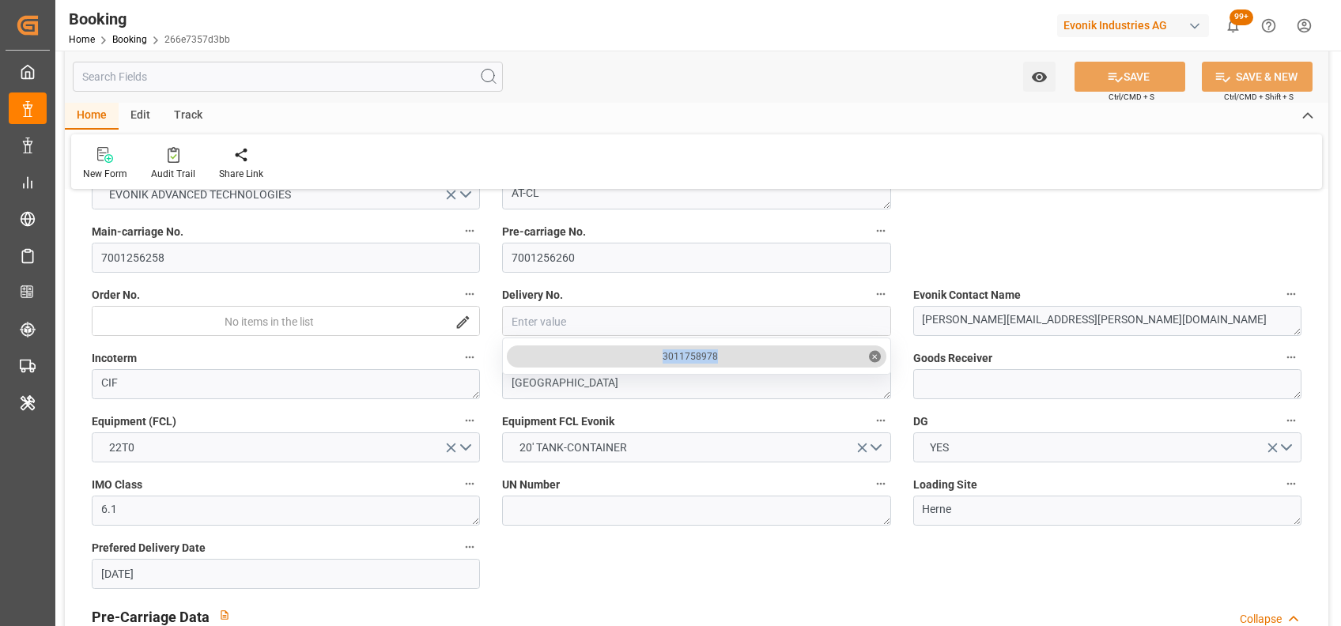
drag, startPoint x: 723, startPoint y: 354, endPoint x: 661, endPoint y: 357, distance: 62.5
copy div "3011758978"
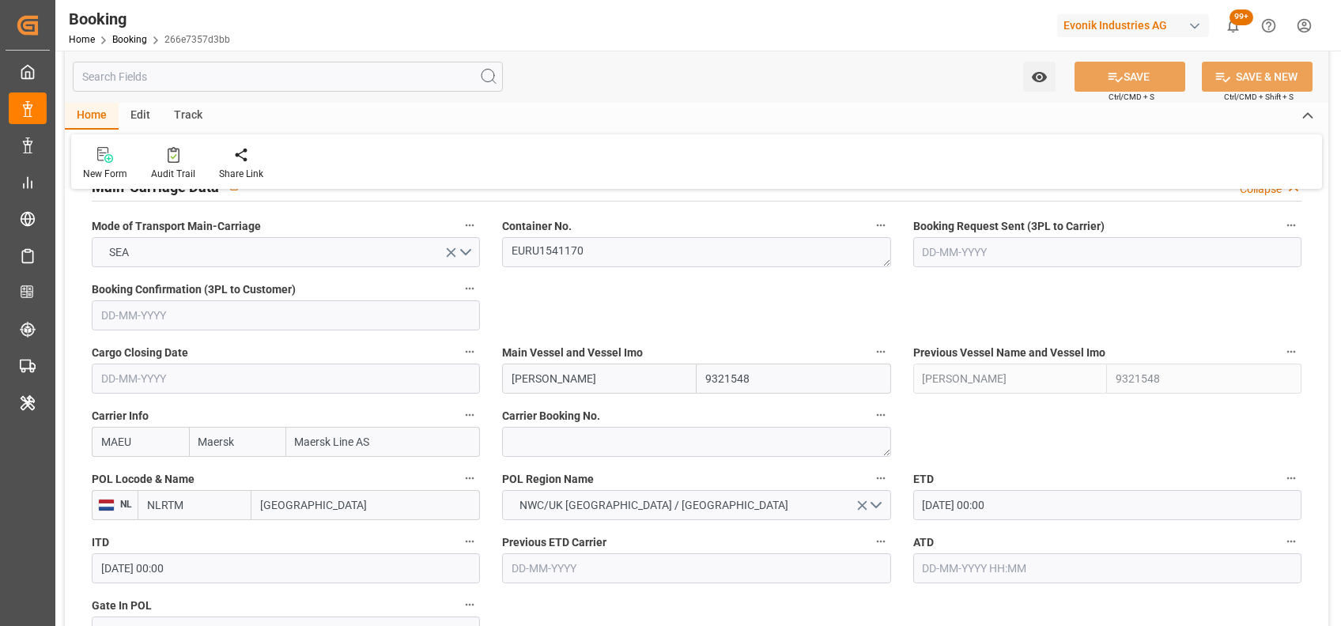
scroll to position [1076, 0]
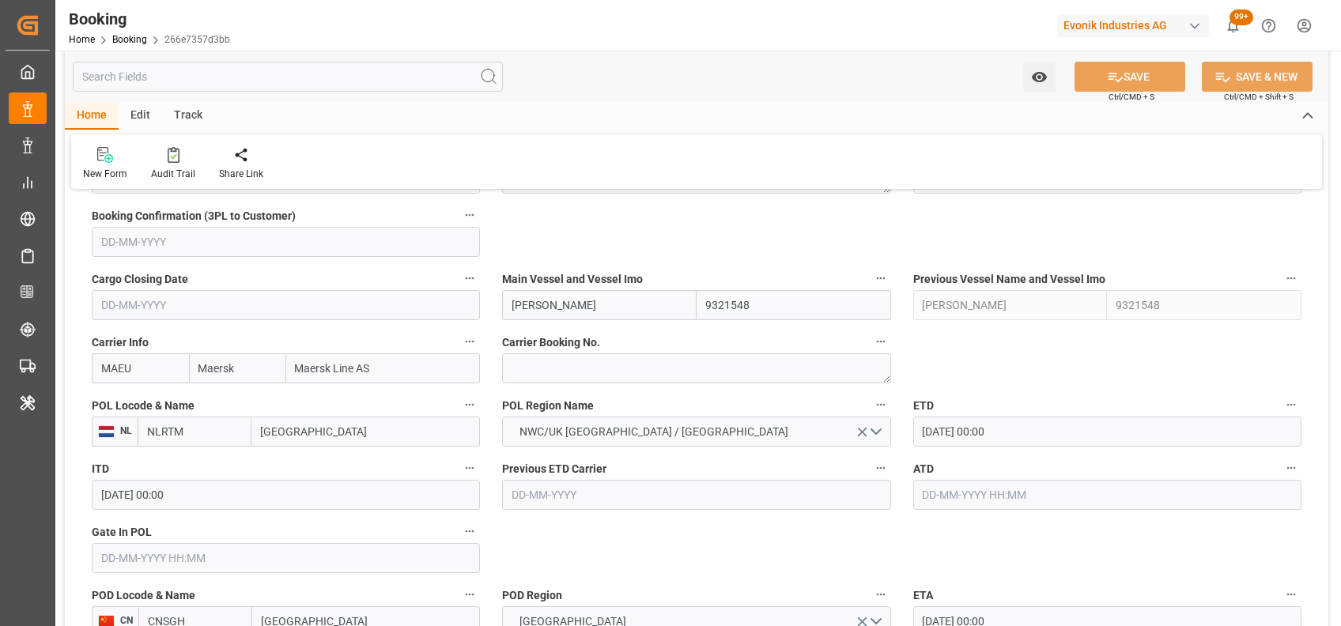
click at [121, 364] on input "MAEU" at bounding box center [140, 368] width 97 height 30
click at [123, 402] on b "HLCU" at bounding box center [116, 403] width 28 height 13
type input "HLCU"
type input "Hapag Lloyd"
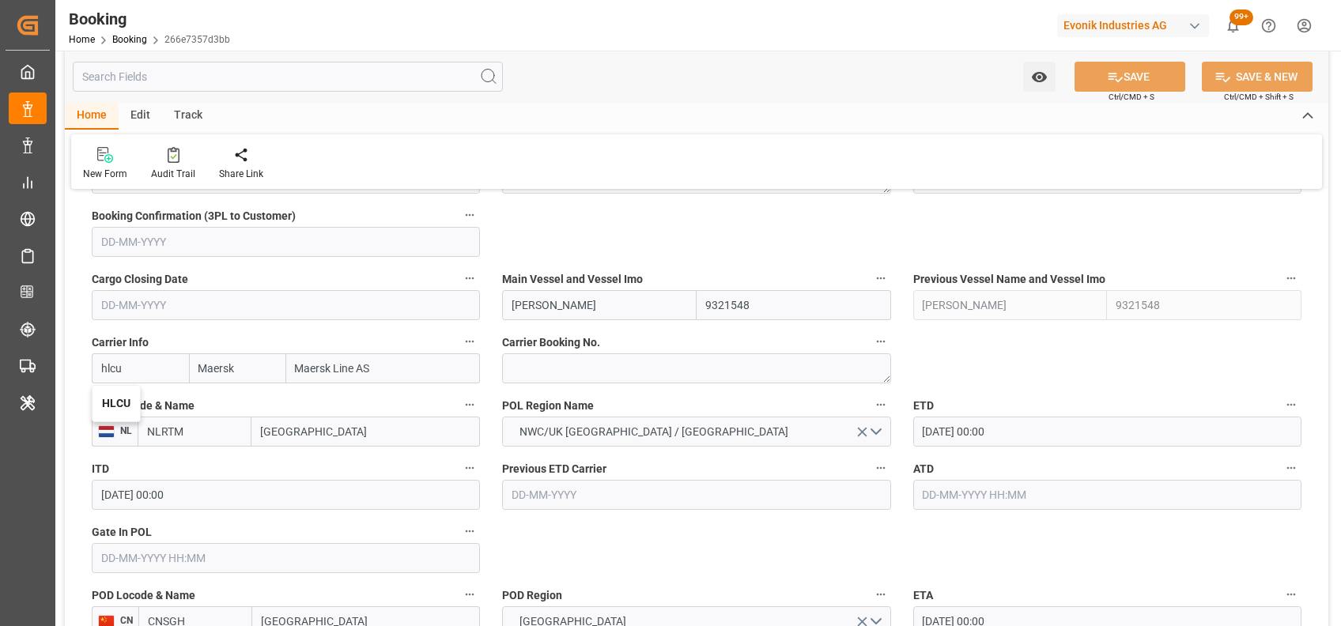
type input "Hapag Lloyd Aktiengesellschaft"
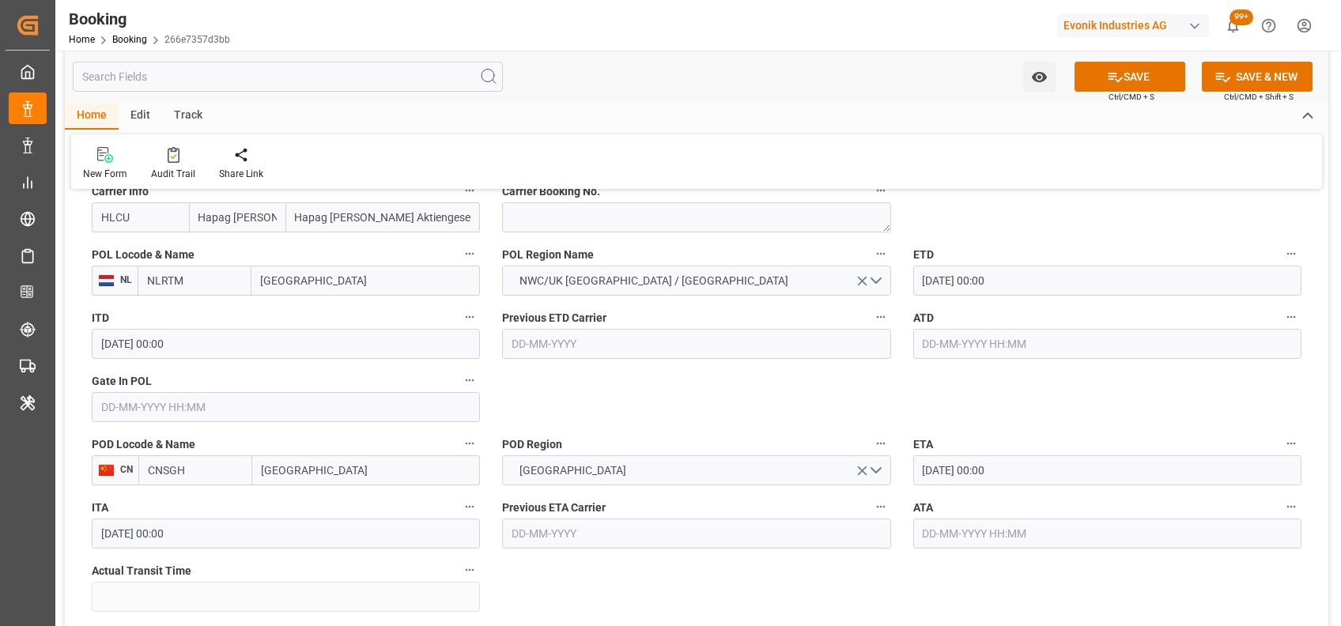
scroll to position [1228, 0]
type input "HLCU"
click at [374, 392] on input "text" at bounding box center [286, 406] width 388 height 30
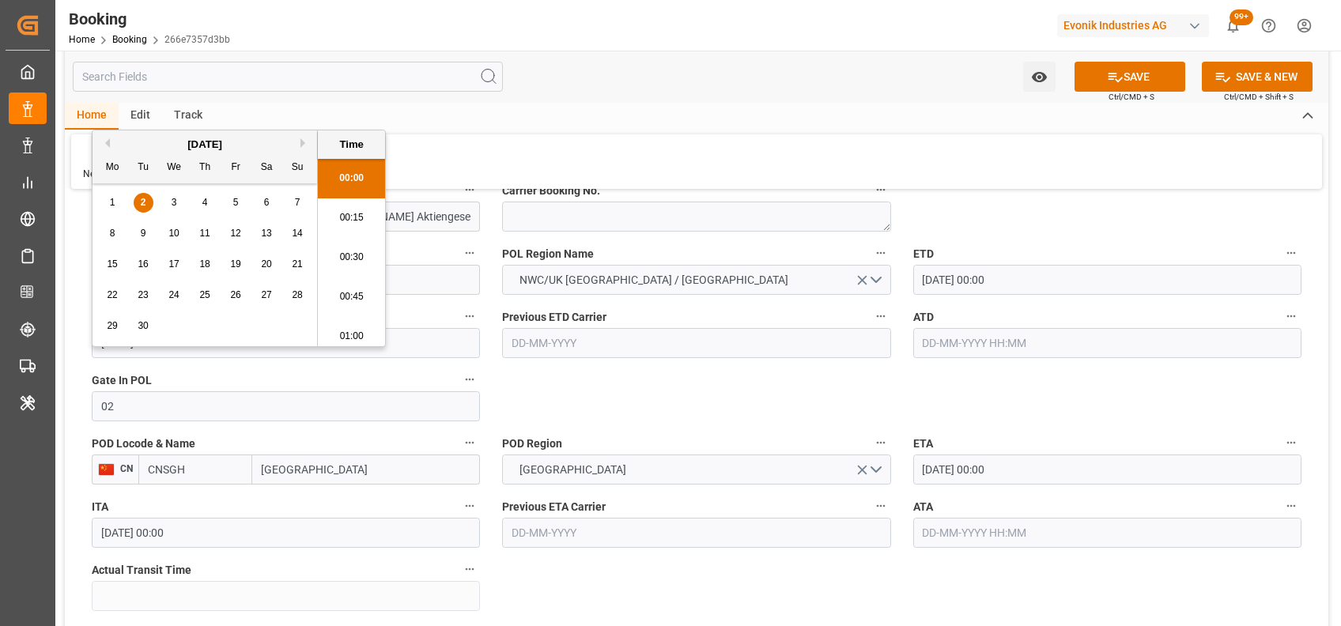
scroll to position [1942, 0]
type input "02-09-2025 00:00"
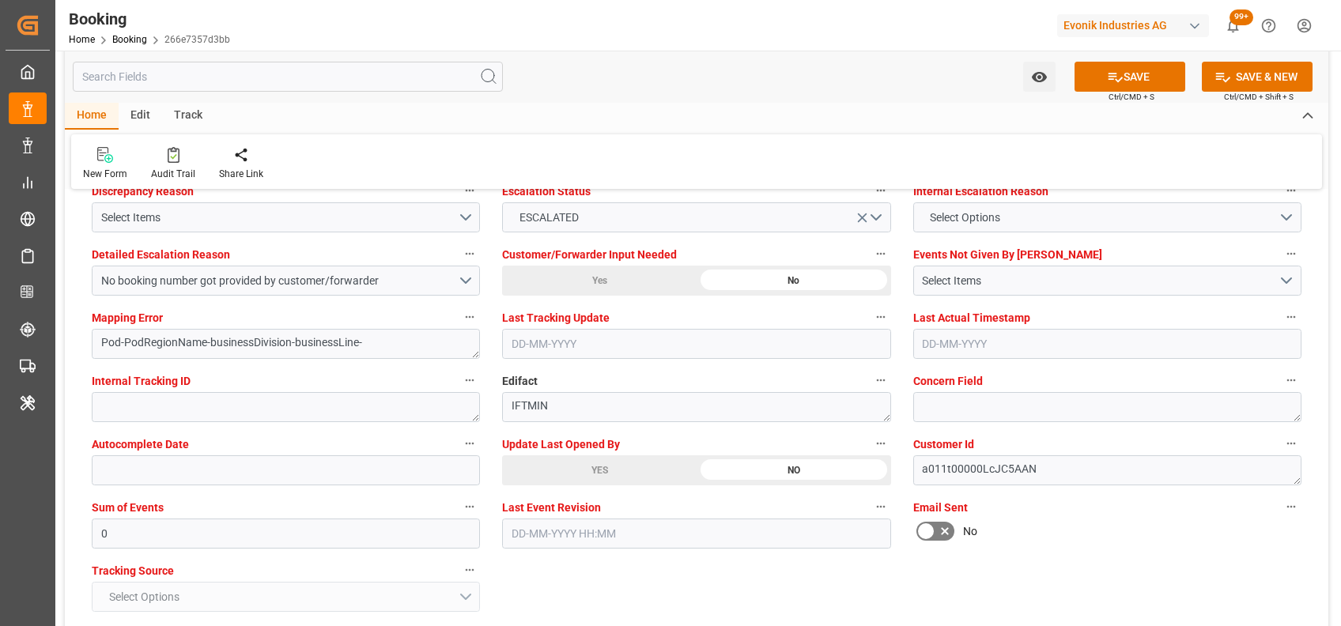
scroll to position [2989, 0]
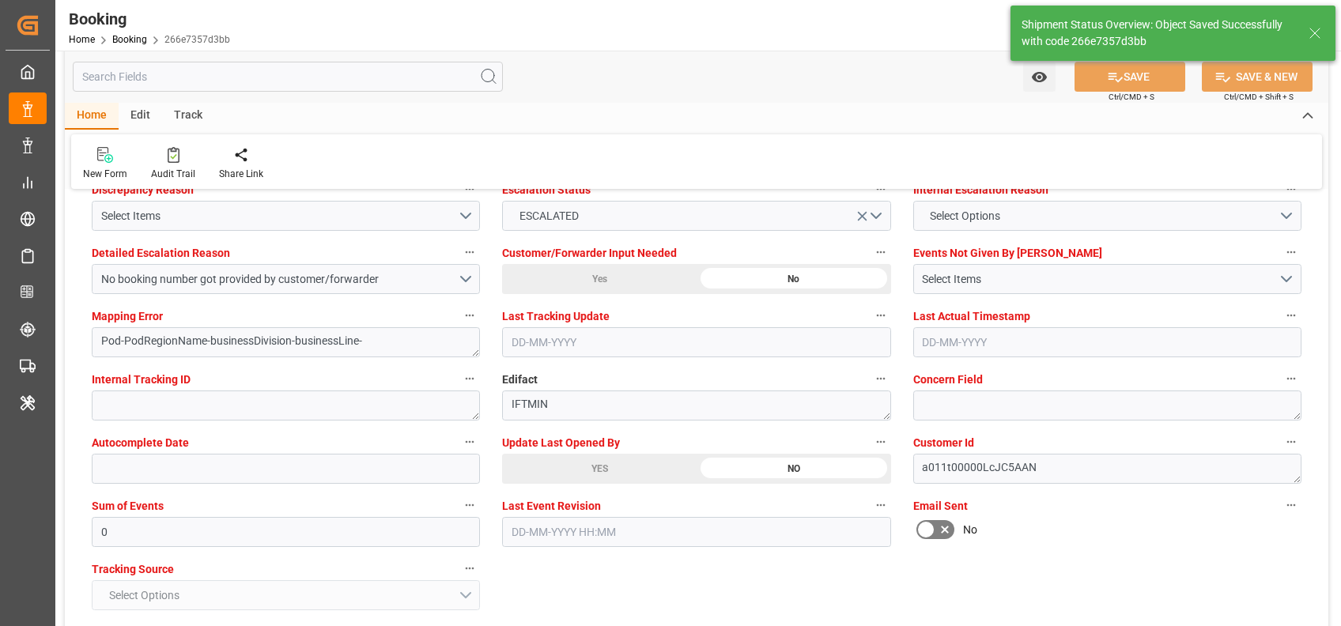
type textarea "NWC/UK North West Continent / UK_CNSGH_HLCU_AT-CL"
type textarea "[PERSON_NAME]"
type input "02-09-2025 07:21"
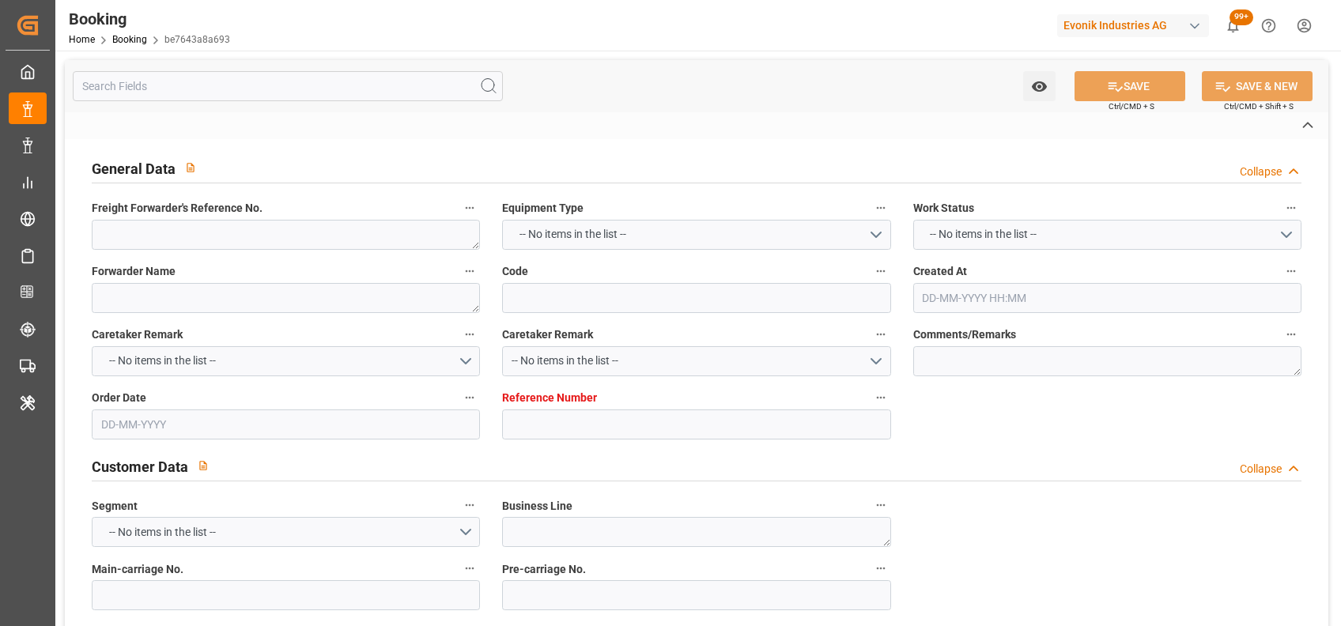
type textarea "1020251803"
type textarea "[PERSON_NAME]"
type input "be7643a8a693"
type input "7001245570"
type textarea "AT-CL"
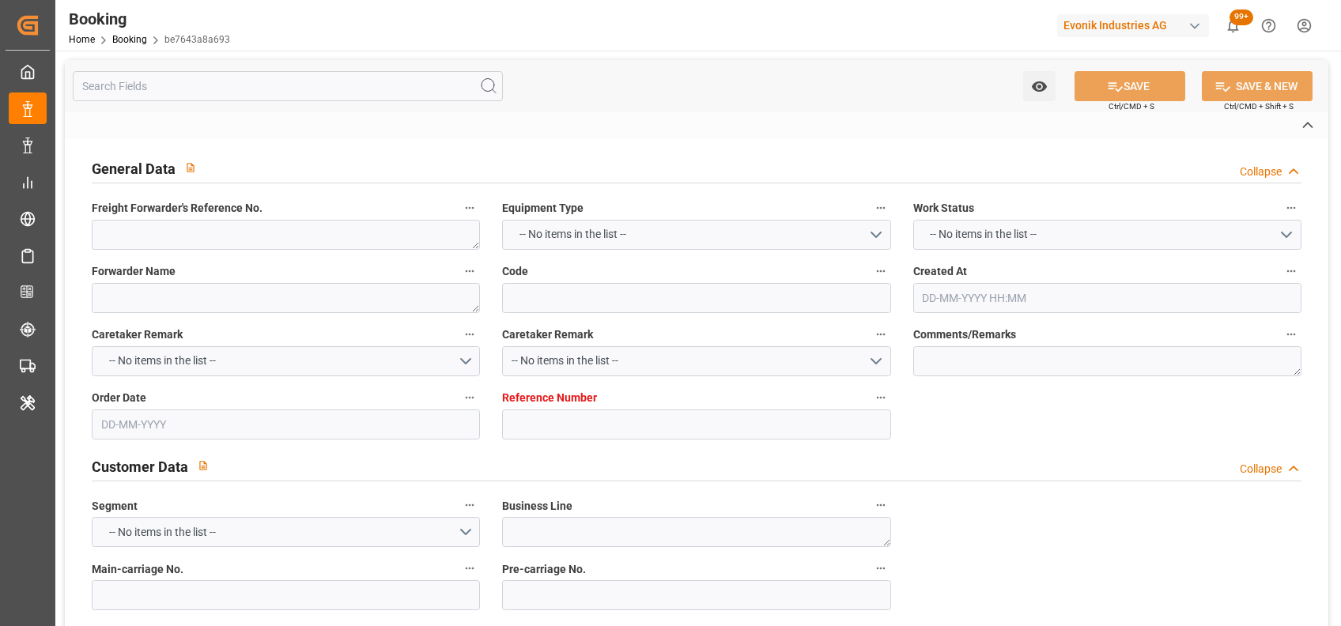
type input "7001245569"
type textarea "sheryl.manalo-balaguer@dgextern.com"
type textarea "CIF"
type textarea "JEDDAH"
type textarea "8"
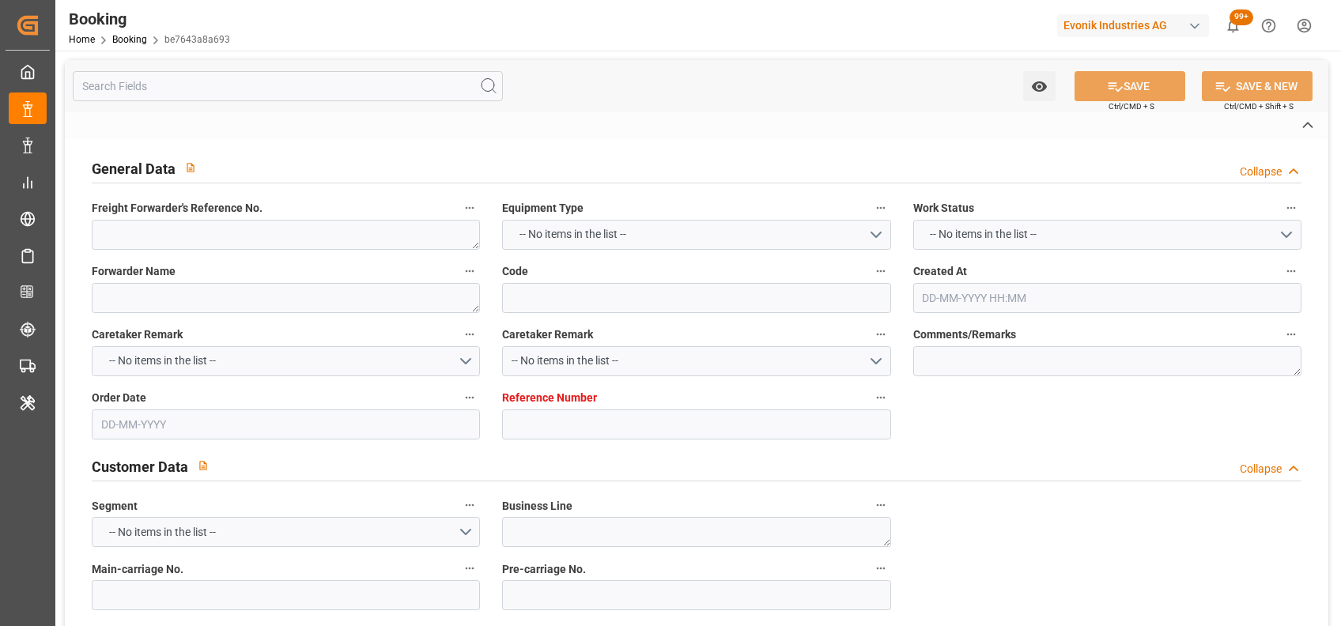
type textarea "Essen"
type textarea "FCIU2967833"
type input "MSC GIULIA"
type input "MSC Giulia"
type input "MSCU"
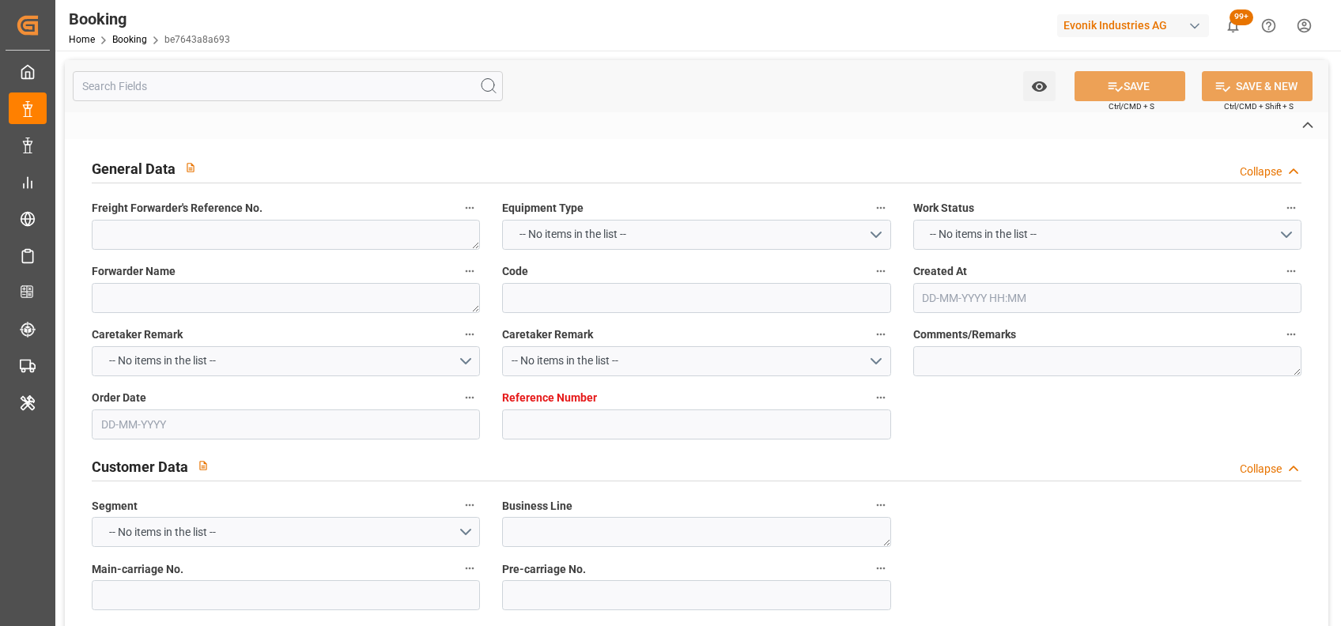
type textarea "459IHA1420260"
type input "[GEOGRAPHIC_DATA]"
type input "Jeddah"
type input "ABU KIR"
type textarea "vesselName etd [PERSON_NAME]"
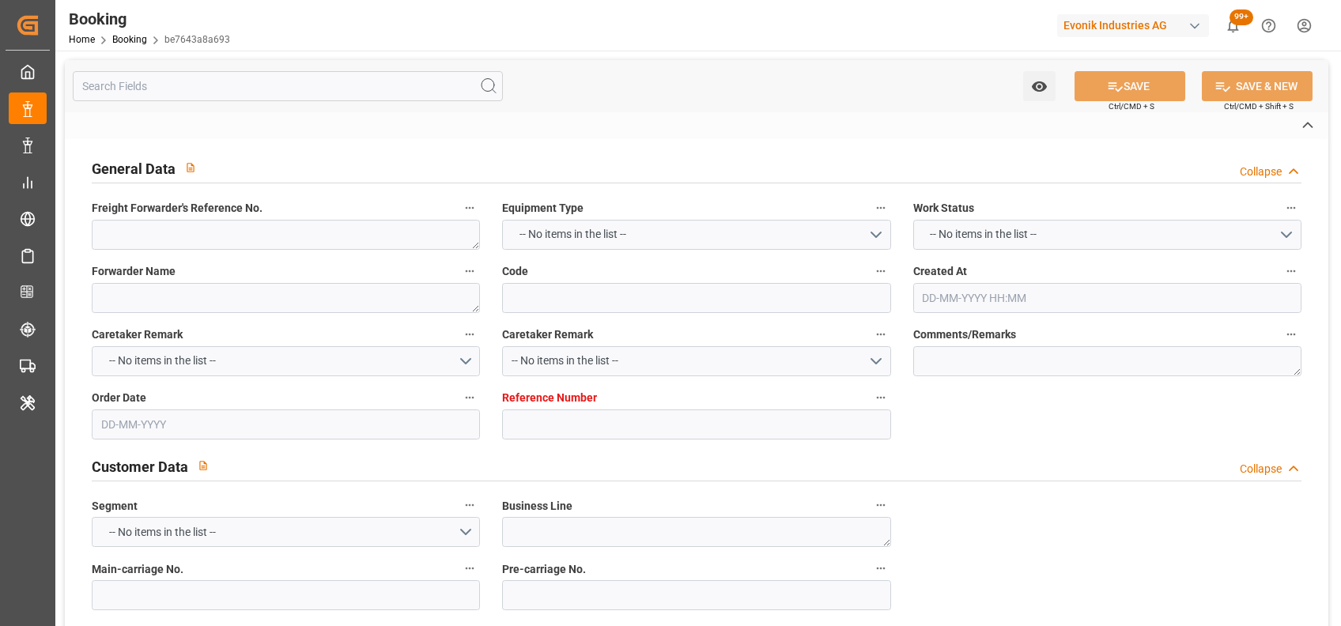
type textarea "INPUT_Evonik_Seeburger_IFTMIN_1003097716_20250829084722673.edi"
type textarea "NWC/UK North West Continent / UK_SAJED_MSCU_AT-CL"
type textarea "INPUT_Evonik_Seeburger_IFTMIN_1003040189_20250811143041376.edi,INPUT_Evonik_See…"
type textarea "1003097716"
type textarea "Logward System"
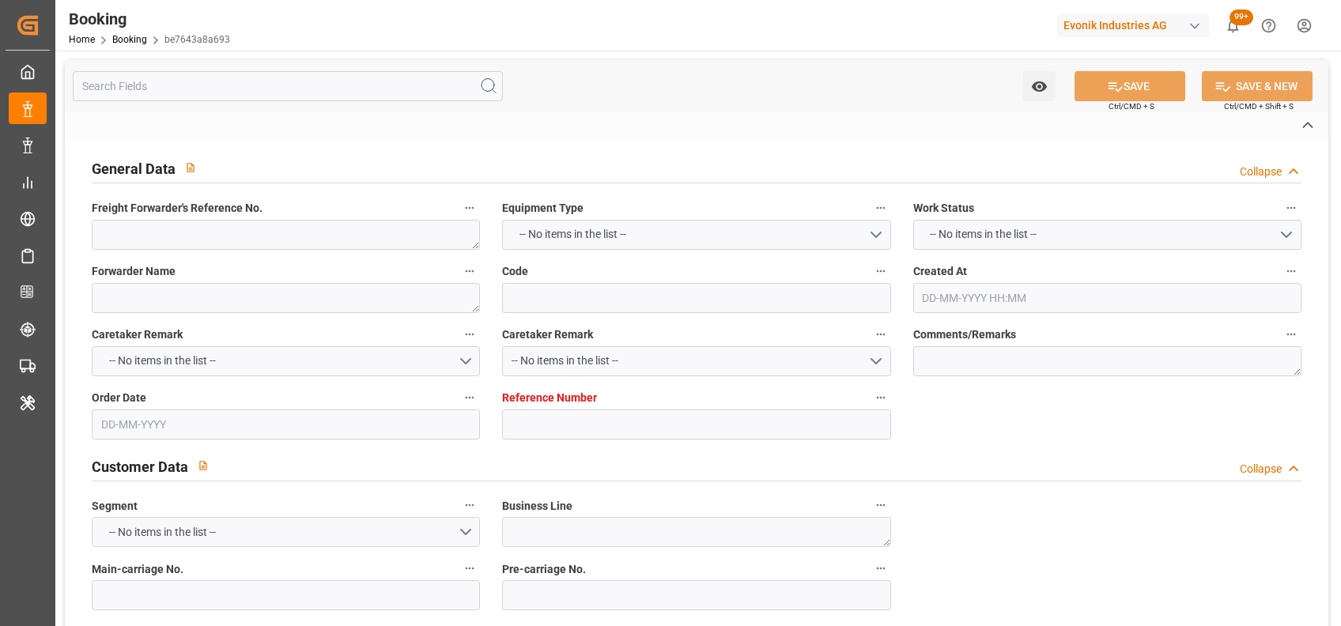
type textarea "businessDivision-businessLine-"
type textarea "IFTMIN"
type textarea "a011t00000LcJC5AAN"
type textarea "Yes"
type input "ANTWERPEN"
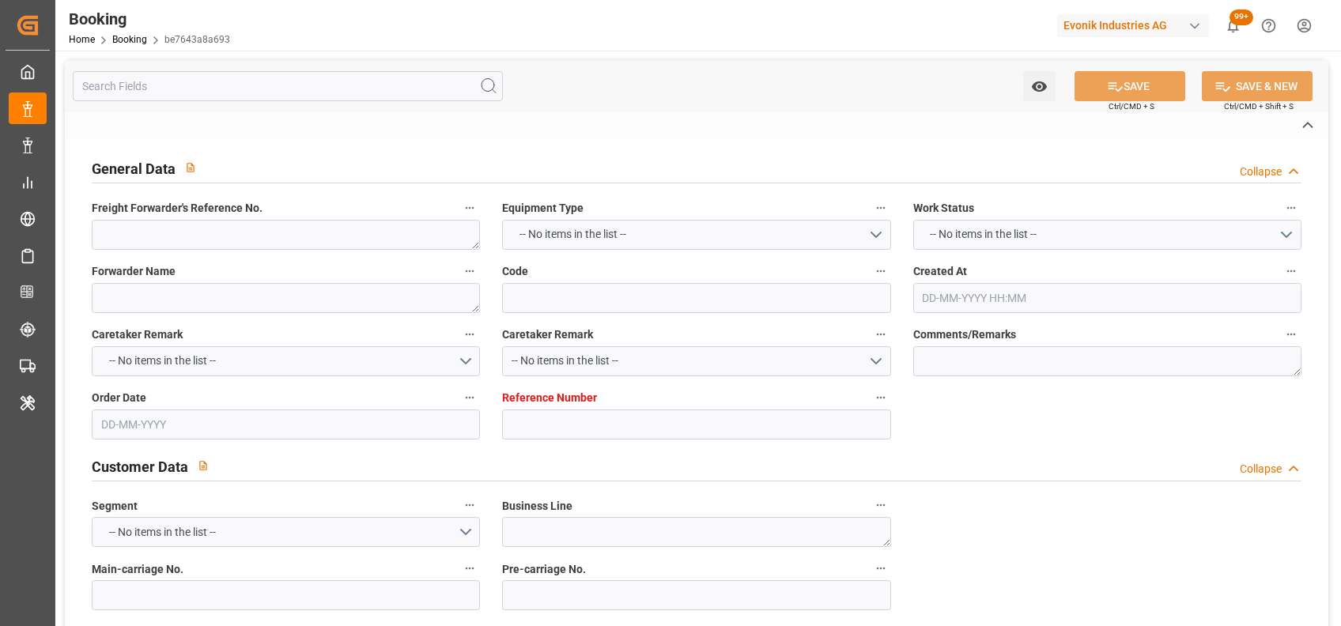
type input "JEDDAH"
type input "NEUSS"
type input "DE"
type input "RAIL"
type input "NL534A"
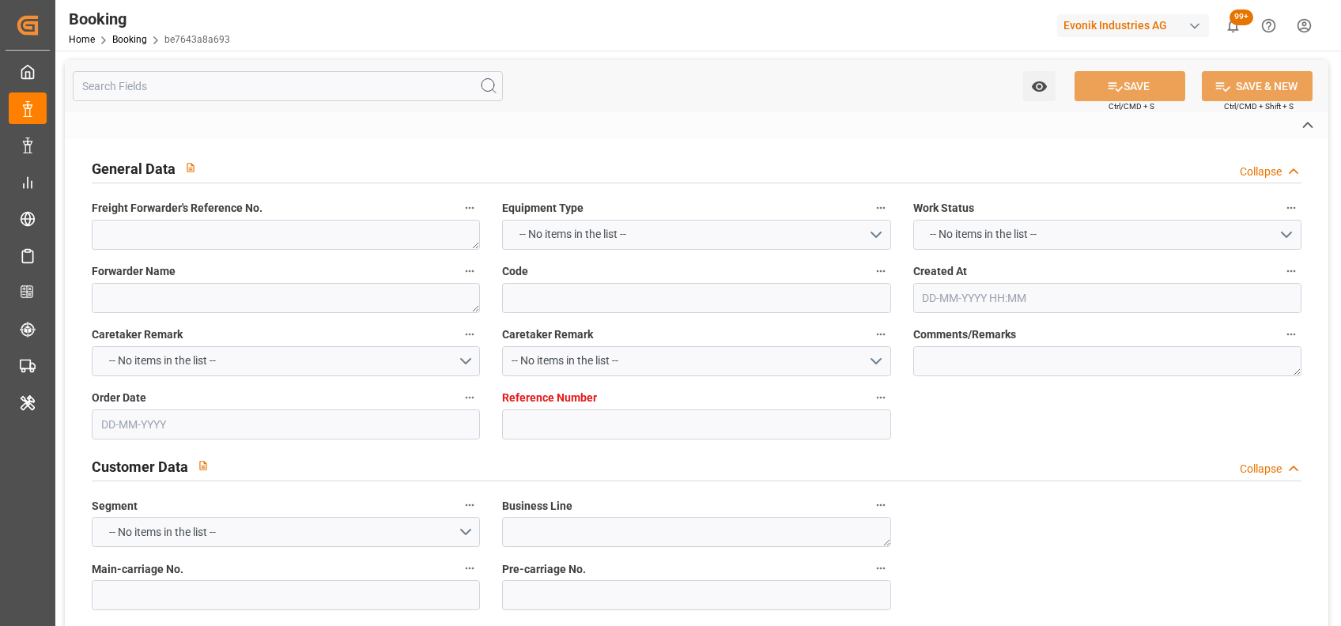
type input "VESSEL"
type input "MSC MADELEINE"
type input "OW536A"
type input "TRUCK"
type input "7001245570"
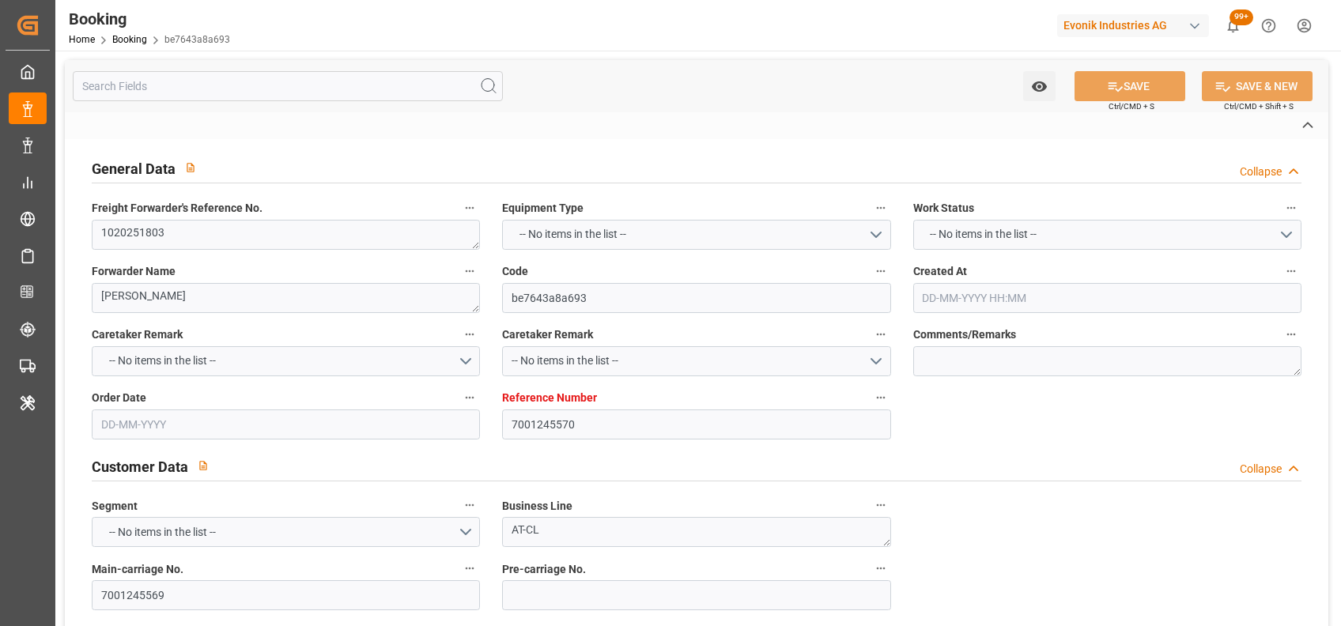
type input "9770737"
type input "MSC"
type input "Mediterranean Shipping Company"
type input "BEANR"
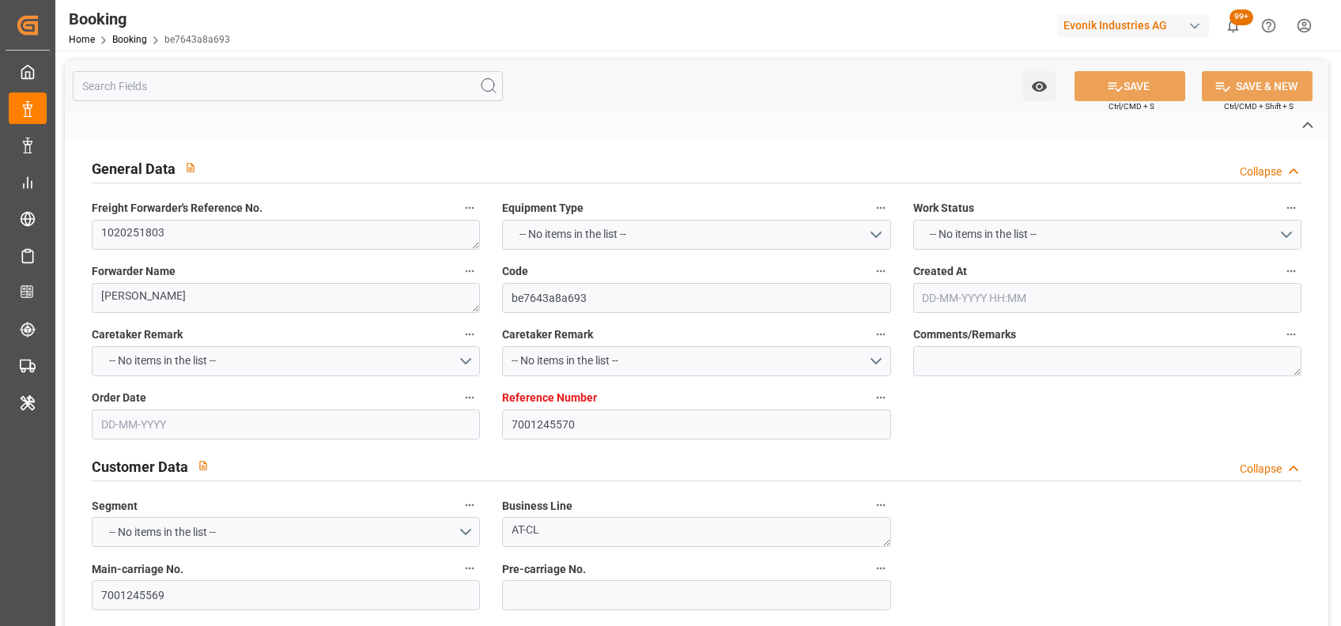
type input "SAJED"
type input "EGAKI"
type input "0"
type input "BEANR"
type input "SAJED"
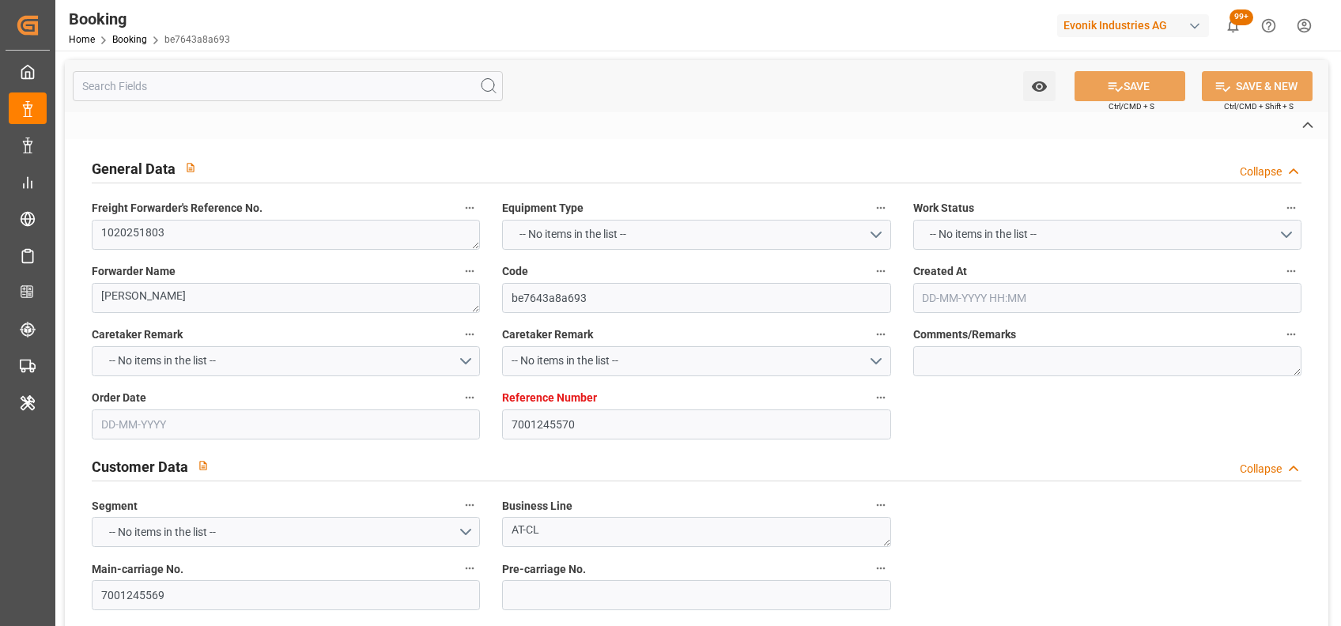
type input "9305702"
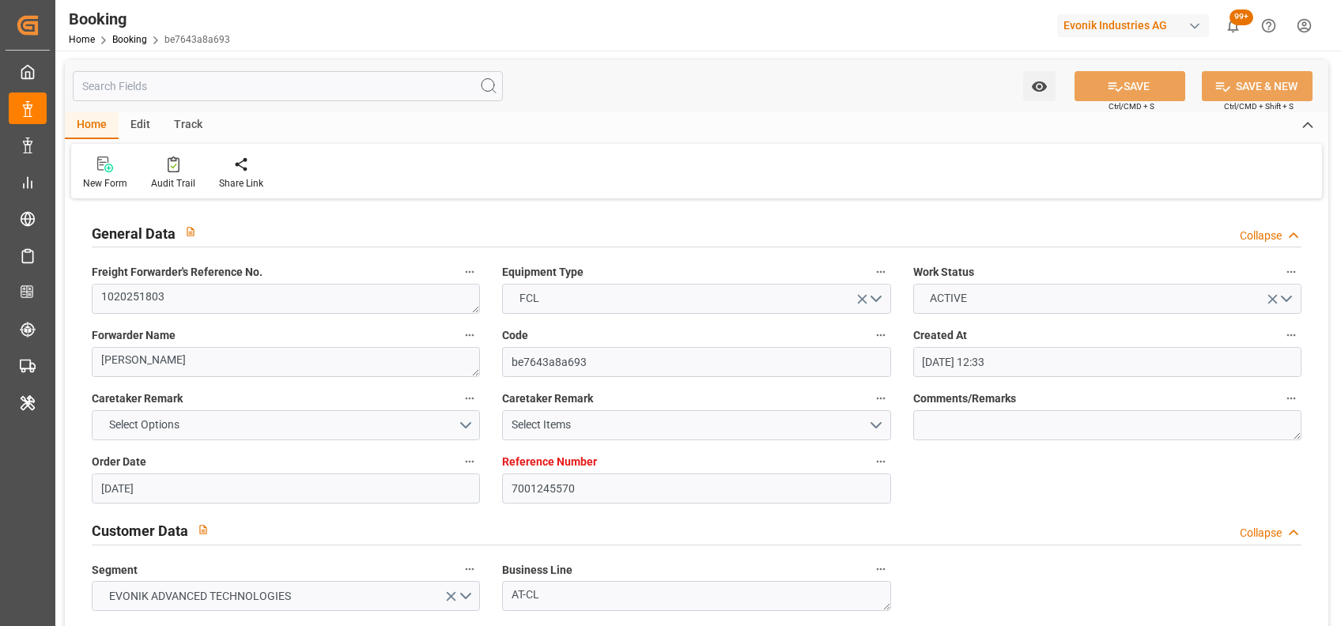
type input "11-08-2025 12:33"
type input "11-08-2025"
type input "09-10-2025"
type input "28-08-2025"
type input "30-08-2025 00:01"
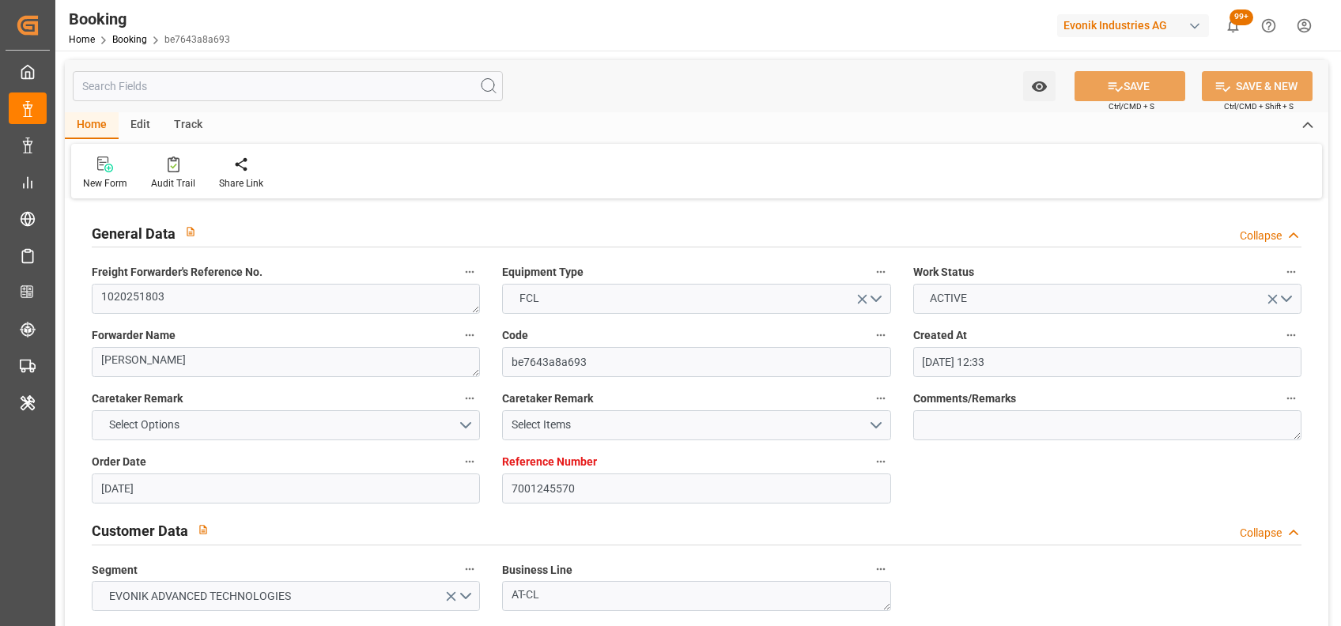
type input "03-09-2025 12:00"
type input "05-09-2025 00:00"
type input "21-09-2025 12:00"
type input "21-09-2025 00:00"
type input "19-09-2025 00:00"
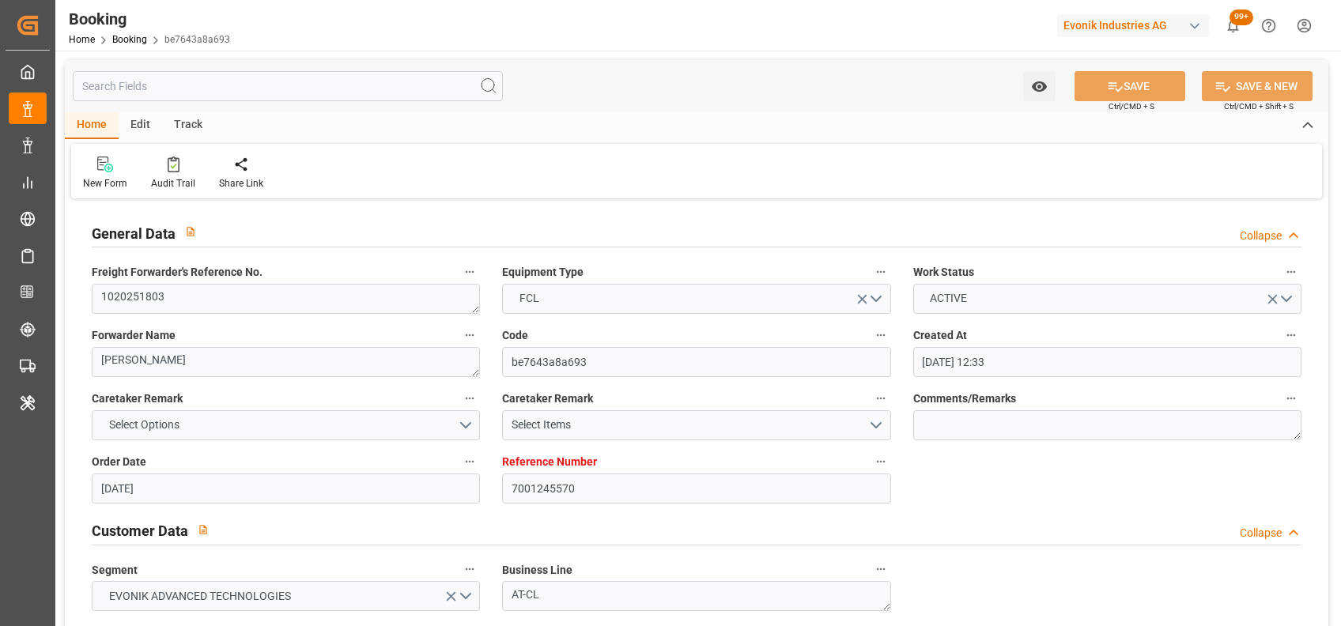
type input "19-09-2025 00:00"
type input "20-09-2025 00:00"
type input "12-08-2025"
type input "01-09-2025 13:49"
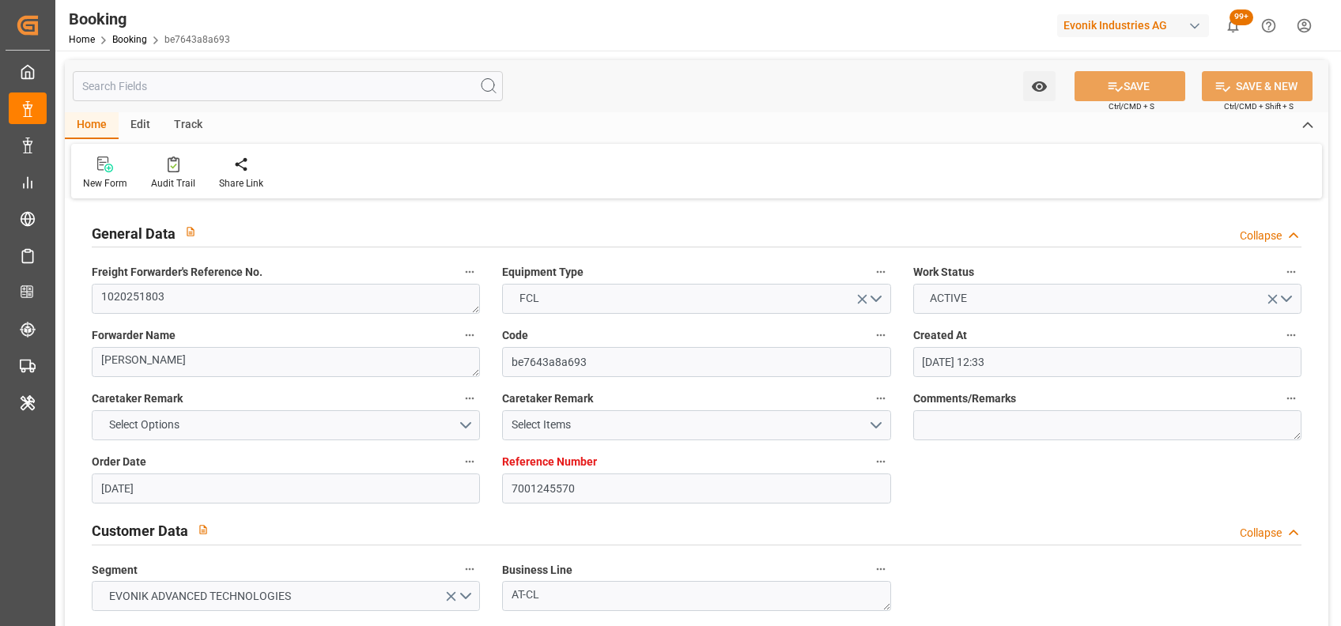
type input "[DATE]"
type input "03-09-2025 12:00"
type input "19-09-2025 00:02"
type input "21-09-2025 12:00"
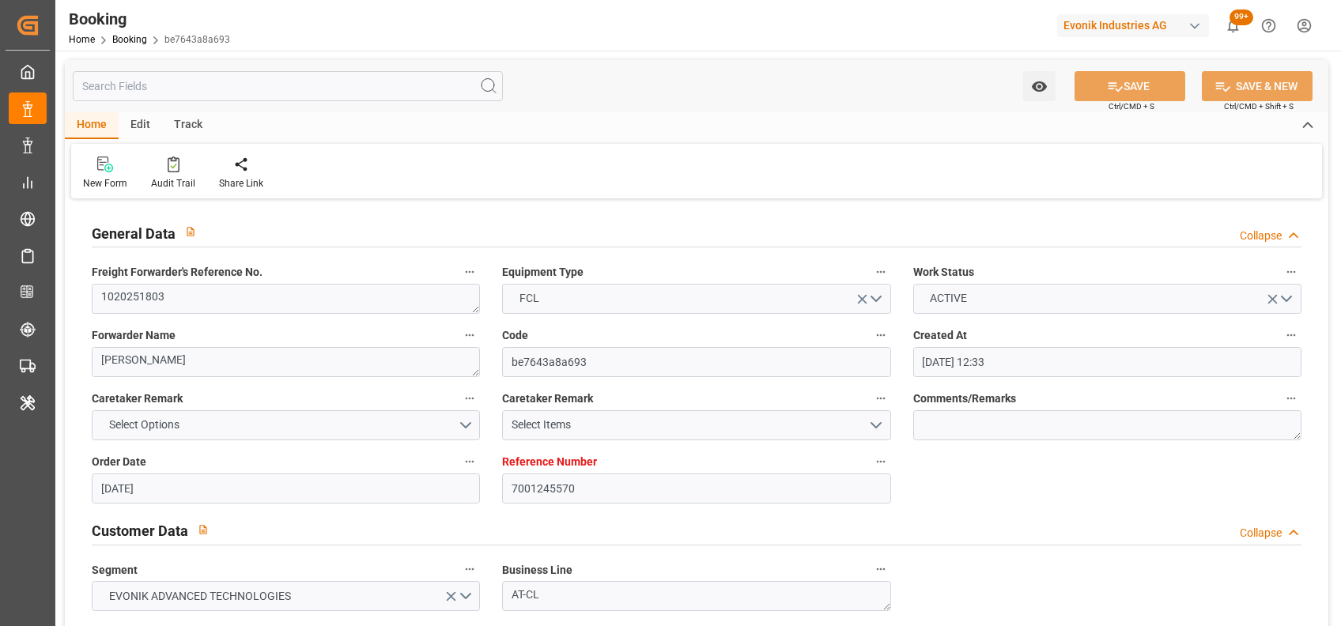
type input "21-09-2025 22:28"
type input "25-09-2025 22:28"
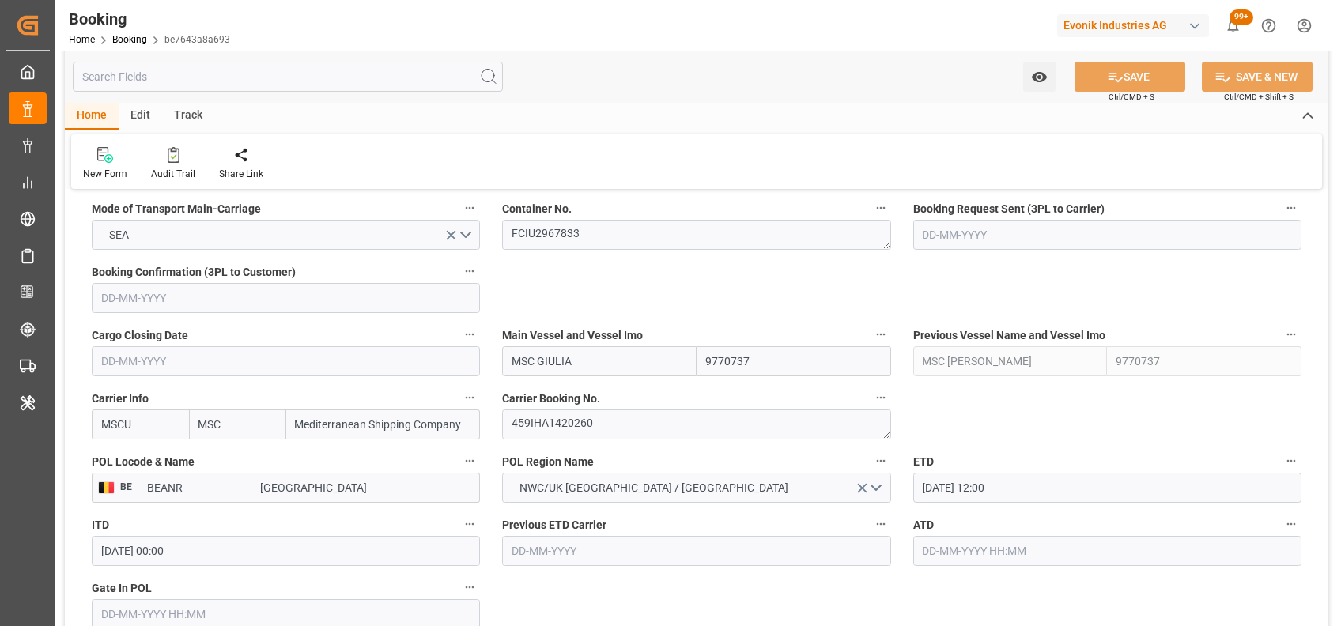
scroll to position [1063, 0]
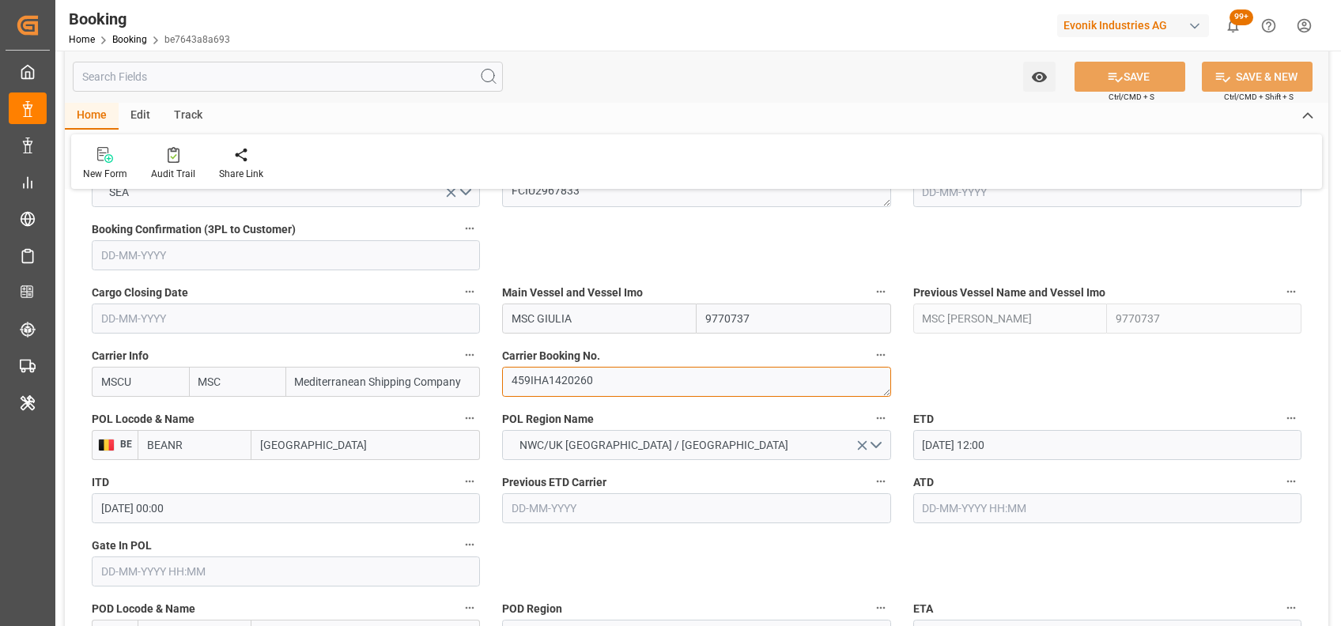
click at [586, 383] on textarea "459IHA1420260" at bounding box center [696, 382] width 388 height 30
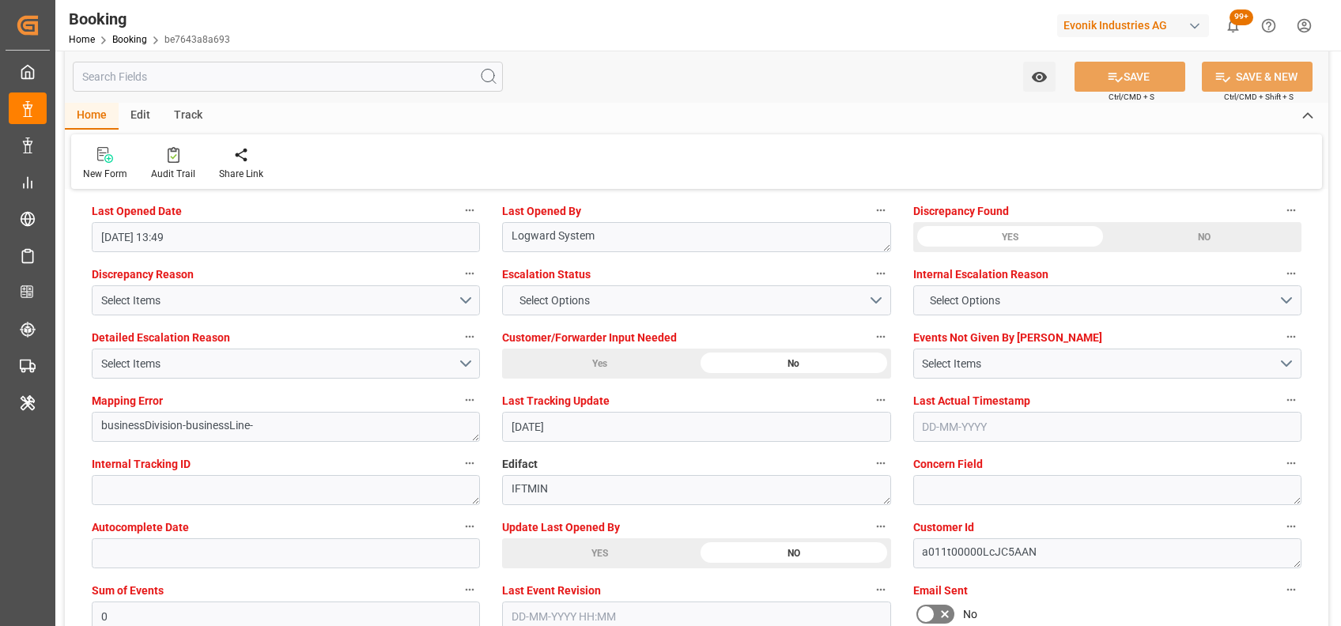
scroll to position [2909, 0]
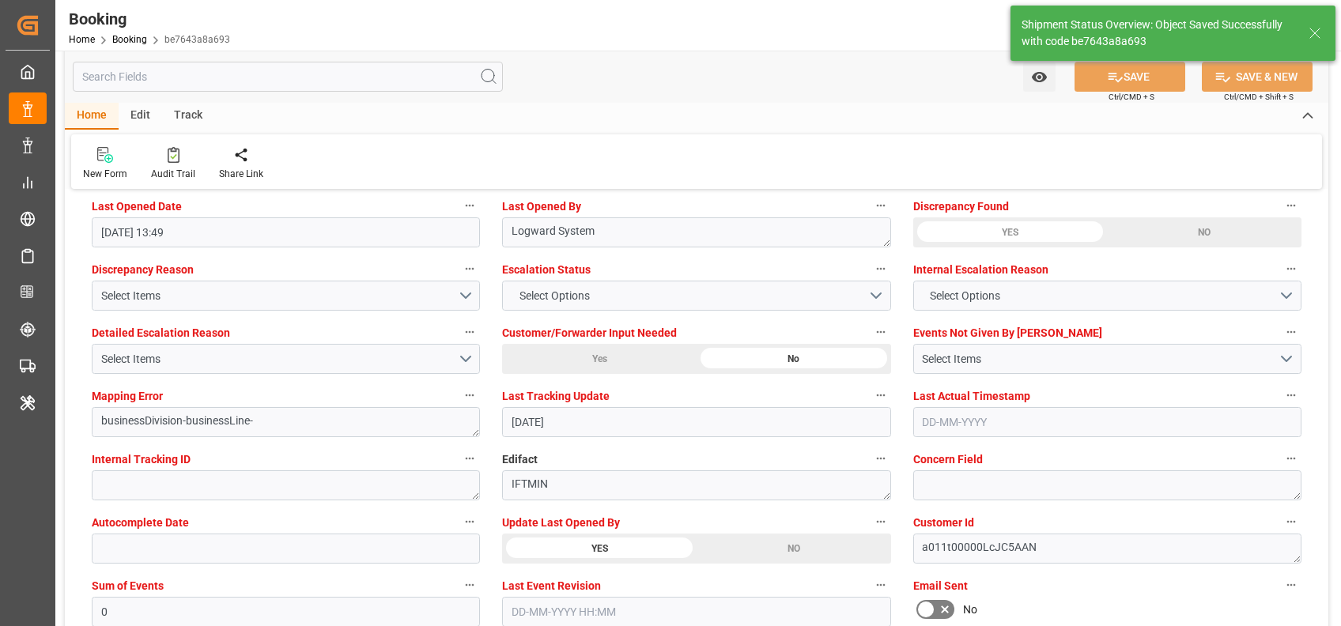
type textarea "[PERSON_NAME]"
type input "02-09-2025 07:23"
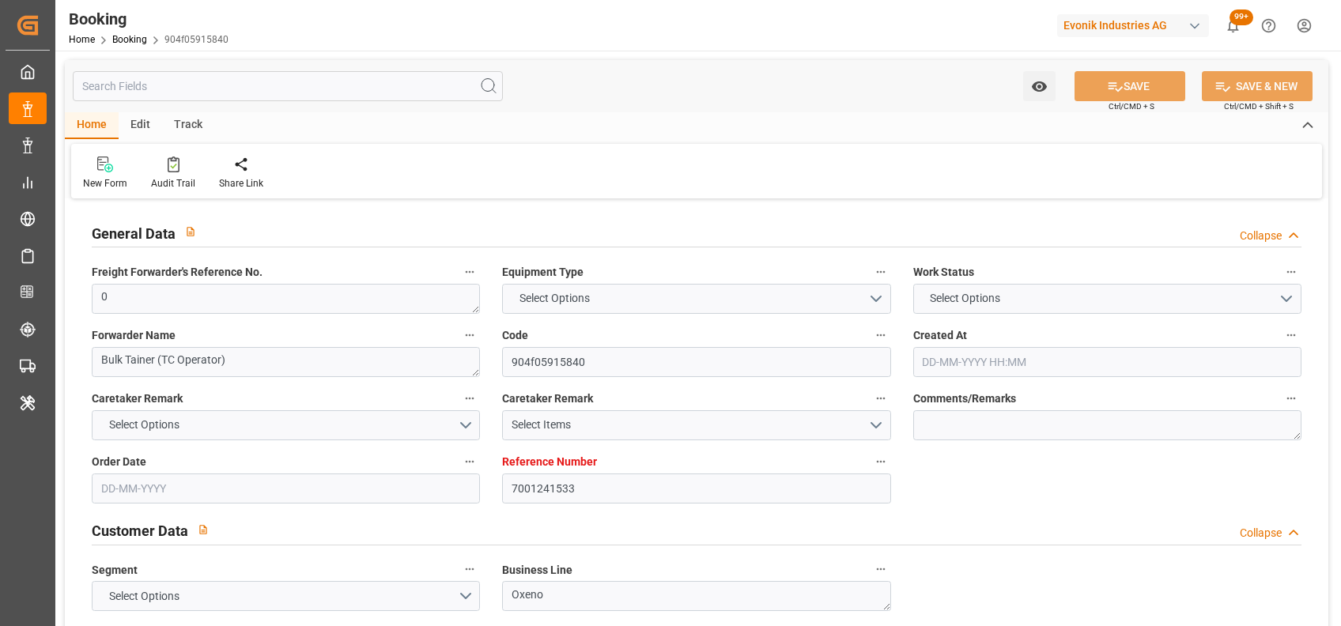
type input "7001241533"
type input "9279977"
type input "MSC"
type input "Mediterranean Shipping Company"
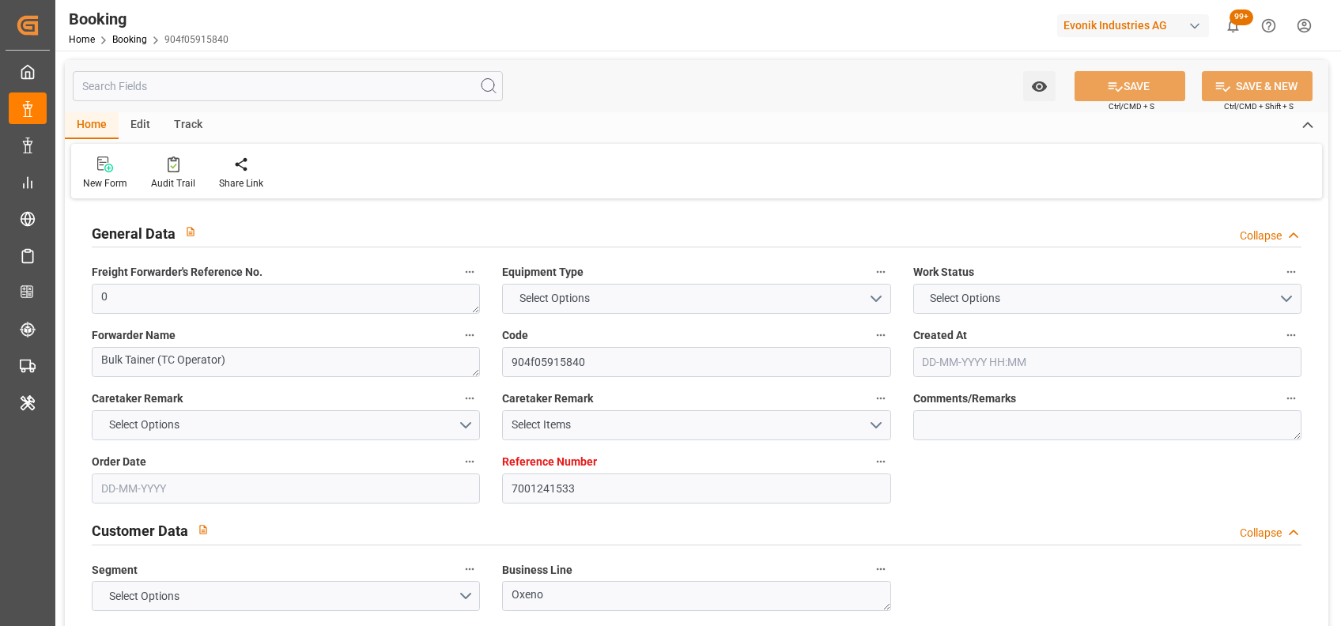
type input "BEANR"
type input "TRIST"
type input "[DATE] 06:51"
type input "[DATE]"
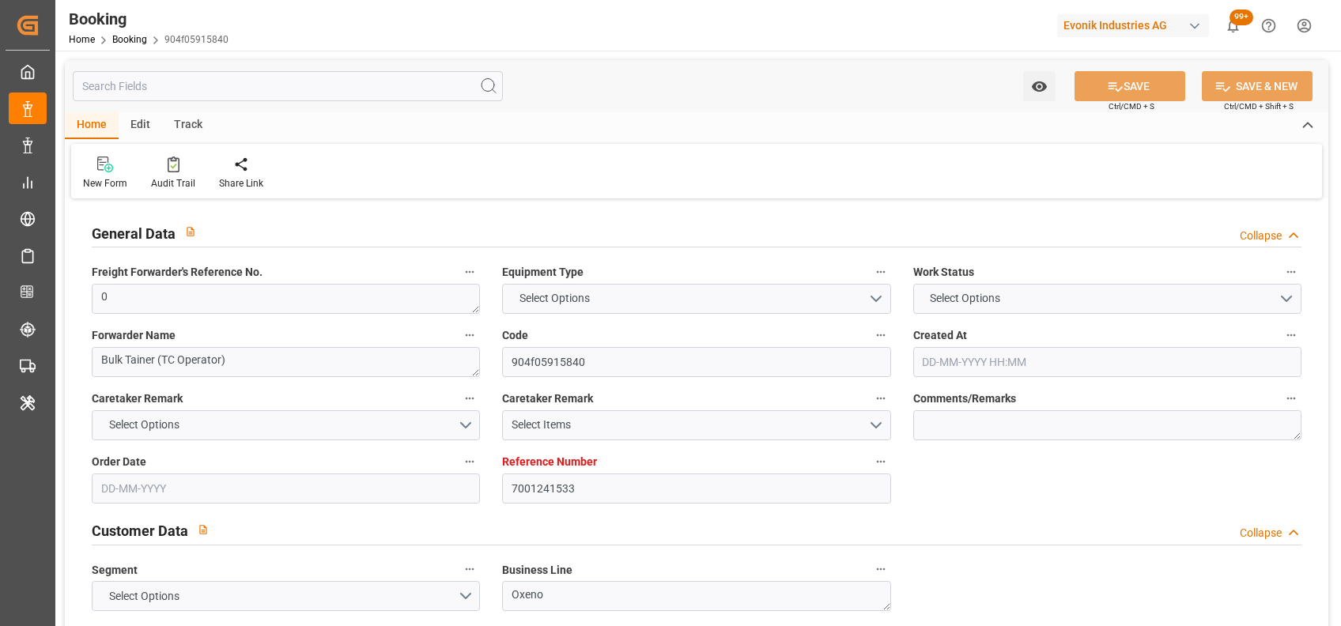
type input "[DATE]"
type input "[DATE] 00:00"
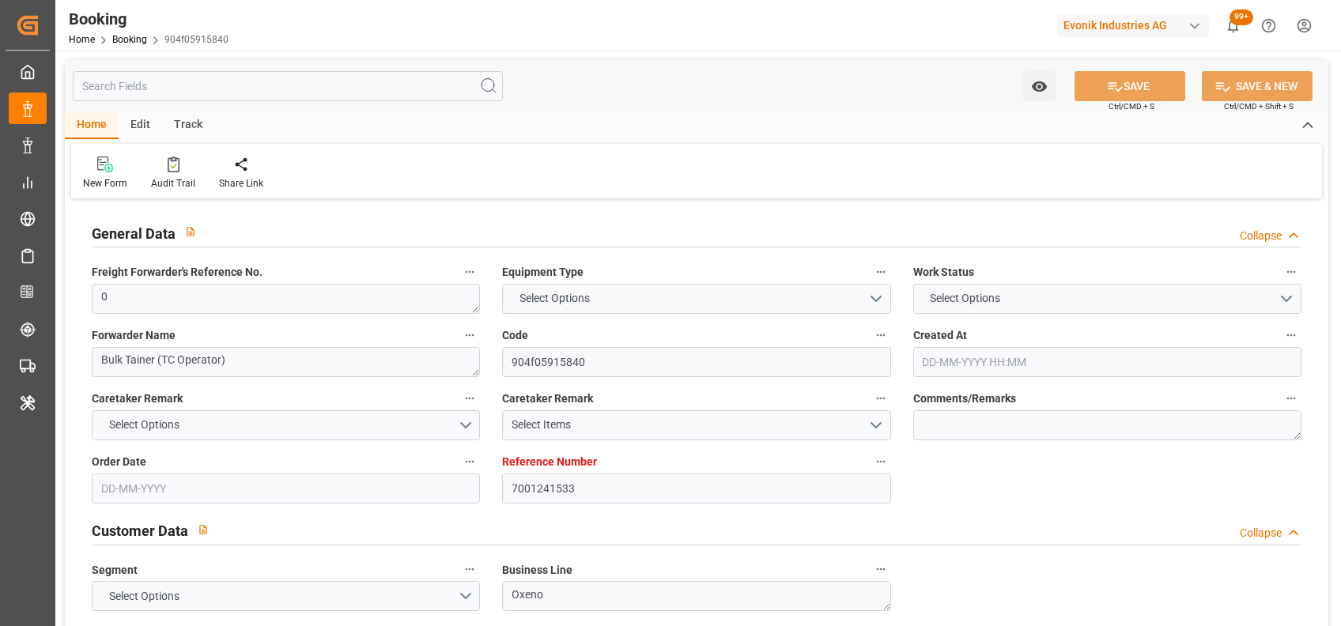
type input "[DATE] 00:00"
type input "[DATE]"
type input "[DATE] 09:36"
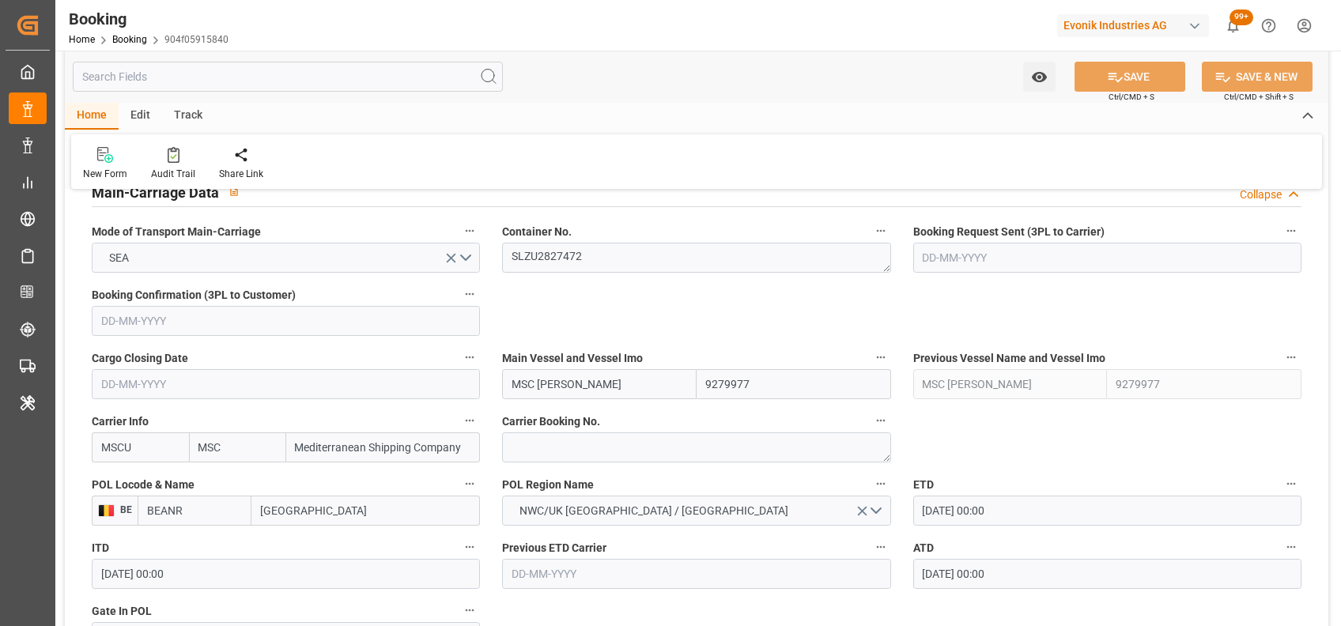
scroll to position [996, 0]
click at [563, 265] on textarea "SLZU2827472" at bounding box center [696, 259] width 388 height 30
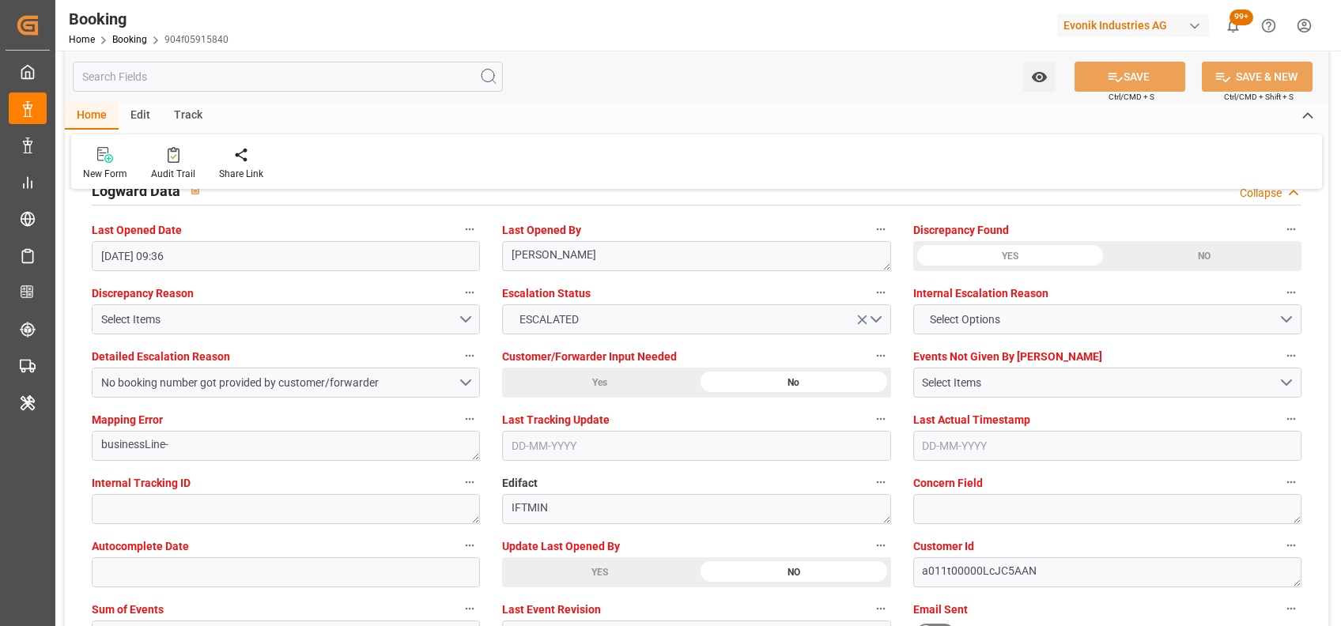
scroll to position [2884, 0]
click at [462, 325] on button "Select Items" at bounding box center [286, 320] width 388 height 30
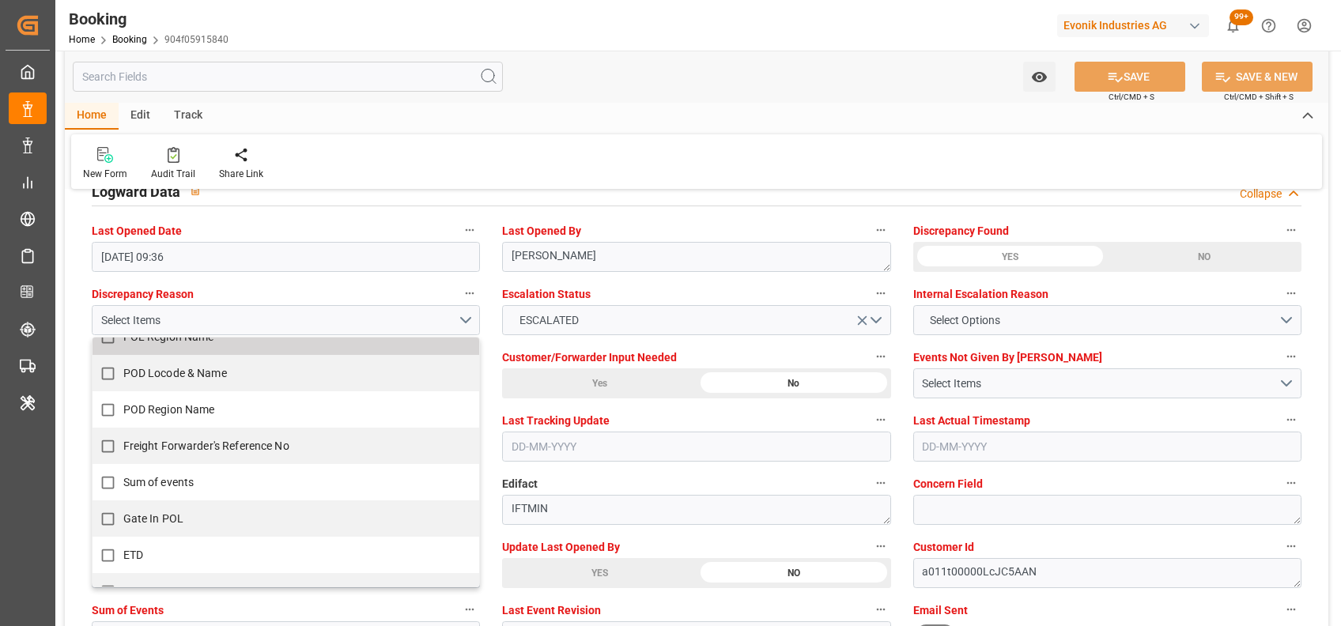
scroll to position [165, 0]
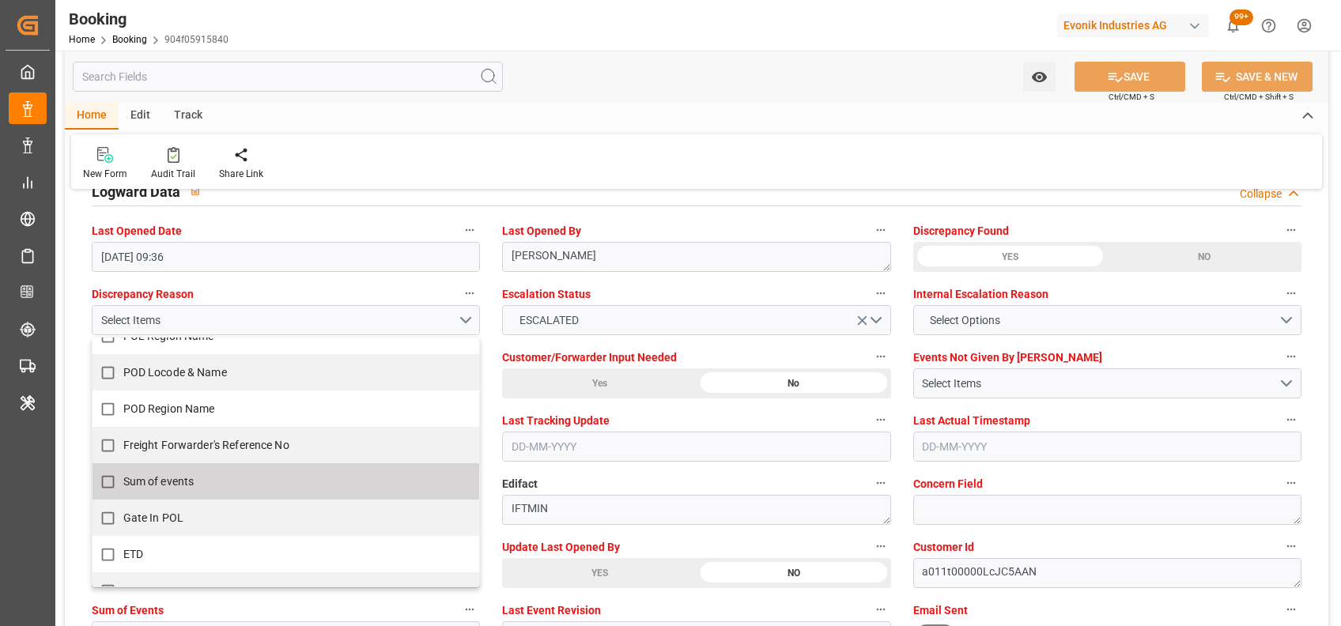
click at [164, 474] on span "Sum of events" at bounding box center [158, 482] width 71 height 17
checkbox input "true"
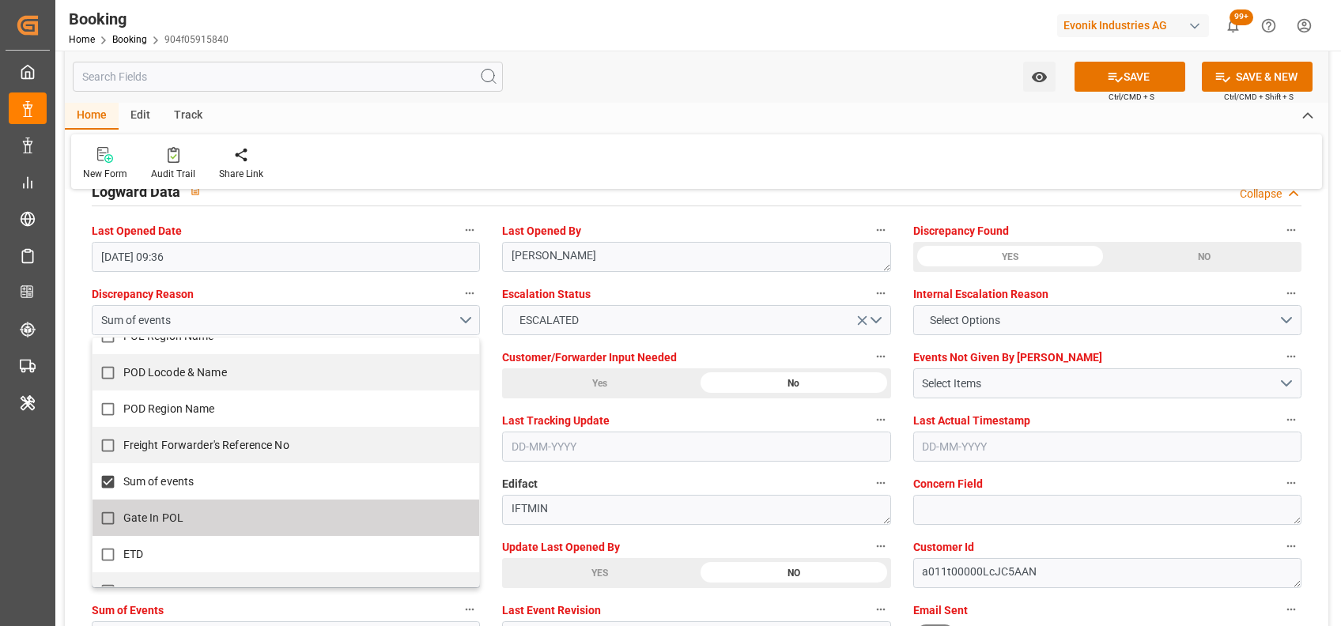
click at [162, 515] on span "Gate In POL" at bounding box center [153, 518] width 60 height 13
checkbox input "true"
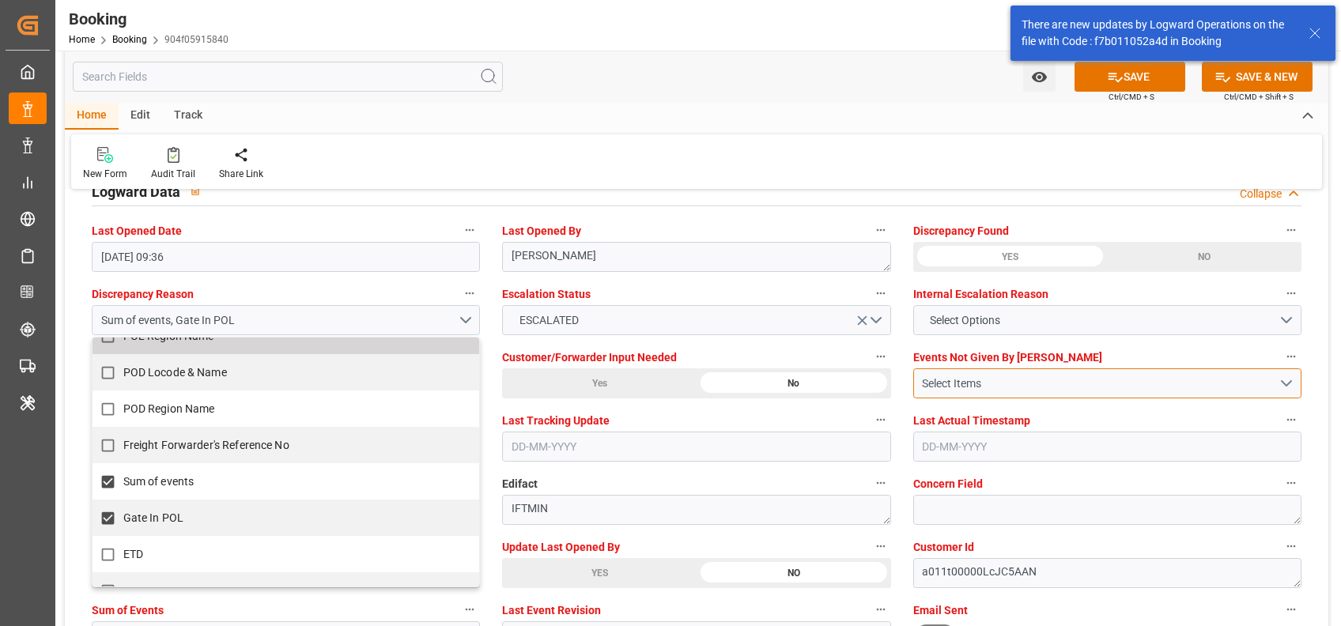
click at [942, 386] on div "Select Items" at bounding box center [1100, 384] width 357 height 17
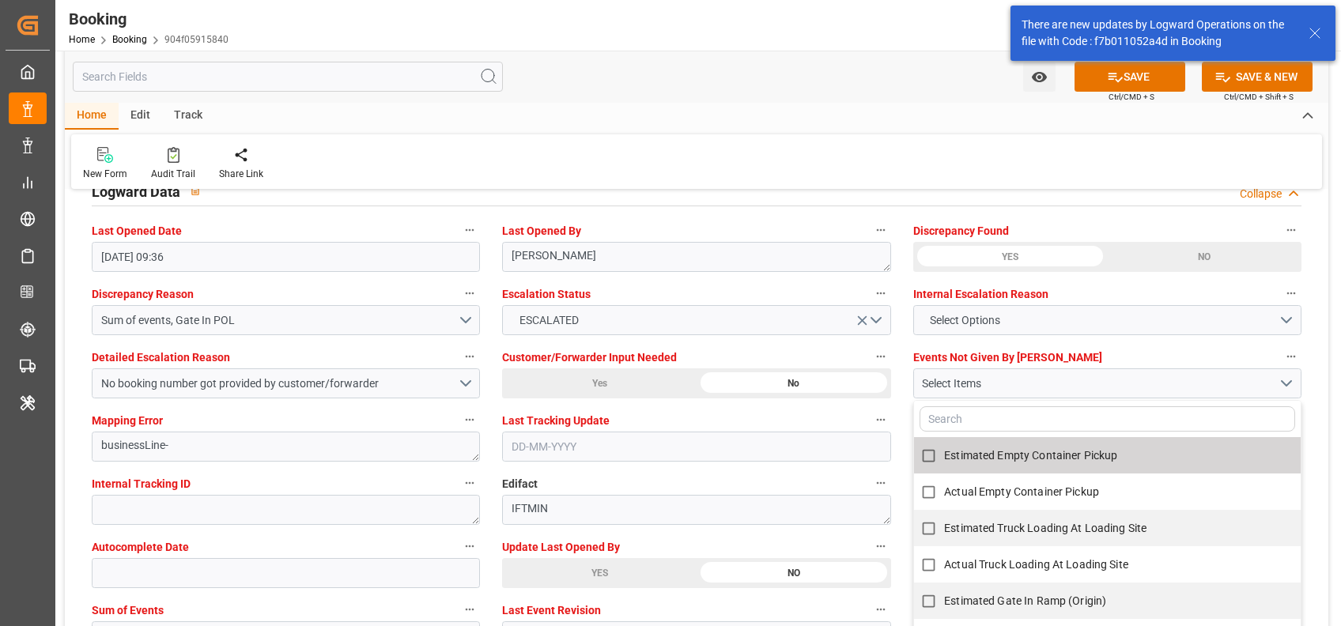
click at [949, 419] on input "text" at bounding box center [1107, 418] width 376 height 25
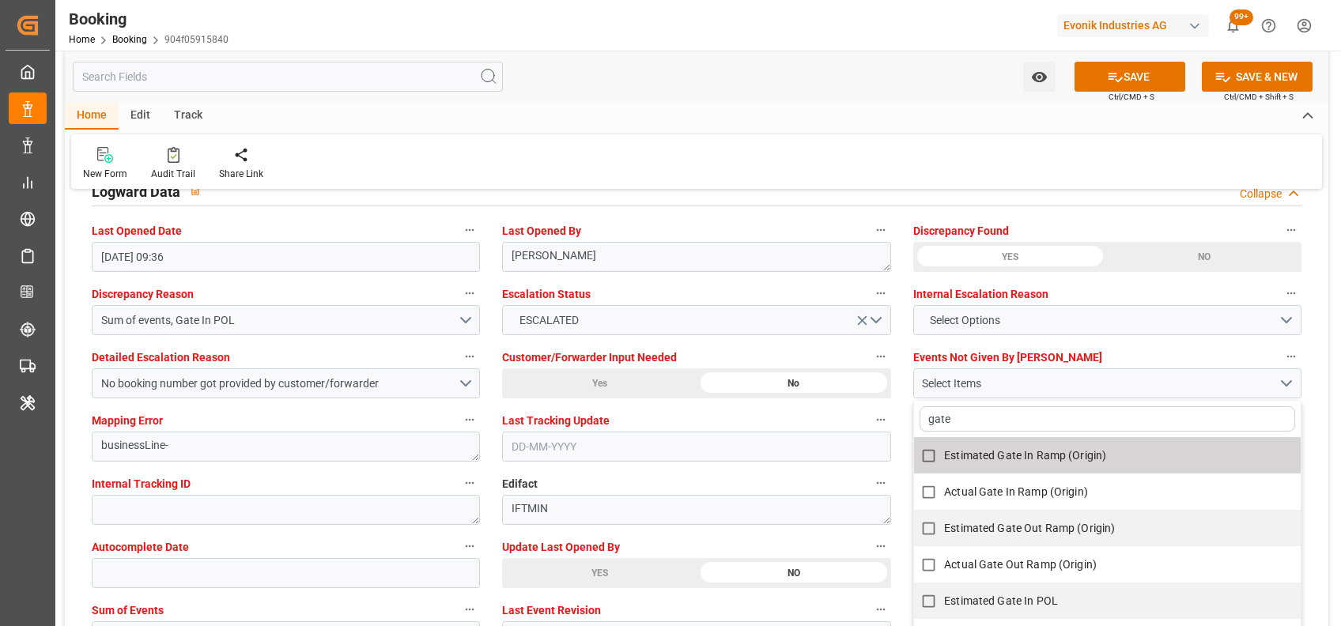
type input "gate"
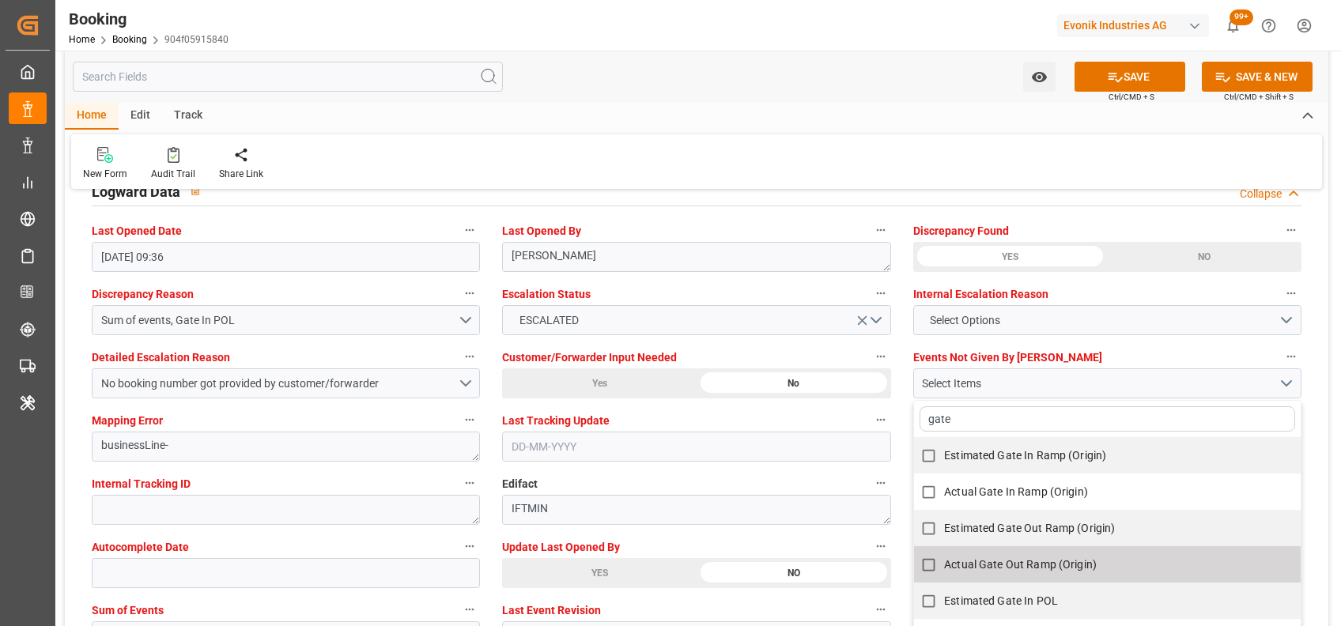
scroll to position [99, 0]
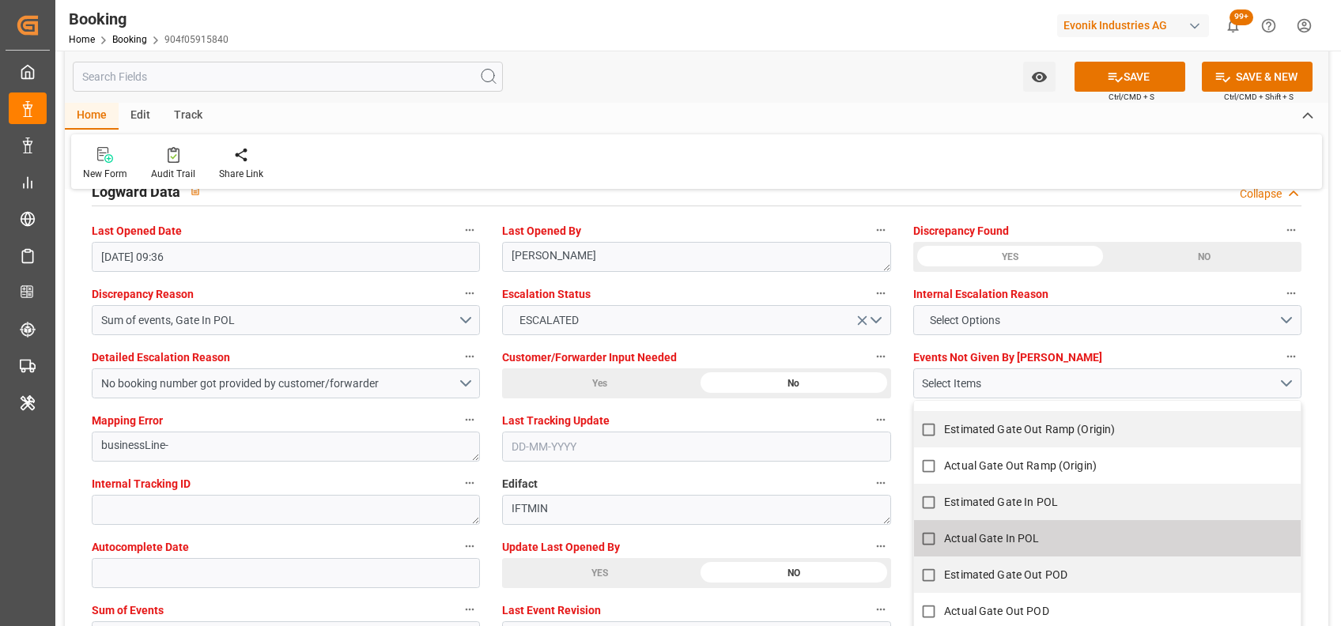
click at [956, 543] on span "Actual Gate In POL" at bounding box center [991, 538] width 95 height 13
checkbox input "true"
type input "gate"
click at [829, 175] on div "New Form Audit Trail Share Link" at bounding box center [696, 161] width 1251 height 55
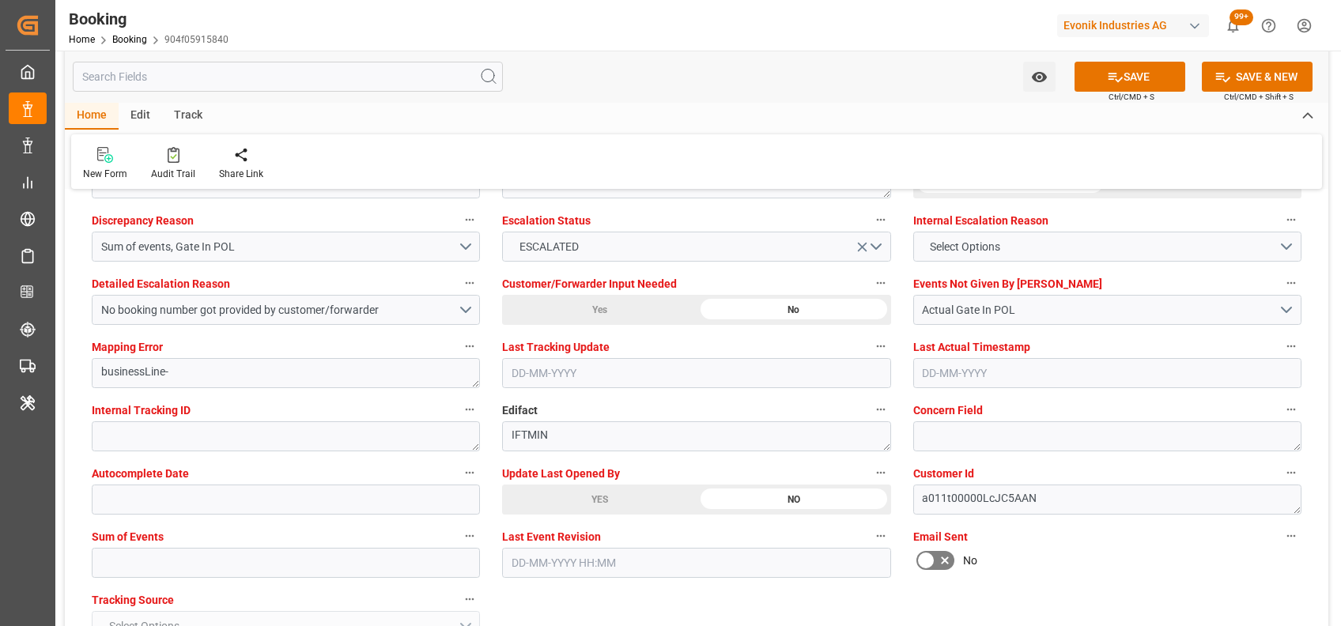
scroll to position [2960, 0]
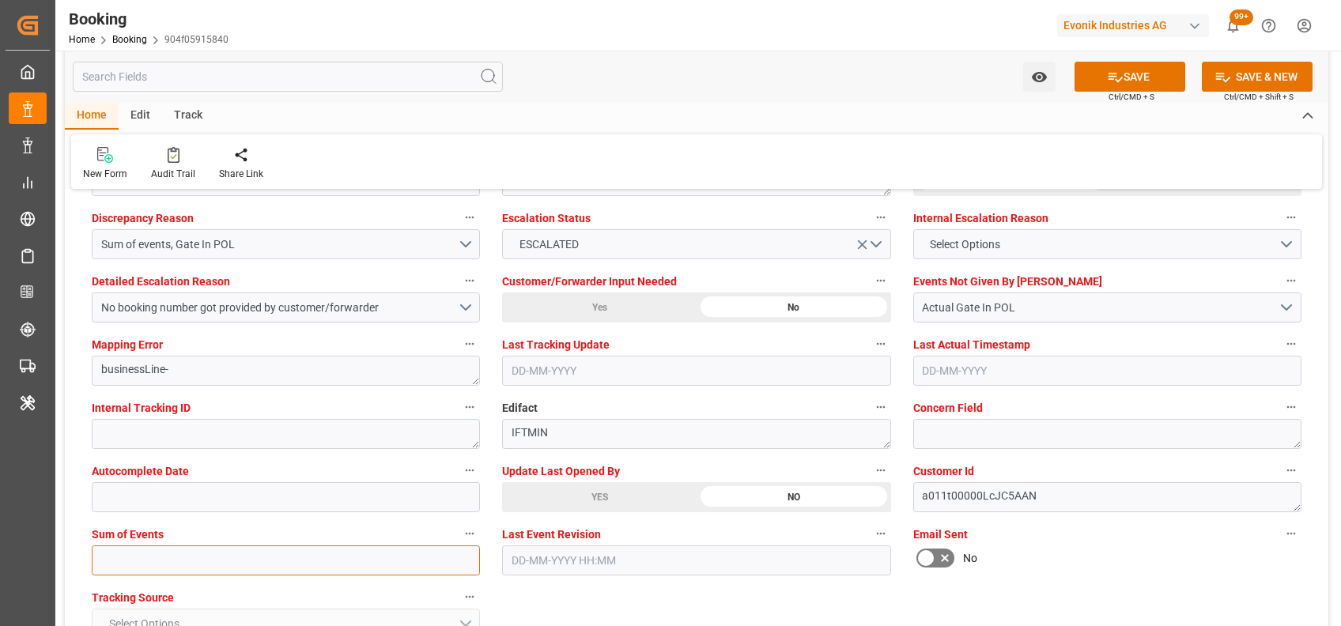
click at [330, 559] on input "text" at bounding box center [286, 561] width 388 height 30
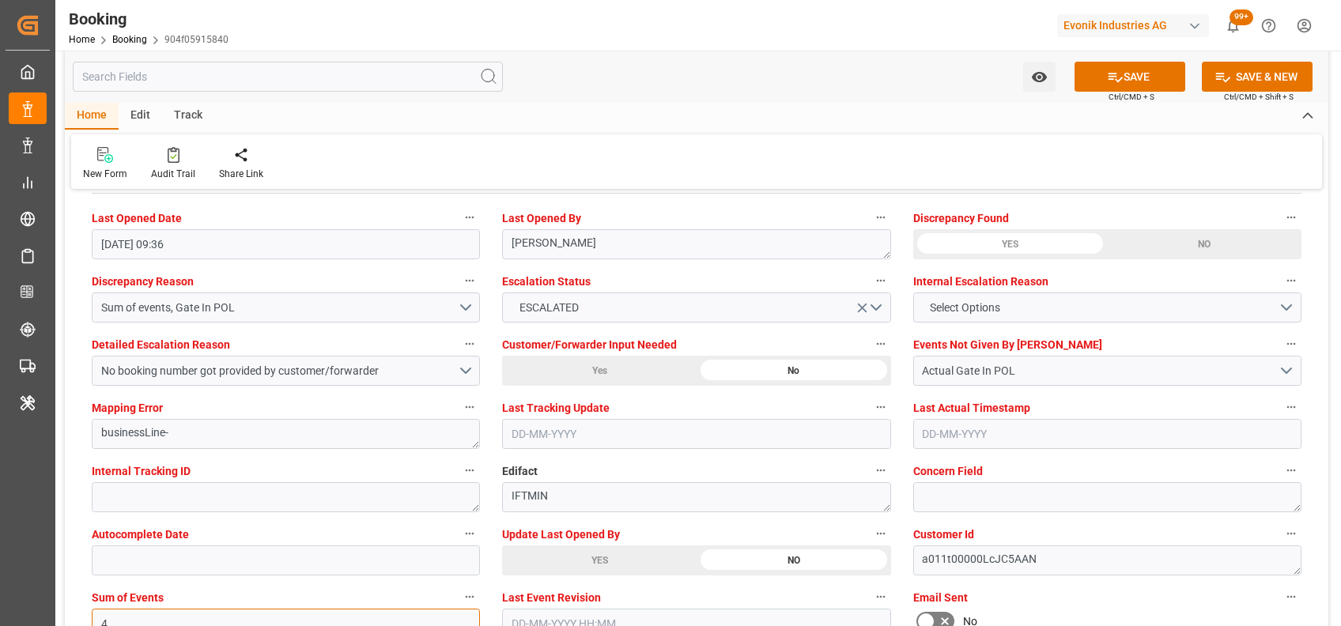
scroll to position [2884, 0]
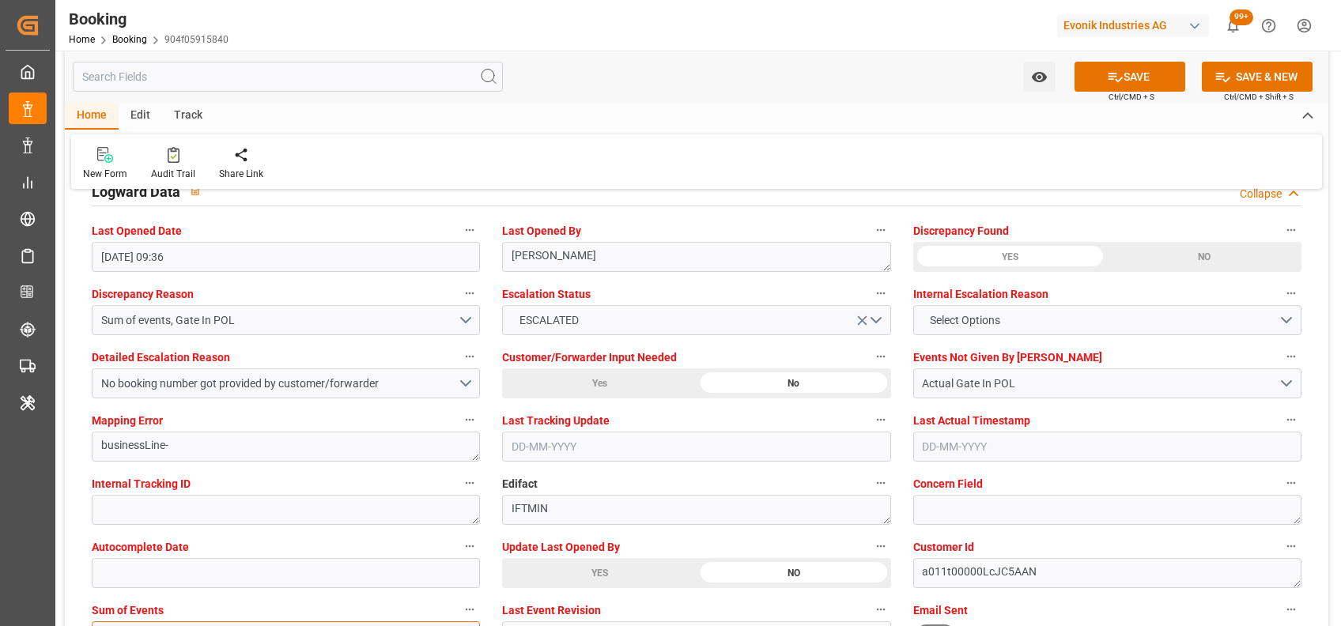
type input "4"
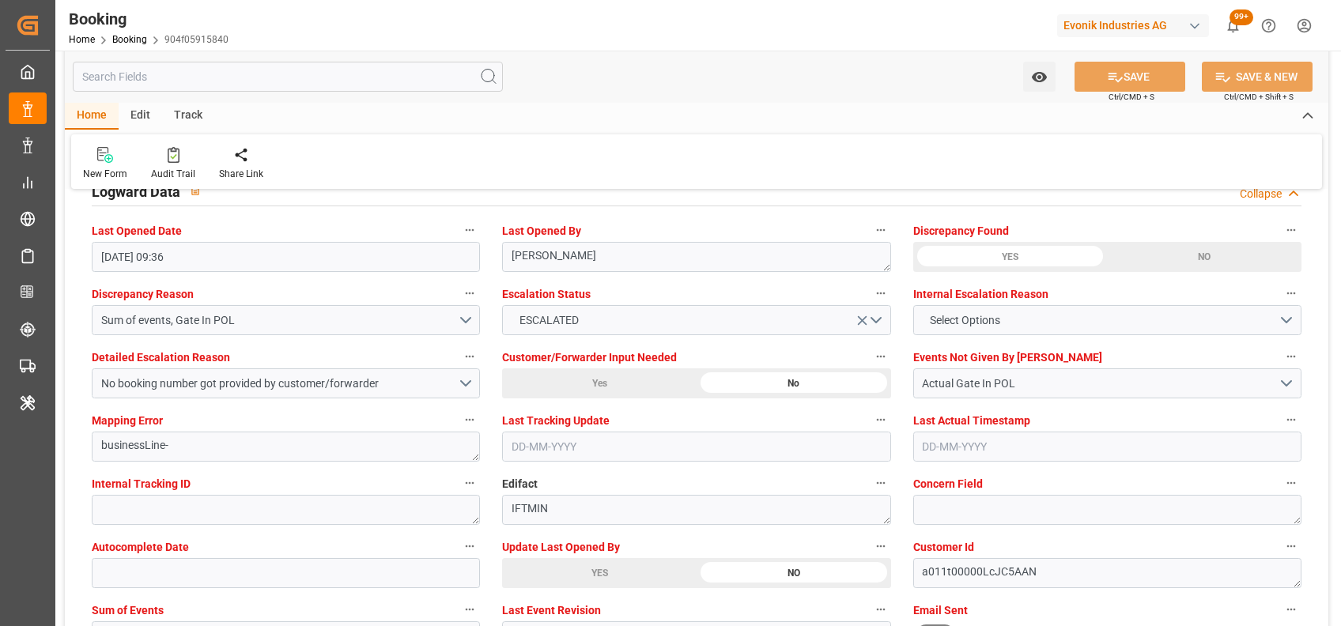
scroll to position [2944, 0]
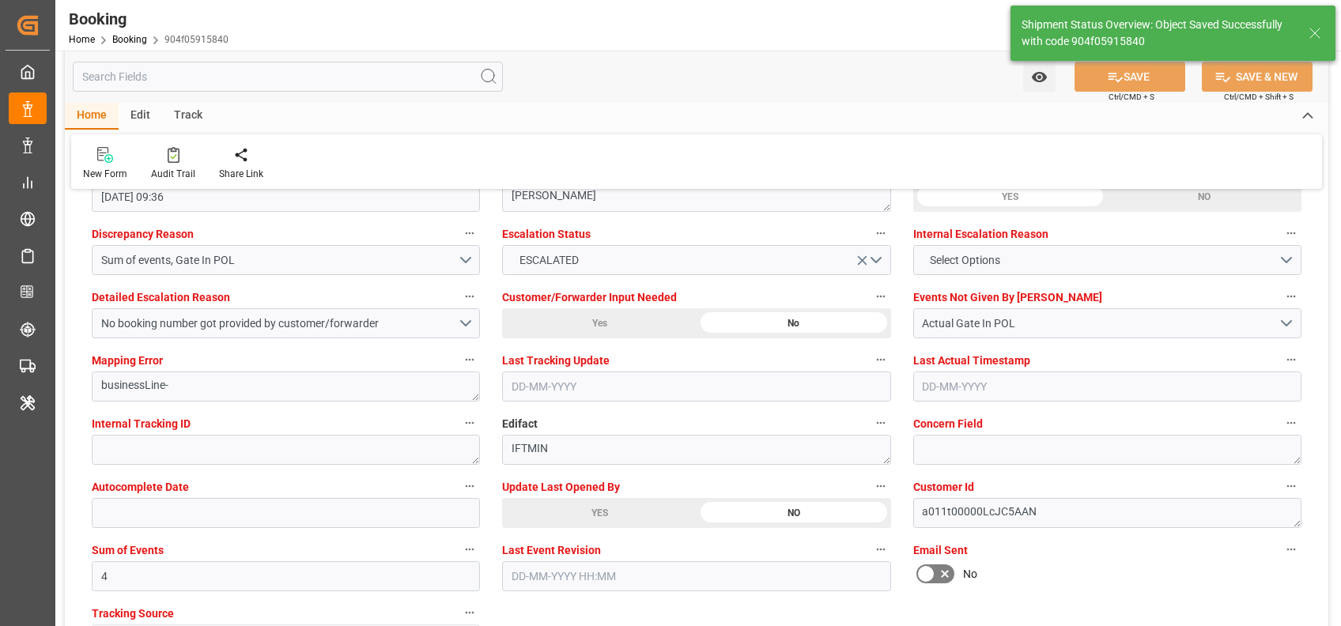
type textarea "[PERSON_NAME]"
type input "02-09-2025 07:24"
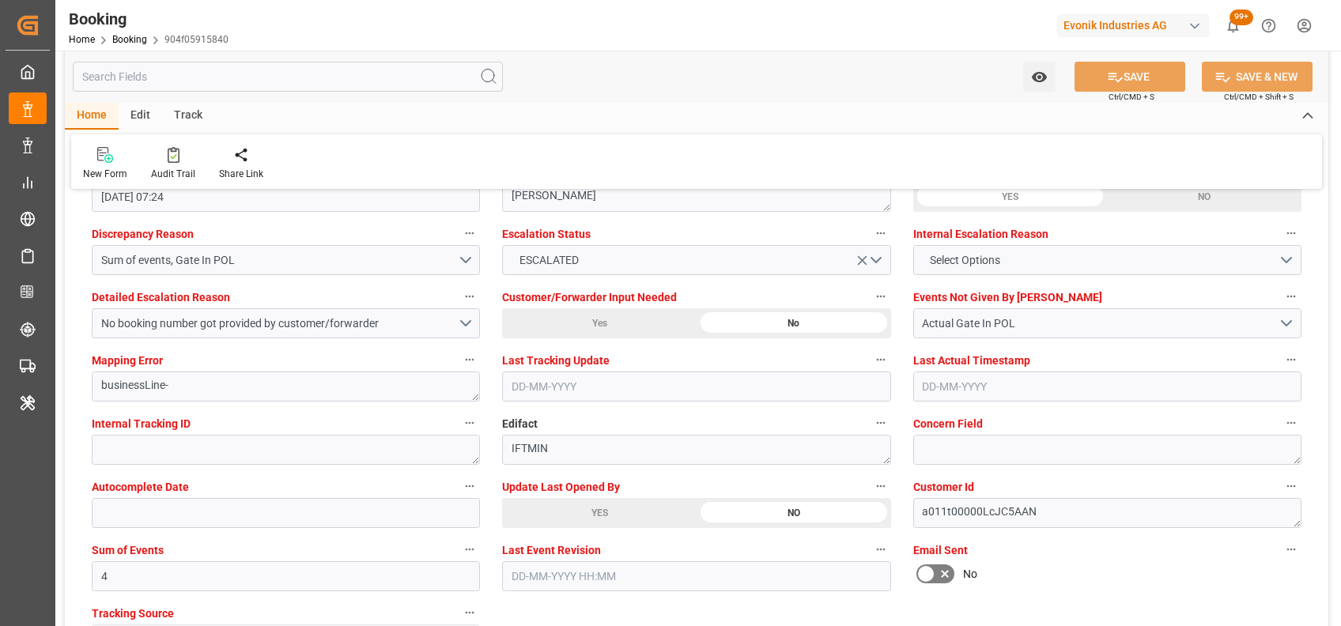
scroll to position [2890, 0]
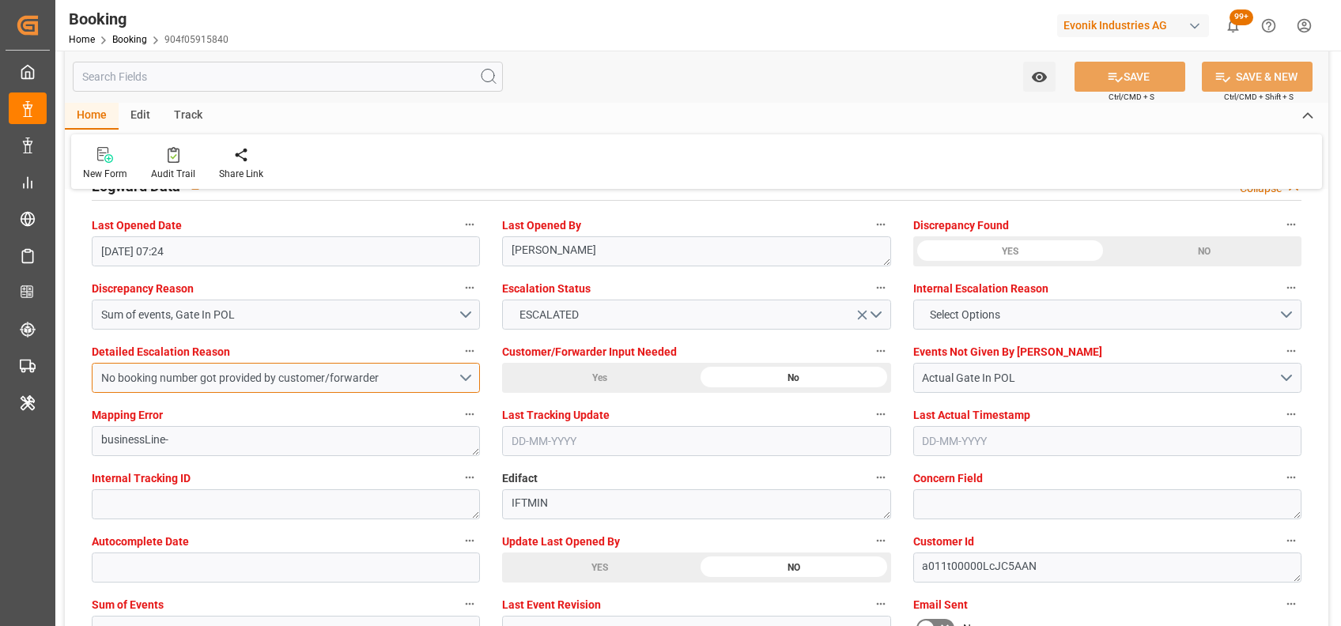
click at [455, 371] on div "No booking number got provided by customer/forwarder" at bounding box center [279, 378] width 357 height 17
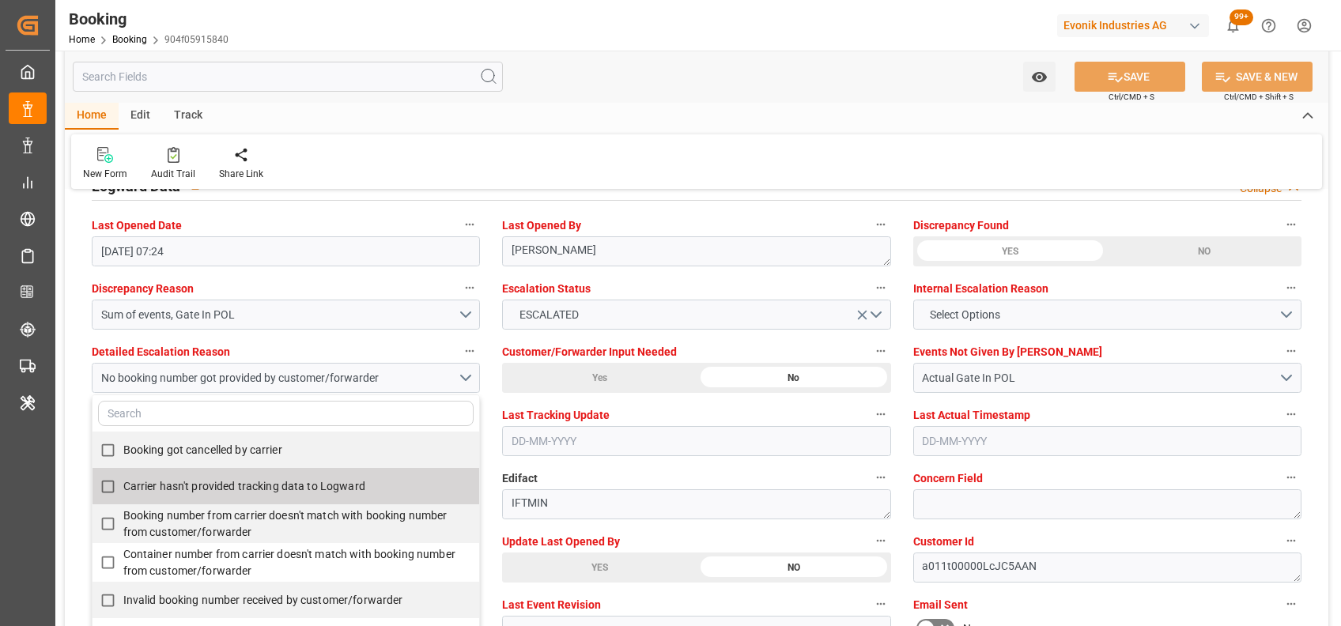
click at [247, 492] on span "Carrier hasn't provided tracking data to Logward" at bounding box center [244, 486] width 242 height 13
checkbox input "true"
click at [587, 160] on div "New Form Audit Trail Share Link" at bounding box center [696, 161] width 1251 height 55
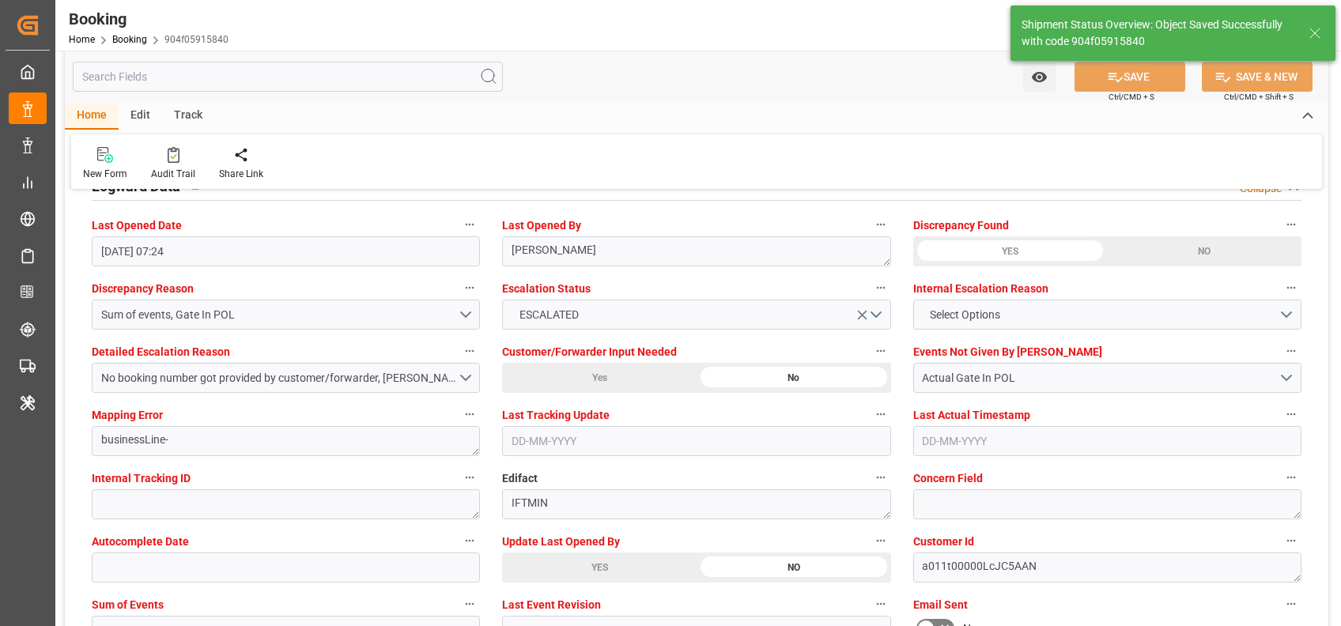
type input "02-09-2025 07:25"
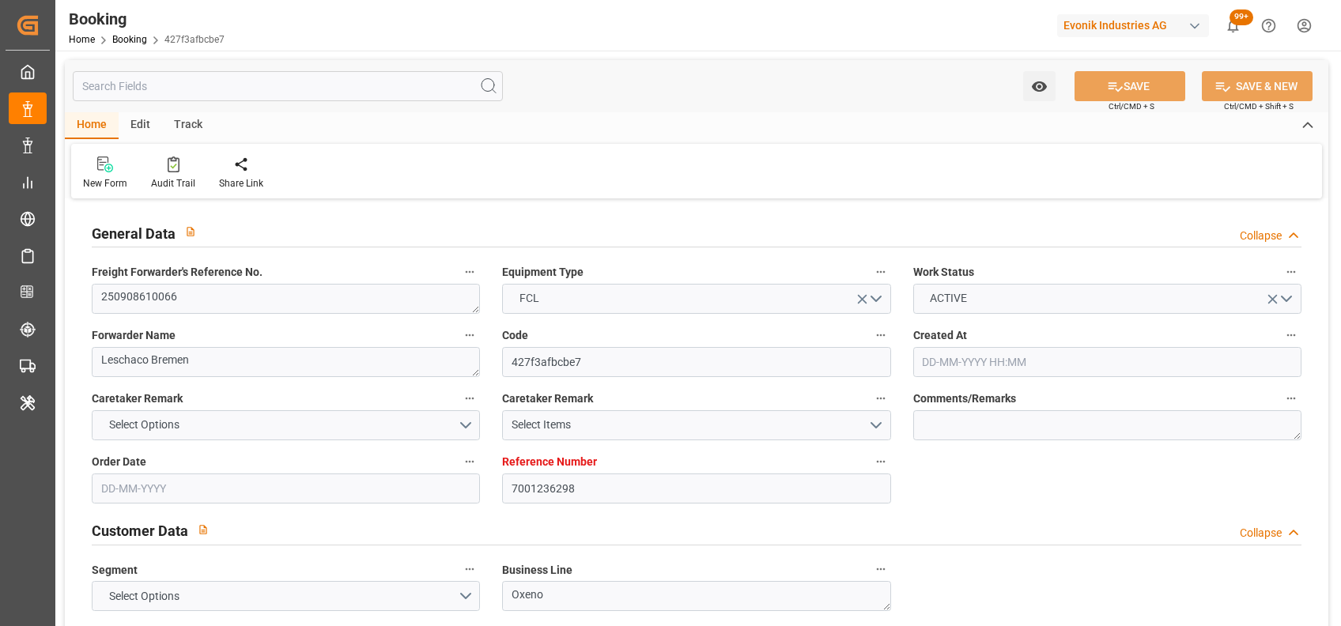
type input "[DATE] 12:39"
type input "[DATE]"
type input "[DATE] 00:00"
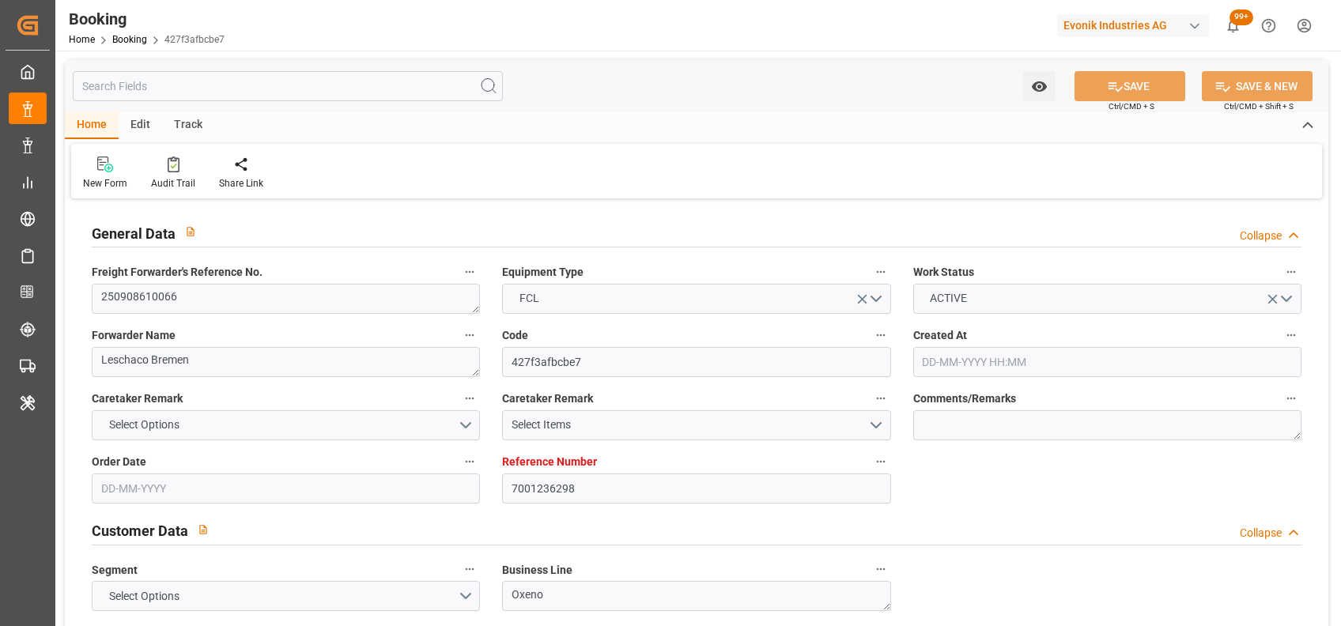
type input "[DATE] 21:30"
type input "[DATE] 00:00"
type input "[DATE] 13:00"
type input "[DATE] 00:00"
type input "[DATE]"
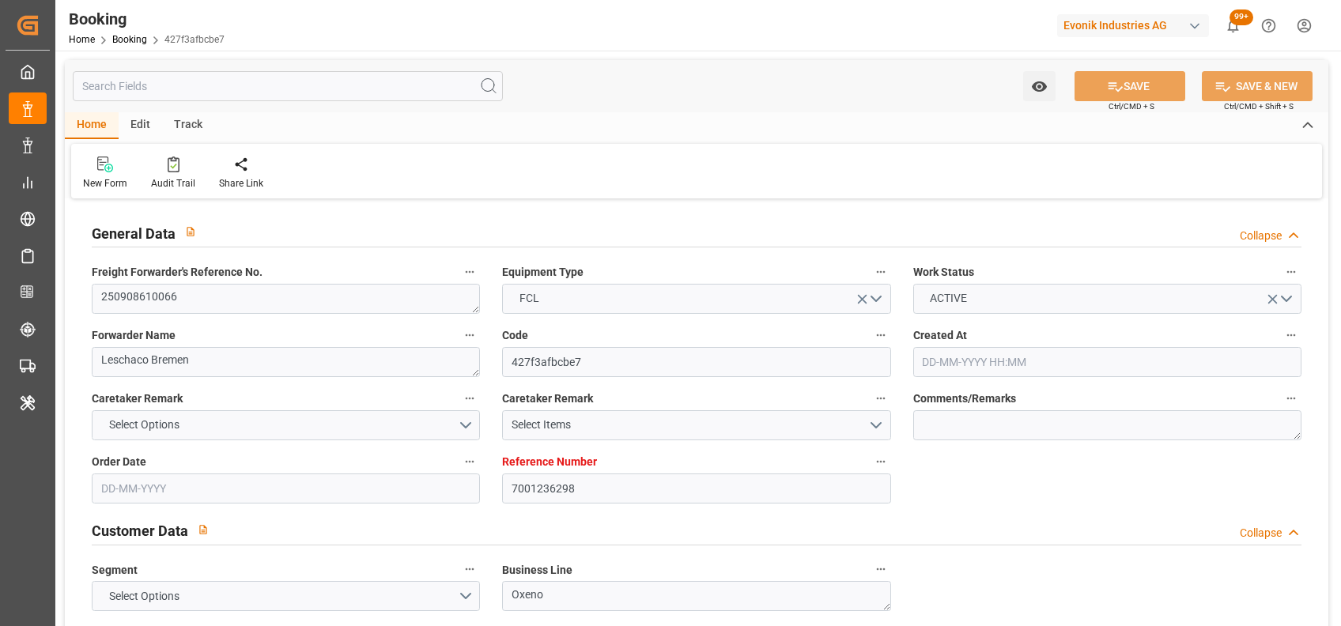
type input "[DATE] 14:55"
type input "[DATE]"
type input "[DATE] 21:30"
type input "[DATE] 13:00"
type input "[DATE] 03:30"
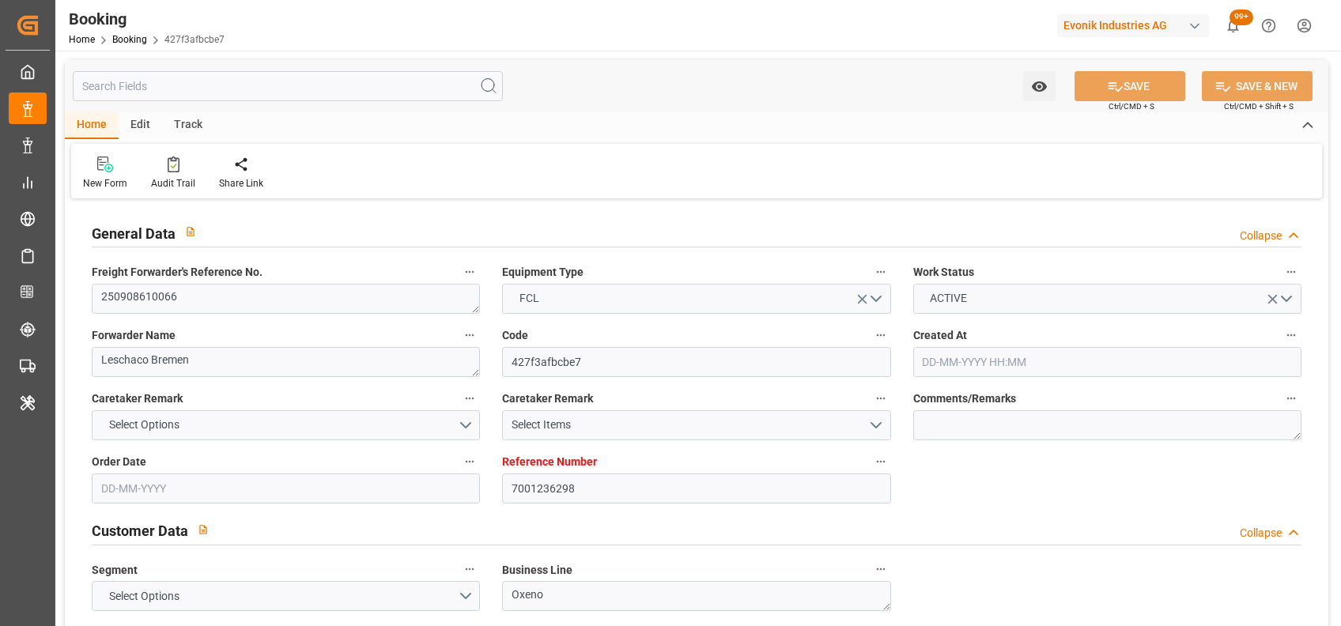
type input "[DATE] 03:30"
type input "[DATE] 14:30"
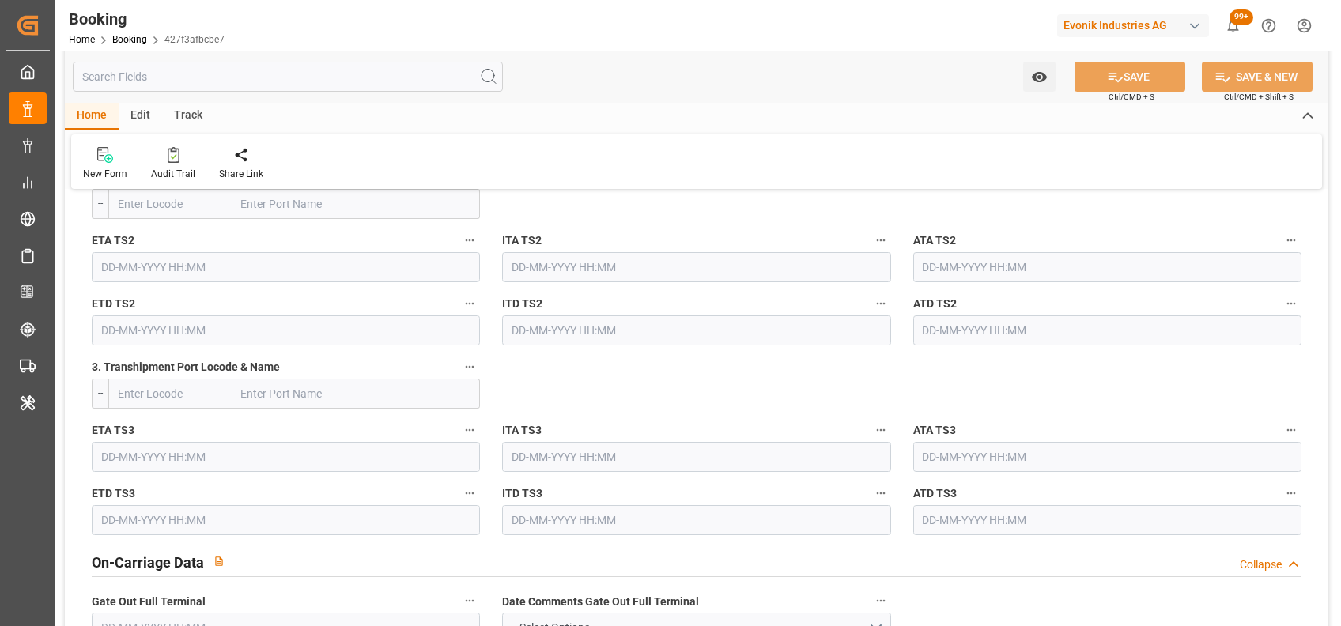
scroll to position [2932, 0]
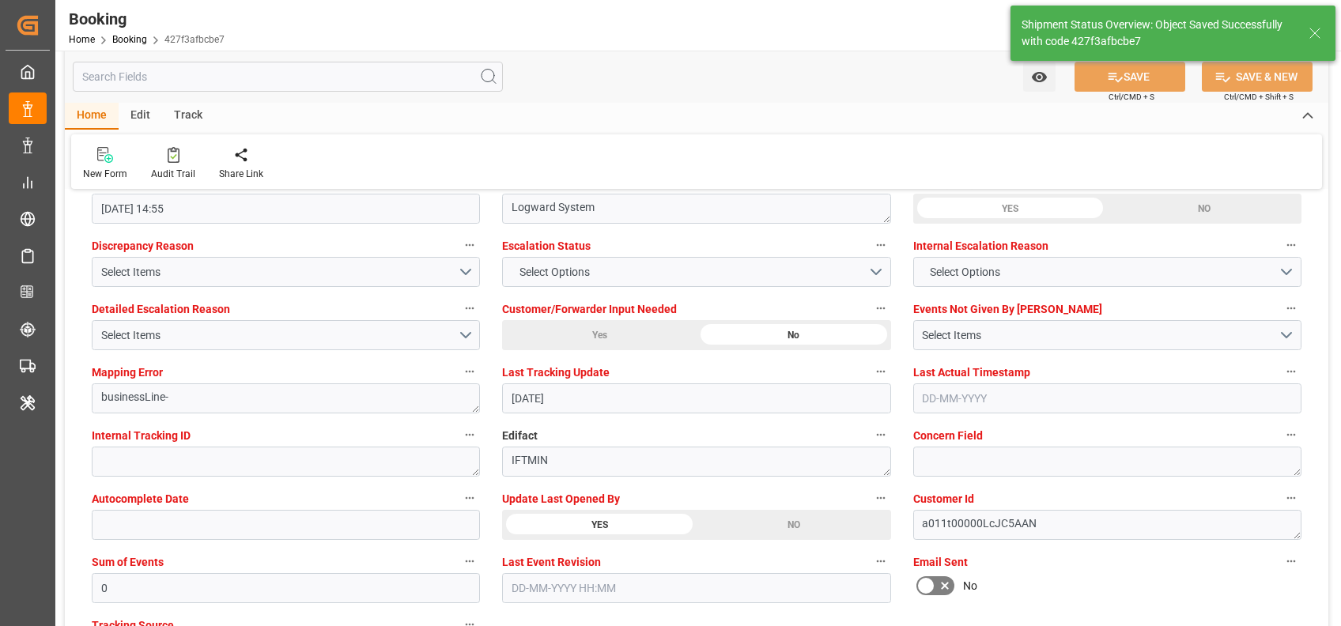
type textarea "[PERSON_NAME]"
type input "[DATE] 07:25"
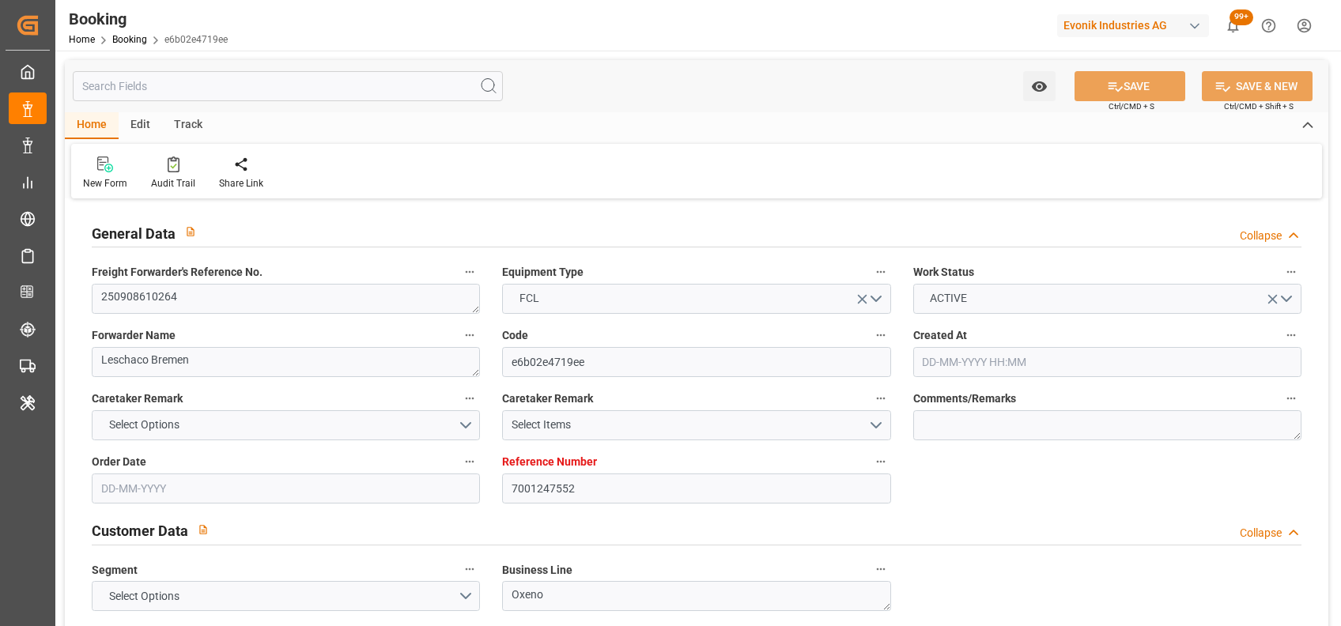
type input "[DATE] 08:39"
type input "[DATE]"
type input "[DATE] 00:00"
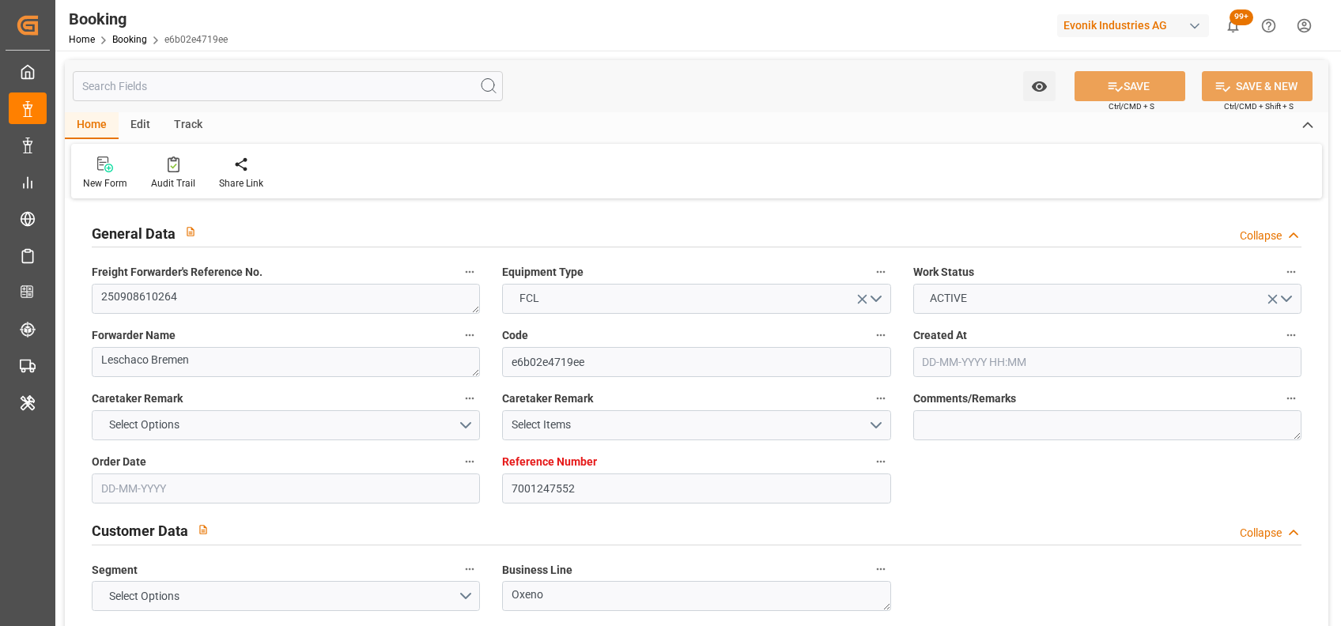
type input "[DATE] 04:00"
type input "[DATE] 00:00"
type input "[DATE] 11:30"
type input "[DATE] 00:00"
type input "[DATE]"
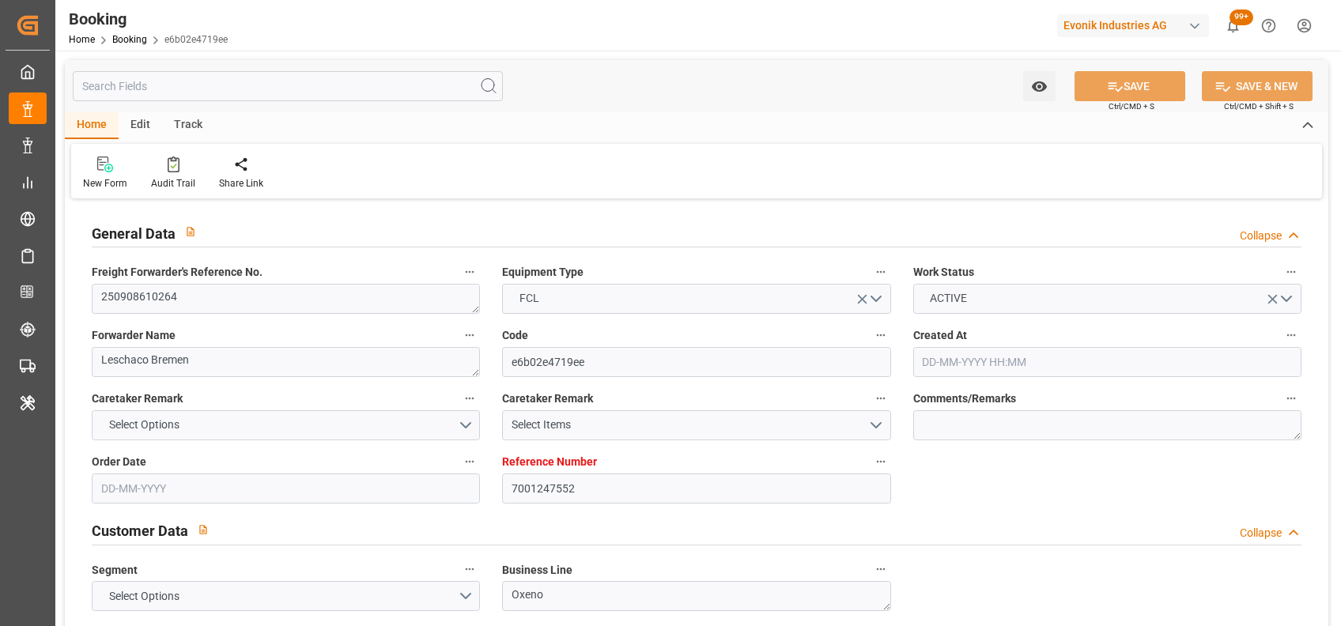
type input "[DATE] 12:13"
type input "[DATE]"
type input "[DATE] 04:19"
type input "[DATE] 04:00"
type input "[DATE] 11:30"
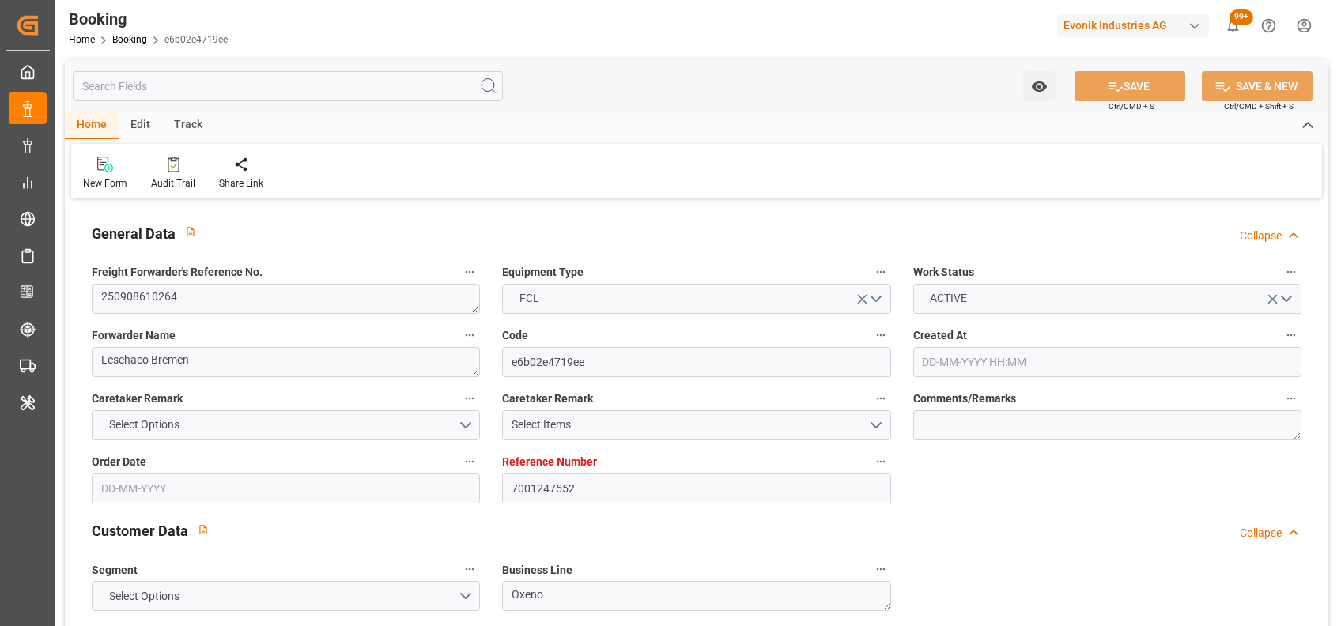
type input "[DATE] 02:00"
type input "[DATE] 14:30"
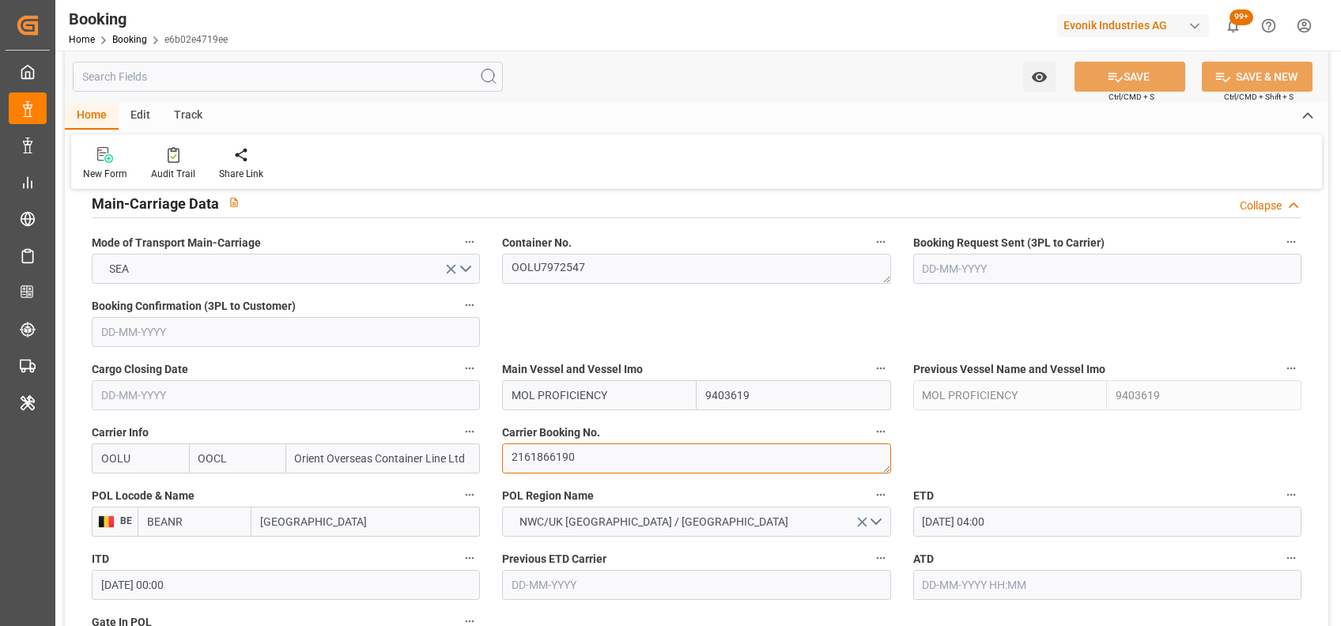
click at [569, 452] on textarea "2161866190" at bounding box center [696, 459] width 388 height 30
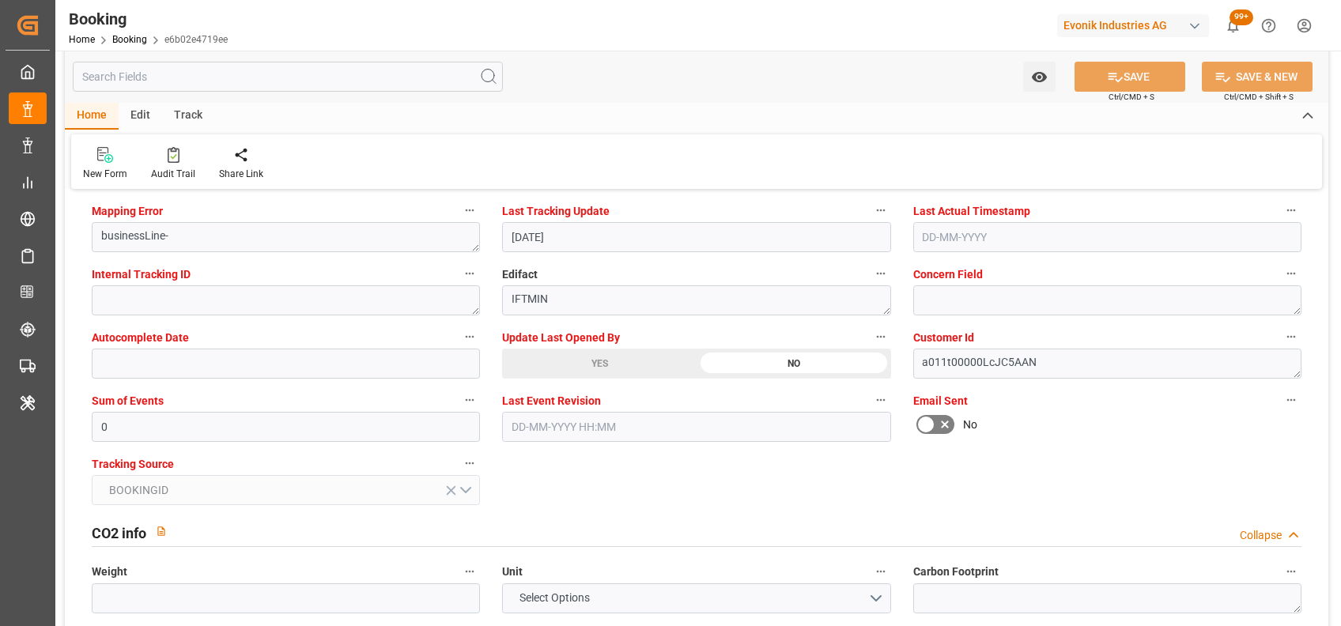
scroll to position [3103, 0]
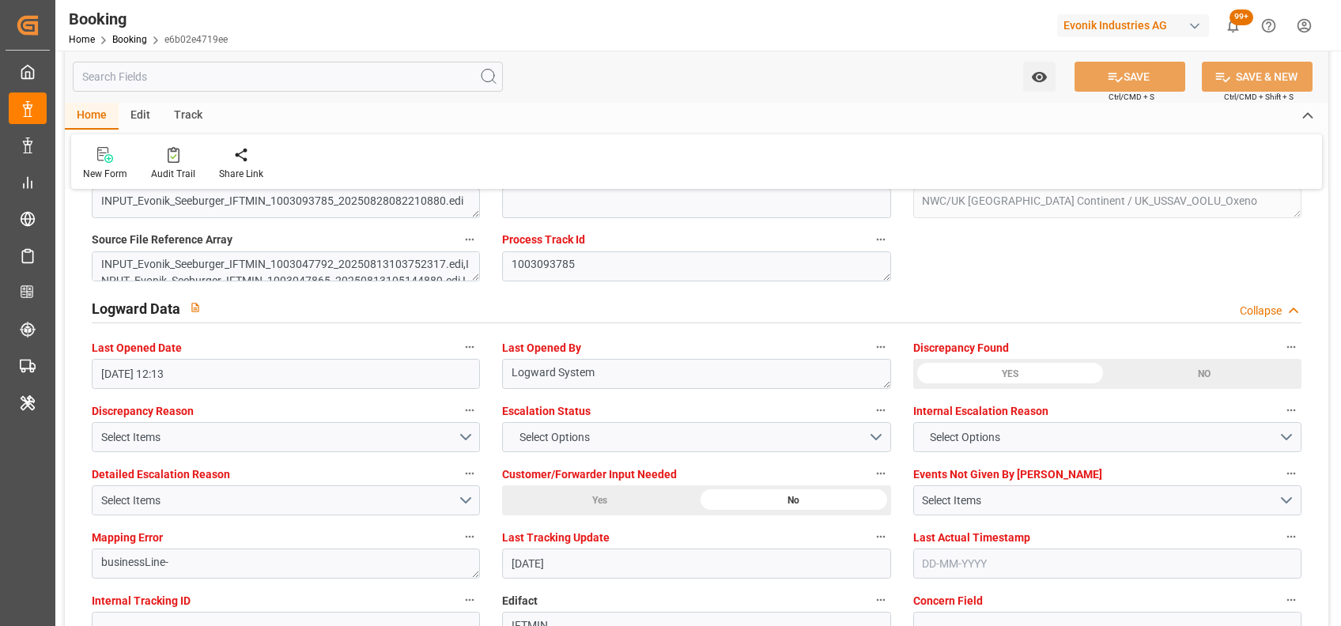
scroll to position [2765, 0]
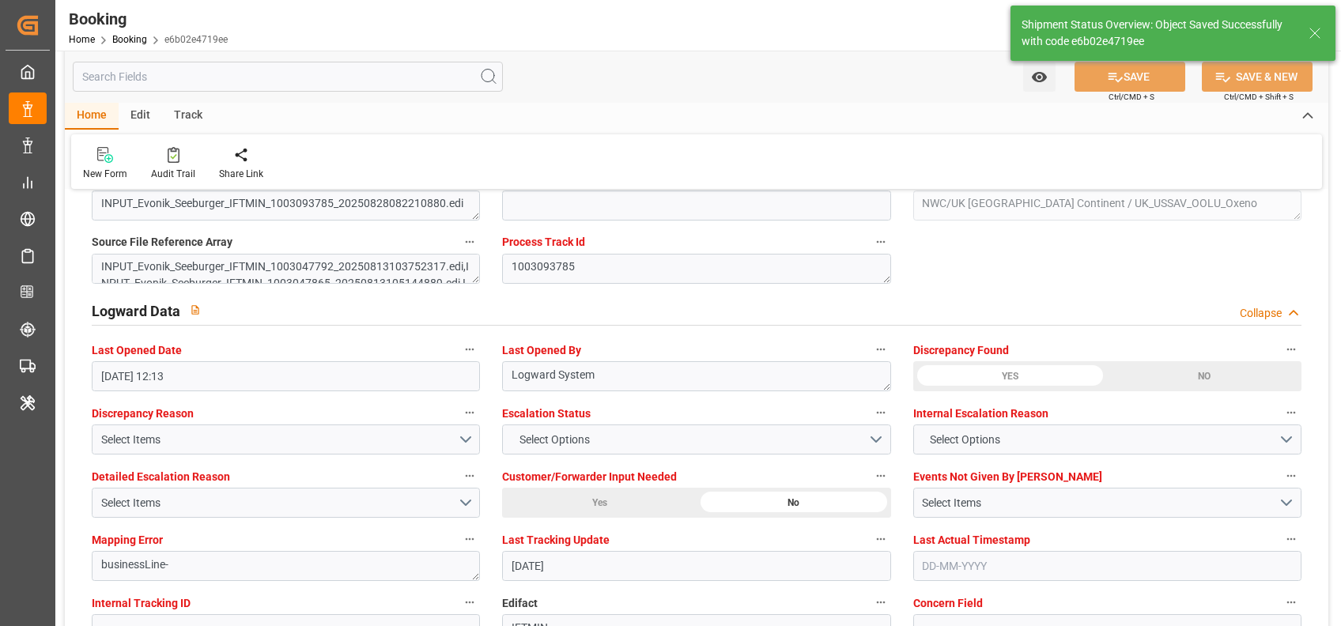
type textarea "[PERSON_NAME]"
type input "02-09-2025 07:26"
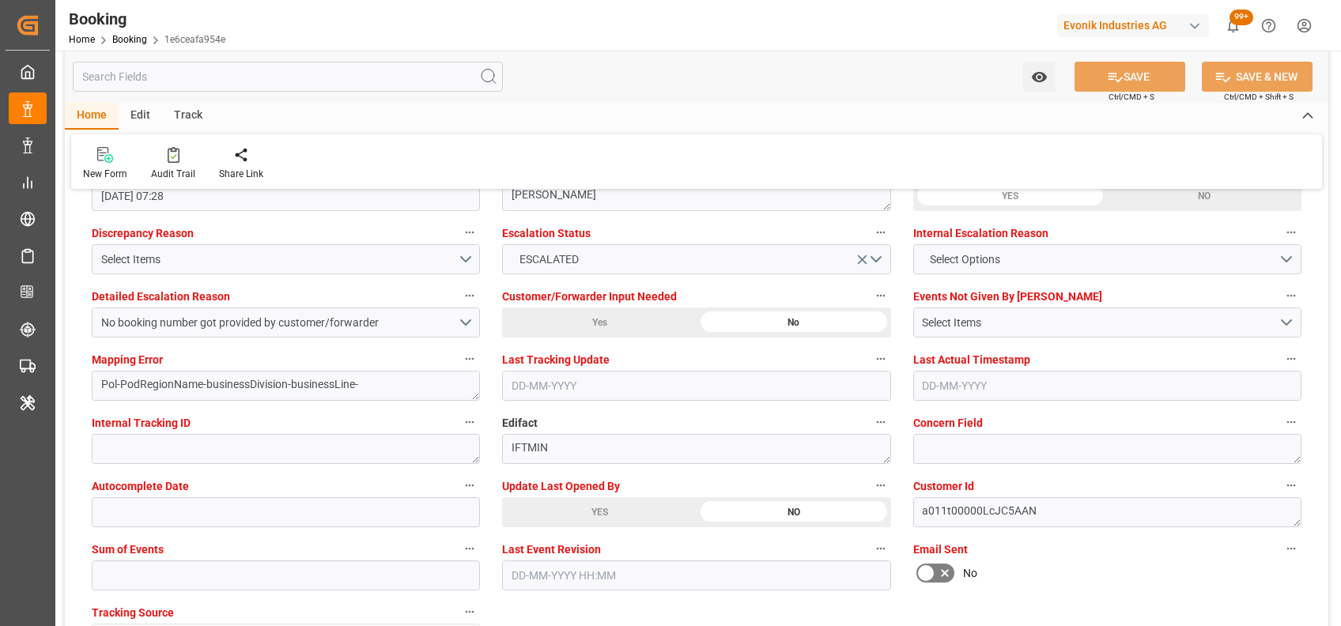
scroll to position [2947, 0]
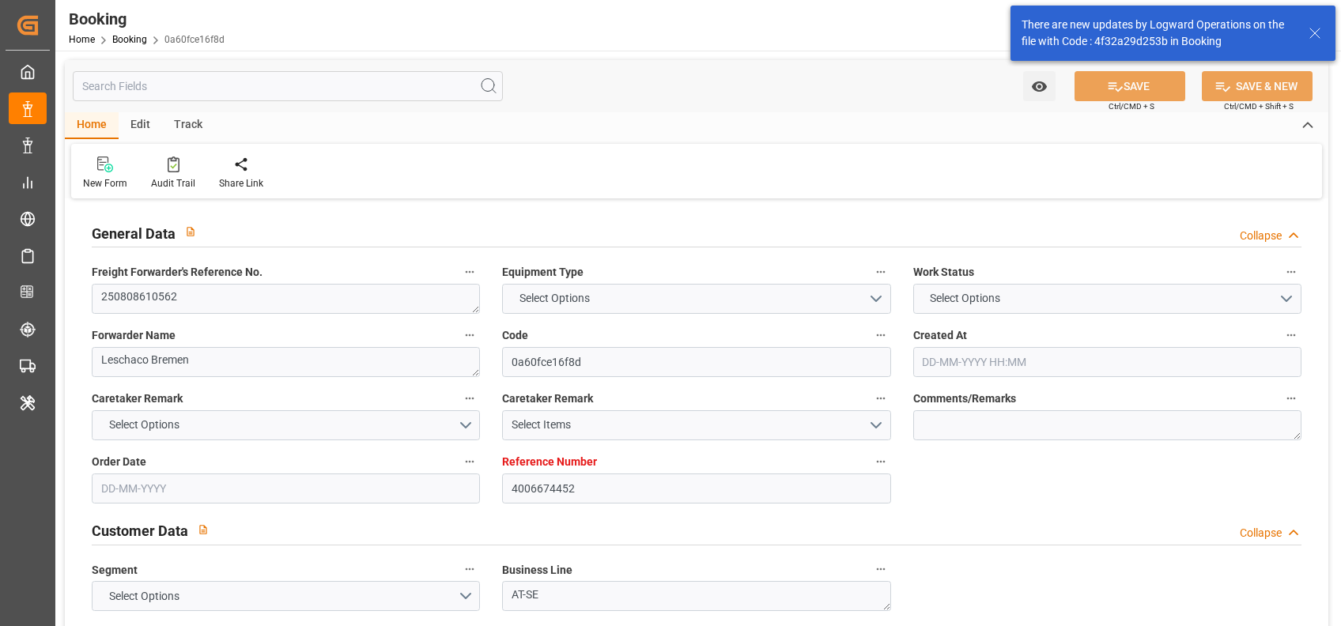
type input "4006674452"
type input "9783497"
type input "Cosco"
type input "COSCO Shipping Co. Ltd."
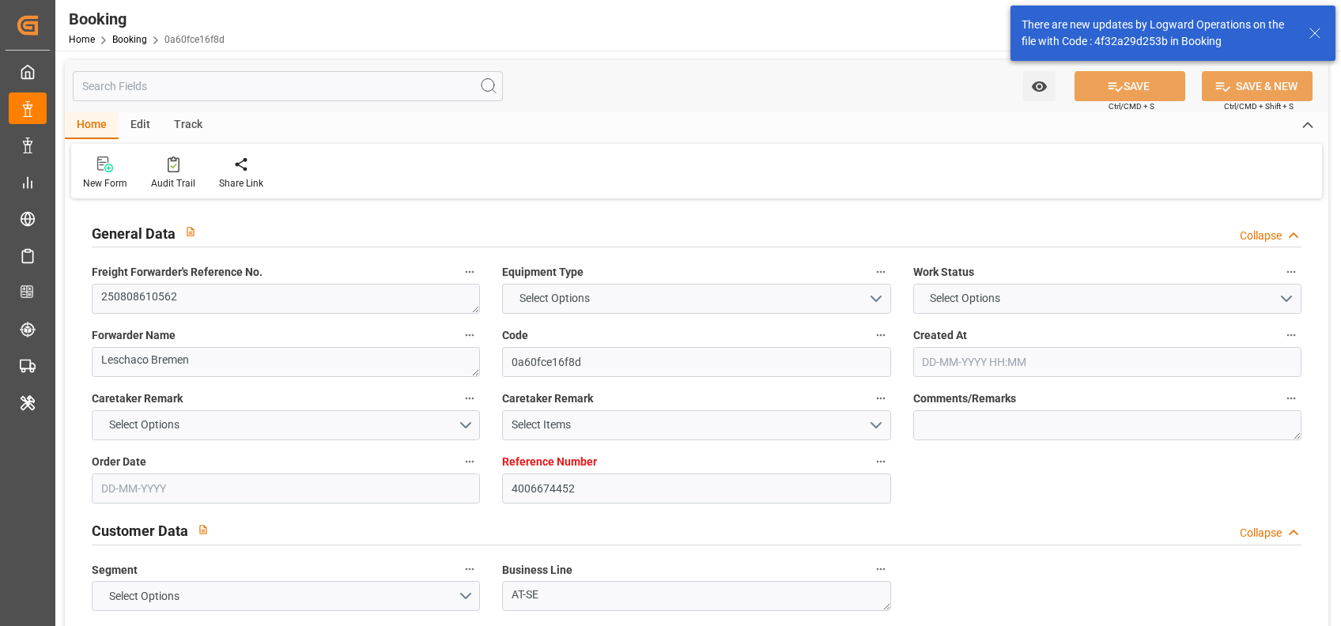
type input "DEHAM"
type input "CNSGH"
type input "DEHAM"
type input "CNSHG"
type input "9783497"
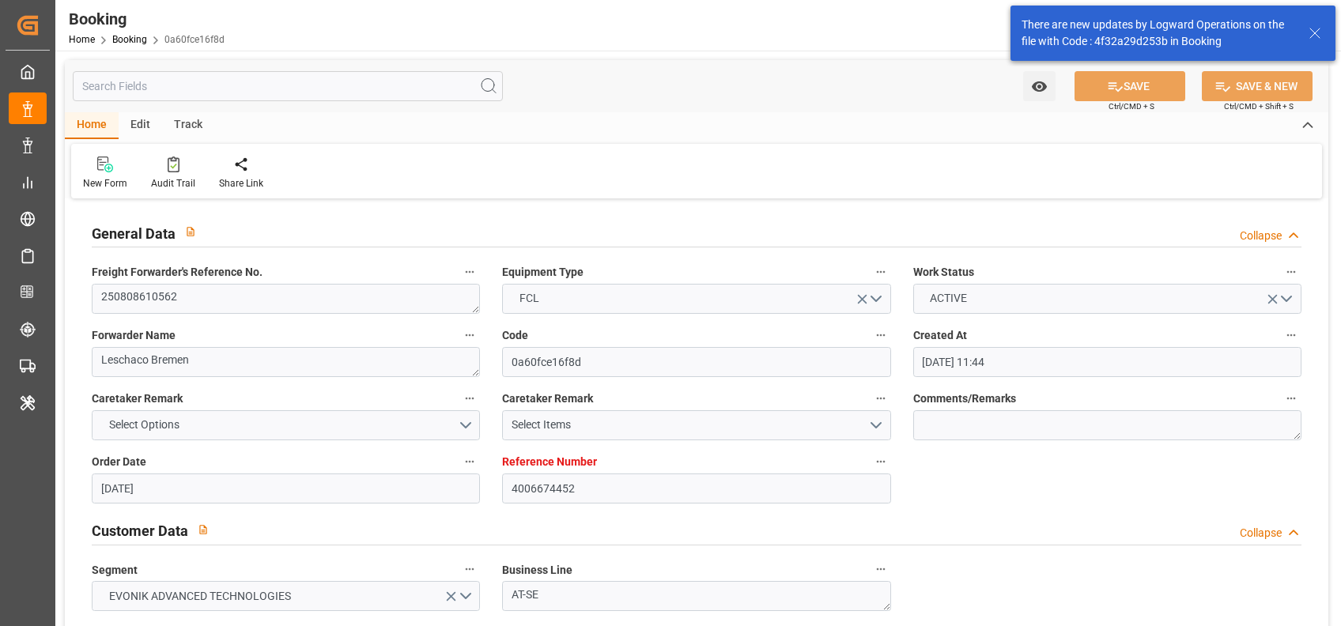
type input "24-07-2025 11:44"
type input "24-07-2025"
type input "20-10-2025"
type input "25-08-2025"
type input "06-09-2025 12:00"
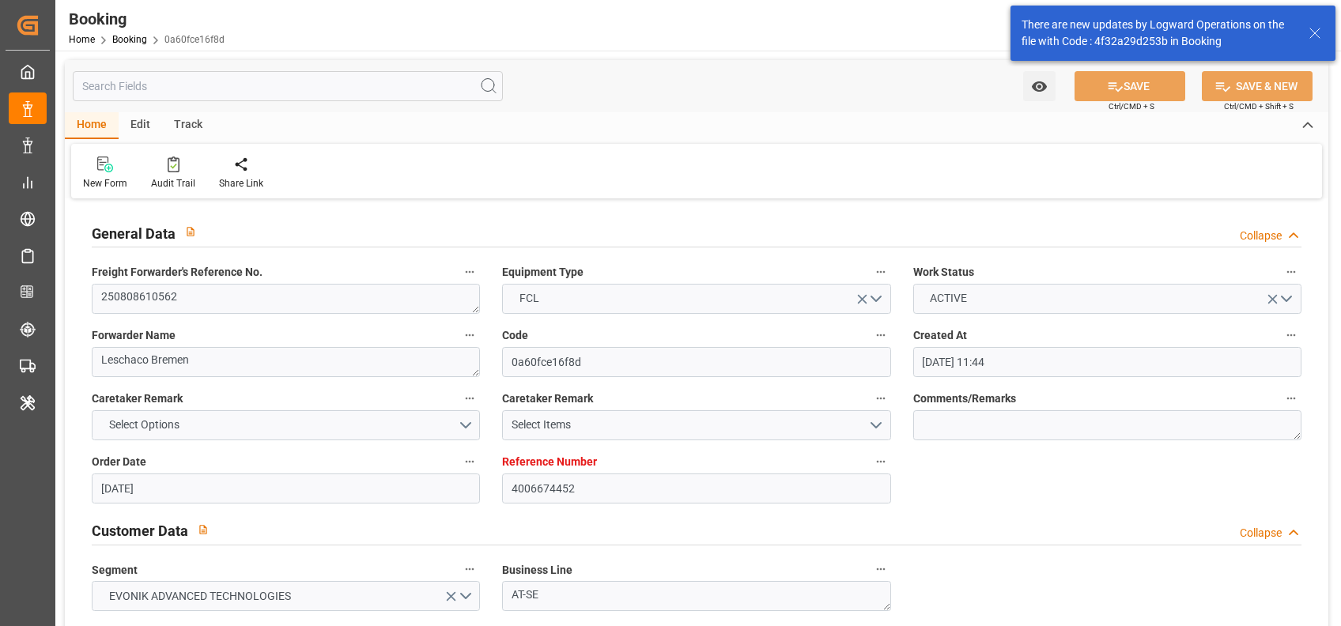
type input "04-09-2025 00:00"
type input "14-10-2025 08:00"
type input "14-10-2025 00:00"
type input "01-09-2025 23:59"
type input "[DATE]"
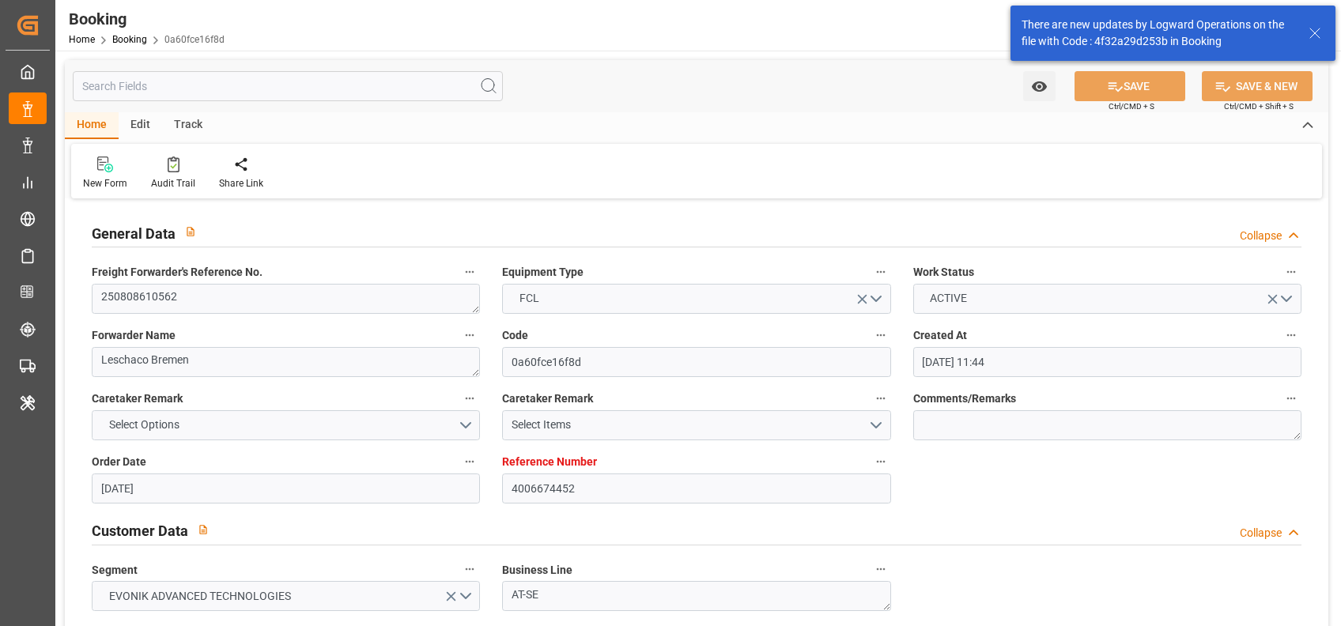
type input "06-09-2025 12:00"
type input "14-10-2025 08:00"
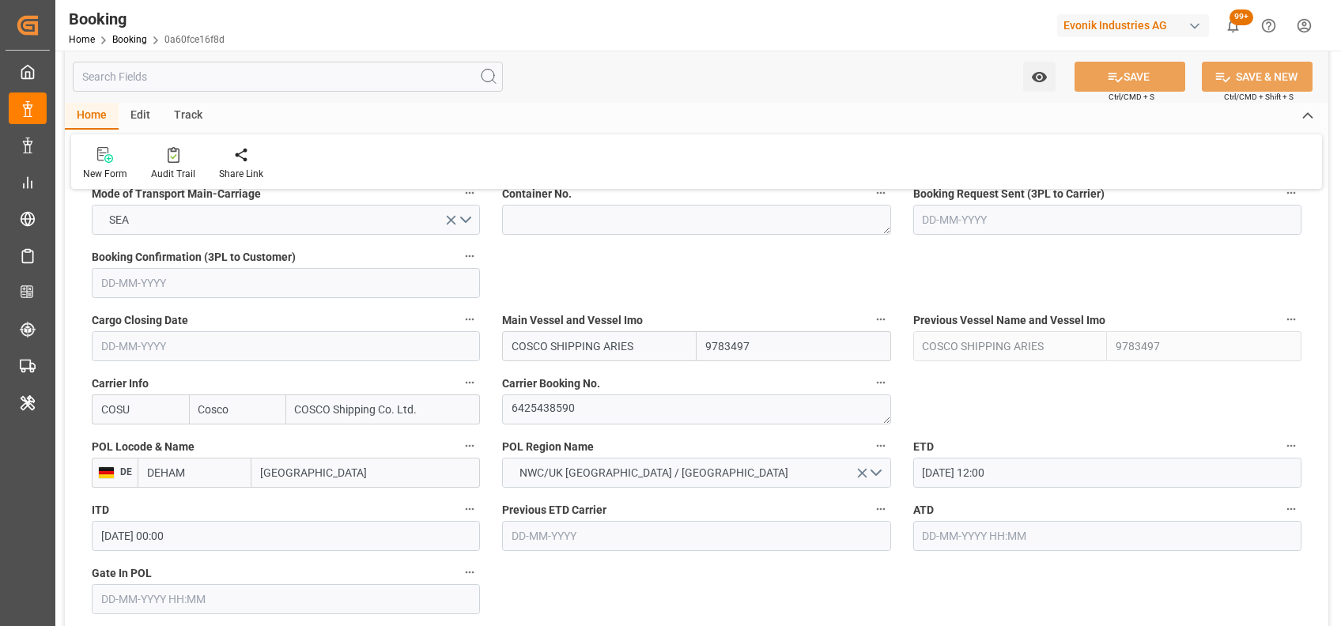
scroll to position [1037, 0]
click at [553, 406] on textarea "6425438590" at bounding box center [696, 407] width 388 height 30
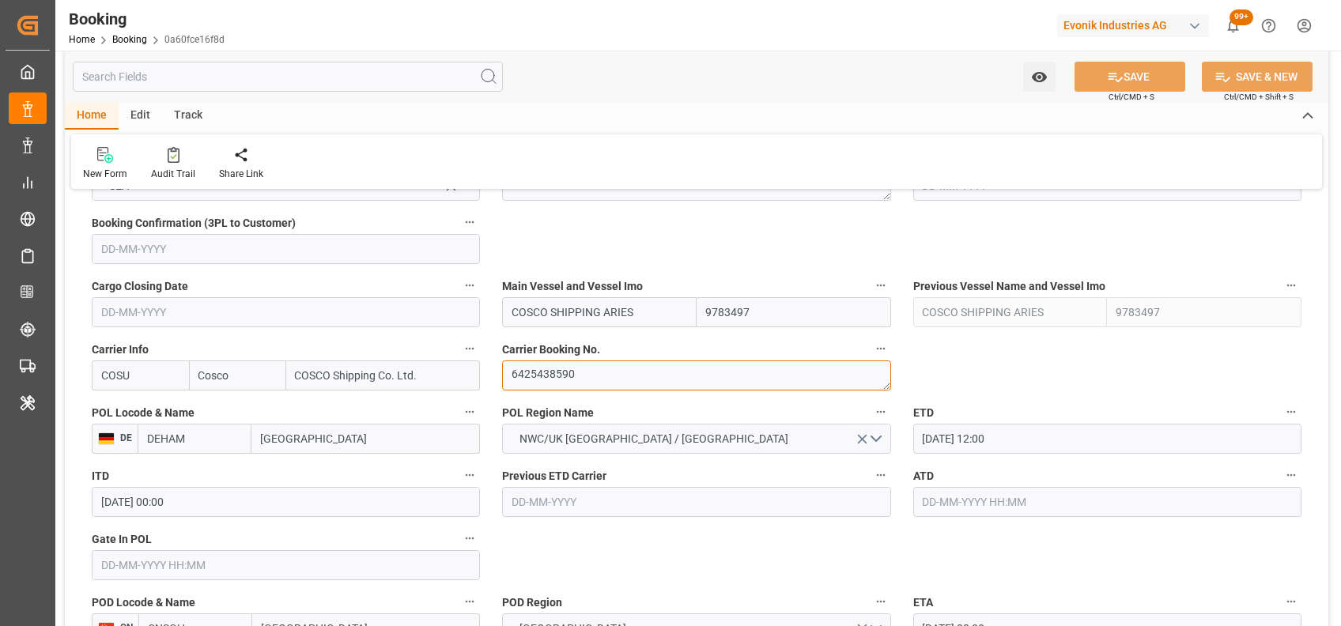
scroll to position [1063, 0]
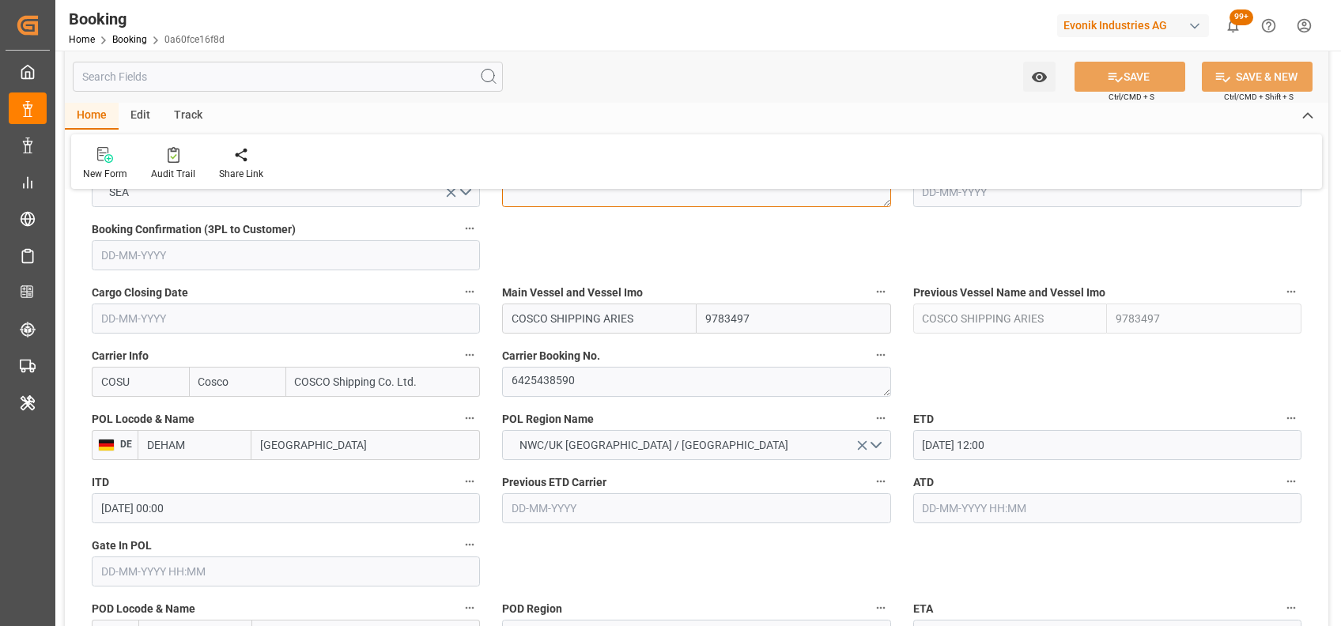
click at [519, 204] on textarea at bounding box center [696, 192] width 388 height 30
paste textarea "OOCU7629613"
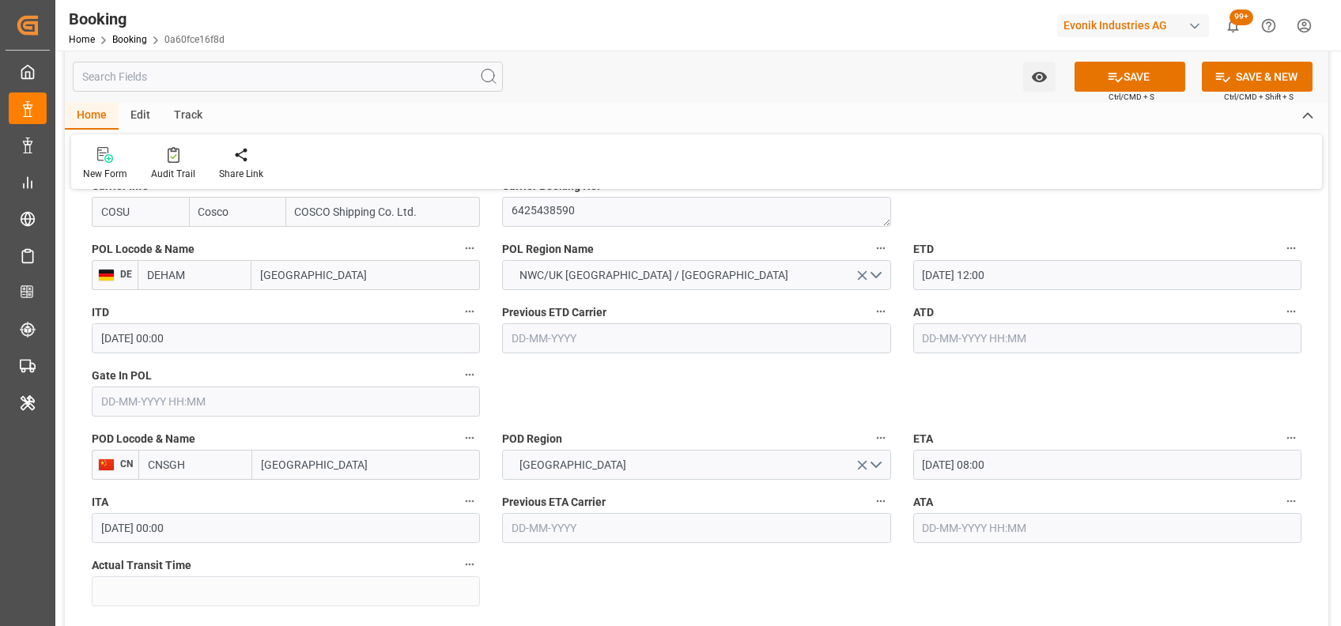
scroll to position [1233, 0]
type textarea "OOCU7629613"
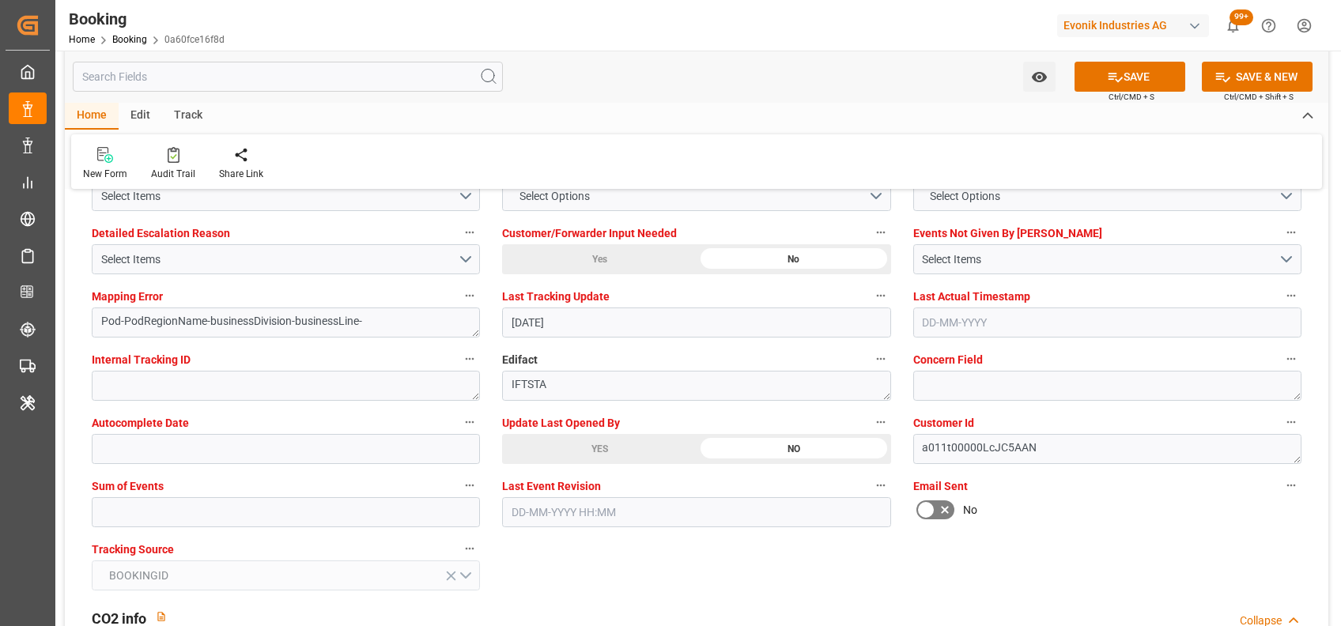
scroll to position [3010, 0]
click at [299, 500] on input "text" at bounding box center [286, 511] width 388 height 30
type input "0"
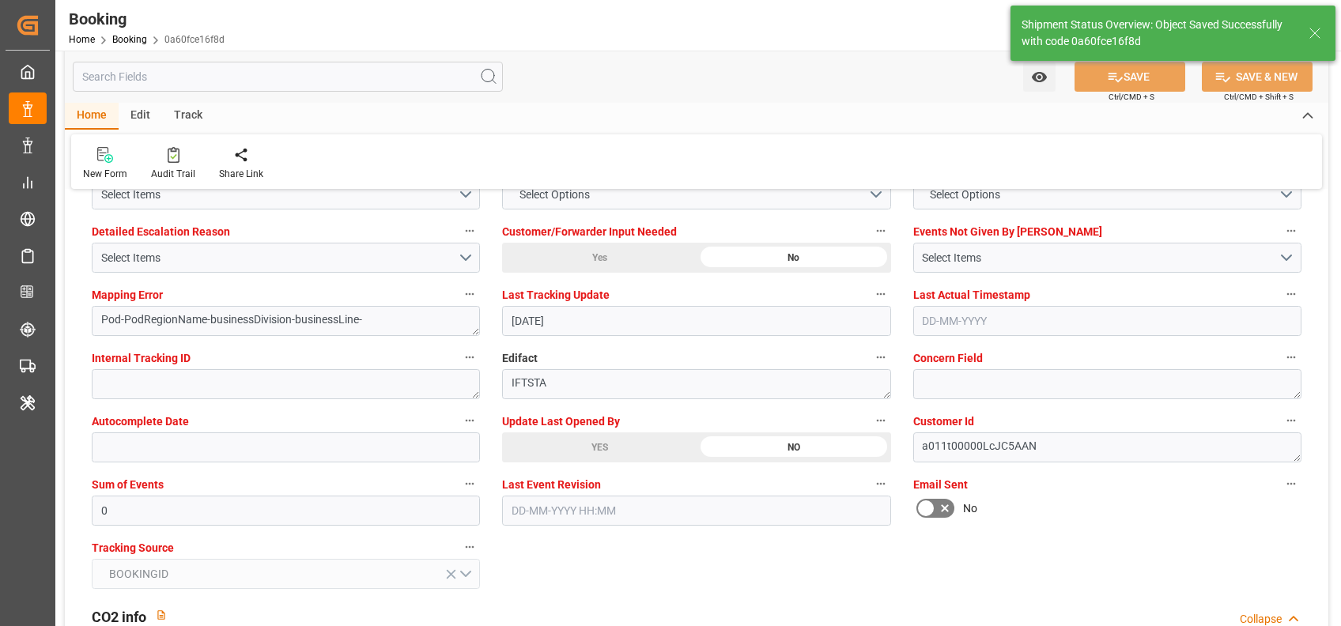
type textarea "[PERSON_NAME]"
type input "02-09-2025 07:32"
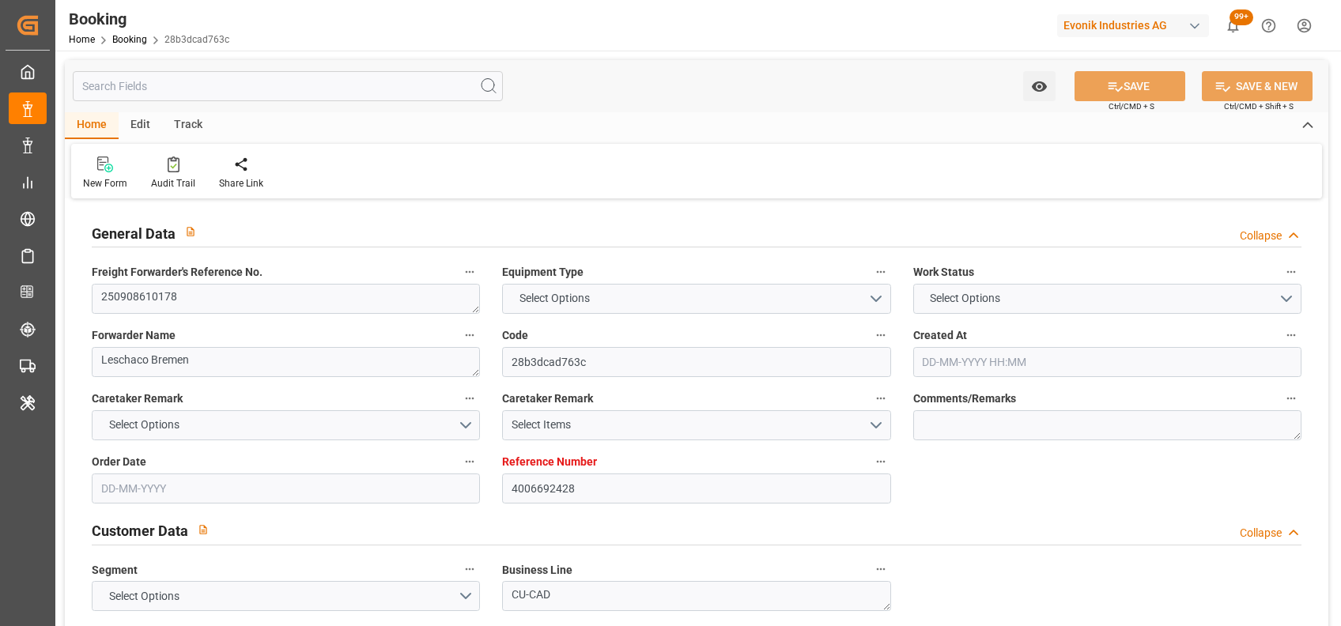
type input "4006692428"
type input "9348168"
type input "Maersk"
type input "Maersk Line AS"
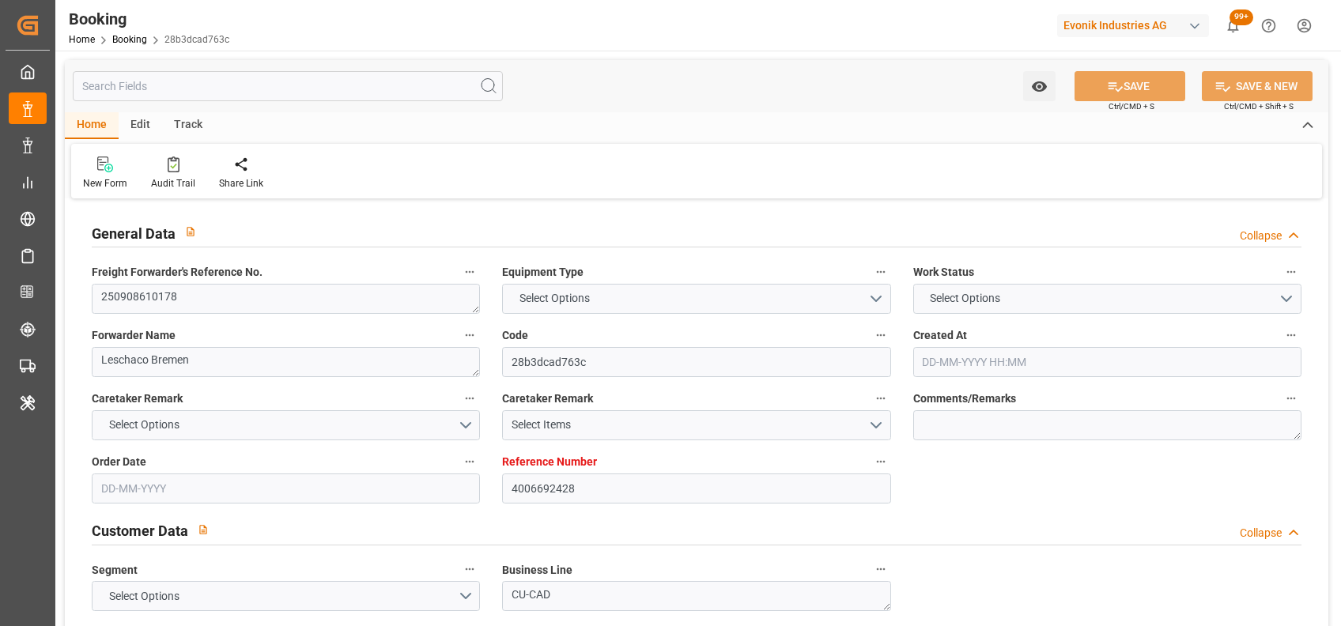
type input "DEHAM"
type input "EGALY"
type input "DEBRV"
type input "EGALY"
type input "9348168"
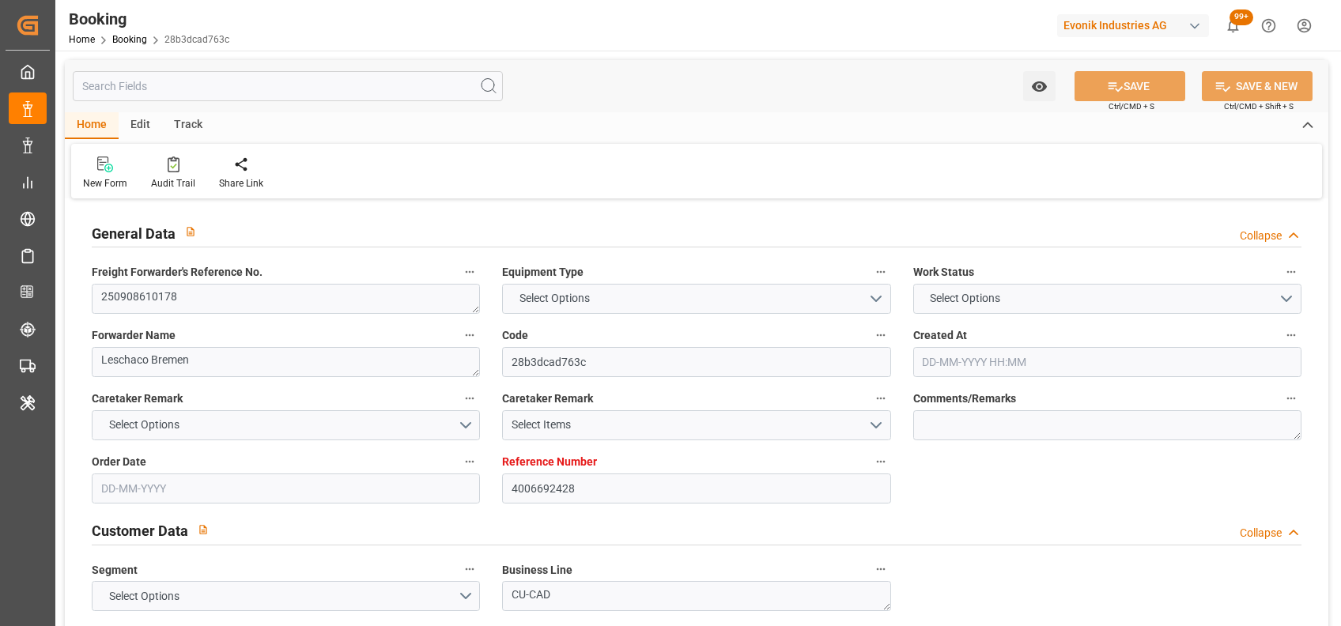
type input "20-08-2025 11:44"
type input "20-08-2025"
type input "24-09-2025"
type input "28-08-2025"
type input "06-09-2025 06:00"
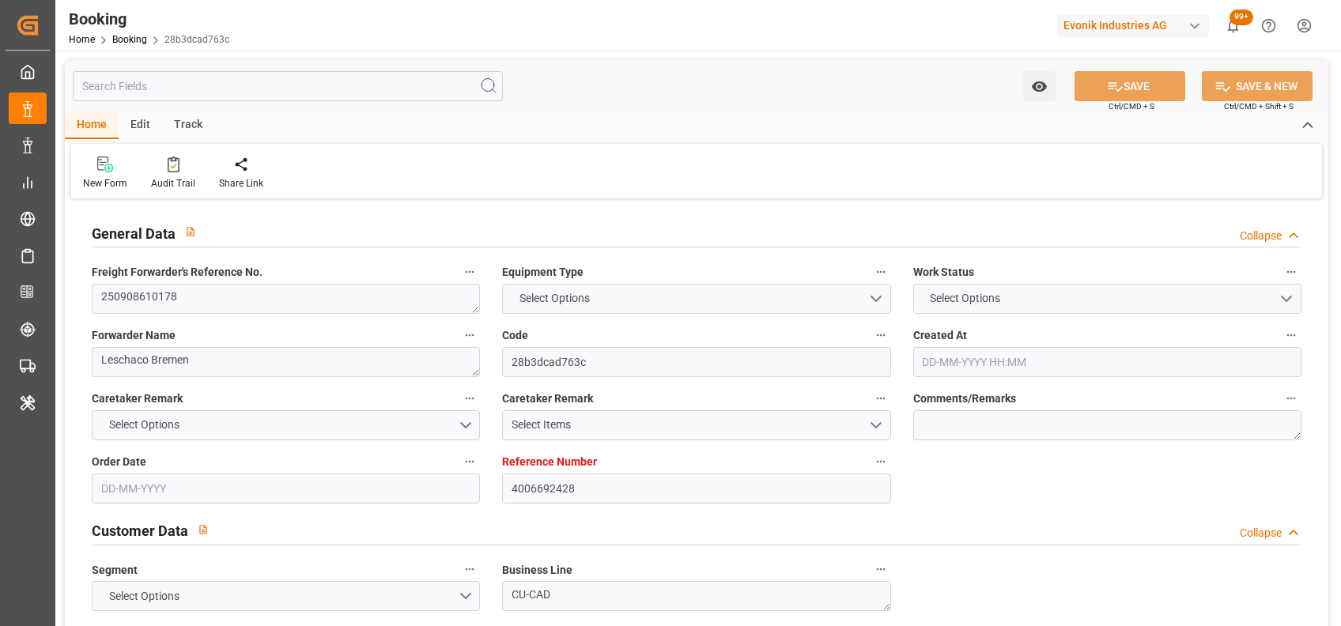
type input "08-09-2025 00:00"
type input "18-09-2025 19:00"
type input "18-09-2025 00:00"
type input "01-09-2025 12:33"
type input "[DATE]"
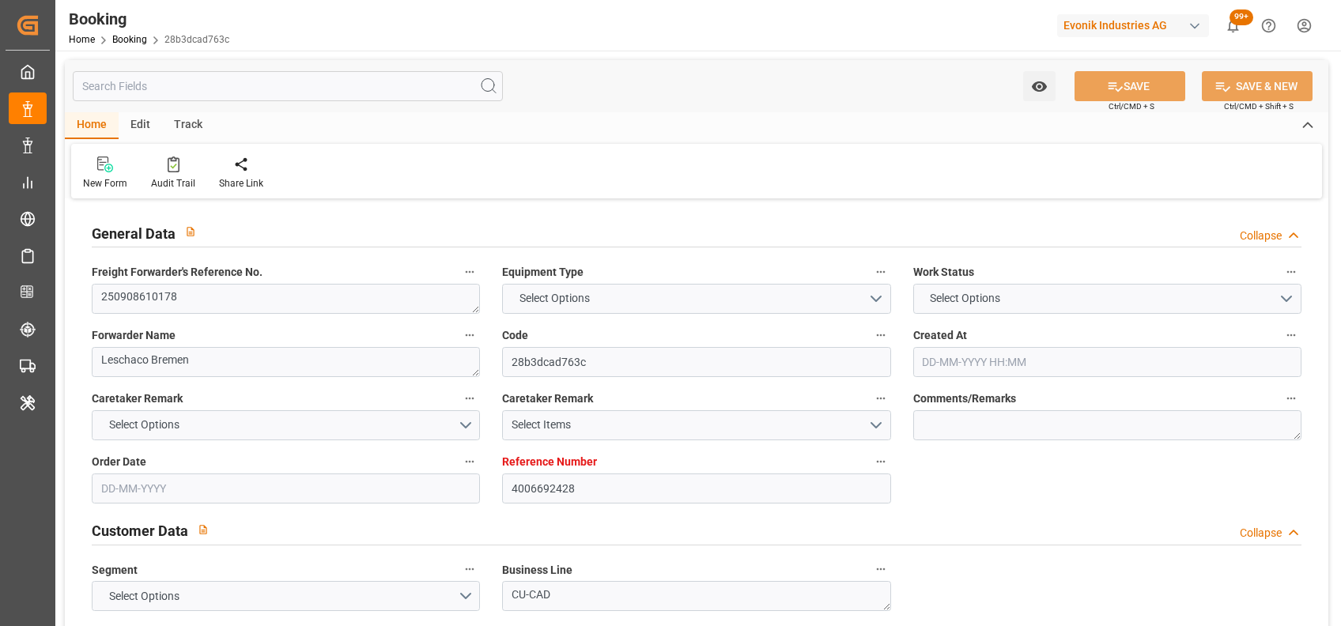
type input "06-09-2025 06:00"
type input "18-09-2025 19:00"
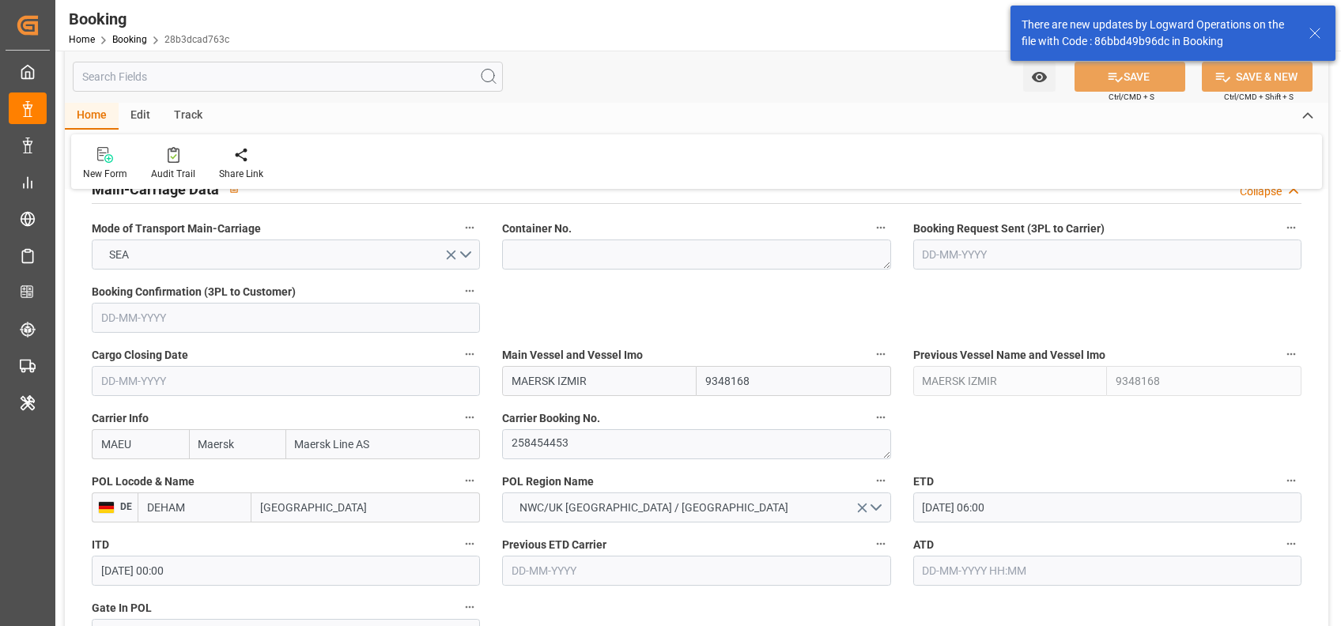
scroll to position [1001, 0]
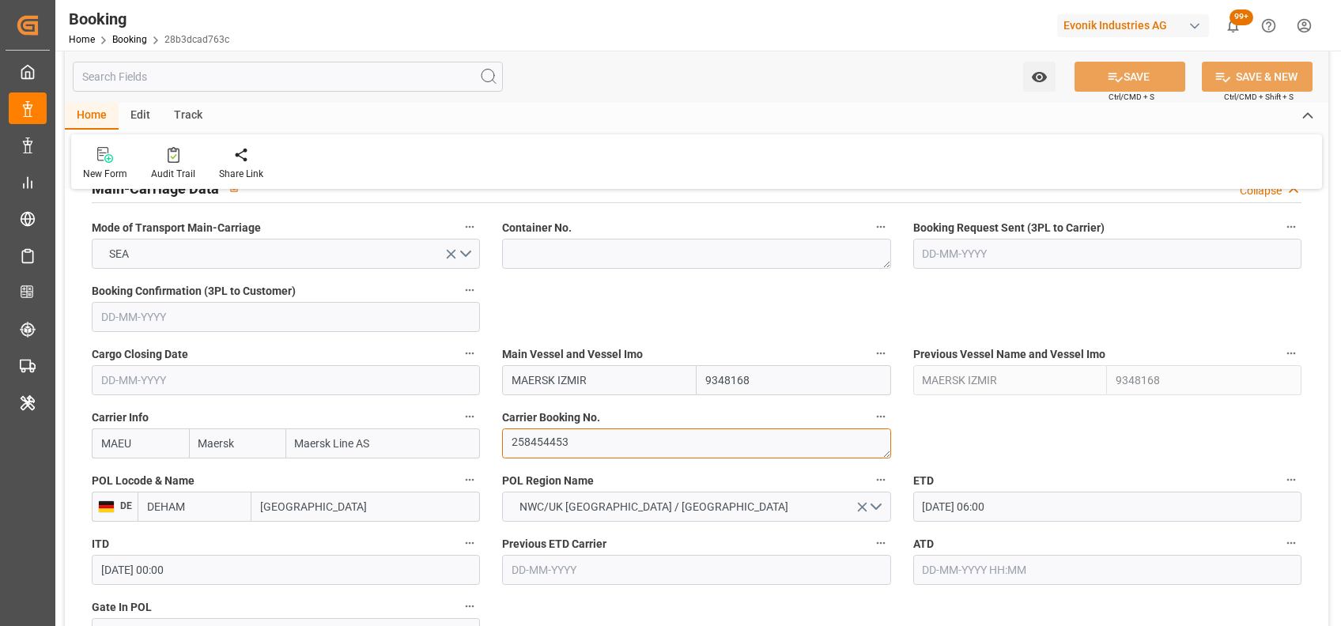
click at [553, 446] on textarea "258454453" at bounding box center [696, 444] width 388 height 30
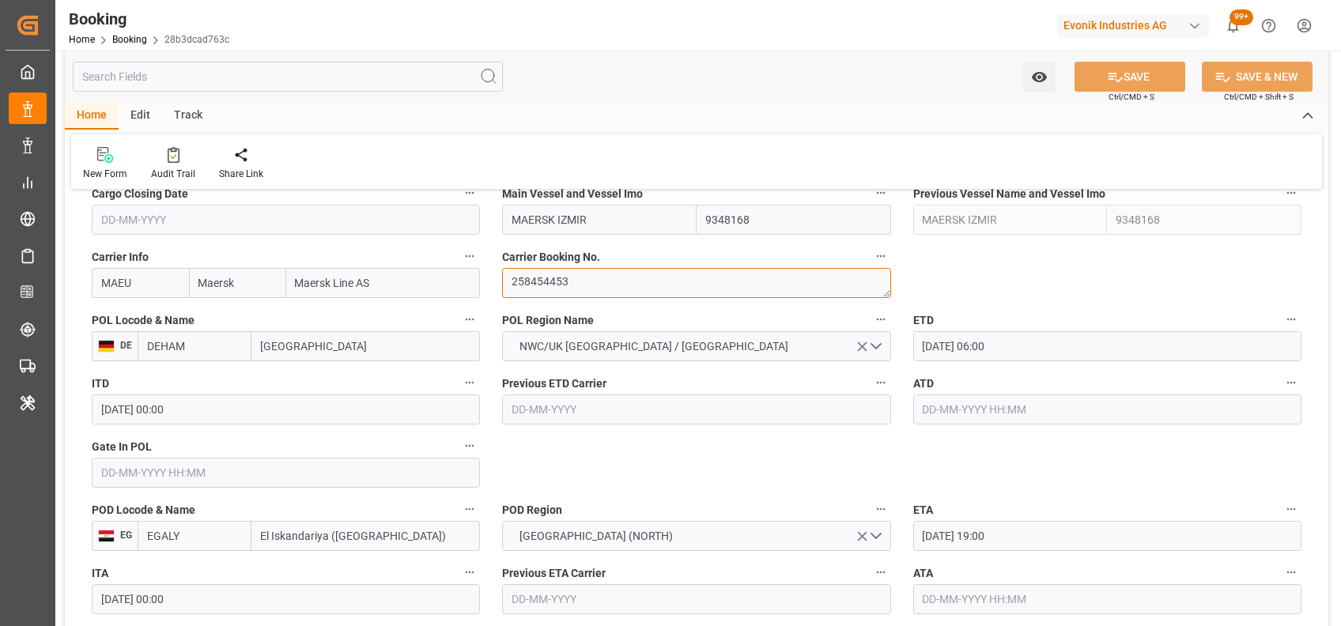
scroll to position [1163, 0]
click at [288, 357] on input "Hamburg" at bounding box center [365, 345] width 228 height 30
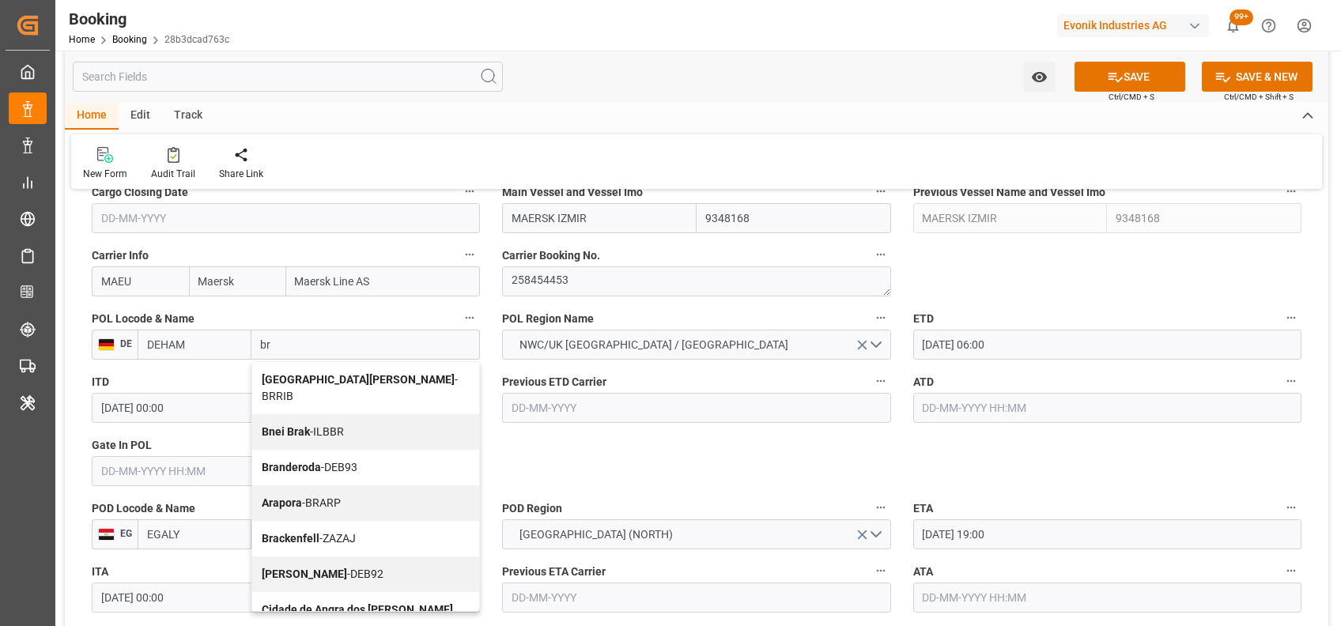
type input "bre"
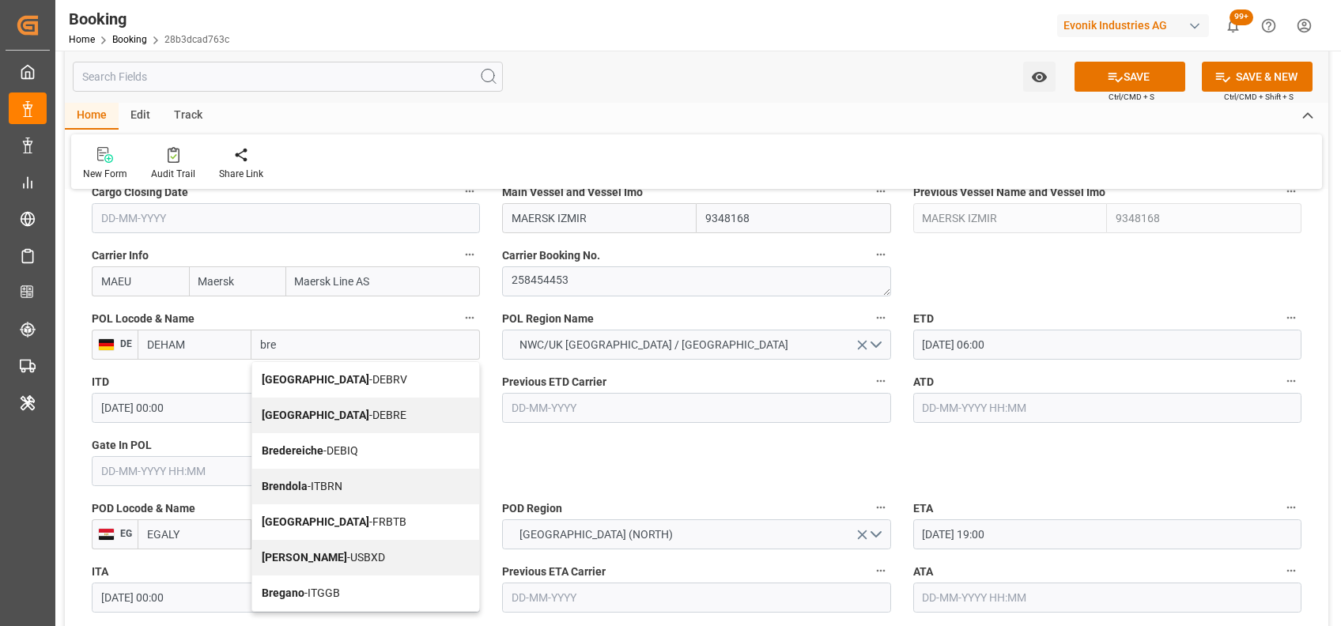
click at [345, 393] on div "Bremerhaven - DEBRV" at bounding box center [365, 380] width 227 height 36
type input "DEBRV"
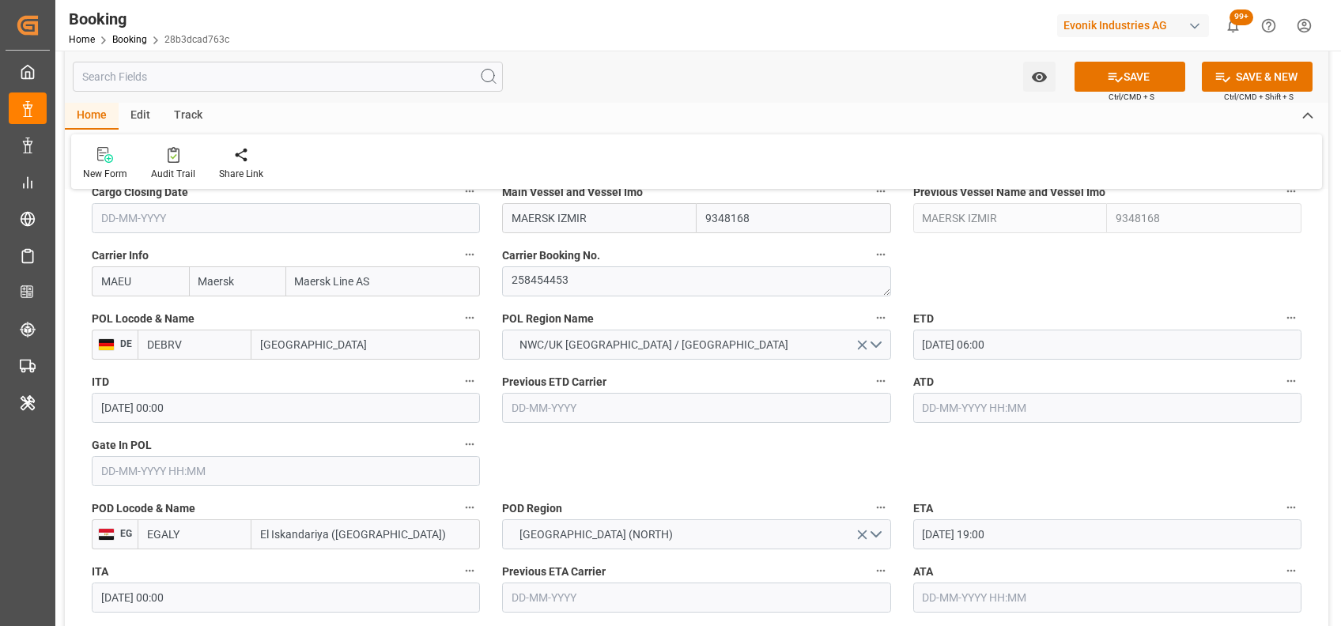
type input "Bremerhaven"
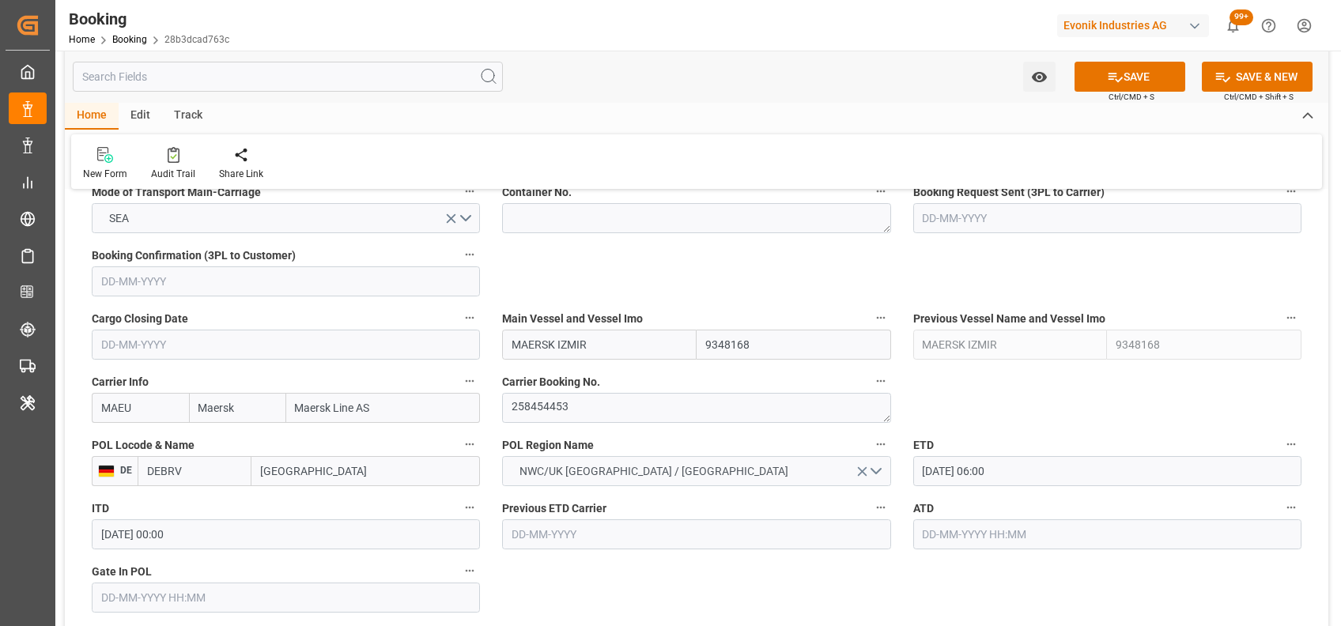
scroll to position [1020, 0]
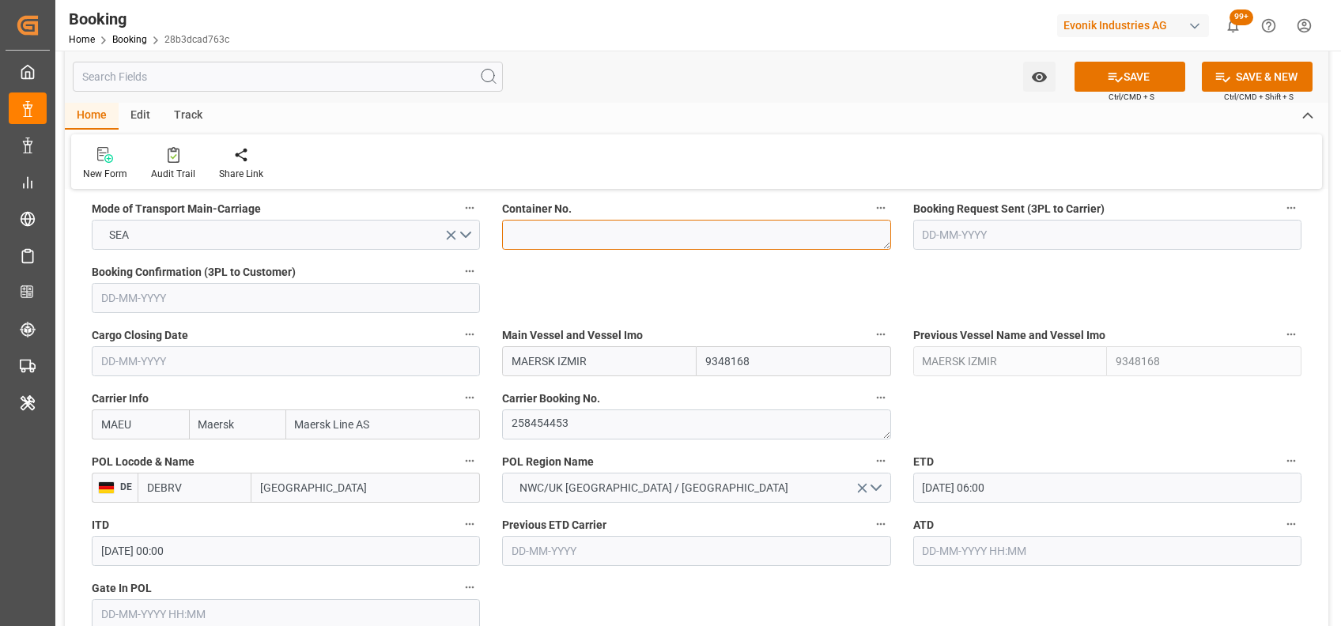
click at [539, 240] on textarea at bounding box center [696, 235] width 388 height 30
paste textarea "MSKU7643848"
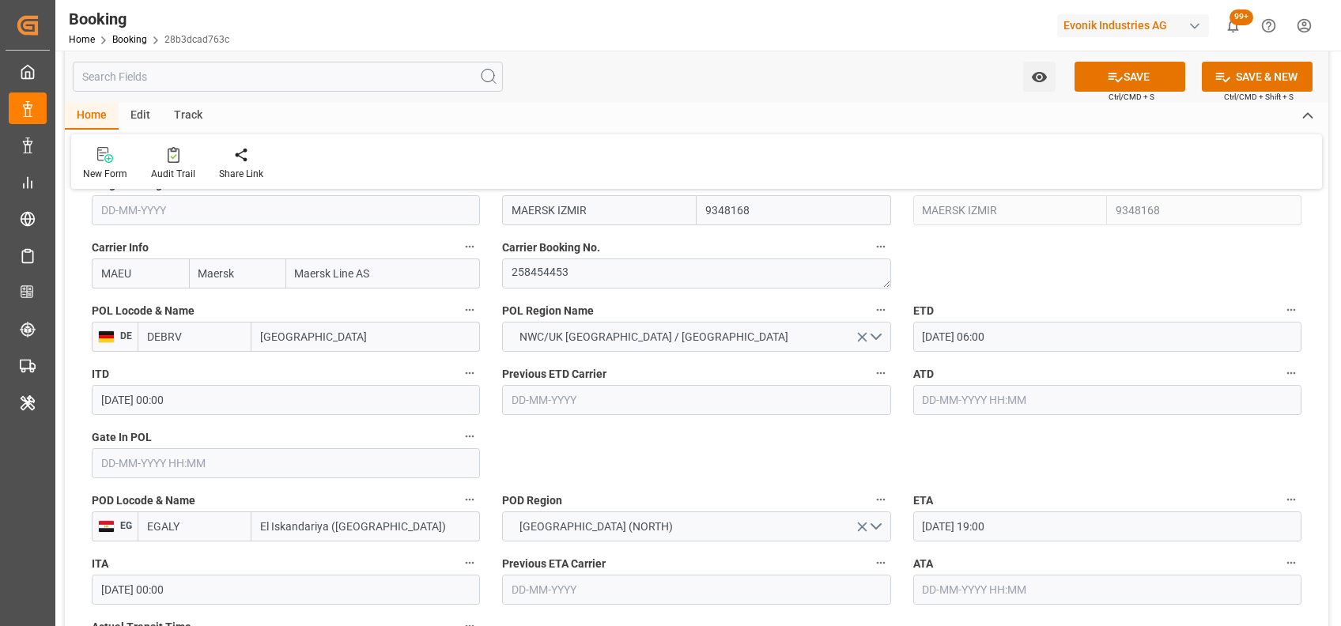
scroll to position [1172, 0]
type textarea "MSKU7643848"
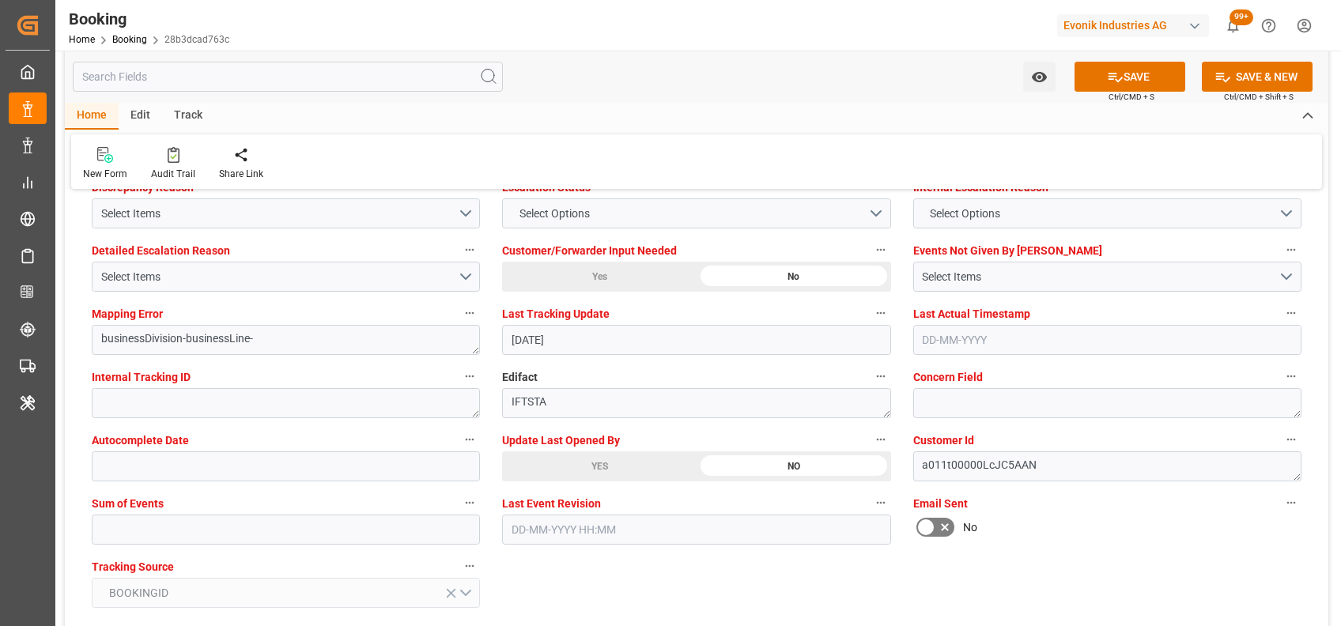
scroll to position [3000, 0]
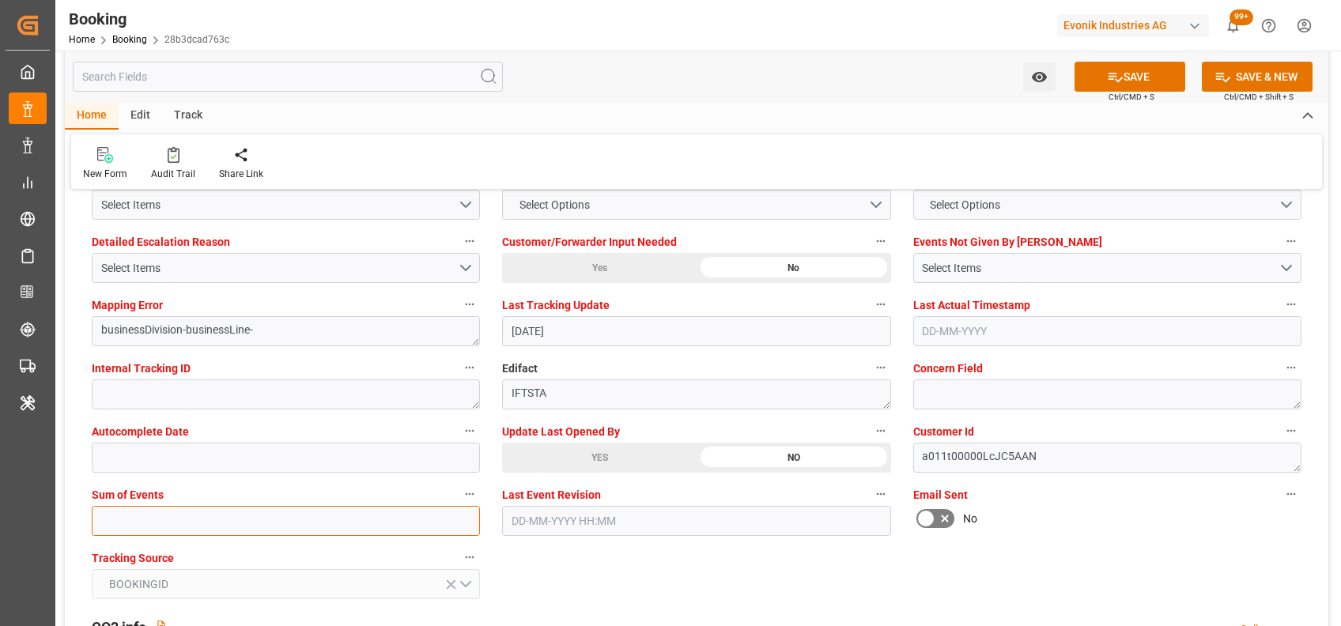
click at [291, 524] on input "text" at bounding box center [286, 521] width 388 height 30
type input "0"
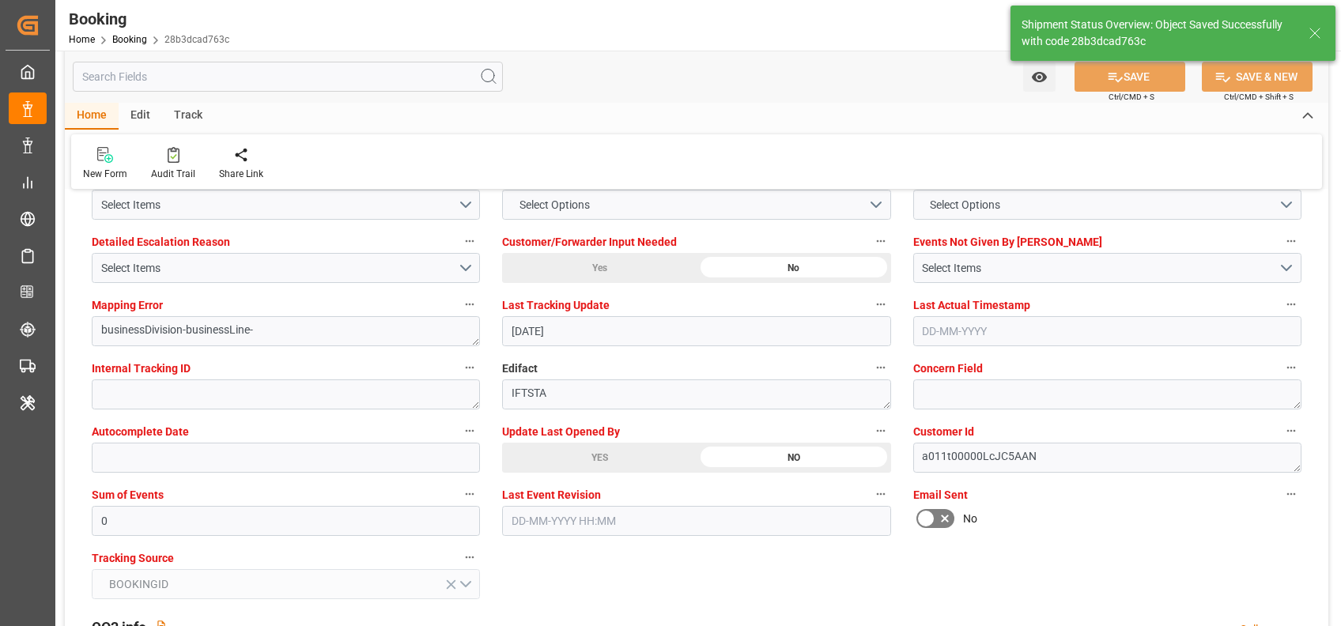
type input "02-09-2025 07:33"
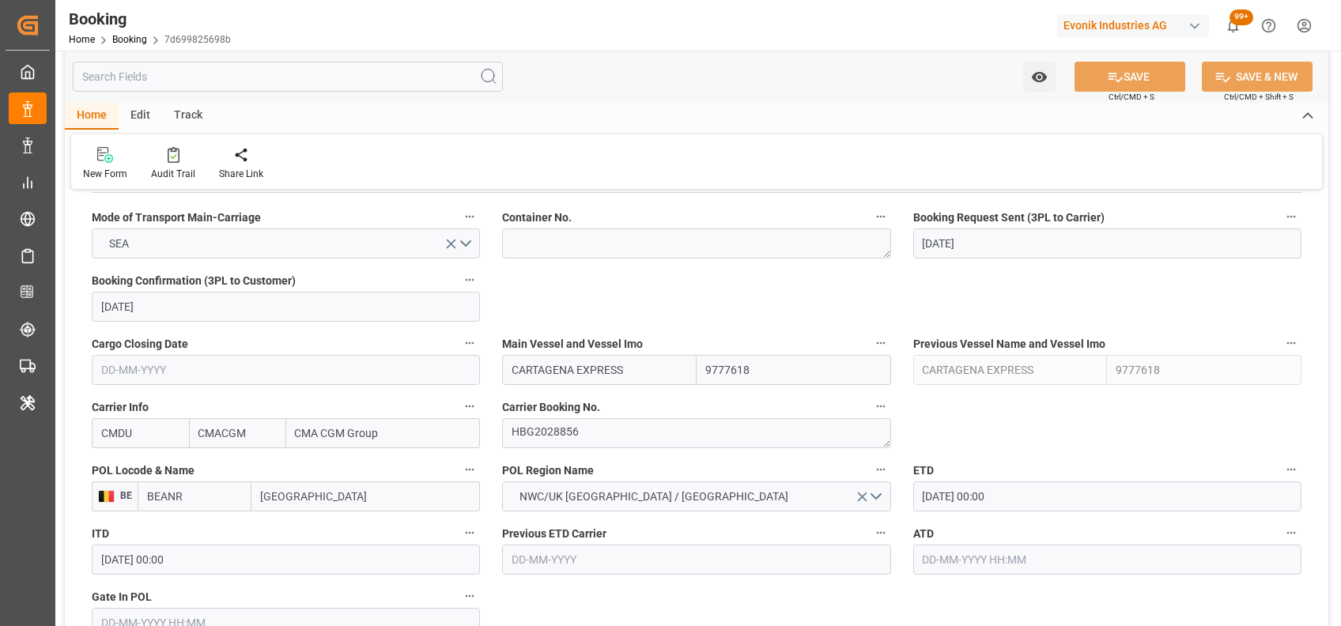
scroll to position [1010, 0]
click at [558, 433] on textarea "HBG2028856" at bounding box center [696, 435] width 388 height 30
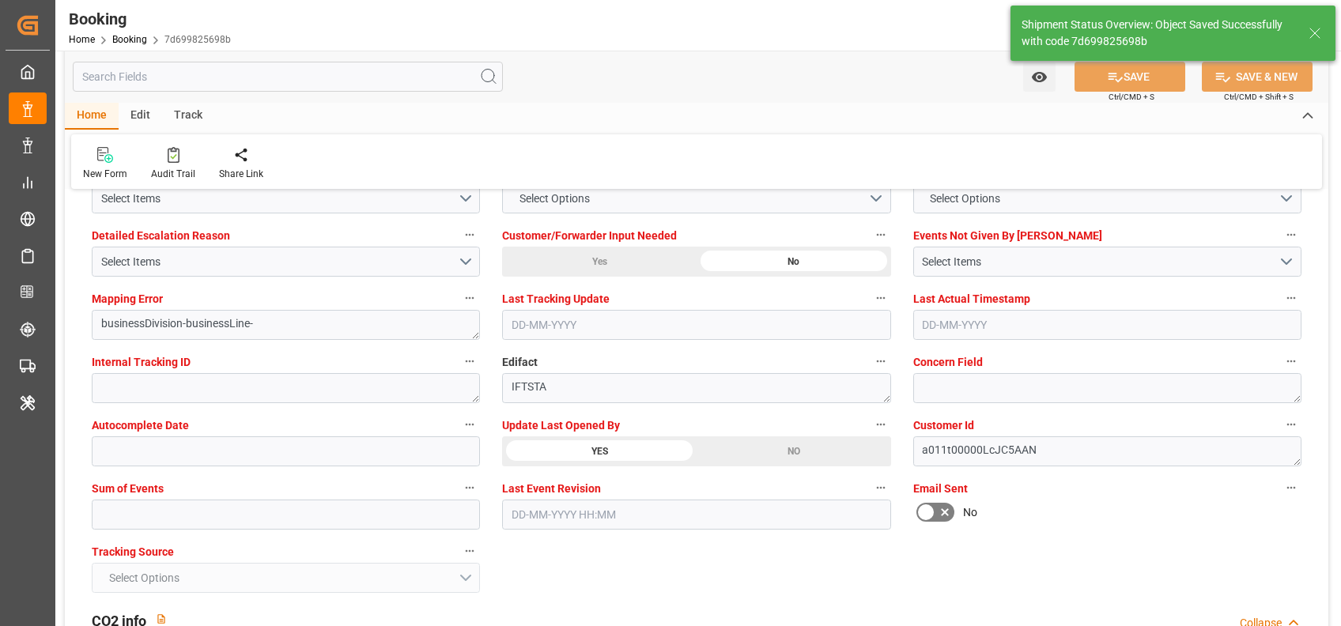
type textarea "[PERSON_NAME]"
type input "02-09-2025 07:36"
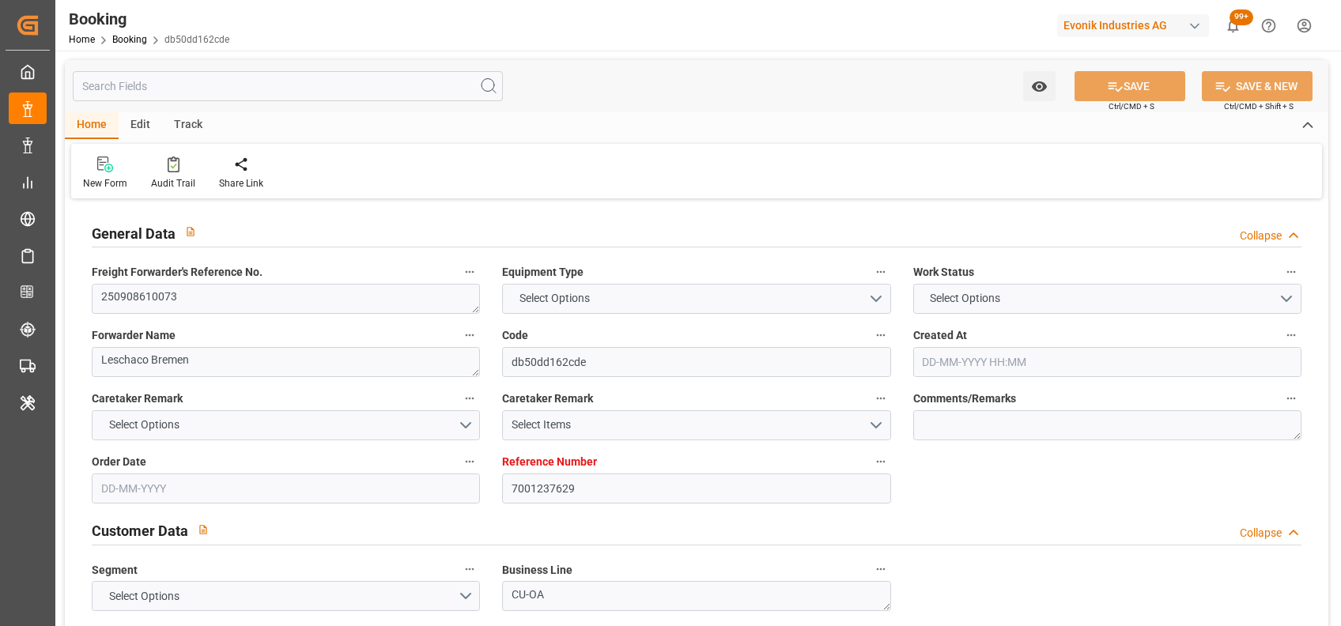
type input "7001237629"
type input "9967433"
type input "CMACGM"
type input "CMA CGM Group"
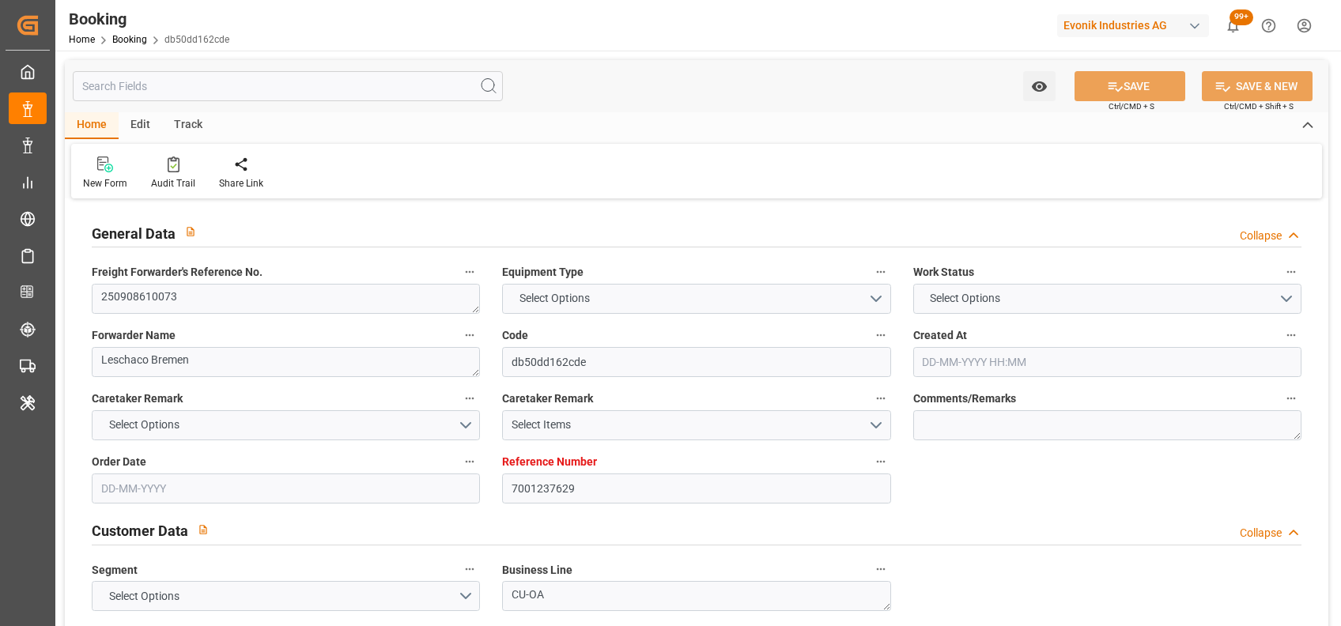
type input "NLRTM"
type input "MXVER"
type input "[DATE] 14:26"
type input "[DATE]"
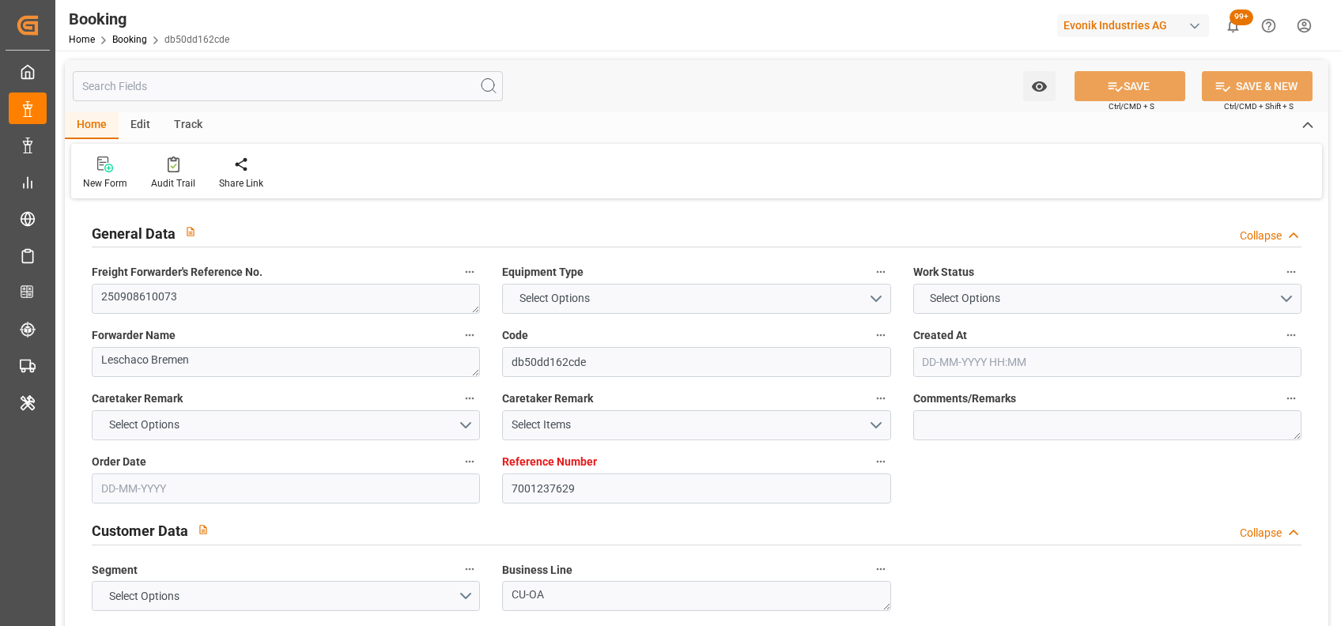
type input "[DATE]"
type input "[DATE] 00:00"
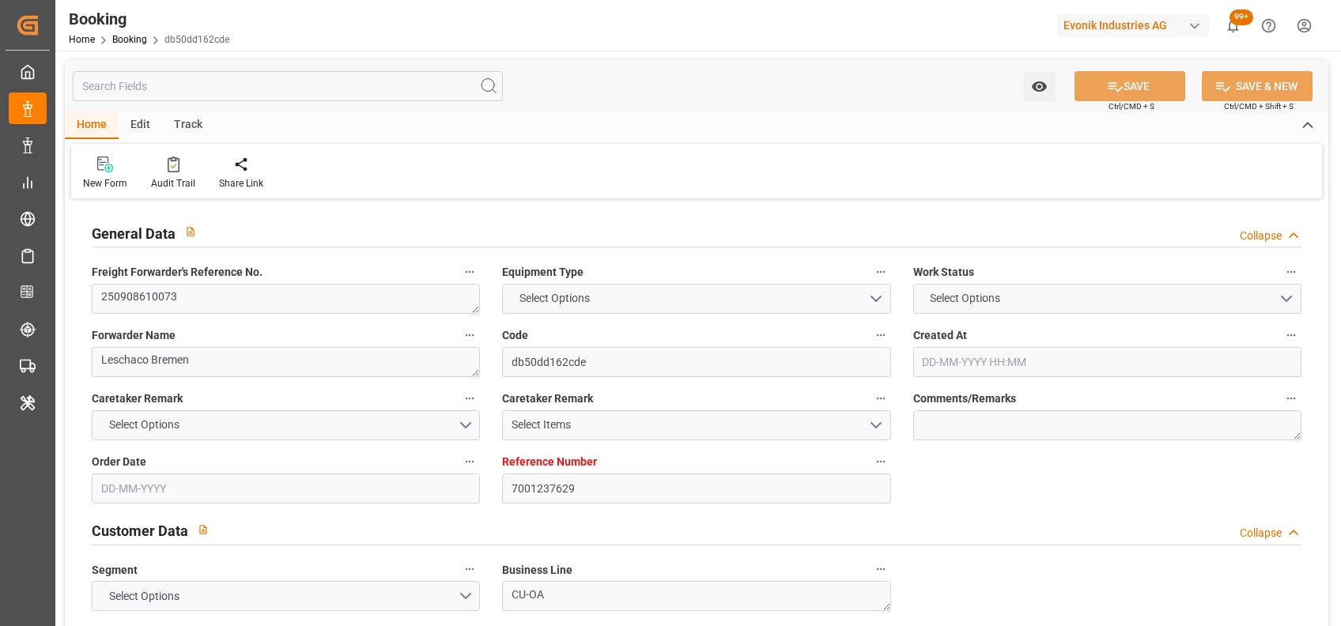
type input "[DATE] 00:00"
type input "[DATE]"
type input "[DATE] 06:35"
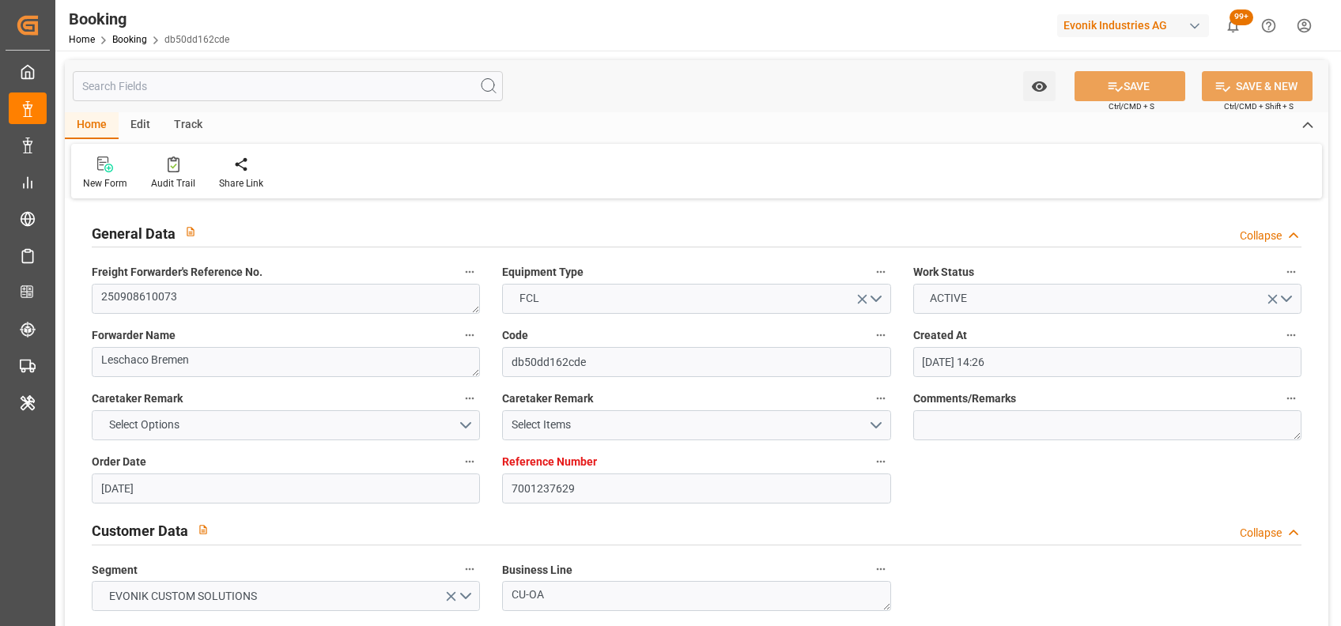
scroll to position [1025, 0]
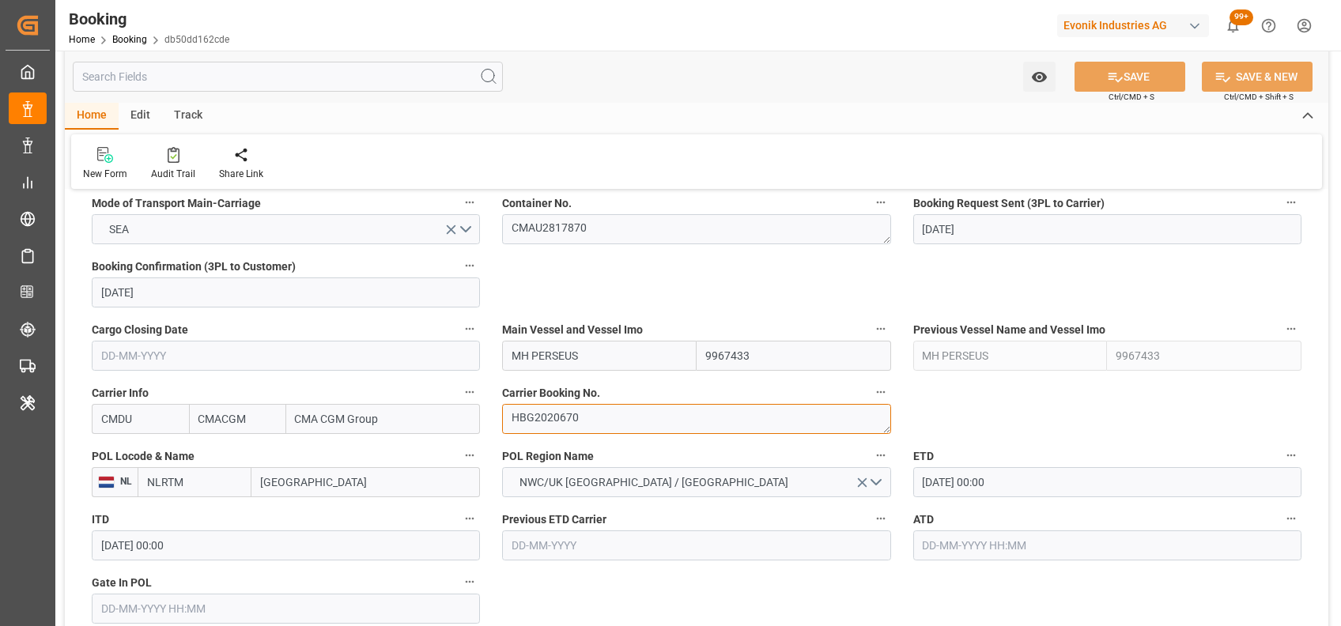
click at [580, 416] on textarea "HBG2020670" at bounding box center [696, 419] width 388 height 30
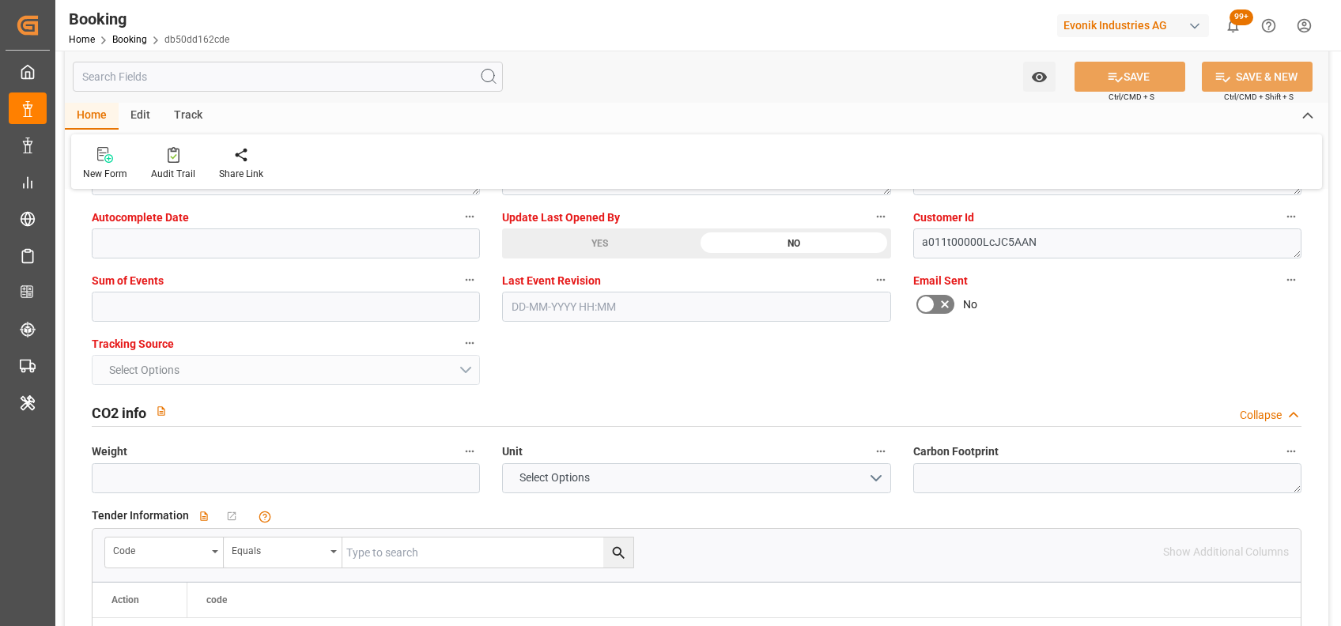
scroll to position [3215, 0]
click at [121, 310] on input "text" at bounding box center [286, 306] width 388 height 30
type input "0"
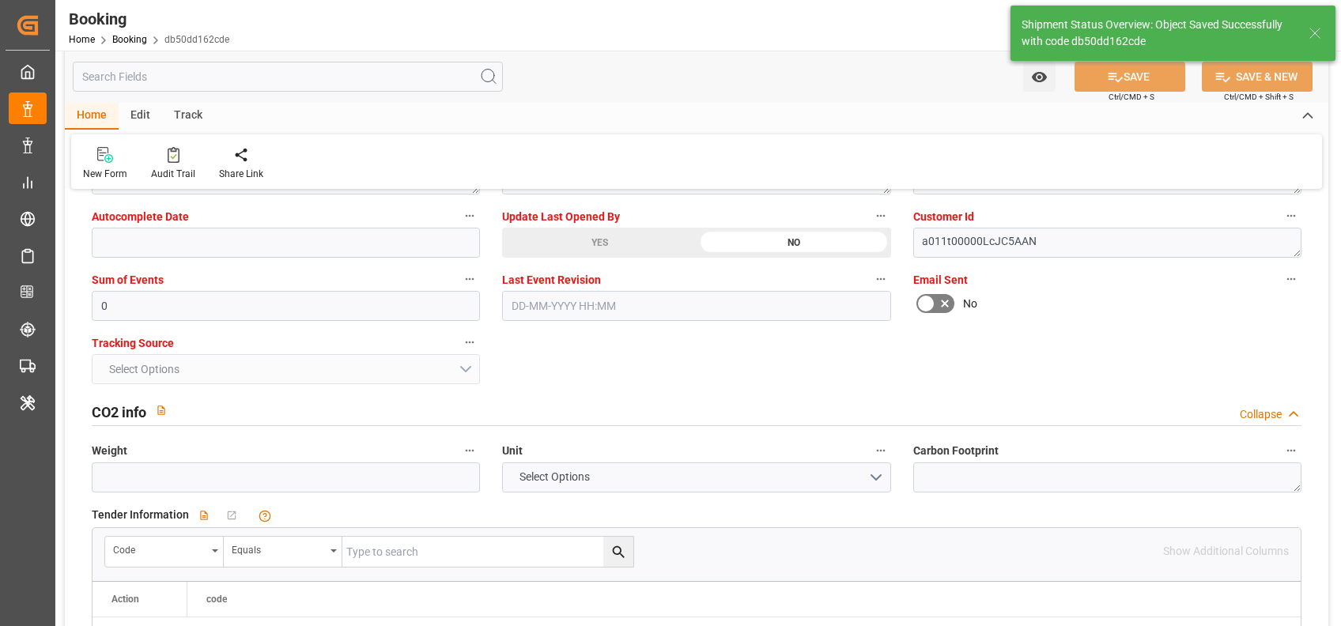
type textarea "shaini ghorai"
type input "02-09-2025 07:37"
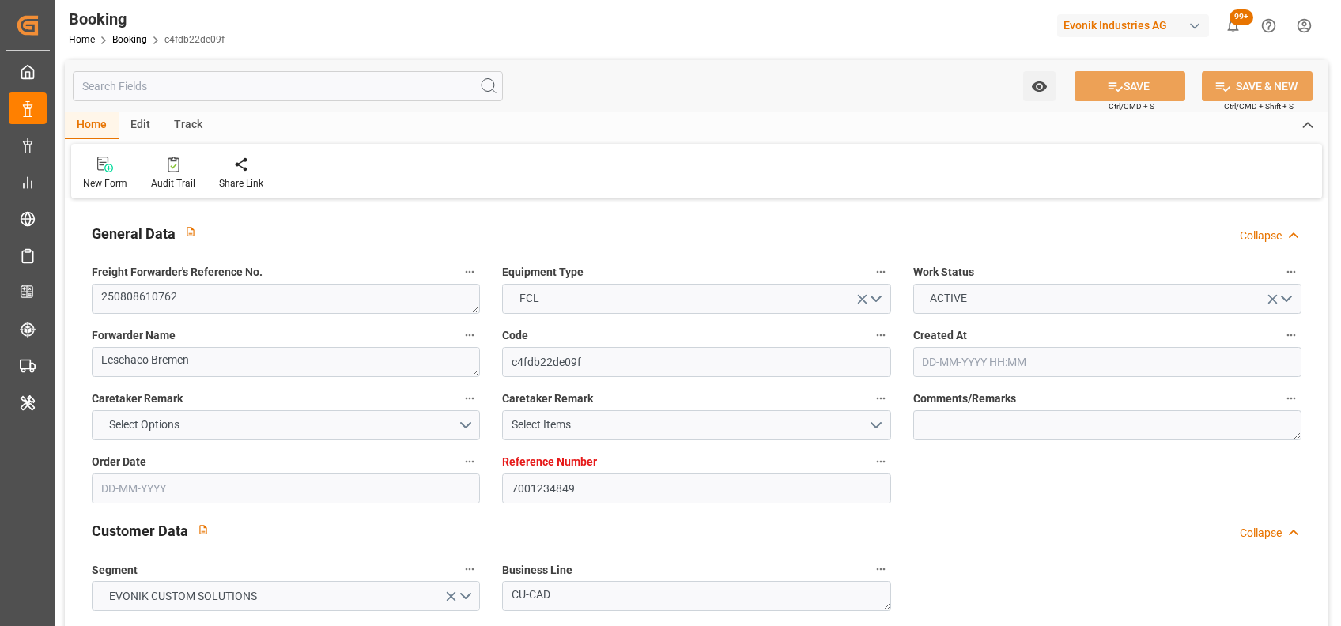
type input "[DATE] 09:09"
type input "[DATE]"
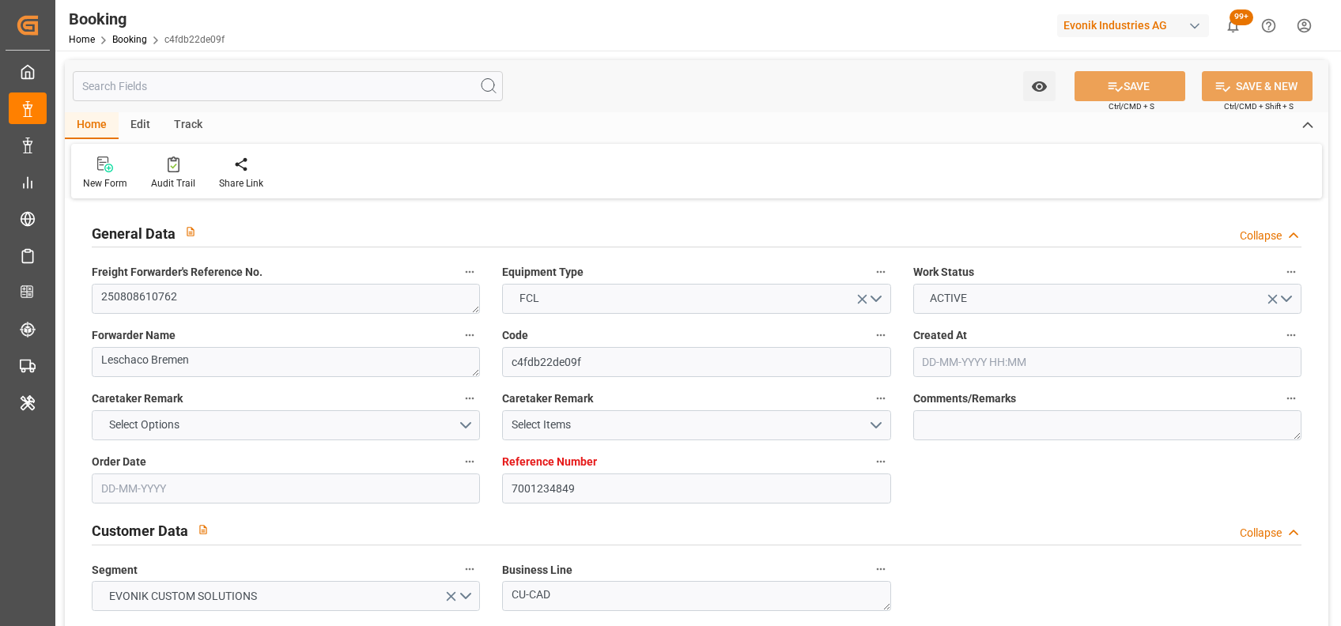
type input "[DATE]"
type input "[DATE] 00:00"
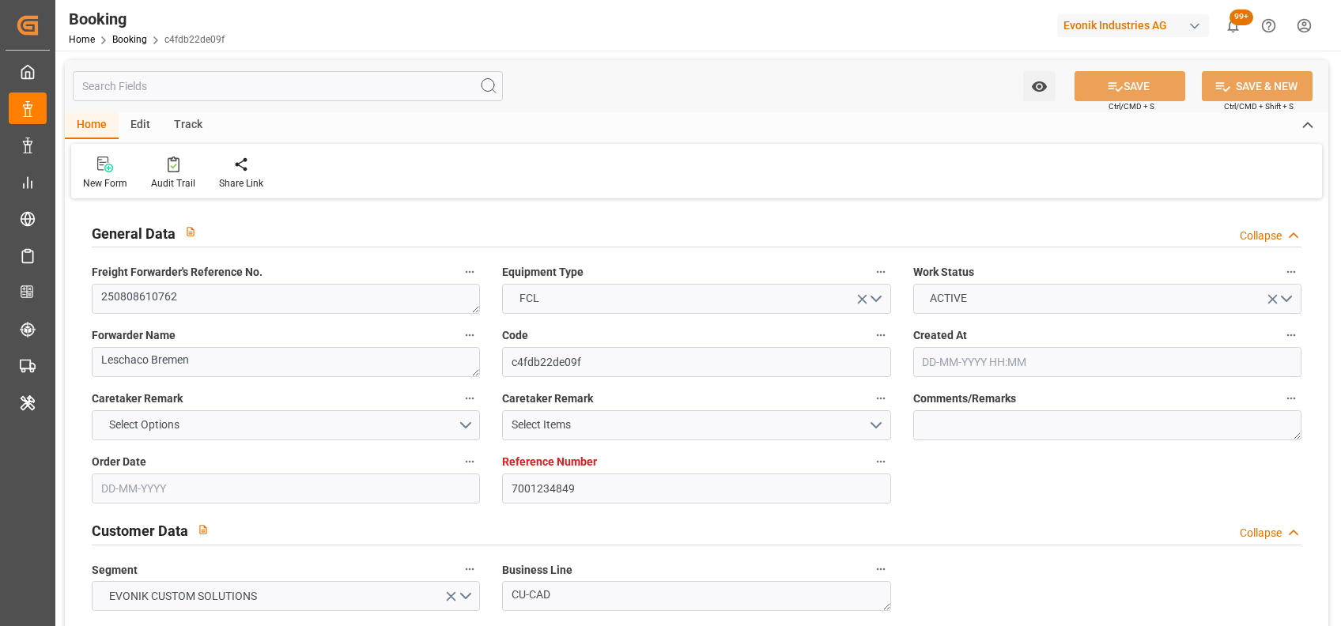
type input "[DATE] 00:00"
type input "16-10-2025 00:00"
type input "12-08-2025"
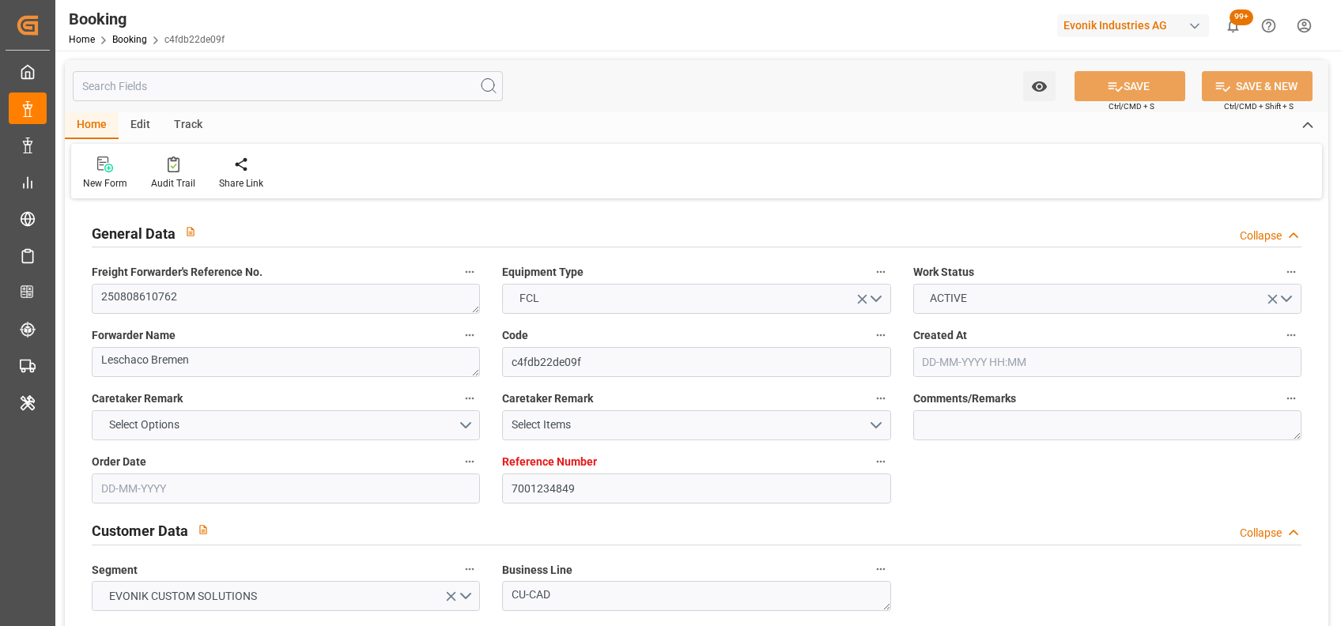
type input "02-09-2025 04:40"
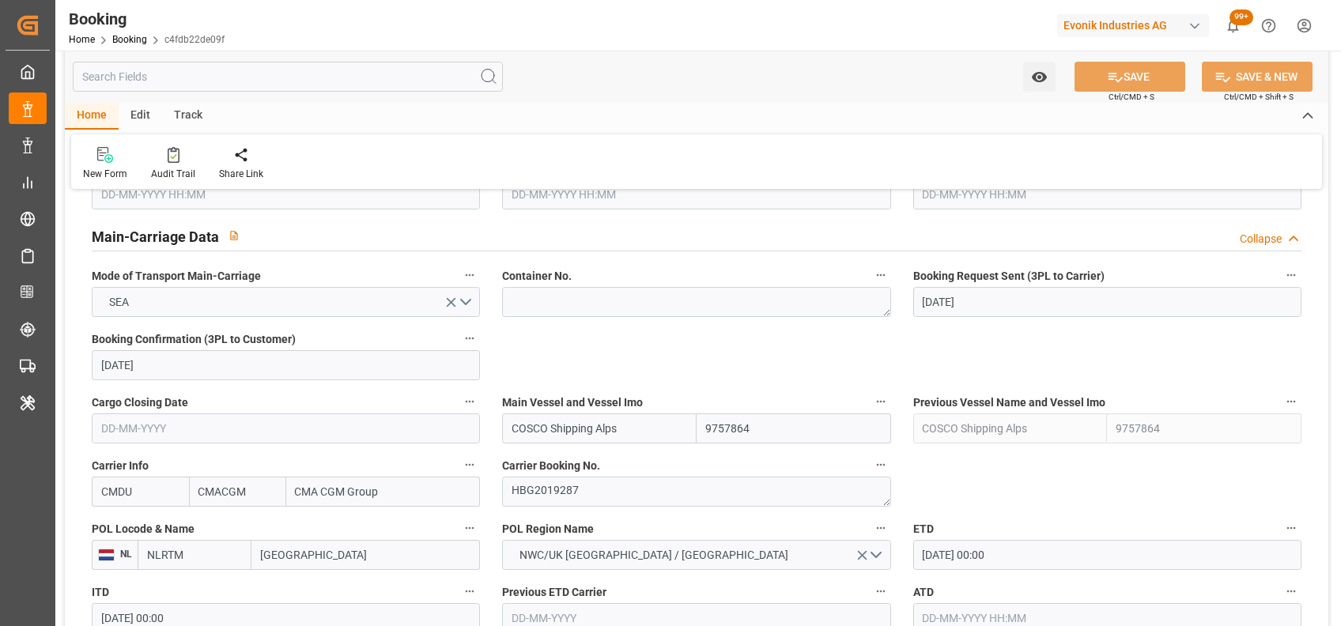
scroll to position [1036, 0]
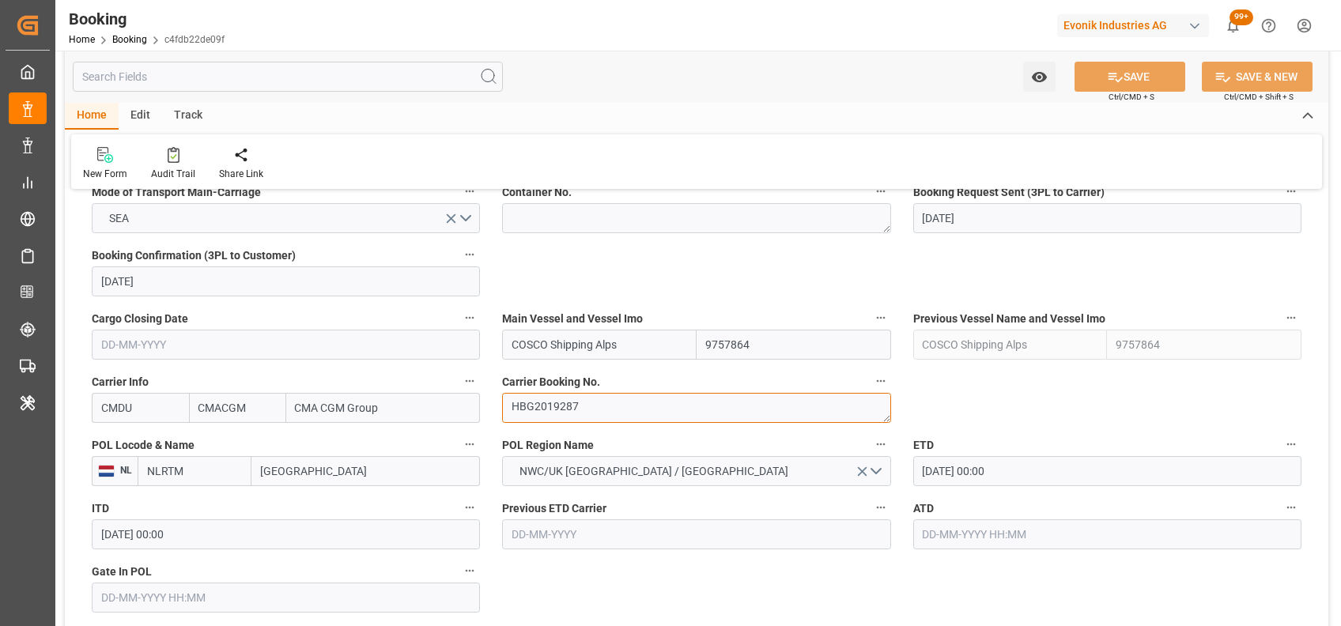
click at [580, 407] on textarea "HBG2019287" at bounding box center [696, 408] width 388 height 30
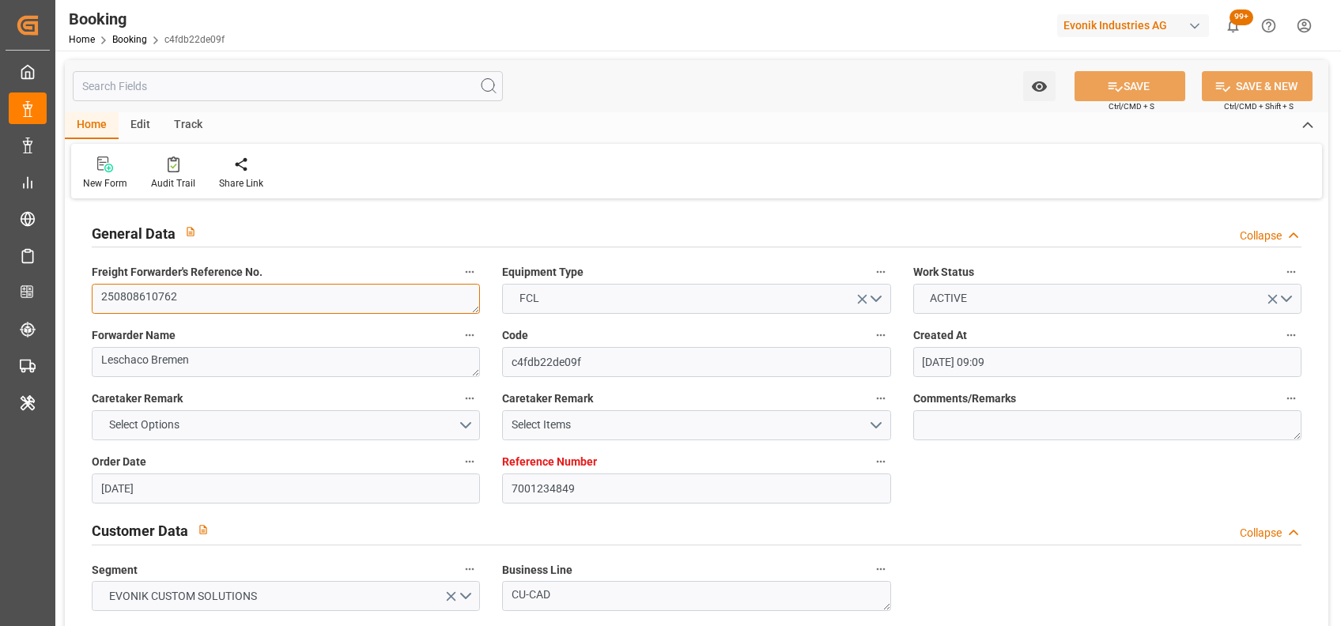
click at [267, 294] on textarea "250808610762" at bounding box center [286, 299] width 388 height 30
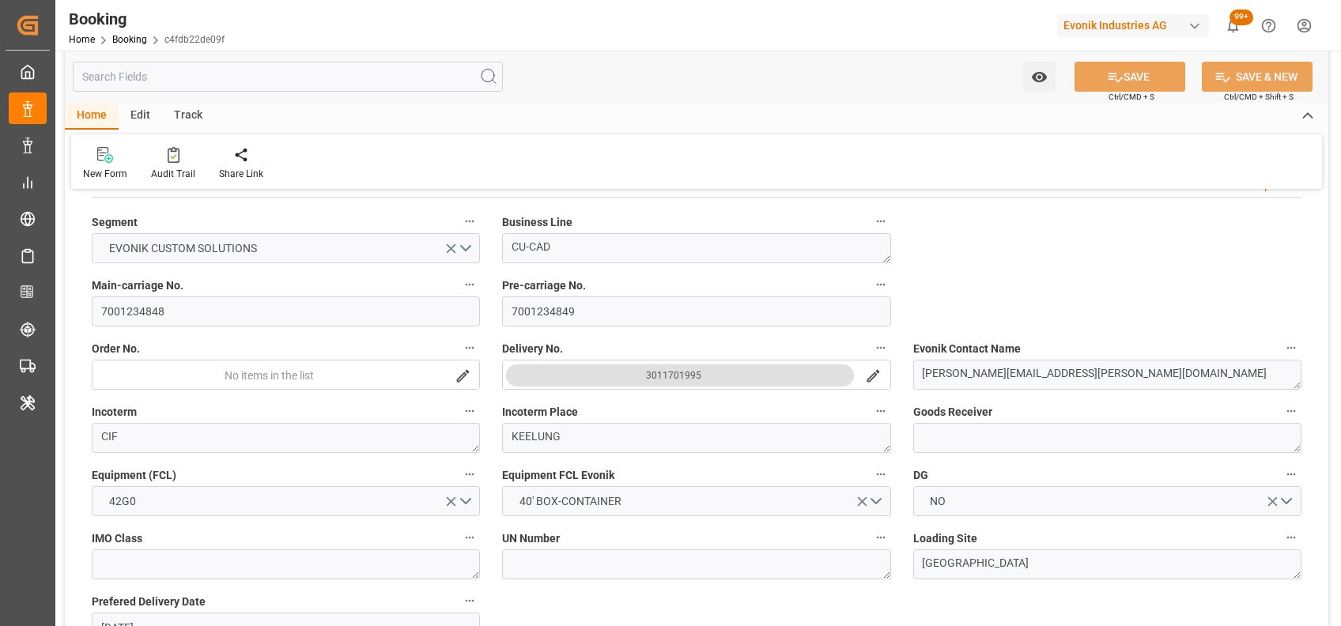
scroll to position [366, 0]
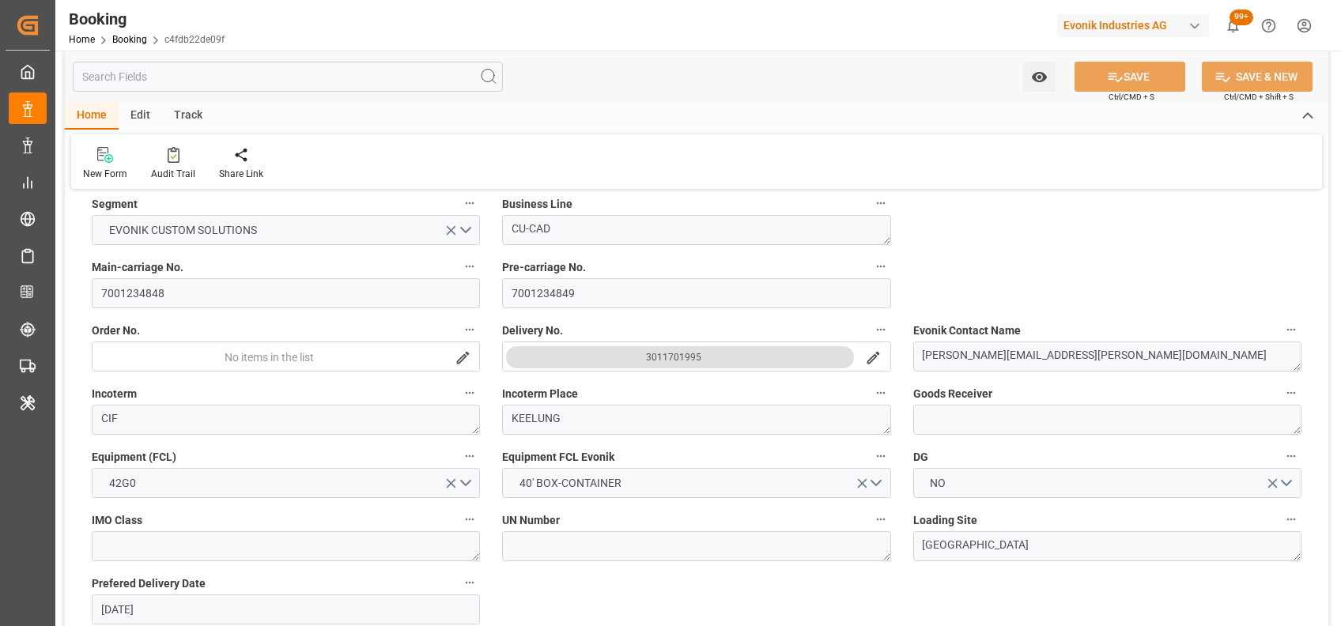
drag, startPoint x: 628, startPoint y: 354, endPoint x: 715, endPoint y: 356, distance: 87.0
drag, startPoint x: 715, startPoint y: 356, endPoint x: 665, endPoint y: 354, distance: 49.8
click at [665, 354] on button "3011701995" at bounding box center [680, 357] width 348 height 22
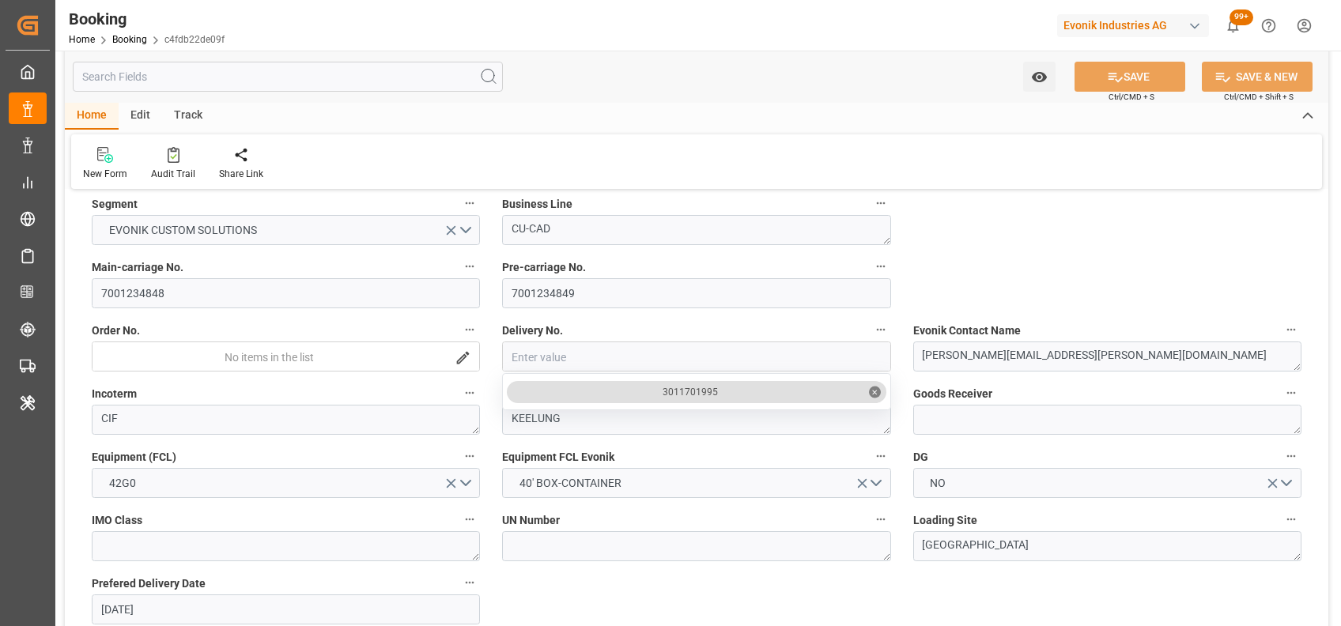
click at [665, 354] on input "close menu" at bounding box center [696, 357] width 387 height 30
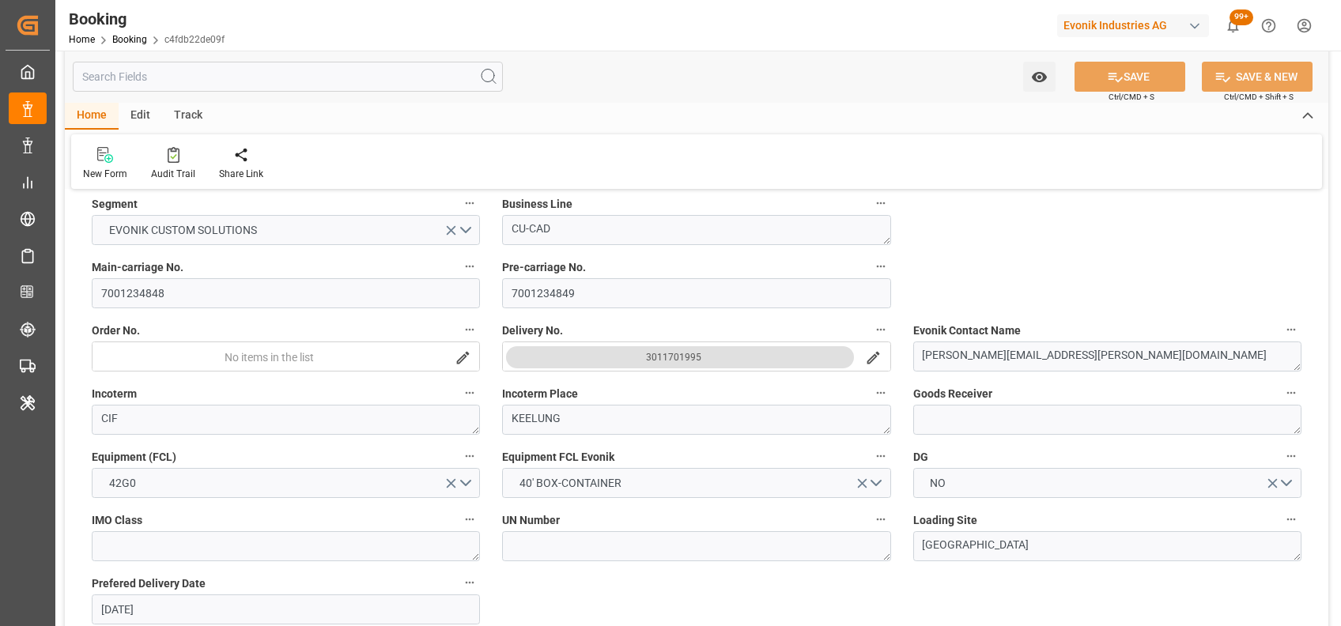
click at [665, 354] on div "3011701995" at bounding box center [673, 357] width 55 height 16
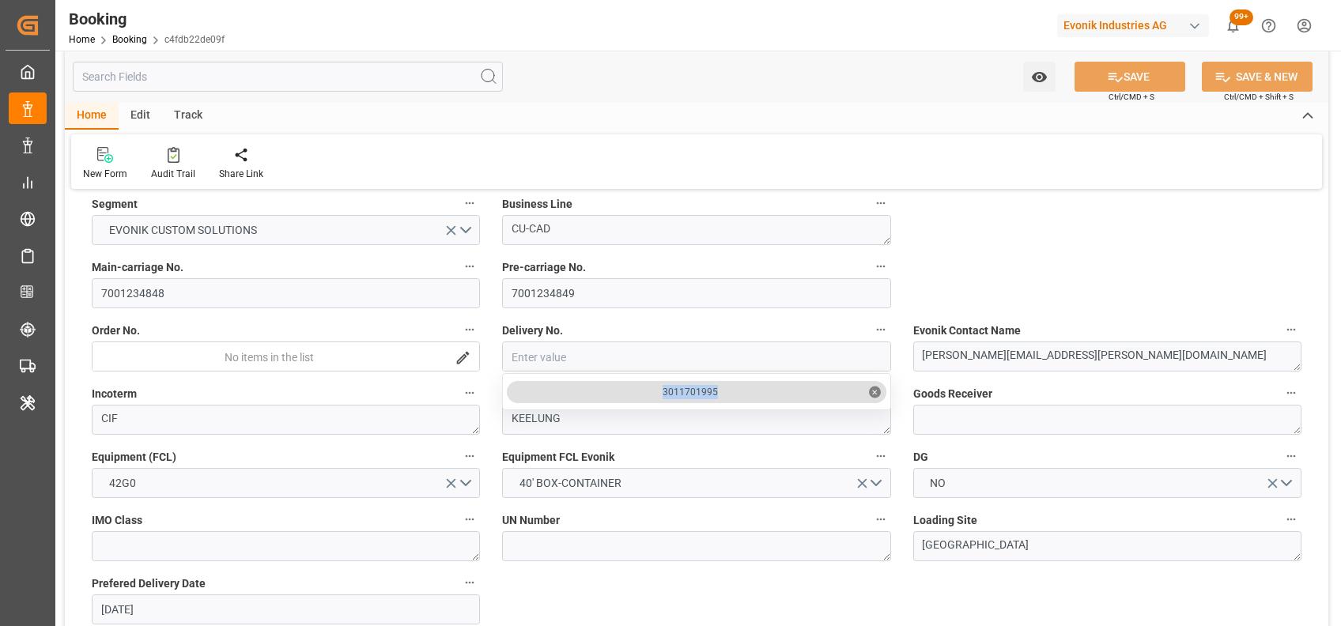
drag, startPoint x: 660, startPoint y: 391, endPoint x: 731, endPoint y: 393, distance: 71.2
click at [261, 298] on input "7001234848" at bounding box center [286, 293] width 388 height 30
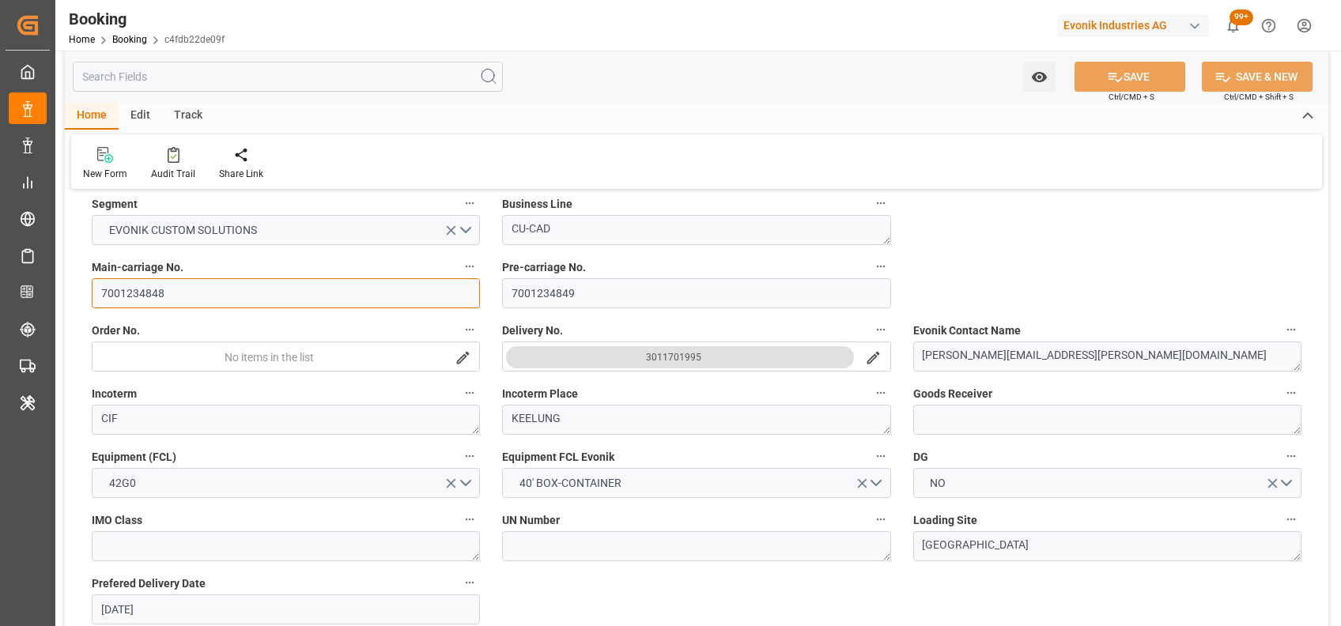
click at [261, 298] on input "7001234848" at bounding box center [286, 293] width 388 height 30
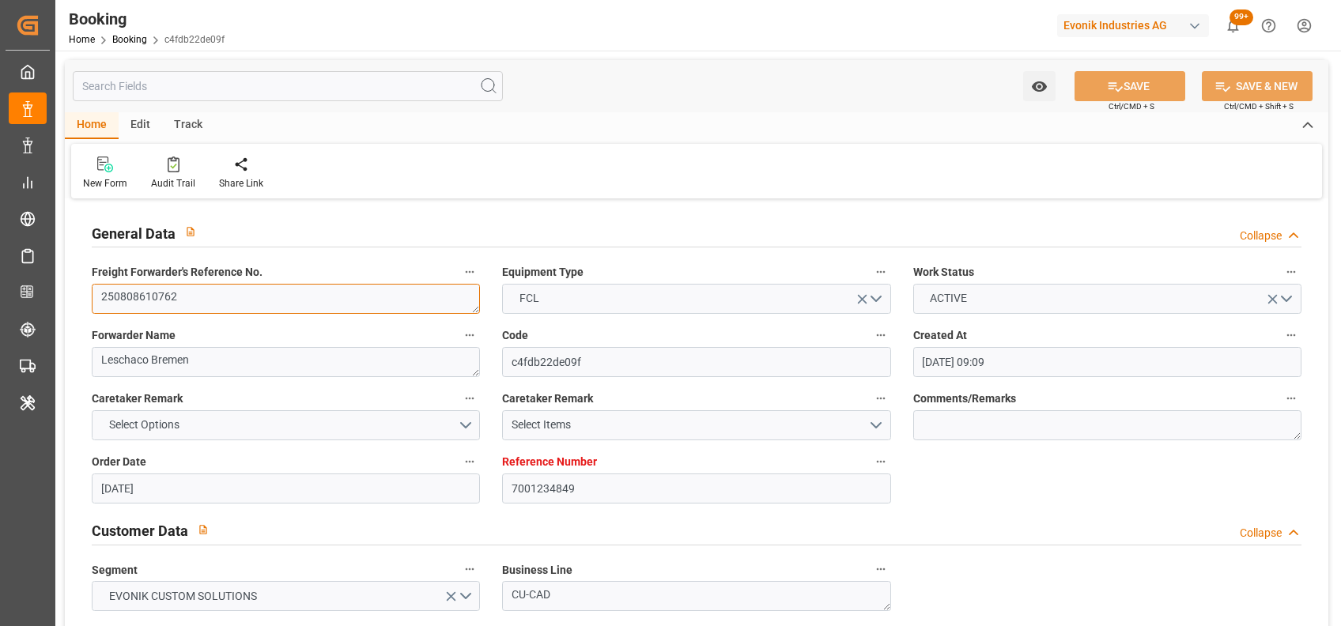
click at [410, 311] on textarea "250808610762" at bounding box center [286, 299] width 388 height 30
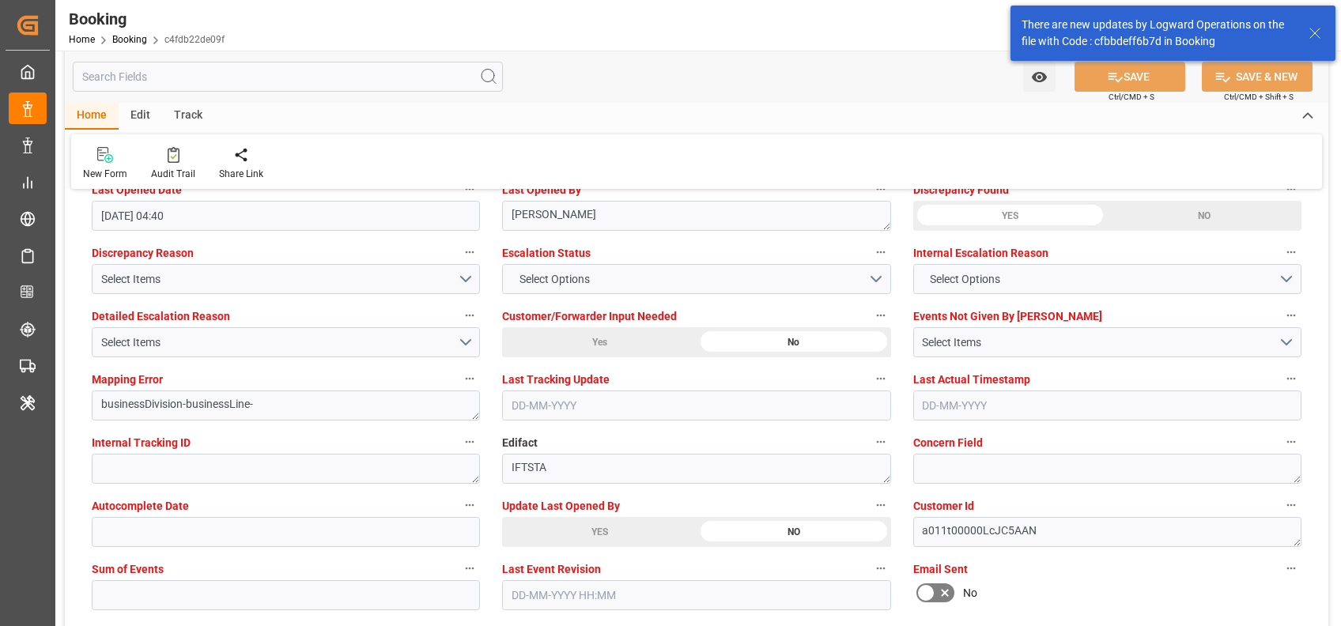
scroll to position [2928, 0]
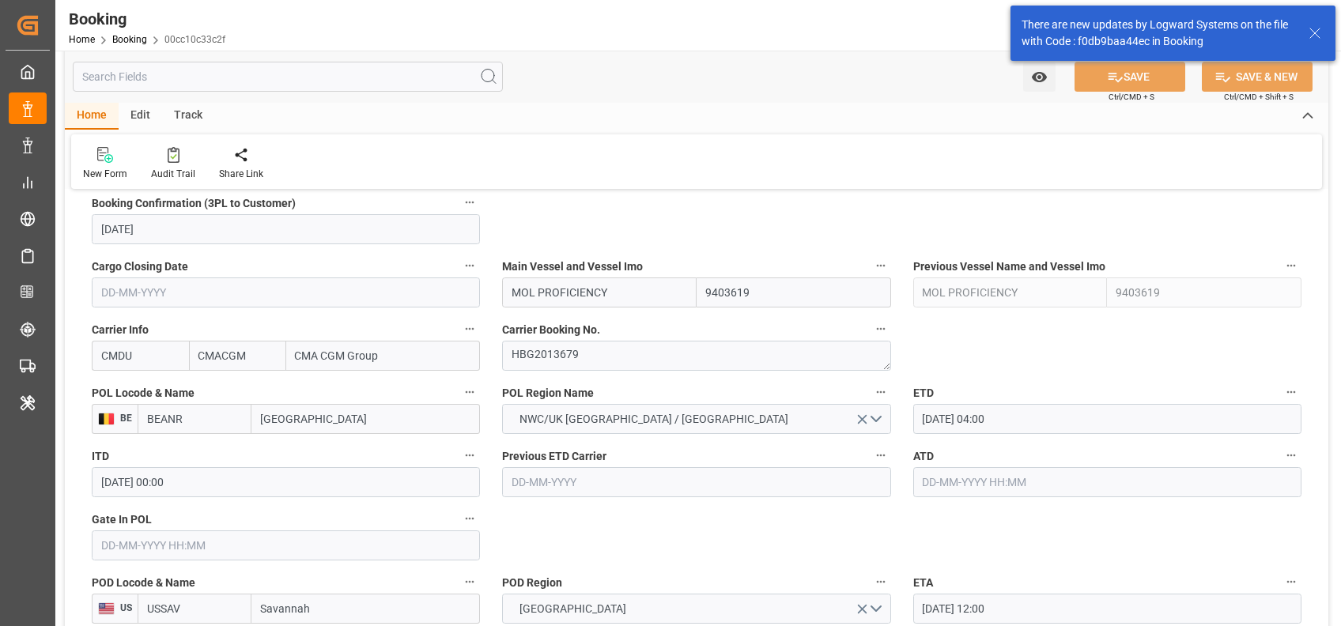
scroll to position [977, 0]
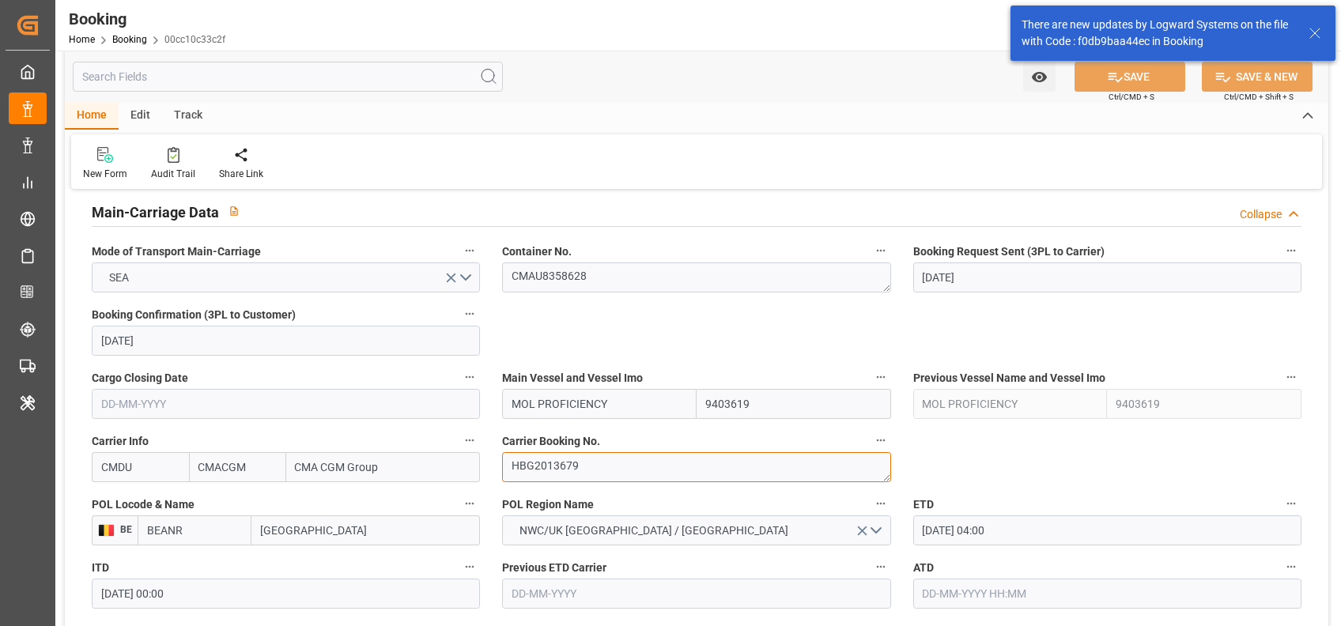
click at [561, 465] on textarea "HBG2013679" at bounding box center [696, 467] width 388 height 30
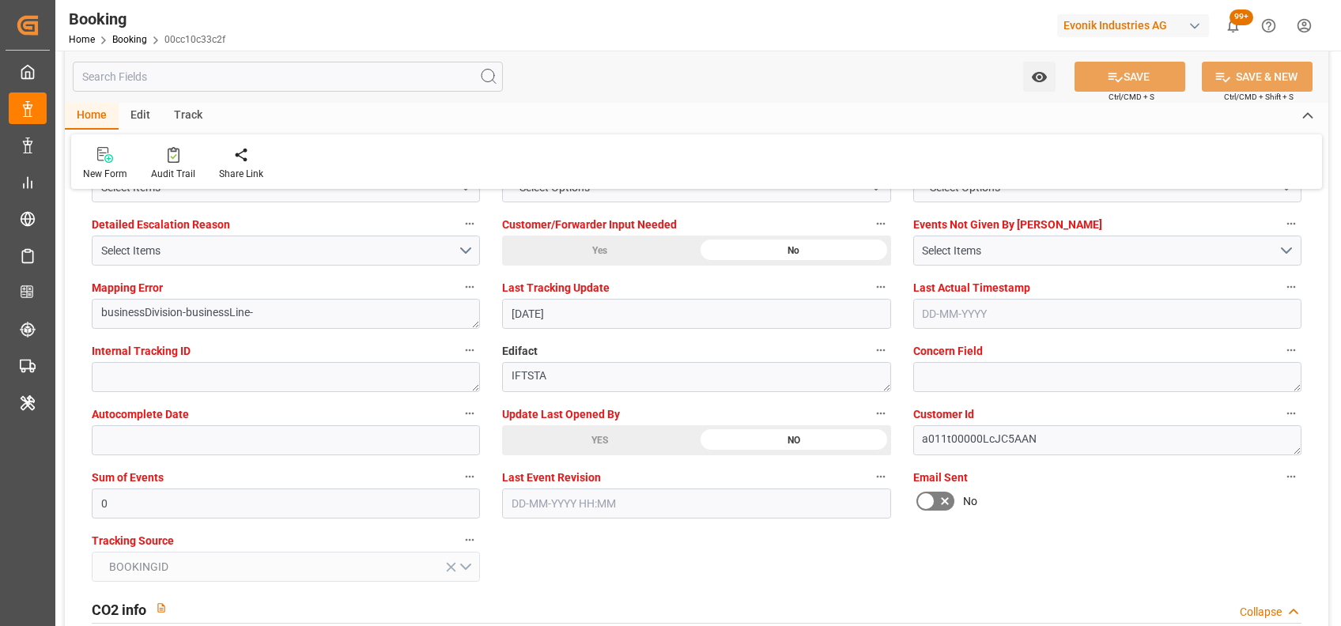
scroll to position [3018, 0]
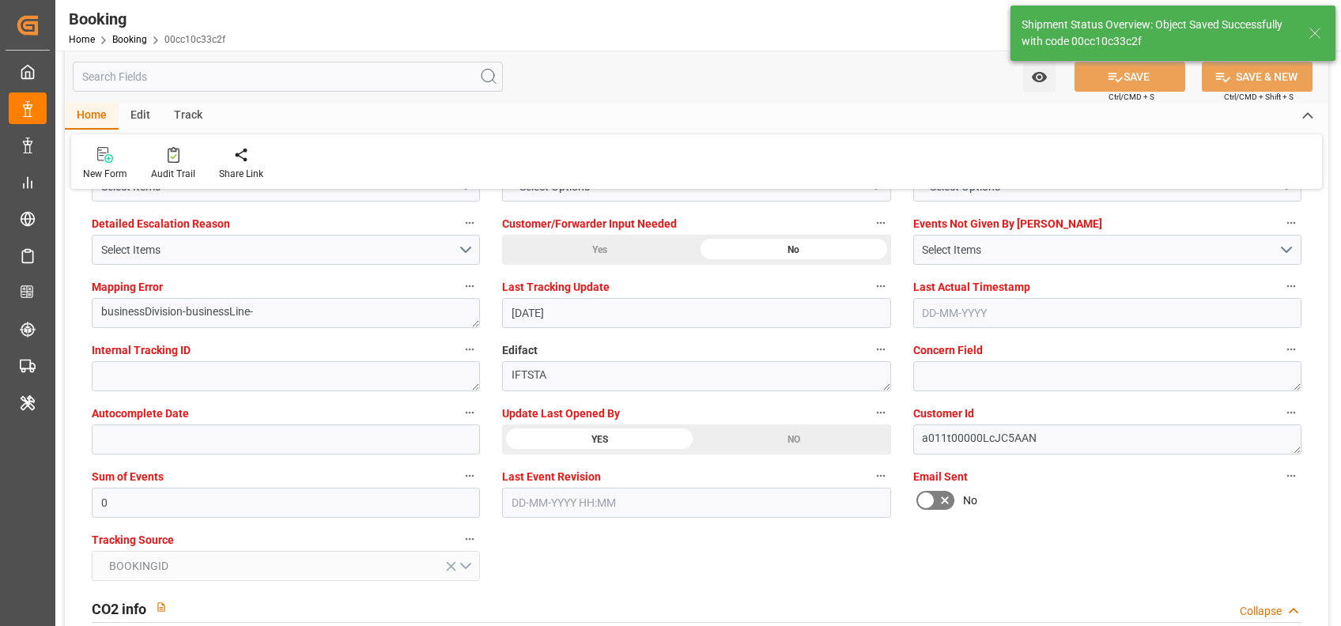
type textarea "shaini ghorai"
type input "02-09-2025 07:40"
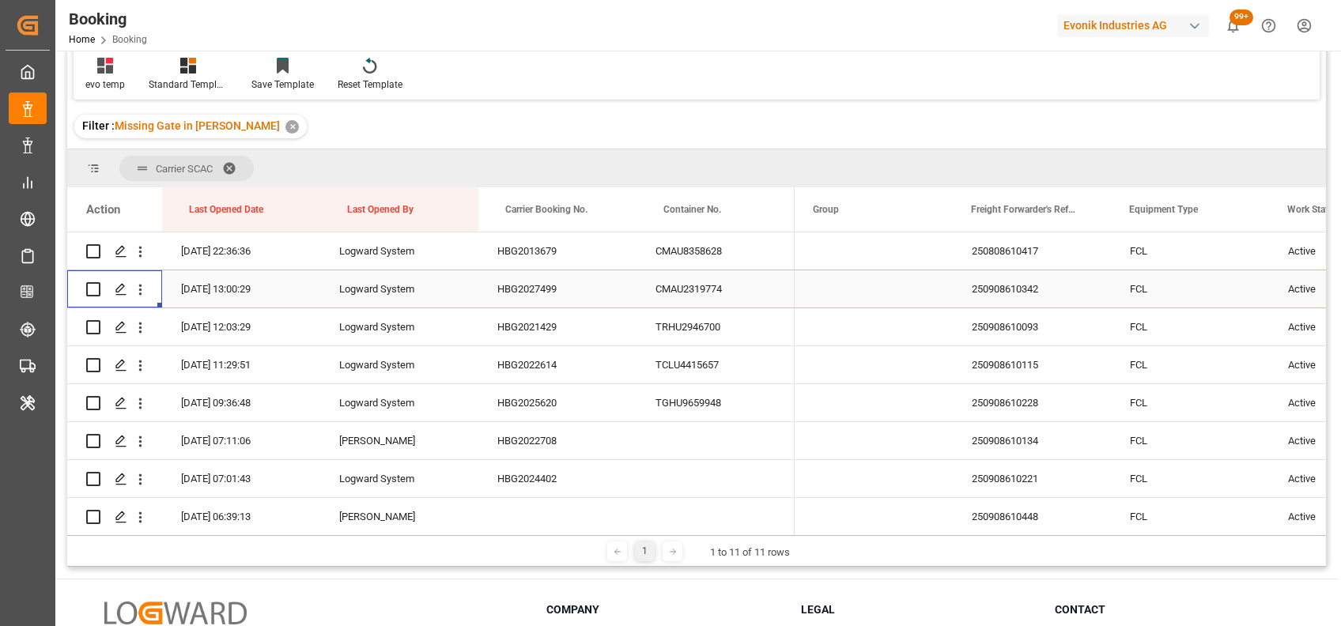
scroll to position [153, 0]
click at [139, 319] on icon "open menu" at bounding box center [140, 326] width 17 height 17
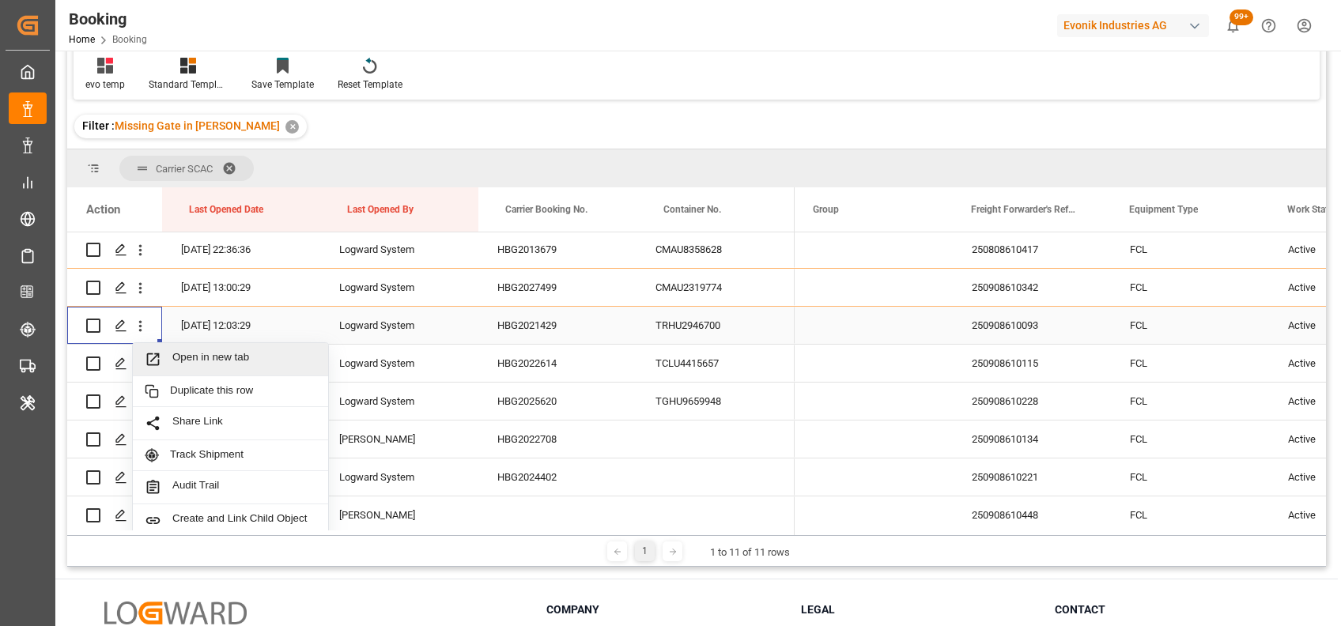
click at [223, 361] on span "Open in new tab" at bounding box center [244, 359] width 144 height 17
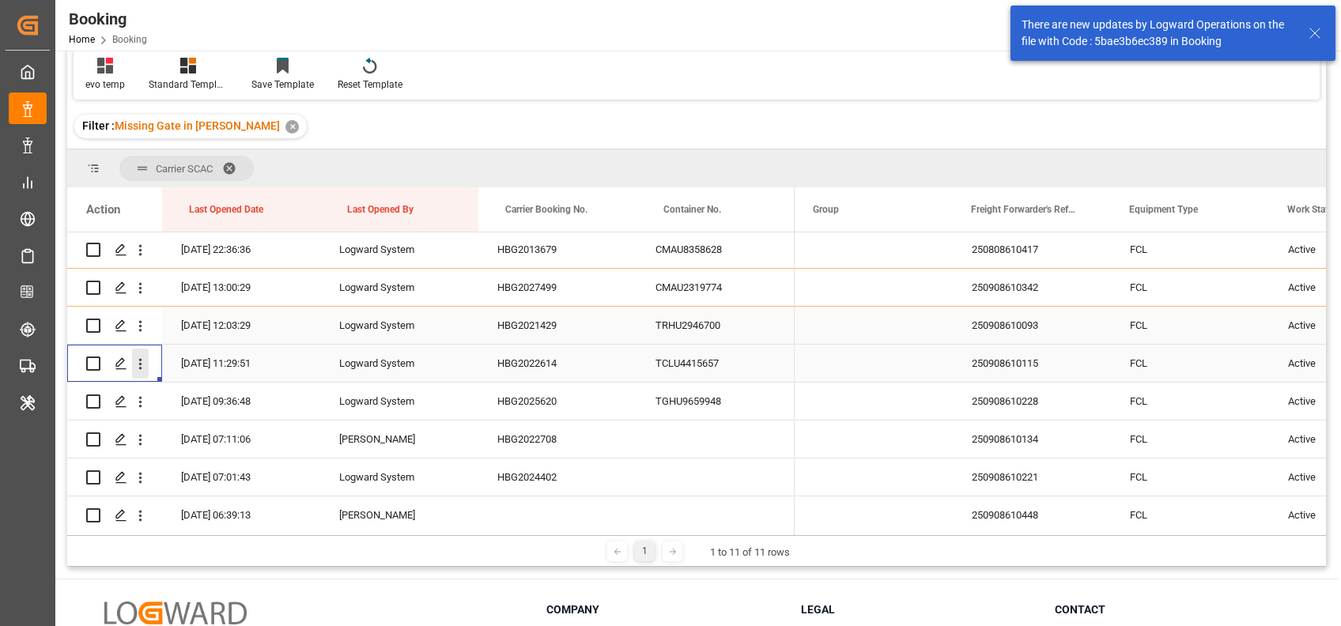
click at [138, 361] on icon "open menu" at bounding box center [140, 364] width 17 height 17
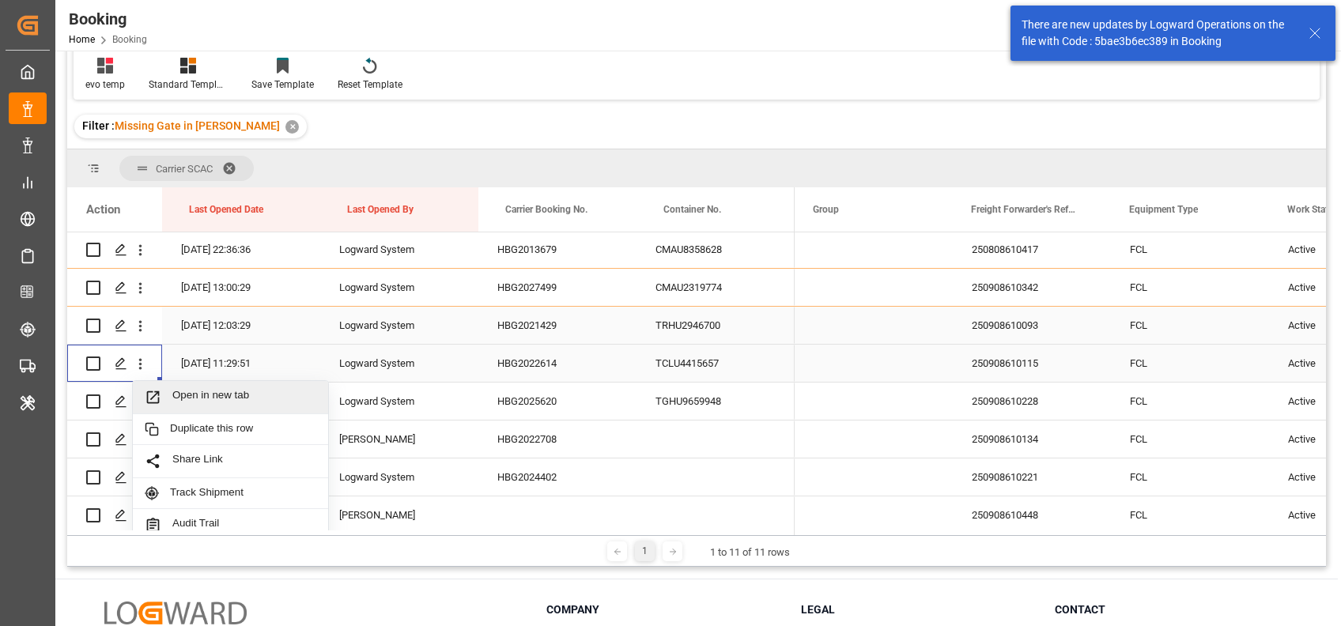
click at [202, 391] on span "Open in new tab" at bounding box center [244, 397] width 144 height 17
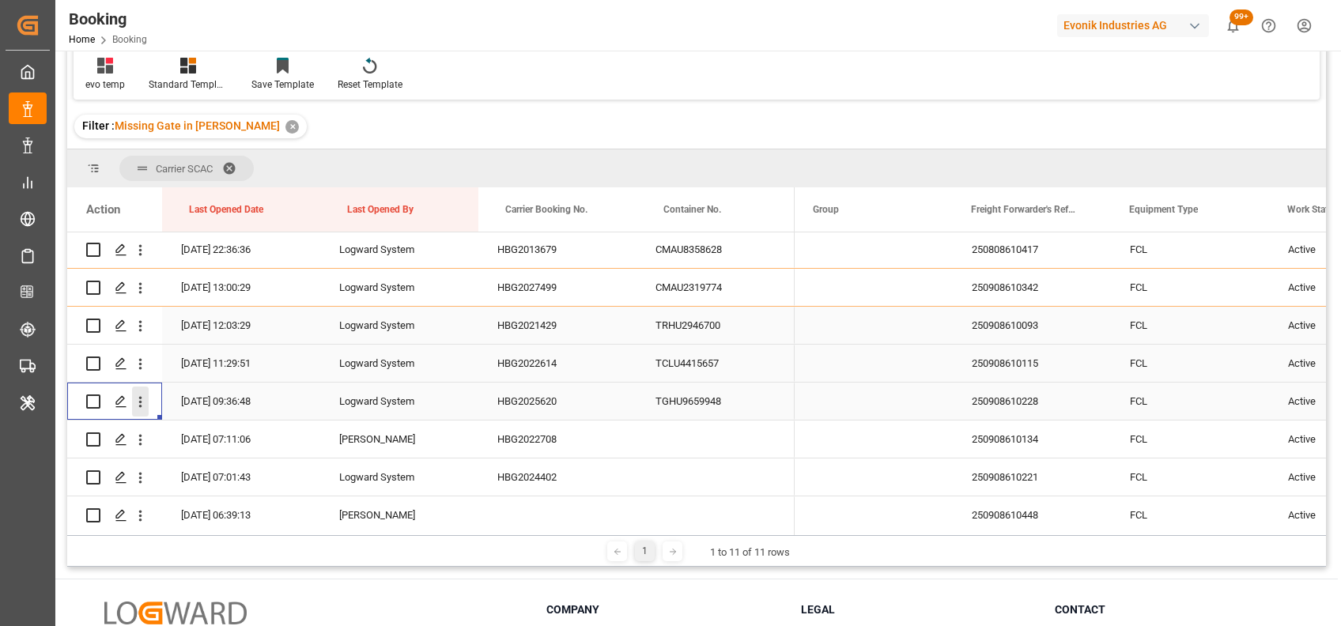
click at [139, 406] on icon "open menu" at bounding box center [140, 402] width 3 height 11
click at [190, 434] on span "Open in new tab" at bounding box center [244, 435] width 144 height 17
click at [142, 440] on icon "open menu" at bounding box center [140, 440] width 17 height 17
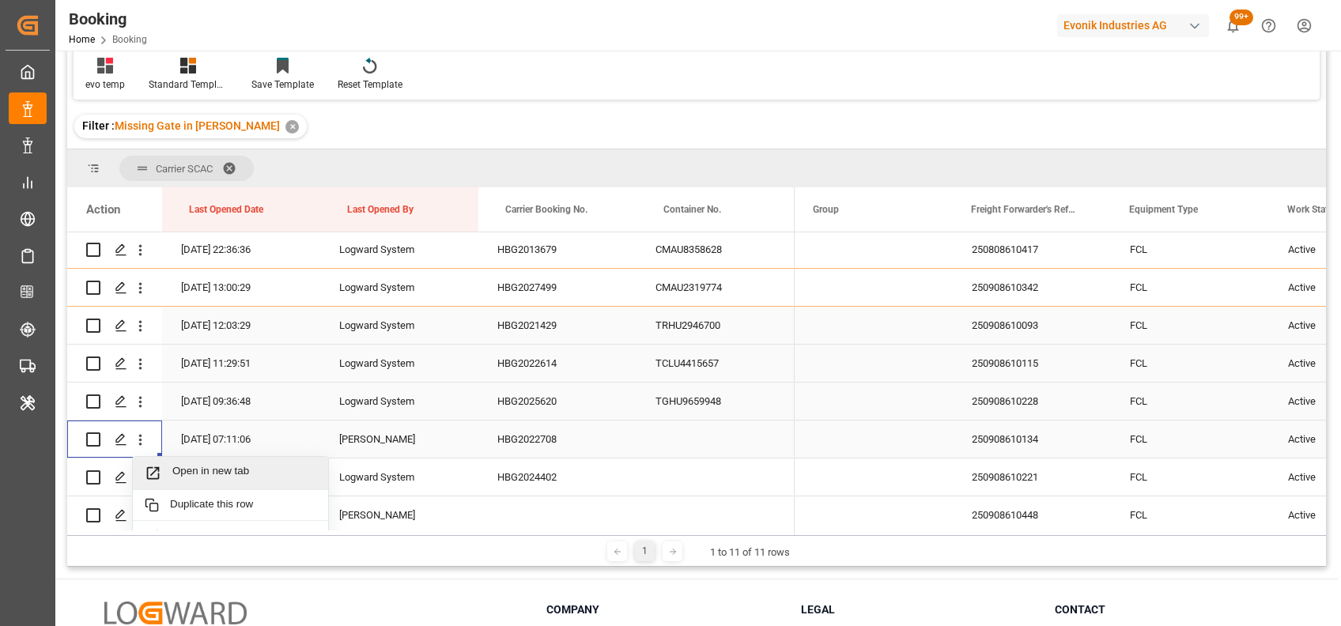
click at [190, 469] on span "Open in new tab" at bounding box center [244, 473] width 144 height 17
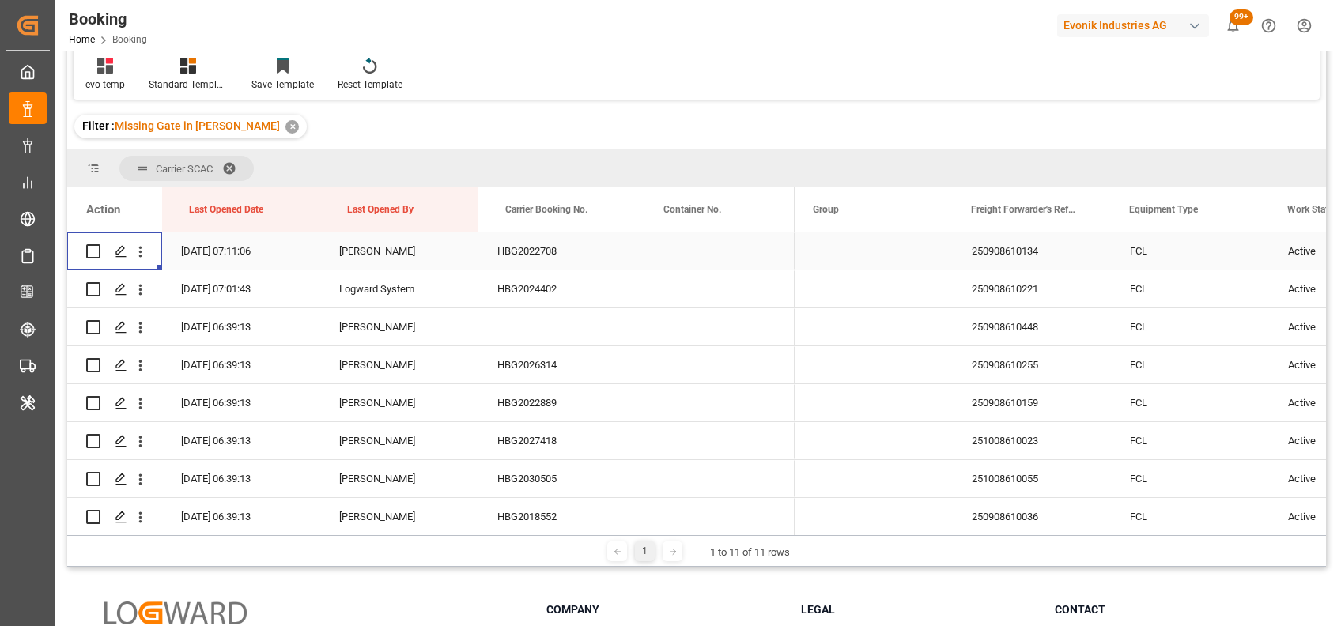
scroll to position [355, 0]
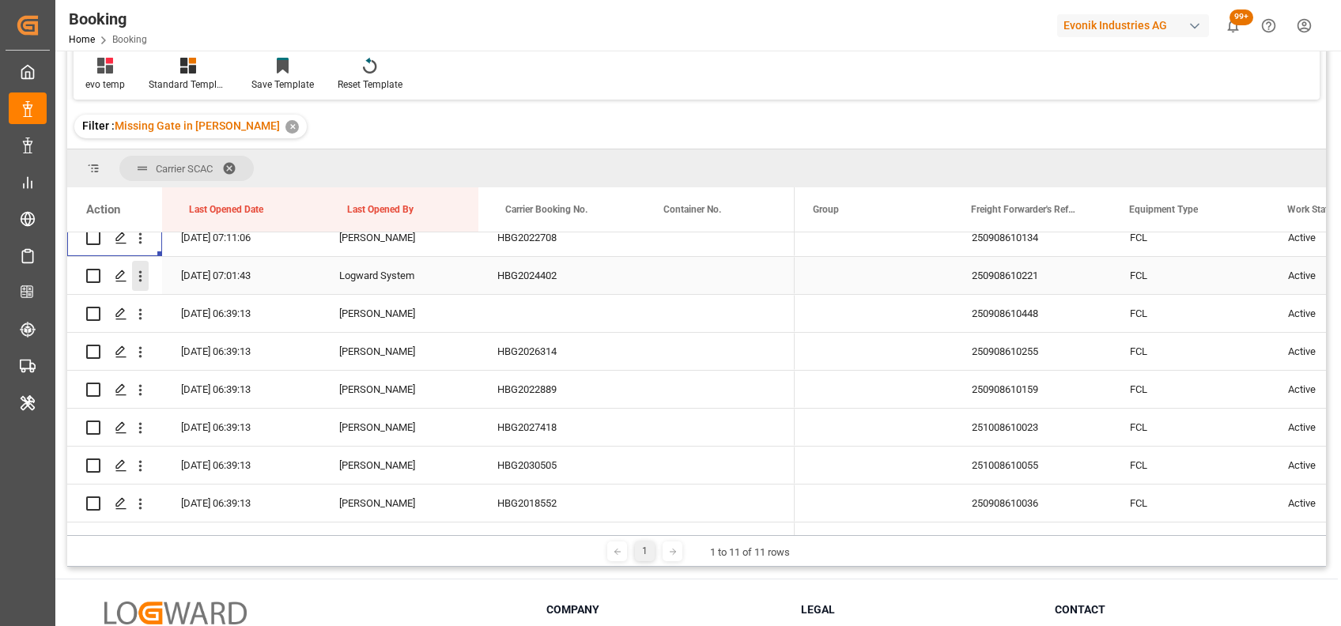
click at [139, 271] on icon "open menu" at bounding box center [140, 276] width 3 height 11
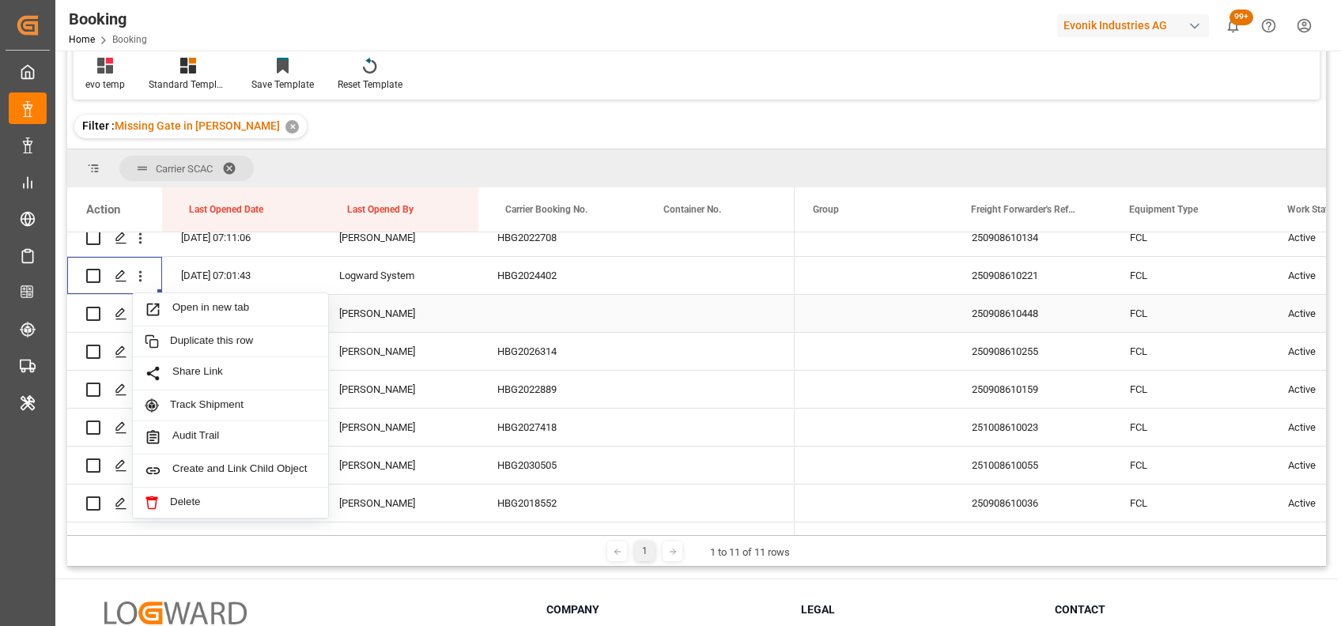
scroll to position [356, 0]
click at [194, 308] on span "Open in new tab" at bounding box center [244, 308] width 144 height 17
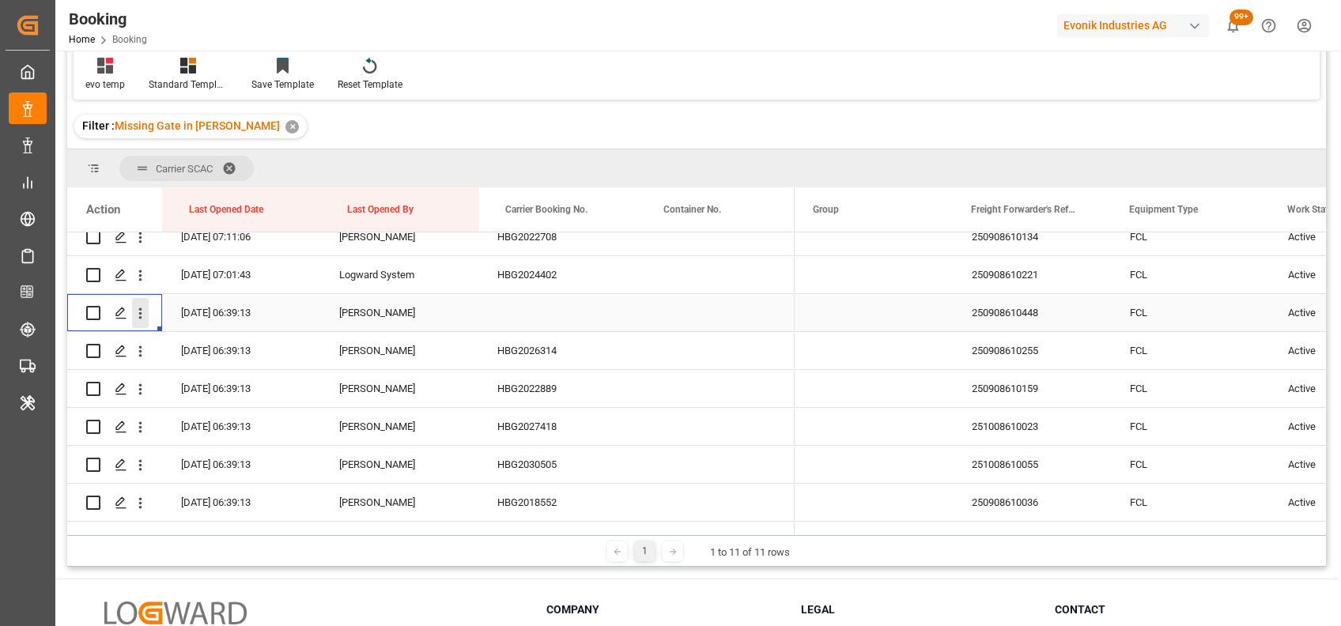
click at [141, 312] on icon "open menu" at bounding box center [140, 313] width 3 height 11
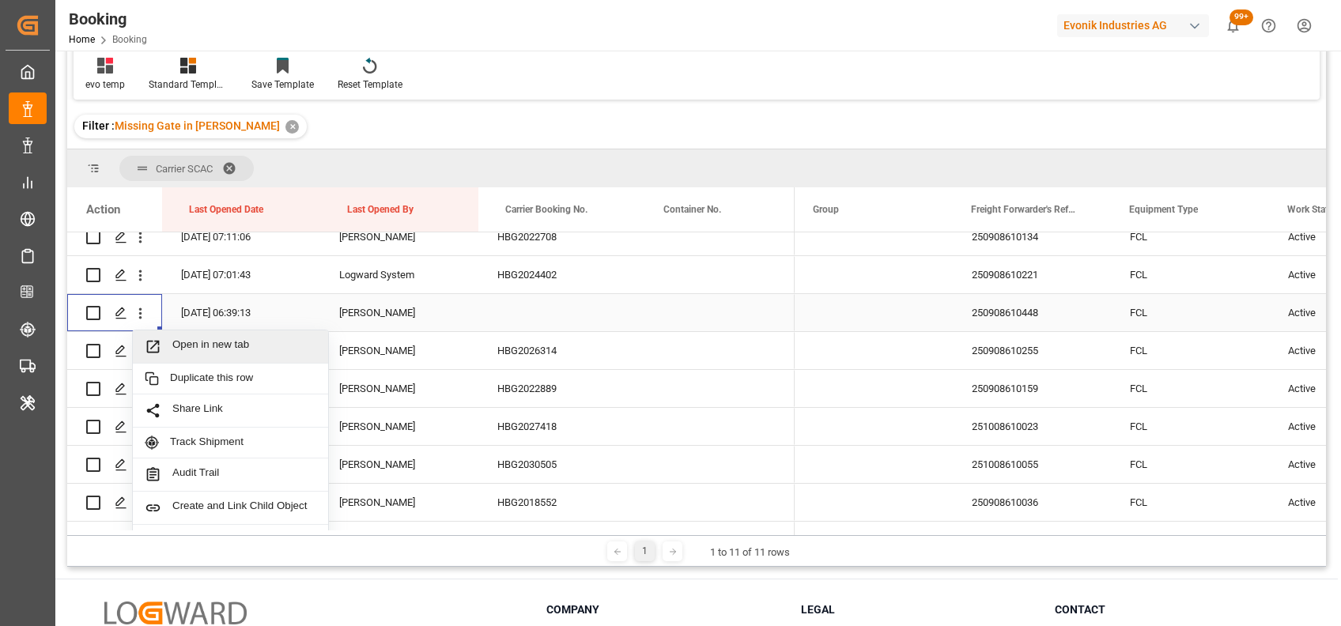
click at [203, 352] on span "Open in new tab" at bounding box center [244, 346] width 144 height 17
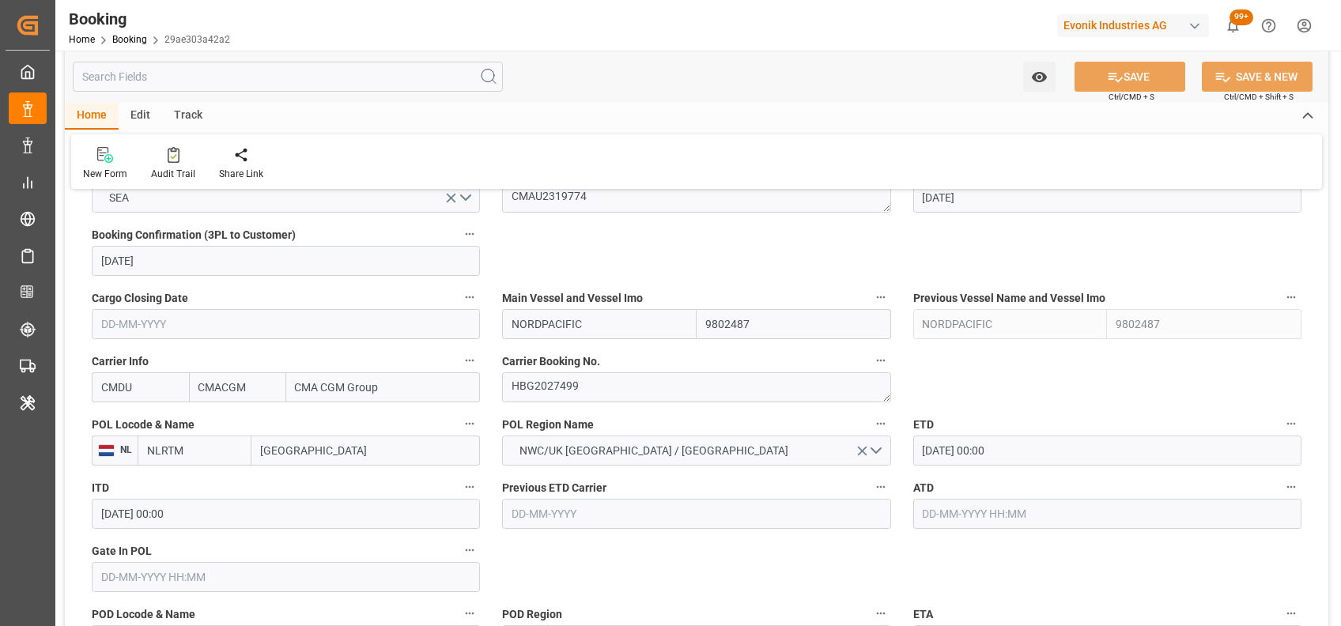
scroll to position [1104, 0]
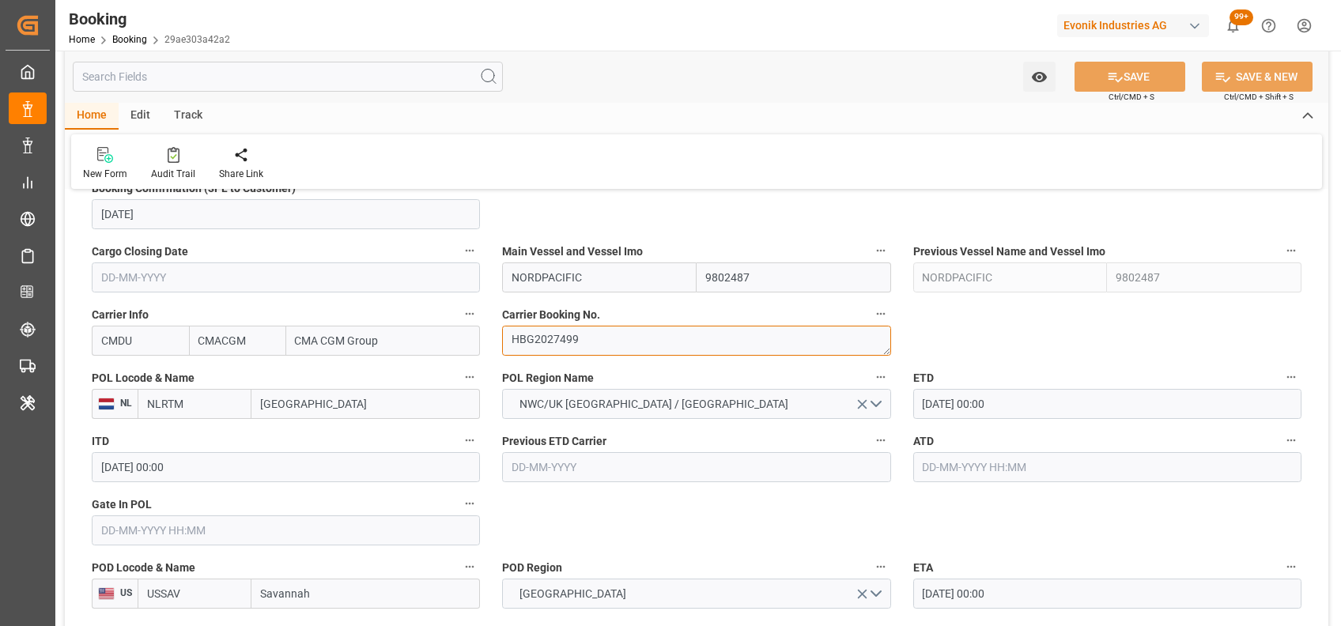
click at [555, 342] on textarea "HBG2027499" at bounding box center [696, 341] width 388 height 30
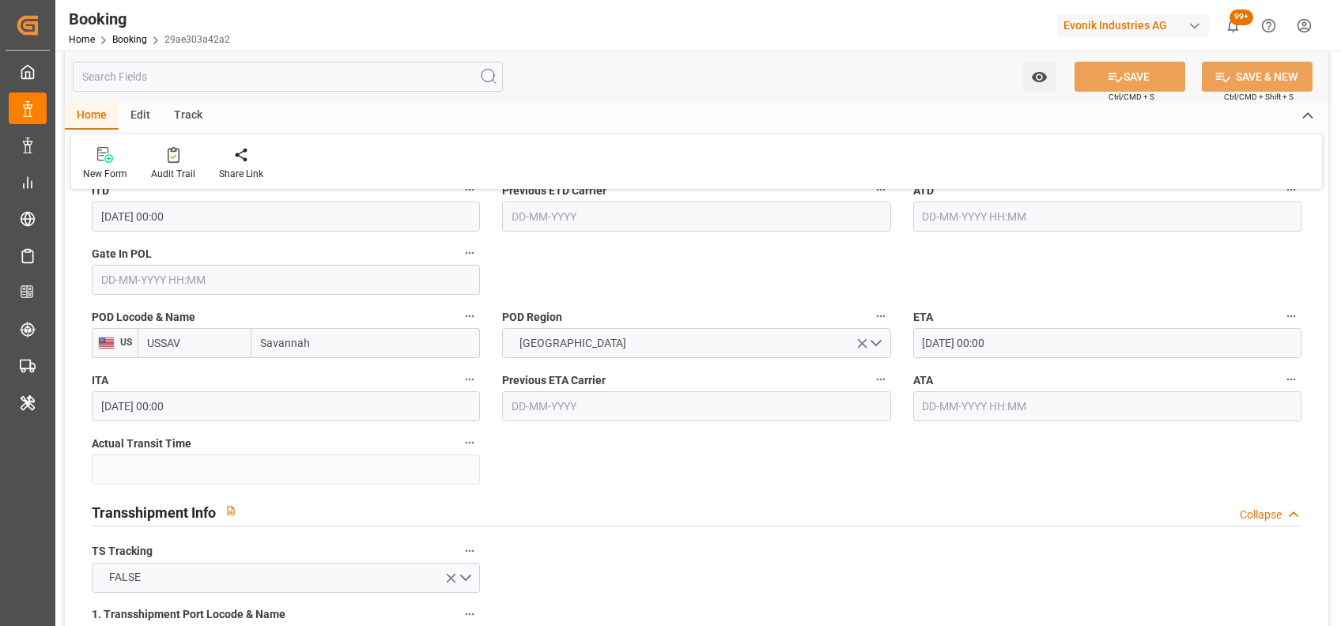
scroll to position [1354, 0]
click at [932, 351] on input "25-09-2025 00:00" at bounding box center [1107, 344] width 388 height 30
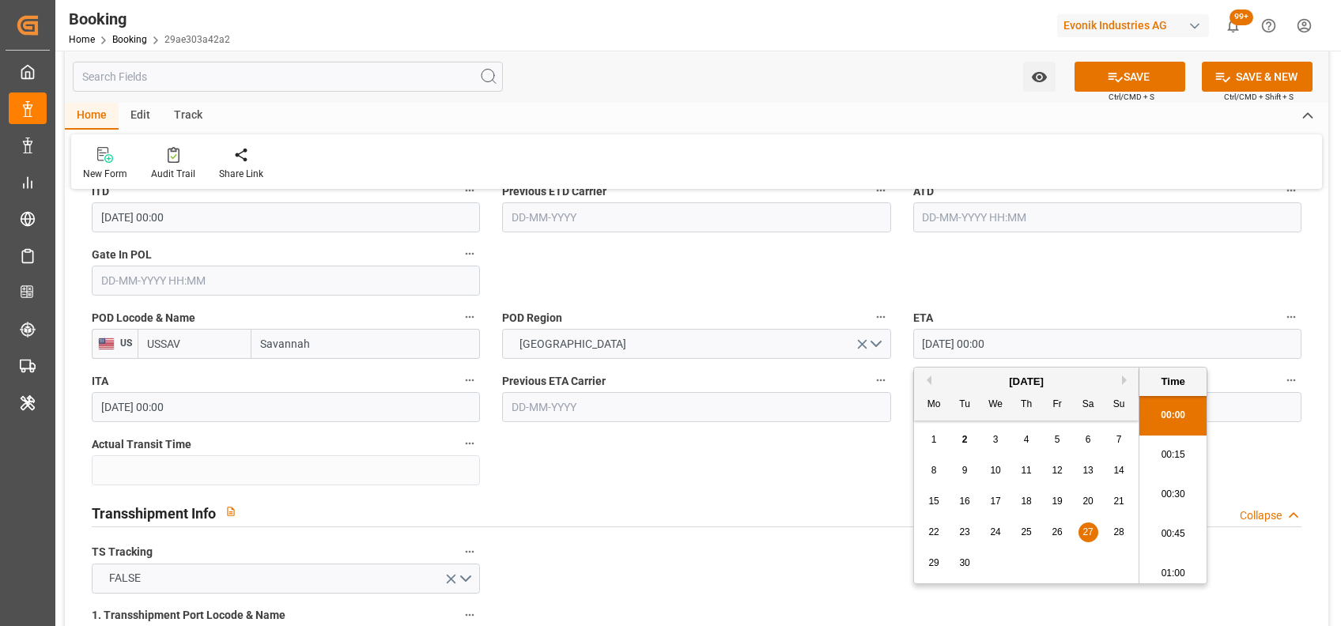
type input "27-09-2025 00:00"
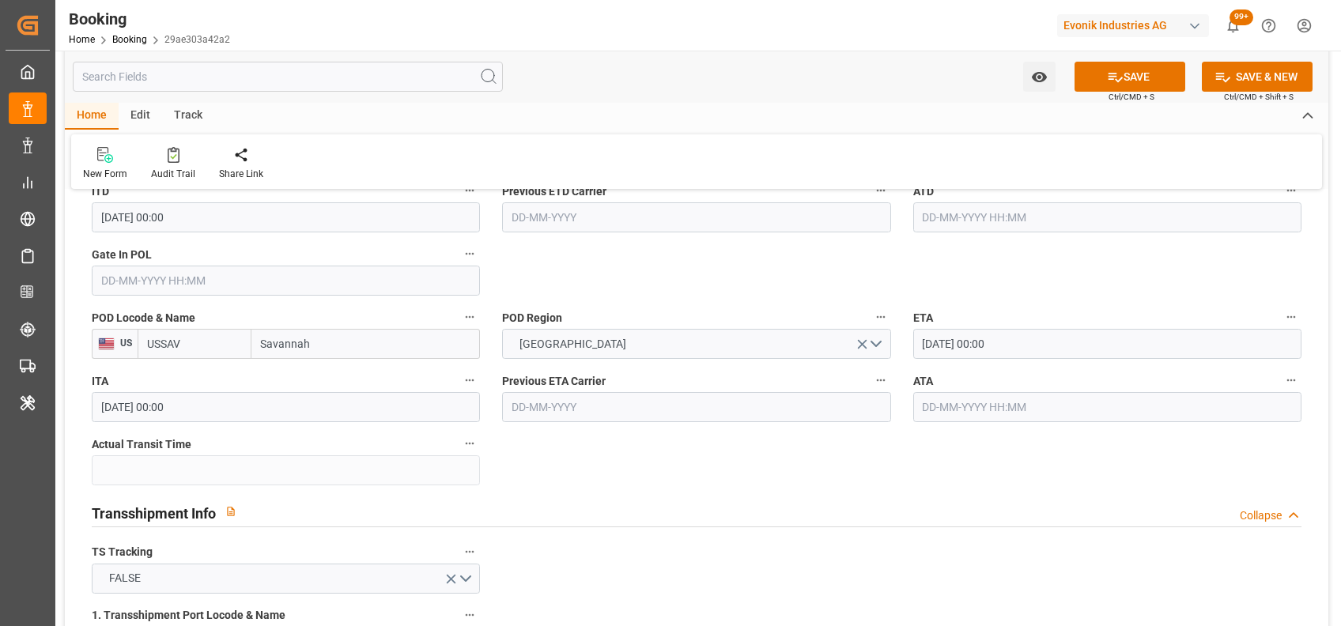
scroll to position [1284, 0]
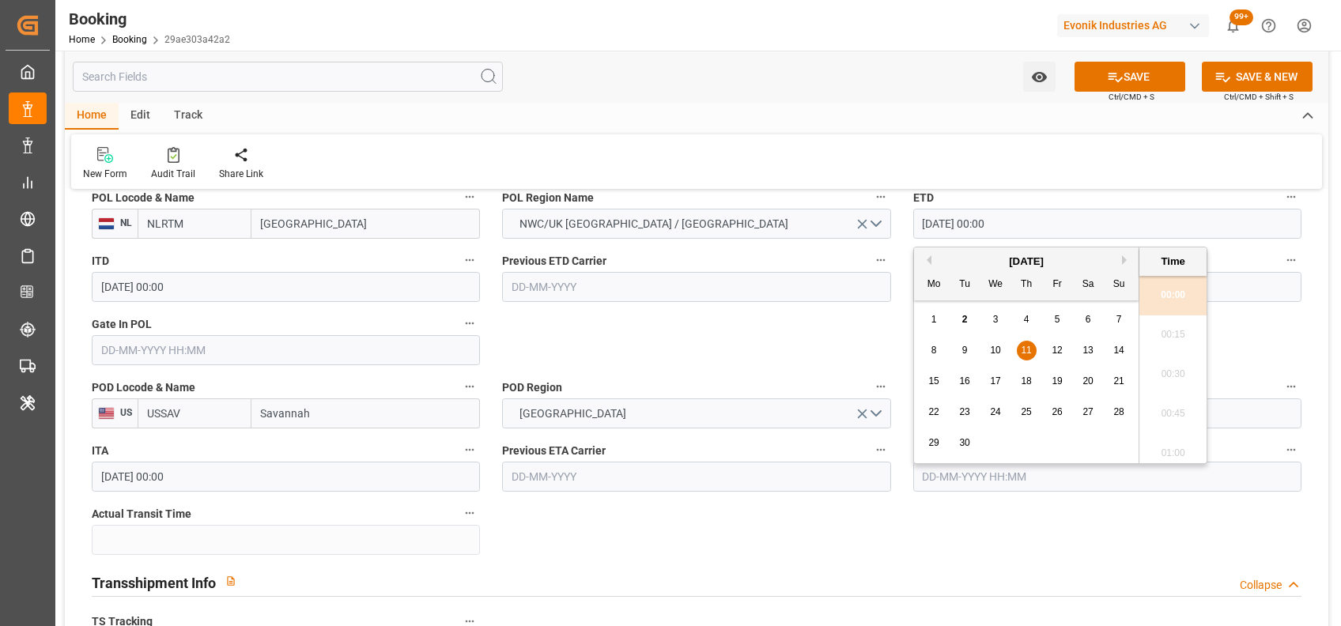
click at [930, 228] on input "11-09-2025 00:00" at bounding box center [1107, 224] width 388 height 30
type input "12-09-2025 00:00"
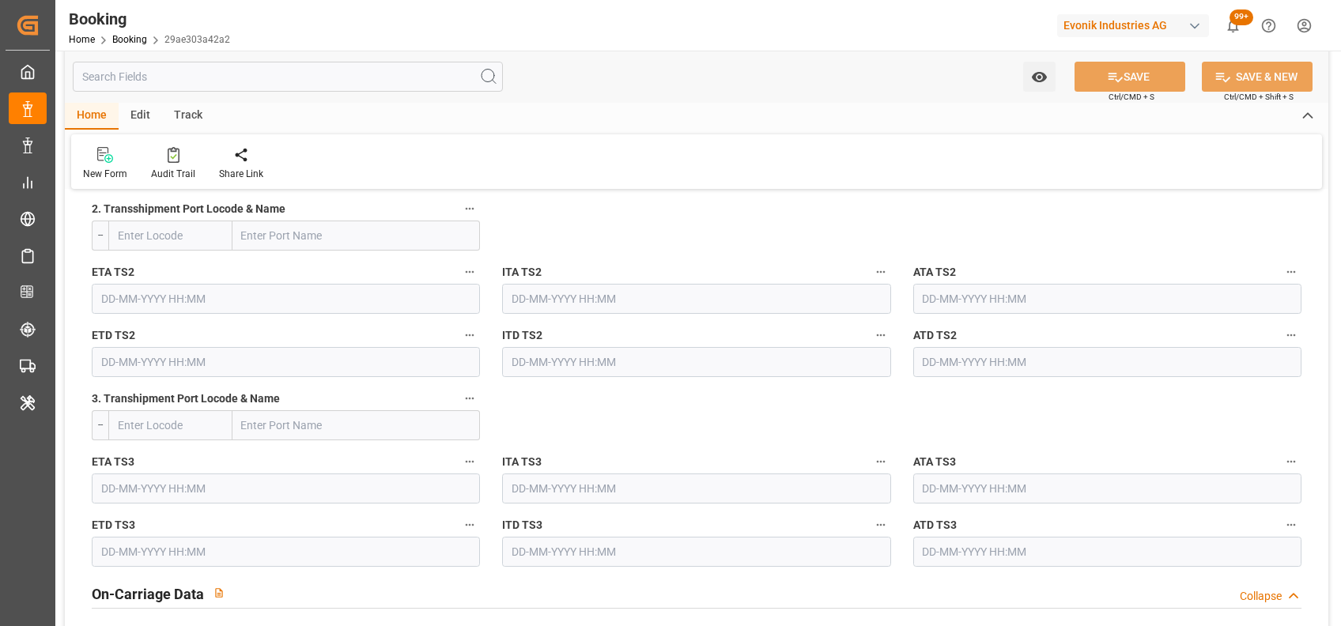
scroll to position [1992, 0]
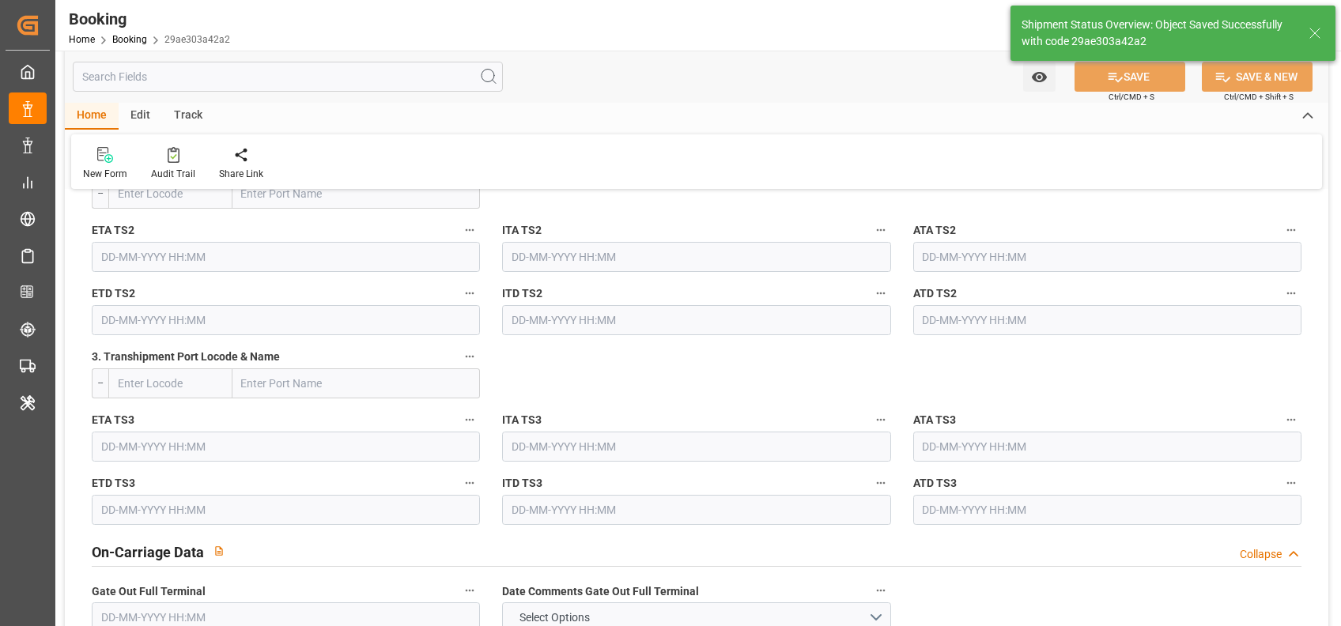
type textarea "shaini ghorai"
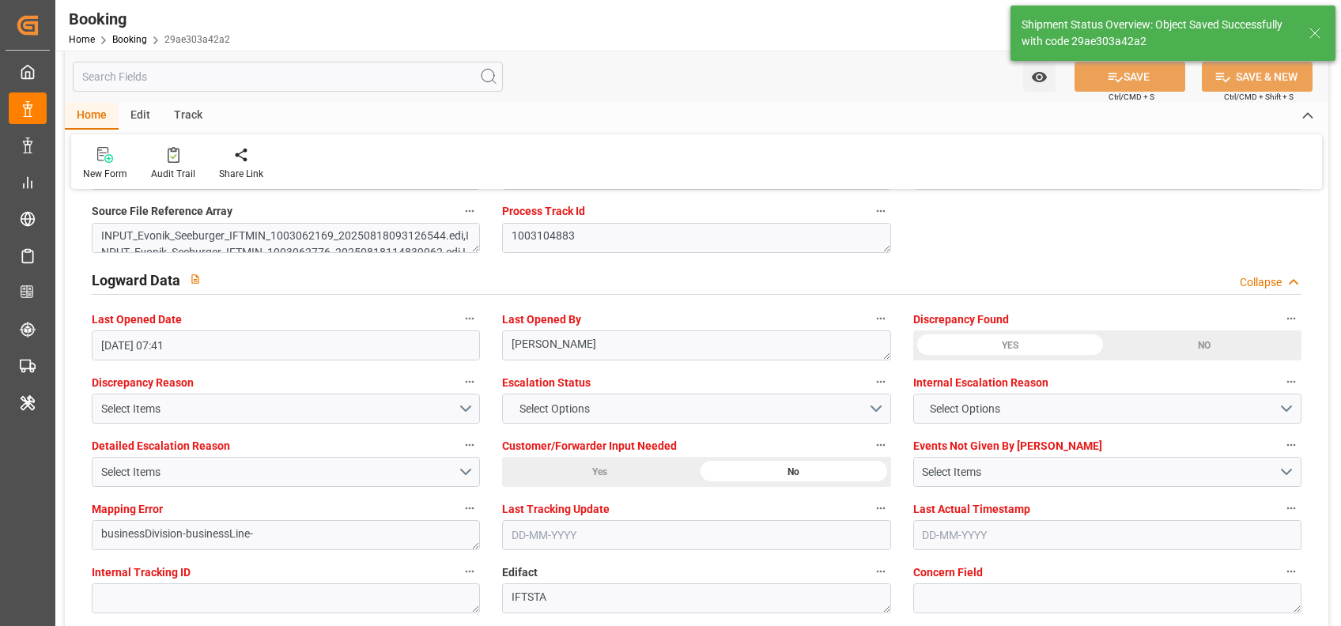
type input "02-09-2025 07:41"
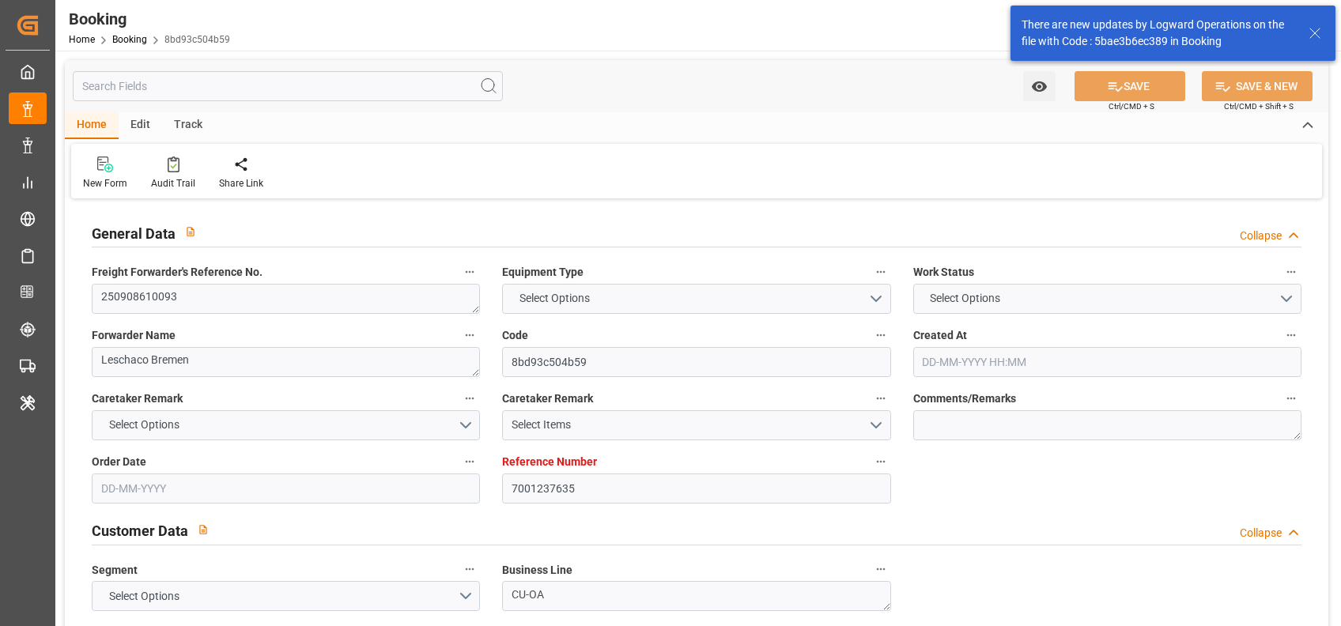
type input "7001237635"
type input "9967433"
type input "CMACGM"
type input "CMA CGM Group"
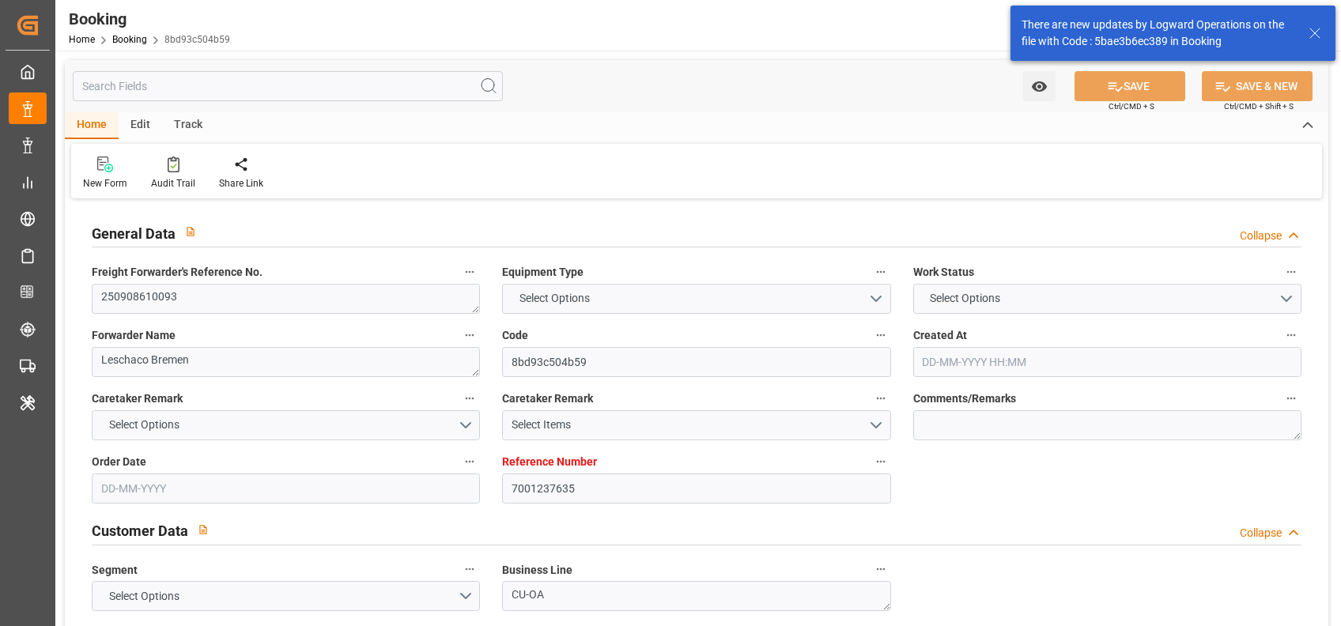
type input "NLRTM"
type input "USHOU"
type input "[DATE] 14:30"
type input "[DATE]"
type input "05-10-2025"
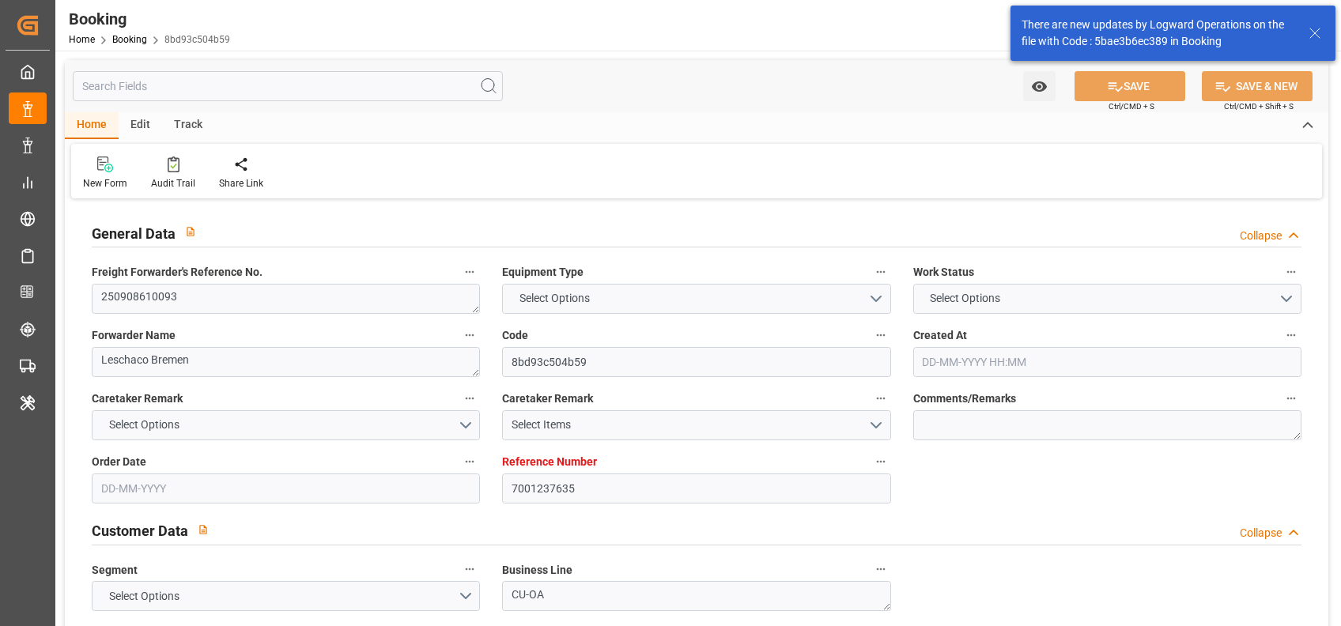
type input "29-08-2025"
type input "04-08-2025"
type input "10-09-2025 00:00"
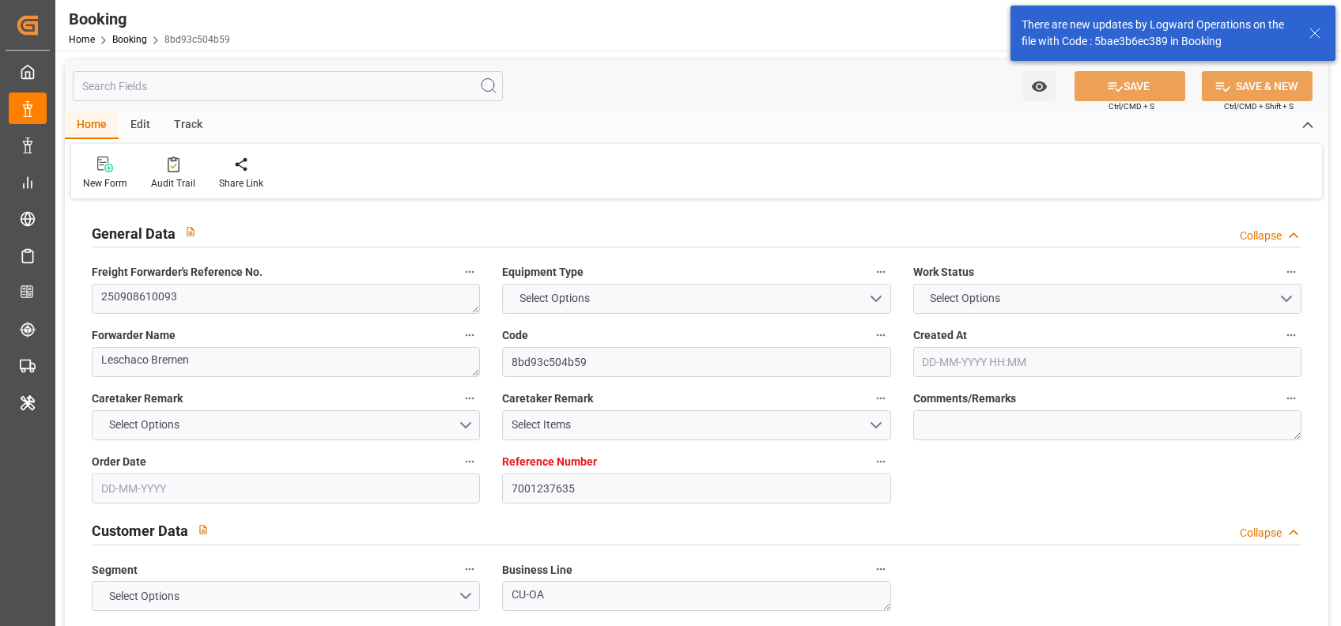
type input "05-10-2025 00:00"
type input "13-08-2025"
type input "01-09-2025 12:03"
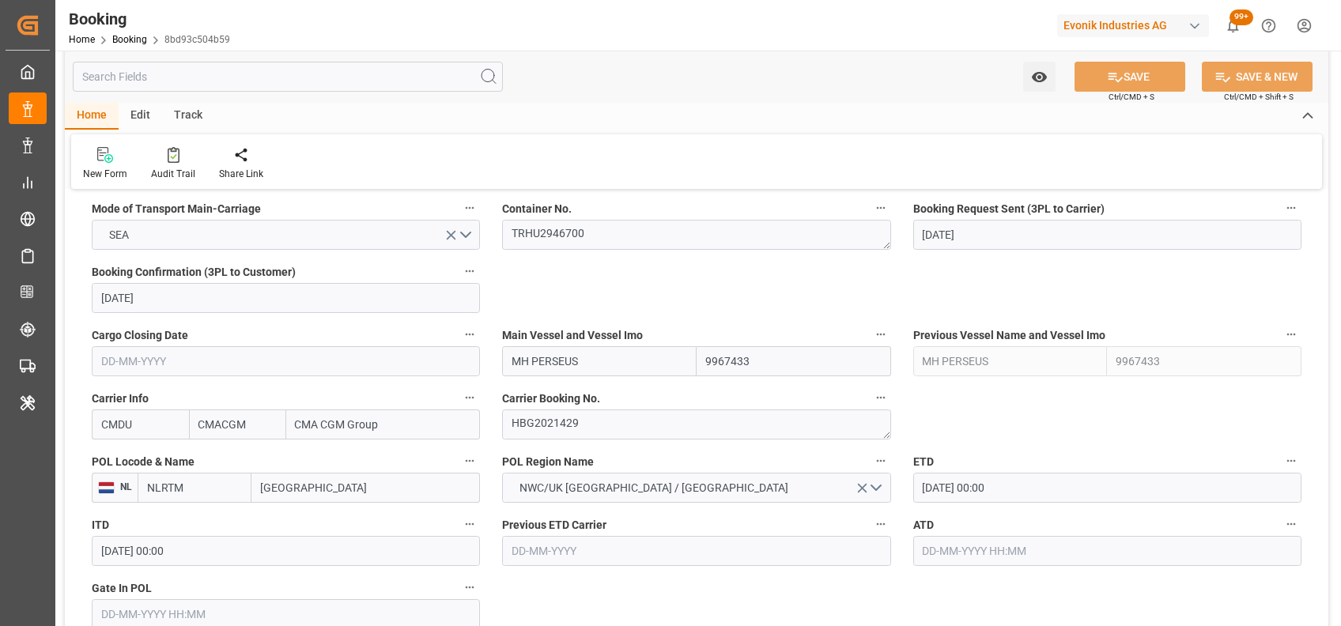
scroll to position [1019, 0]
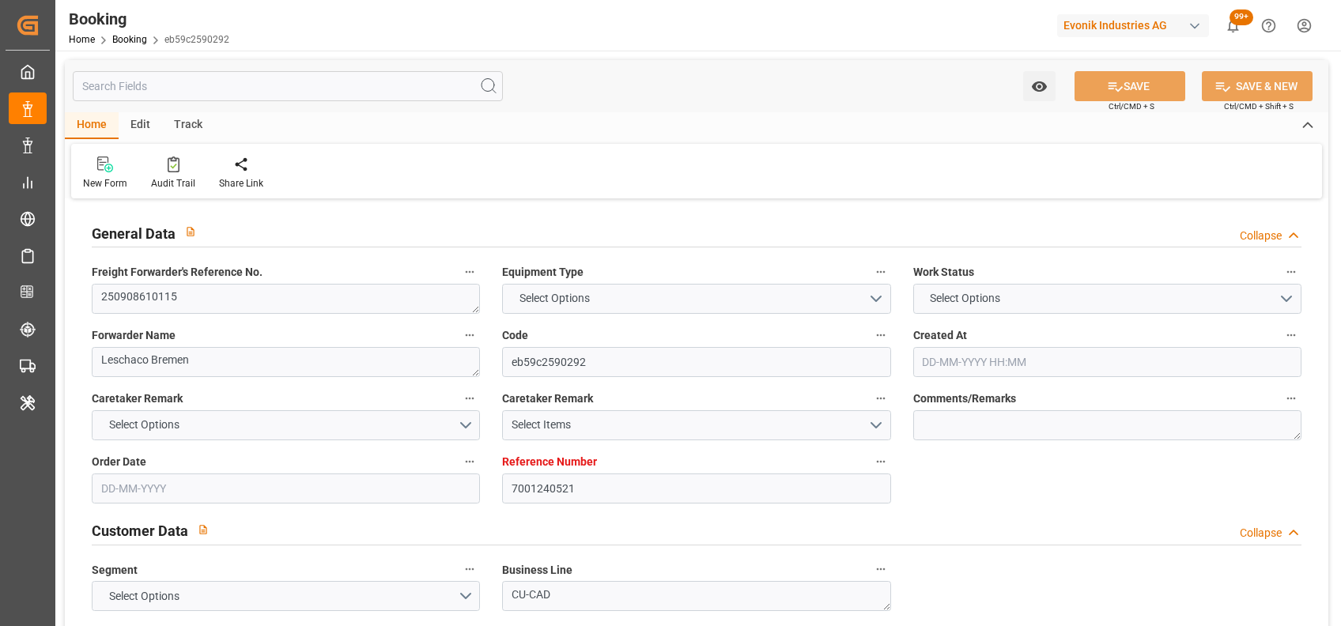
type input "7001240521"
type input "9839143"
type input "CMACGM"
type input "CMA CGM Group"
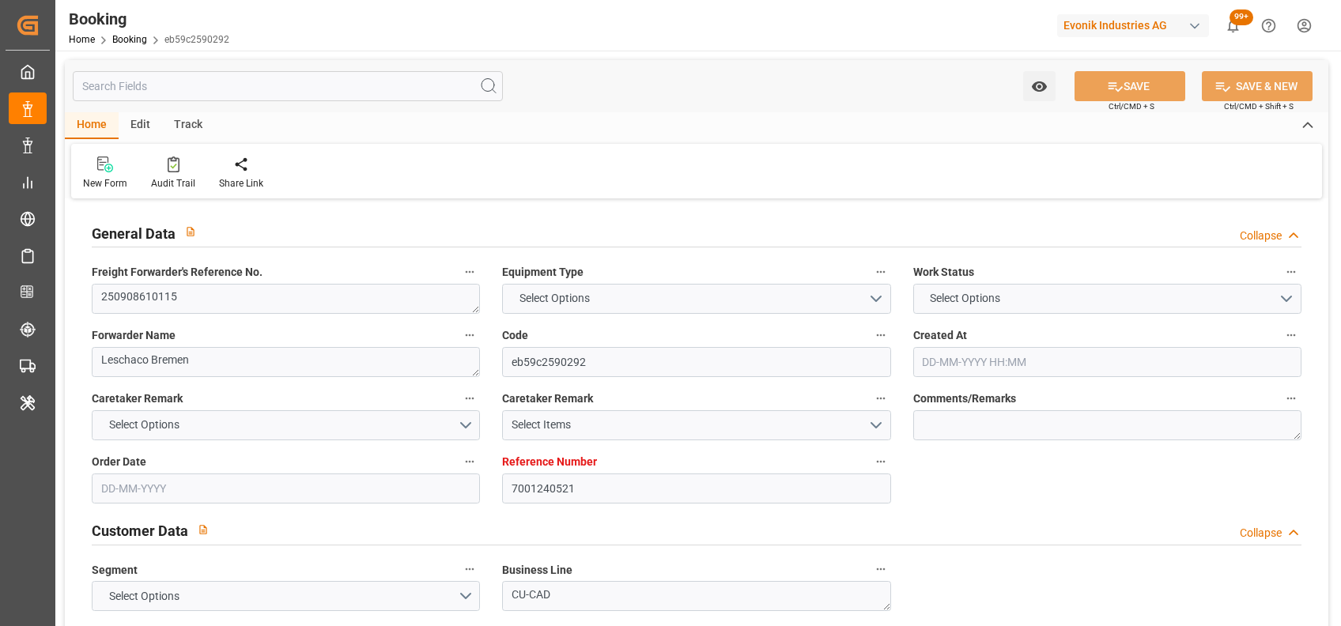
type input "BEANR"
type input "IDJKT"
type input "MYPKG"
type input "0"
type input "BEANR"
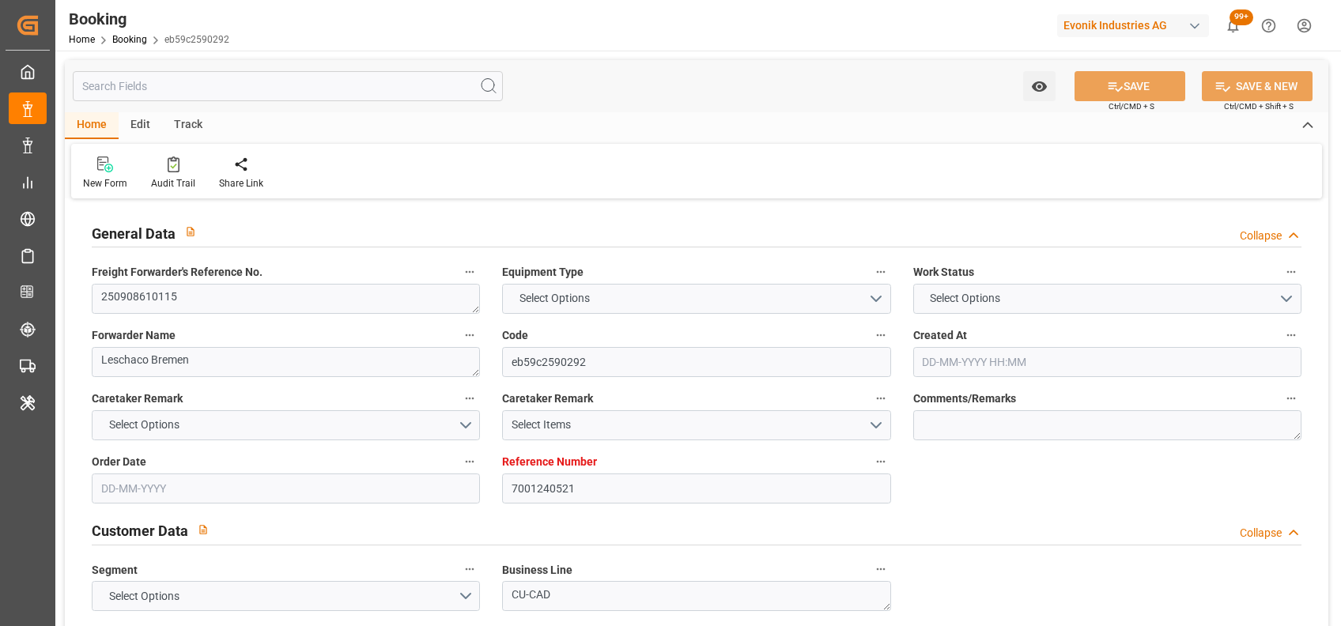
type input "IDJKT"
type input "9983425"
type input "05-08-2025 08:29"
type input "05-08-2025"
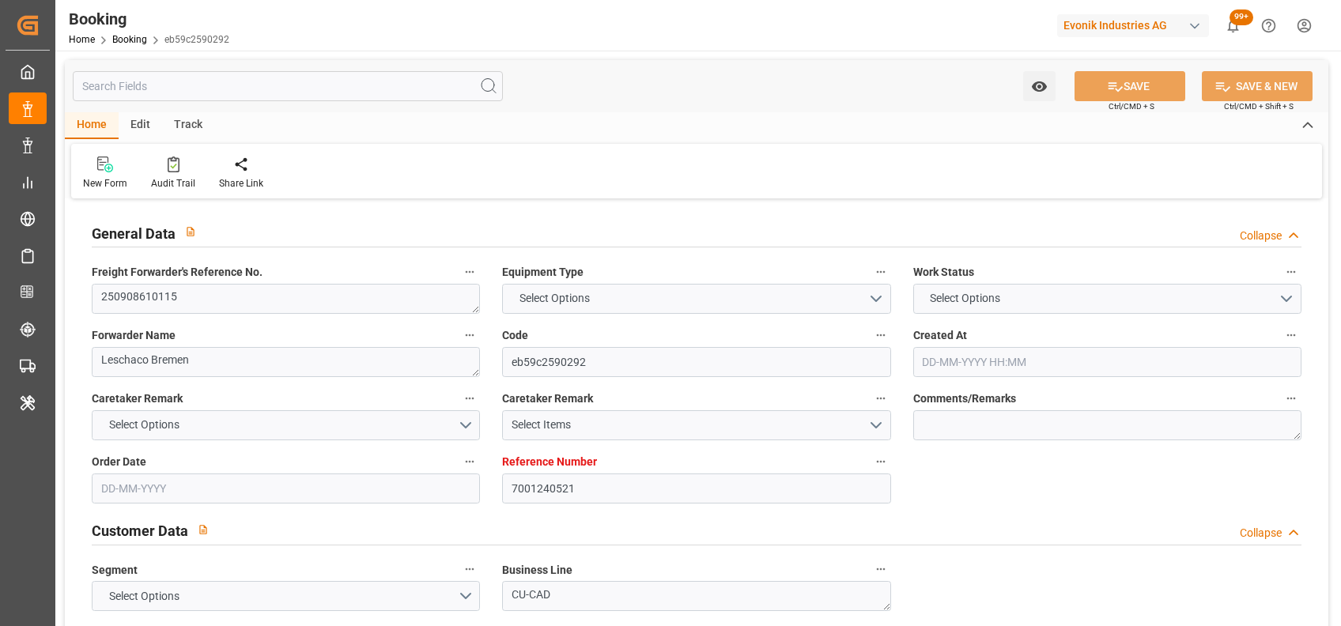
type input "23-10-2025"
type input "27-08-2025"
type input "27-08-2025 00:00"
type input "06-08-2025"
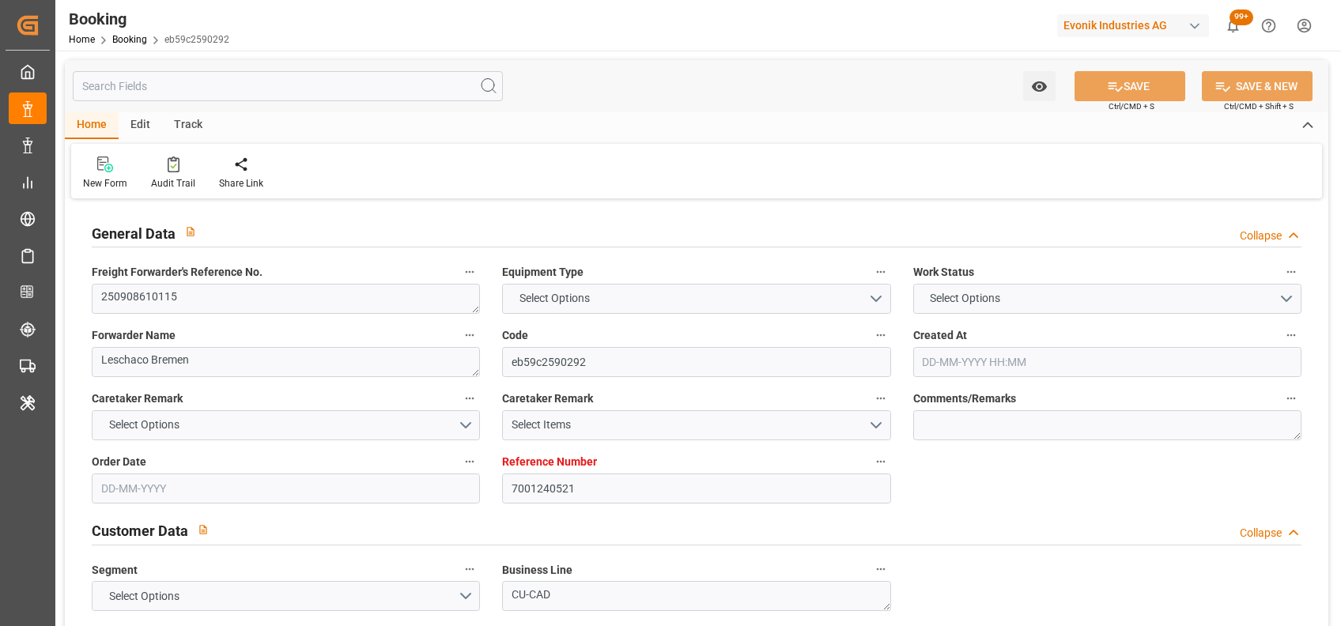
type input "07-09-2025 15:00"
type input "07-09-2025 00:00"
type input "19-10-2025 08:30"
type input "19-10-2025 00:00"
type input "08-10-2025 04:00"
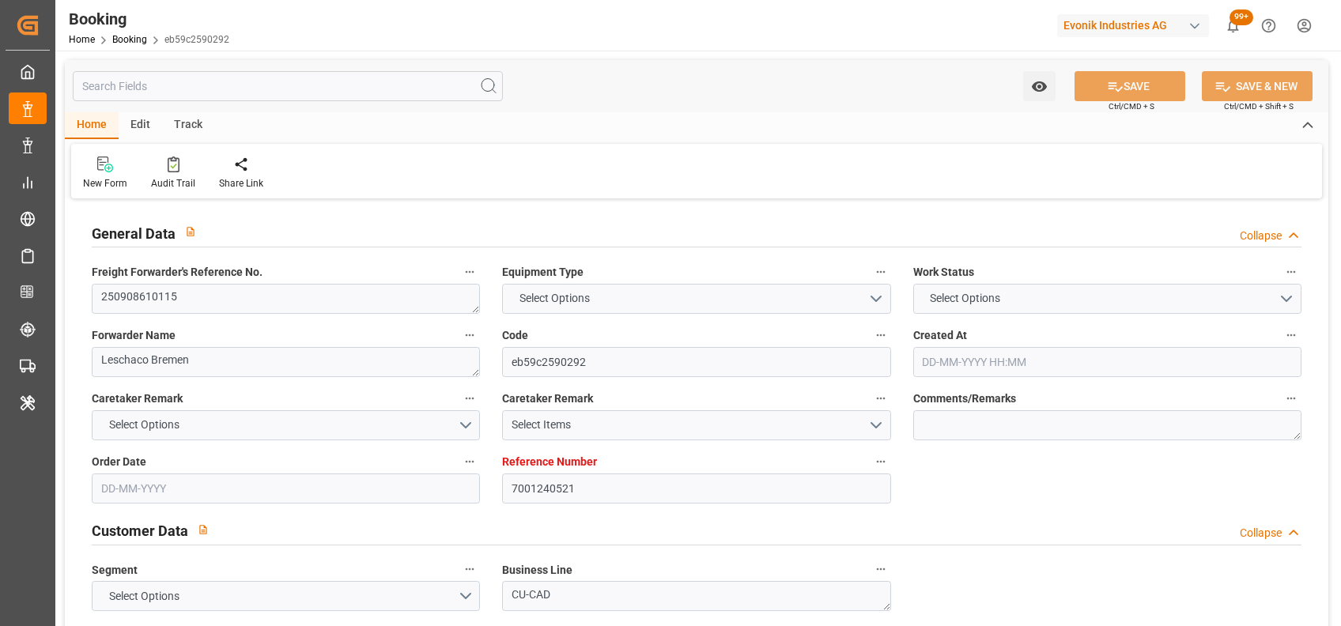
type input "07-10-2025 00:00"
type input "08-10-2025 00:30"
type input "08-10-2025 00:00"
type input "11-08-2025"
type input "01-09-2025 11:29"
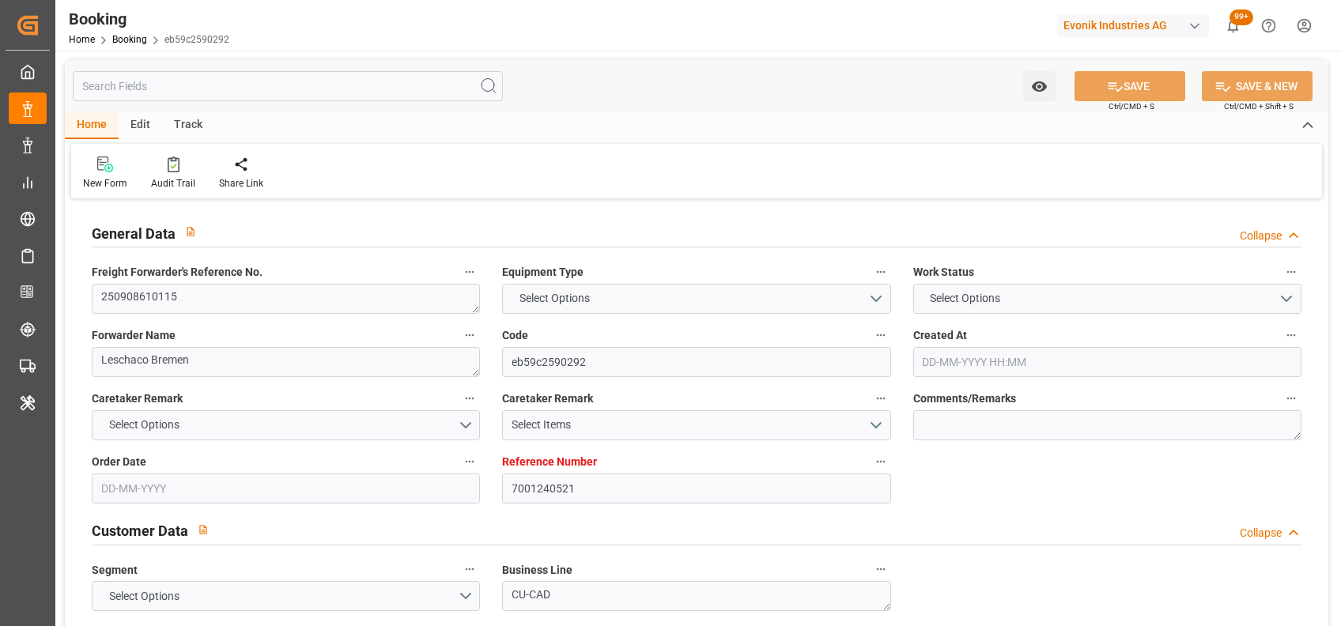
type input "01-09-2025"
type input "26-08-2025 16:27"
type input "31-08-2025 17:41"
type input "07-09-2025 15:00"
type input "08-10-2025 04:00"
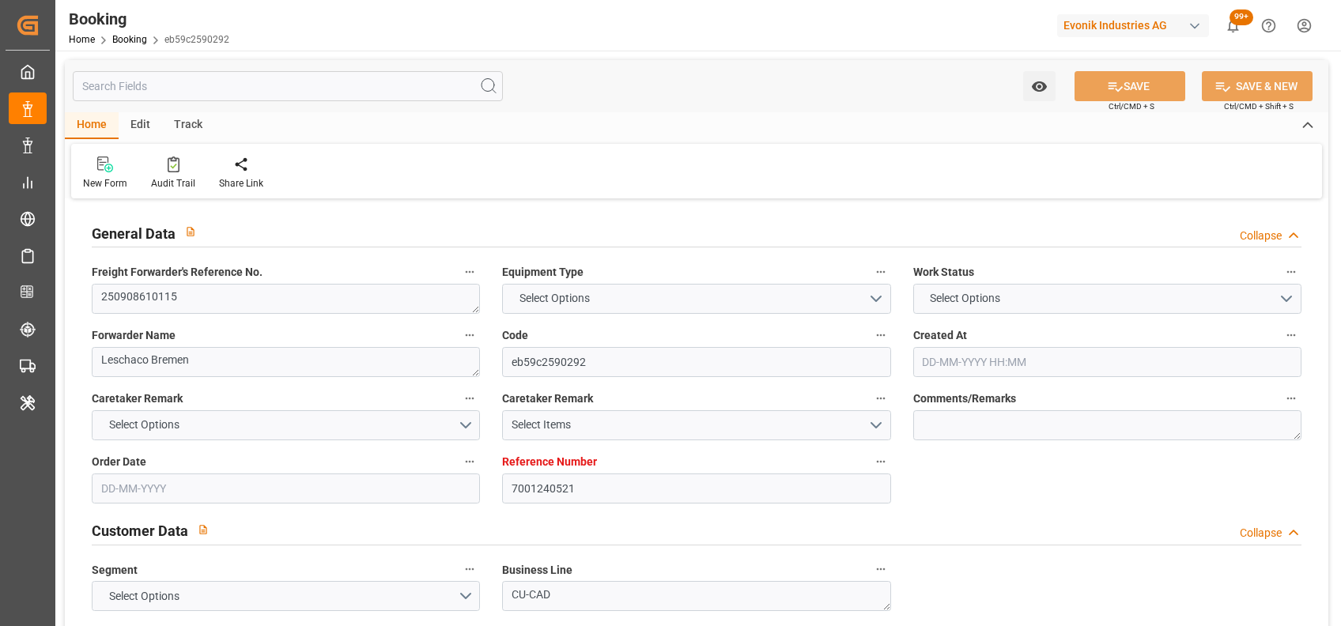
type input "08-10-2025 13:02"
type input "08-10-2025 00:30"
type input "19-10-2025 08:30"
type input "19-10-2025 19:07"
type input "23-10-2025 19:07"
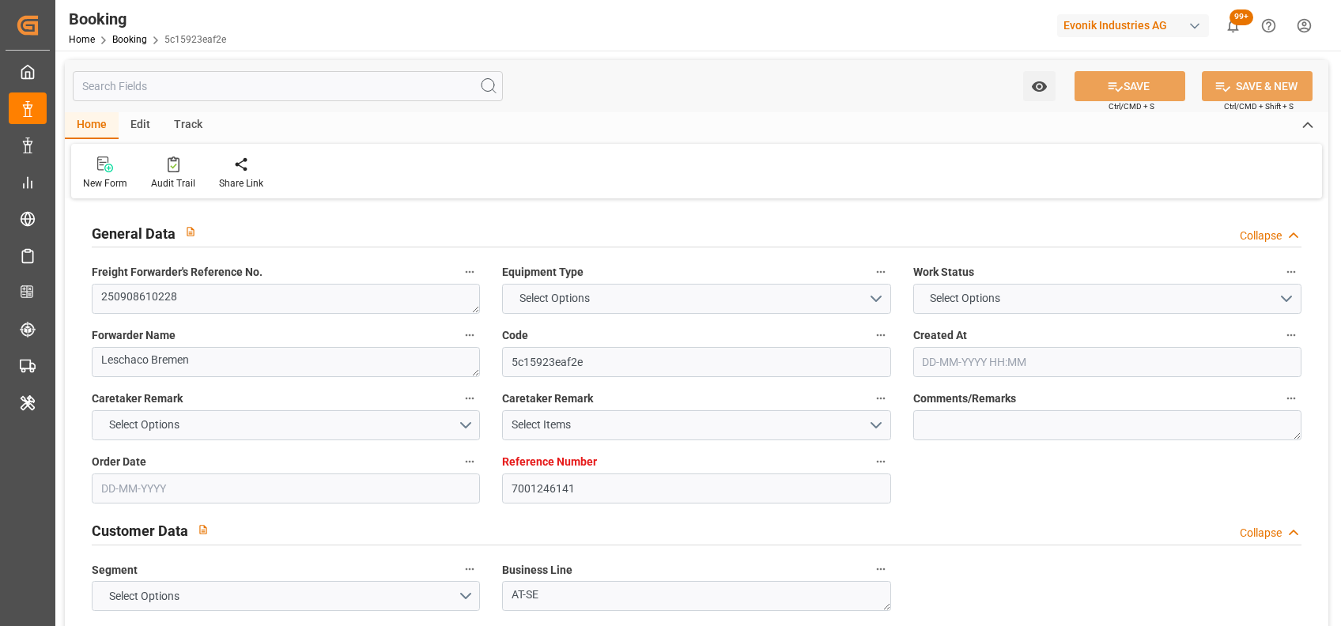
type input "7001246141"
type input "9745500"
type input "CMACGM"
type input "CMA CGM Group"
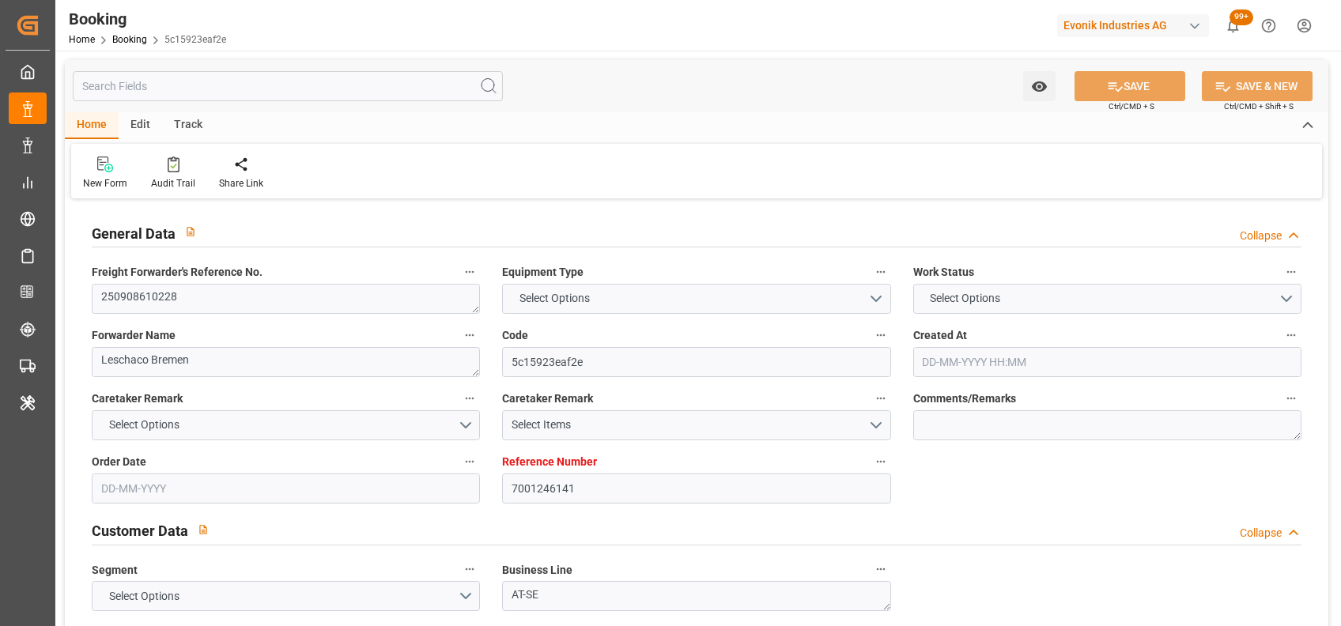
type input "NLRTM"
type input "USSAV"
type input "0"
type input "NLRTM"
type input "USSAV"
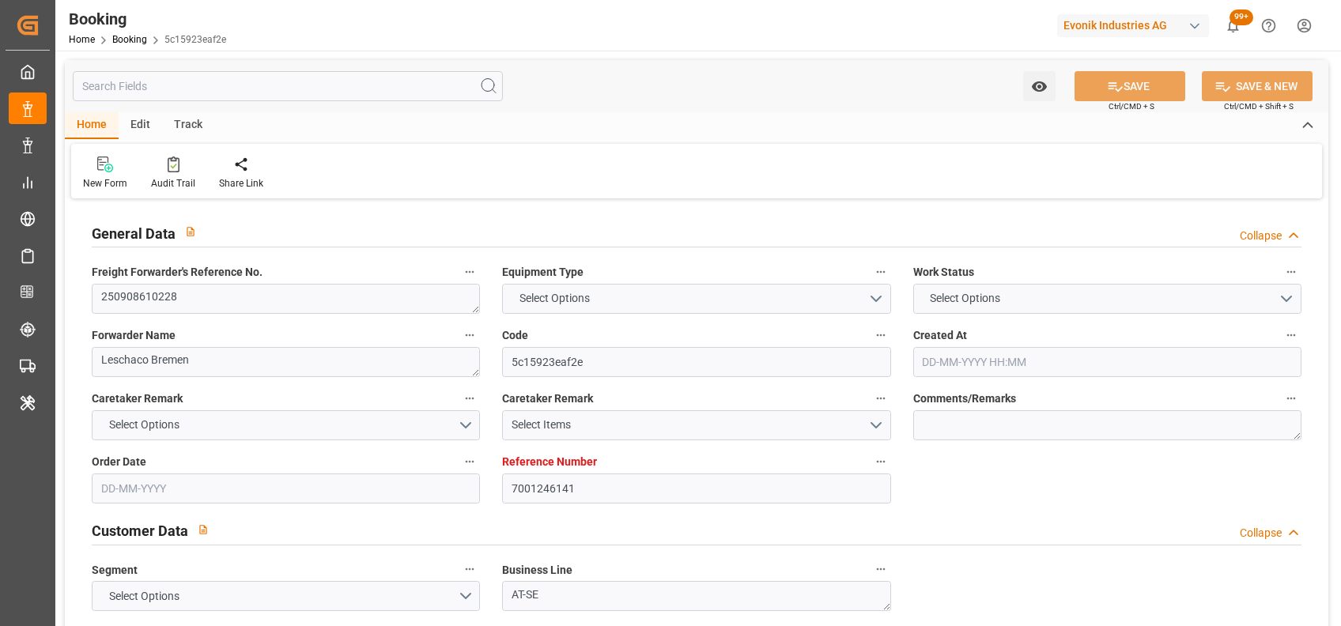
type input "9745500"
type input "[DATE] 08:31"
type input "[DATE]"
type input "25-08-2025"
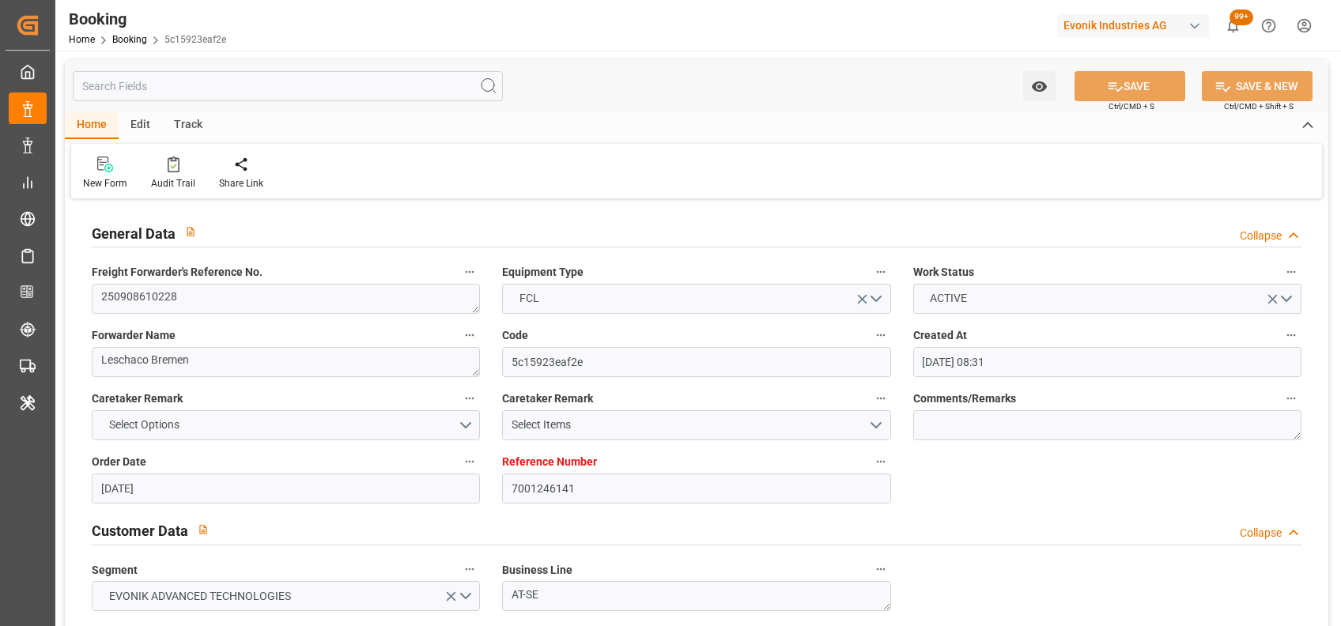
type input "25-08-2025 00:00"
type input "13-08-2025"
type input "10-09-2025 02:00"
type input "06-09-2025 00:00"
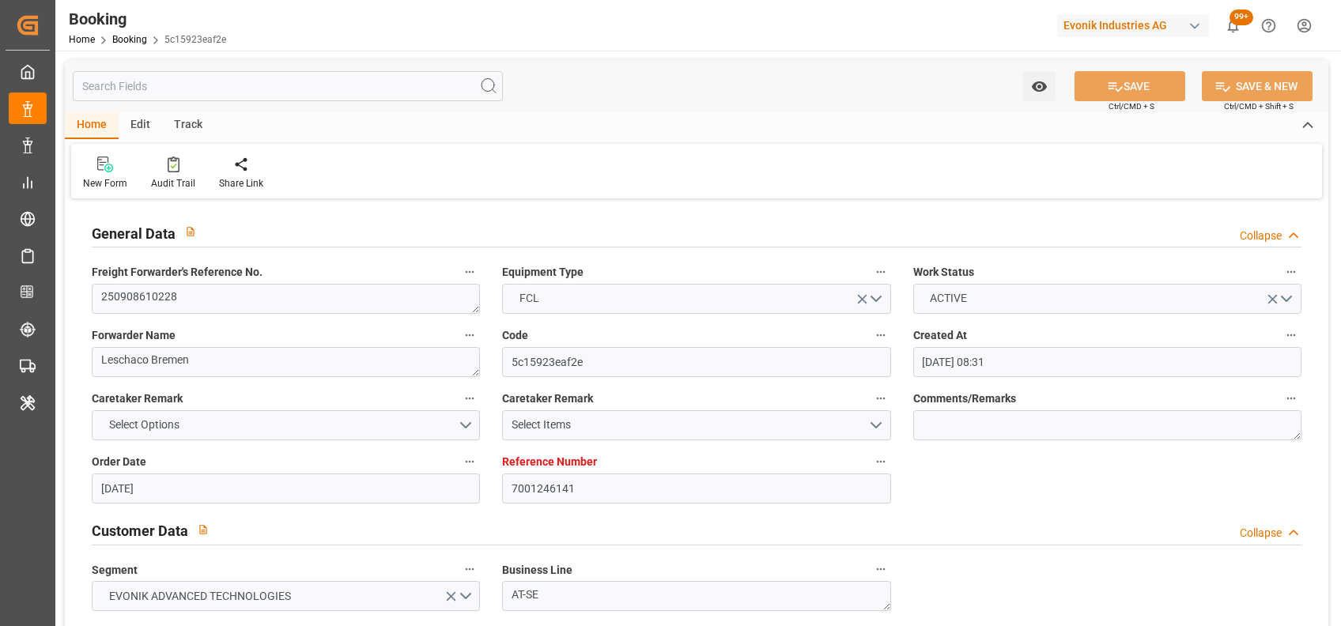
type input "23-09-2025 07:00"
type input "20-09-2025 00:00"
type input "20-08-2025"
type input "01-09-2025 09:36"
type input "01-09-2025"
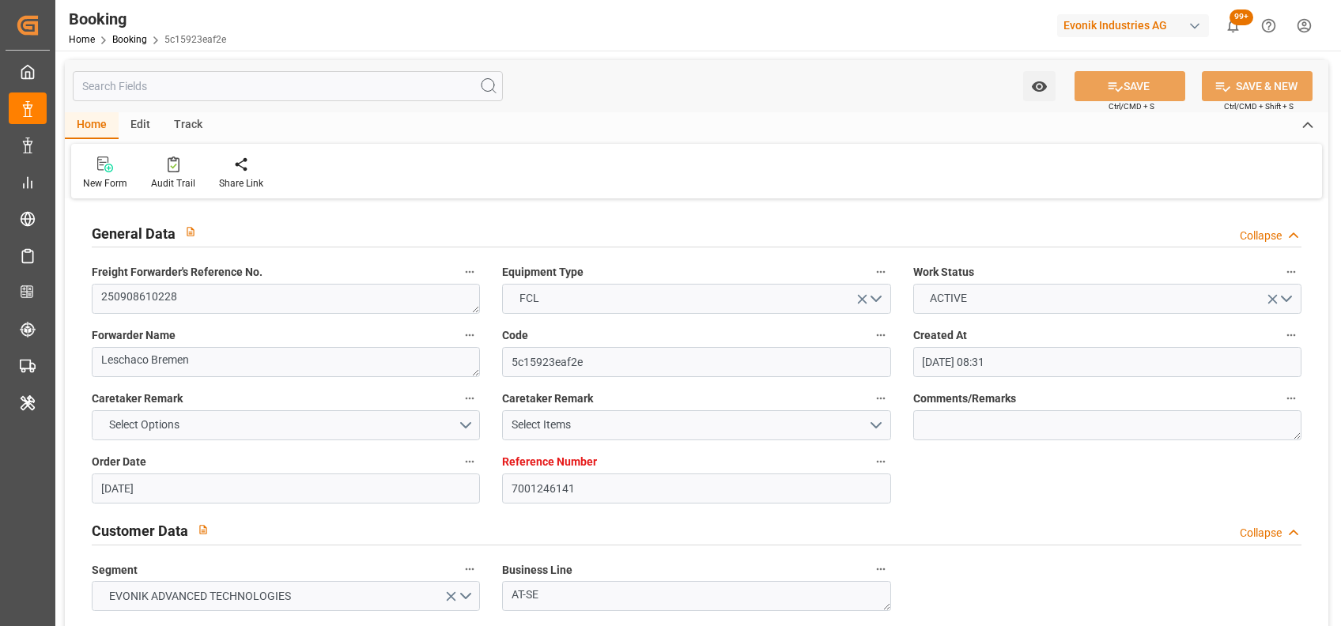
type input "25-08-2025 02:00"
type input "10-09-2025 02:00"
type input "23-09-2025 07:00"
type input "23-09-2025 21:30"
type input "27-09-2025 21:30"
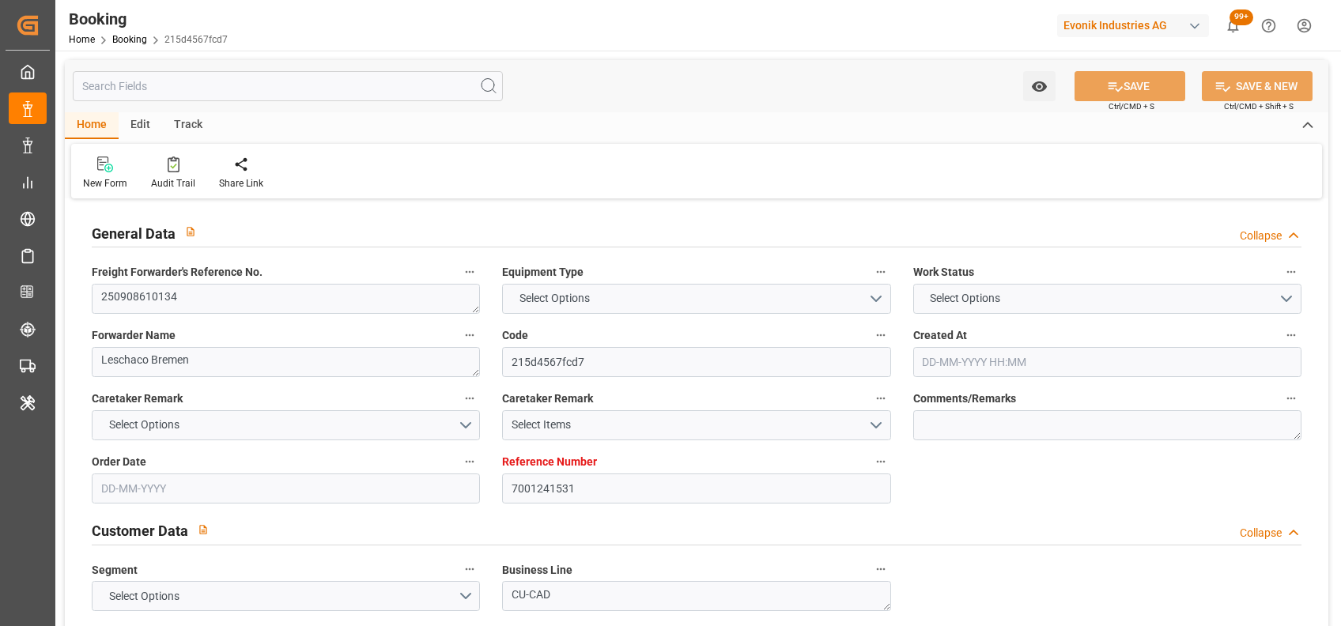
type input "7001241531"
type input "9622629"
type input "CMACGM"
type input "CMA CGM Group"
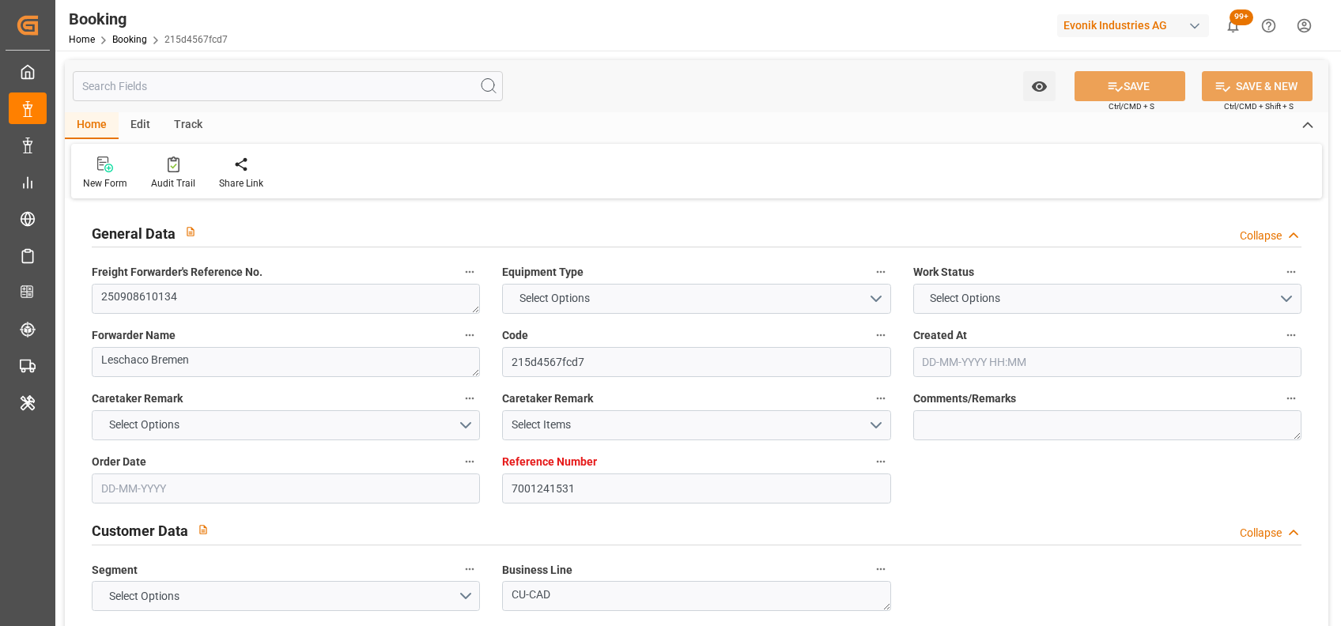
type input "NLRTM"
type input "USORF"
type input "[DATE] 06:51"
type input "[DATE]"
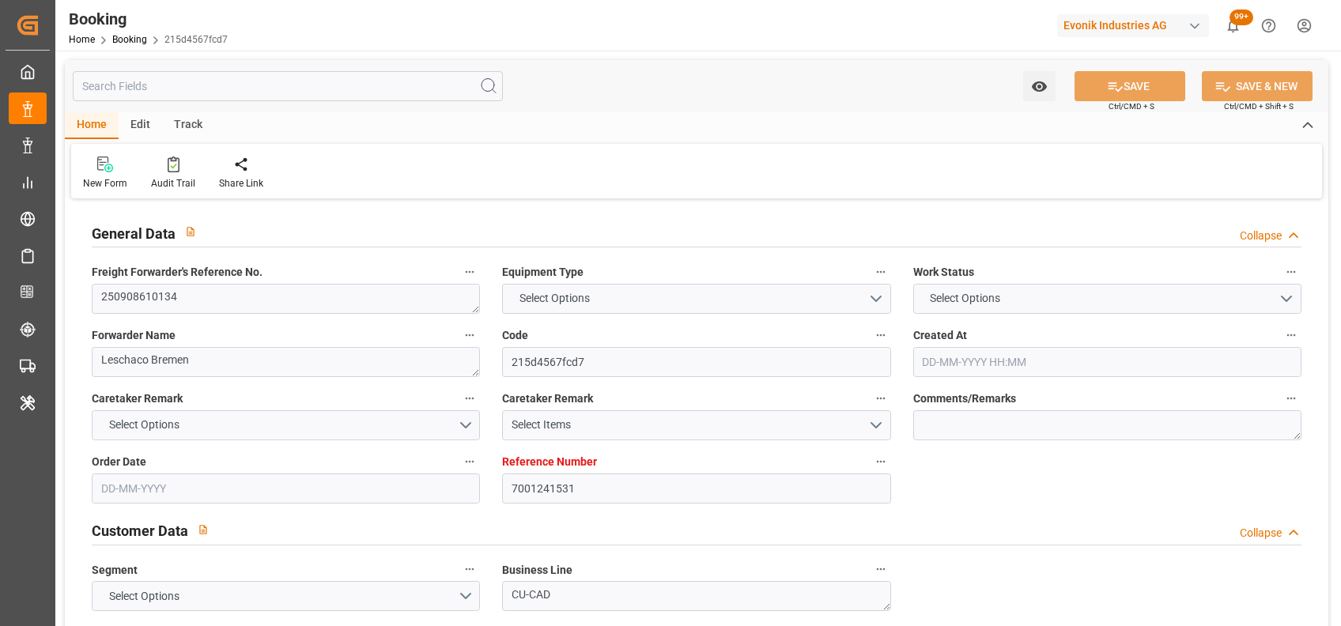
type input "[DATE]"
type input "06-08-2025"
type input "27-08-2025"
type input "15-09-2025 00:00"
type input "10-09-2025 00:00"
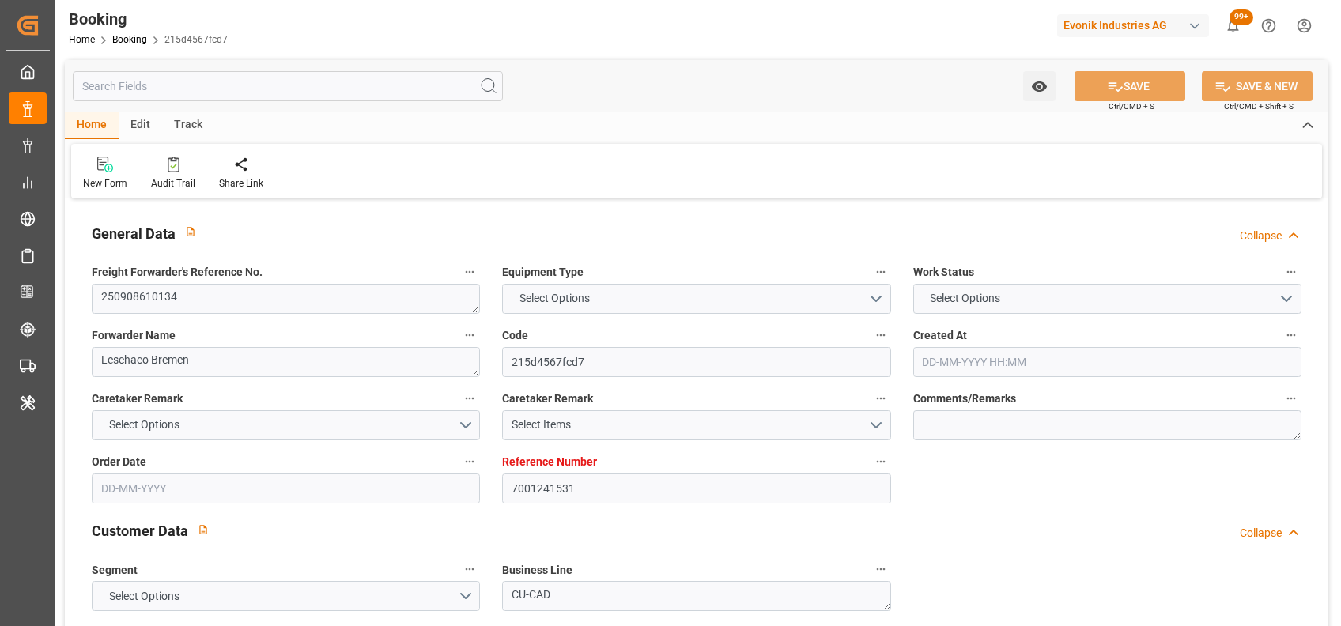
type input "01-10-2025 00:00"
type input "28-09-2025 00:00"
type input "07-08-2025"
type input "01-09-2025 07:11"
type input "7001245615"
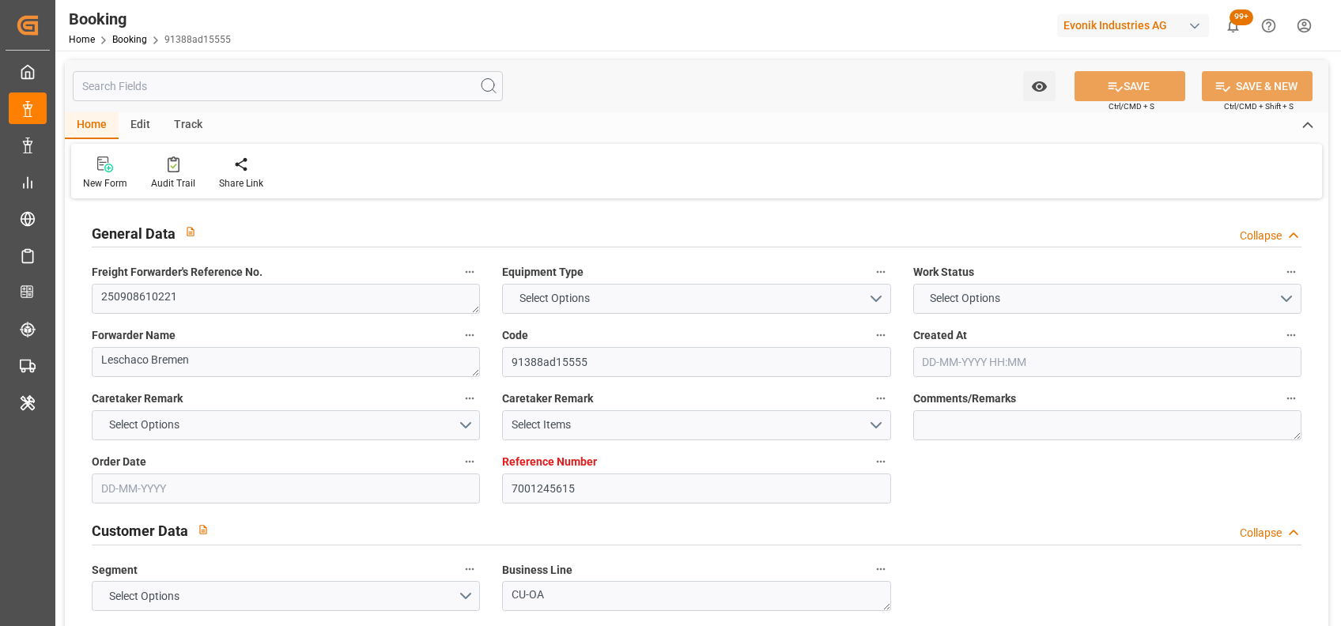
type input "9979266"
type input "CMACGM"
type input "CMA CGM Group"
type input "NLRTM"
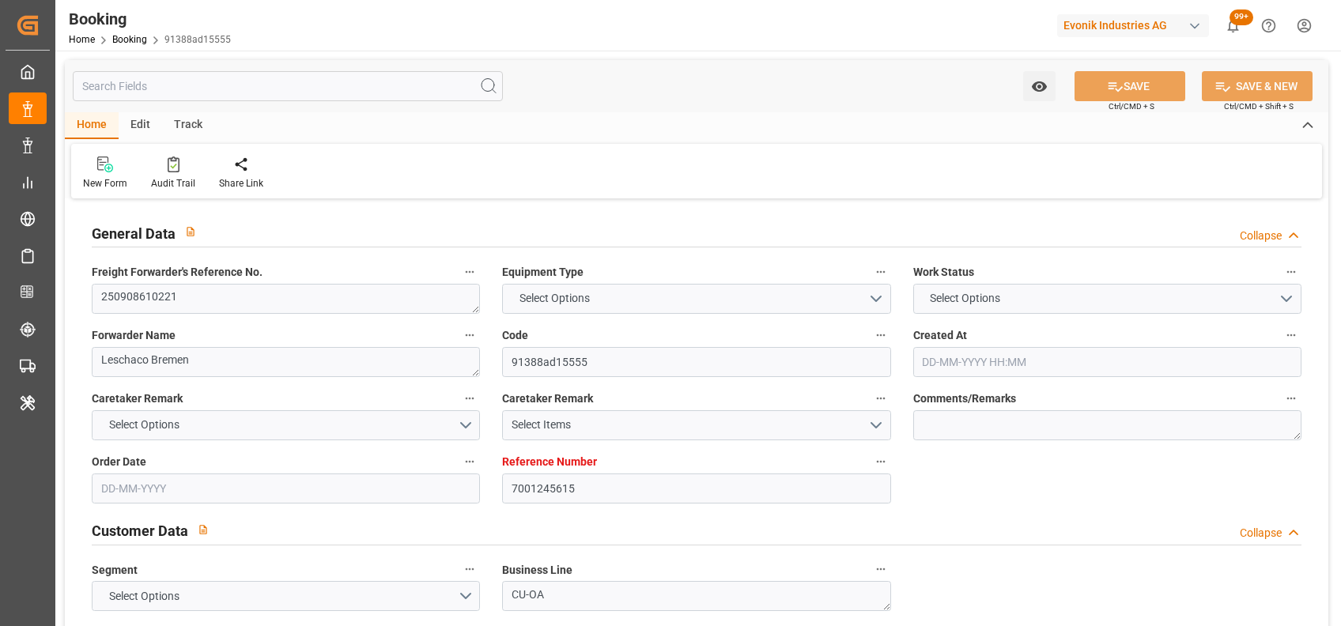
type input "MXVER"
type input "11-08-2025 12:27"
type input "11-08-2025"
type input "[DATE]"
type input "06-09-2025"
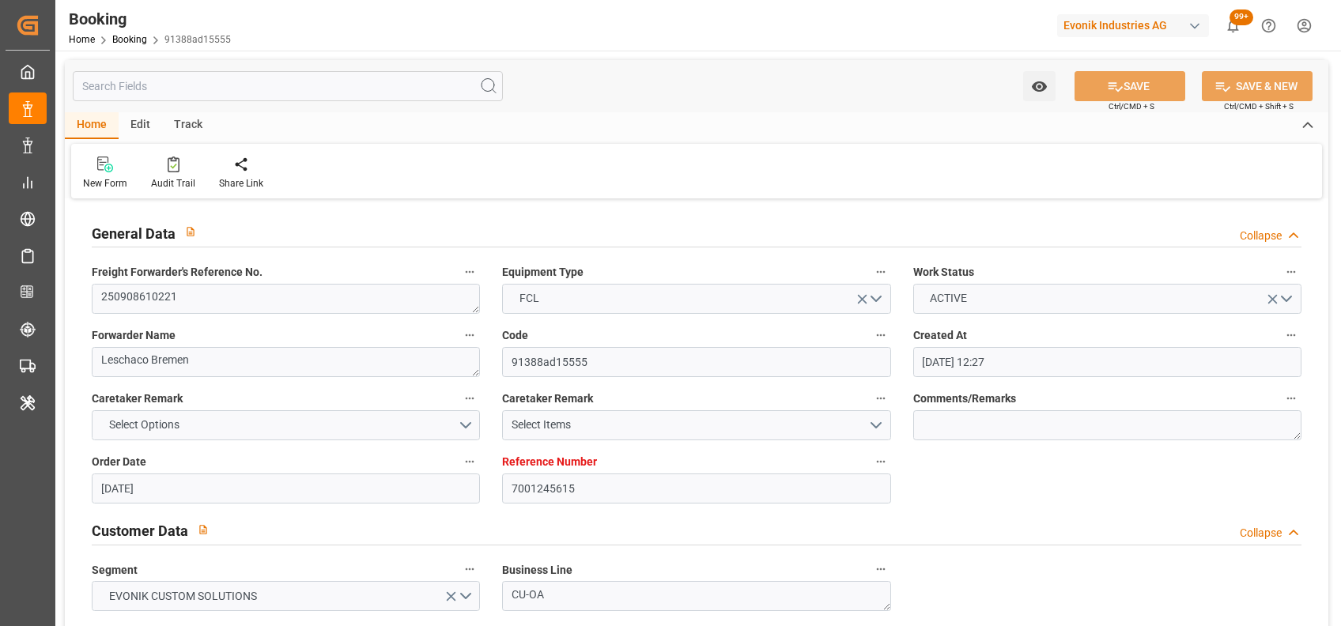
type input "11-08-2025"
type input "13-08-2025"
type input "17-09-2025 00:00"
type input "[DATE] 00:00"
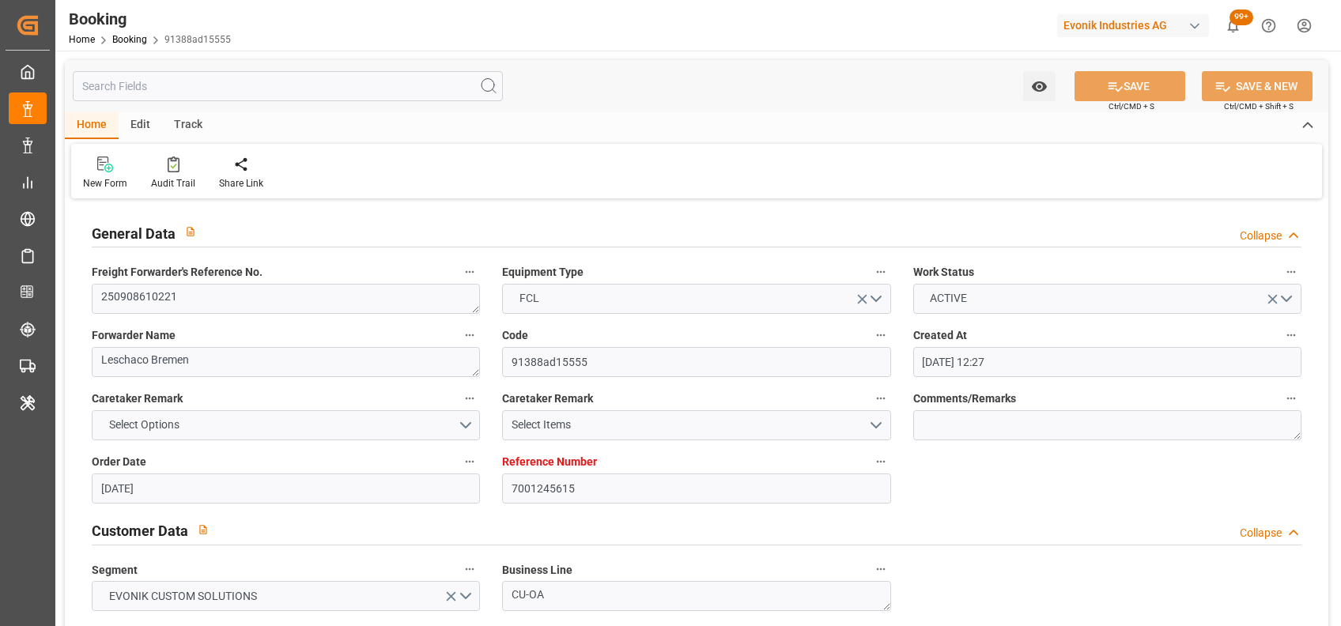
type input "[DATE] 00:00"
type input "15-08-2025"
type input "01-09-2025 07:01"
